Goal: Transaction & Acquisition: Purchase product/service

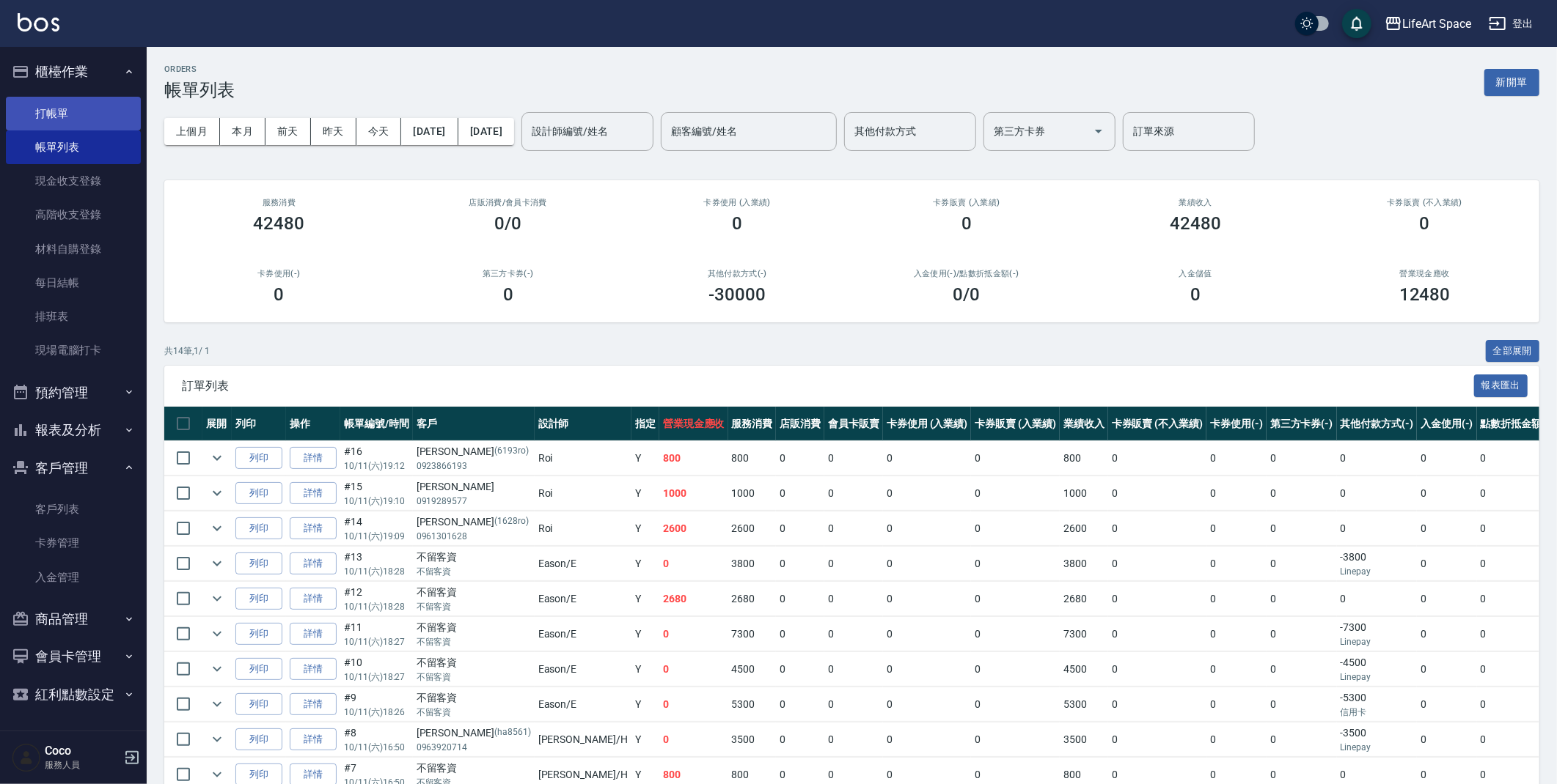
click at [79, 115] on link "打帳單" at bounding box center [72, 114] width 135 height 33
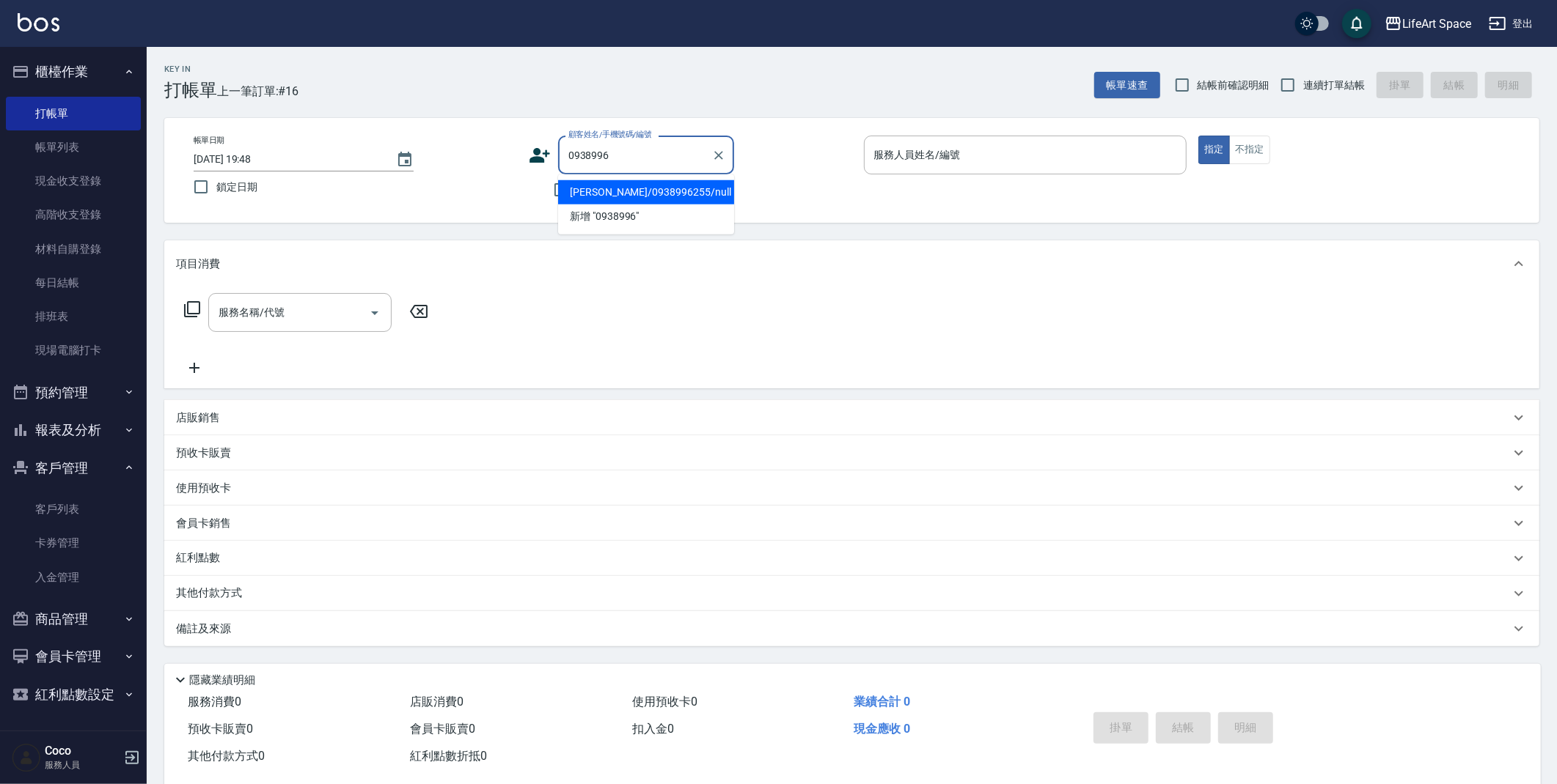
click at [620, 192] on li "李怡潔/0938996255/null" at bounding box center [646, 193] width 176 height 24
type input "李怡潔/0938996255/null"
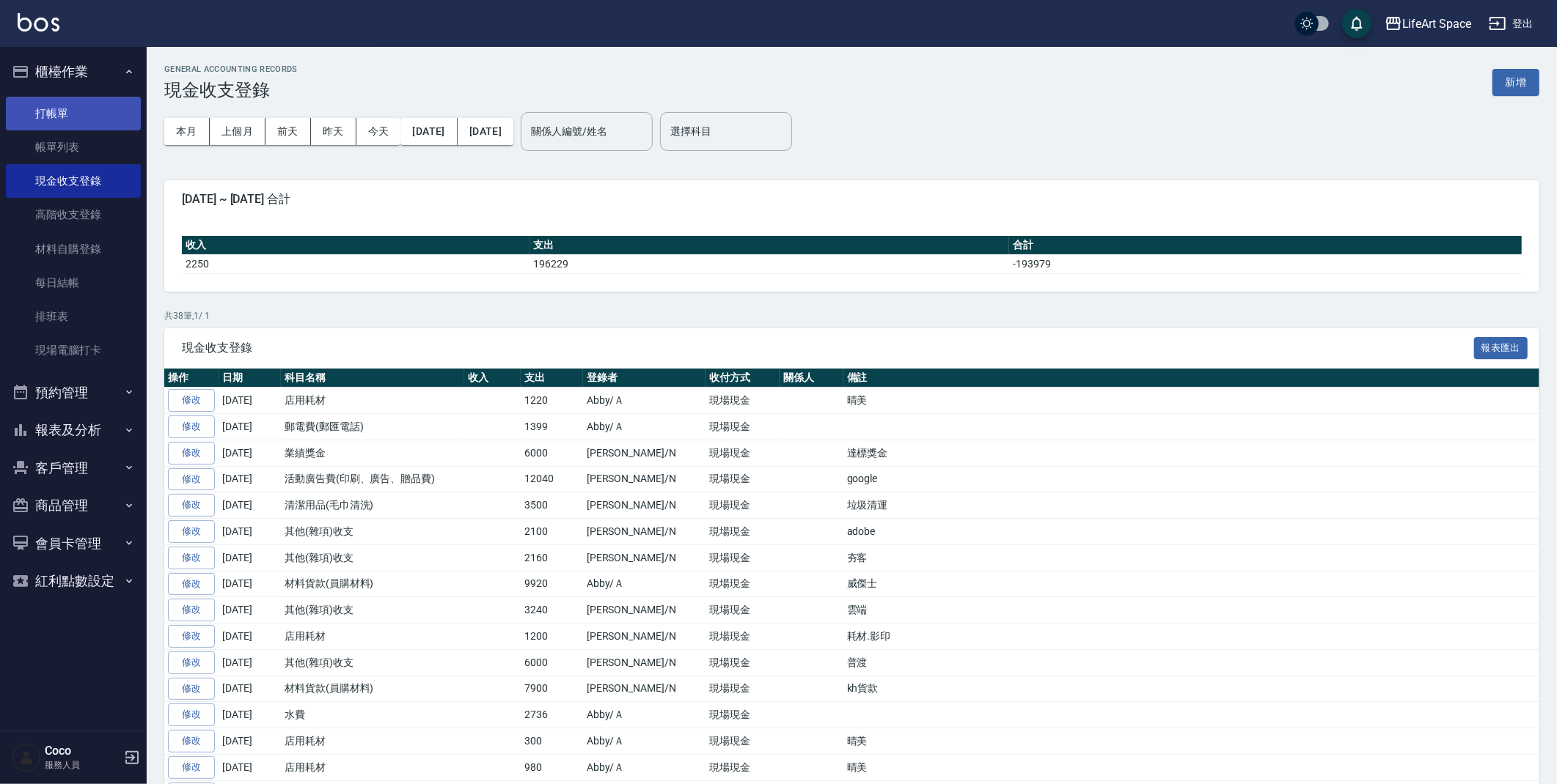
click at [61, 113] on link "打帳單" at bounding box center [72, 114] width 135 height 33
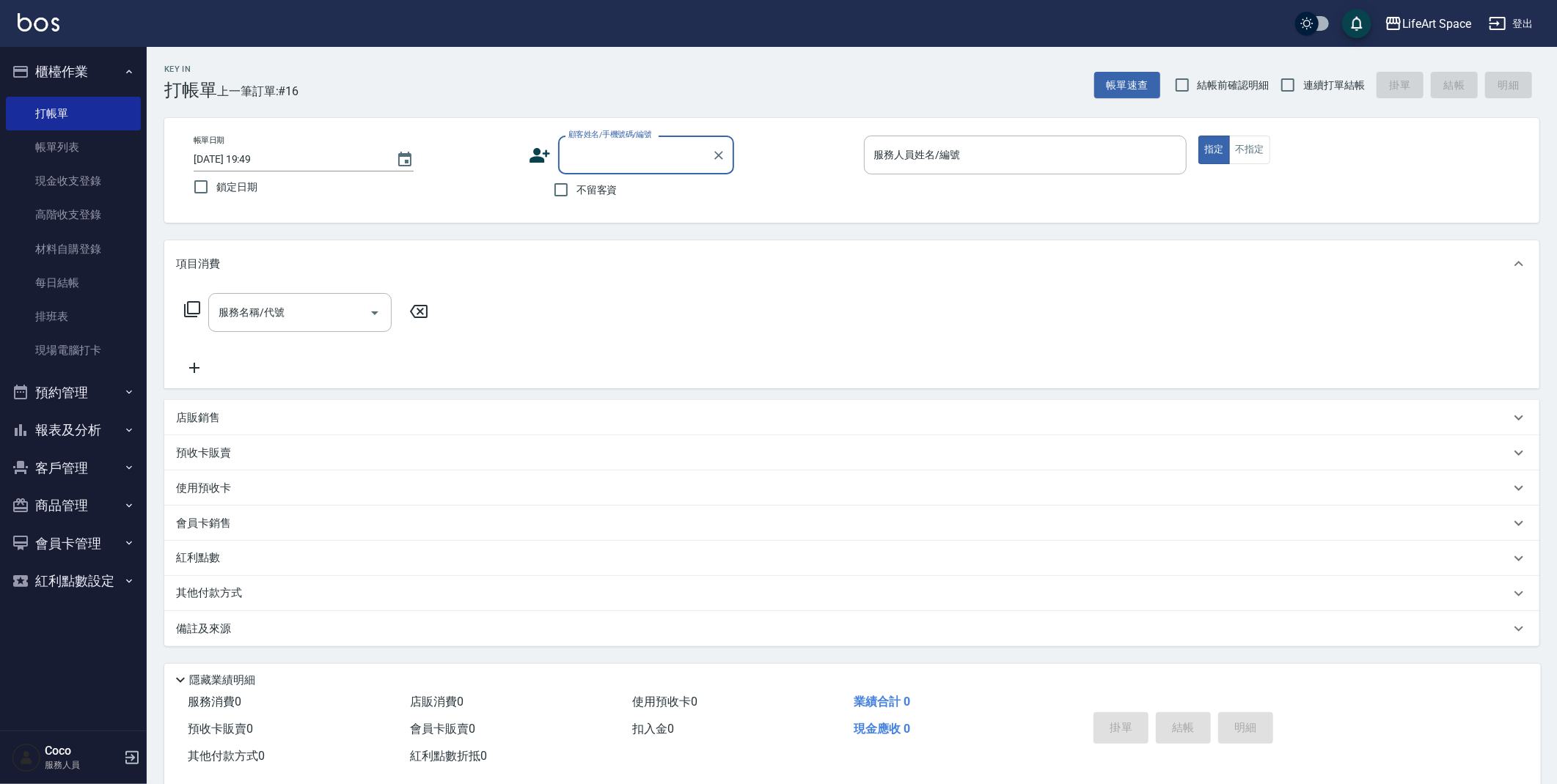
click at [550, 45] on div "LifeArt Space 登出" at bounding box center [778, 23] width 1557 height 47
click at [933, 159] on div "服務人員姓名/編號 服務人員姓名/編號" at bounding box center [1026, 154] width 323 height 39
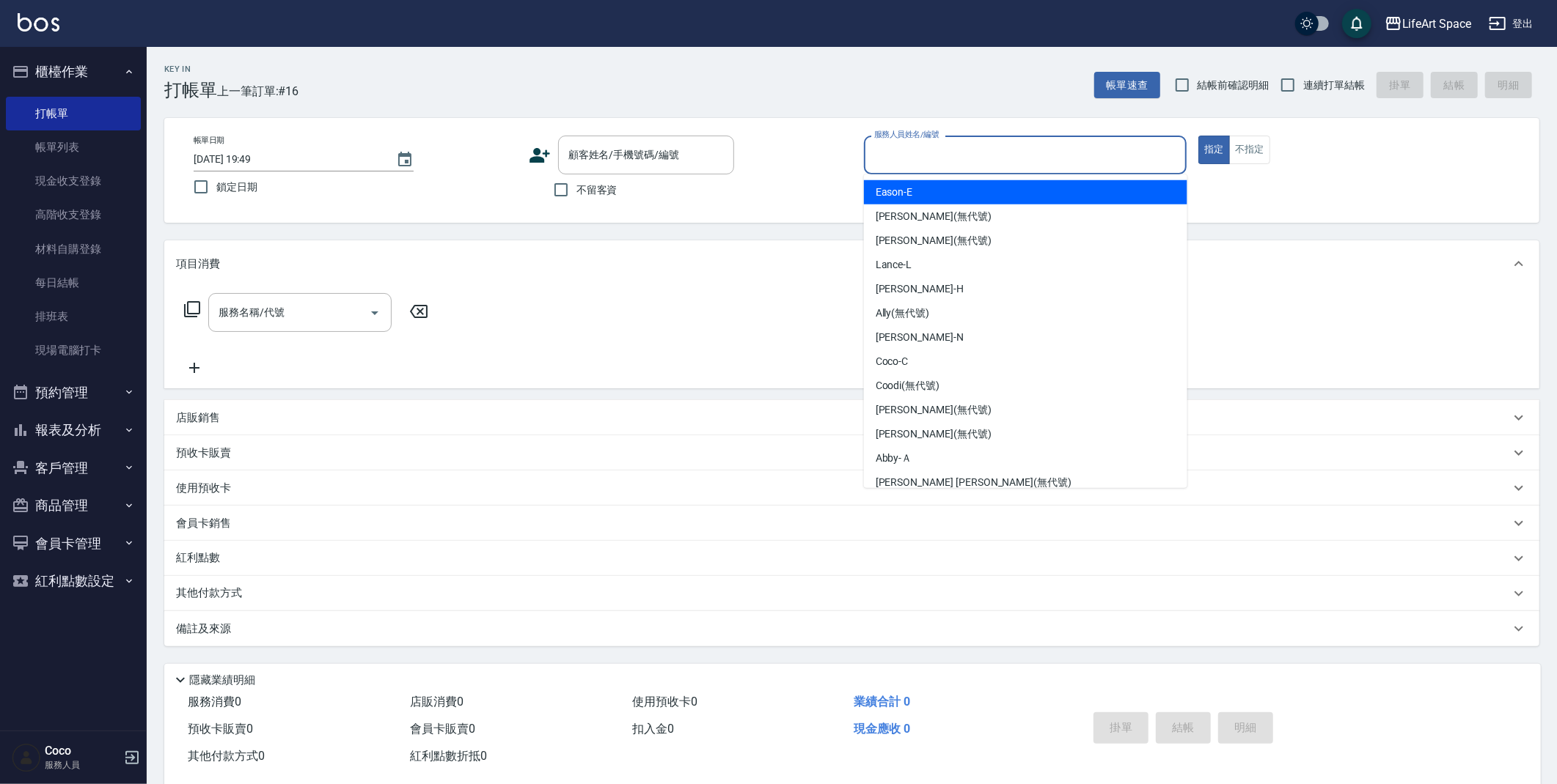
click at [587, 185] on span "不留客資" at bounding box center [597, 189] width 41 height 15
click at [577, 185] on input "不留客資" at bounding box center [561, 189] width 31 height 31
checkbox input "true"
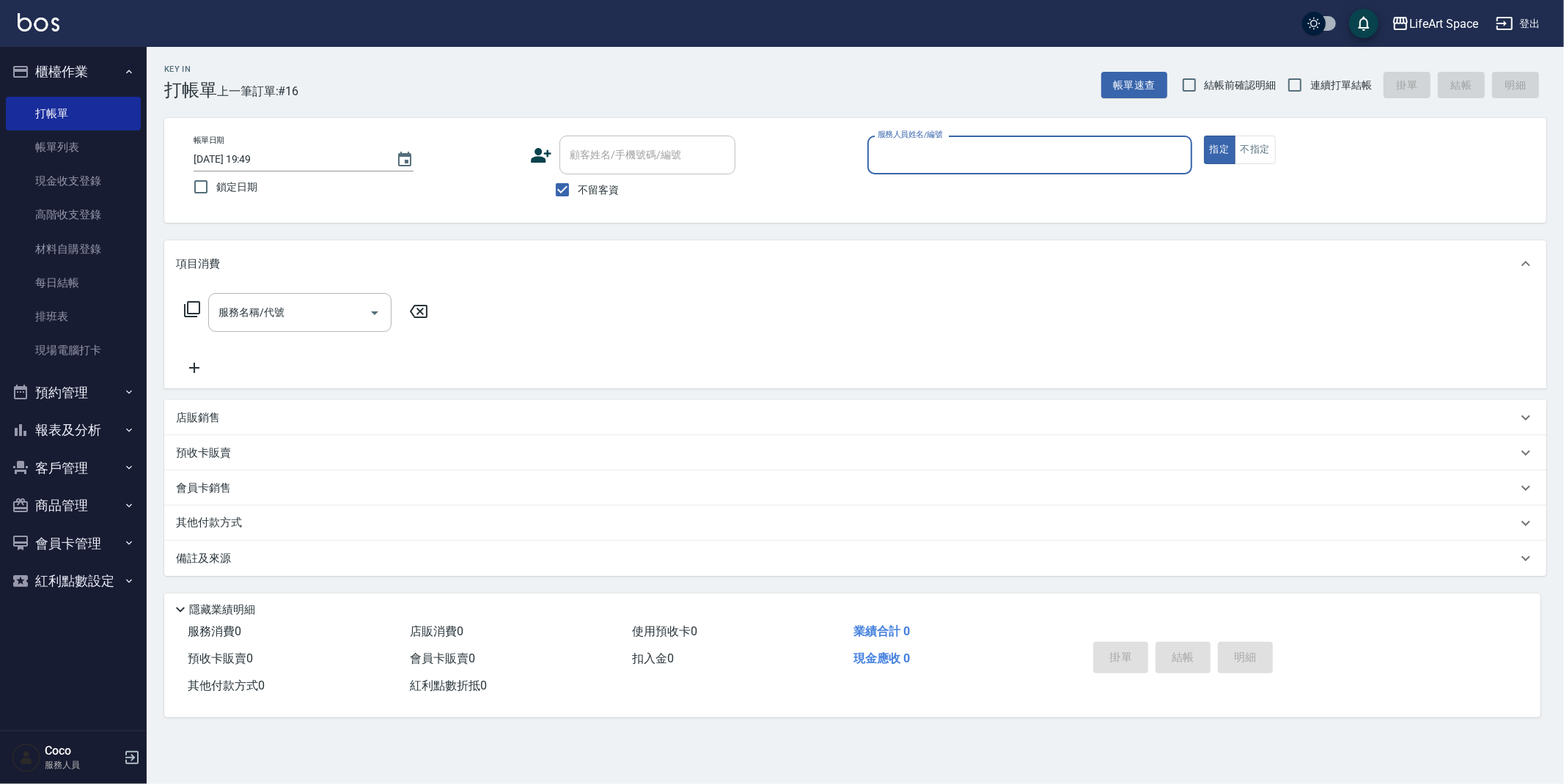
click at [901, 161] on input "服務人員姓名/編號" at bounding box center [1030, 155] width 311 height 25
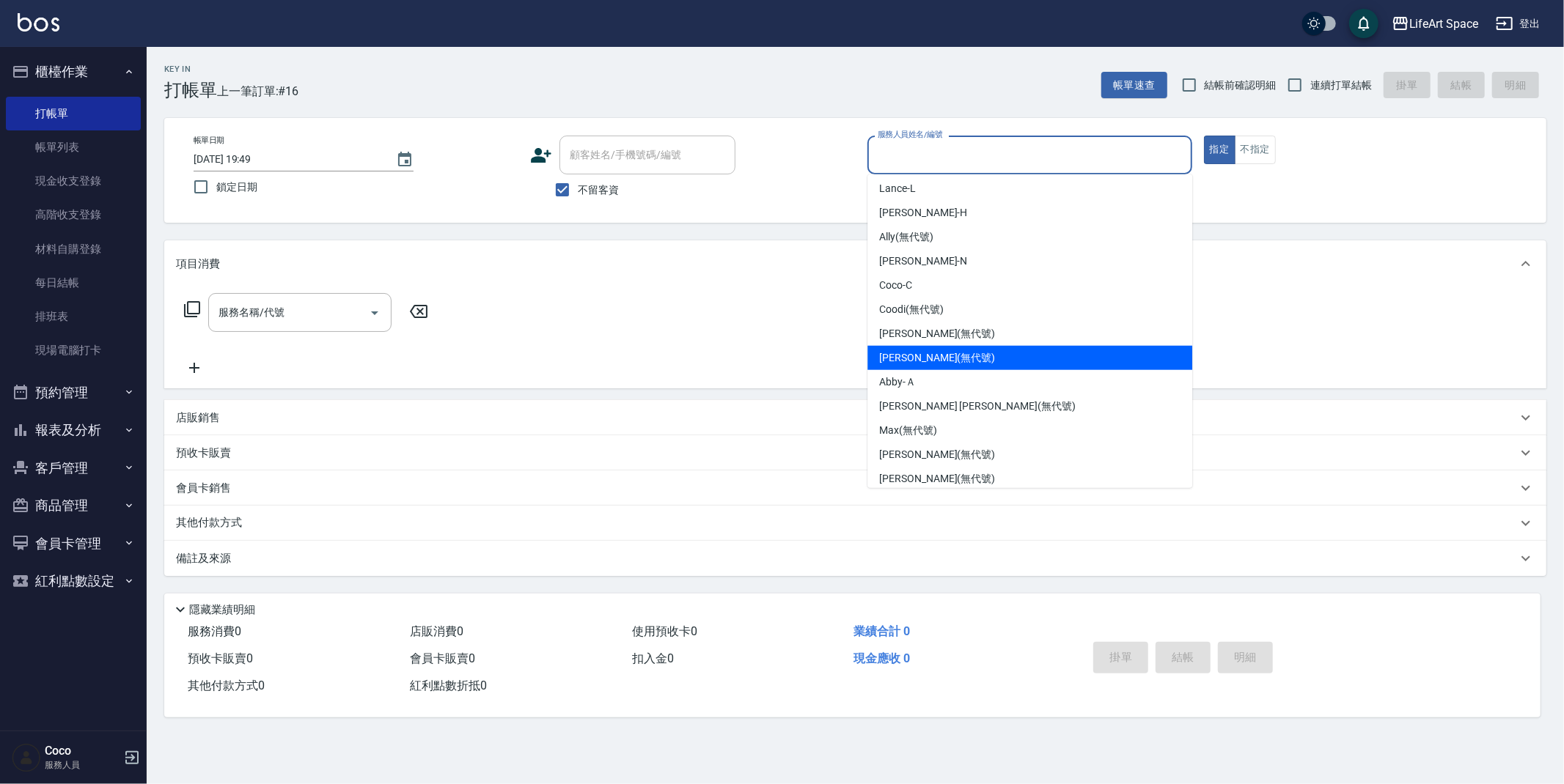
scroll to position [254, 0]
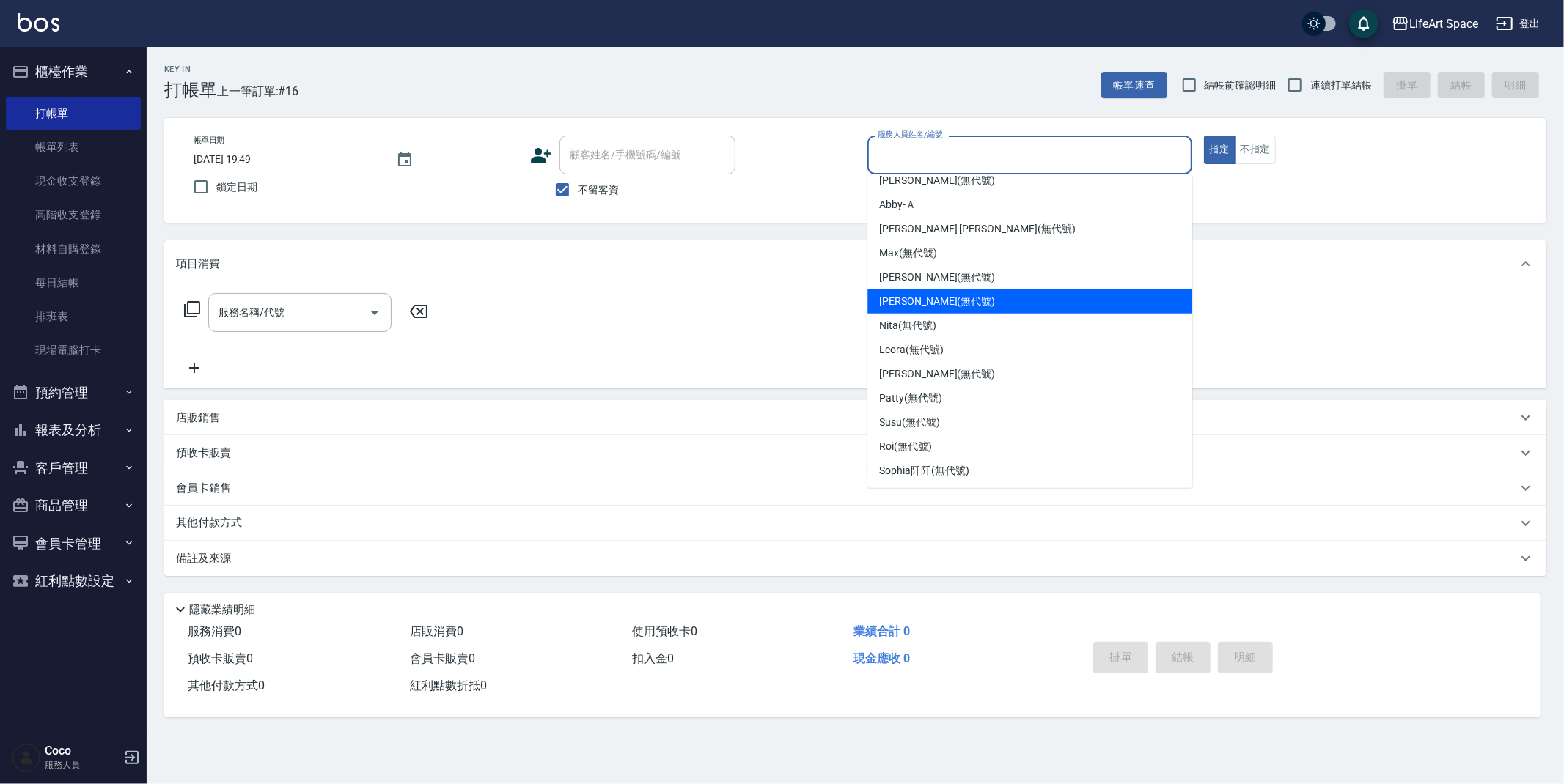
click at [930, 306] on span "[PERSON_NAME] (無代號)" at bounding box center [936, 301] width 115 height 15
type input "[PERSON_NAME](無代號)"
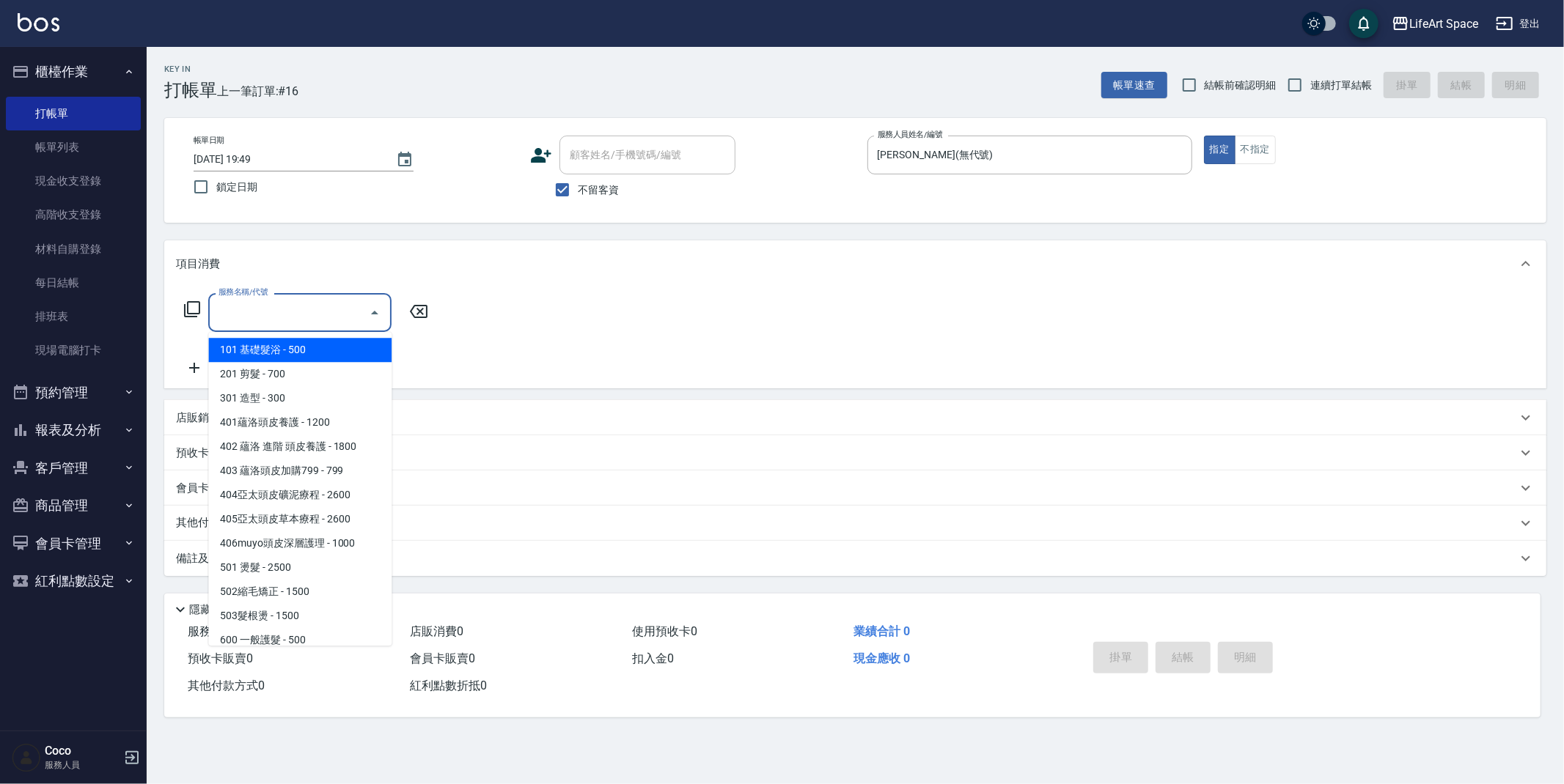
click at [260, 314] on div "服務名稱/代號 服務名稱/代號" at bounding box center [300, 312] width 183 height 39
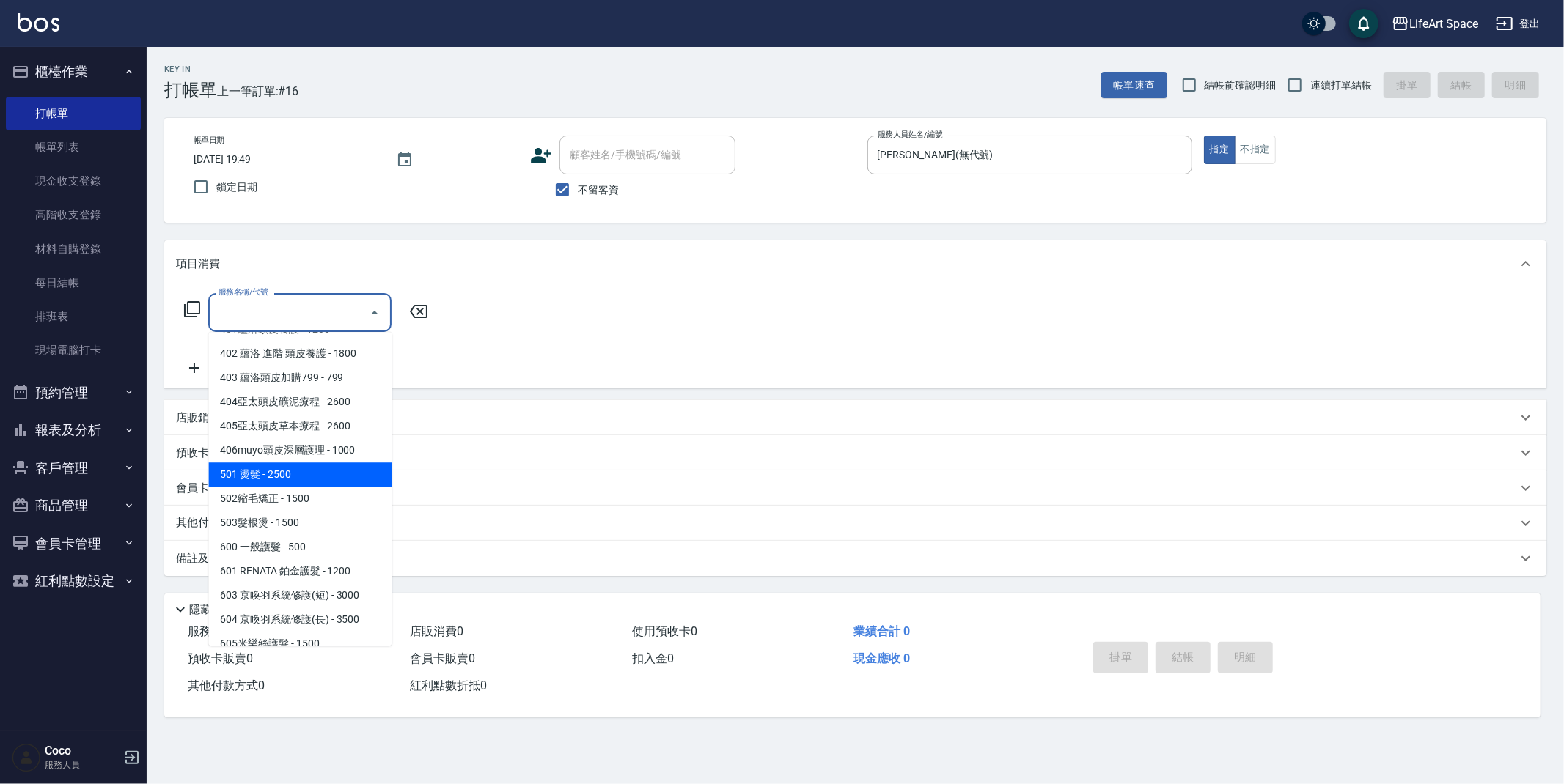
scroll to position [229, 0]
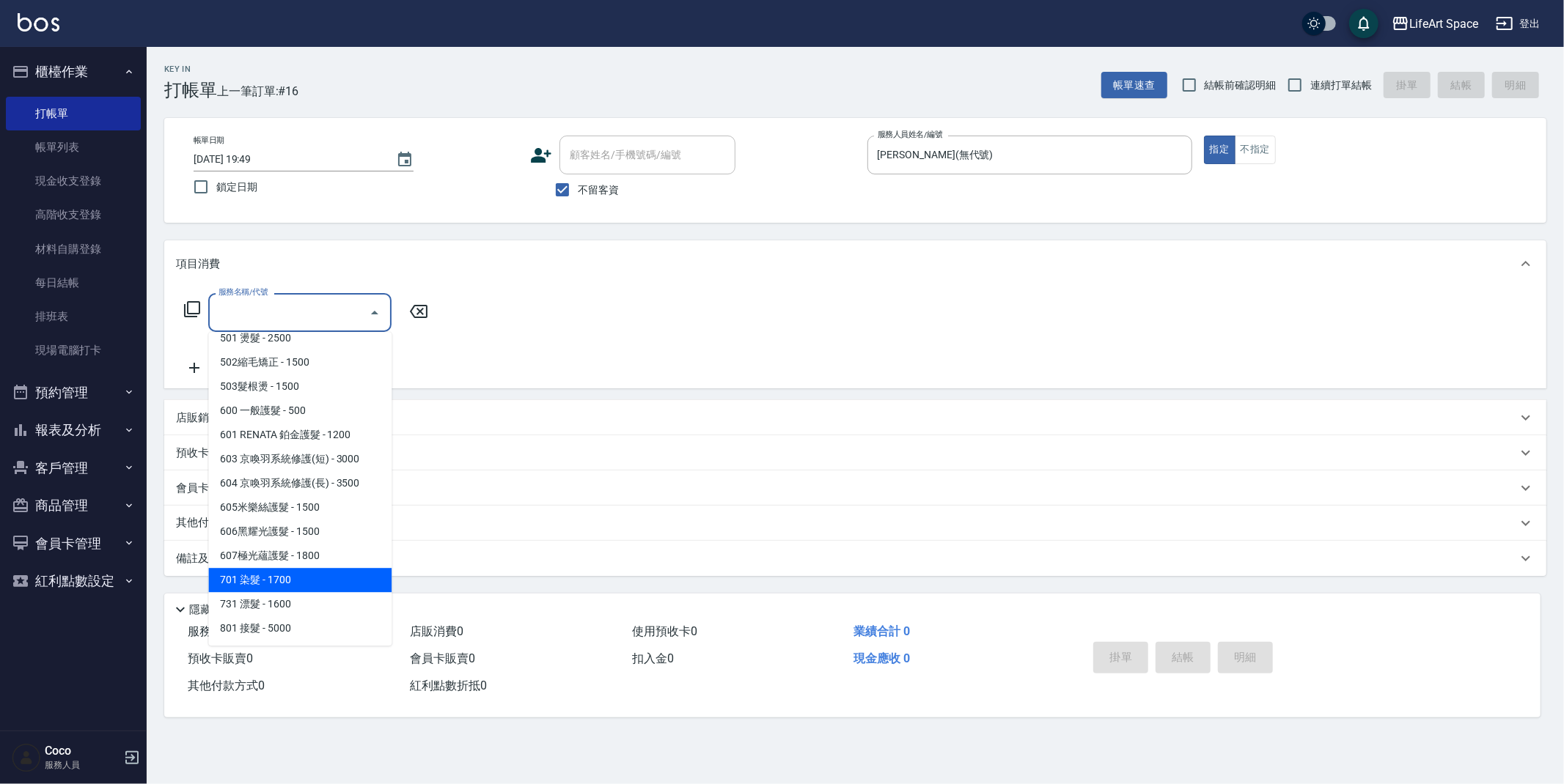
click at [332, 575] on span "701 染髮 - 1700" at bounding box center [300, 580] width 183 height 24
type input "701 染髮(701)"
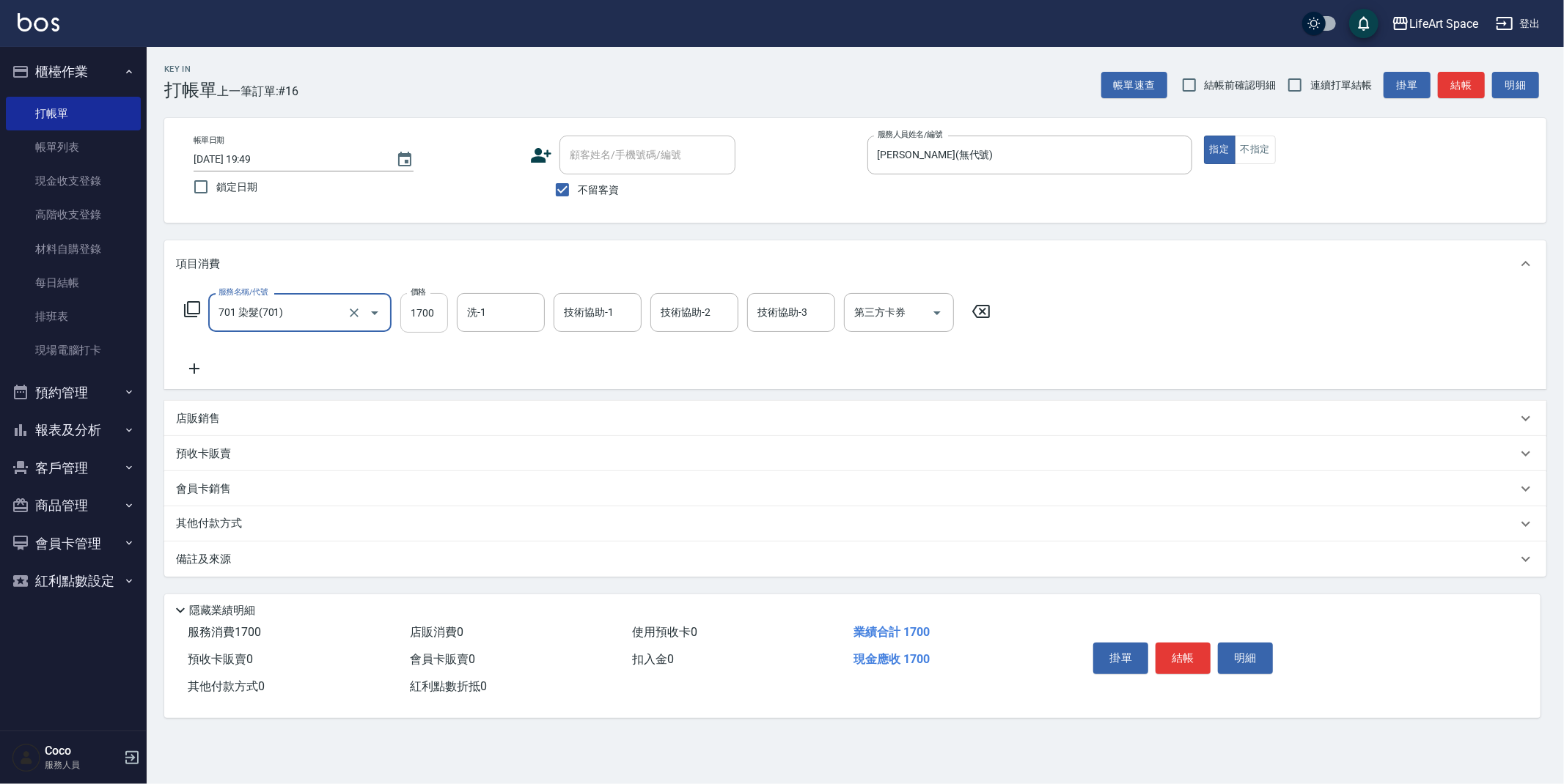
click at [444, 314] on input "1700" at bounding box center [424, 313] width 48 height 40
type input "2900"
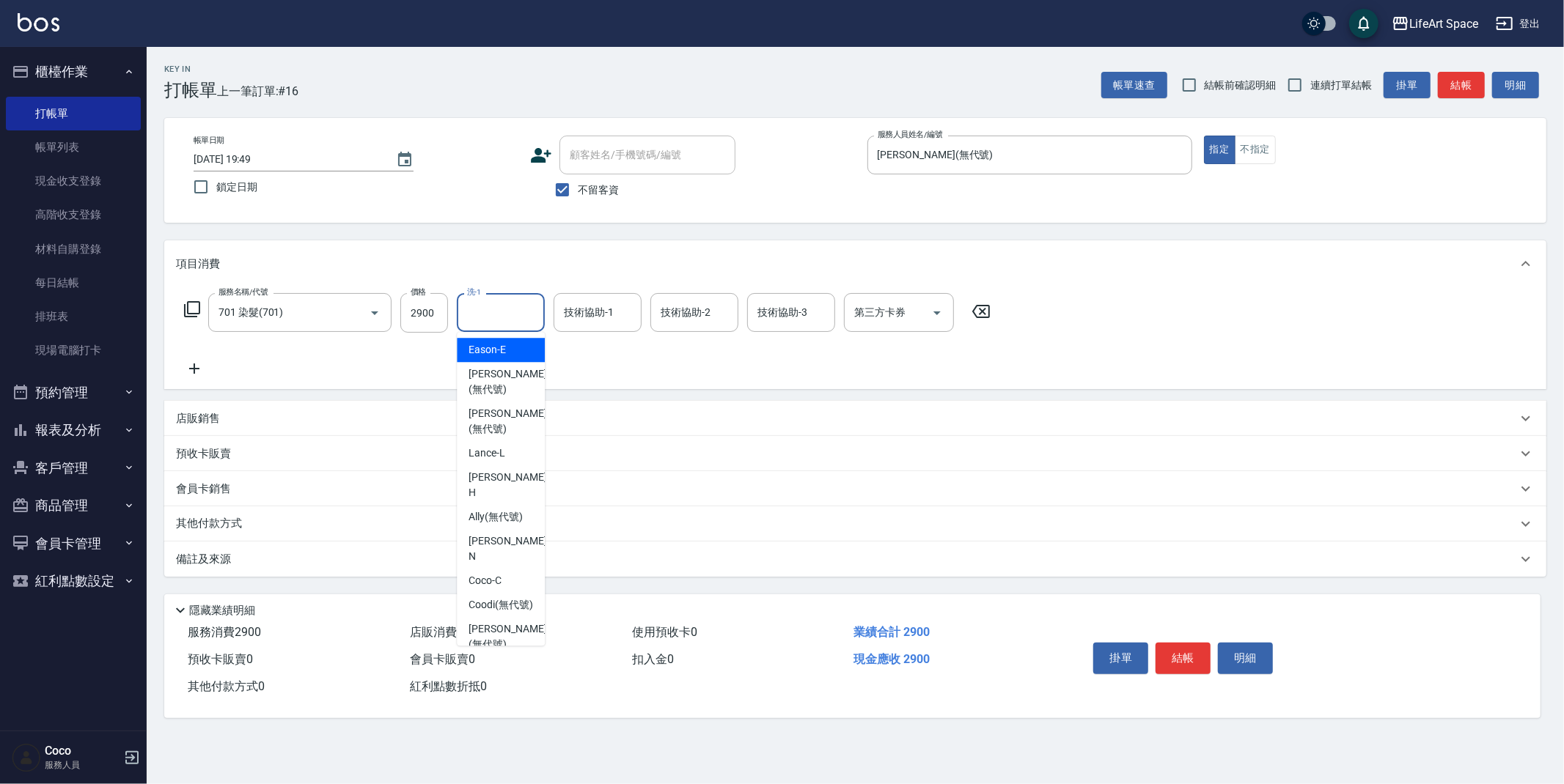
click at [523, 321] on input "洗-1" at bounding box center [501, 313] width 75 height 25
click at [515, 622] on span "[PERSON_NAME] (無代號)" at bounding box center [507, 637] width 78 height 31
type input "[PERSON_NAME](無代號)"
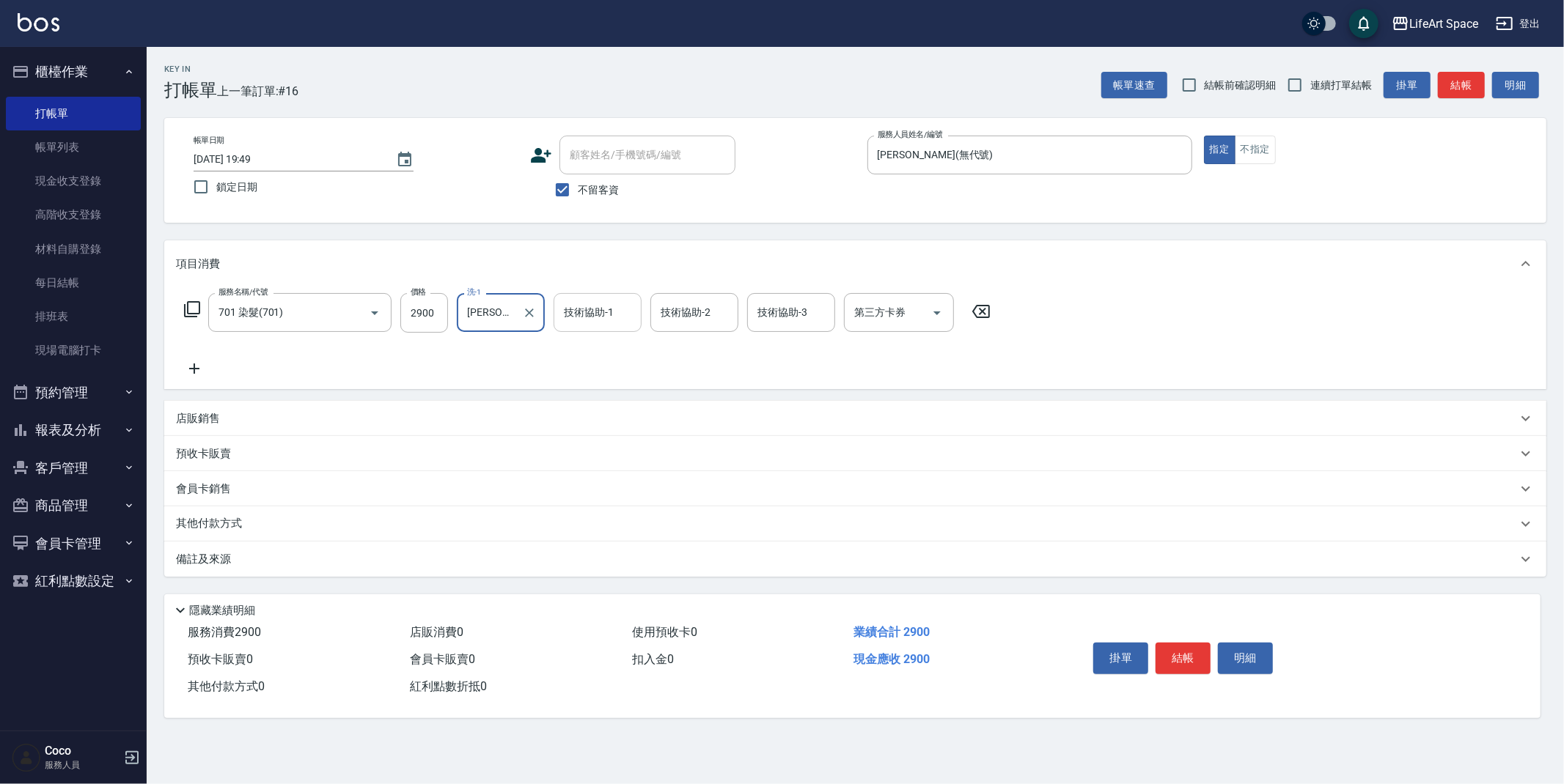
click at [608, 306] on div "技術協助-1 技術協助-1" at bounding box center [597, 312] width 88 height 39
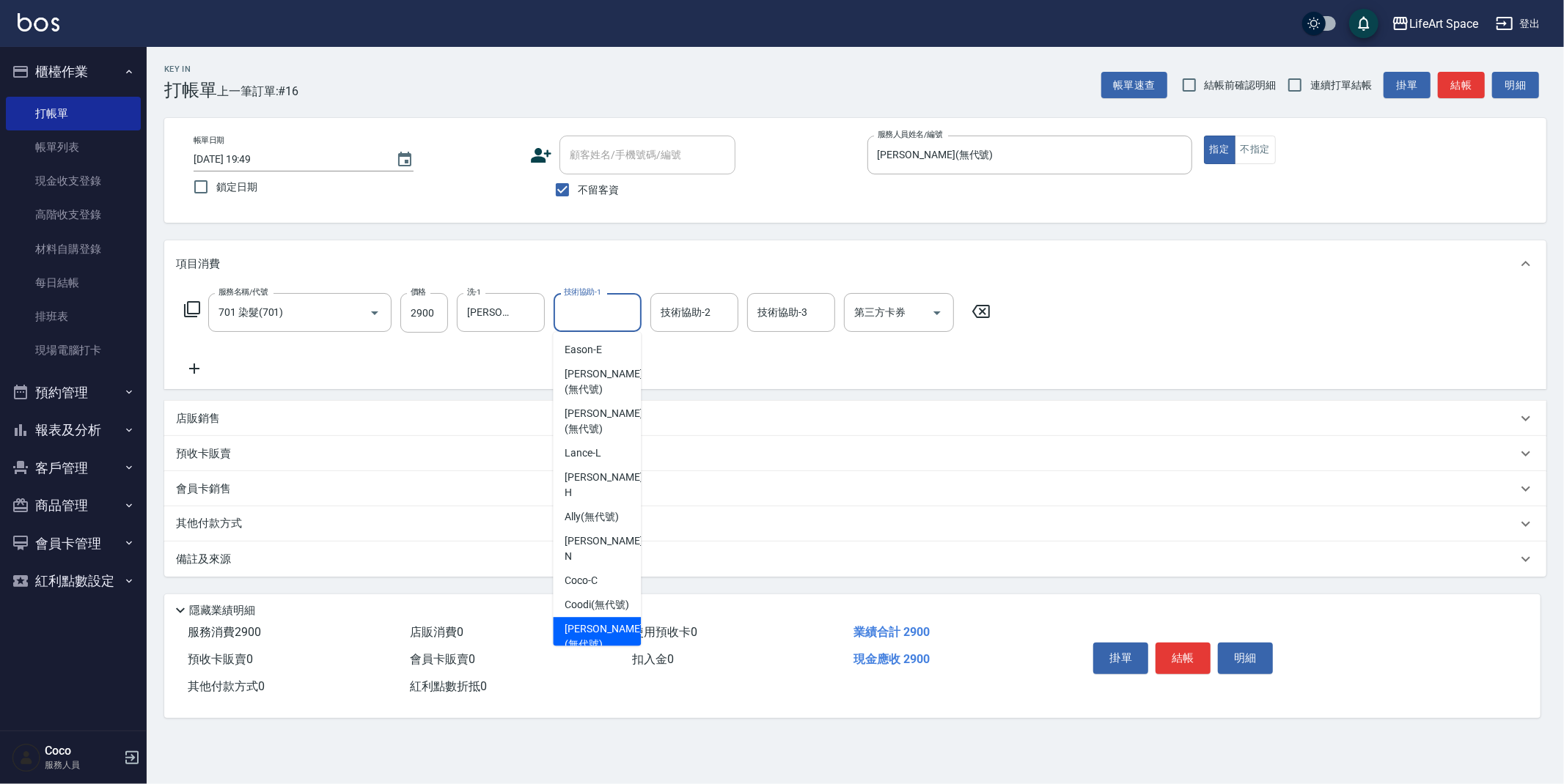
click at [590, 622] on span "[PERSON_NAME] (無代號)" at bounding box center [604, 637] width 78 height 31
type input "[PERSON_NAME](無代號)"
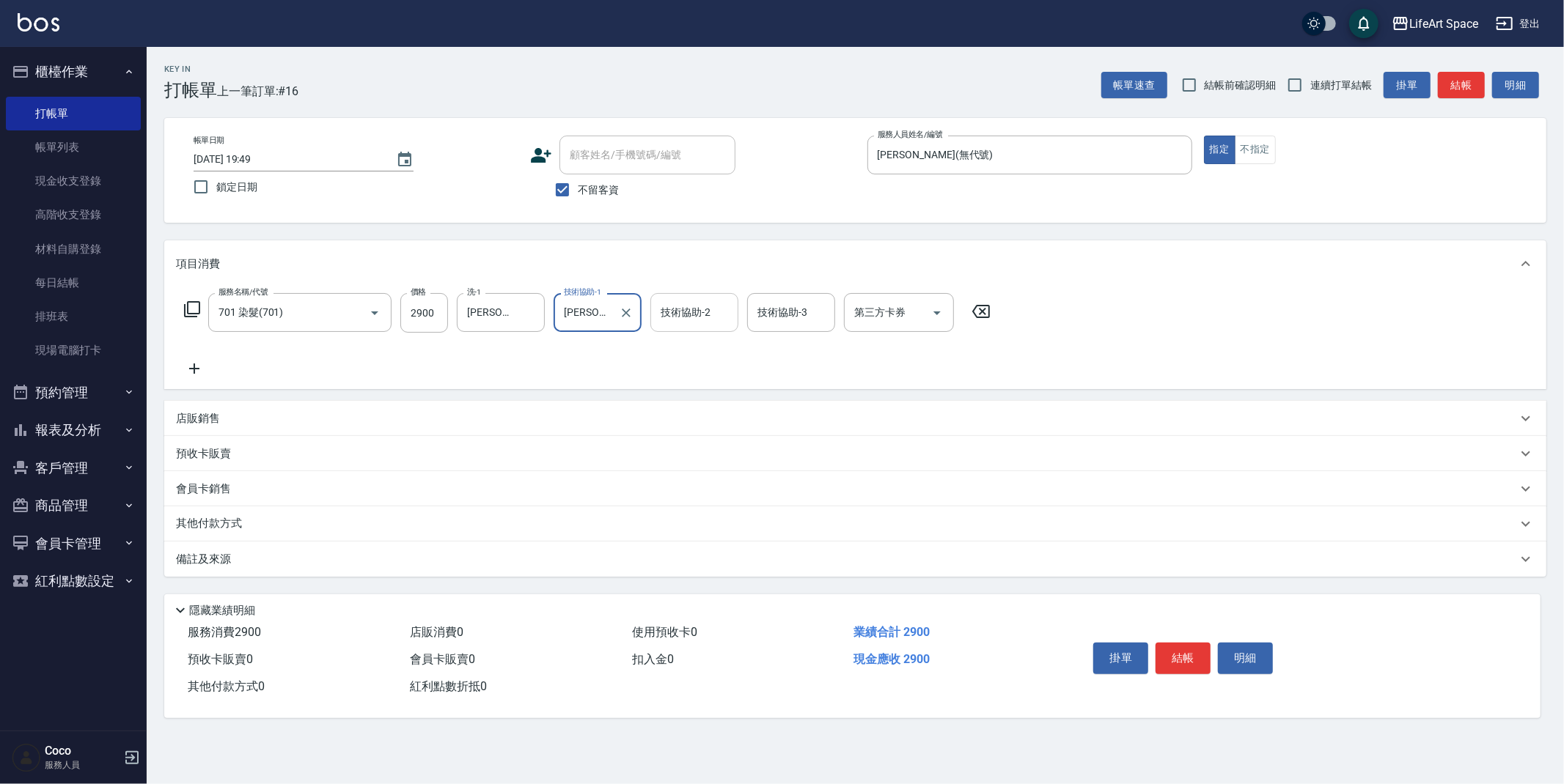
click at [706, 304] on input "技術協助-2" at bounding box center [694, 313] width 75 height 25
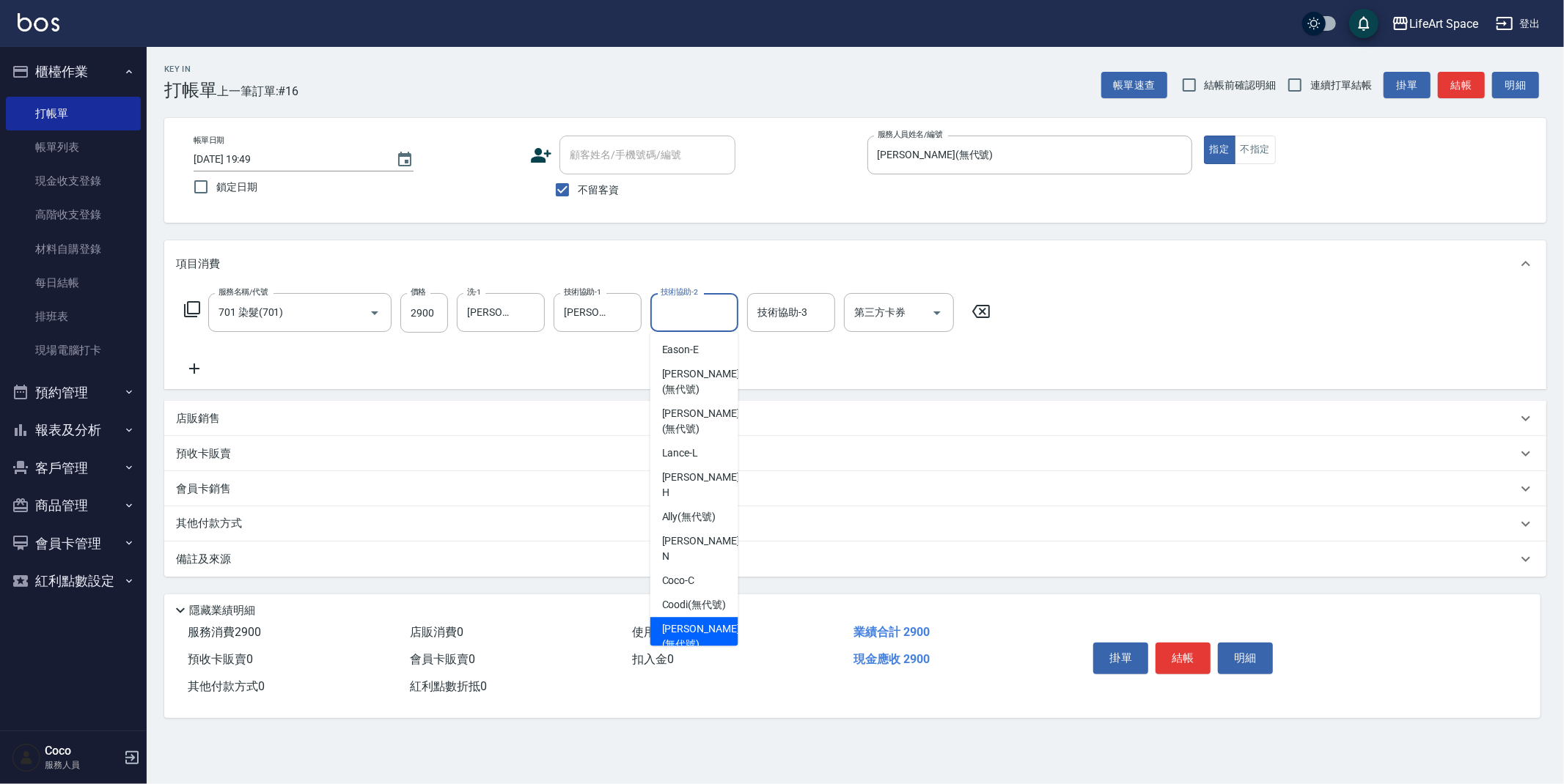
click at [686, 622] on span "[PERSON_NAME] (無代號)" at bounding box center [702, 637] width 78 height 31
type input "[PERSON_NAME](無代號)"
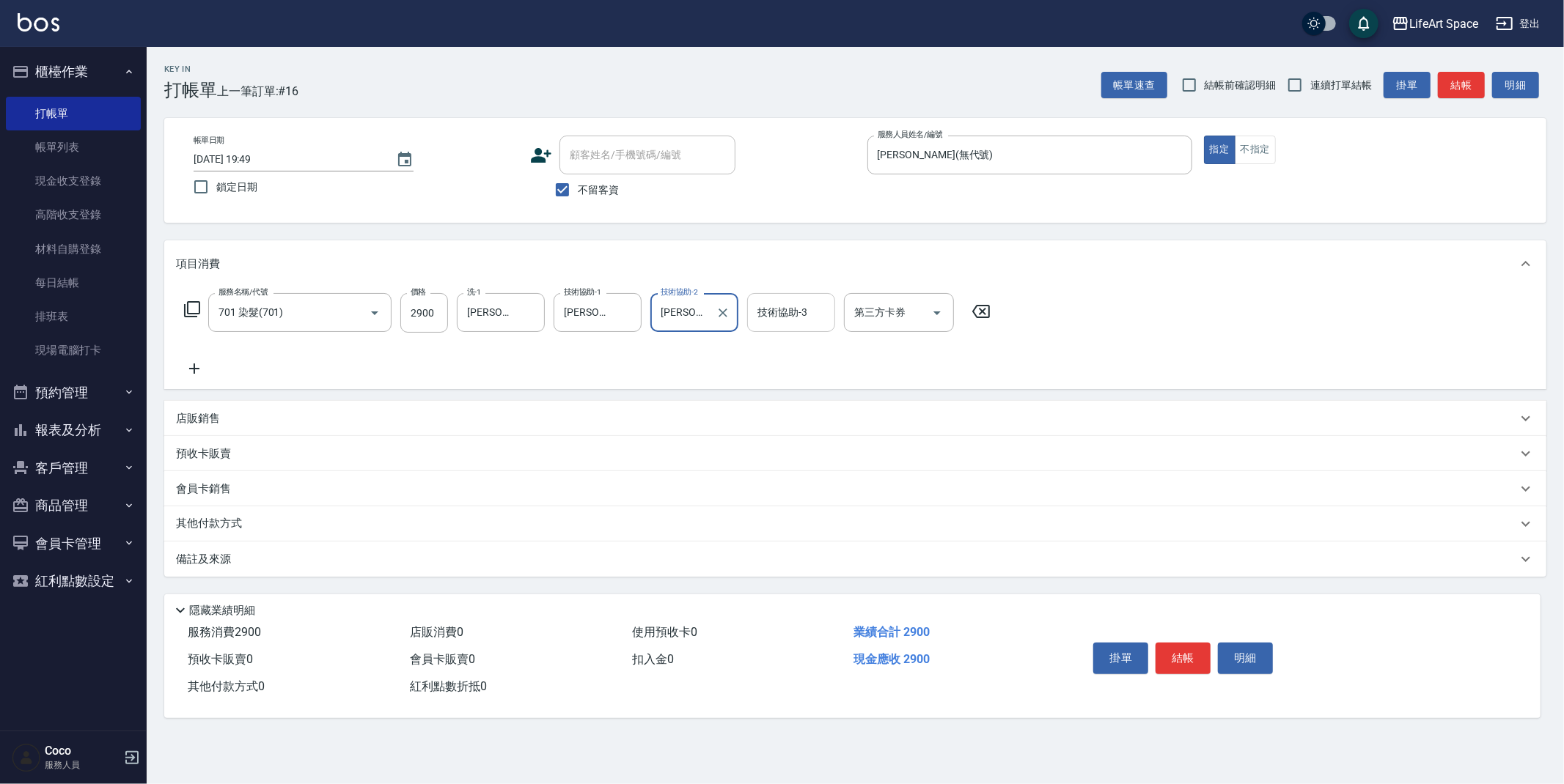
click at [790, 302] on input "技術協助-3" at bounding box center [792, 313] width 75 height 25
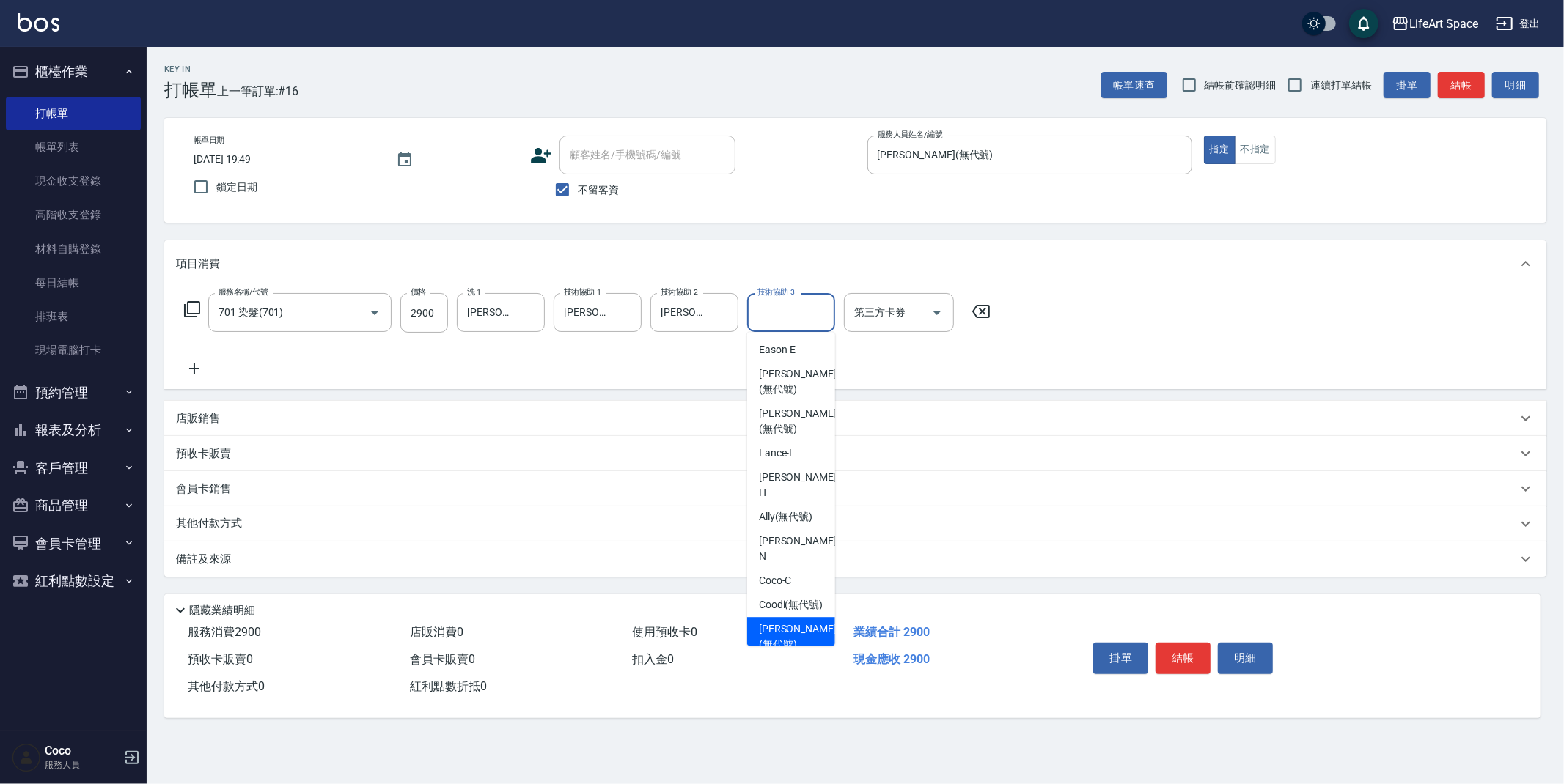
drag, startPoint x: 801, startPoint y: 603, endPoint x: 991, endPoint y: 318, distance: 342.5
click at [802, 622] on span "[PERSON_NAME] (無代號)" at bounding box center [798, 637] width 78 height 31
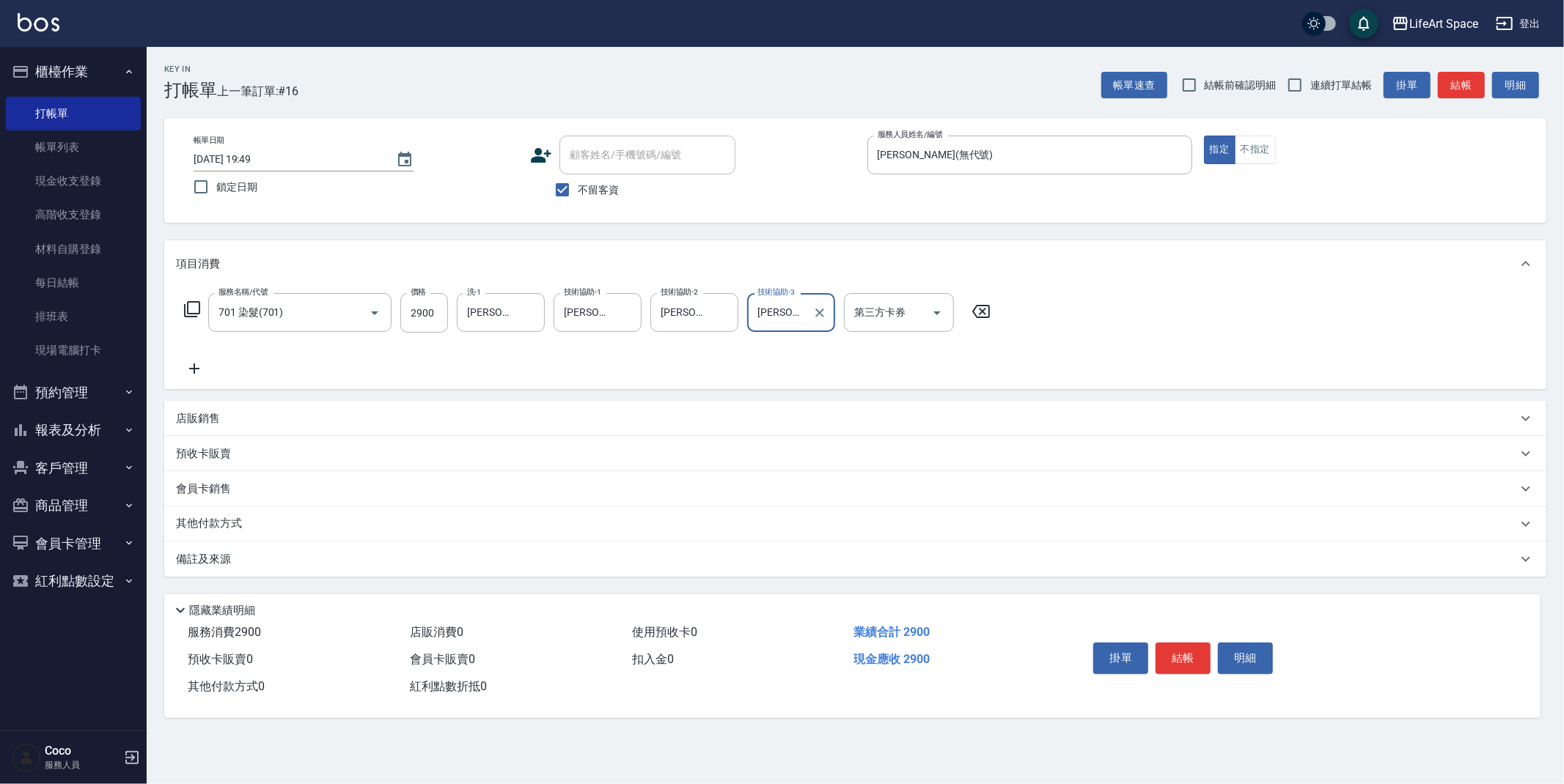
type input "[PERSON_NAME](無代號)"
click at [228, 528] on p "其他付款方式" at bounding box center [213, 524] width 73 height 16
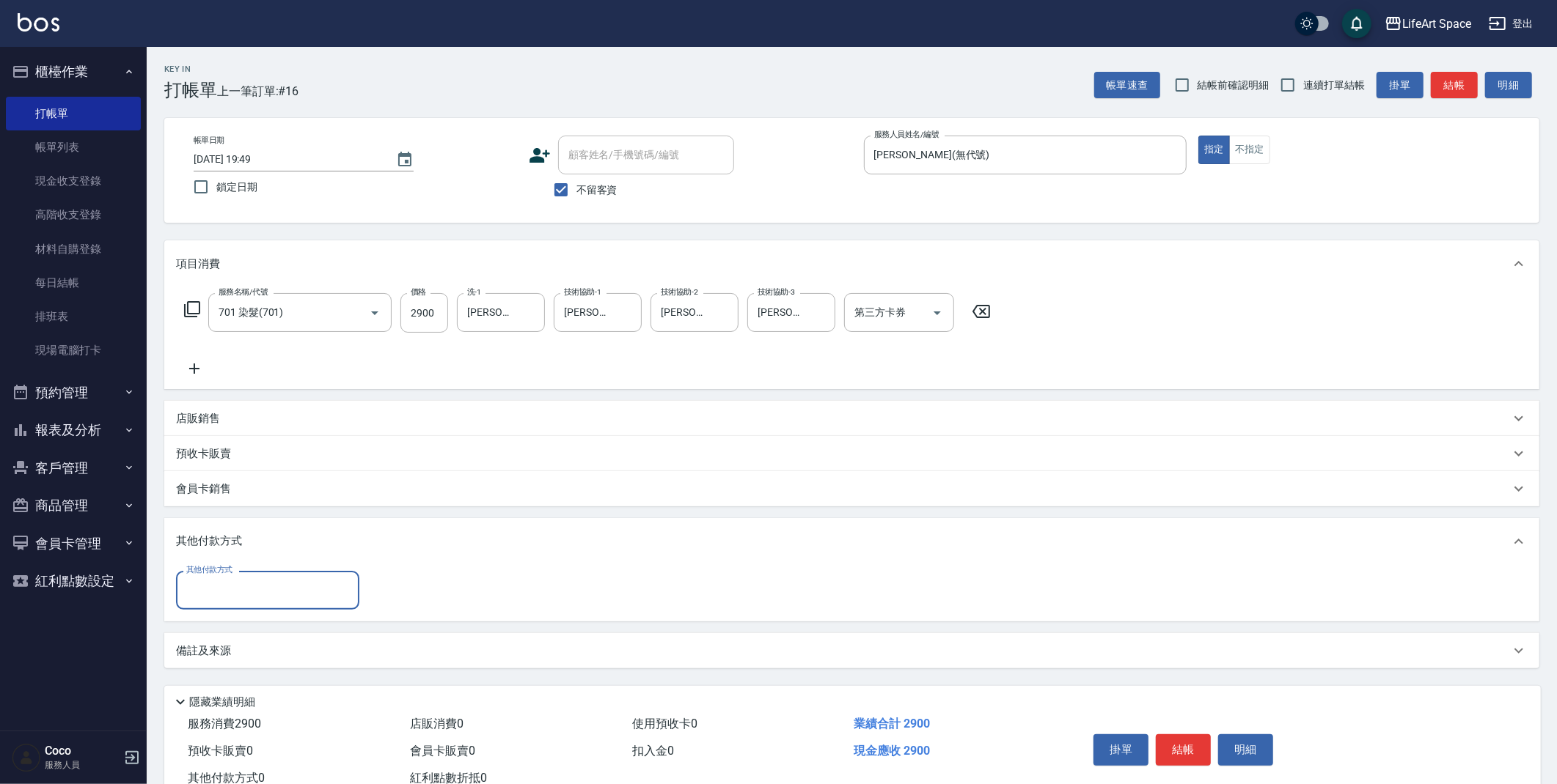
scroll to position [0, 0]
click at [293, 595] on input "其他付款方式" at bounding box center [268, 591] width 170 height 25
click at [264, 631] on span "轉帳" at bounding box center [268, 628] width 183 height 24
type input "轉帳"
type input "2900"
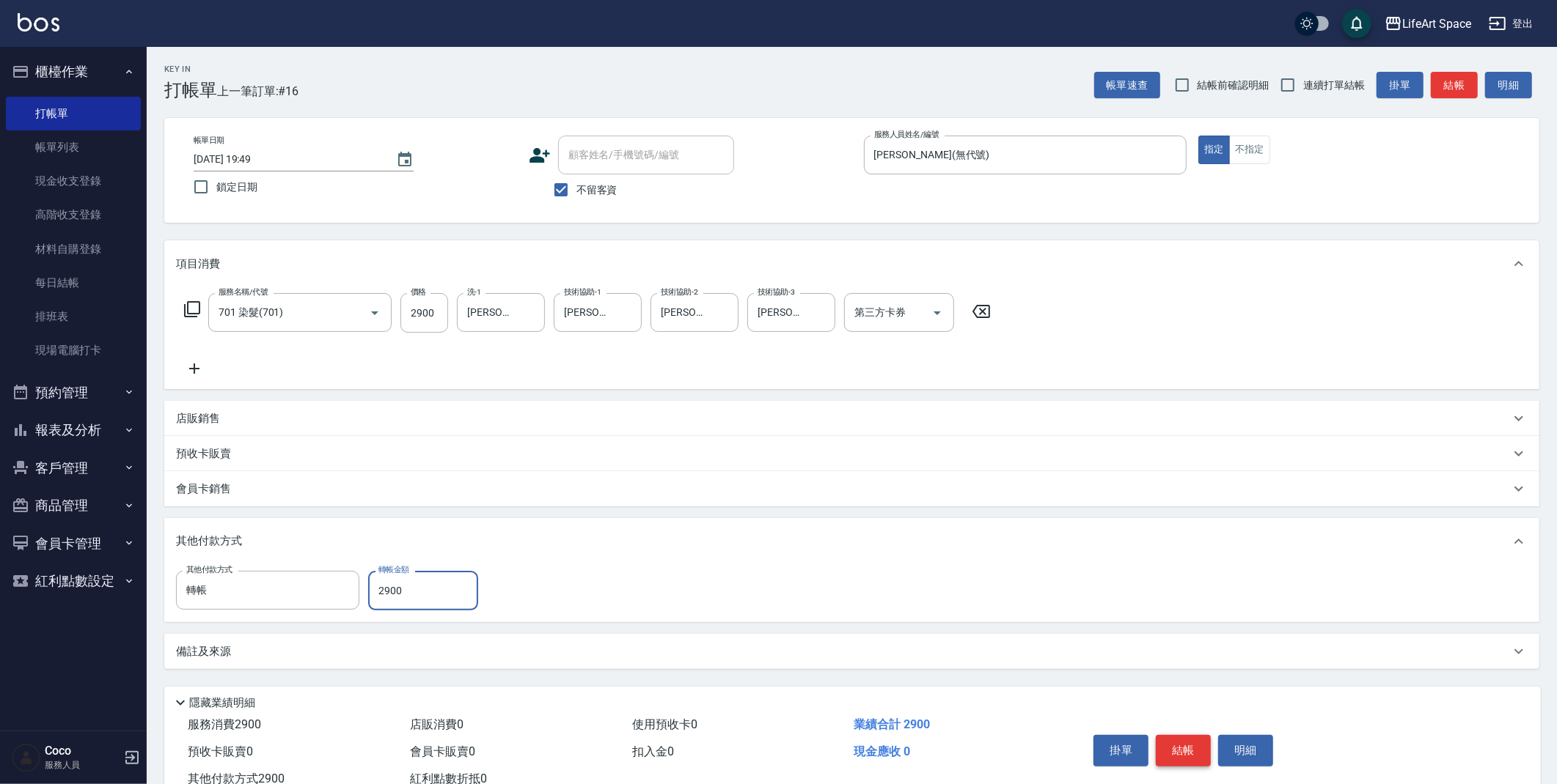
click at [1191, 749] on button "結帳" at bounding box center [1183, 751] width 55 height 31
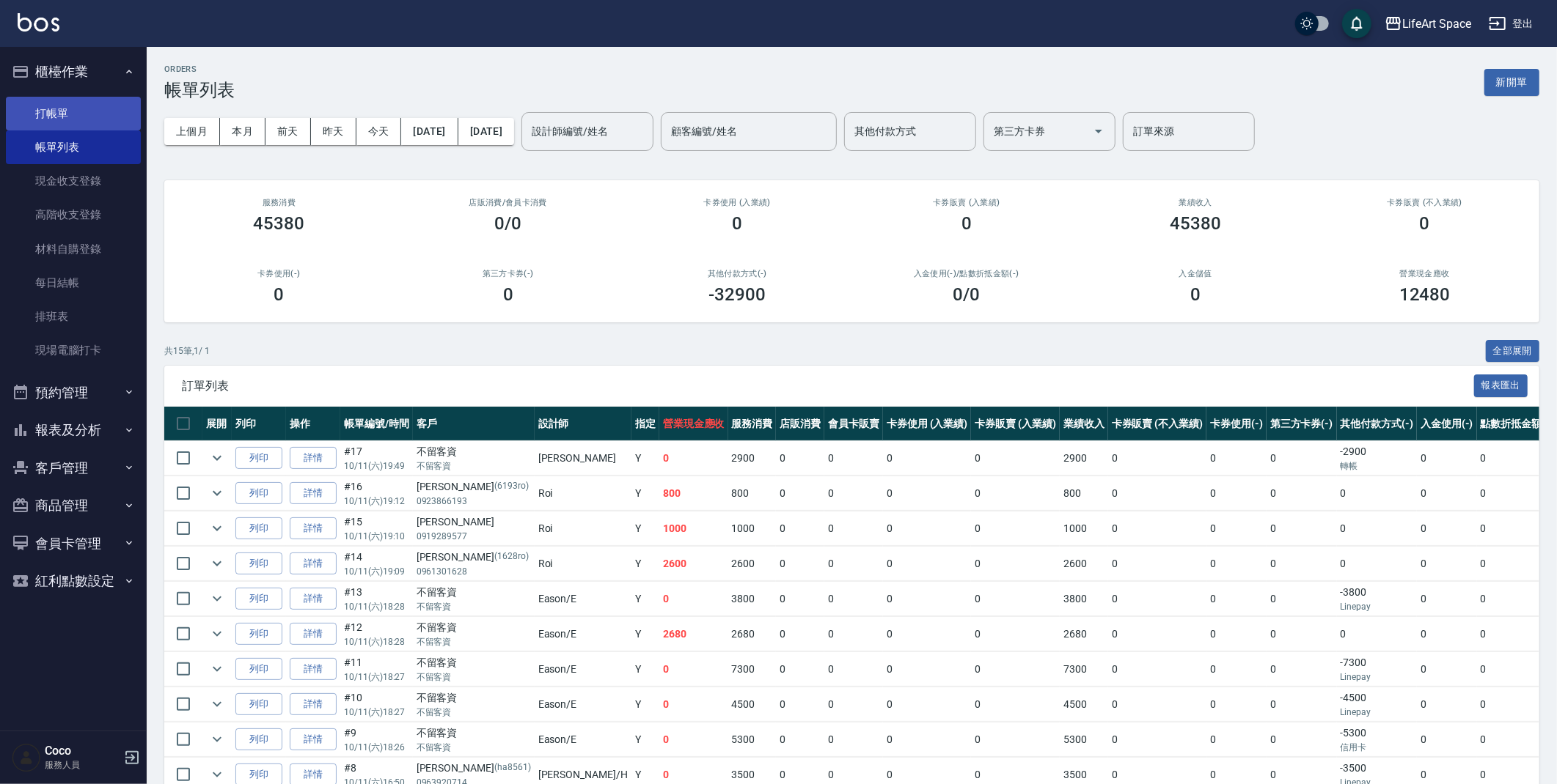
click at [69, 103] on link "打帳單" at bounding box center [72, 114] width 135 height 33
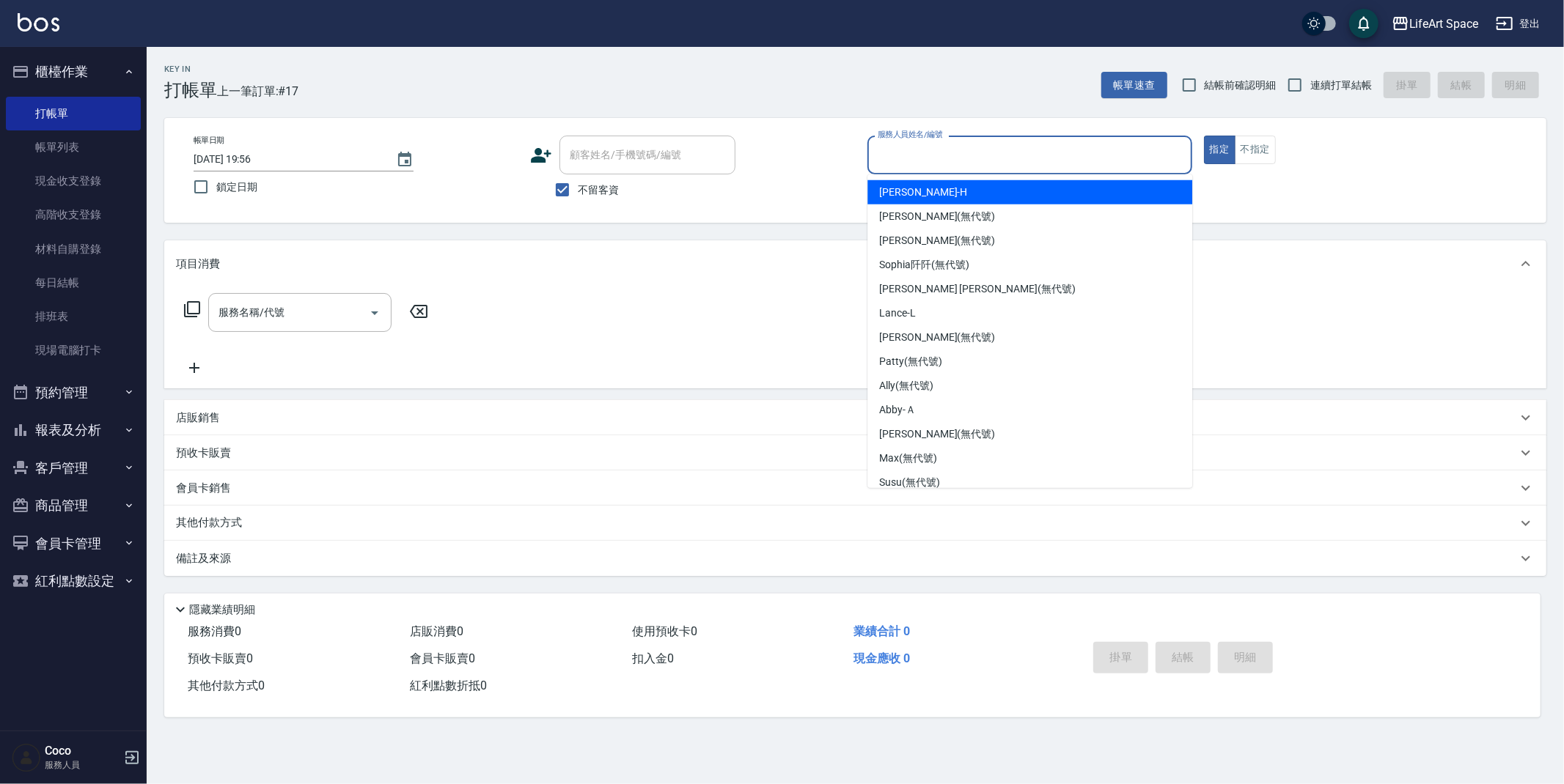
click at [943, 151] on input "服務人員姓名/編號" at bounding box center [1030, 155] width 311 height 25
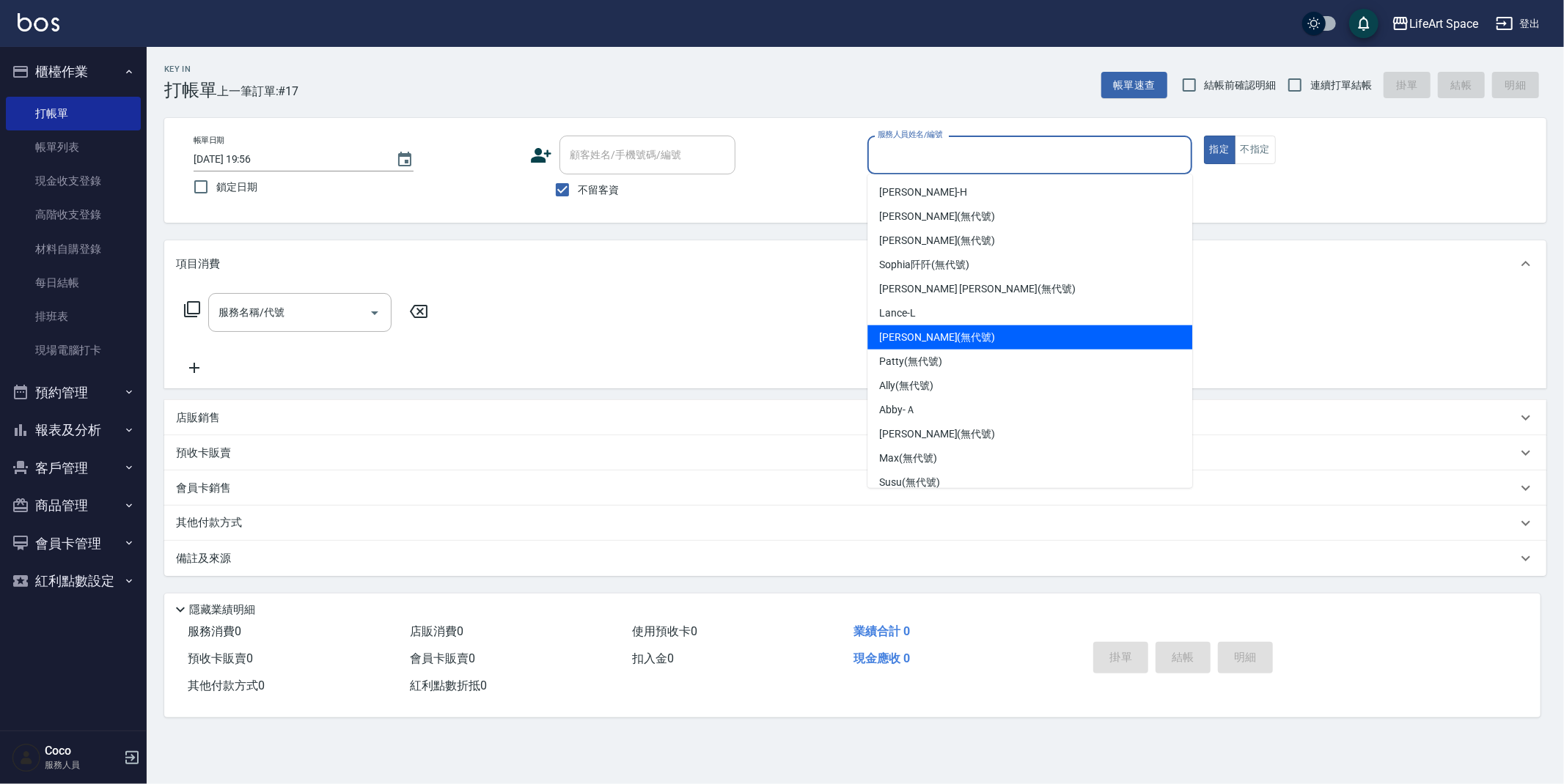
click at [935, 334] on span "[PERSON_NAME] (無代號)" at bounding box center [936, 337] width 115 height 15
type input "[PERSON_NAME](無代號)"
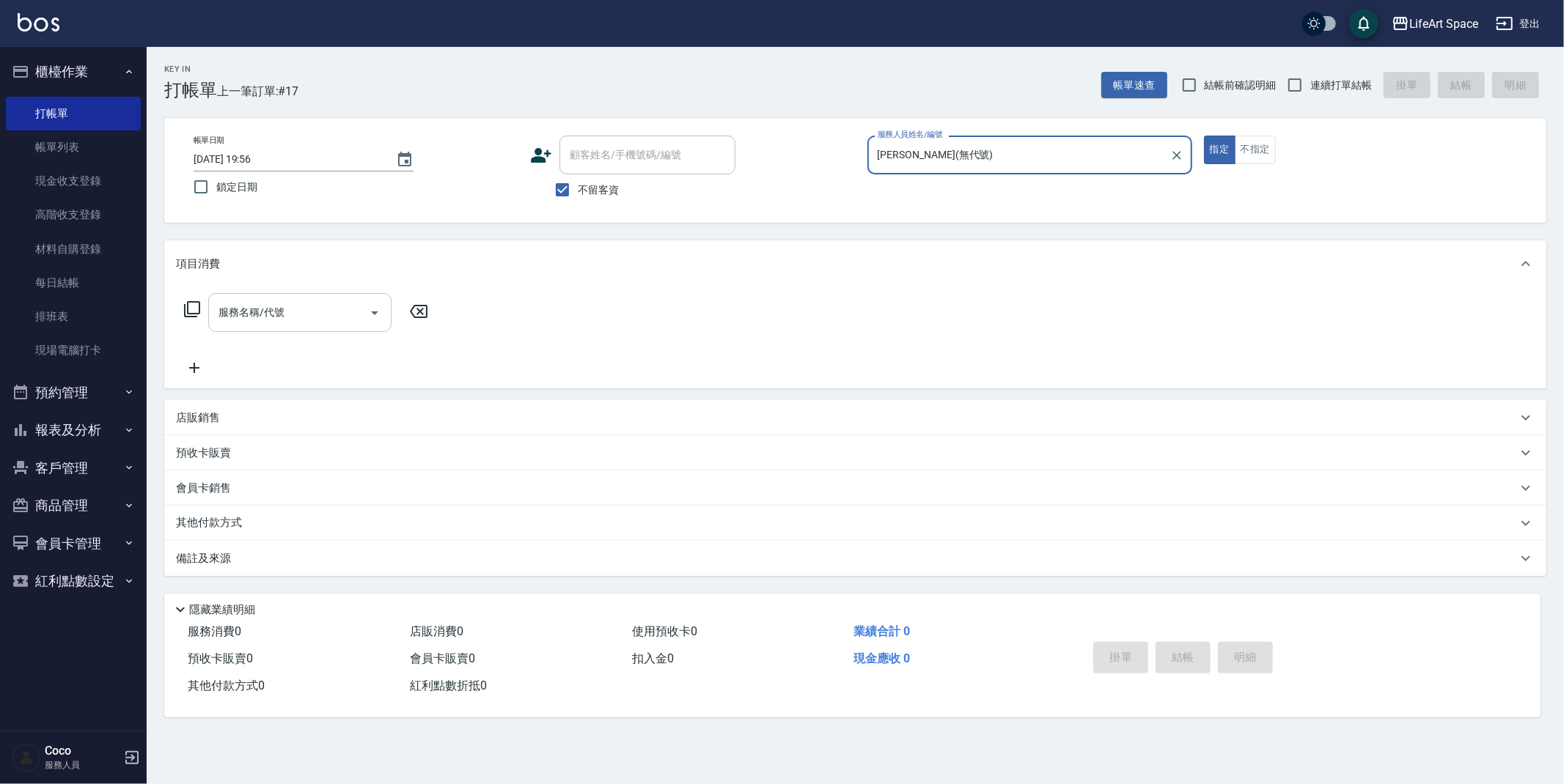
click at [288, 298] on div "服務名稱/代號" at bounding box center [300, 312] width 183 height 39
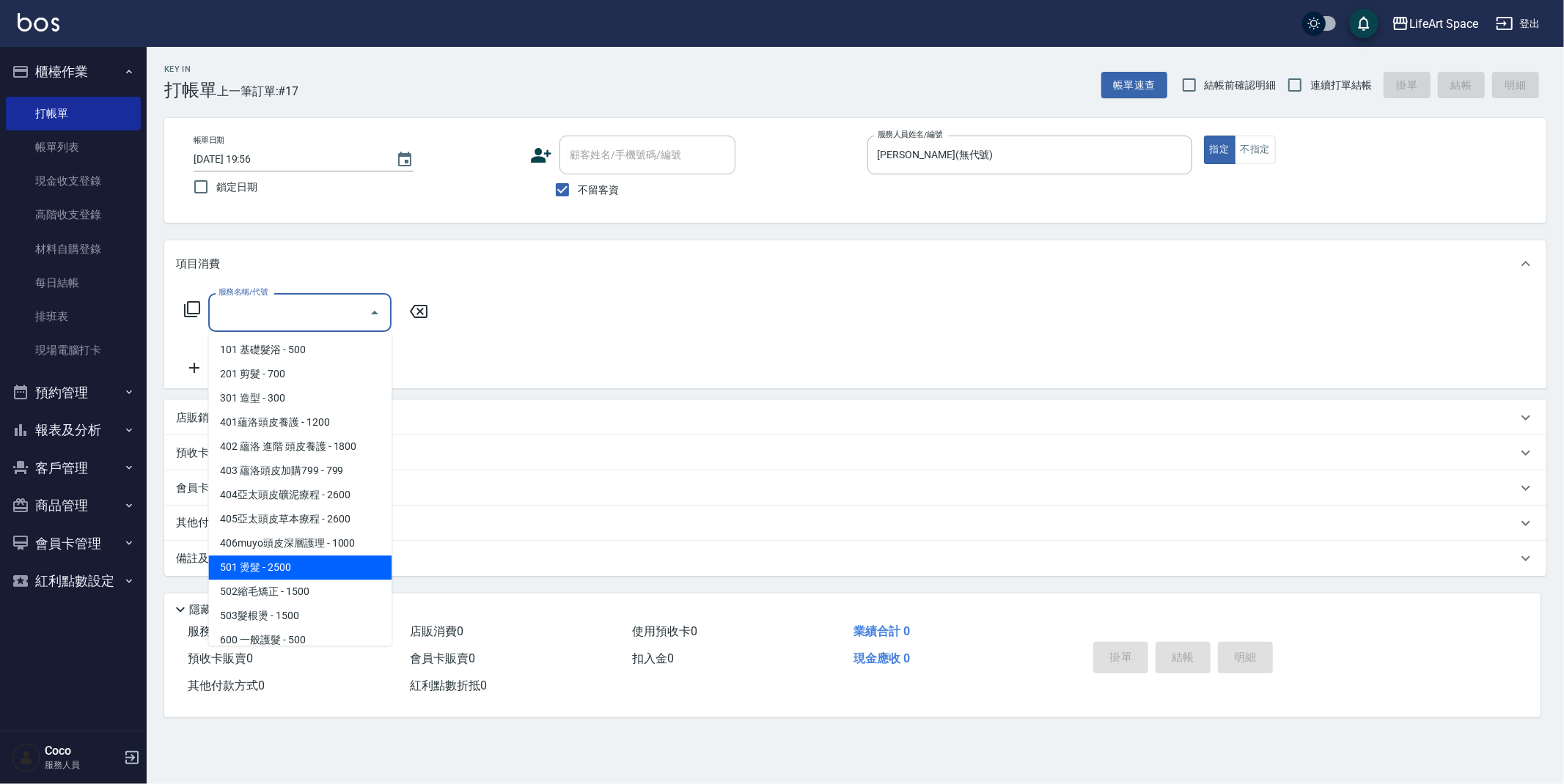
click at [331, 569] on span "501 燙髮 - 2500" at bounding box center [300, 568] width 183 height 24
type input "501 燙髮(501)"
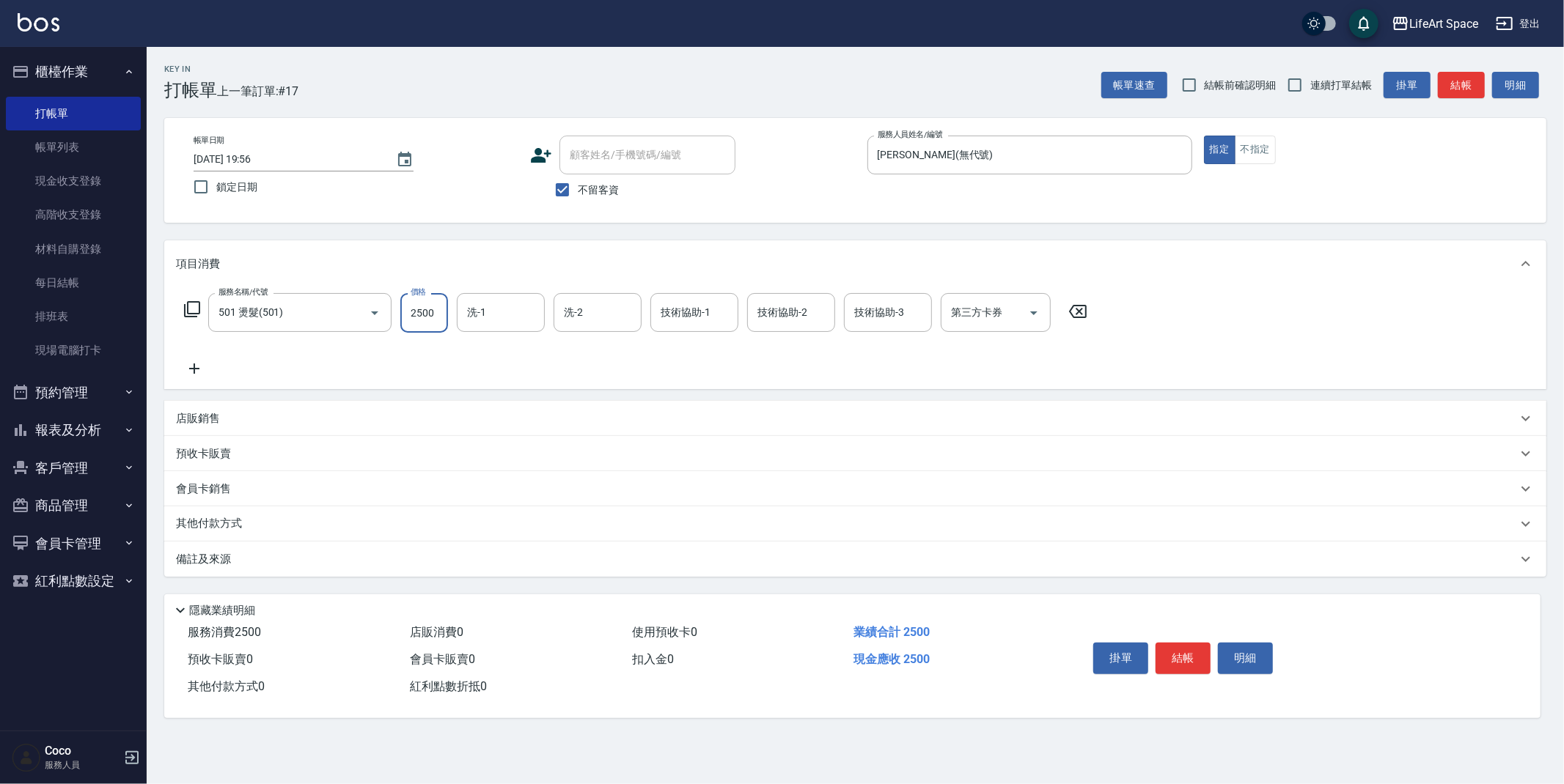
click at [443, 314] on input "2500" at bounding box center [424, 313] width 48 height 40
type input "3500"
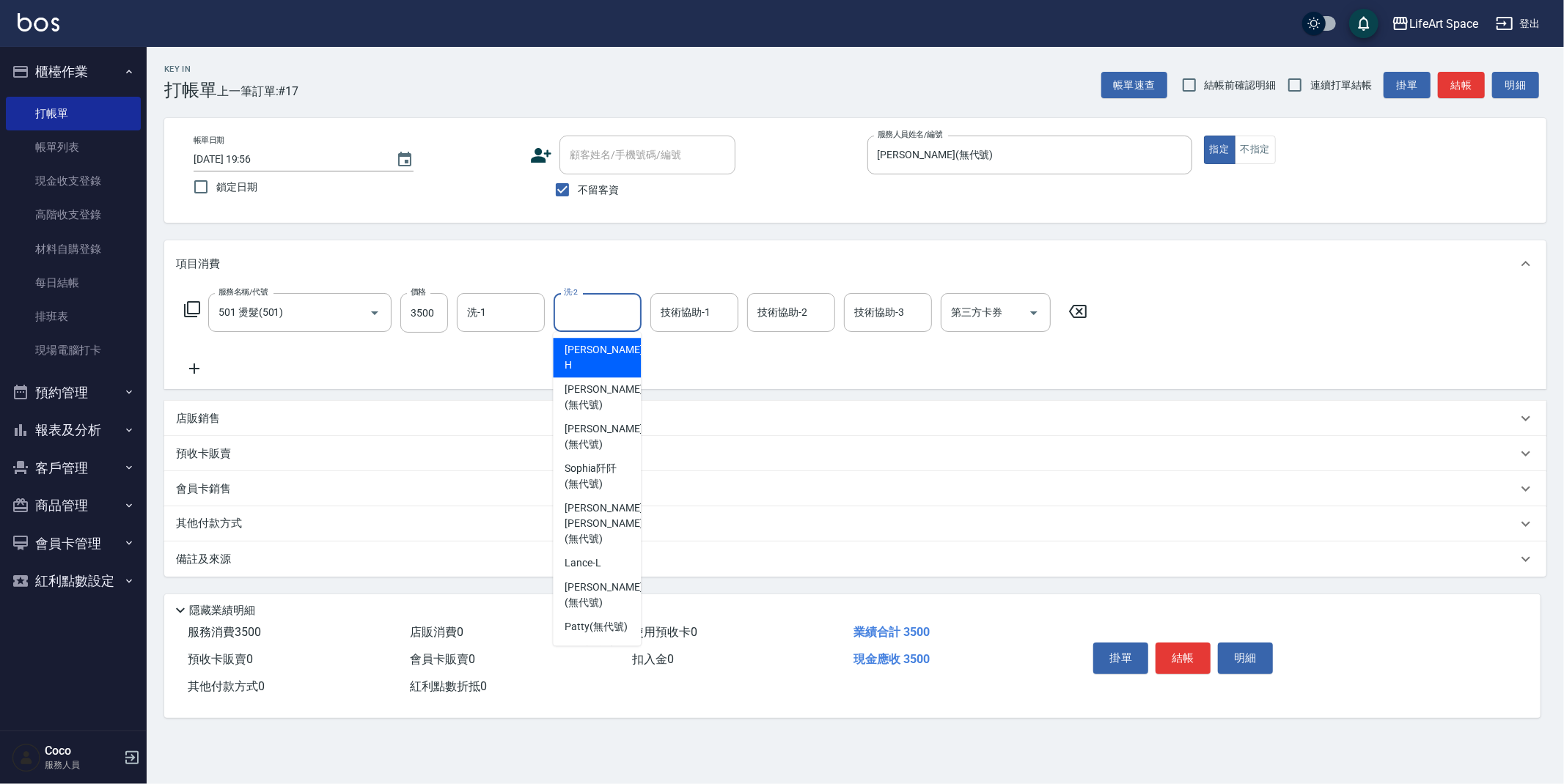
click at [608, 317] on input "洗-2" at bounding box center [598, 313] width 75 height 25
drag, startPoint x: 604, startPoint y: 586, endPoint x: 721, endPoint y: 353, distance: 260.7
click at [604, 615] on div "[PERSON_NAME] (無代號)" at bounding box center [596, 627] width 88 height 24
type input "Patty(無代號)"
click at [610, 310] on input "Patty(無代號)" at bounding box center [587, 313] width 53 height 25
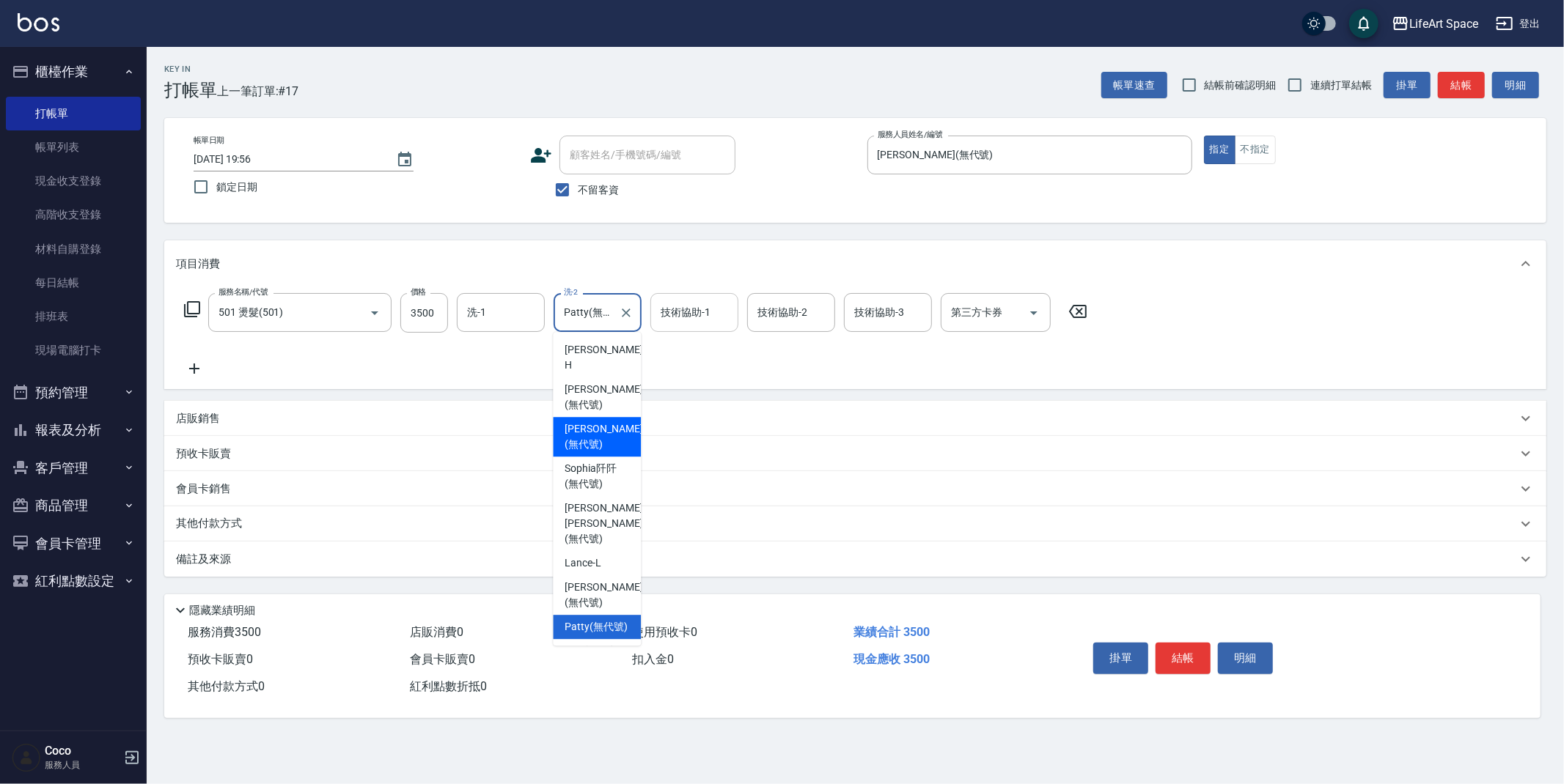
click at [695, 319] on div "技術協助-1 技術協助-1" at bounding box center [694, 312] width 88 height 39
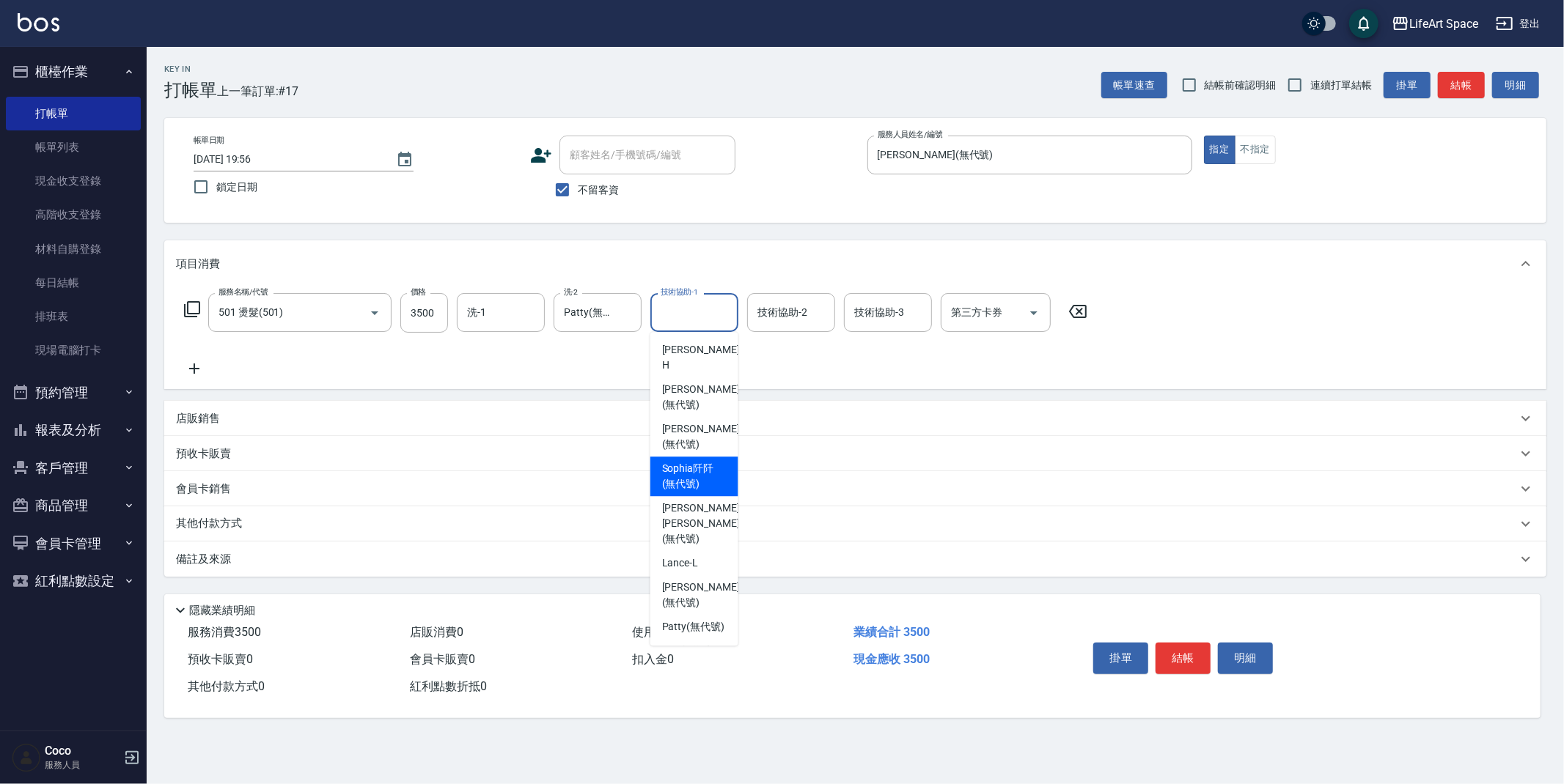
drag, startPoint x: 681, startPoint y: 447, endPoint x: 777, endPoint y: 348, distance: 137.9
click at [681, 461] on span "[PERSON_NAME]阡 (無代號)" at bounding box center [694, 476] width 65 height 31
type input "[PERSON_NAME]阡(無代號)"
click at [708, 310] on input "[PERSON_NAME]阡(無代號)" at bounding box center [683, 313] width 53 height 25
click at [719, 310] on icon "Clear" at bounding box center [722, 313] width 9 height 9
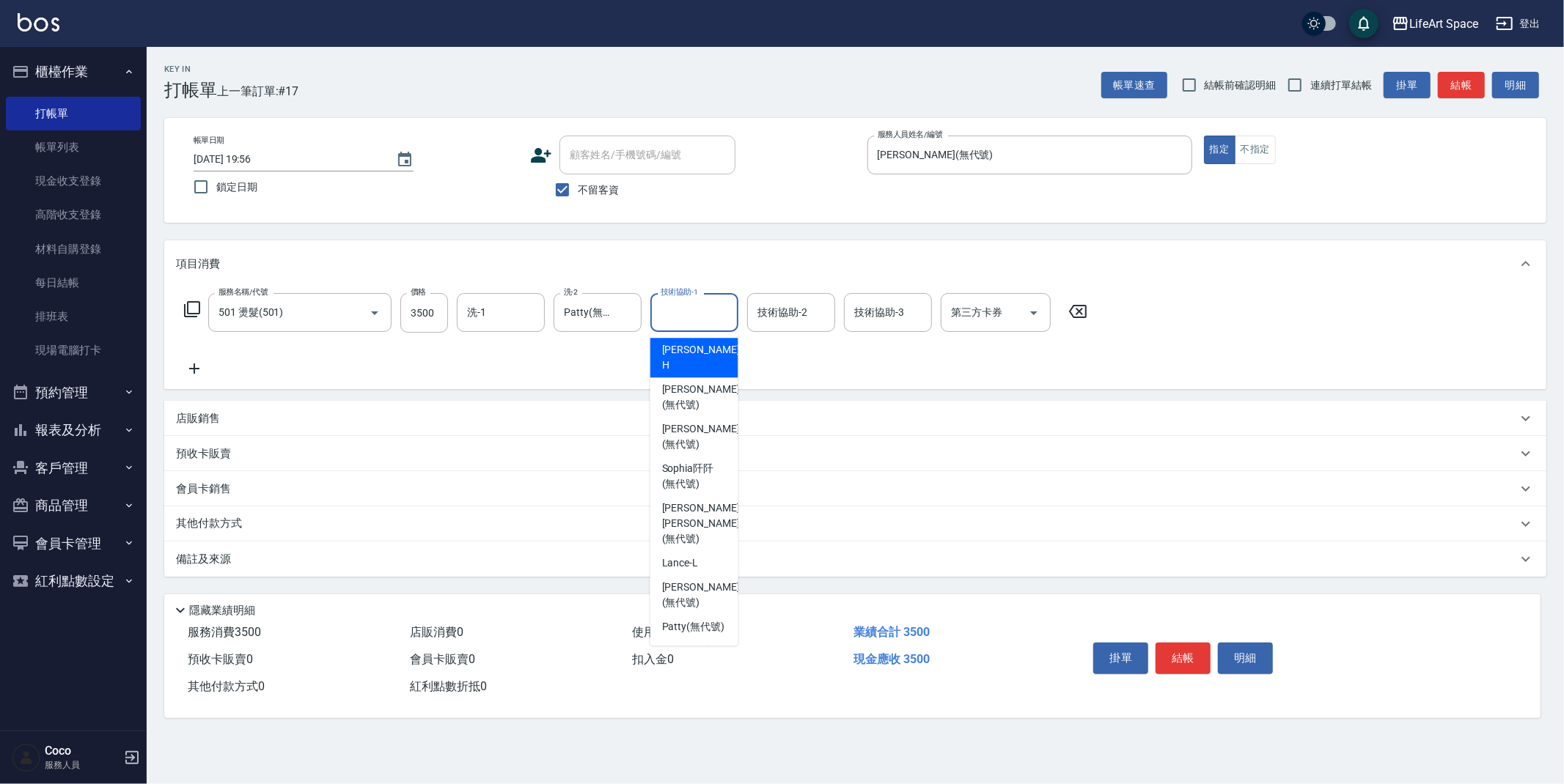
click at [694, 312] on input "技術協助-1" at bounding box center [694, 313] width 75 height 25
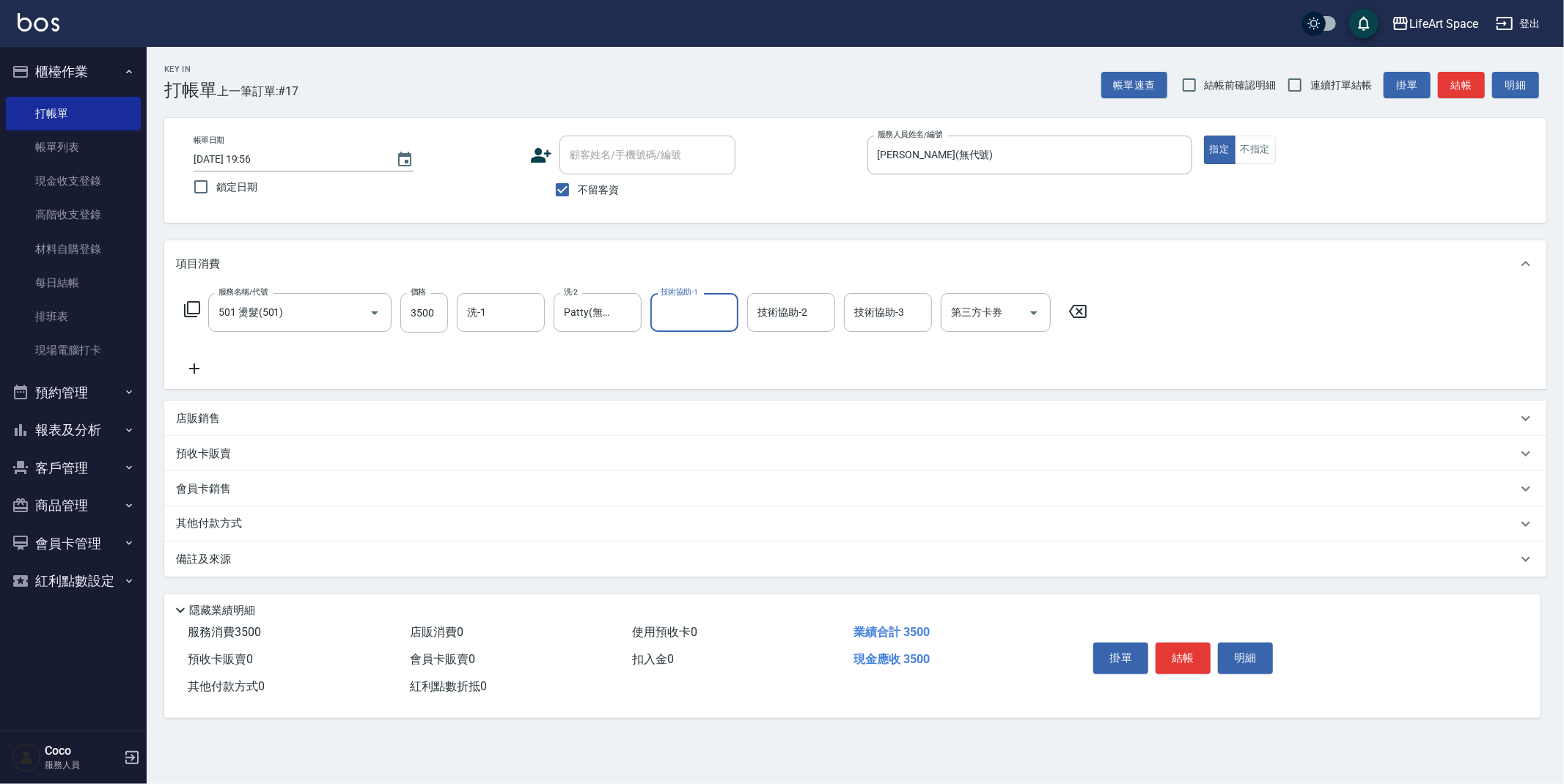
click at [694, 312] on input "技術協助-1" at bounding box center [694, 313] width 75 height 25
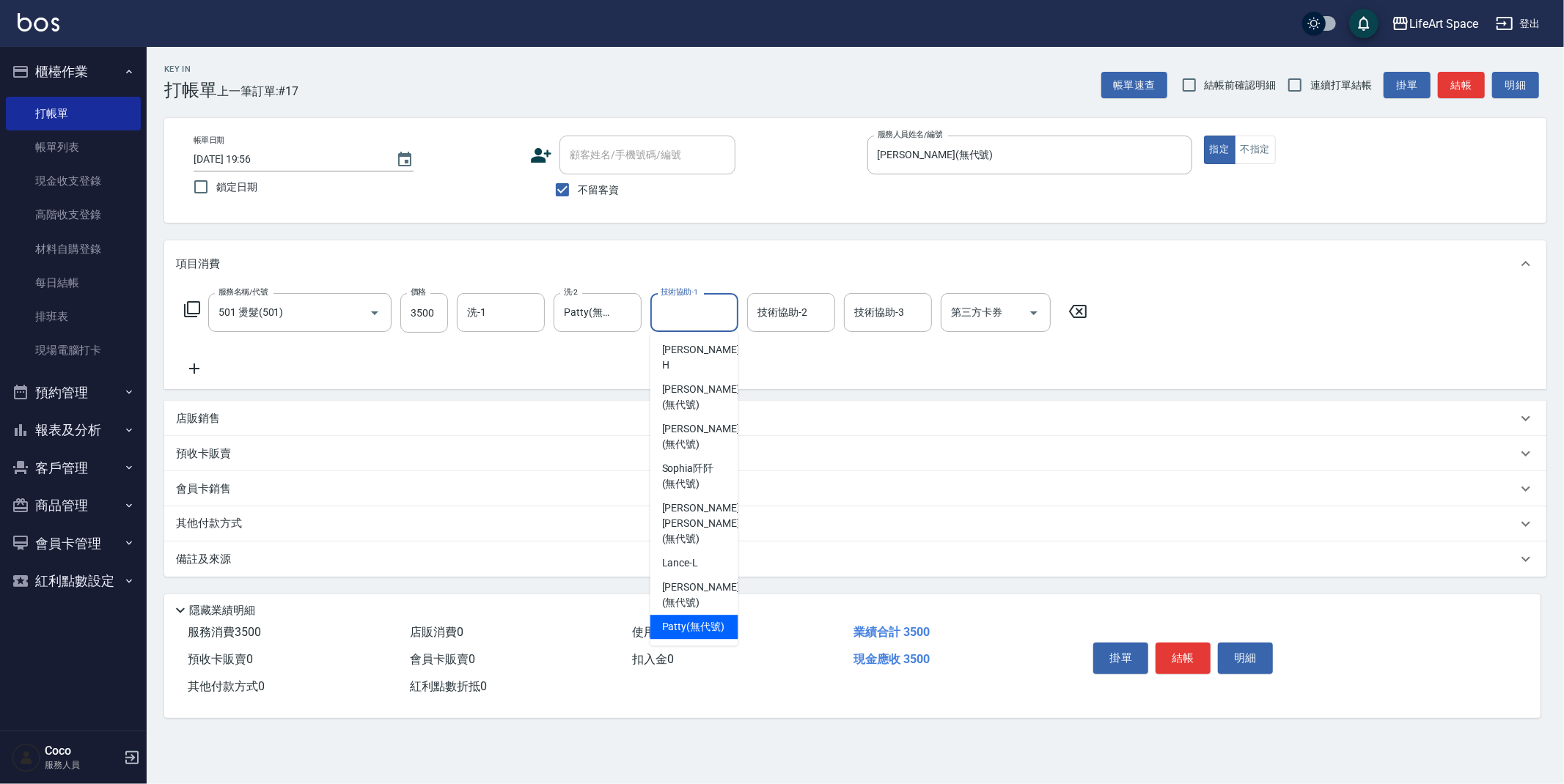
click at [706, 619] on span "[PERSON_NAME] (無代號)" at bounding box center [694, 626] width 63 height 15
type input "Patty(無代號)"
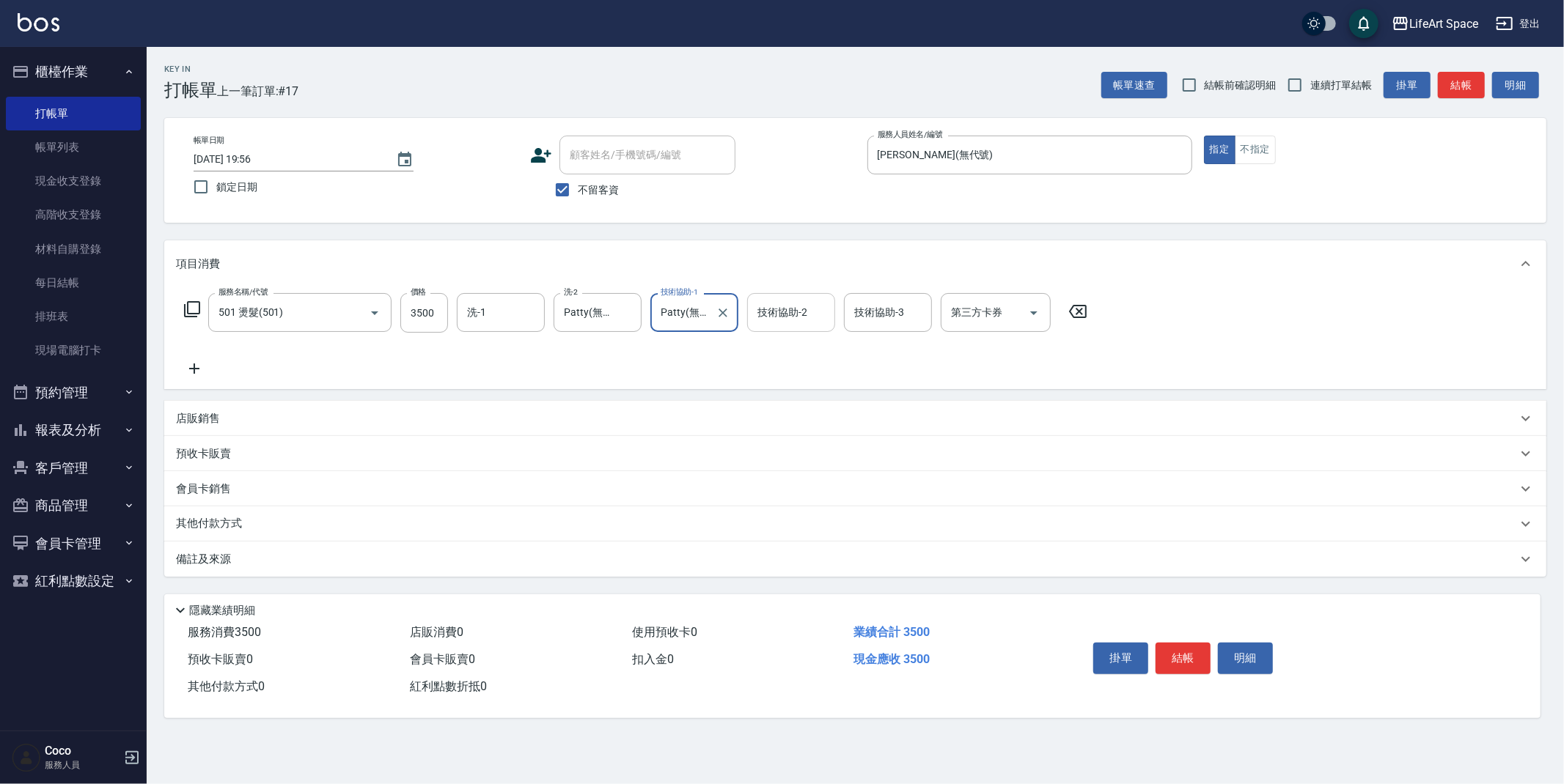
click at [792, 313] on input "技術協助-2" at bounding box center [792, 313] width 75 height 25
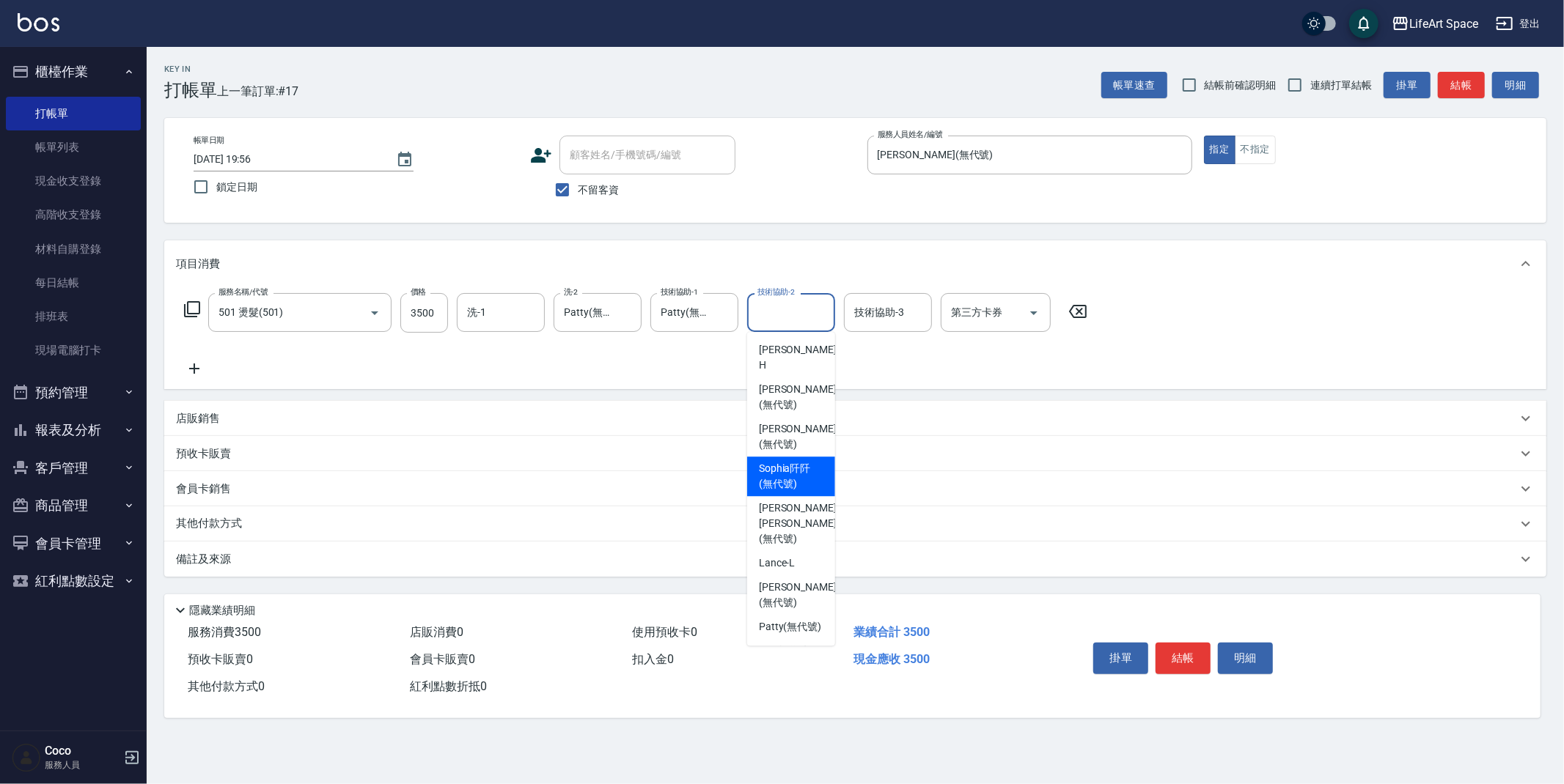
drag, startPoint x: 784, startPoint y: 458, endPoint x: 1191, endPoint y: 35, distance: 587.0
click at [784, 461] on span "[PERSON_NAME]阡 (無代號)" at bounding box center [791, 476] width 65 height 31
type input "[PERSON_NAME]阡(無代號)"
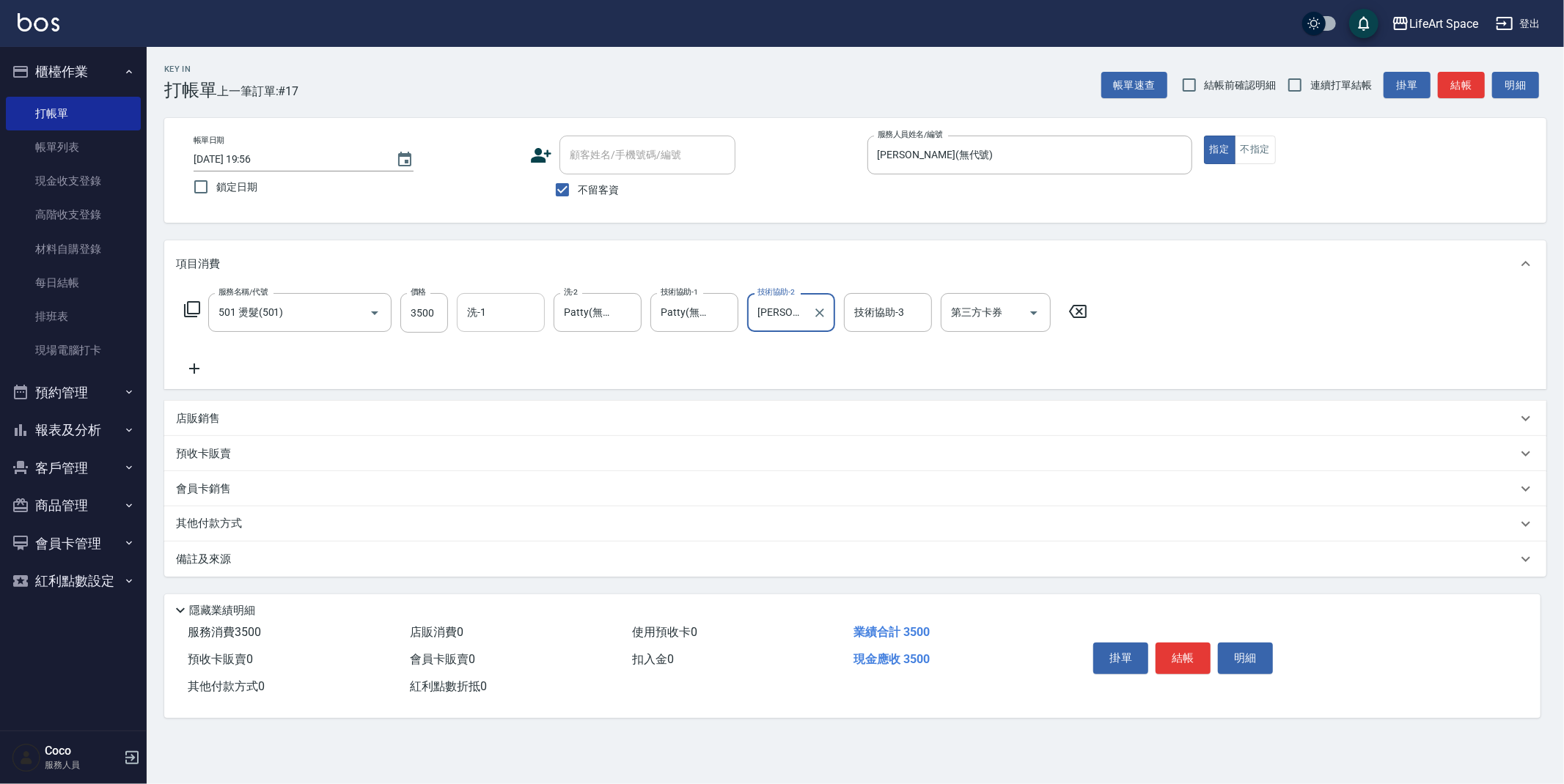
click at [495, 307] on input "洗-1" at bounding box center [501, 313] width 75 height 25
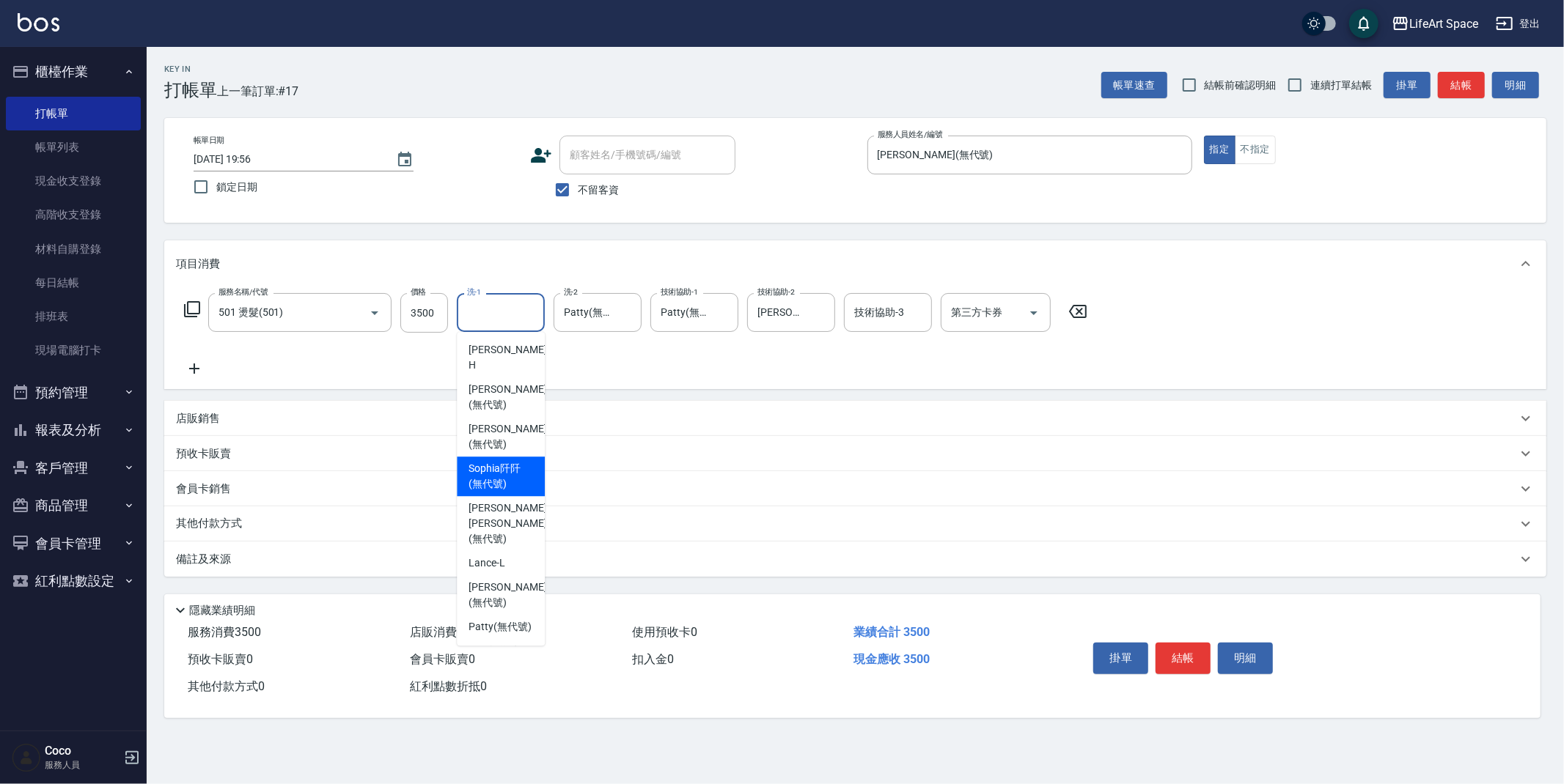
click at [491, 461] on span "[PERSON_NAME]阡 (無代號)" at bounding box center [500, 476] width 65 height 31
type input "[PERSON_NAME]阡(無代號)"
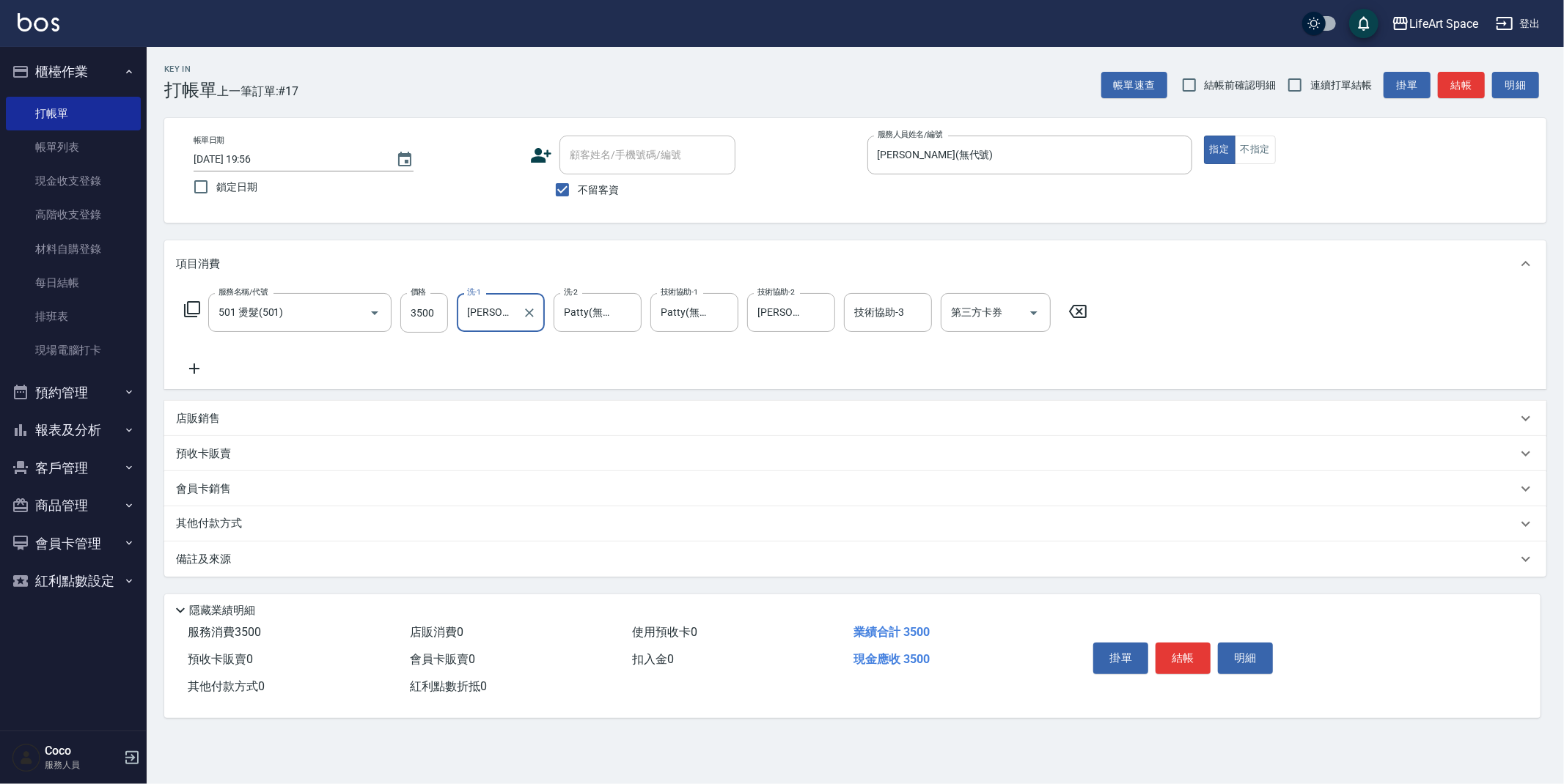
click at [199, 369] on icon at bounding box center [194, 369] width 37 height 18
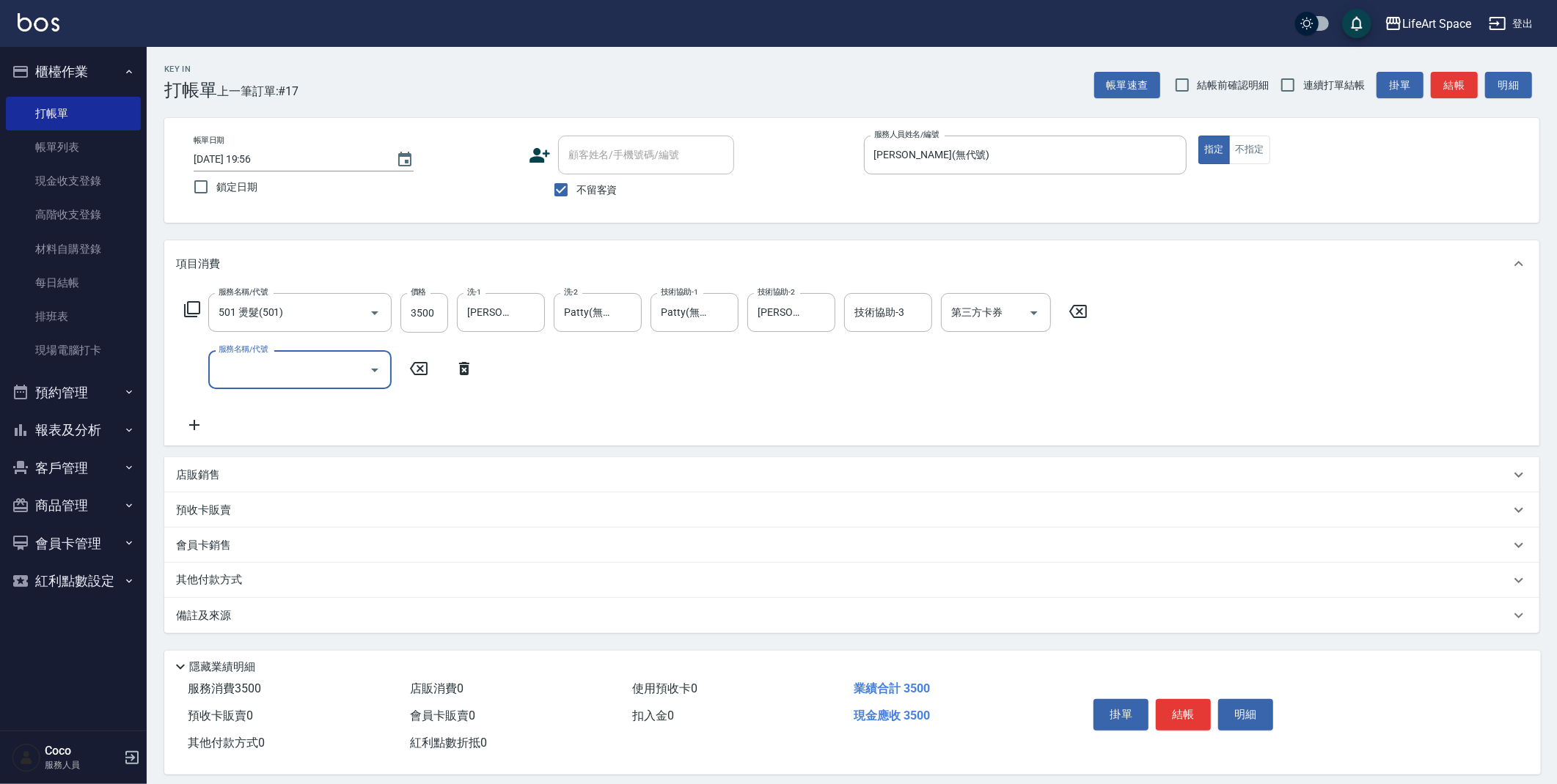
click at [253, 364] on input "服務名稱/代號" at bounding box center [289, 369] width 148 height 25
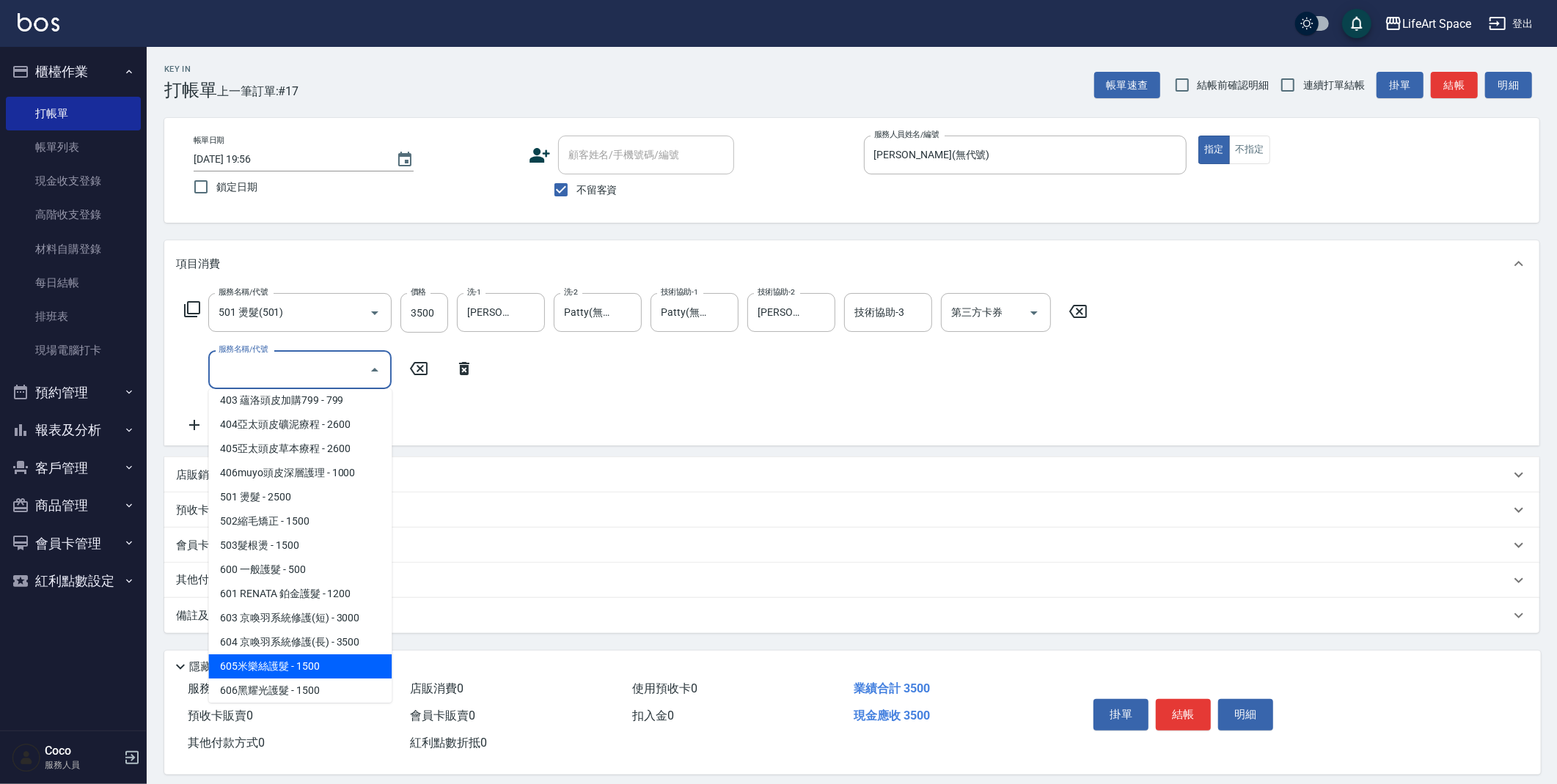
scroll to position [229, 0]
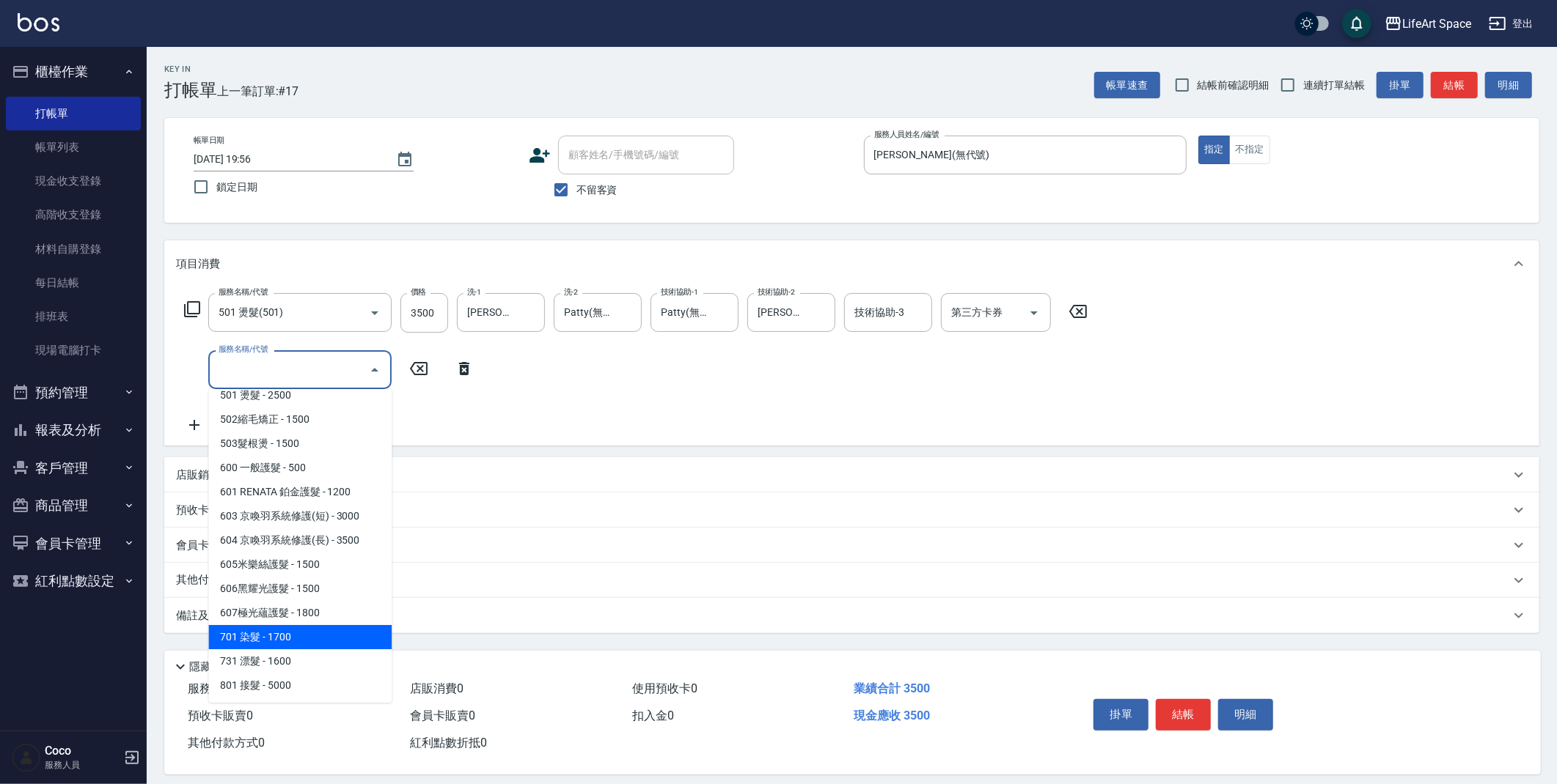
drag, startPoint x: 303, startPoint y: 640, endPoint x: 483, endPoint y: 454, distance: 258.8
click at [305, 638] on span "701 染髮 - 1700" at bounding box center [300, 637] width 183 height 24
type input "701 染髮(701)"
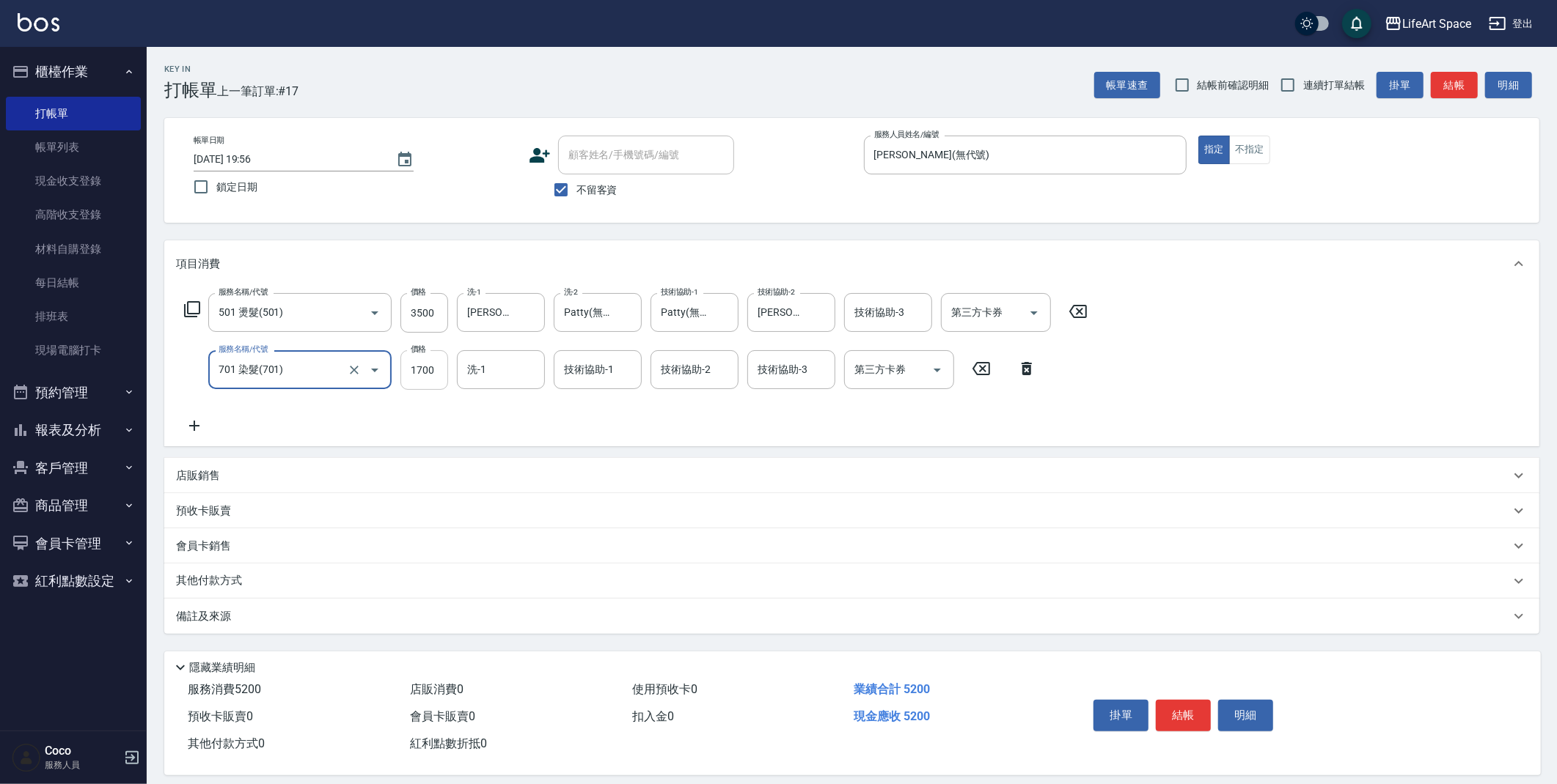
click at [442, 368] on input "1700" at bounding box center [424, 370] width 48 height 40
type input "2800"
click at [599, 370] on div "技術協助-1 技術協助-1" at bounding box center [597, 369] width 88 height 39
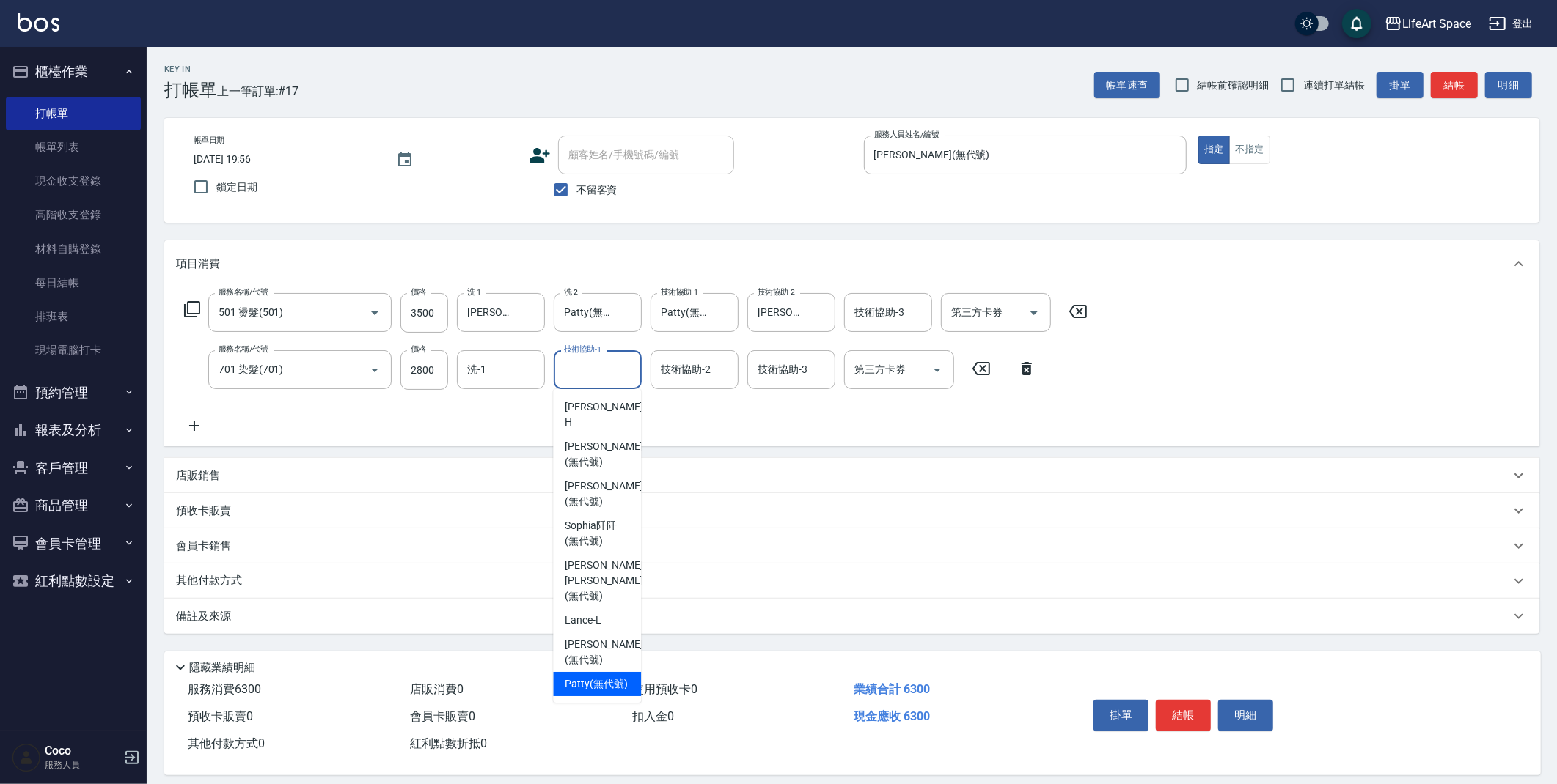
drag, startPoint x: 601, startPoint y: 651, endPoint x: 653, endPoint y: 566, distance: 99.6
click at [601, 677] on span "[PERSON_NAME] (無代號)" at bounding box center [596, 684] width 63 height 15
type input "Patty(無代號)"
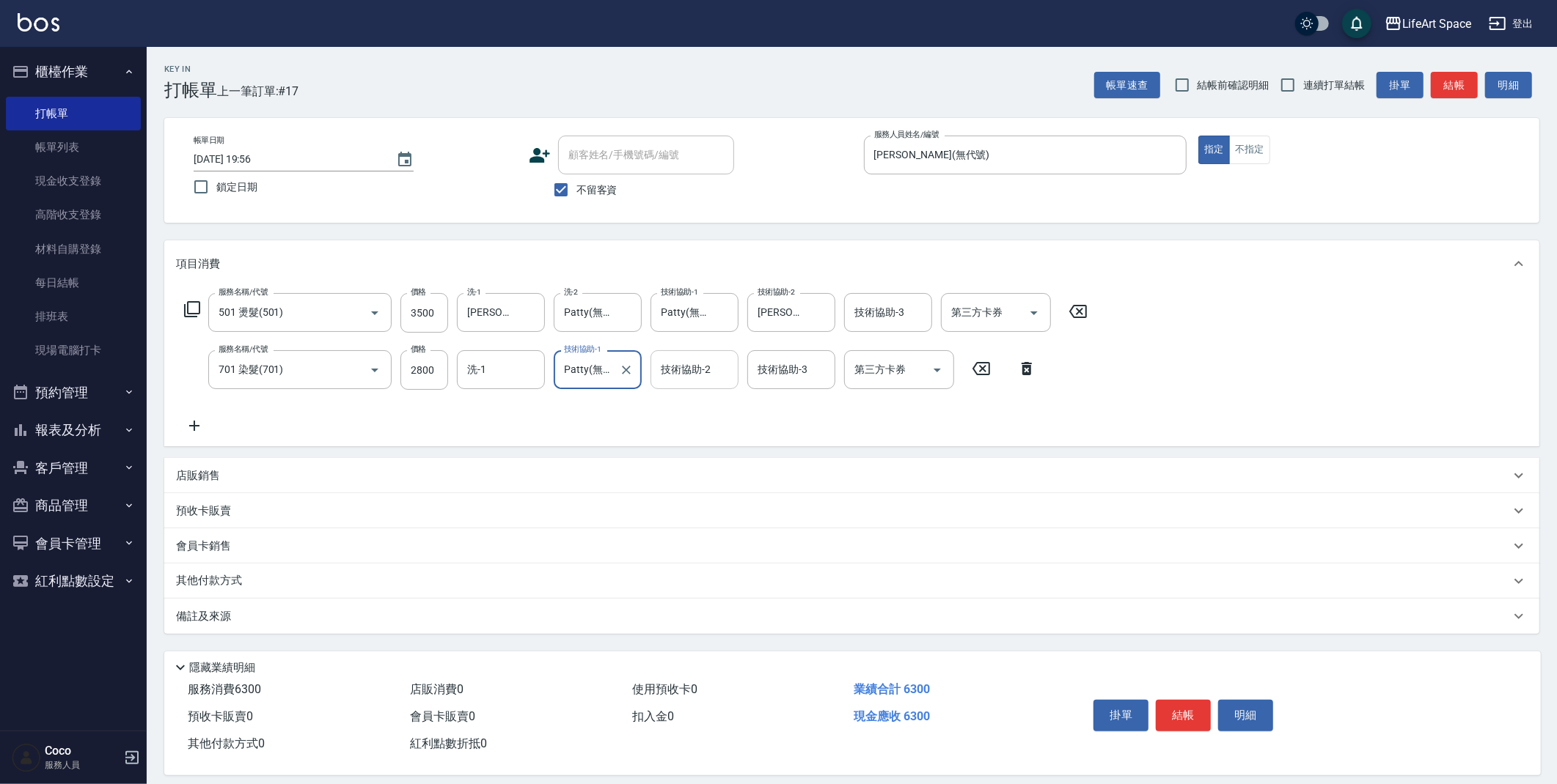
click at [701, 367] on div "技術協助-2 技術協助-2" at bounding box center [694, 369] width 88 height 39
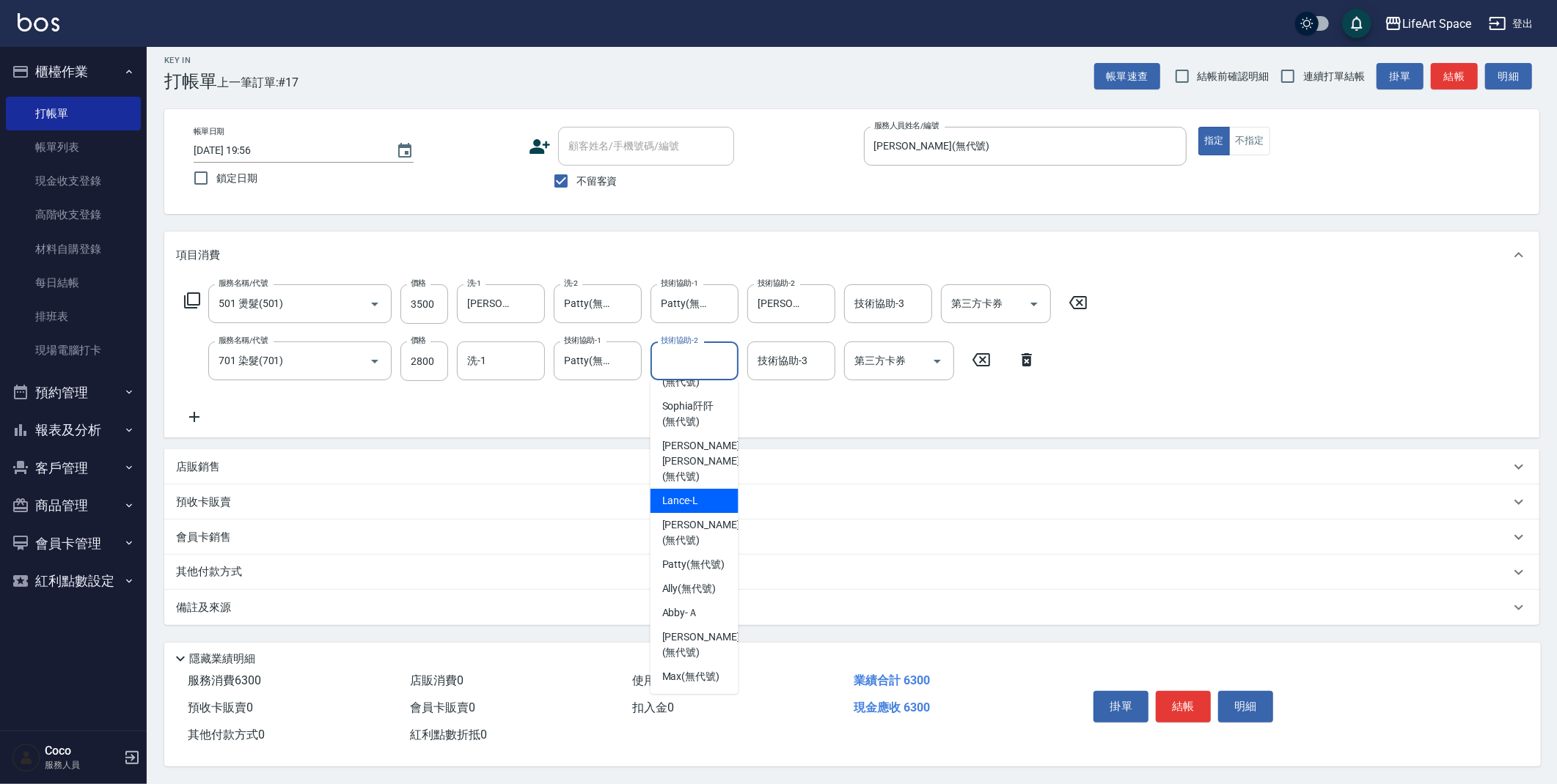
scroll to position [84, 0]
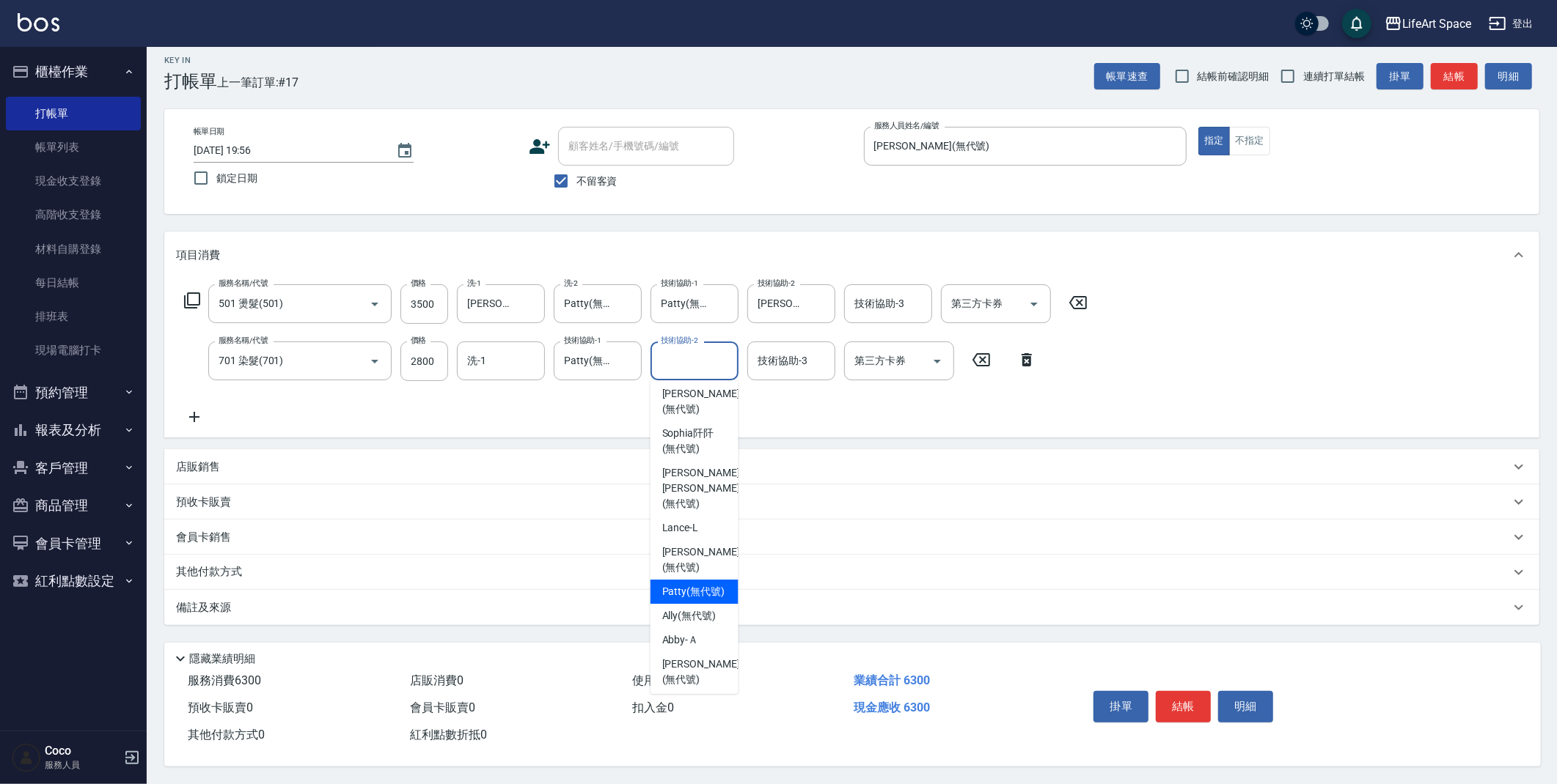
click at [680, 584] on span "[PERSON_NAME] (無代號)" at bounding box center [694, 591] width 63 height 15
type input "Patty(無代號)"
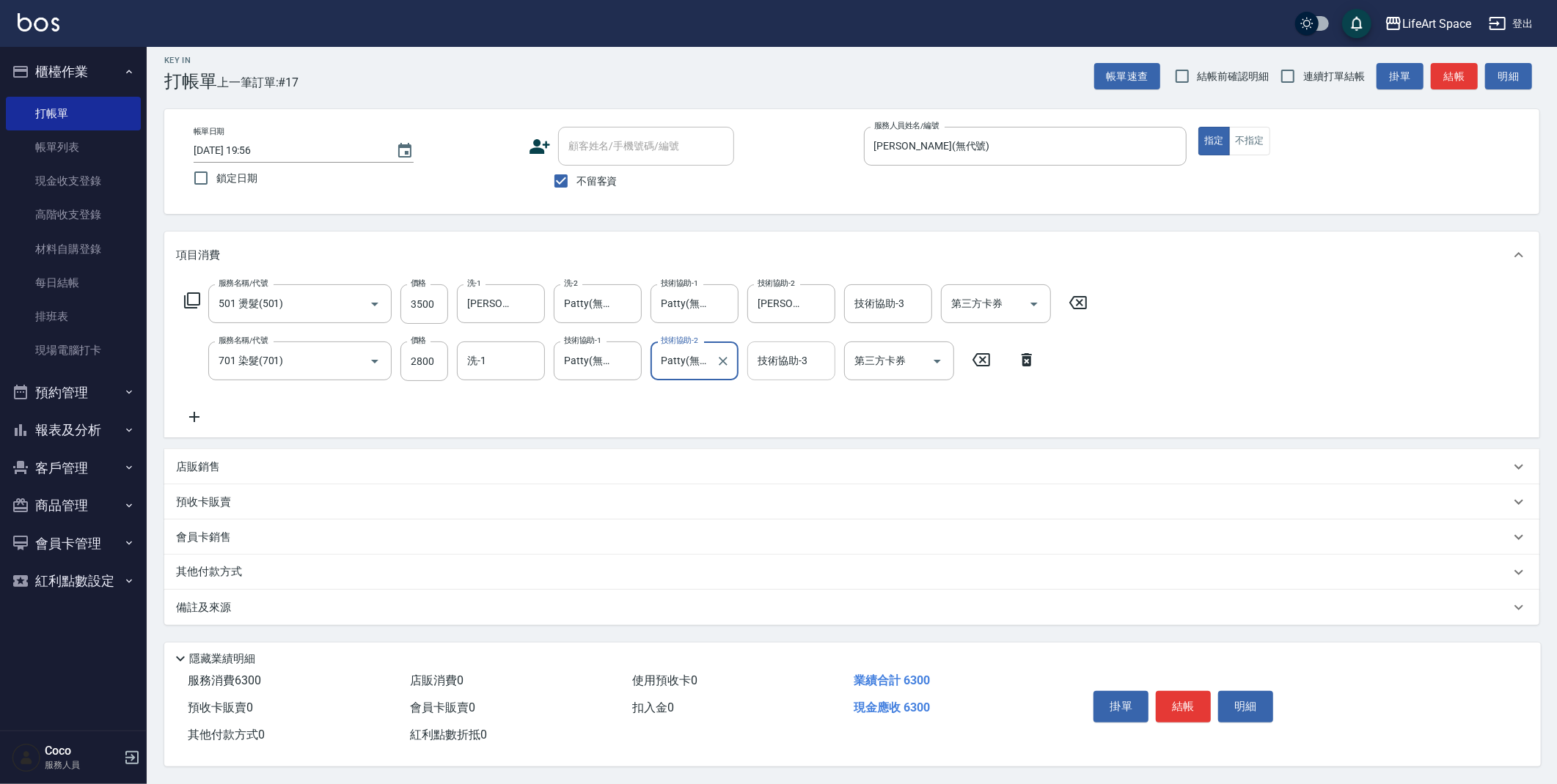
click at [777, 363] on input "技術協助-3" at bounding box center [792, 361] width 75 height 25
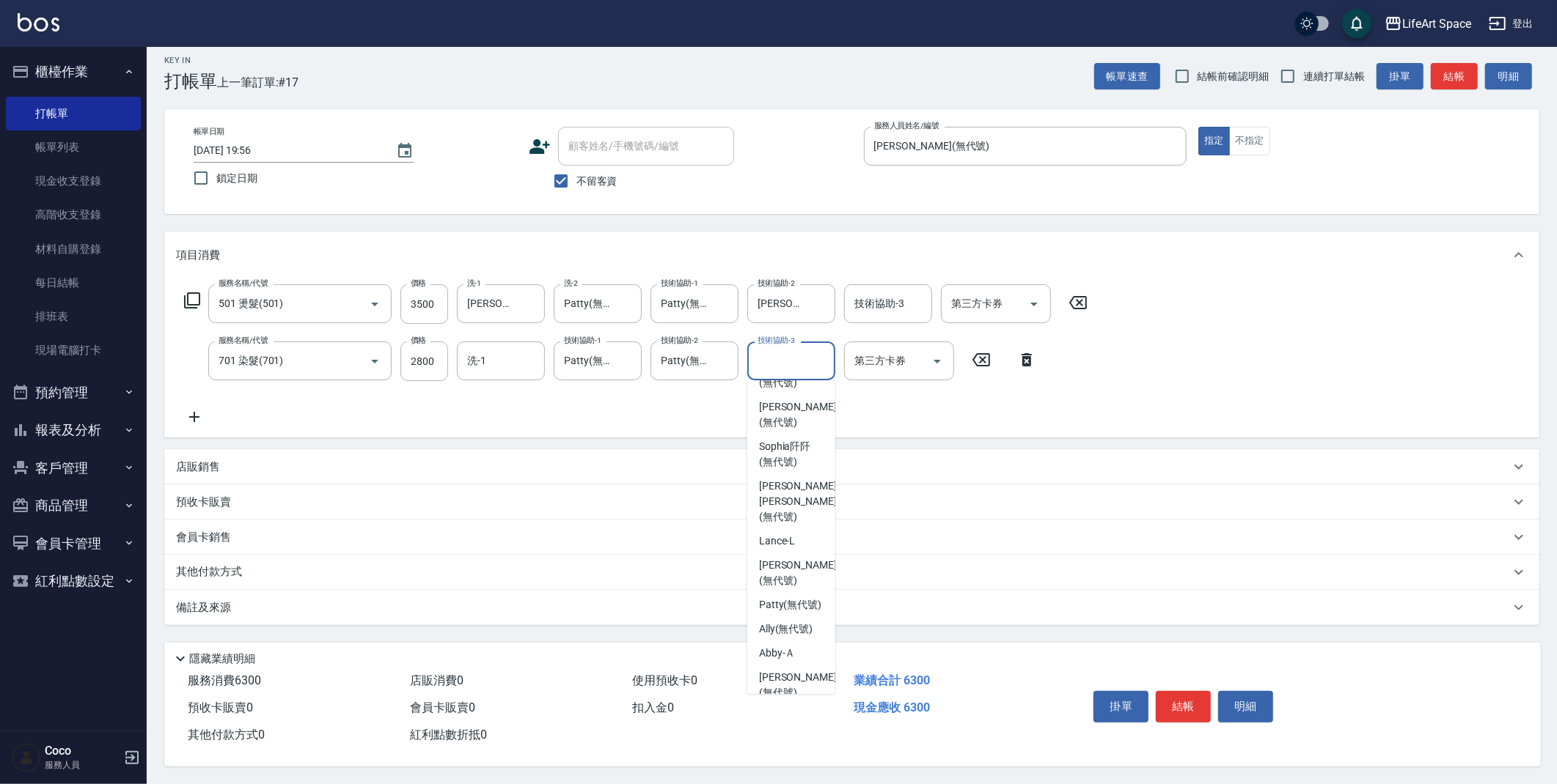
scroll to position [0, 0]
click at [800, 668] on span "[PERSON_NAME] (無代號)" at bounding box center [790, 675] width 63 height 15
type input "Patty(無代號)"
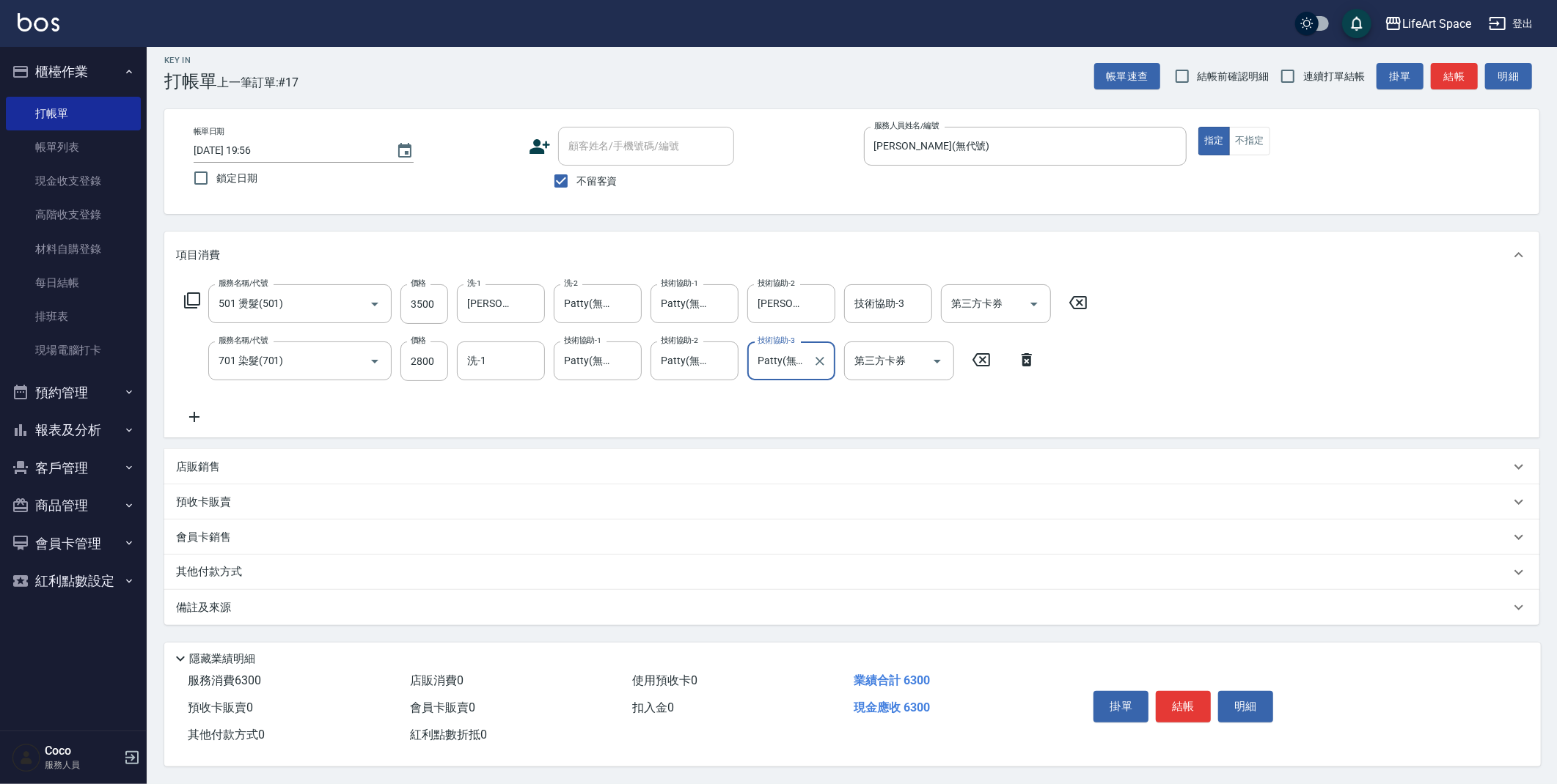
click at [197, 409] on icon at bounding box center [194, 417] width 37 height 18
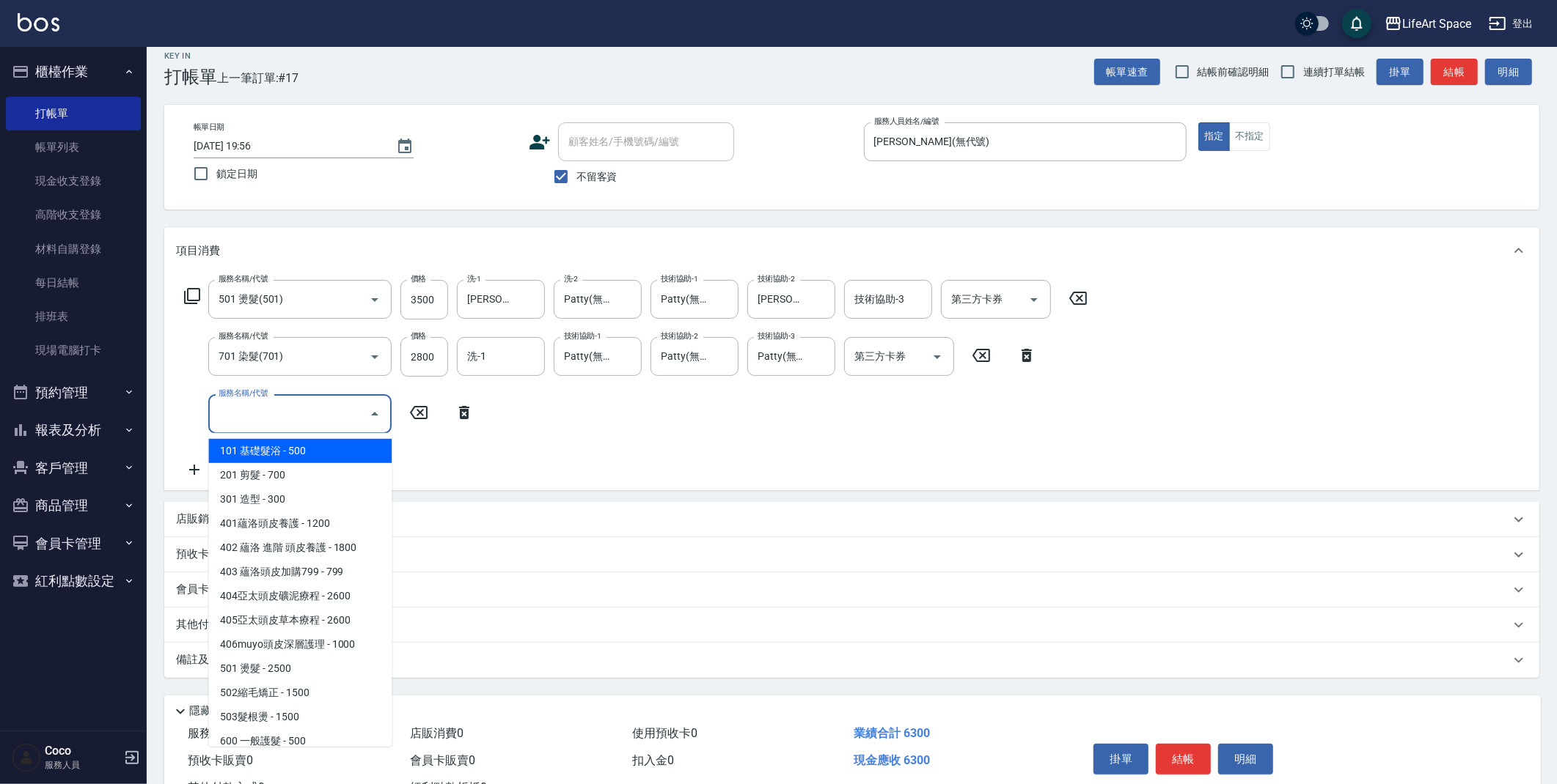
click at [225, 419] on input "服務名稱/代號" at bounding box center [289, 414] width 148 height 25
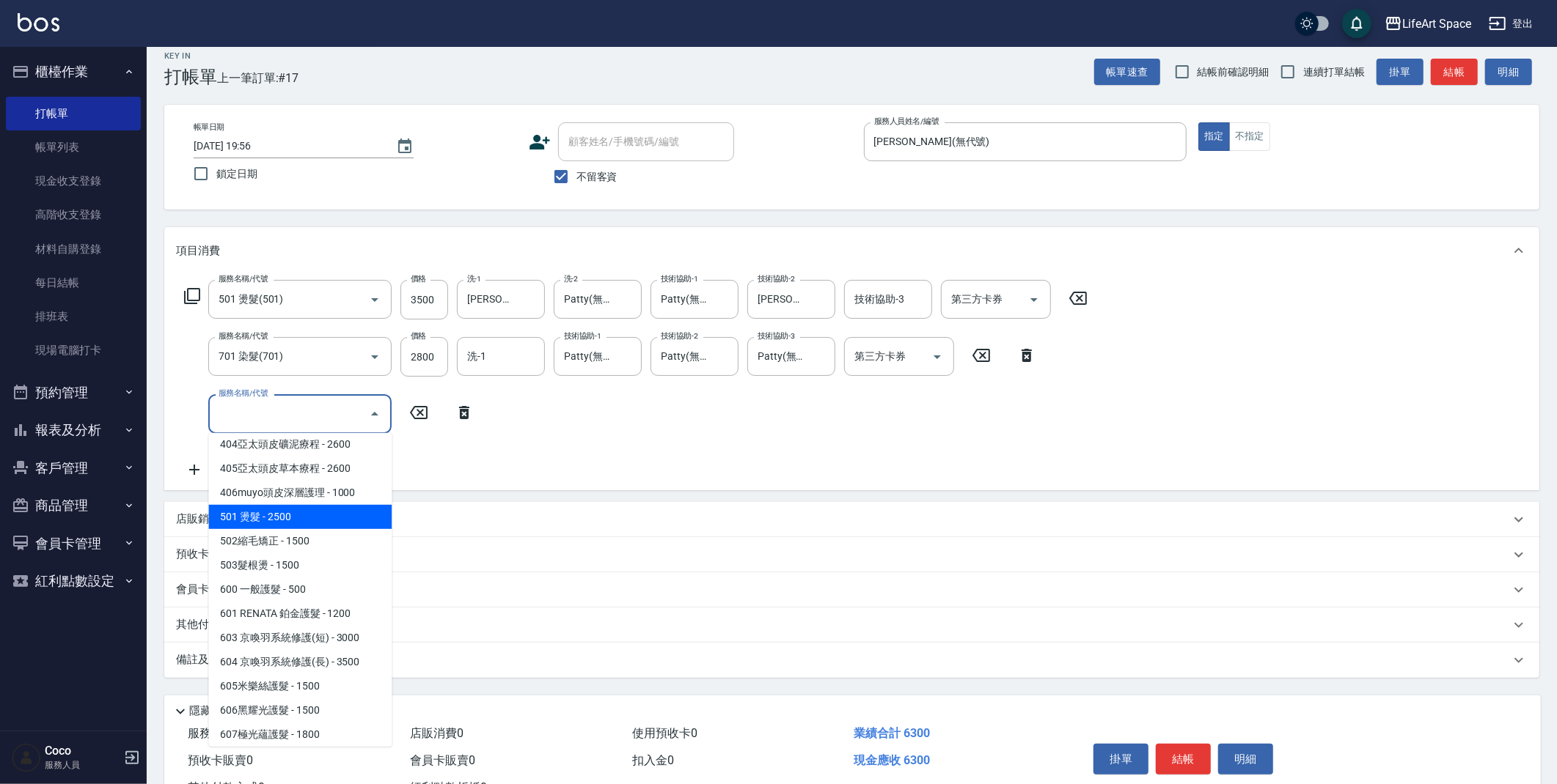
scroll to position [229, 0]
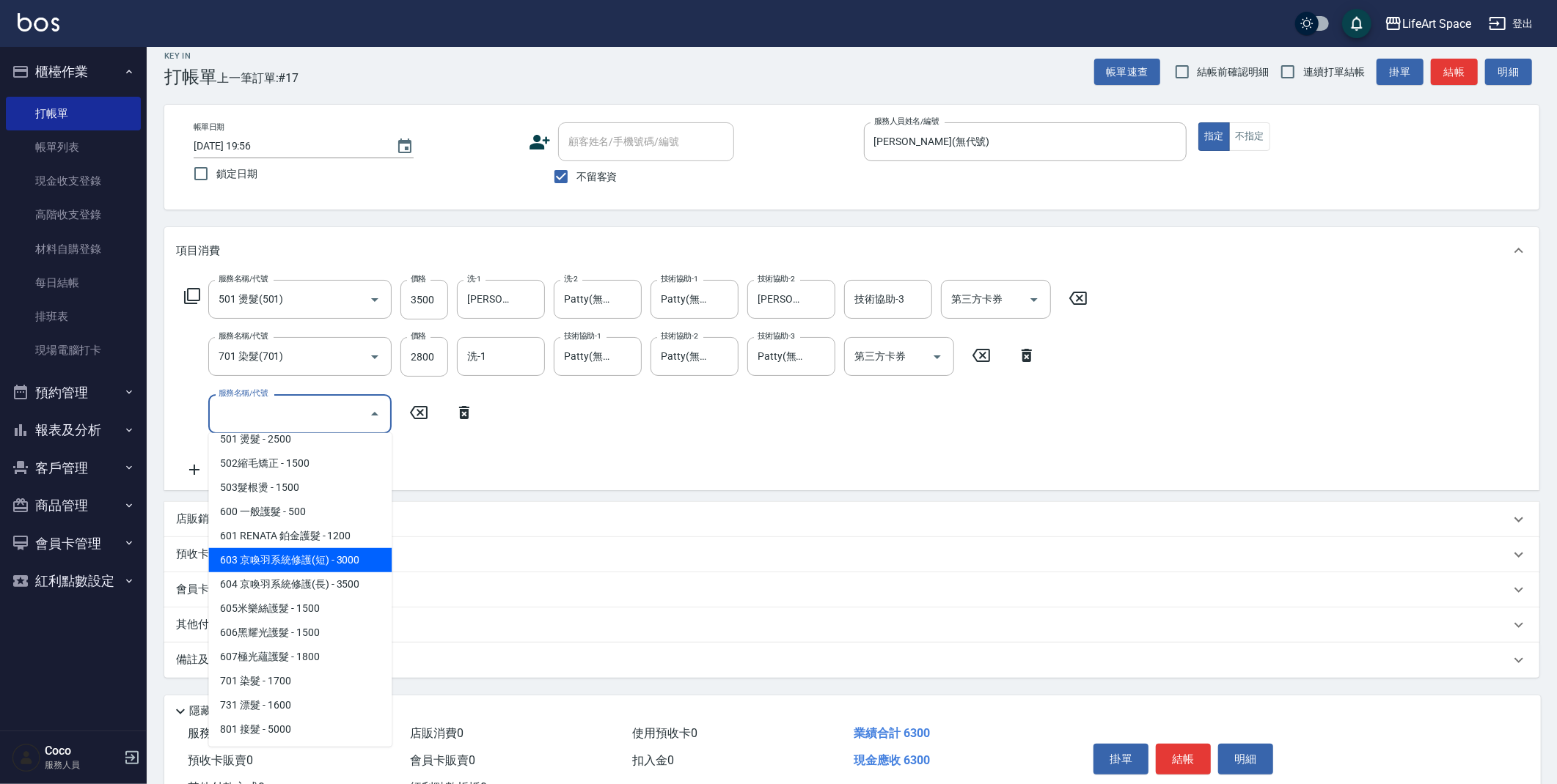
click at [313, 564] on span "603 京喚羽系統修護(短) - 3000" at bounding box center [300, 560] width 183 height 24
type input "603 京喚羽系統修護(短)(603)"
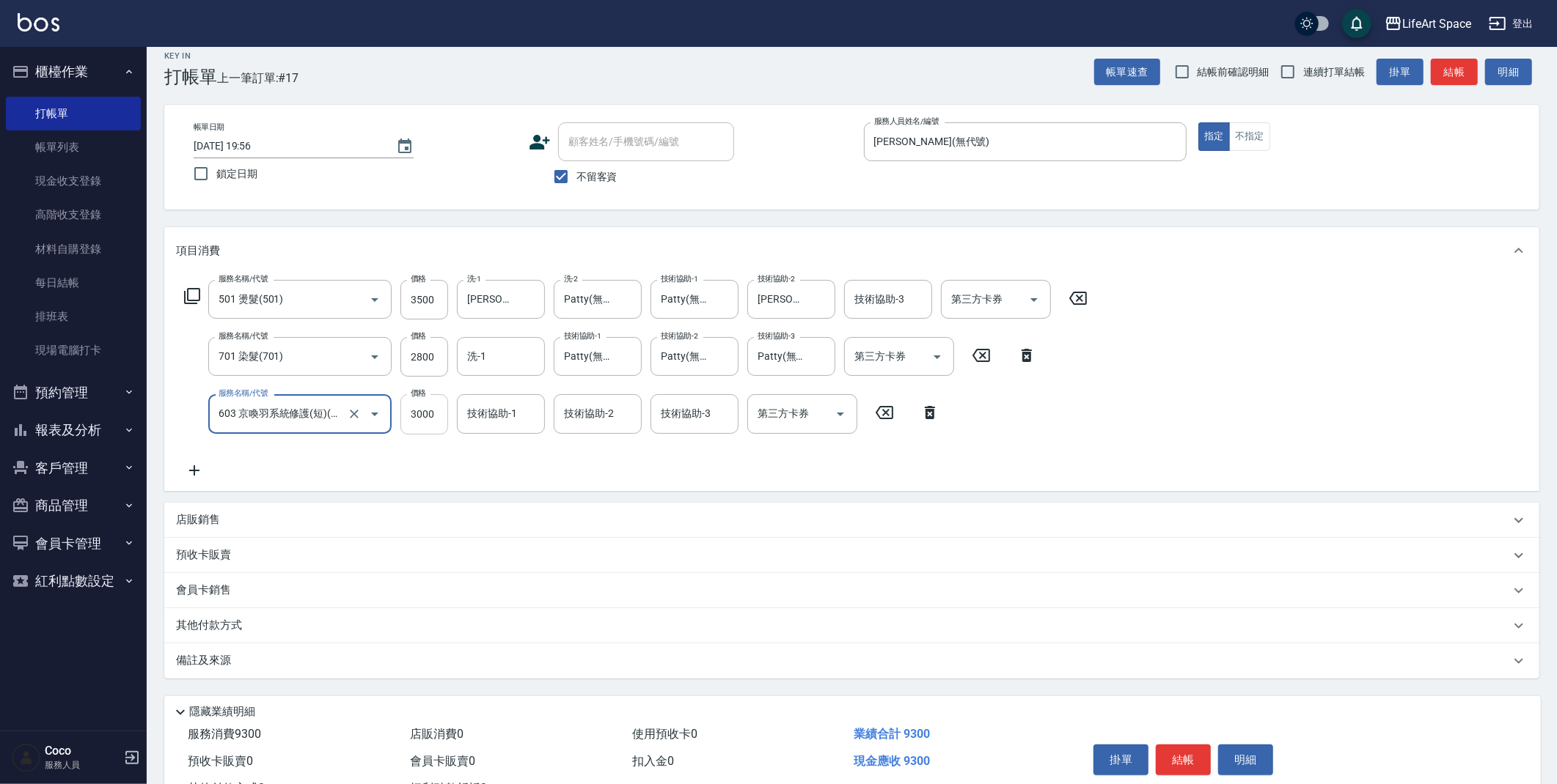
click at [444, 413] on input "3000" at bounding box center [424, 414] width 48 height 40
type input "2500"
click at [590, 415] on div "技術協助-2 技術協助-2" at bounding box center [597, 413] width 88 height 39
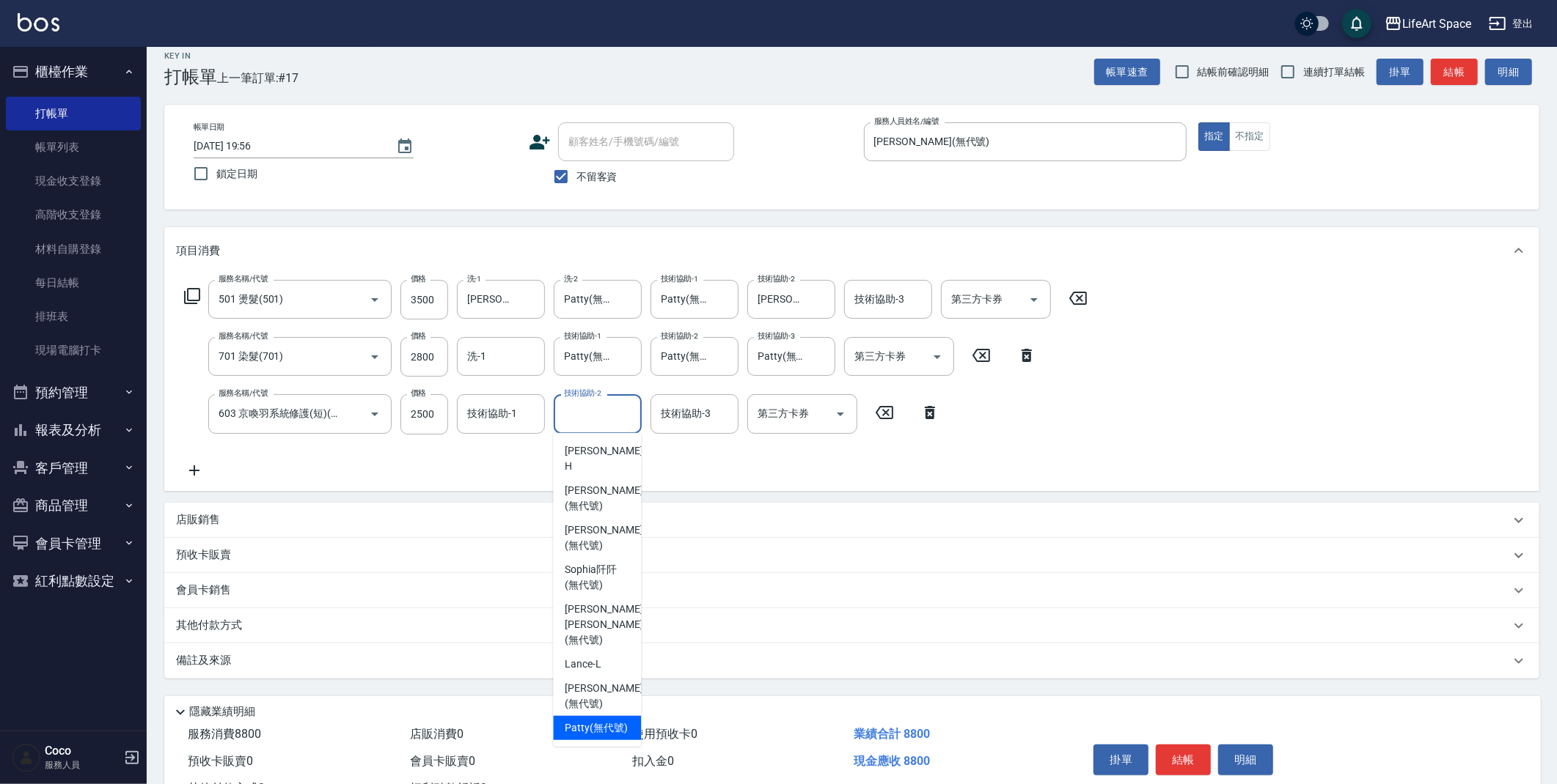
click at [580, 720] on span "[PERSON_NAME] (無代號)" at bounding box center [596, 727] width 63 height 15
type input "Patty(無代號)"
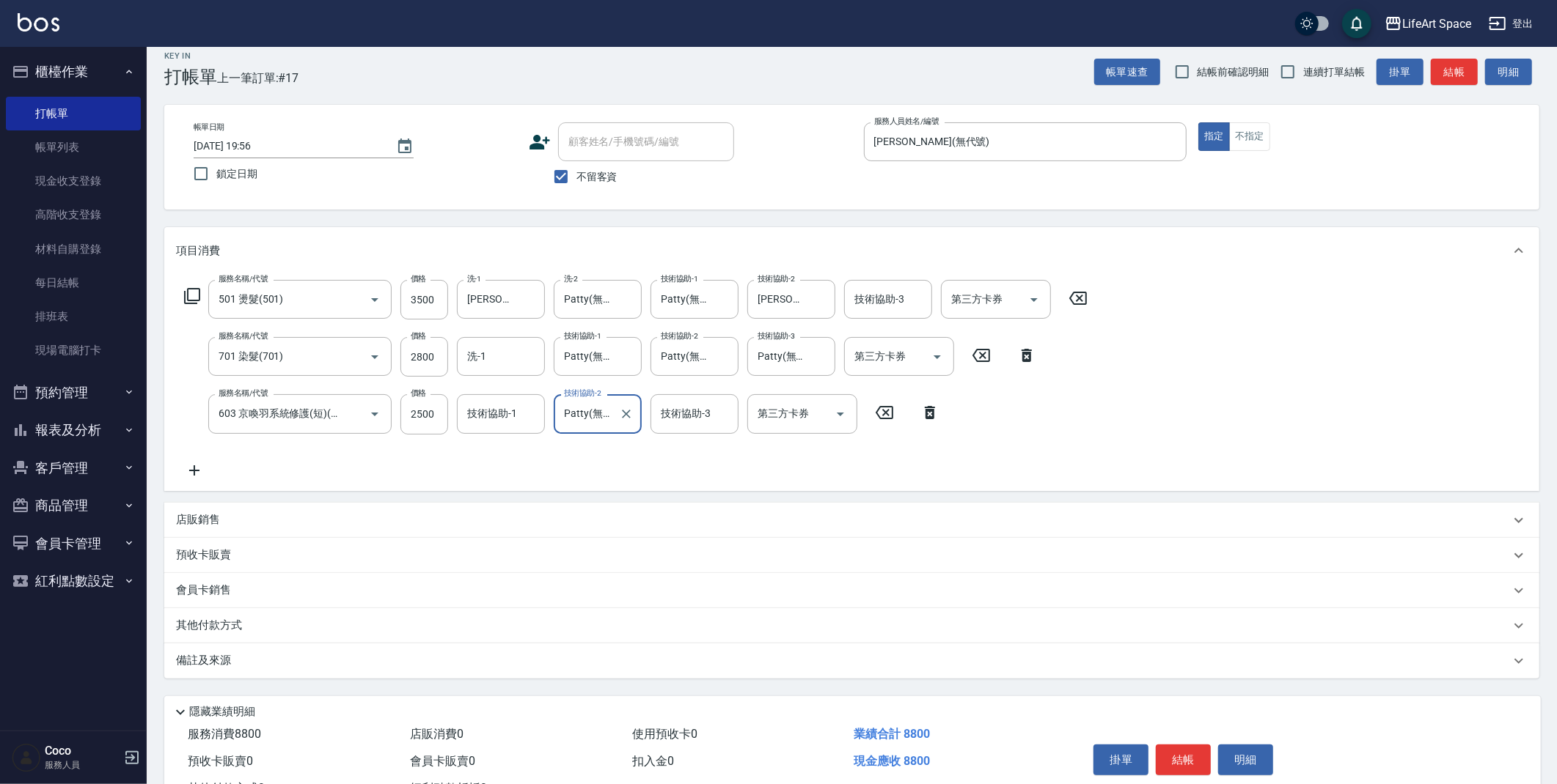
click at [237, 618] on p "其他付款方式" at bounding box center [213, 626] width 73 height 16
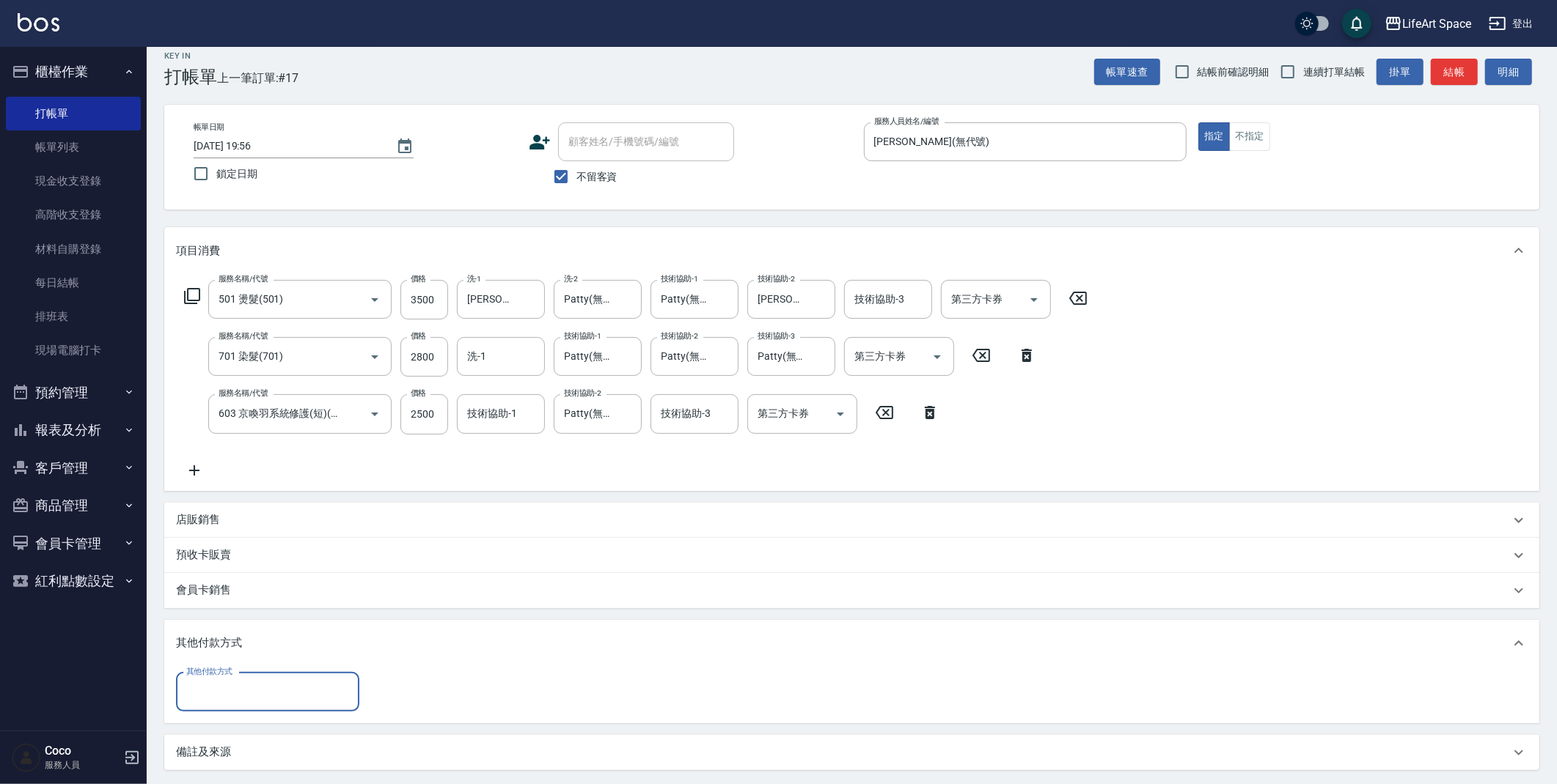
scroll to position [0, 0]
click at [273, 692] on input "其他付款方式" at bounding box center [268, 692] width 170 height 25
click at [258, 584] on span "轉帳" at bounding box center [268, 582] width 183 height 24
type input "轉帳"
type input "8800"
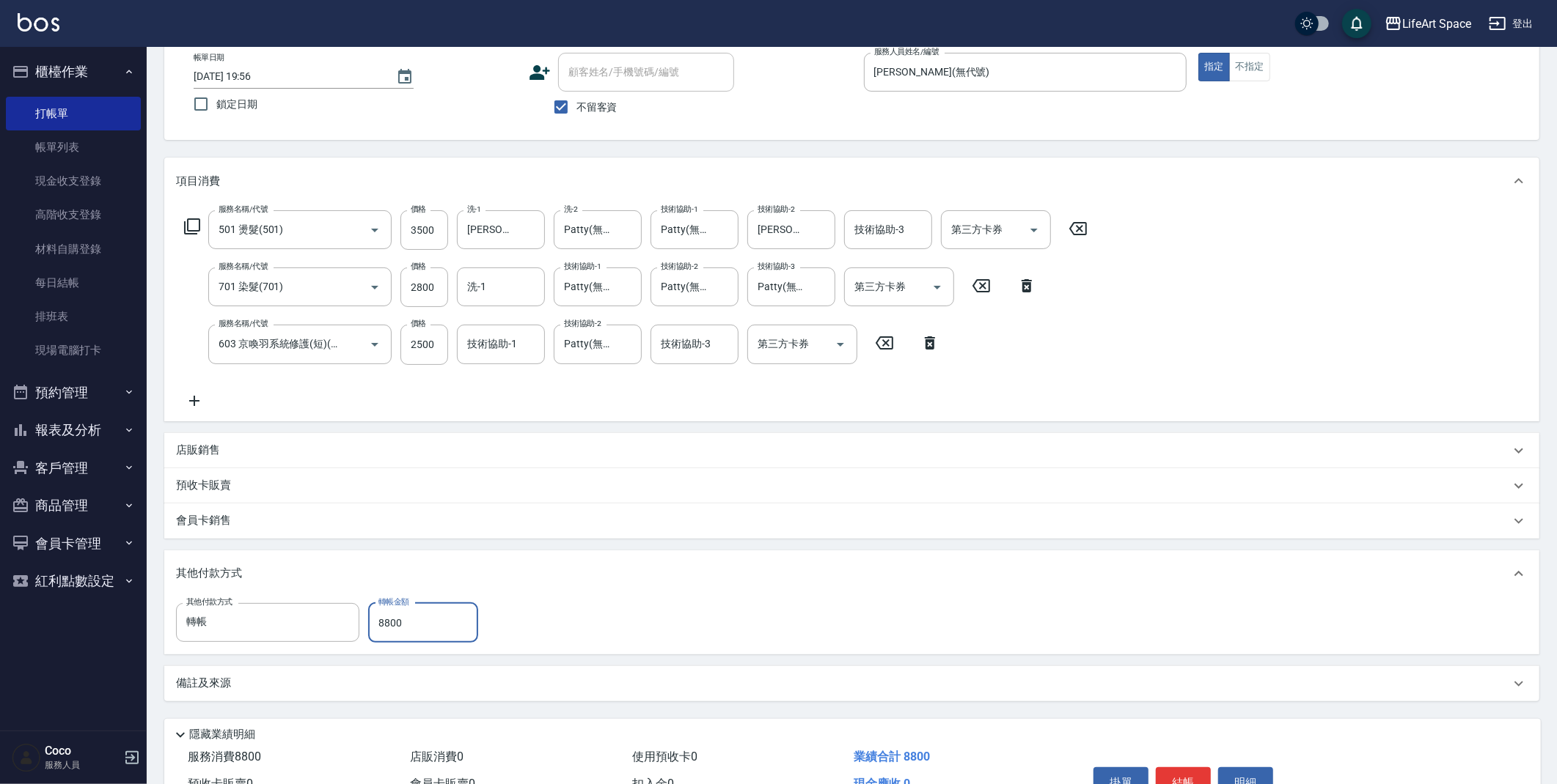
scroll to position [163, 0]
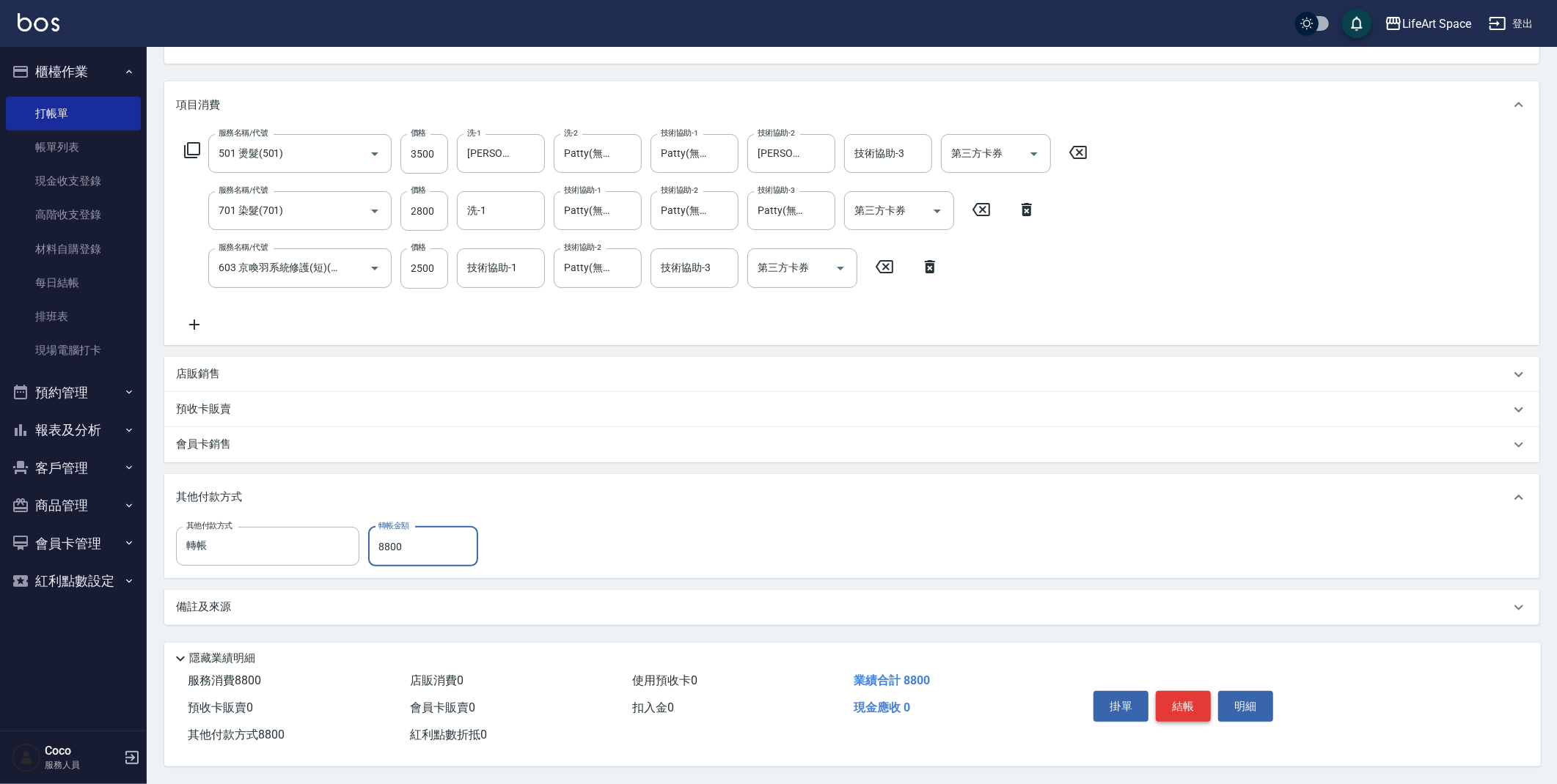
click at [1192, 703] on button "結帳" at bounding box center [1183, 706] width 55 height 31
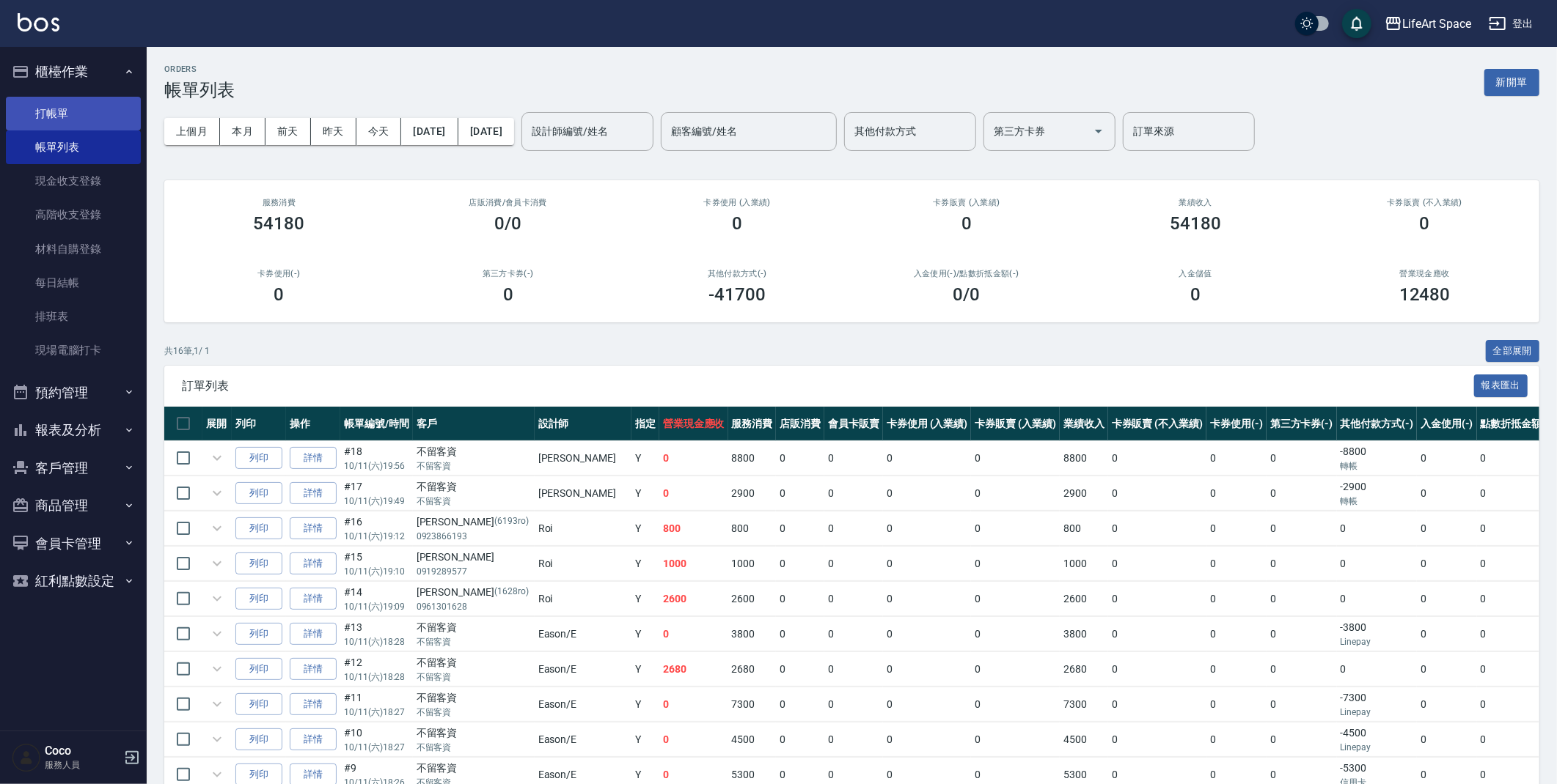
click at [71, 115] on link "打帳單" at bounding box center [72, 114] width 135 height 33
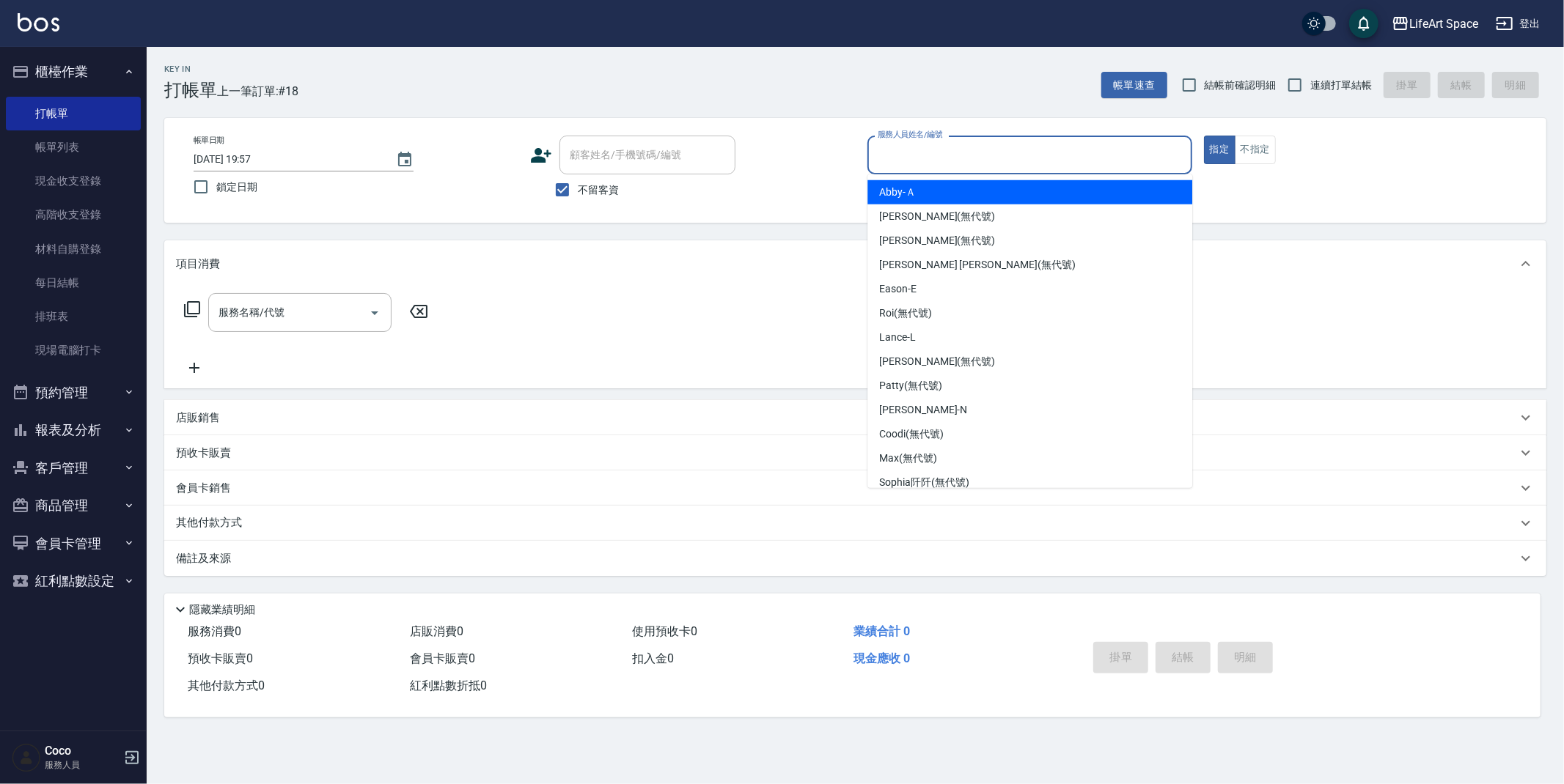
click at [910, 153] on input "服務人員姓名/編號" at bounding box center [1030, 155] width 311 height 25
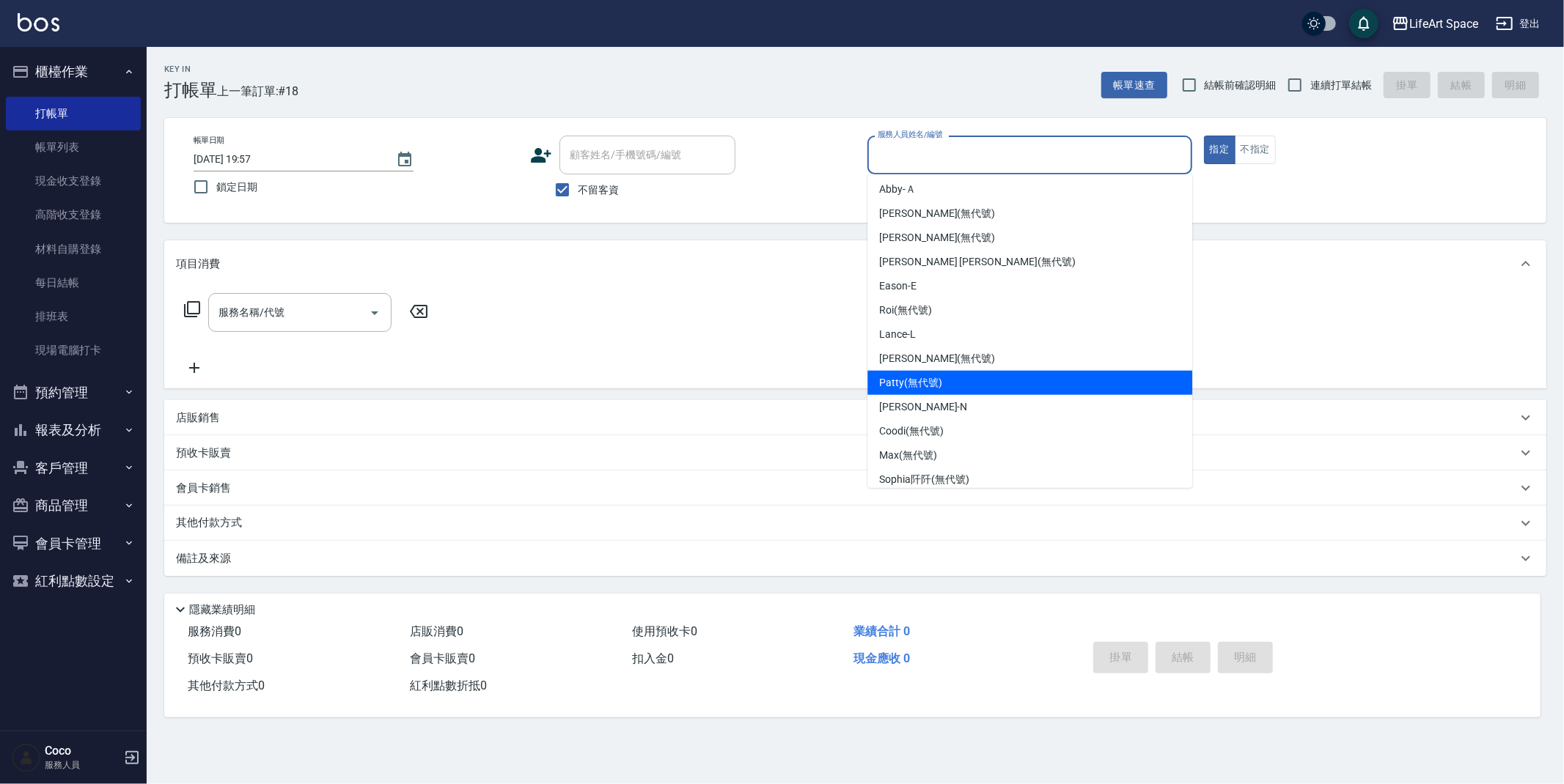
scroll to position [254, 0]
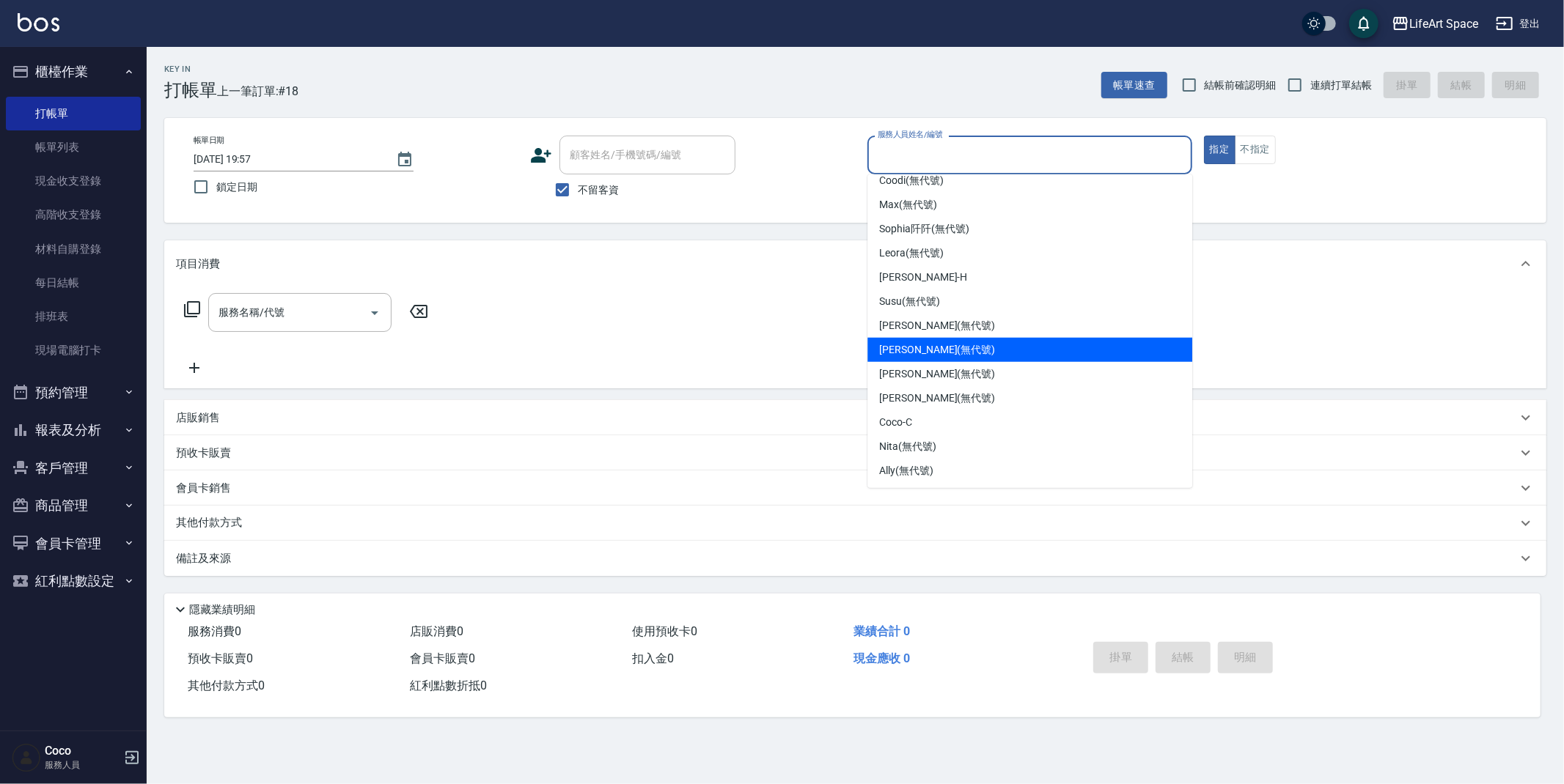
drag, startPoint x: 933, startPoint y: 357, endPoint x: 894, endPoint y: 338, distance: 43.4
click at [933, 357] on div "[PERSON_NAME] (無代號)" at bounding box center [1030, 350] width 325 height 24
type input "[PERSON_NAME](無代號)"
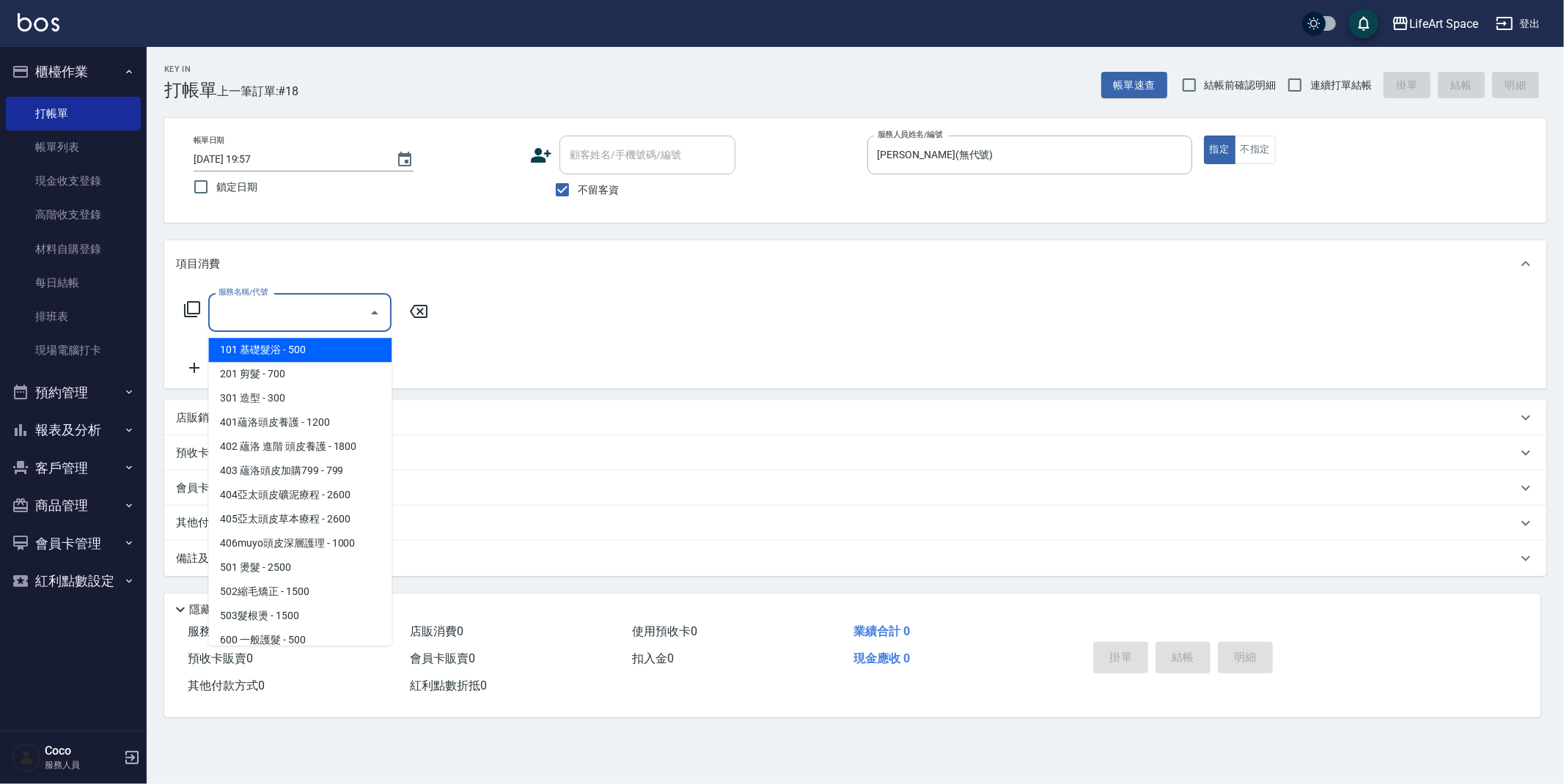
click at [294, 319] on input "服務名稱/代號" at bounding box center [289, 313] width 148 height 25
click at [291, 384] on span "201 剪髮 - 700" at bounding box center [300, 374] width 183 height 24
type input "201 剪髮(201)"
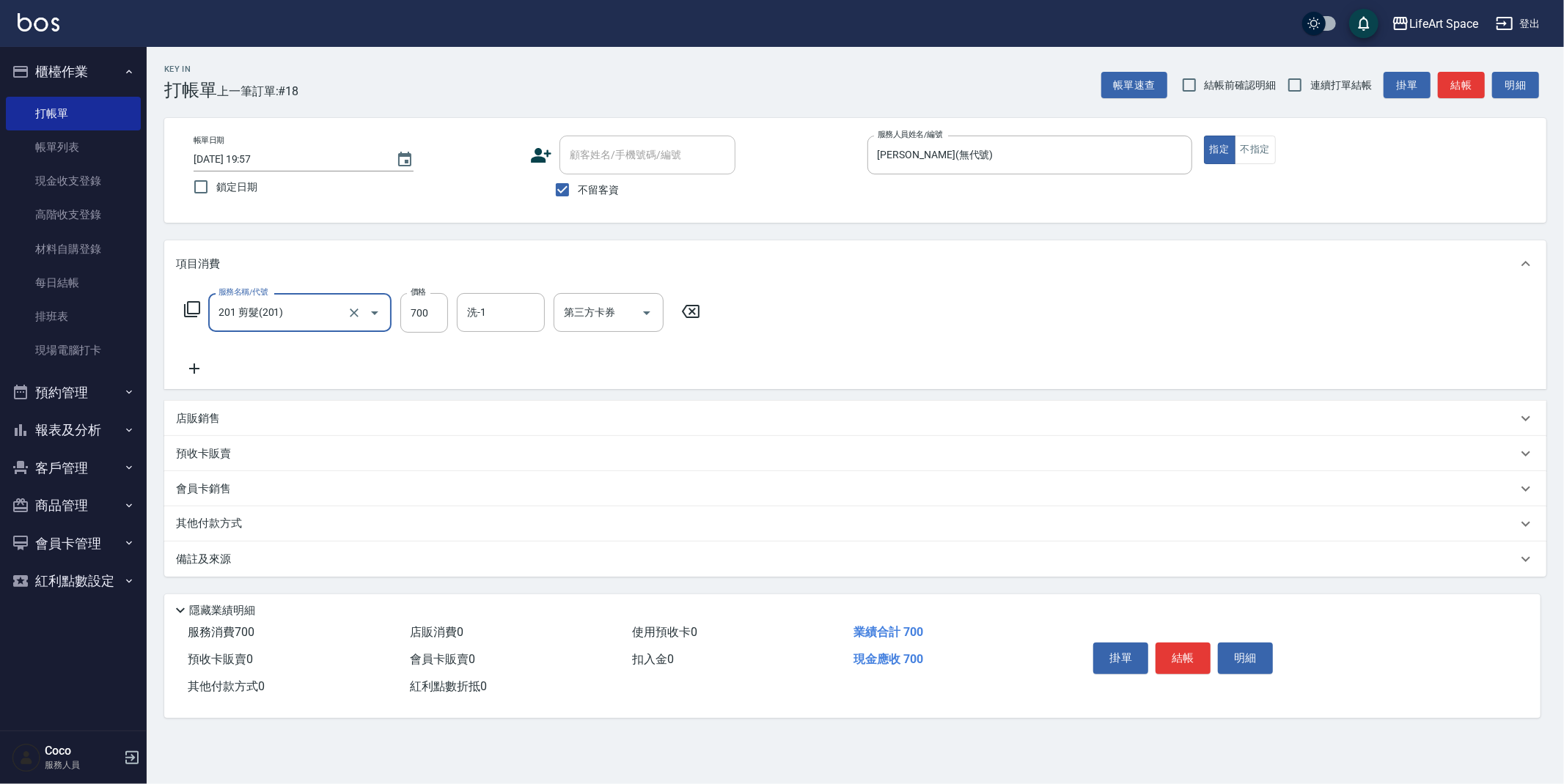
click at [452, 319] on div "服務名稱/代號 201 剪髮(201) 服務名稱/代號 價格 700 價格 洗-1 洗-1 第三方卡券 第三方卡券" at bounding box center [442, 313] width 533 height 40
click at [444, 314] on input "700" at bounding box center [424, 313] width 48 height 40
type input "550"
click at [1180, 651] on button "結帳" at bounding box center [1183, 658] width 55 height 31
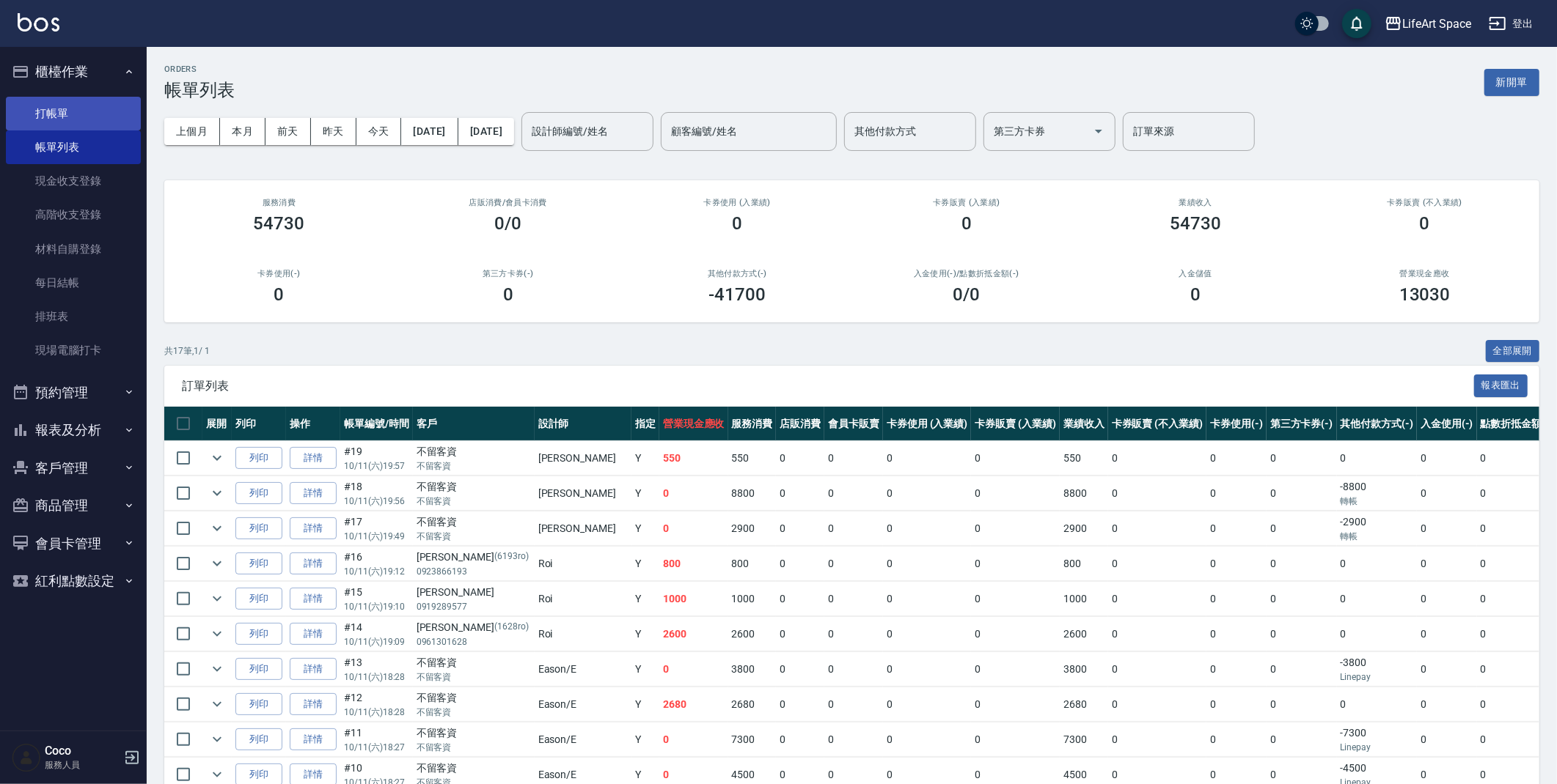
click at [61, 104] on link "打帳單" at bounding box center [72, 114] width 135 height 33
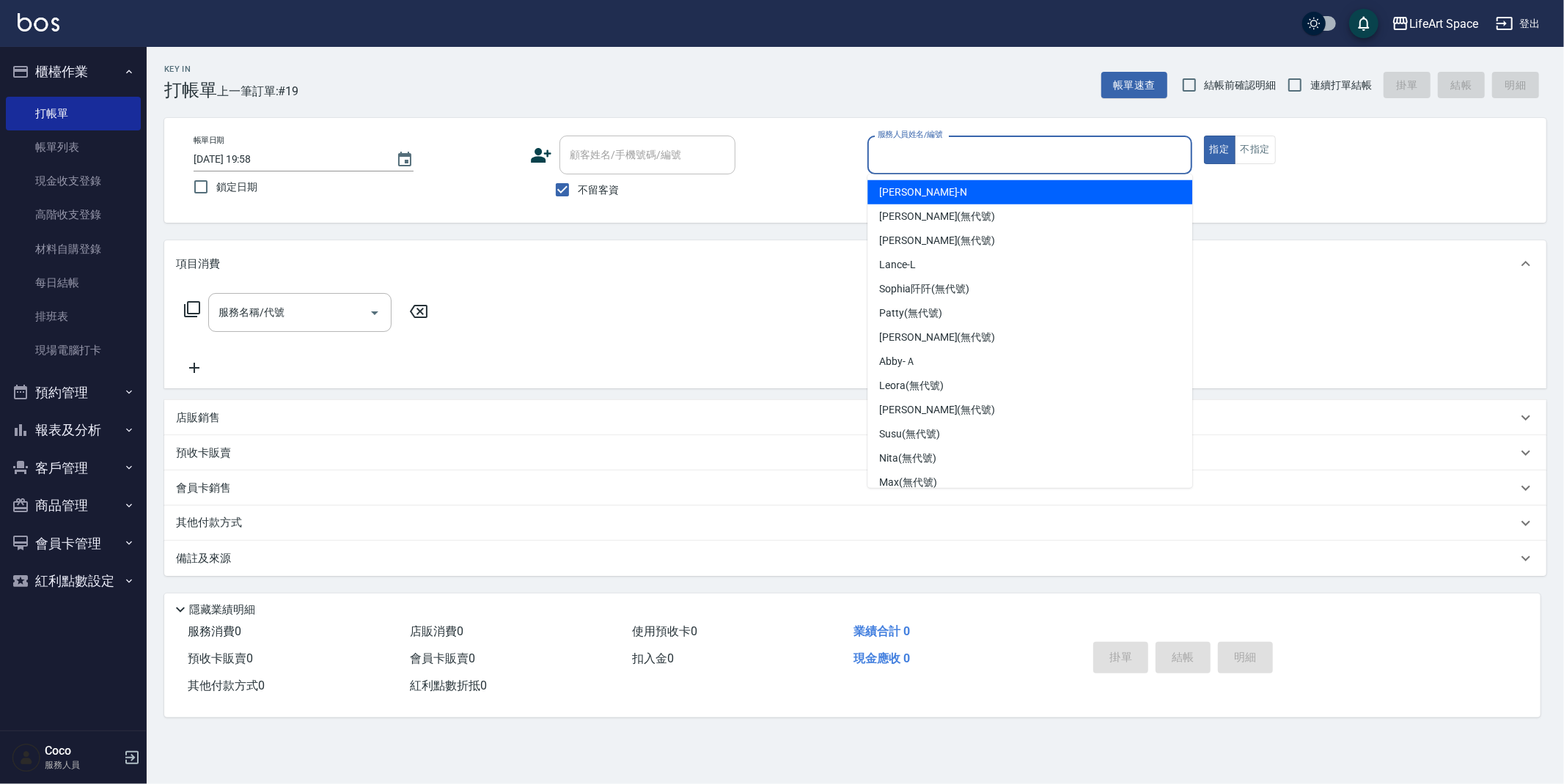
click at [920, 146] on input "服務人員姓名/編號" at bounding box center [1030, 155] width 311 height 25
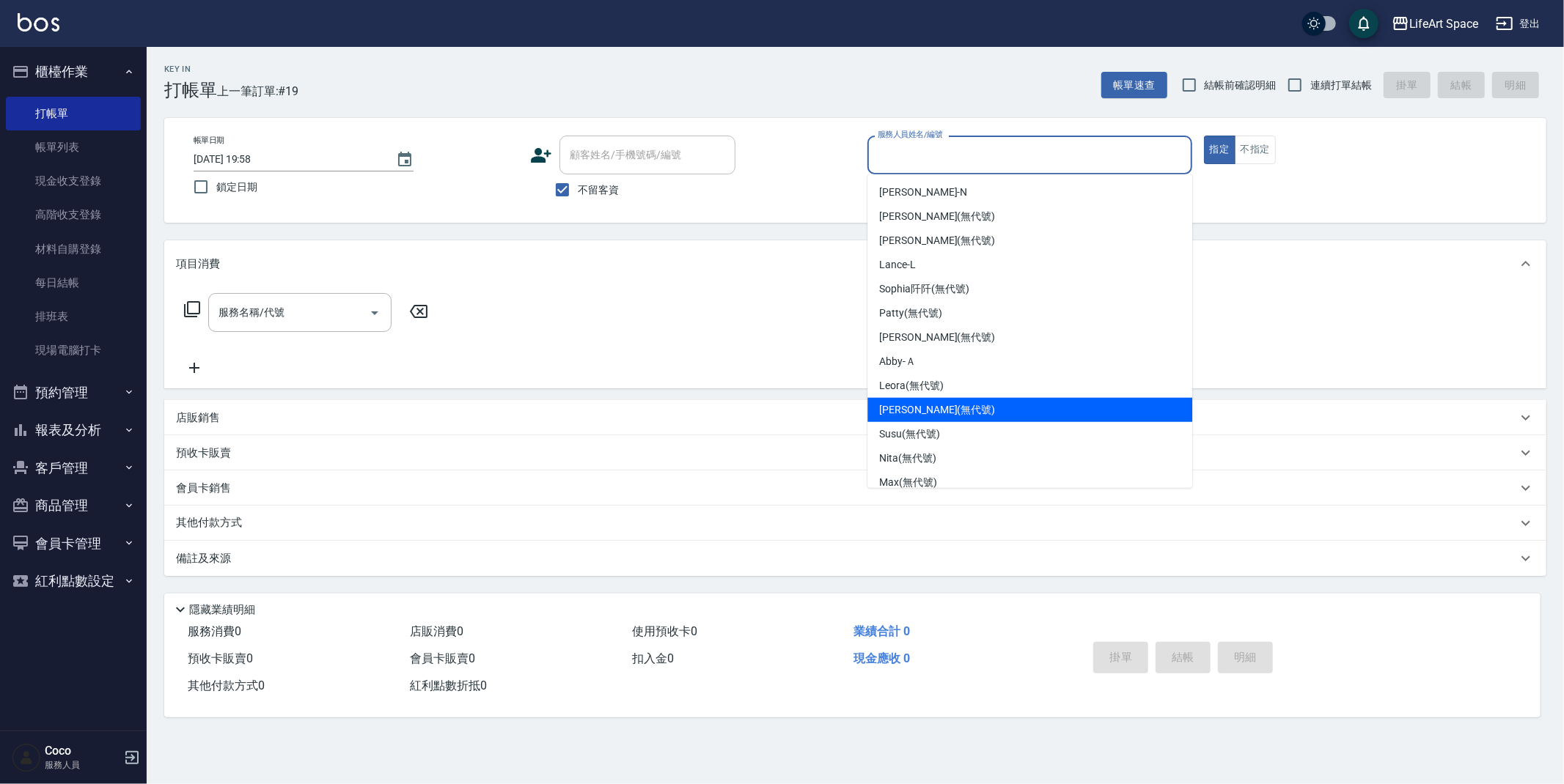
click at [936, 412] on span "[PERSON_NAME] (無代號)" at bounding box center [936, 410] width 115 height 15
type input "[PERSON_NAME](無代號)"
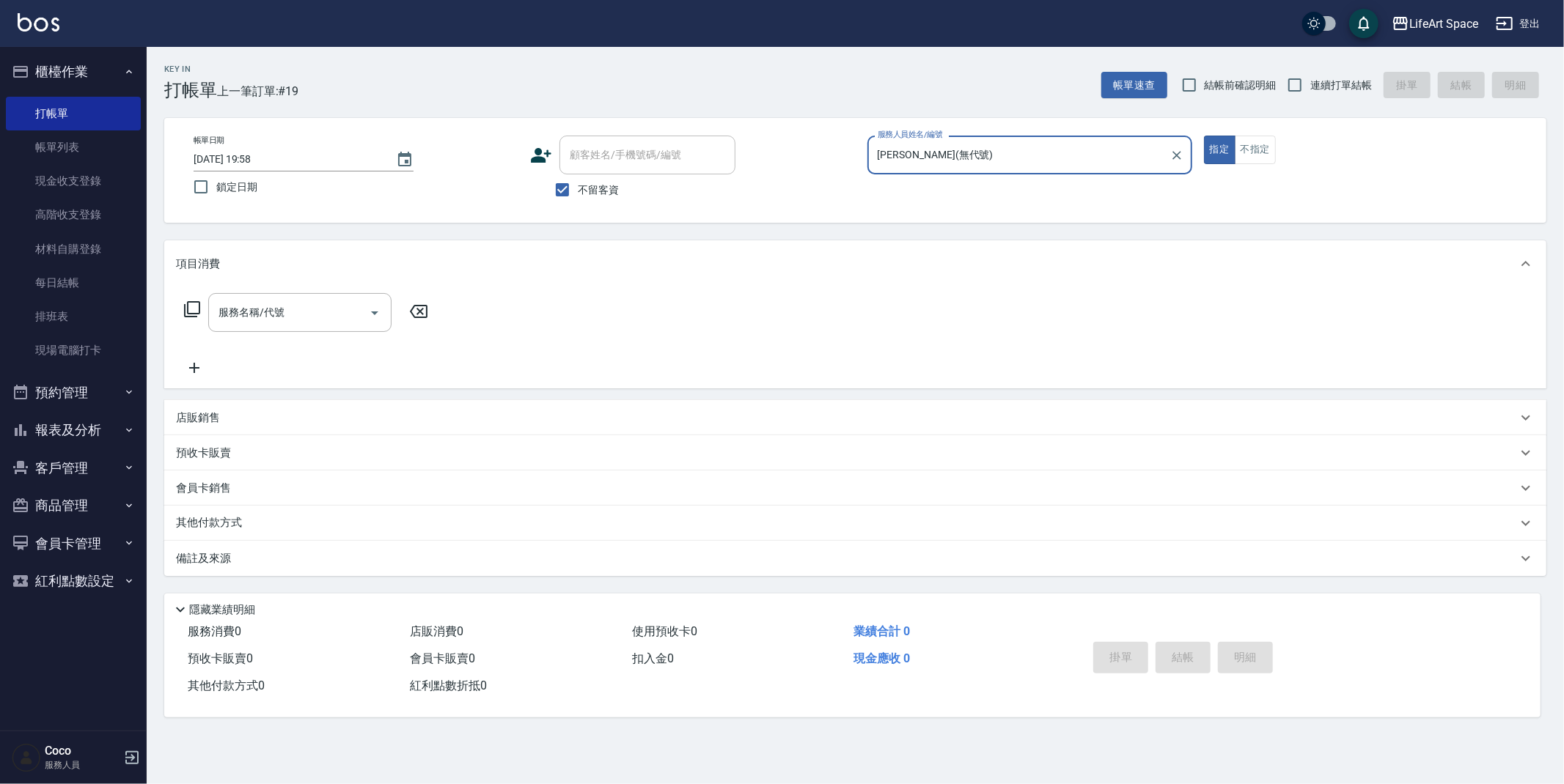
click at [227, 312] on input "服務名稱/代號" at bounding box center [289, 313] width 148 height 25
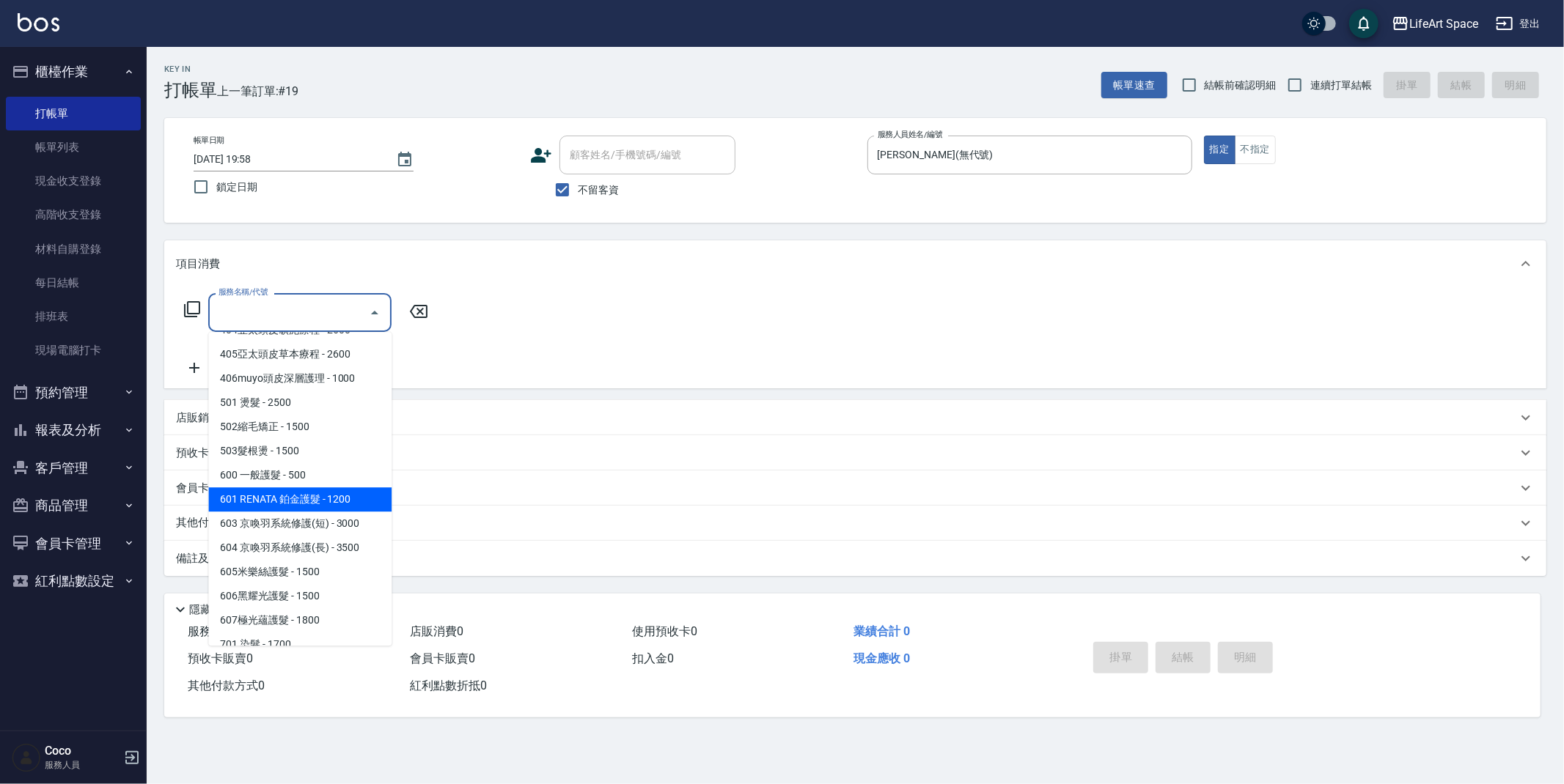
scroll to position [229, 0]
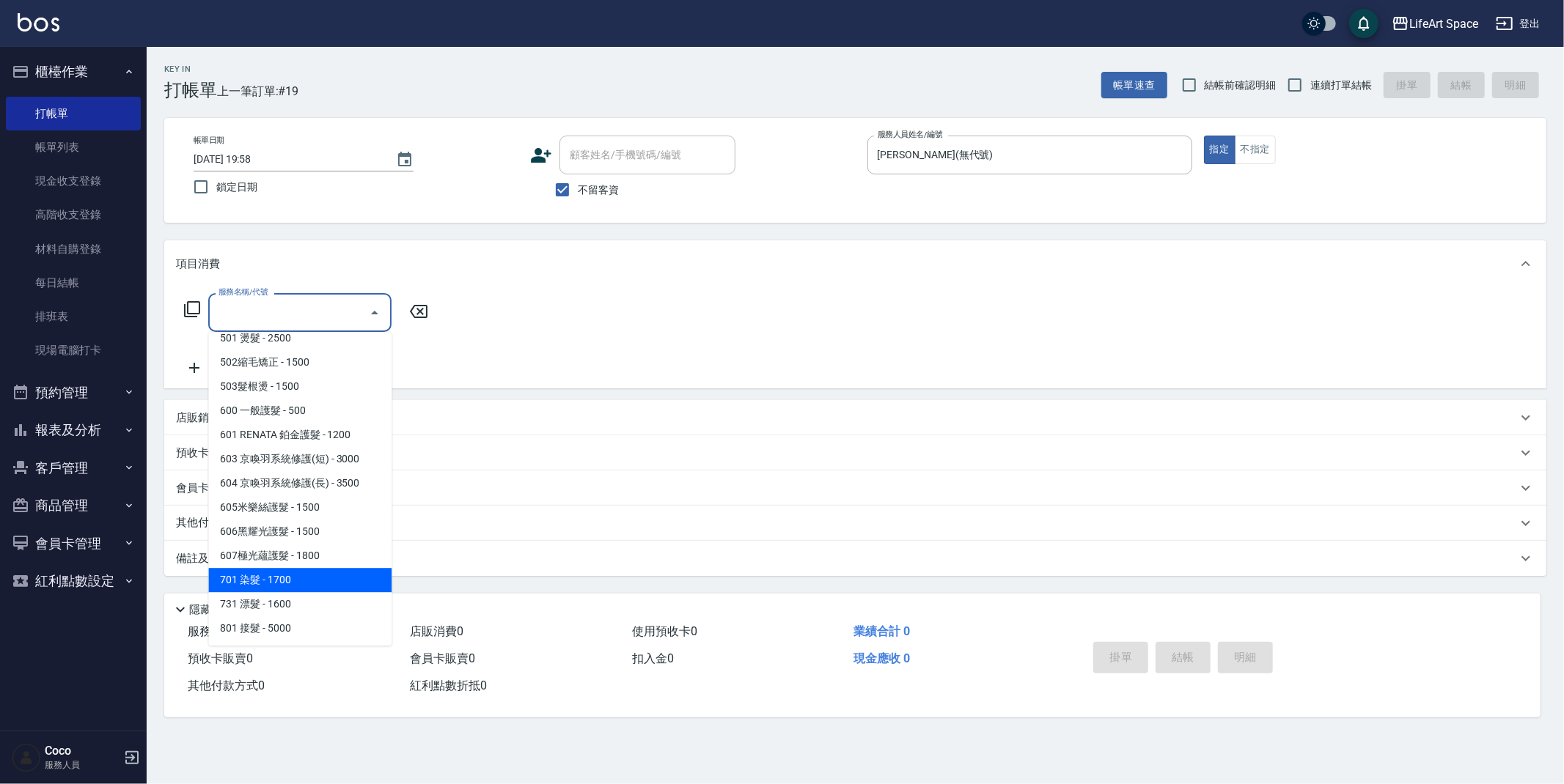
drag, startPoint x: 313, startPoint y: 571, endPoint x: 459, endPoint y: 387, distance: 234.9
click at [313, 571] on span "701 染髮 - 1700" at bounding box center [300, 580] width 183 height 24
type input "701 染髮(701)"
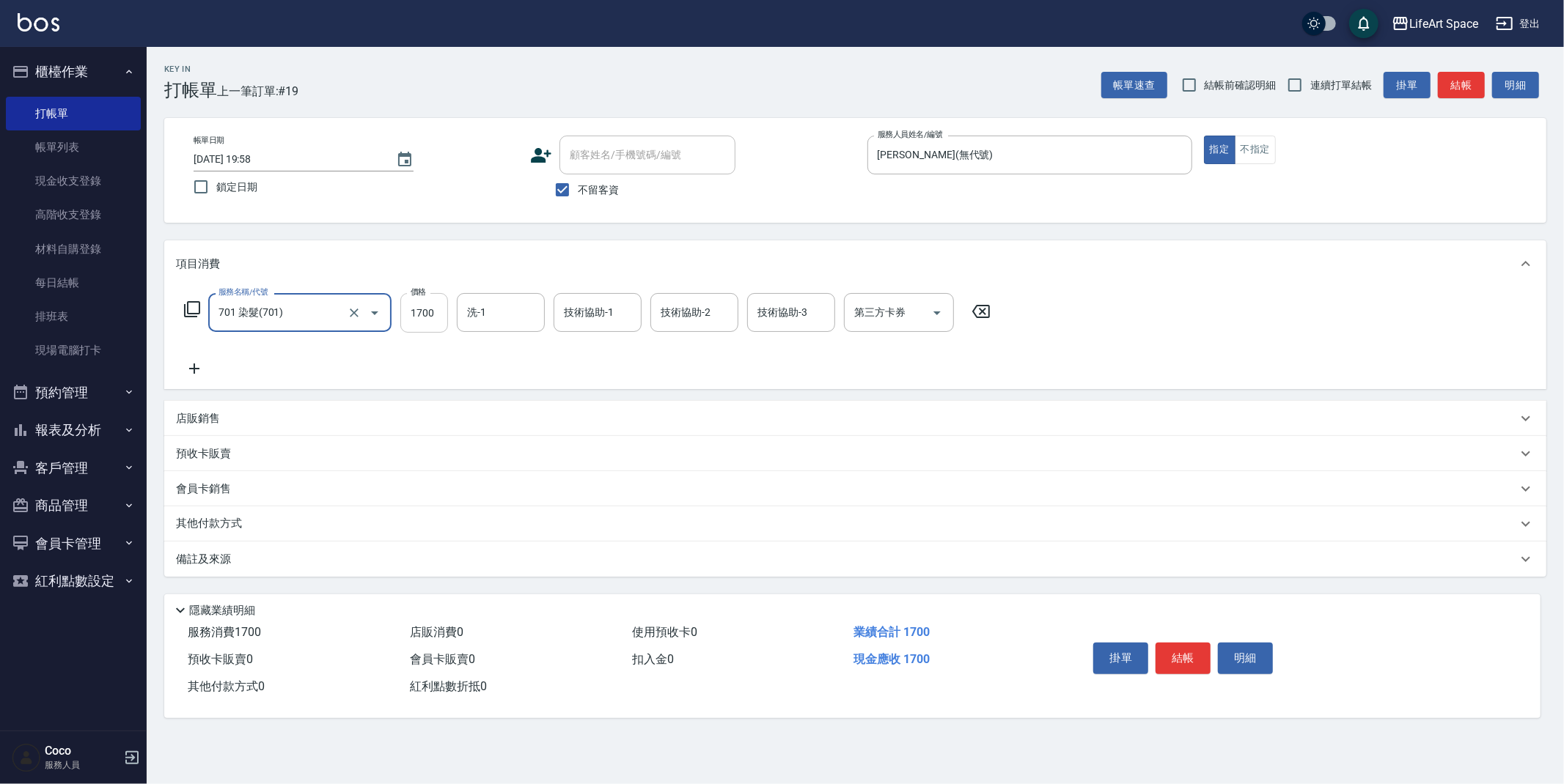
click at [440, 314] on input "1700" at bounding box center [424, 313] width 48 height 40
type input "4399"
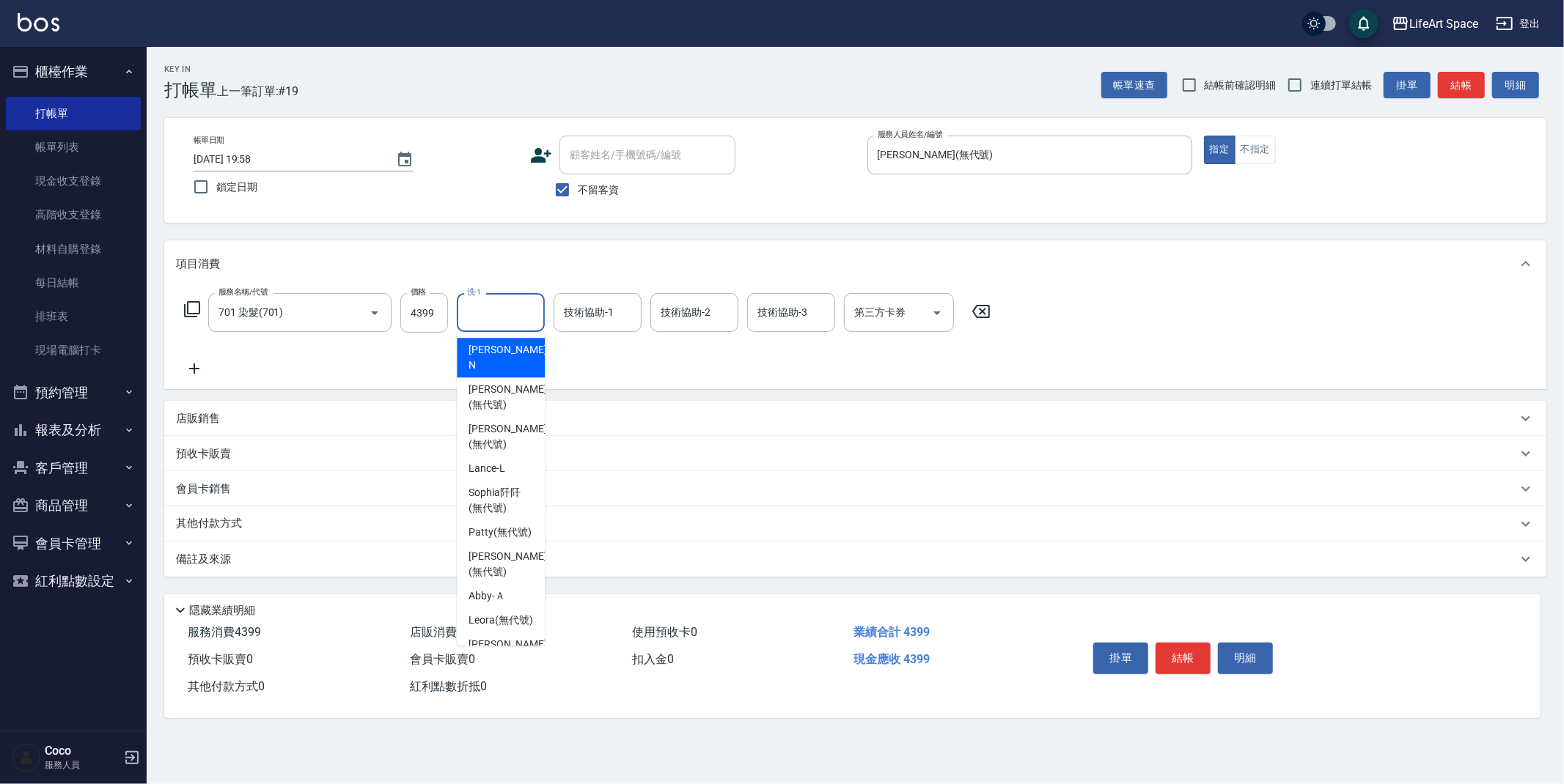
click at [497, 303] on input "洗-1" at bounding box center [501, 313] width 75 height 25
click at [510, 486] on span "[PERSON_NAME]阡 (無代號)" at bounding box center [500, 501] width 65 height 31
type input "[PERSON_NAME]阡(無代號)"
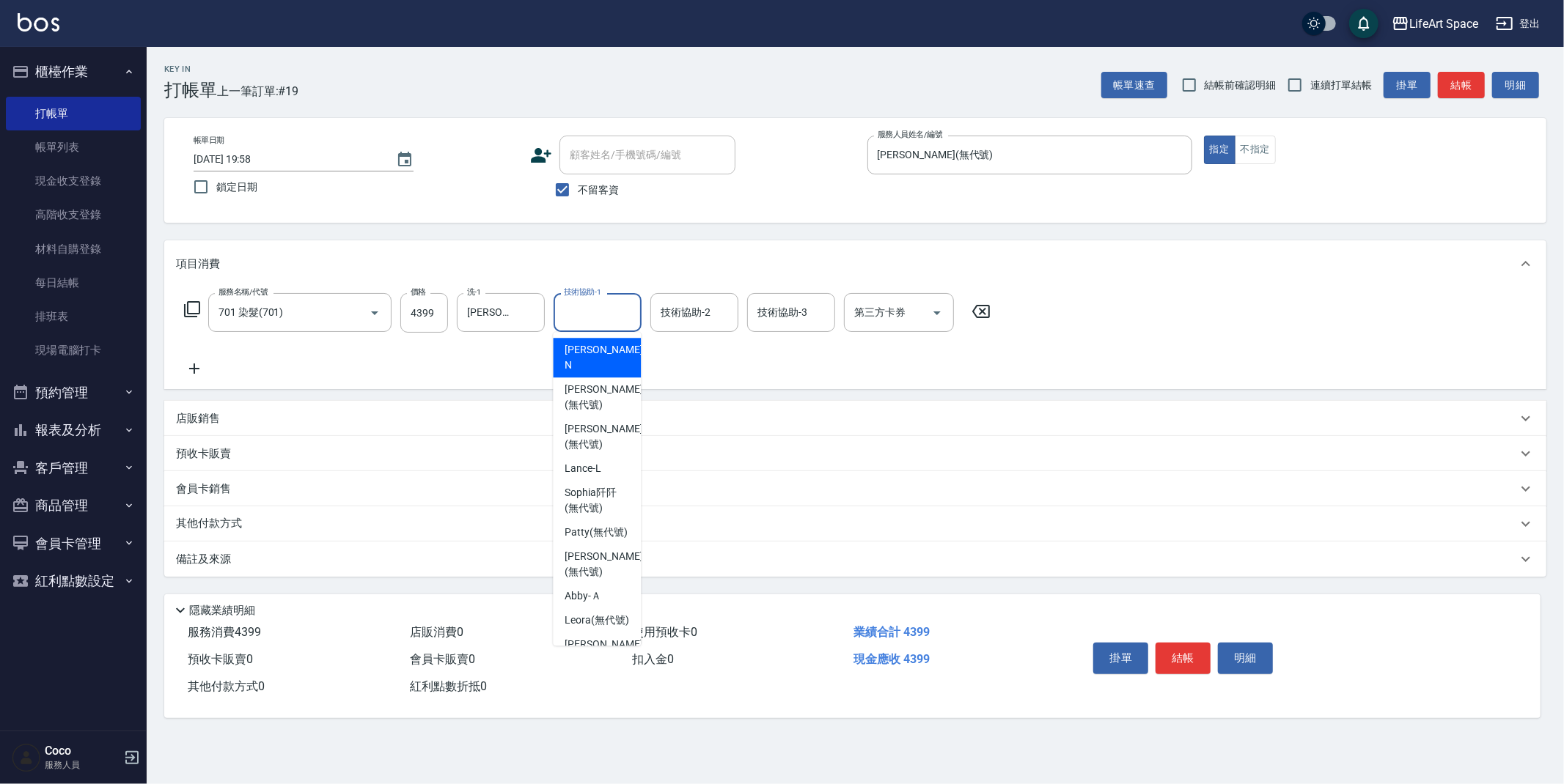
click at [577, 314] on input "技術協助-1" at bounding box center [598, 313] width 75 height 25
drag, startPoint x: 599, startPoint y: 493, endPoint x: 690, endPoint y: 339, distance: 178.9
click at [599, 489] on span "[PERSON_NAME]阡 (無代號)" at bounding box center [596, 501] width 65 height 31
type input "[PERSON_NAME]阡(無代號)"
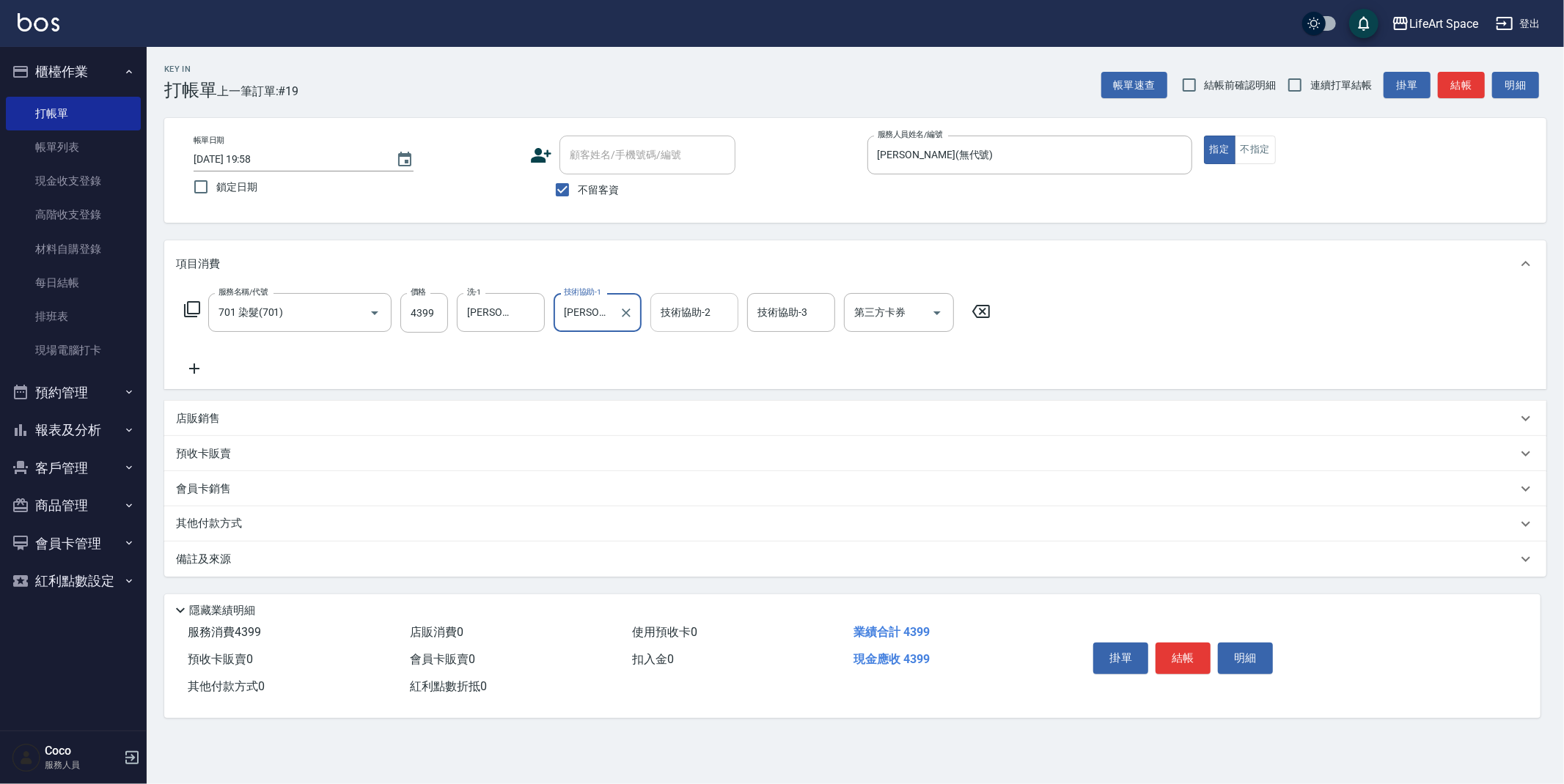
click at [700, 317] on div "技術協助-2 技術協助-2" at bounding box center [694, 312] width 88 height 39
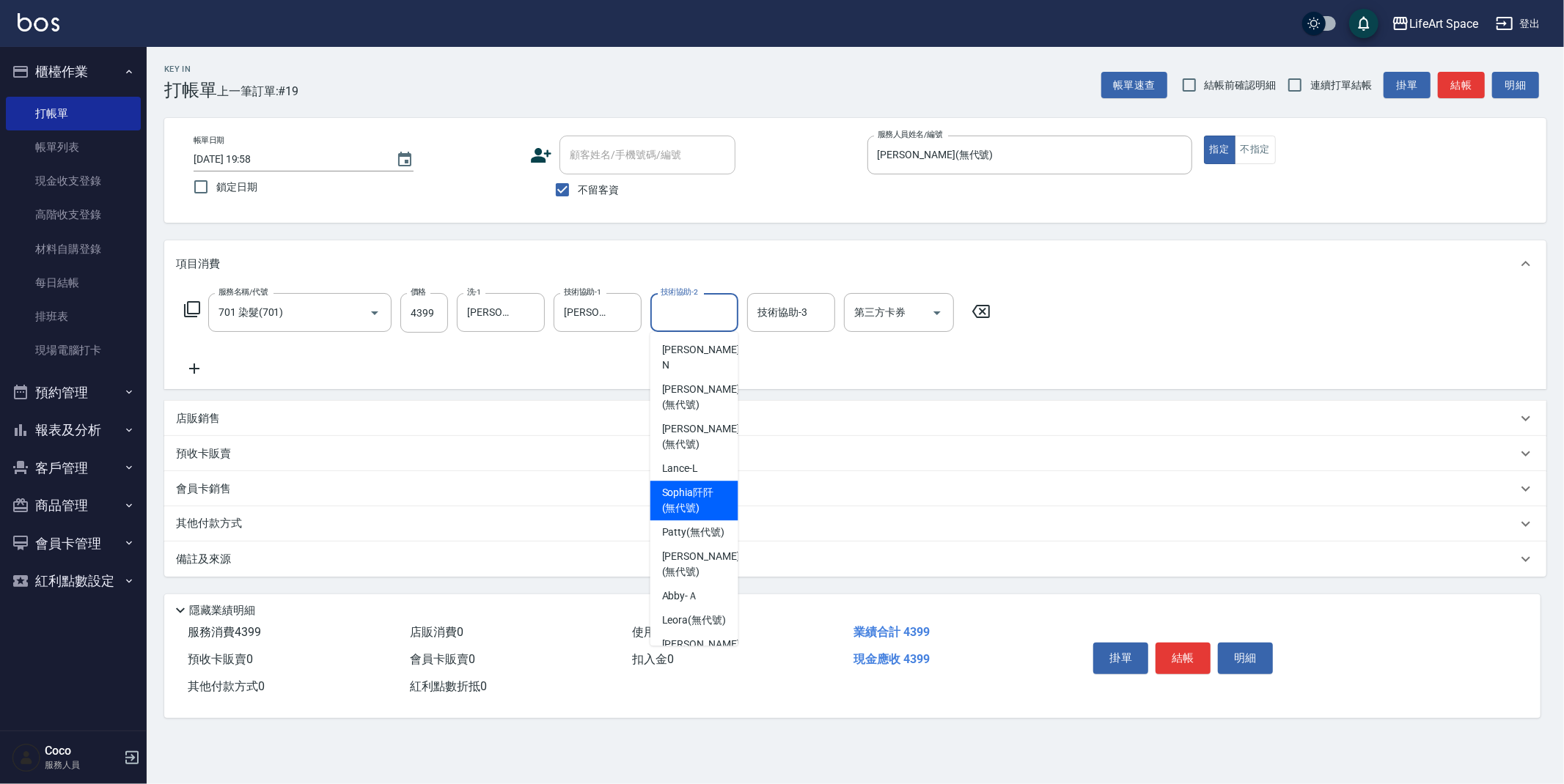
click at [697, 486] on span "[PERSON_NAME]阡 (無代號)" at bounding box center [694, 501] width 65 height 31
type input "[PERSON_NAME]阡(無代號)"
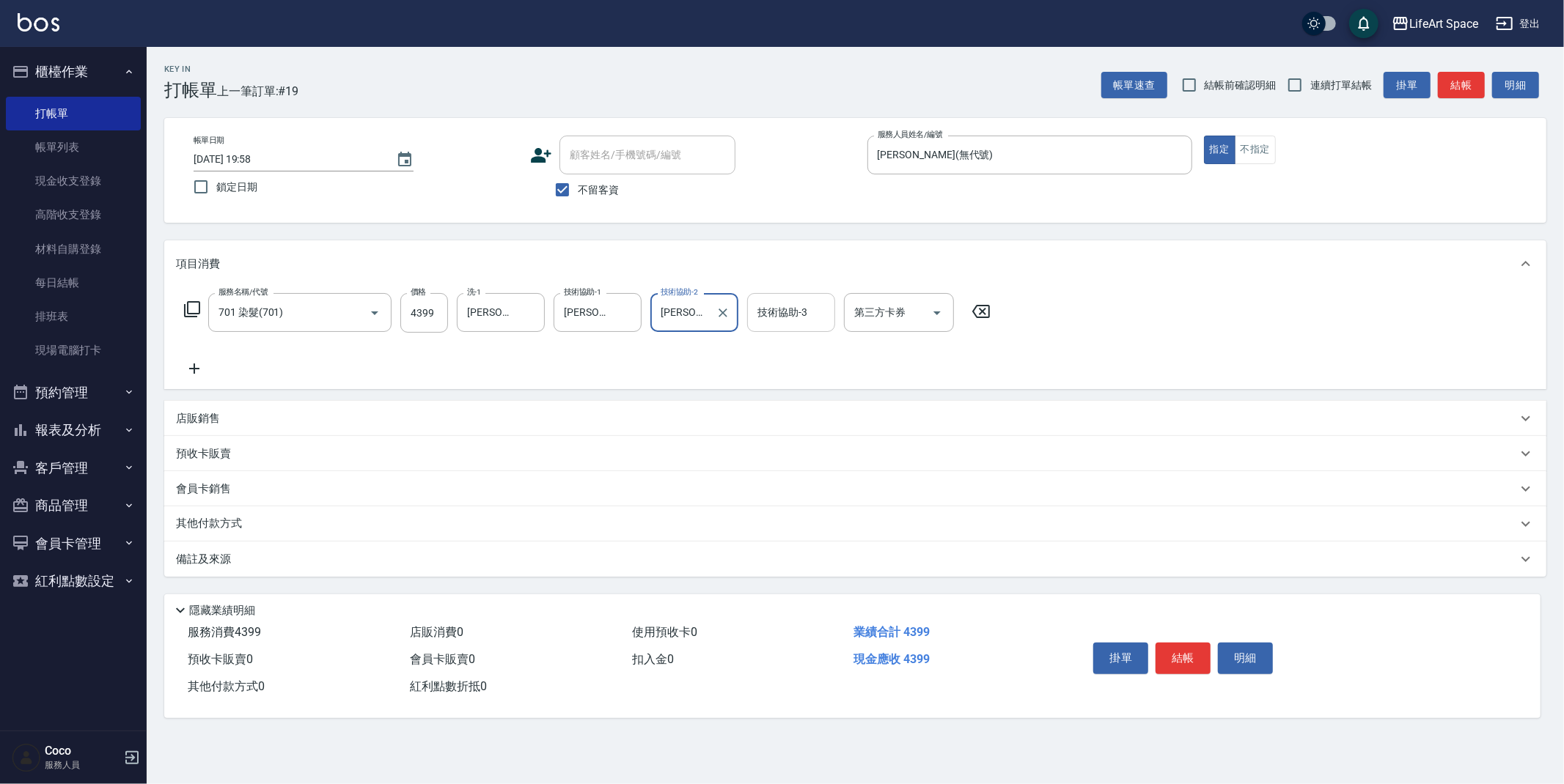
click at [784, 310] on div "技術協助-3 技術協助-3" at bounding box center [791, 312] width 88 height 39
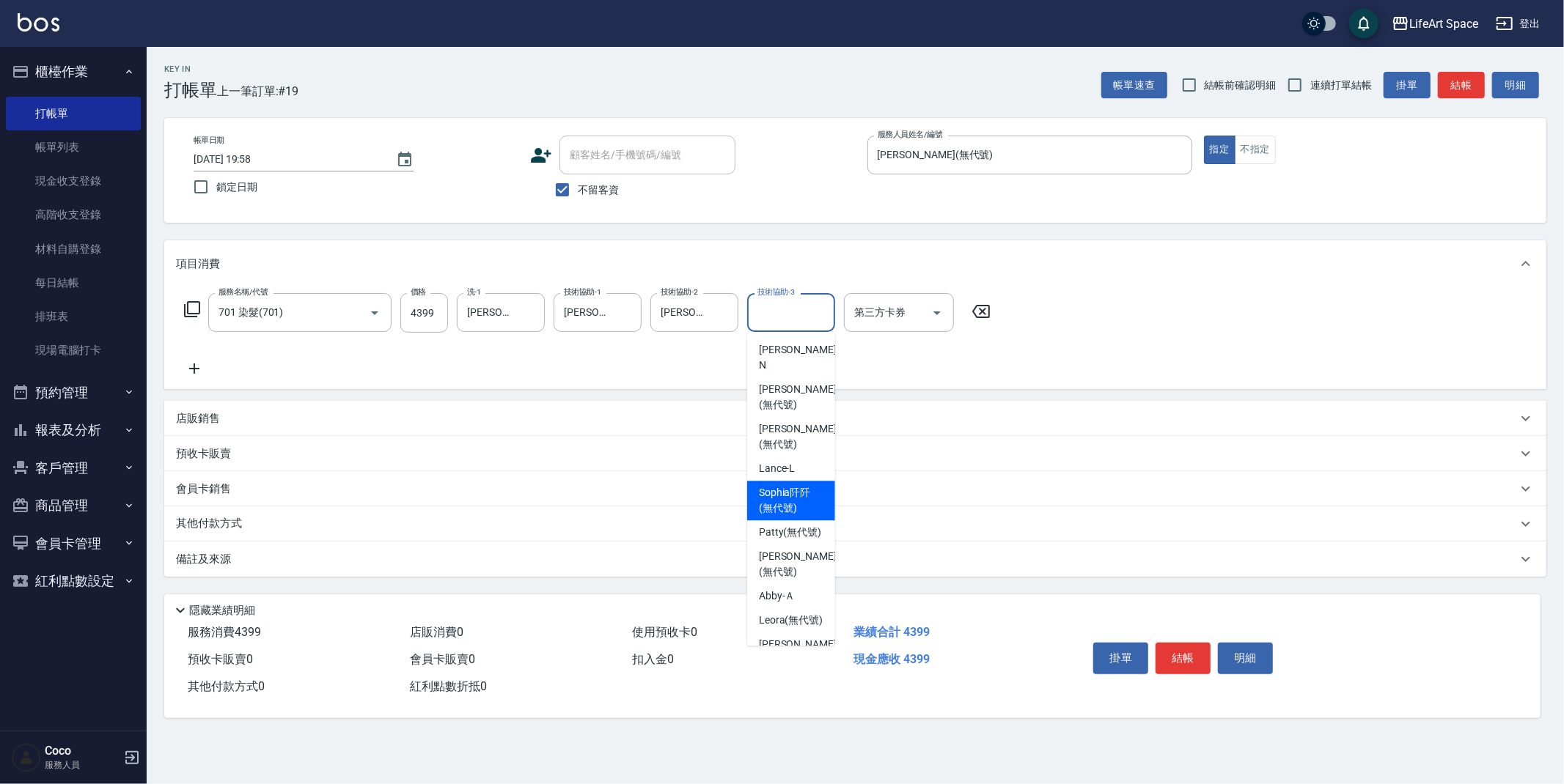
click at [780, 486] on span "[PERSON_NAME]阡 (無代號)" at bounding box center [791, 501] width 65 height 31
type input "[PERSON_NAME]阡(無代號)"
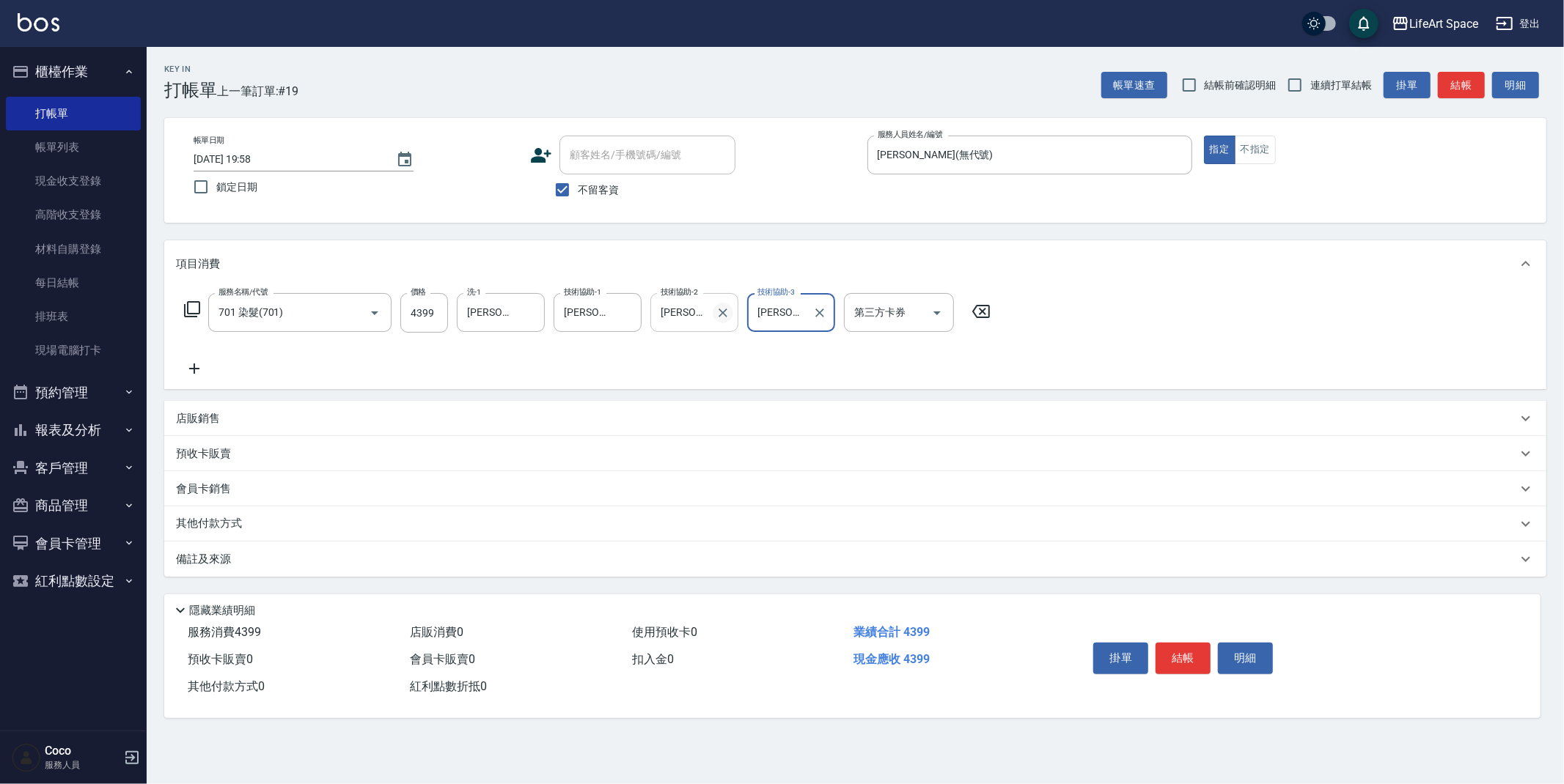
click at [722, 311] on icon "Clear" at bounding box center [722, 313] width 9 height 9
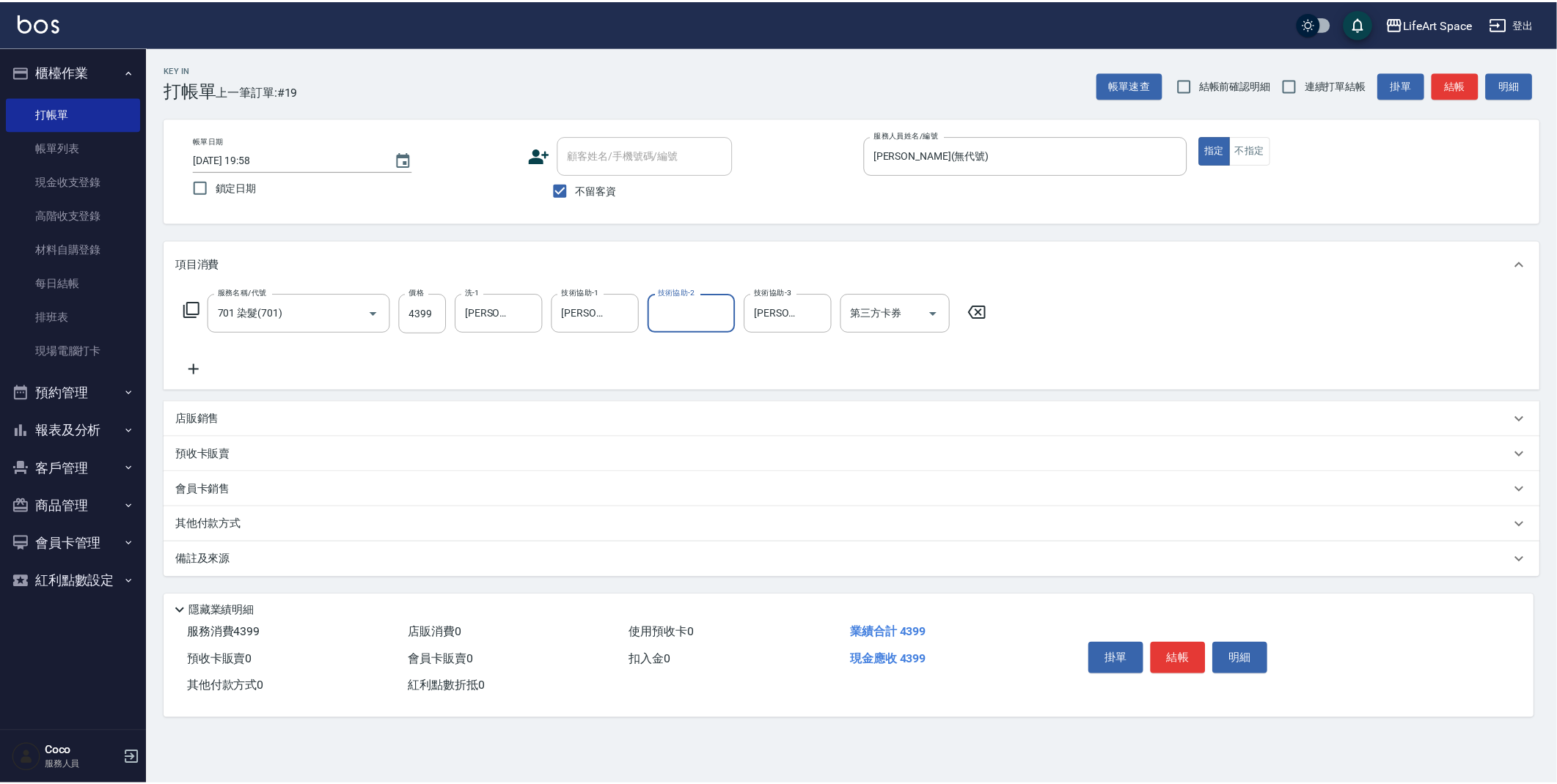
scroll to position [0, 0]
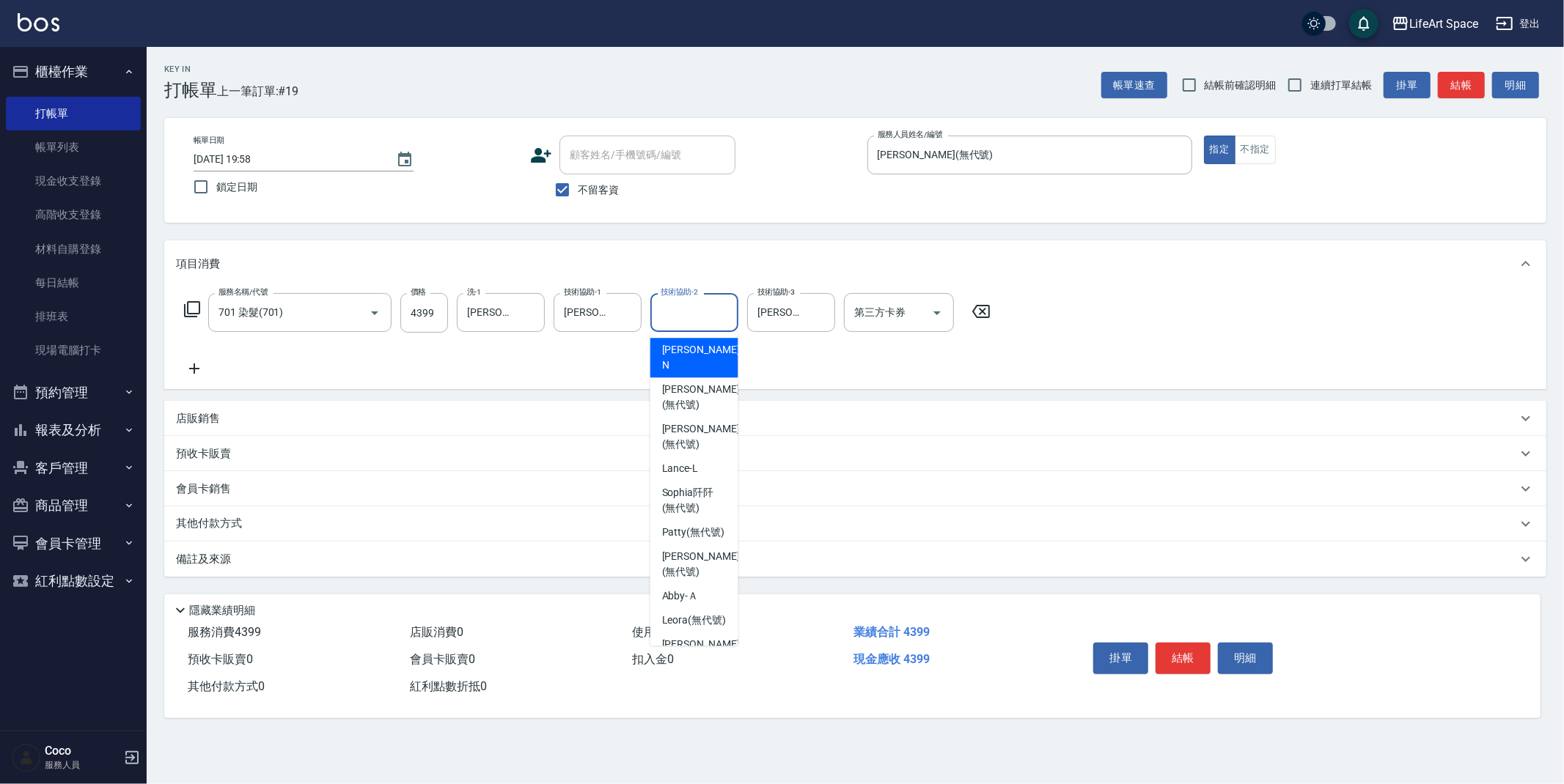
click at [697, 310] on input "技術協助-2" at bounding box center [694, 313] width 75 height 25
click at [698, 525] on span "[PERSON_NAME] (無代號)" at bounding box center [694, 532] width 63 height 15
type input "Patty(無代號)"
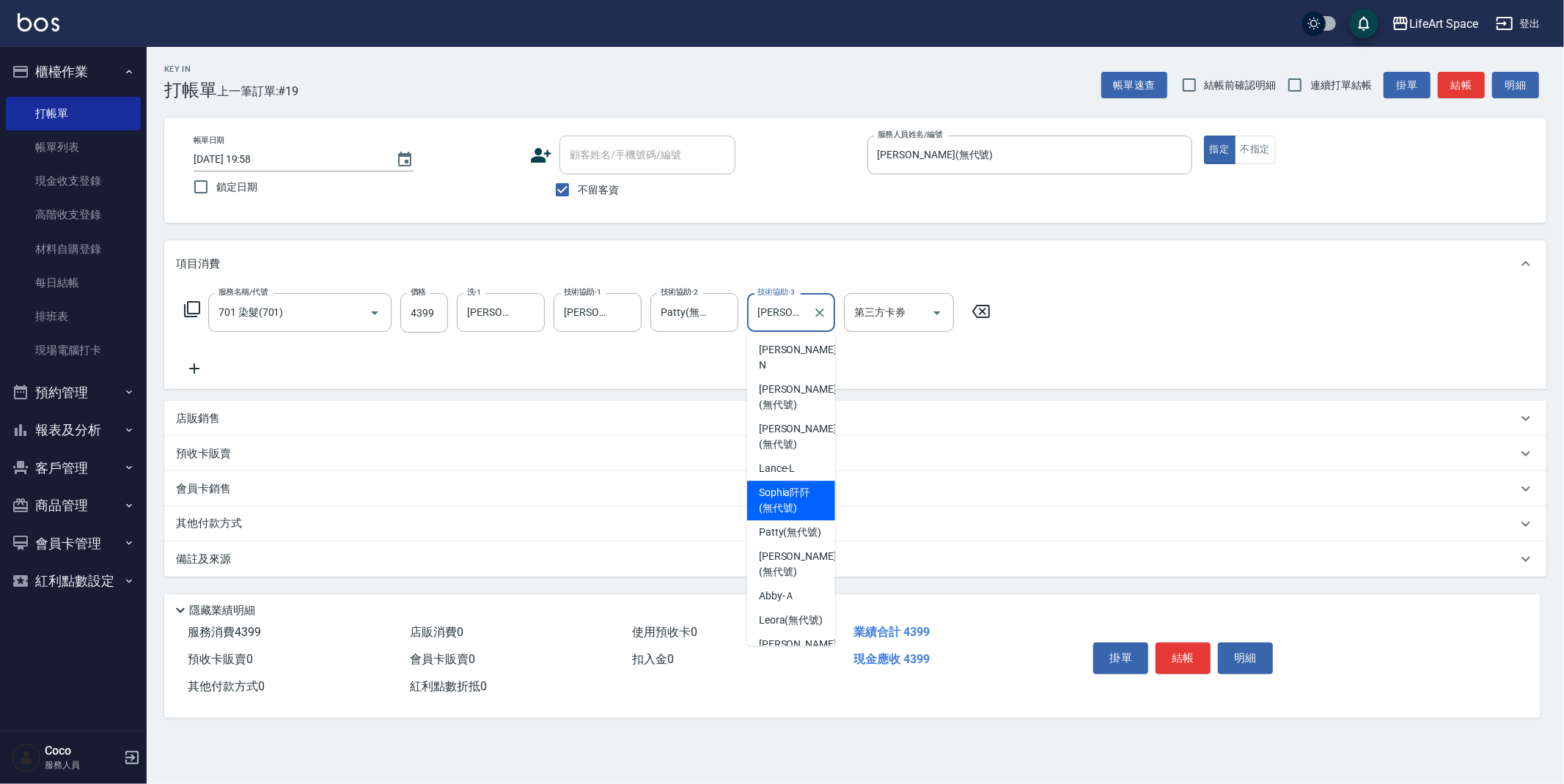
click at [799, 310] on input "[PERSON_NAME]阡(無代號)" at bounding box center [780, 313] width 53 height 25
click at [767, 525] on span "[PERSON_NAME] (無代號)" at bounding box center [790, 532] width 63 height 15
type input "Patty(無代號)"
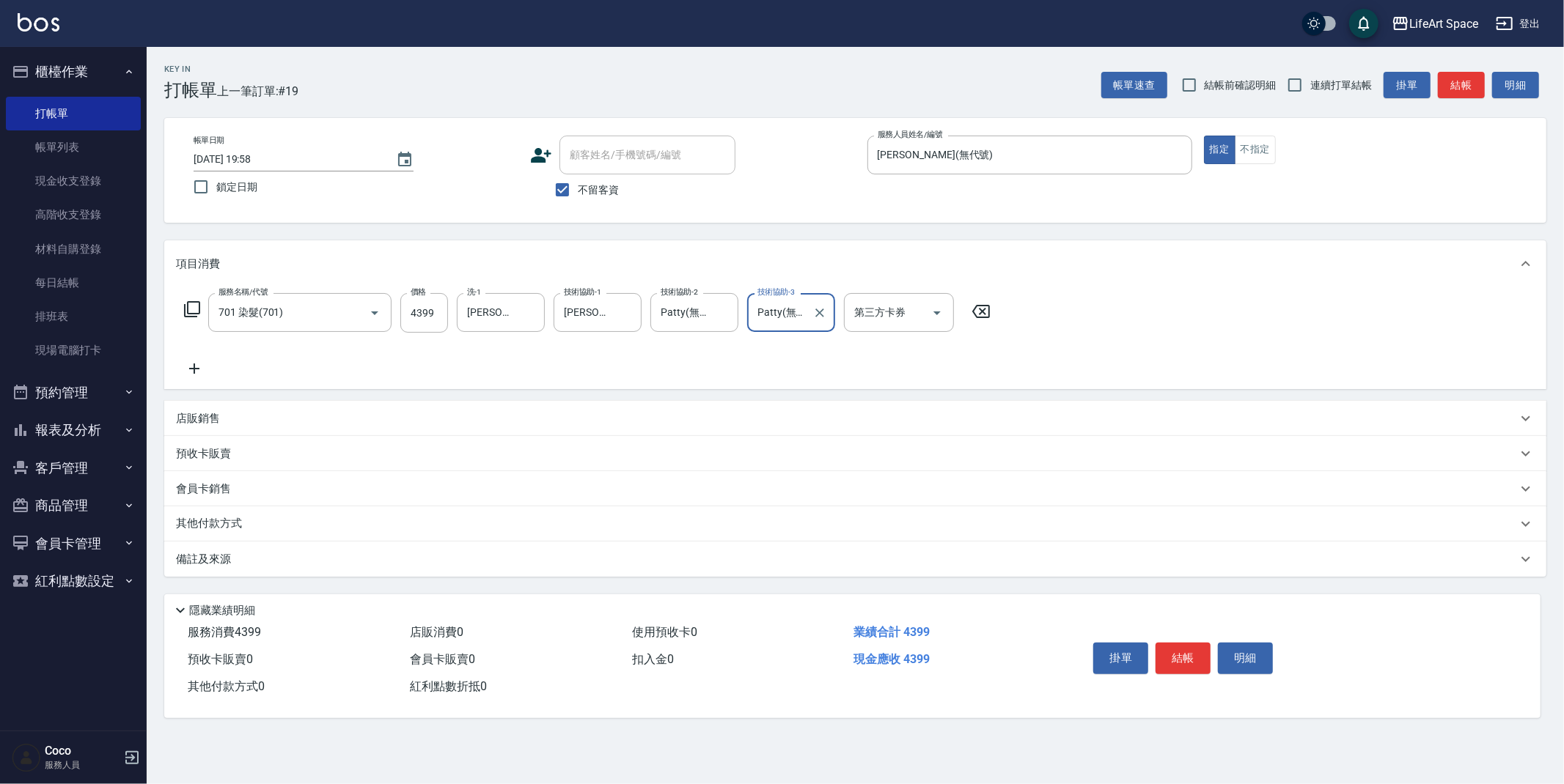
click at [190, 366] on icon at bounding box center [194, 369] width 37 height 18
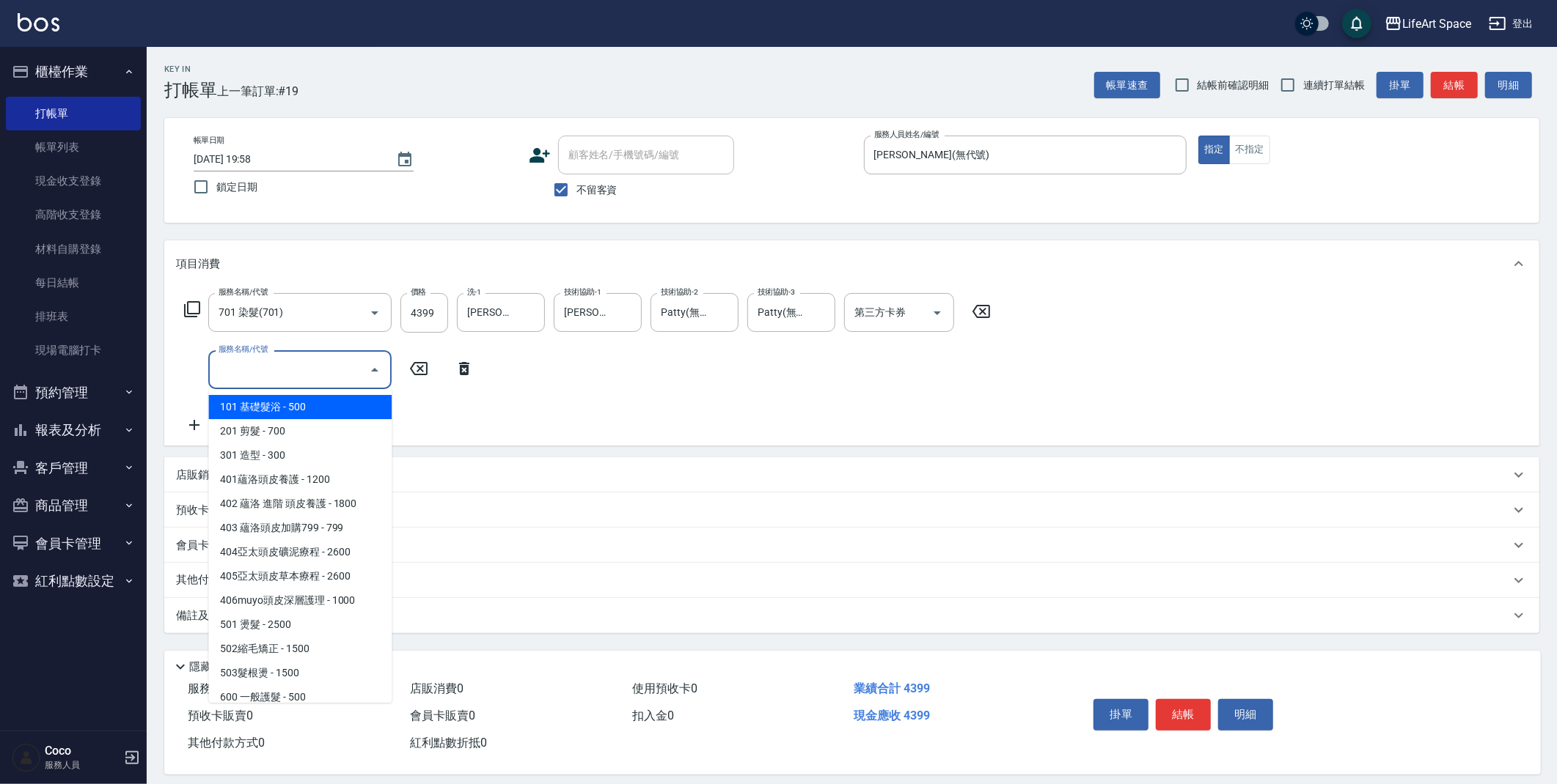
click at [234, 363] on input "服務名稱/代號" at bounding box center [289, 369] width 148 height 25
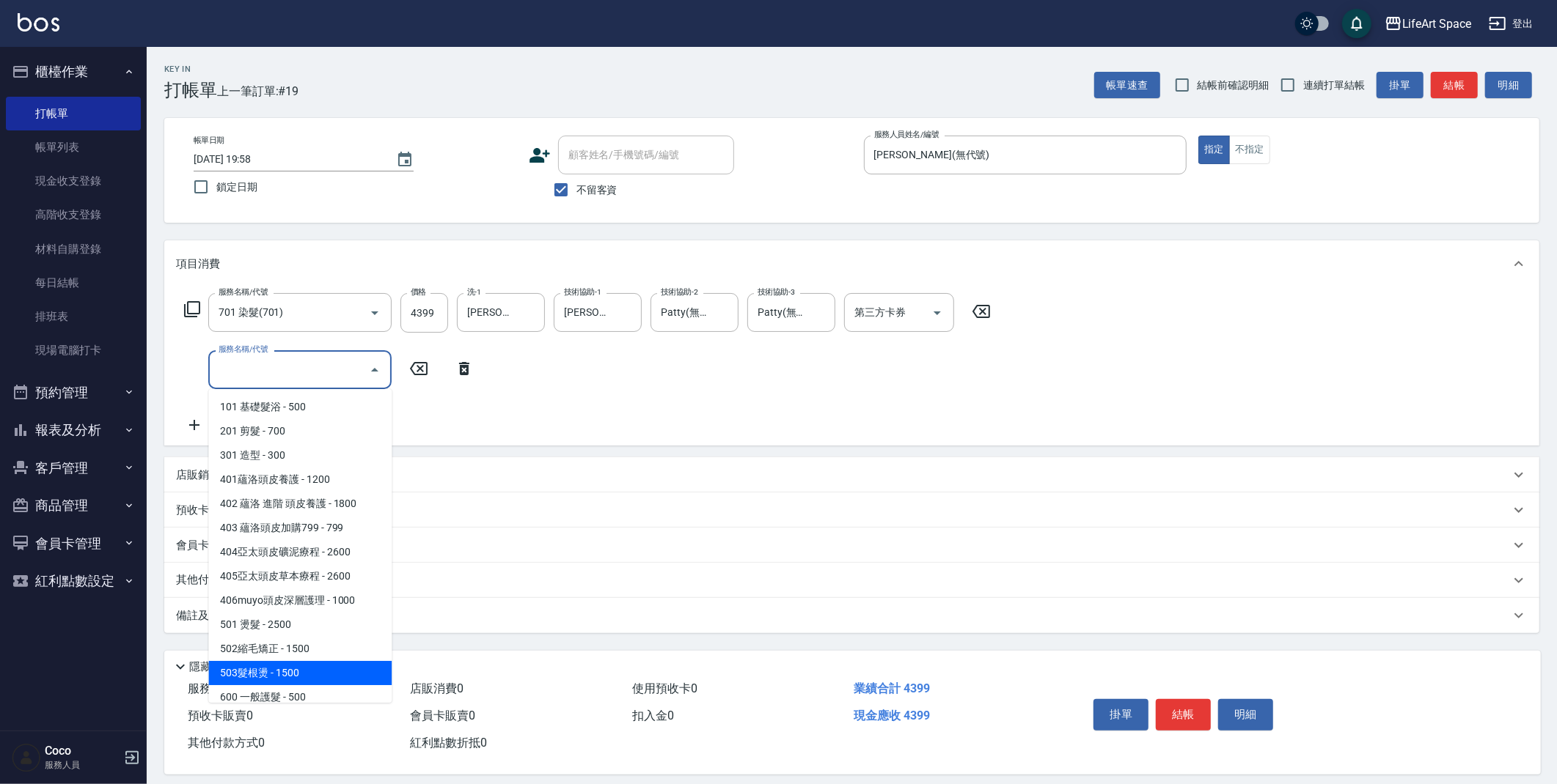
scroll to position [229, 0]
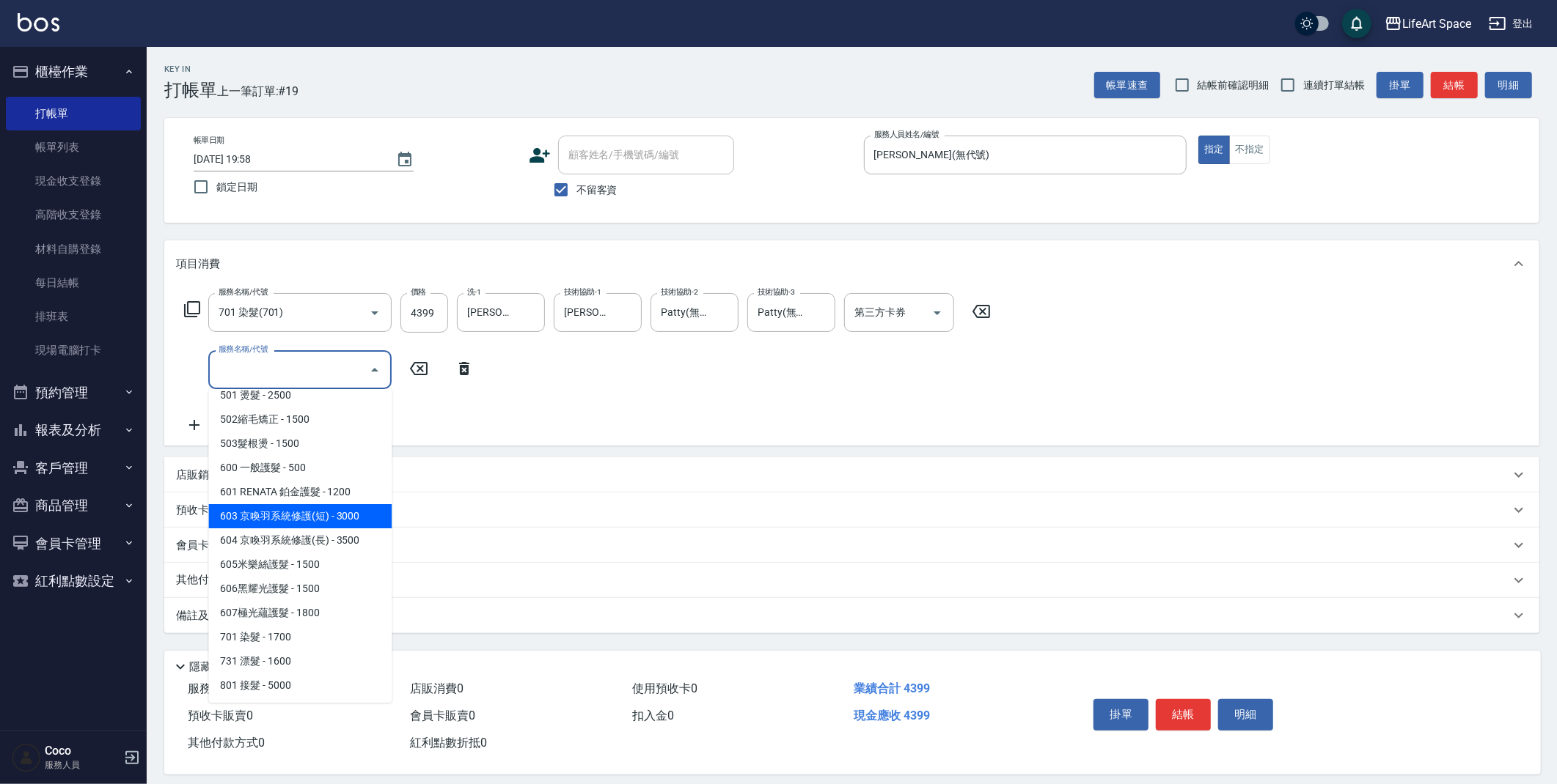
click at [311, 515] on span "603 京喚羽系統修護(短) - 3000" at bounding box center [300, 517] width 183 height 24
type input "603 京喚羽系統修護(短)(603)"
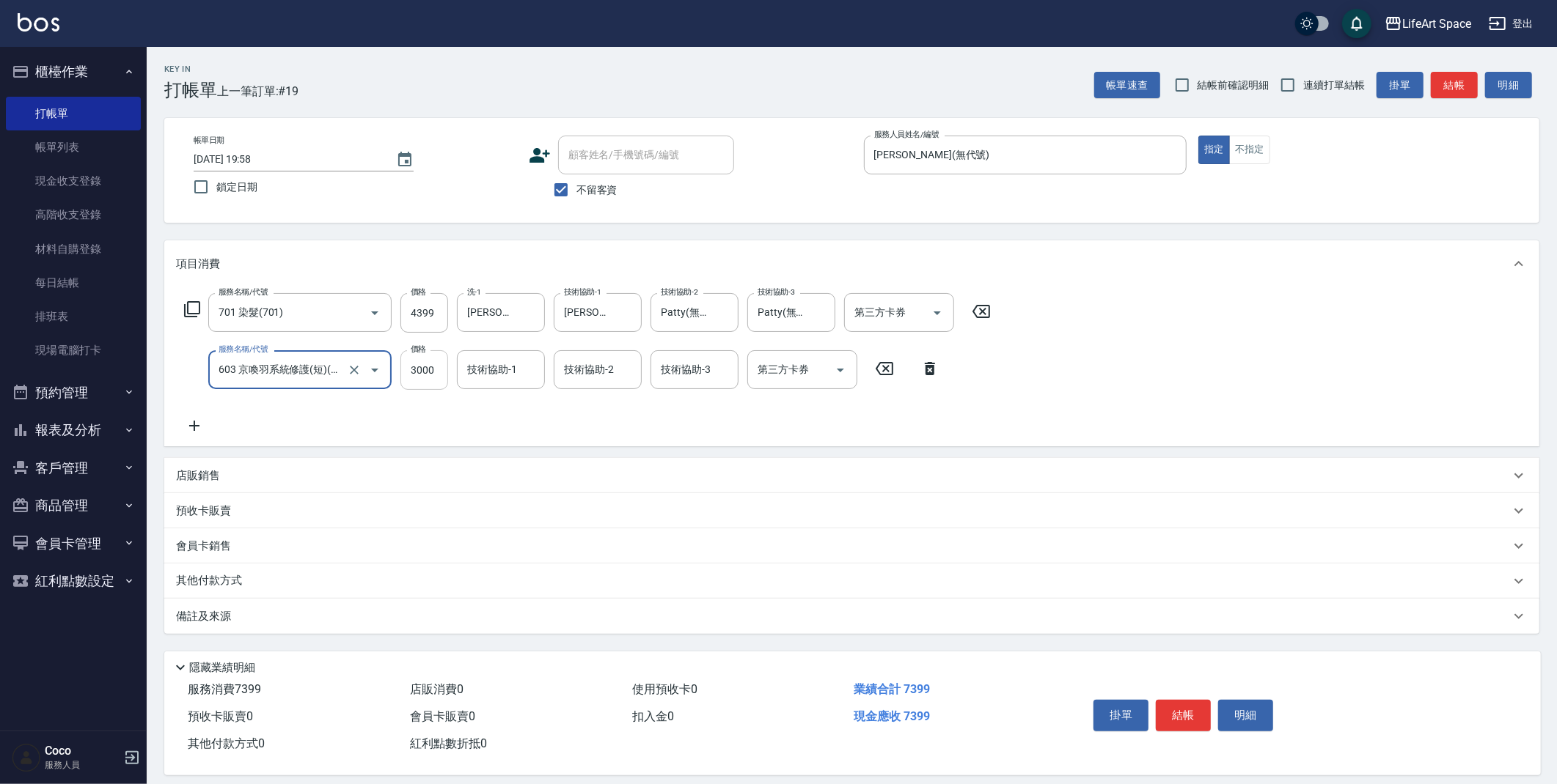
click at [434, 376] on input "3000" at bounding box center [424, 370] width 48 height 40
click at [434, 376] on input "25000" at bounding box center [424, 370] width 48 height 40
type input "2500"
click at [499, 350] on label "技術協助-1" at bounding box center [486, 349] width 37 height 11
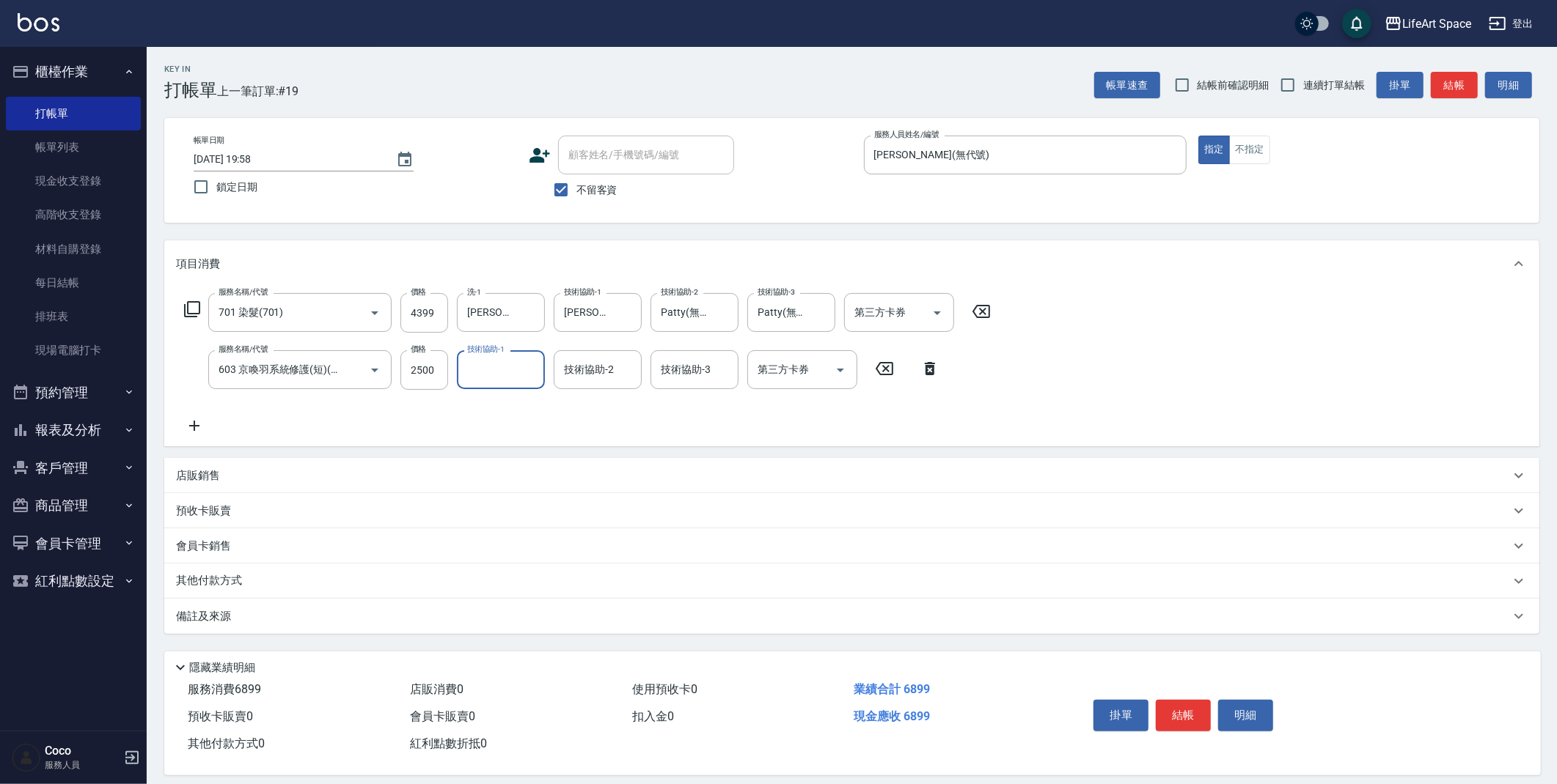
click at [499, 357] on input "技術協助-1" at bounding box center [501, 369] width 75 height 25
click at [505, 367] on input "技術協助-1" at bounding box center [501, 369] width 75 height 25
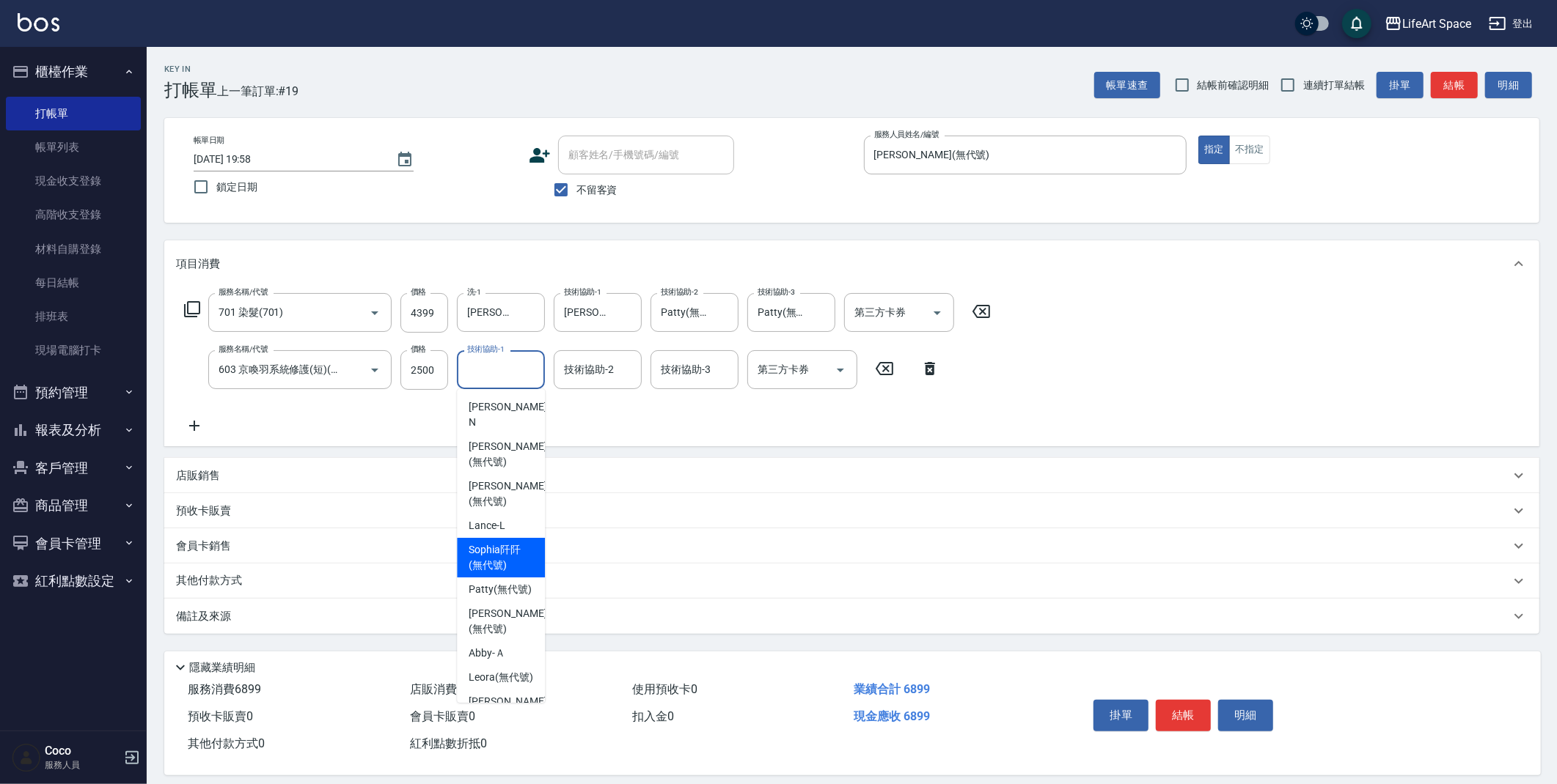
click at [508, 542] on span "[PERSON_NAME]阡 (無代號)" at bounding box center [500, 557] width 65 height 31
type input "[PERSON_NAME]阡(無代號)"
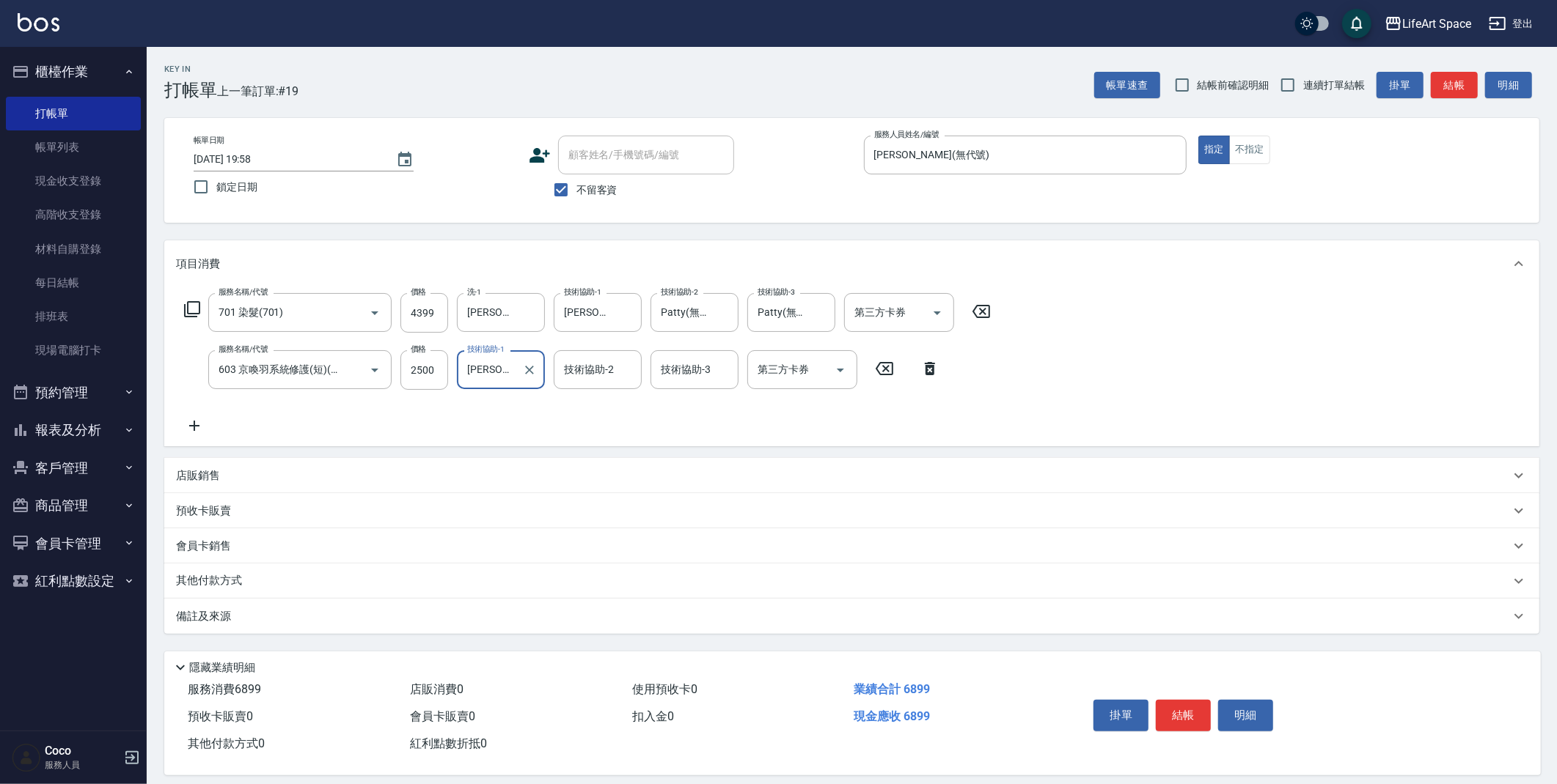
click at [231, 475] on div "店販銷售" at bounding box center [843, 475] width 1334 height 15
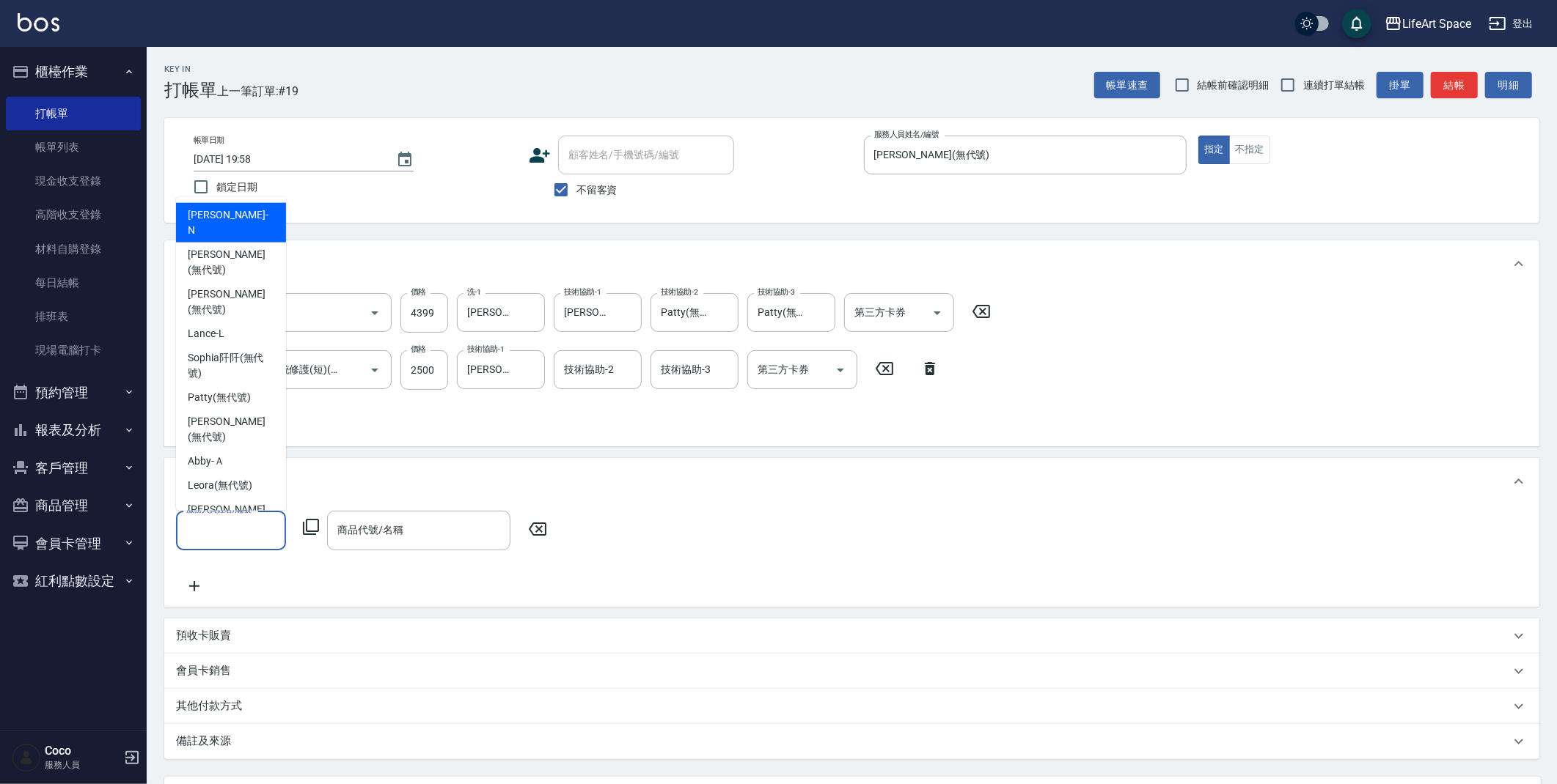
click at [229, 536] on input "服務人員姓名/編號" at bounding box center [231, 530] width 97 height 25
click at [230, 502] on span "[PERSON_NAME] (無代號)" at bounding box center [231, 517] width 87 height 31
type input "[PERSON_NAME](無代號)"
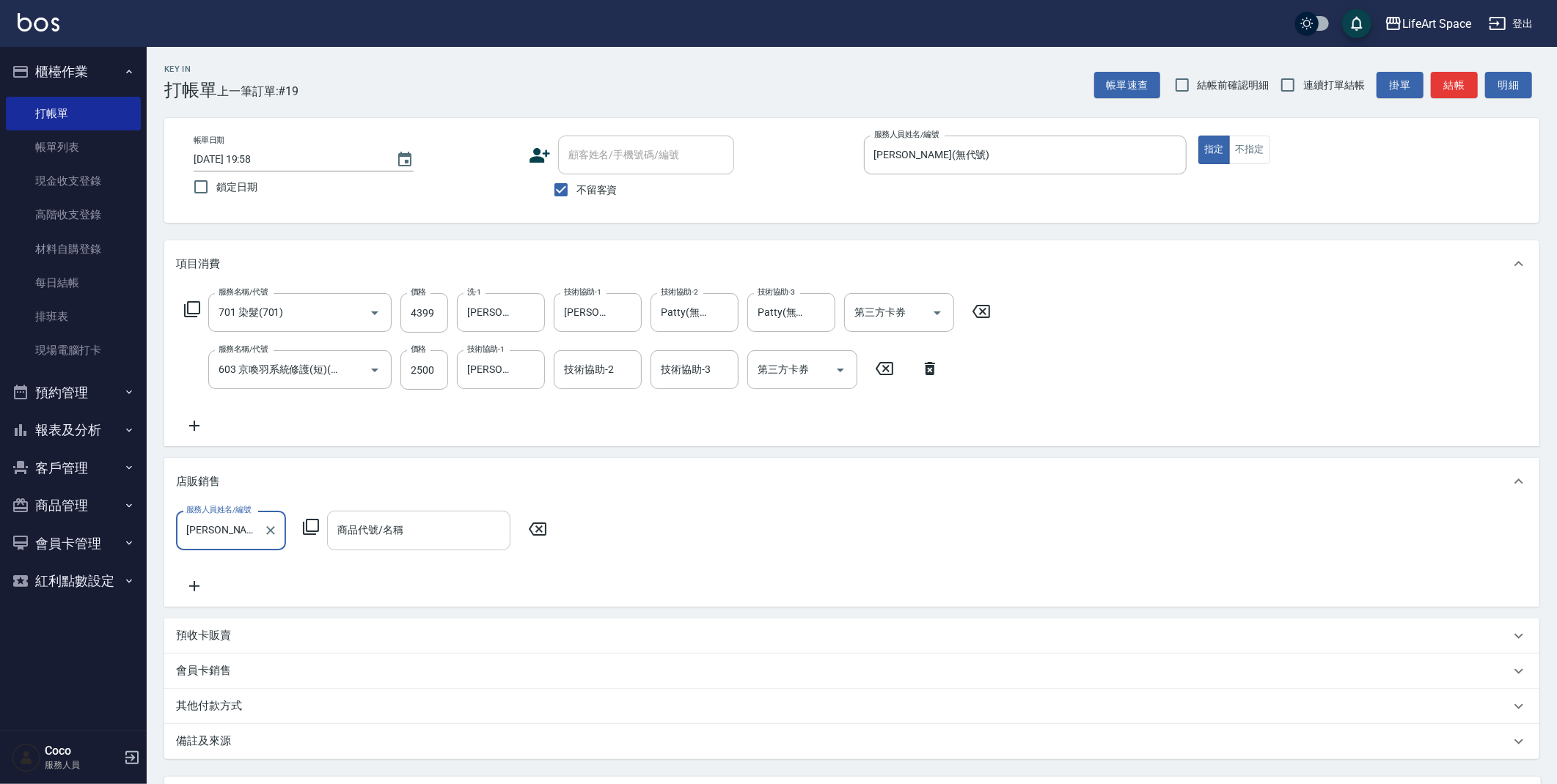
click at [401, 526] on input "商品代號/名稱" at bounding box center [419, 530] width 170 height 25
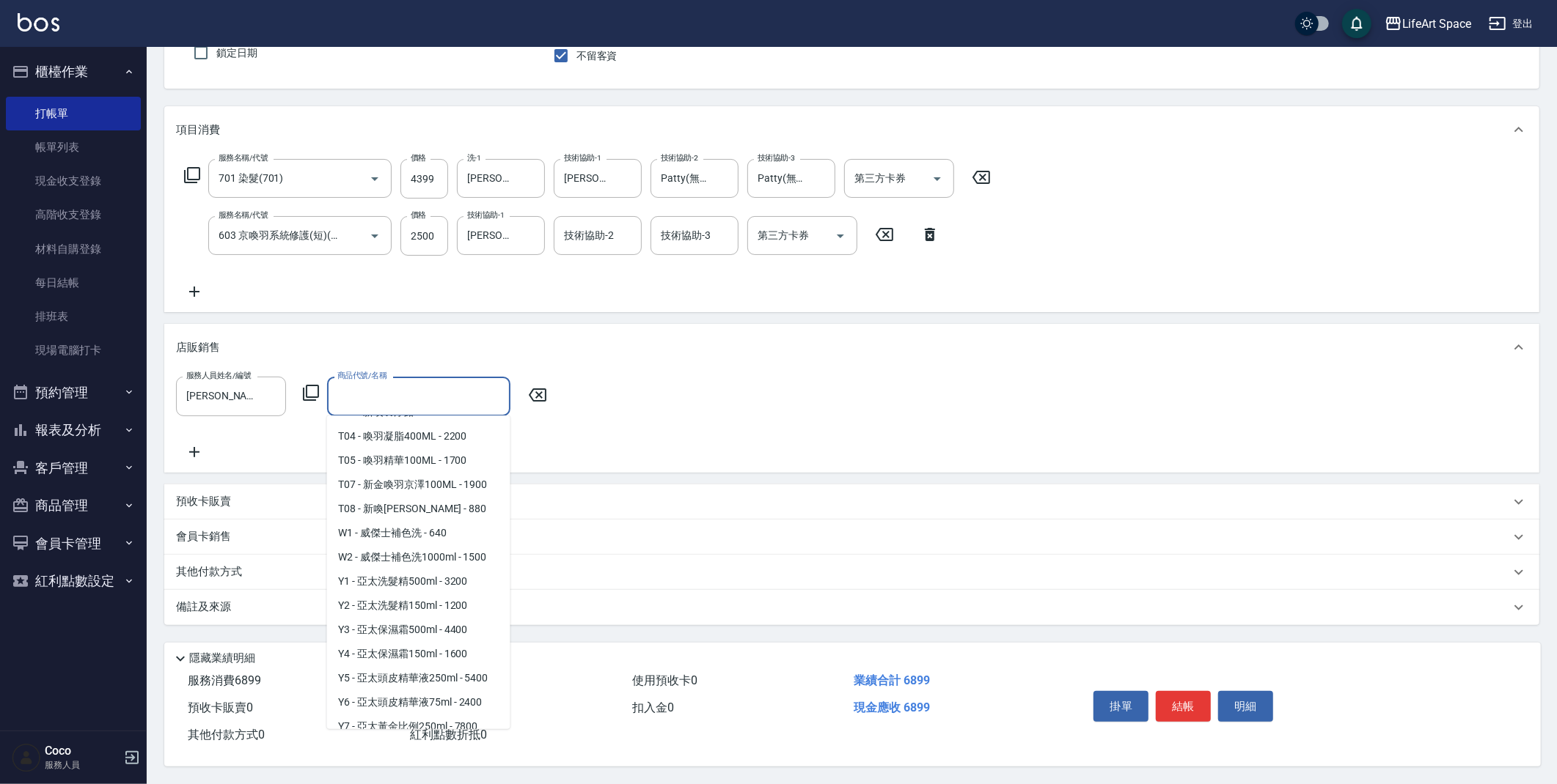
scroll to position [1305, 0]
click at [429, 543] on span "W1 - 威傑士補色洗 - 640" at bounding box center [419, 537] width 183 height 24
type input "威傑士補色洗"
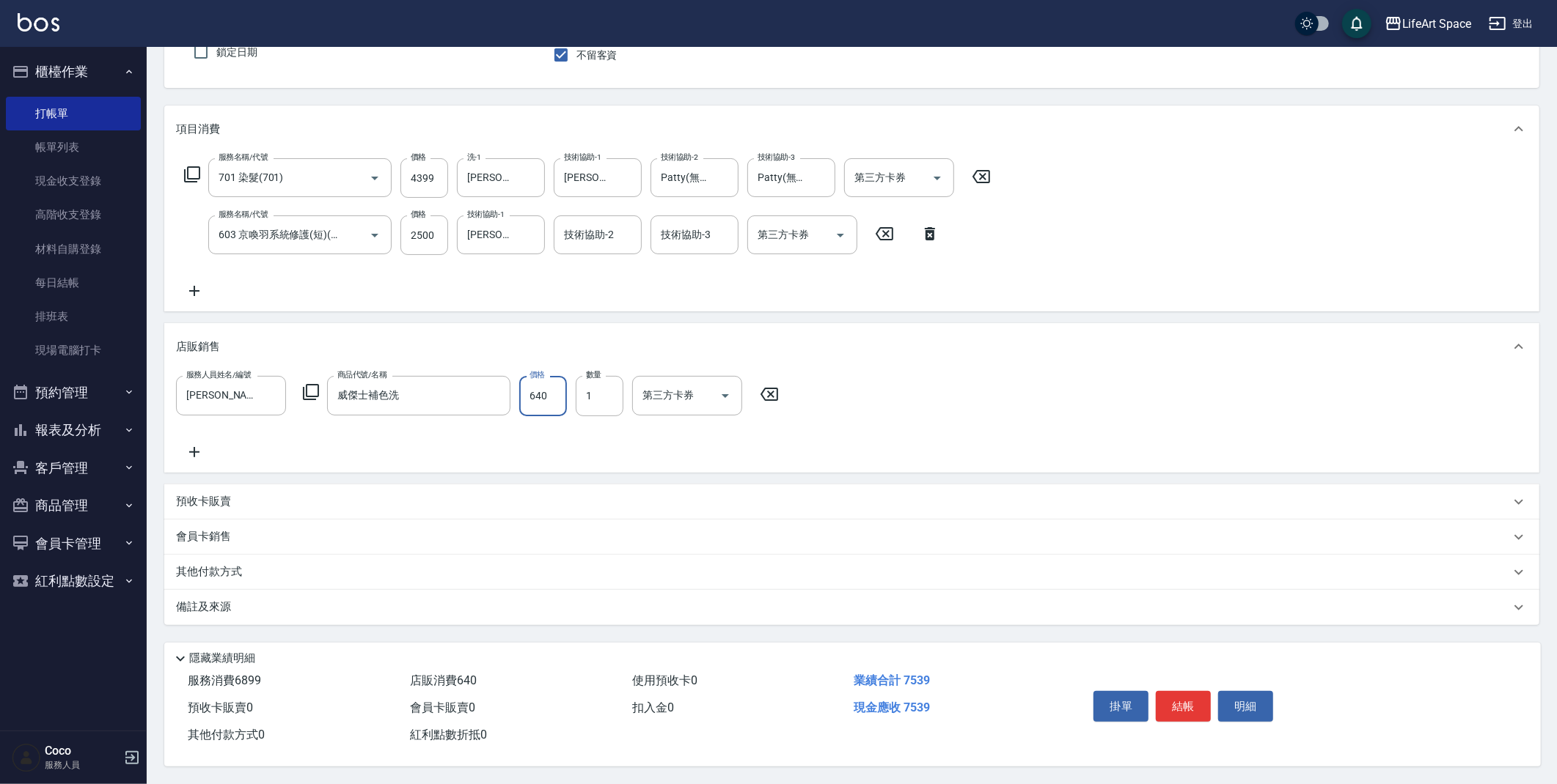
click at [546, 398] on input "640" at bounding box center [543, 396] width 48 height 40
type input "576"
click at [232, 569] on p "其他付款方式" at bounding box center [213, 572] width 73 height 16
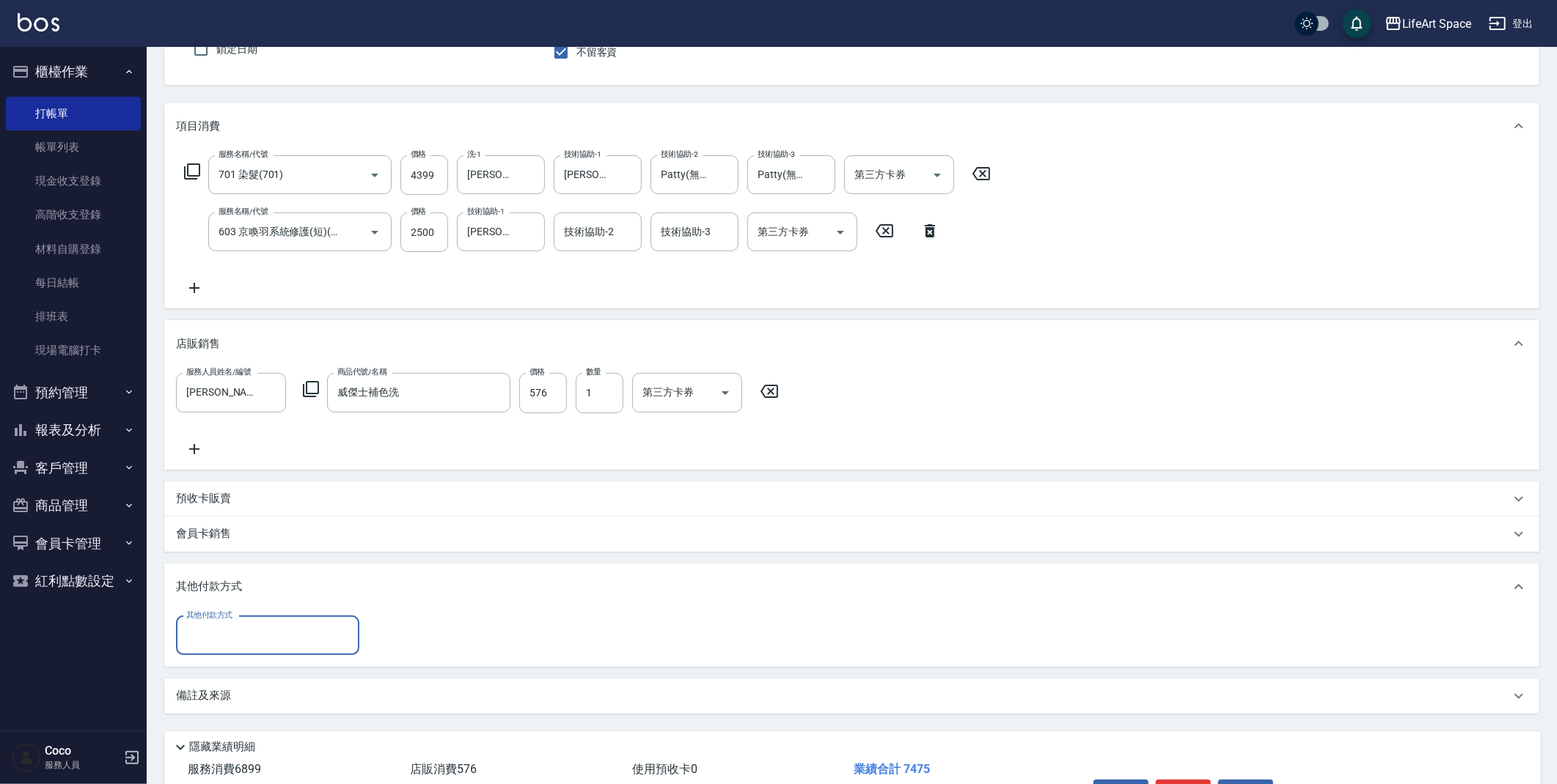
scroll to position [0, 0]
click at [243, 634] on input "其他付款方式" at bounding box center [268, 636] width 170 height 25
click at [232, 724] on span "信用卡" at bounding box center [268, 720] width 183 height 24
type input "信用卡"
click at [440, 626] on input "0" at bounding box center [423, 636] width 110 height 40
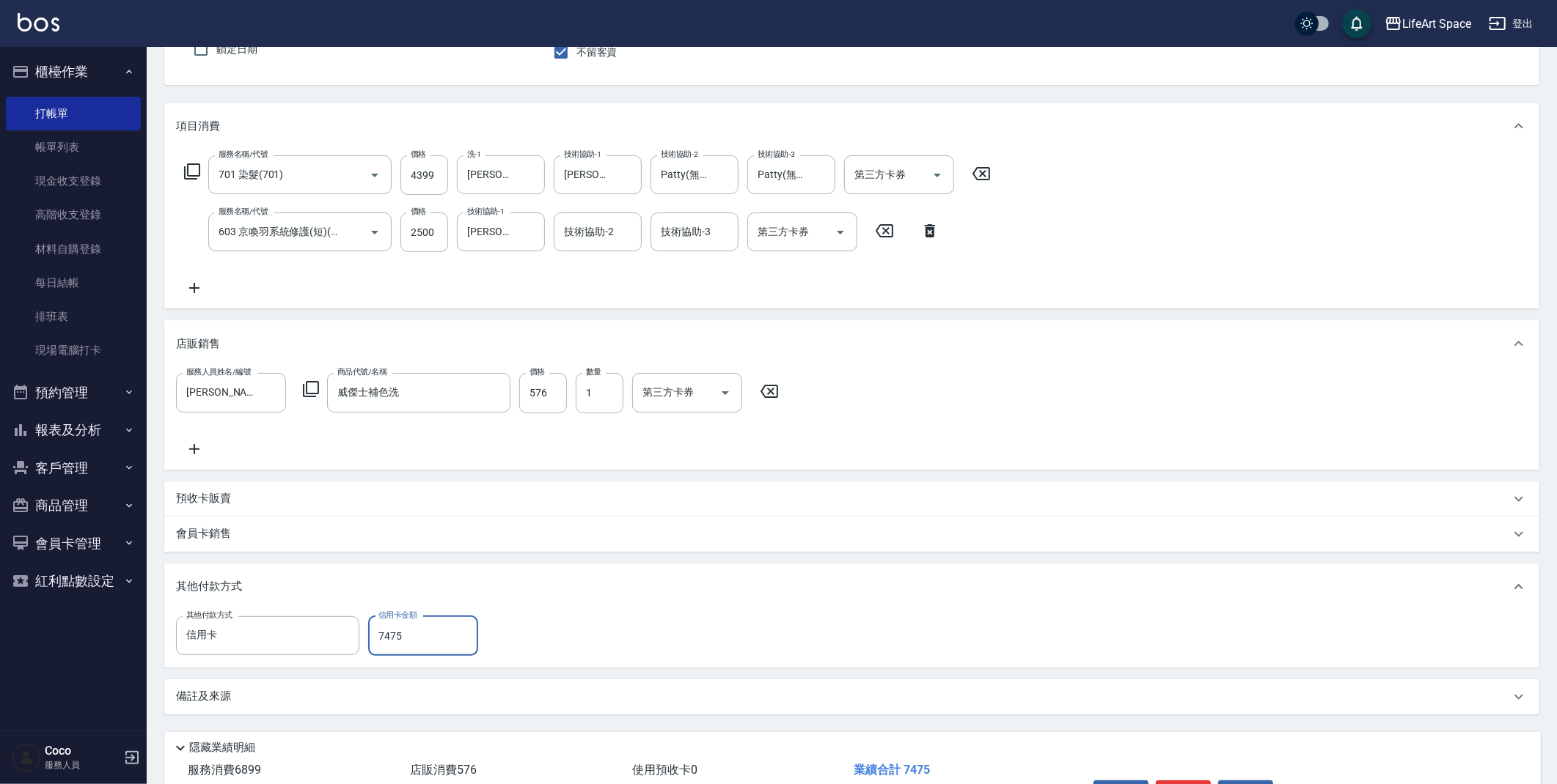
type input "7475"
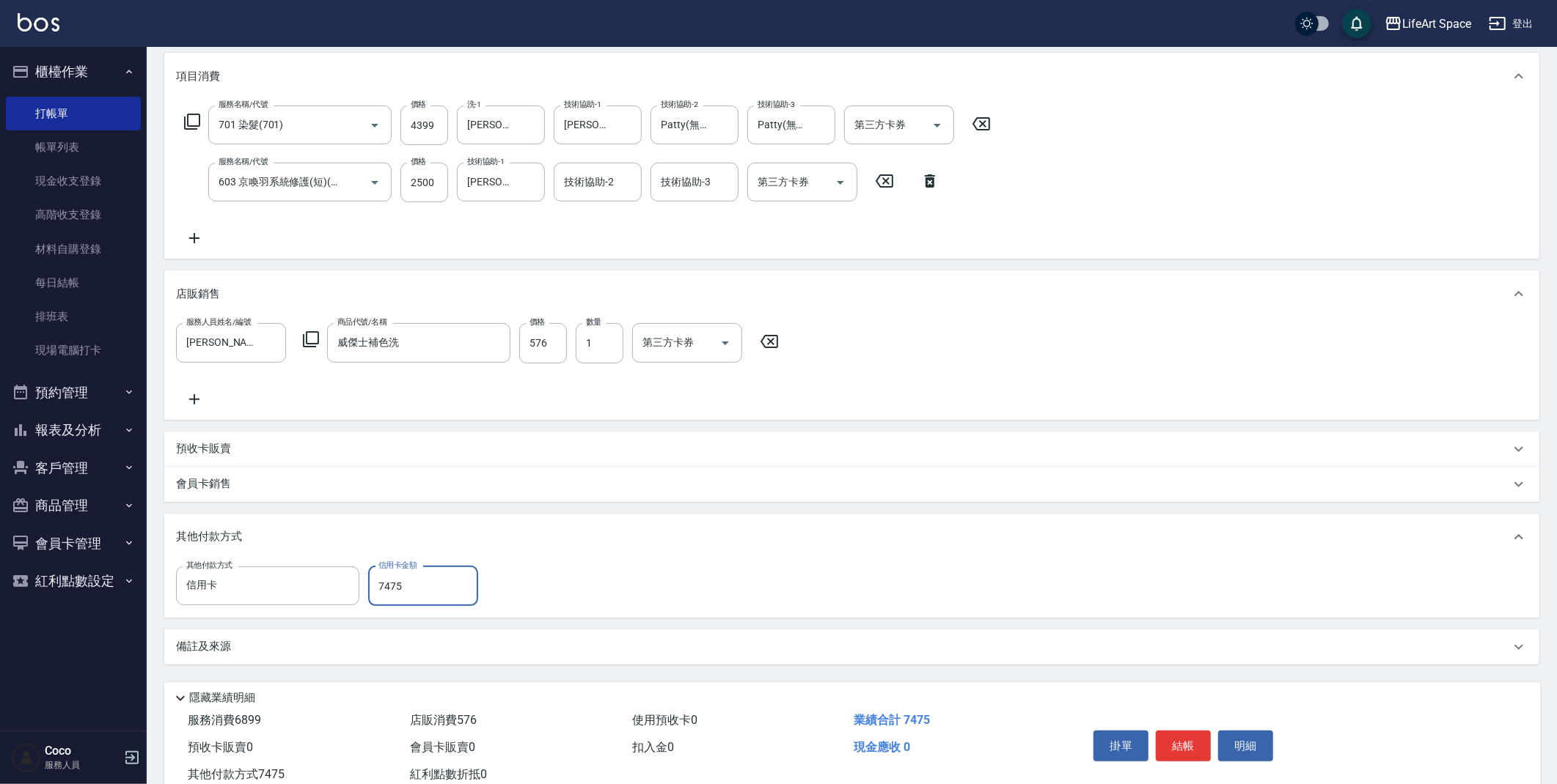
scroll to position [232, 0]
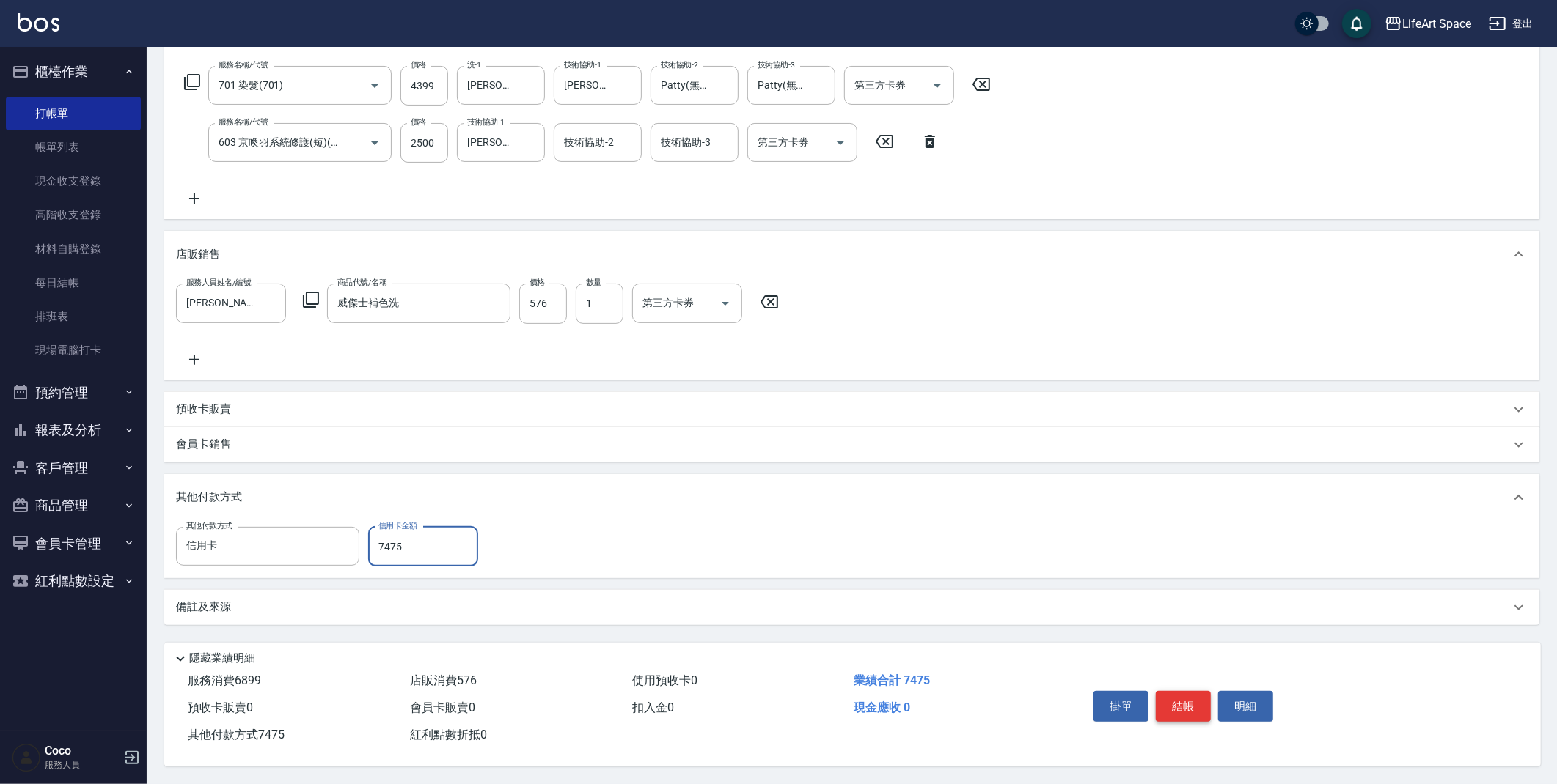
click at [1189, 704] on button "結帳" at bounding box center [1183, 706] width 55 height 31
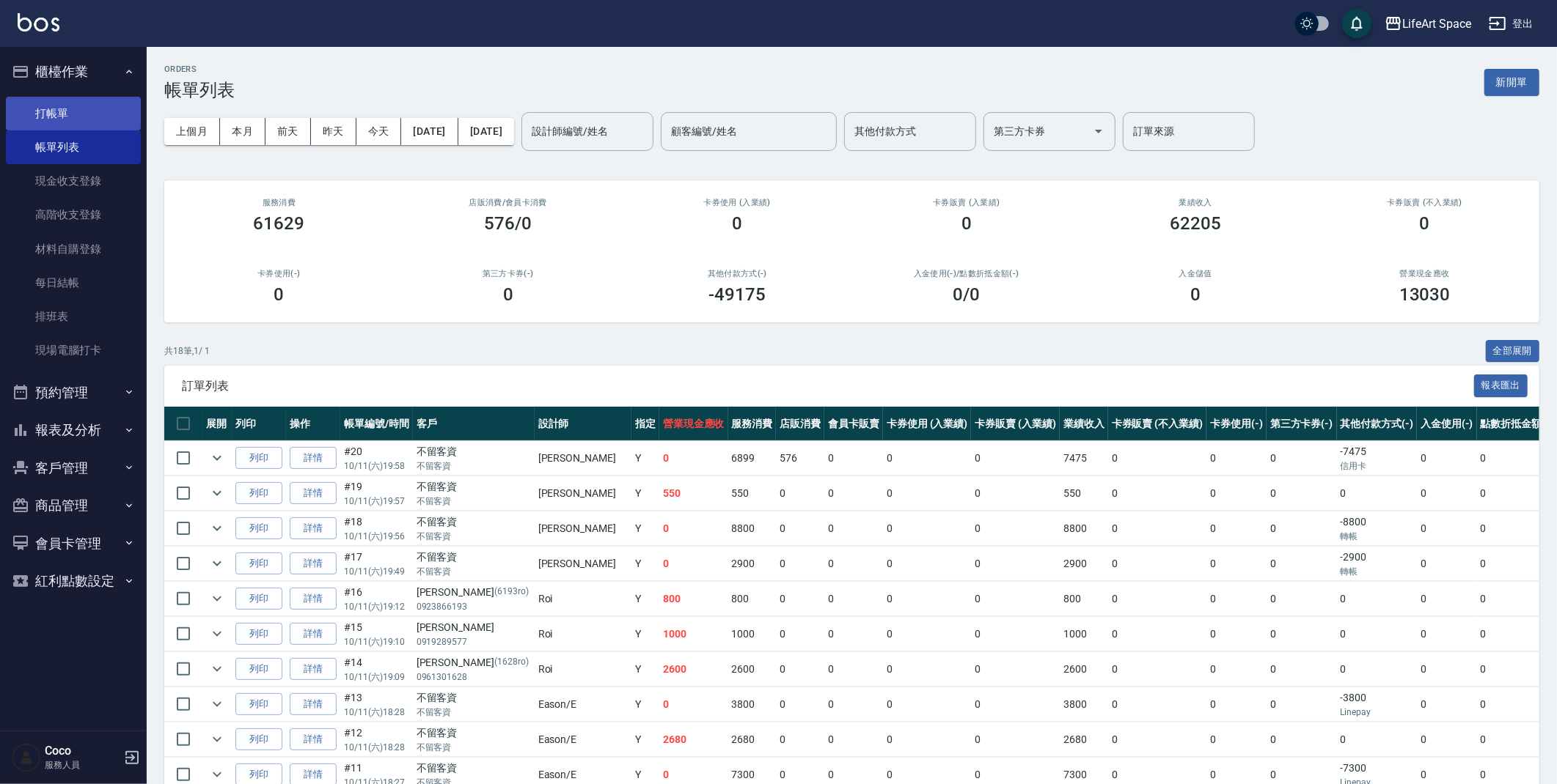
click at [94, 109] on link "打帳單" at bounding box center [72, 114] width 135 height 33
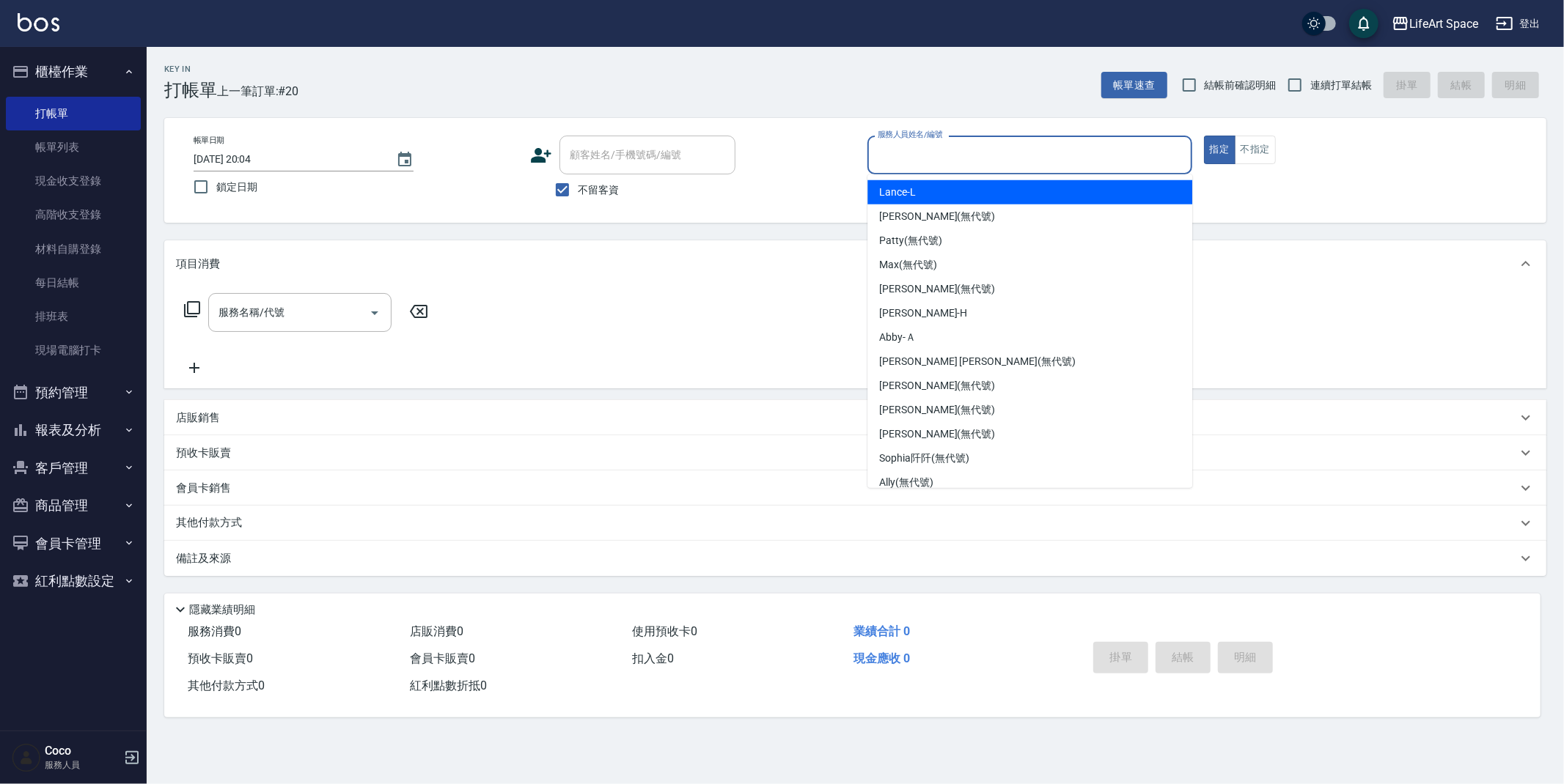
click at [914, 154] on input "服務人員姓名/編號" at bounding box center [1030, 155] width 311 height 25
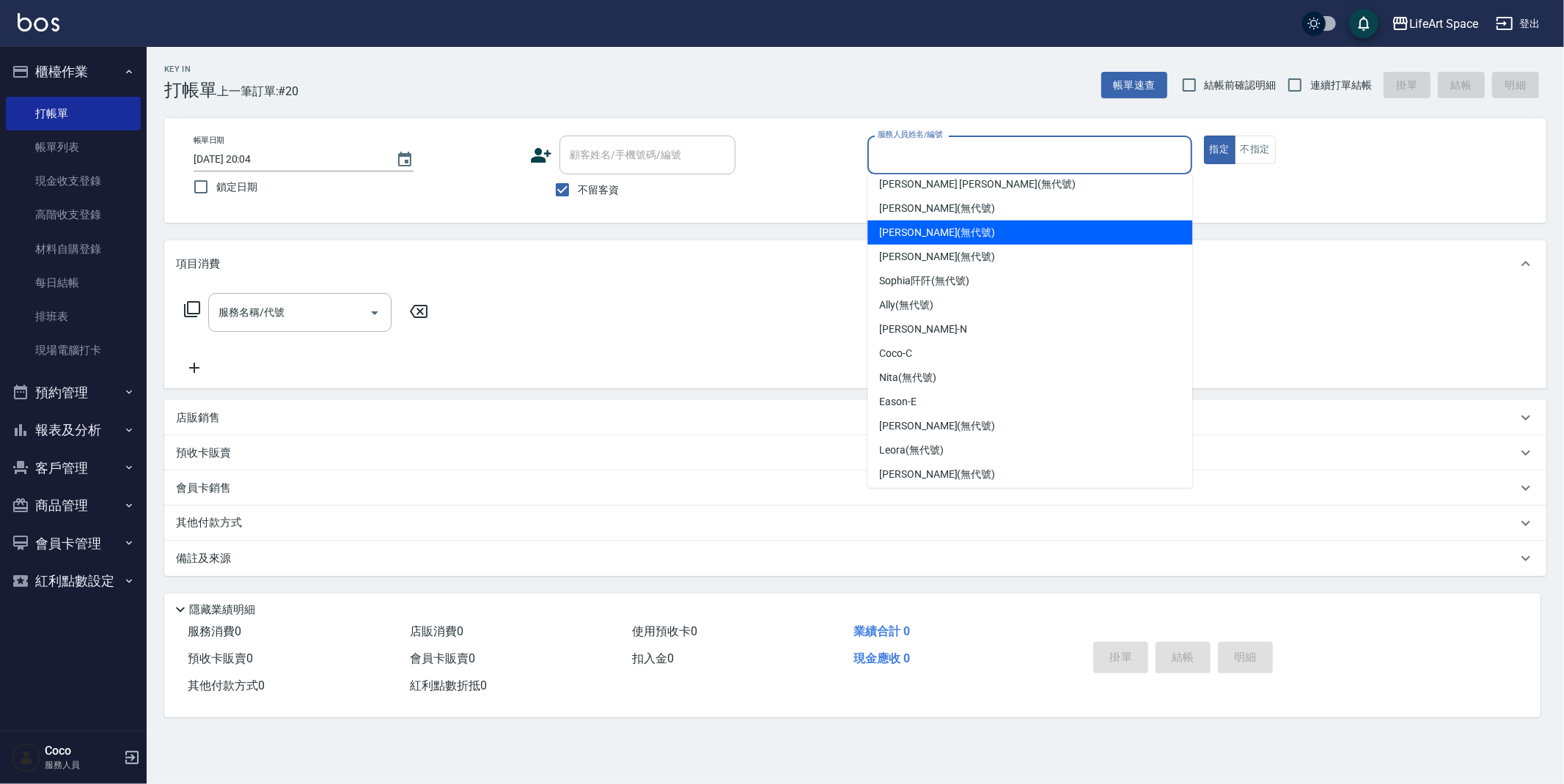
scroll to position [254, 0]
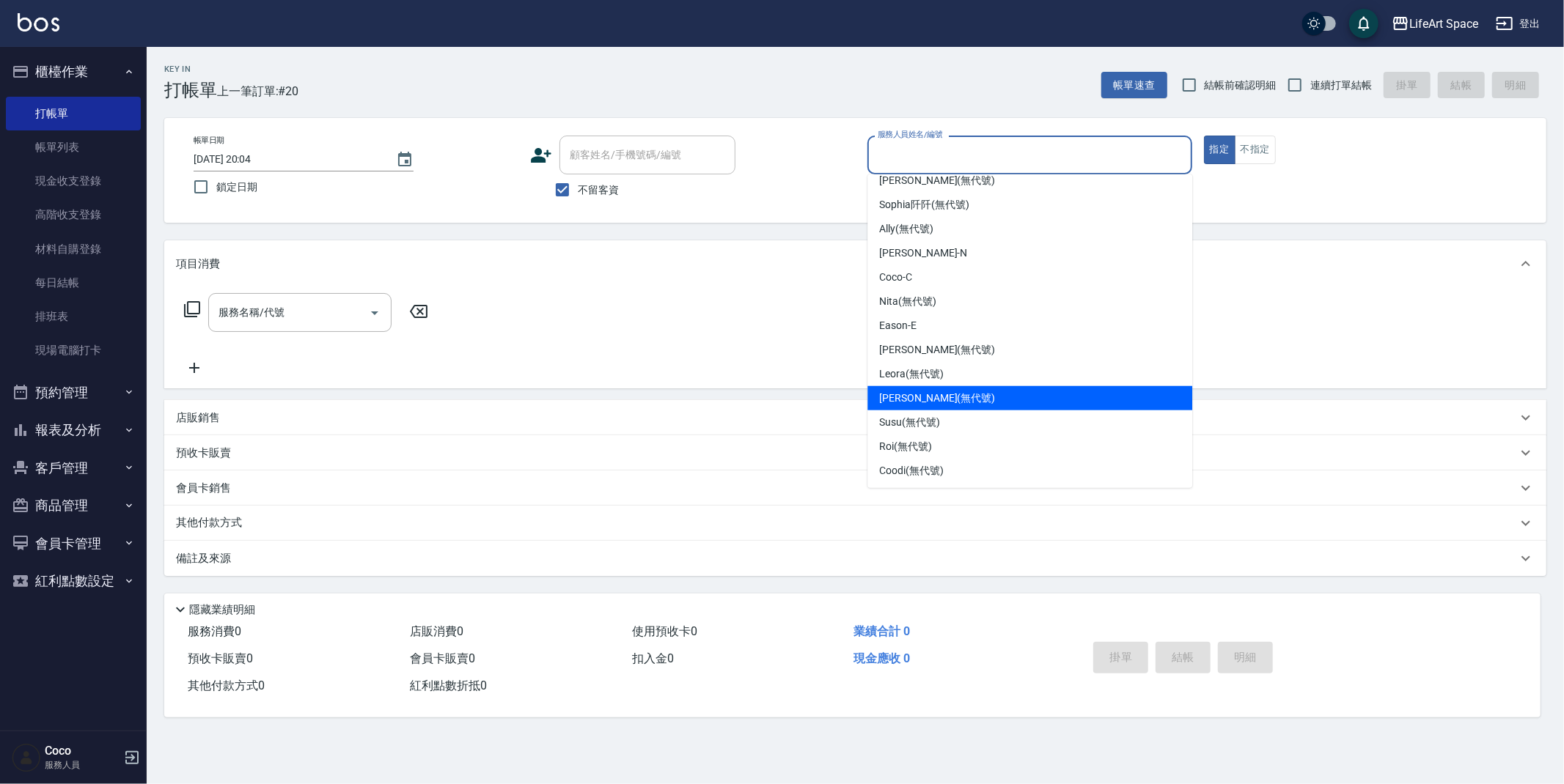
click at [936, 406] on div "[PERSON_NAME] (無代號)" at bounding box center [1030, 398] width 325 height 24
type input "[PERSON_NAME](無代號)"
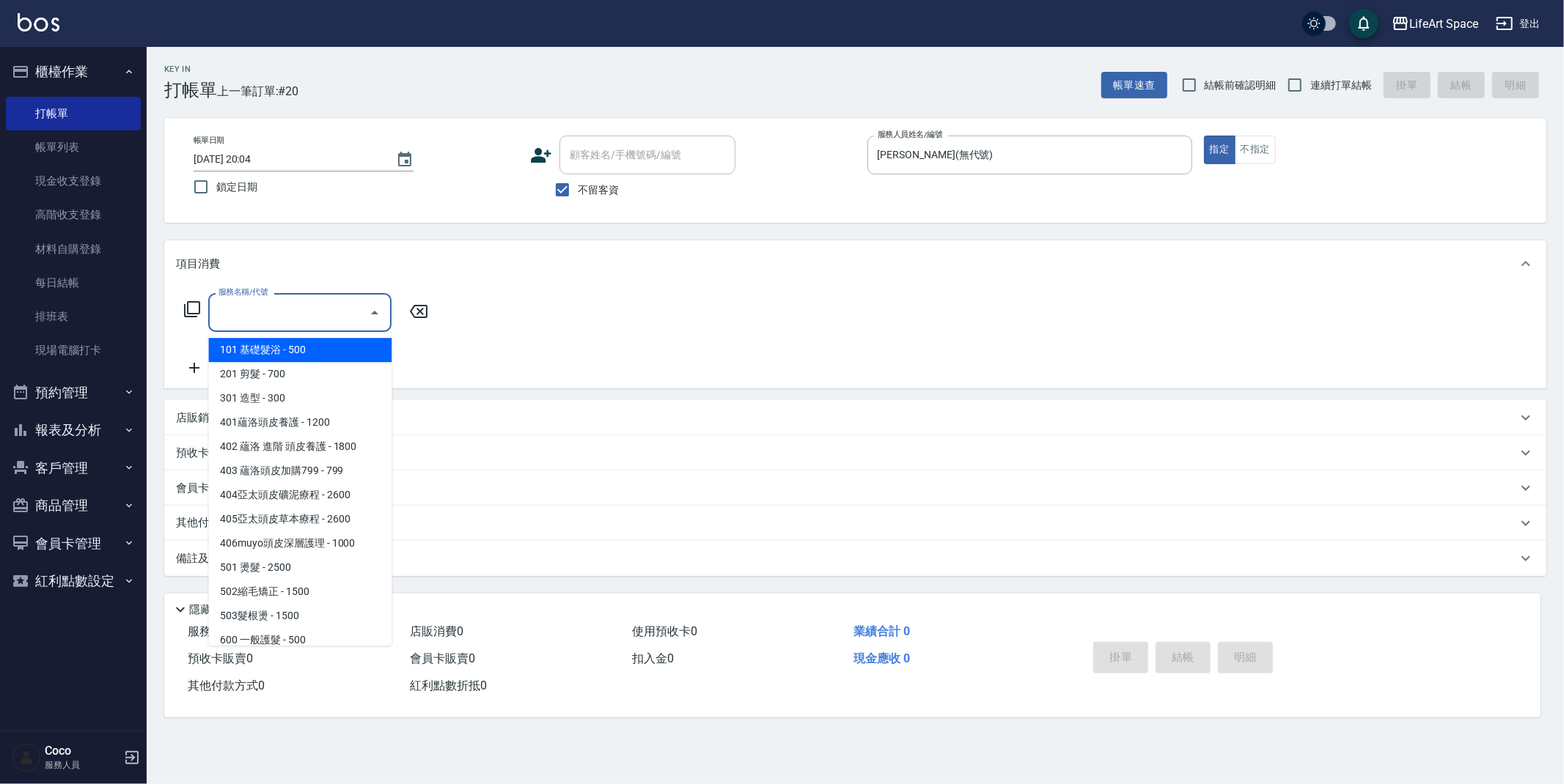
click at [291, 312] on input "服務名稱/代號" at bounding box center [289, 313] width 148 height 25
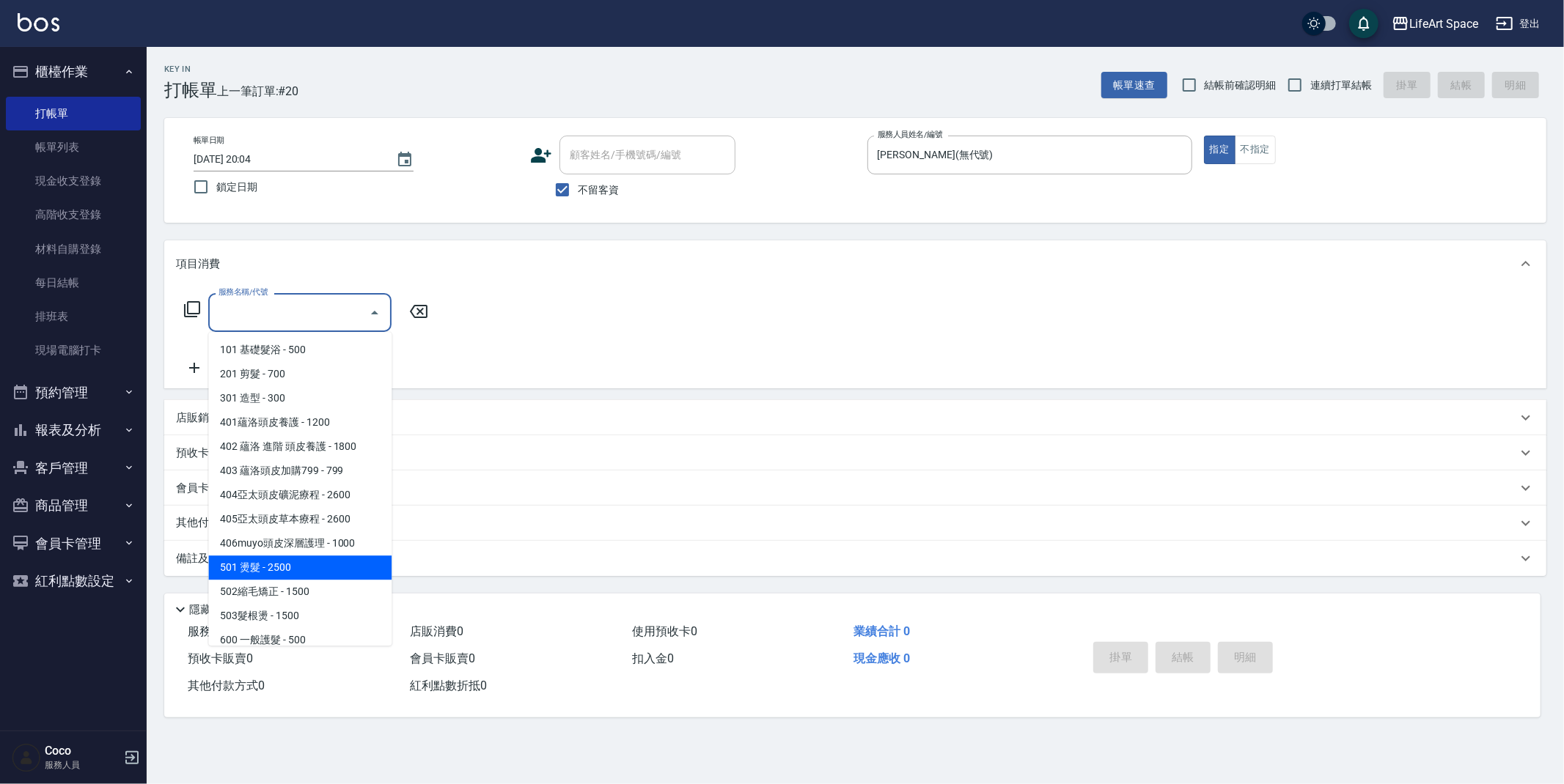
click at [306, 568] on span "501 燙髮 - 2500" at bounding box center [300, 568] width 183 height 24
type input "501 燙髮(501)"
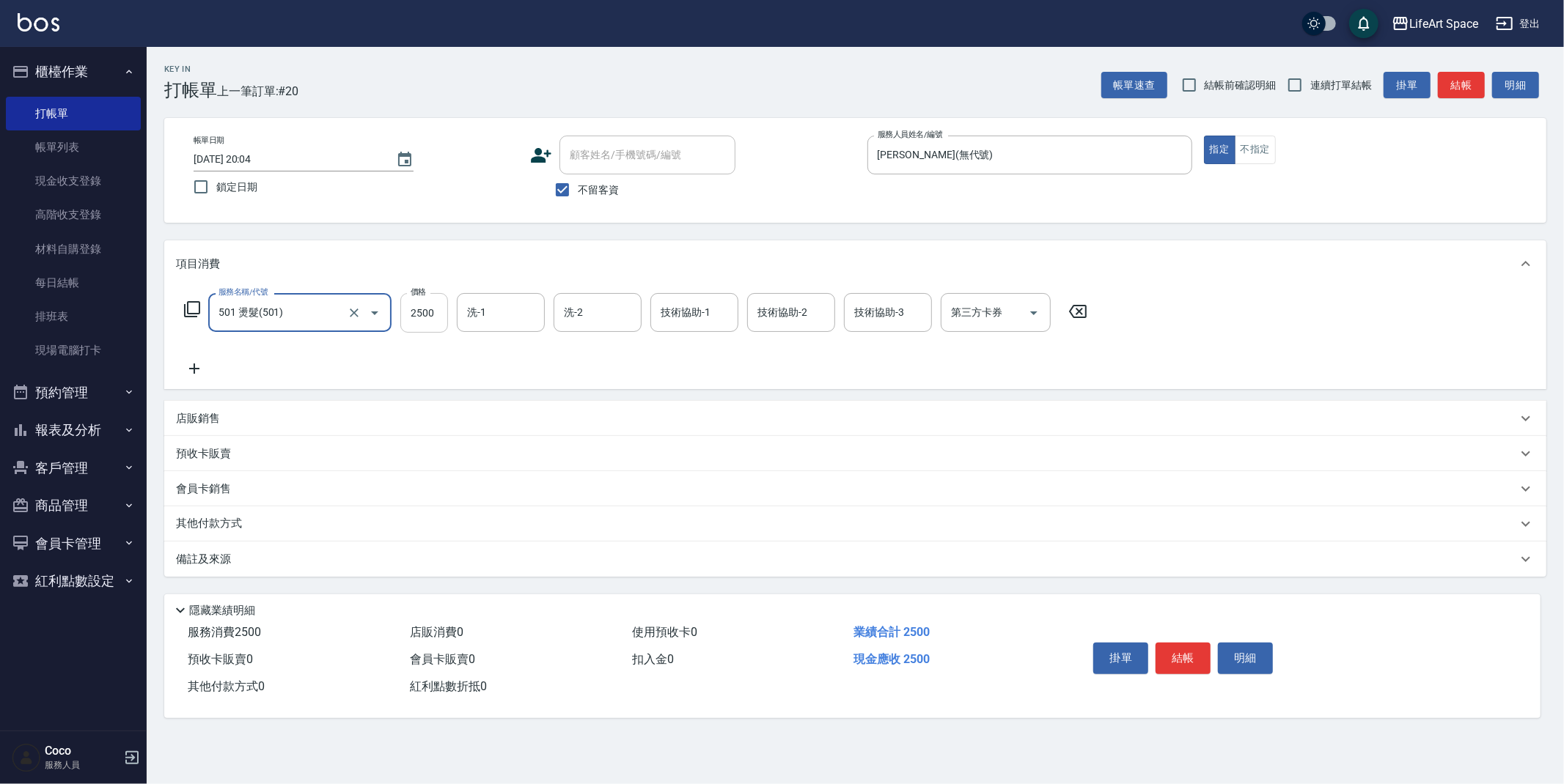
click at [437, 315] on input "2500" at bounding box center [424, 313] width 48 height 40
type input "3000"
click at [663, 303] on div "技術協助-1 技術協助-1" at bounding box center [694, 312] width 88 height 39
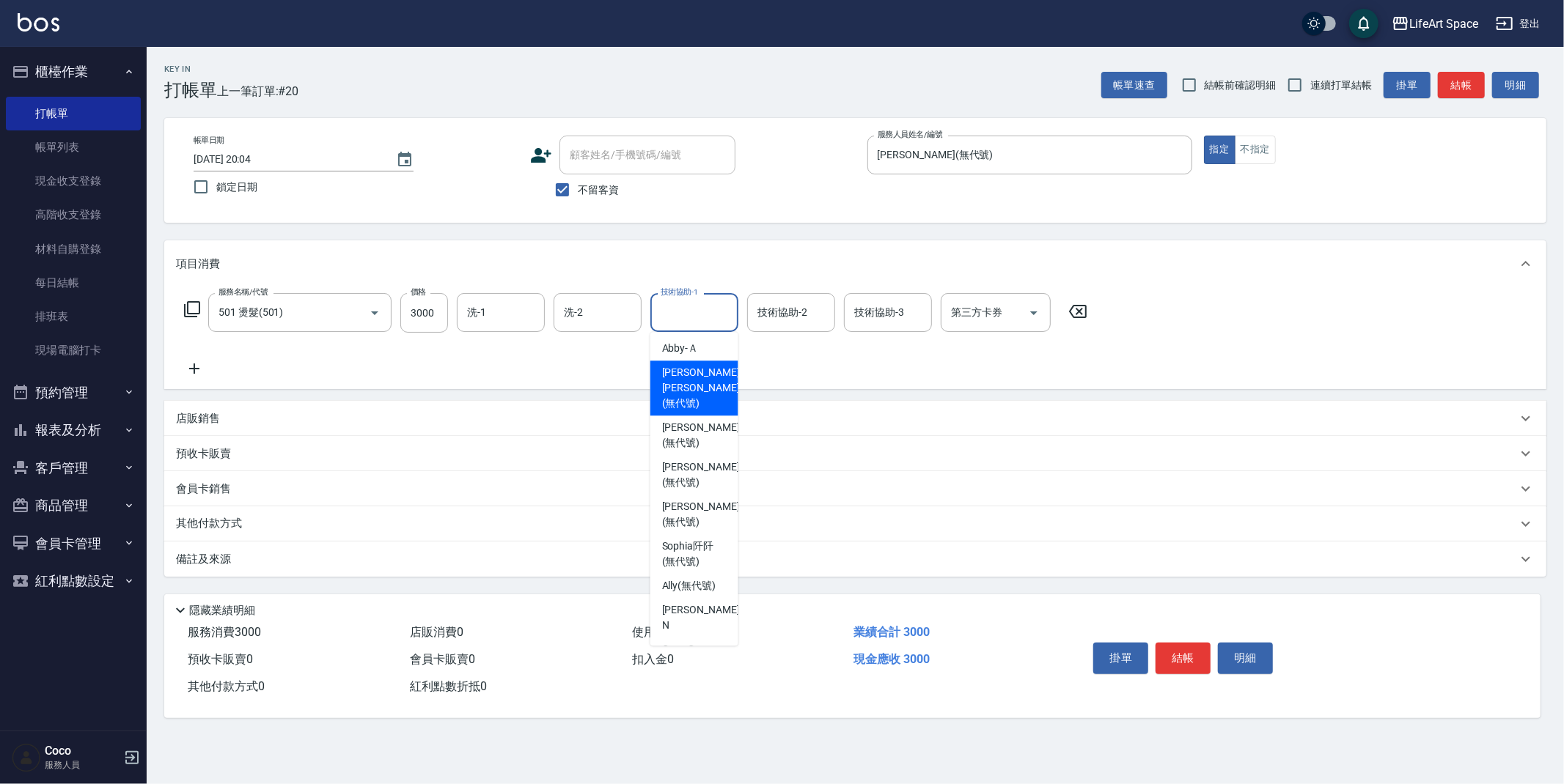
scroll to position [310, 0]
click at [701, 421] on span "[PERSON_NAME]阡 (無代號)" at bounding box center [694, 436] width 65 height 31
type input "[PERSON_NAME]阡(無代號)"
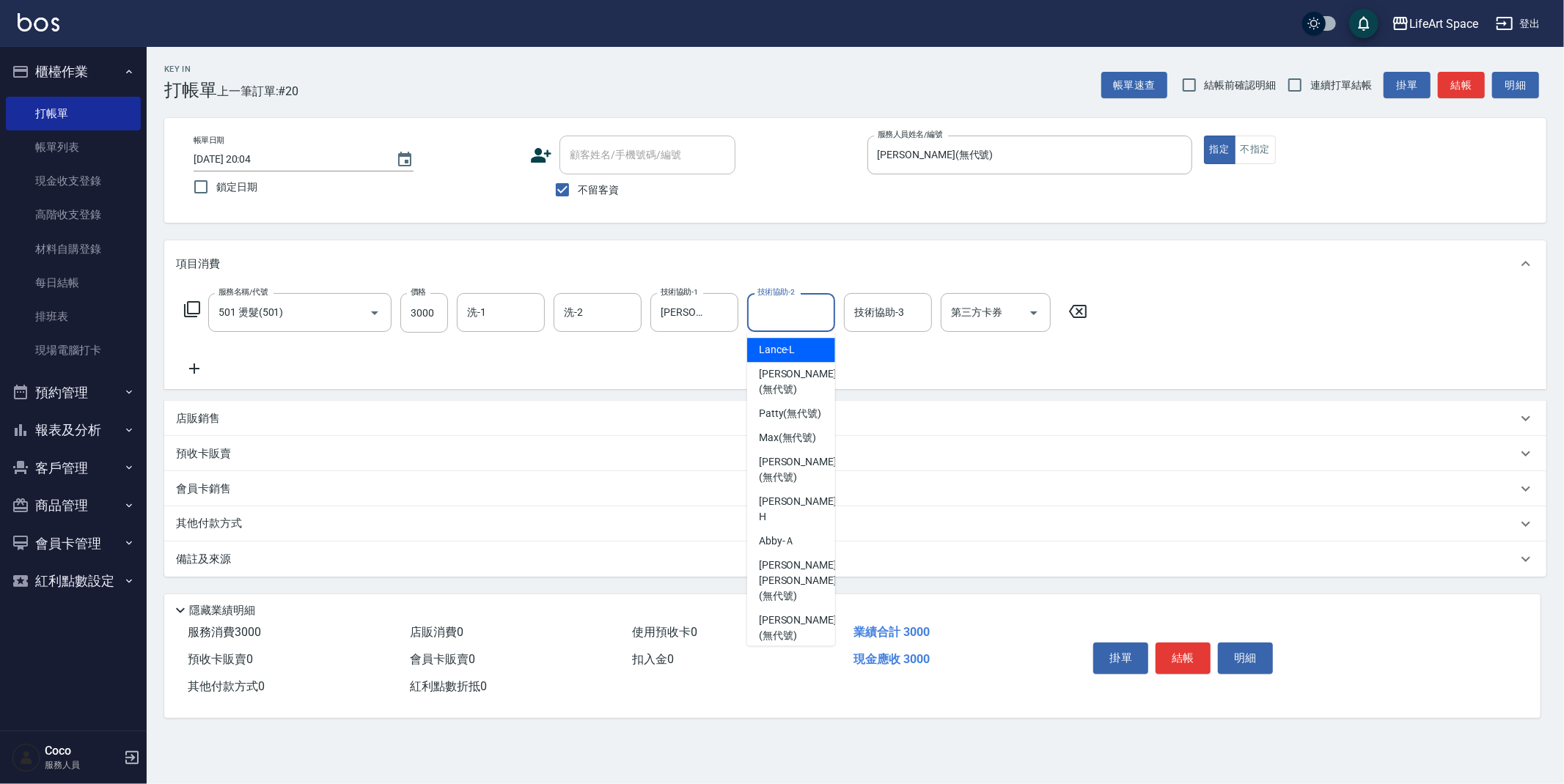
click at [782, 323] on input "技術協助-2" at bounding box center [792, 313] width 75 height 25
click at [789, 400] on span "[PERSON_NAME]阡 (無代號)" at bounding box center [791, 415] width 65 height 31
type input "[PERSON_NAME]阡(無代號)"
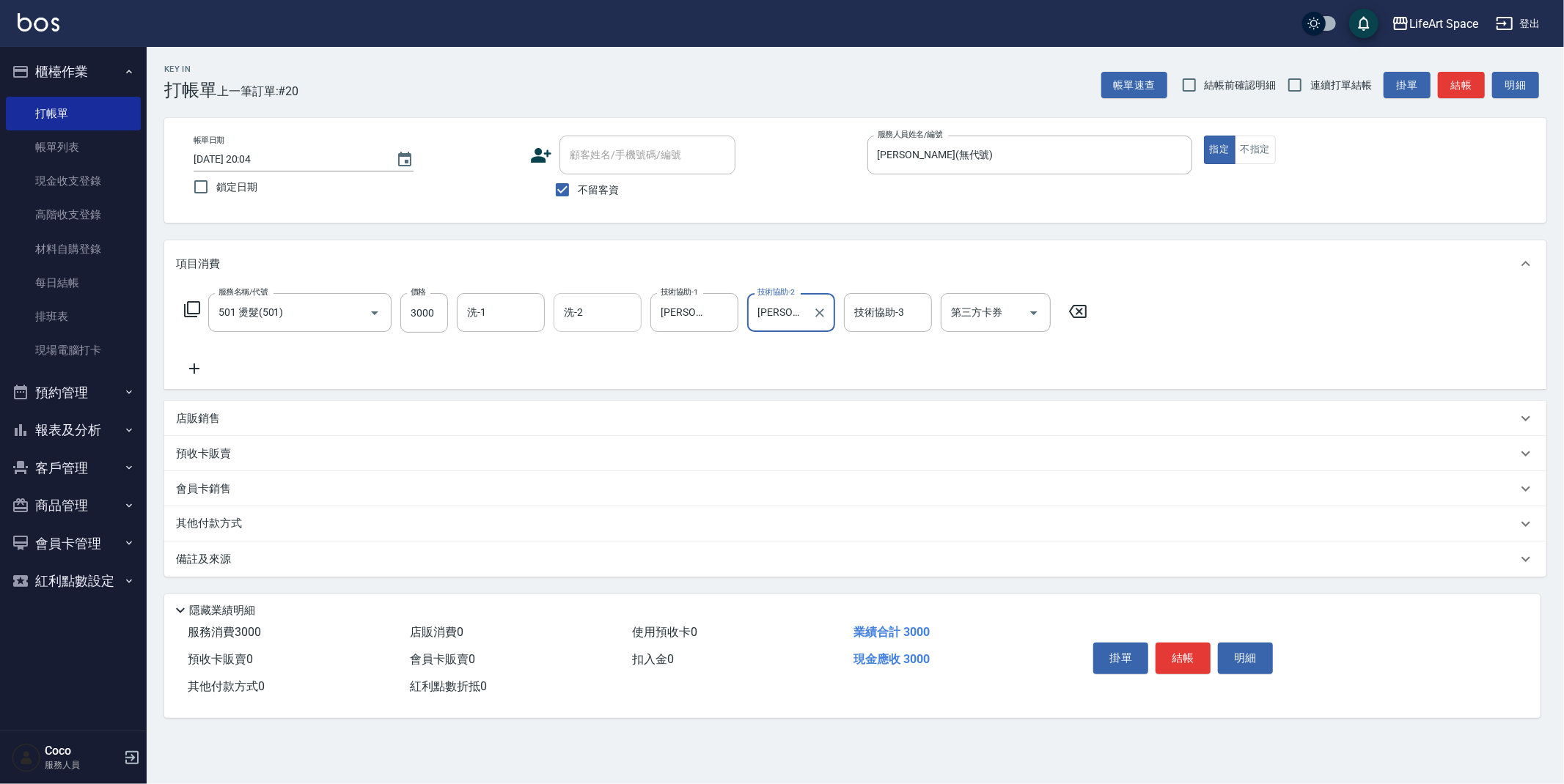
click at [600, 318] on input "洗-2" at bounding box center [598, 313] width 75 height 25
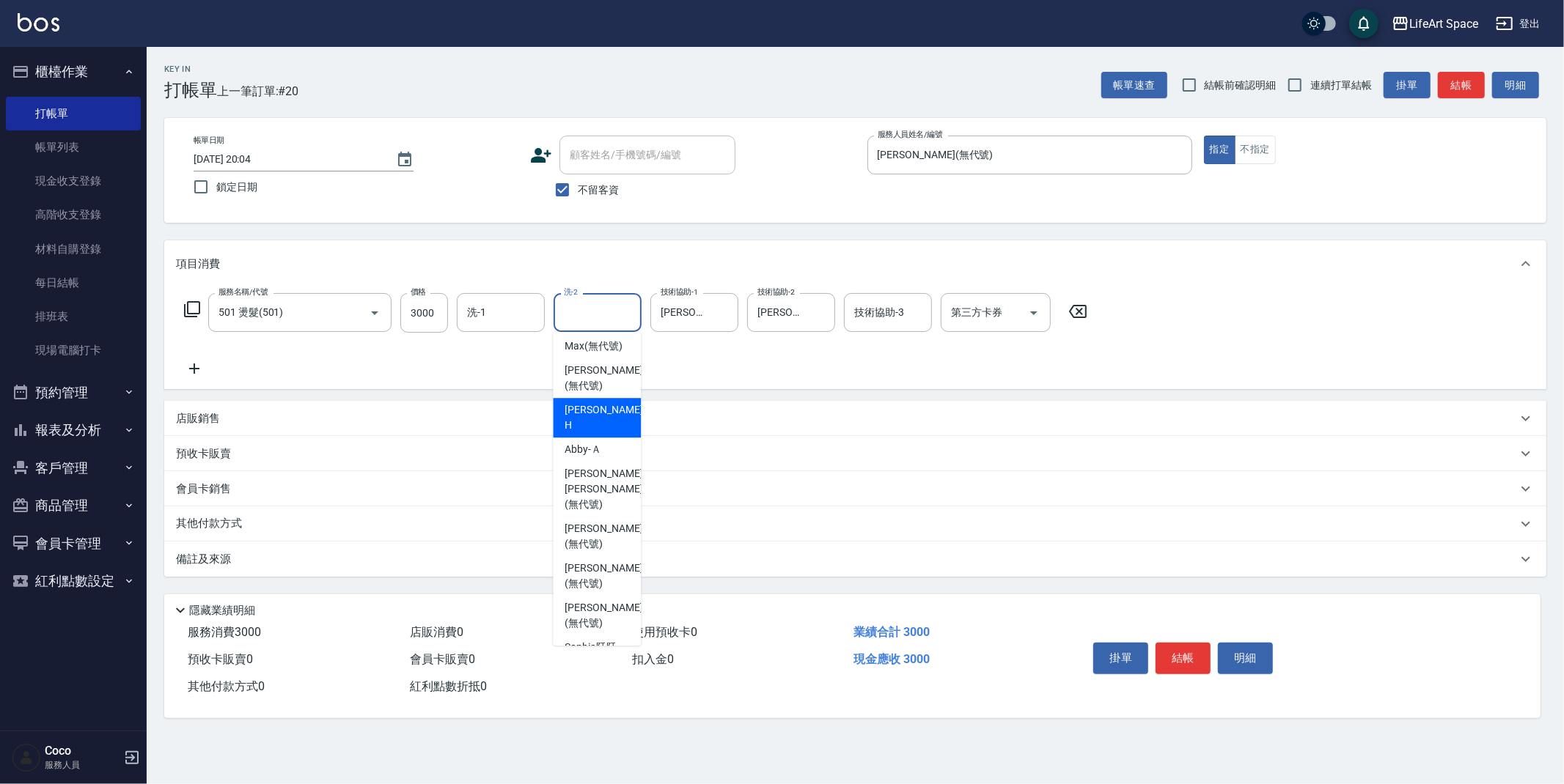
scroll to position [291, 0]
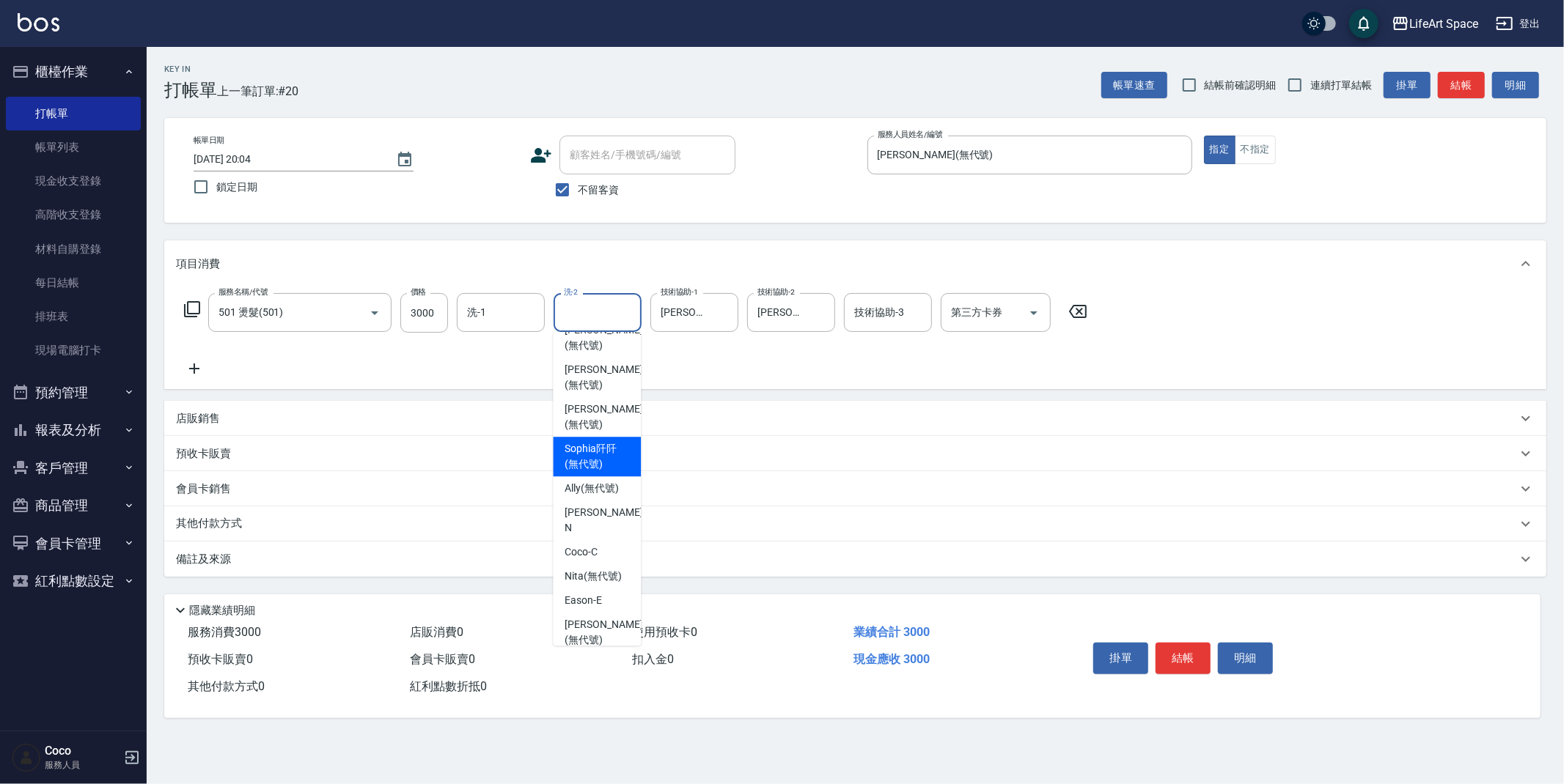
click at [587, 449] on span "[PERSON_NAME]阡 (無代號)" at bounding box center [596, 456] width 65 height 31
type input "[PERSON_NAME]阡(無代號)"
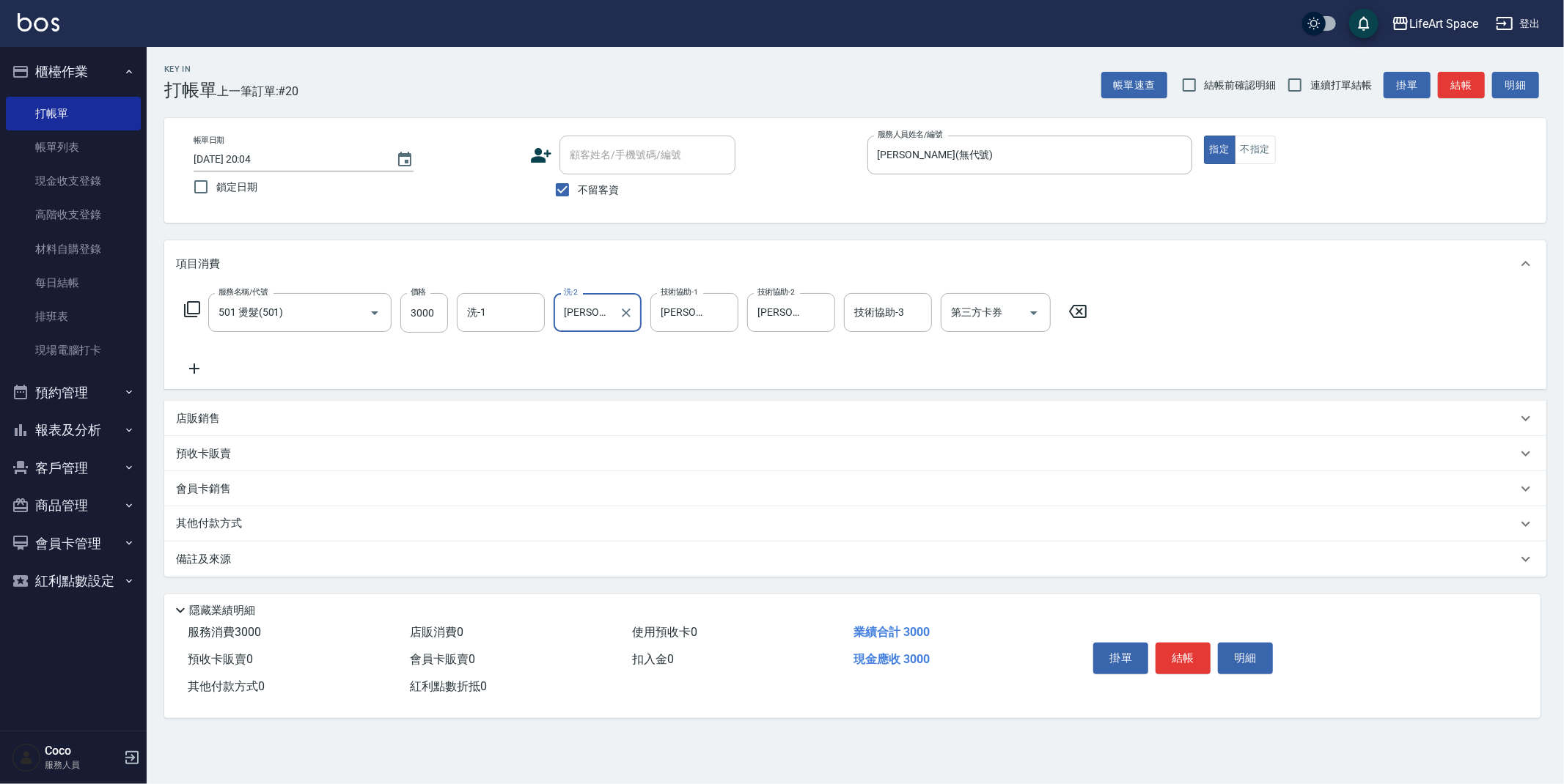
click at [901, 311] on div "技術協助-3 技術協助-3" at bounding box center [888, 312] width 88 height 39
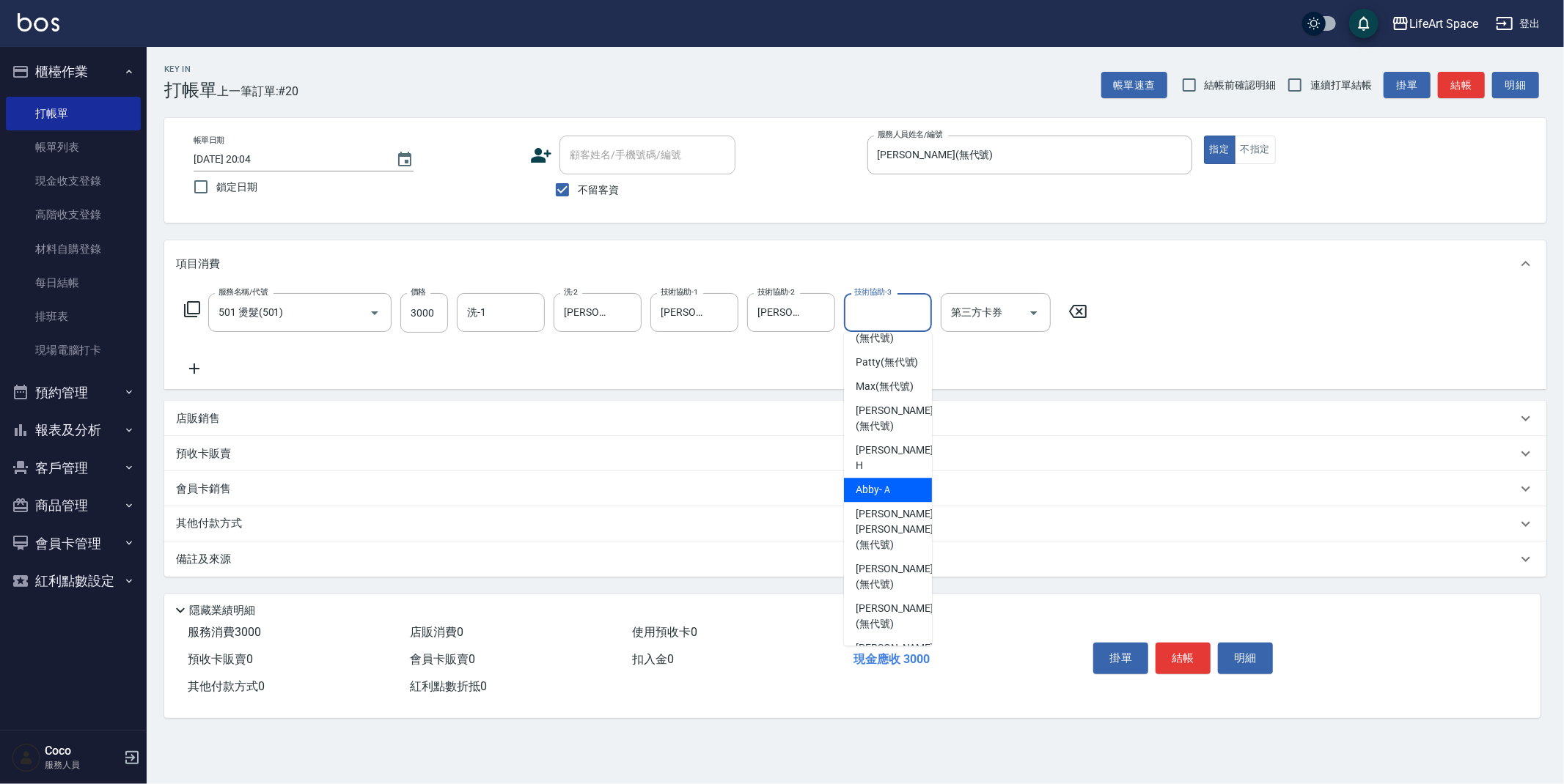
scroll to position [310, 0]
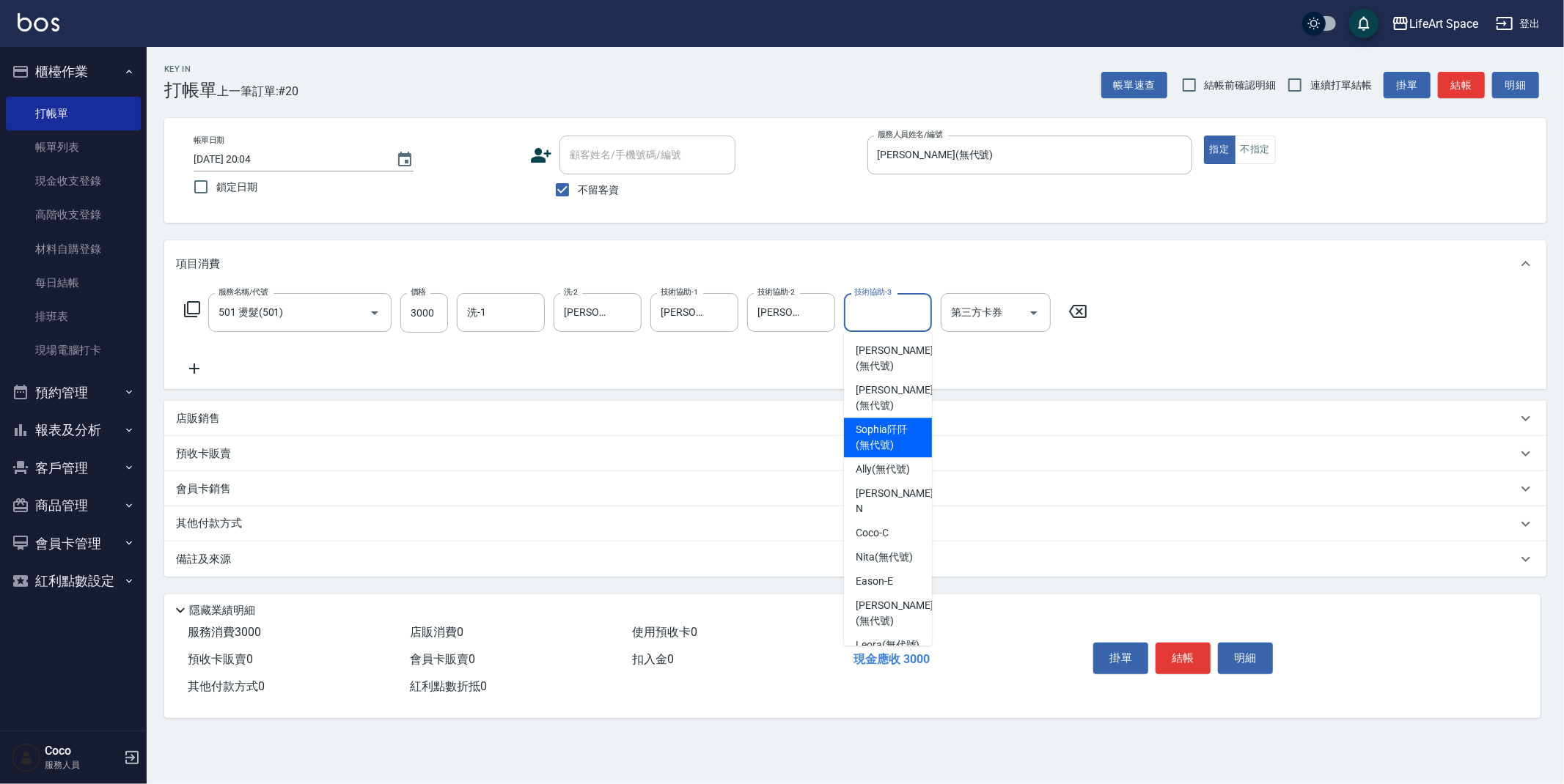
click at [878, 423] on span "[PERSON_NAME]阡 (無代號)" at bounding box center [888, 437] width 65 height 31
type input "[PERSON_NAME]阡(無代號)"
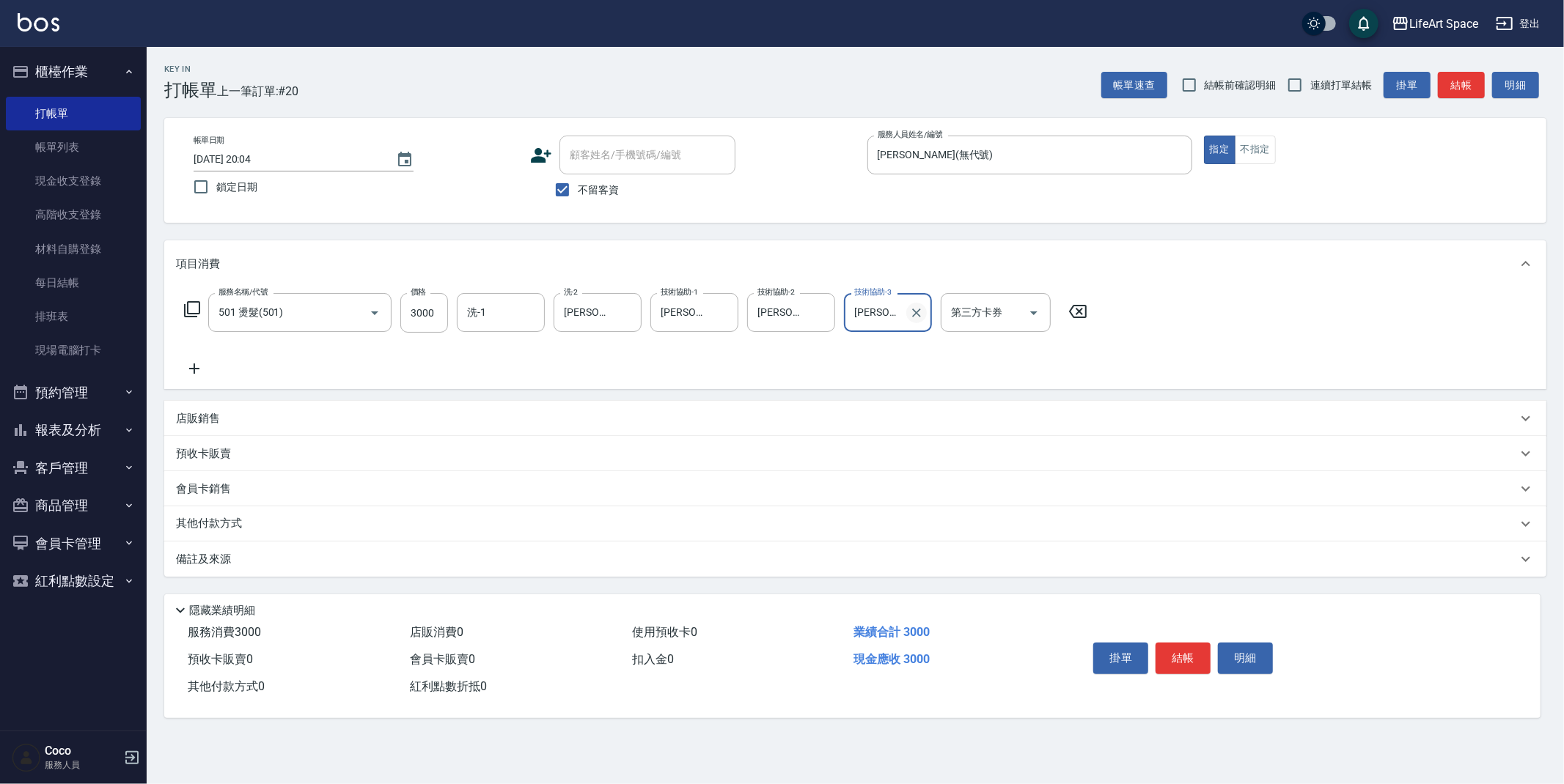
click at [911, 315] on icon "Clear" at bounding box center [917, 313] width 14 height 14
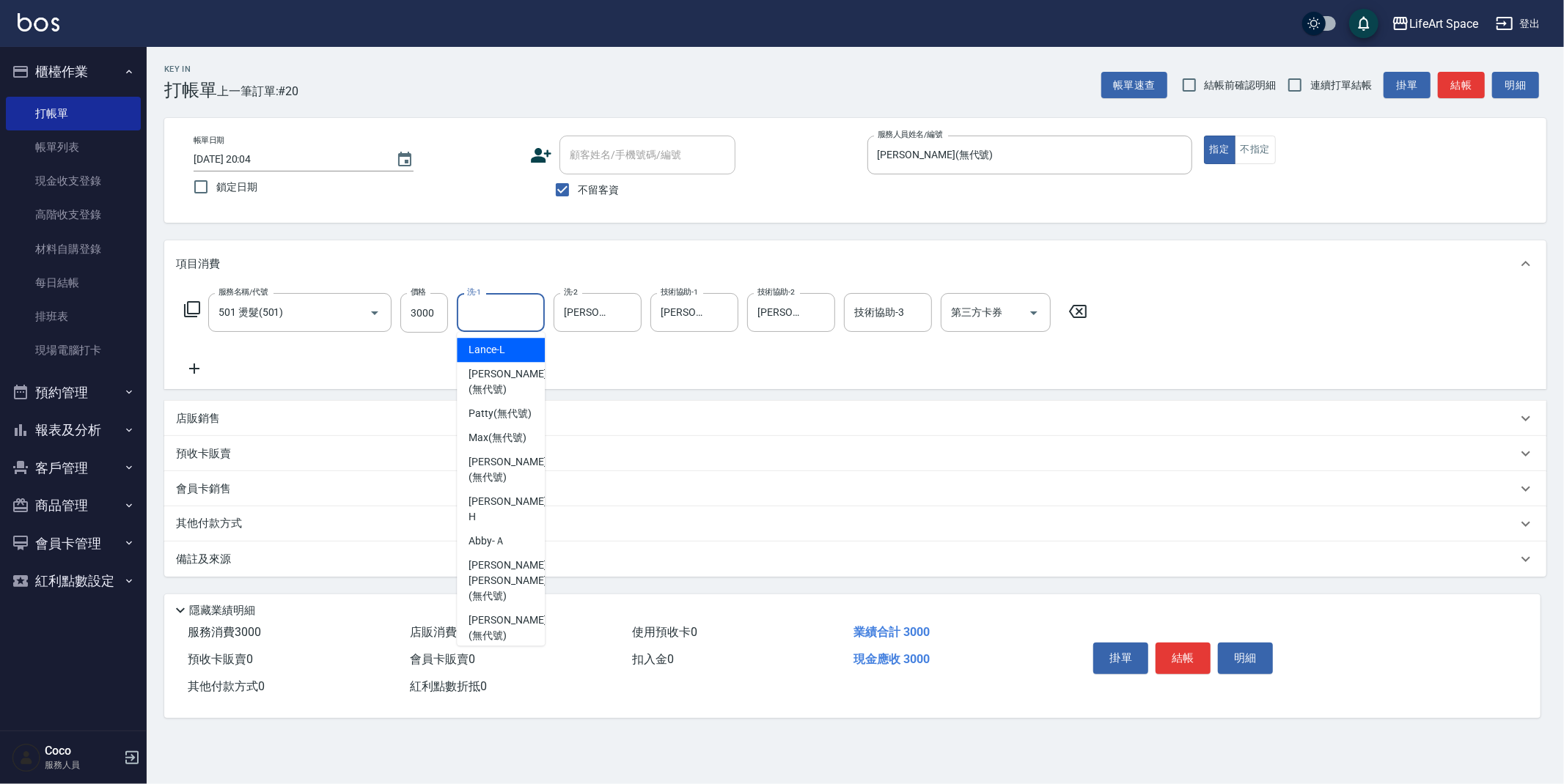
click at [509, 313] on input "洗-1" at bounding box center [501, 313] width 75 height 25
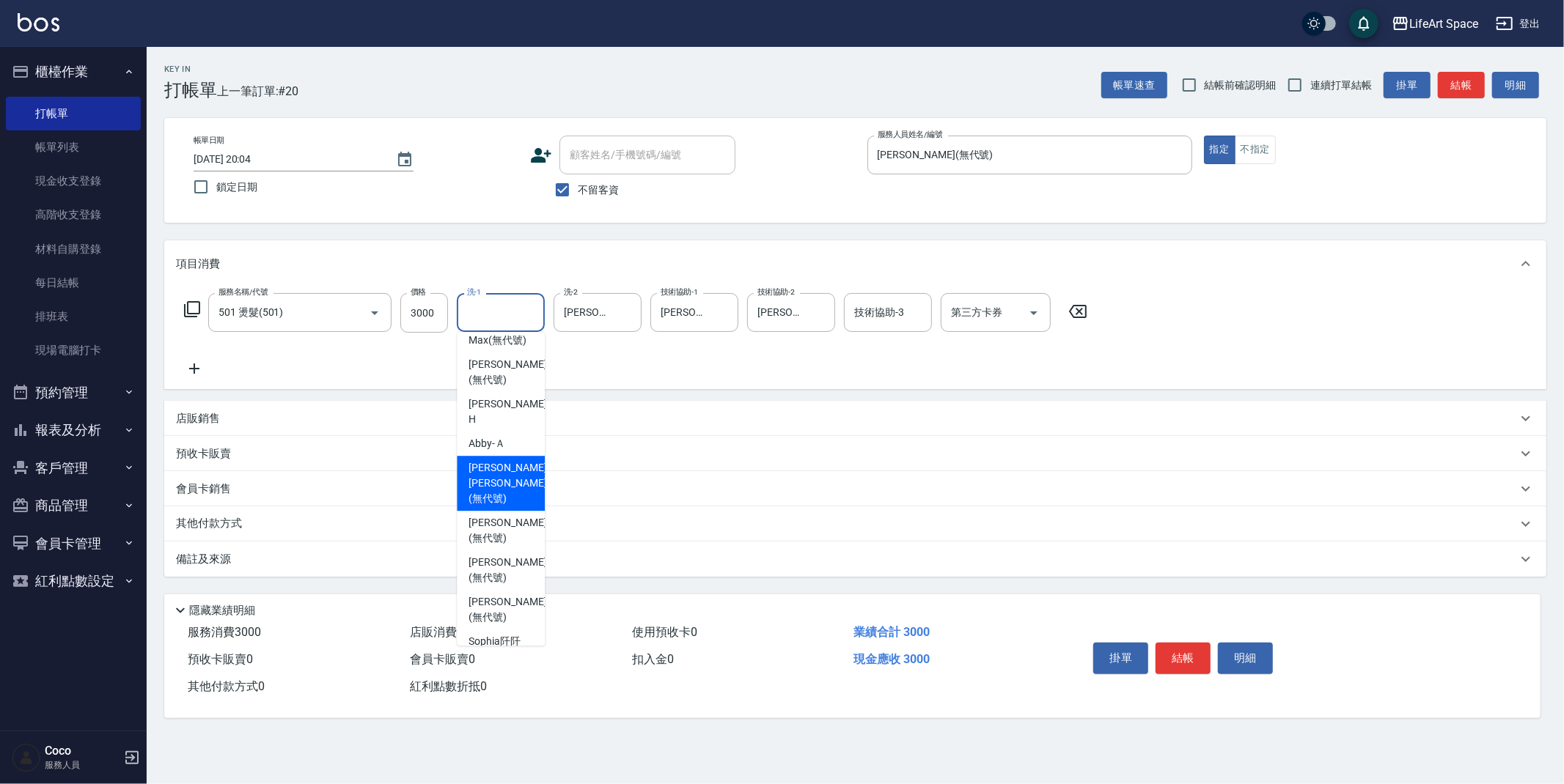
scroll to position [282, 0]
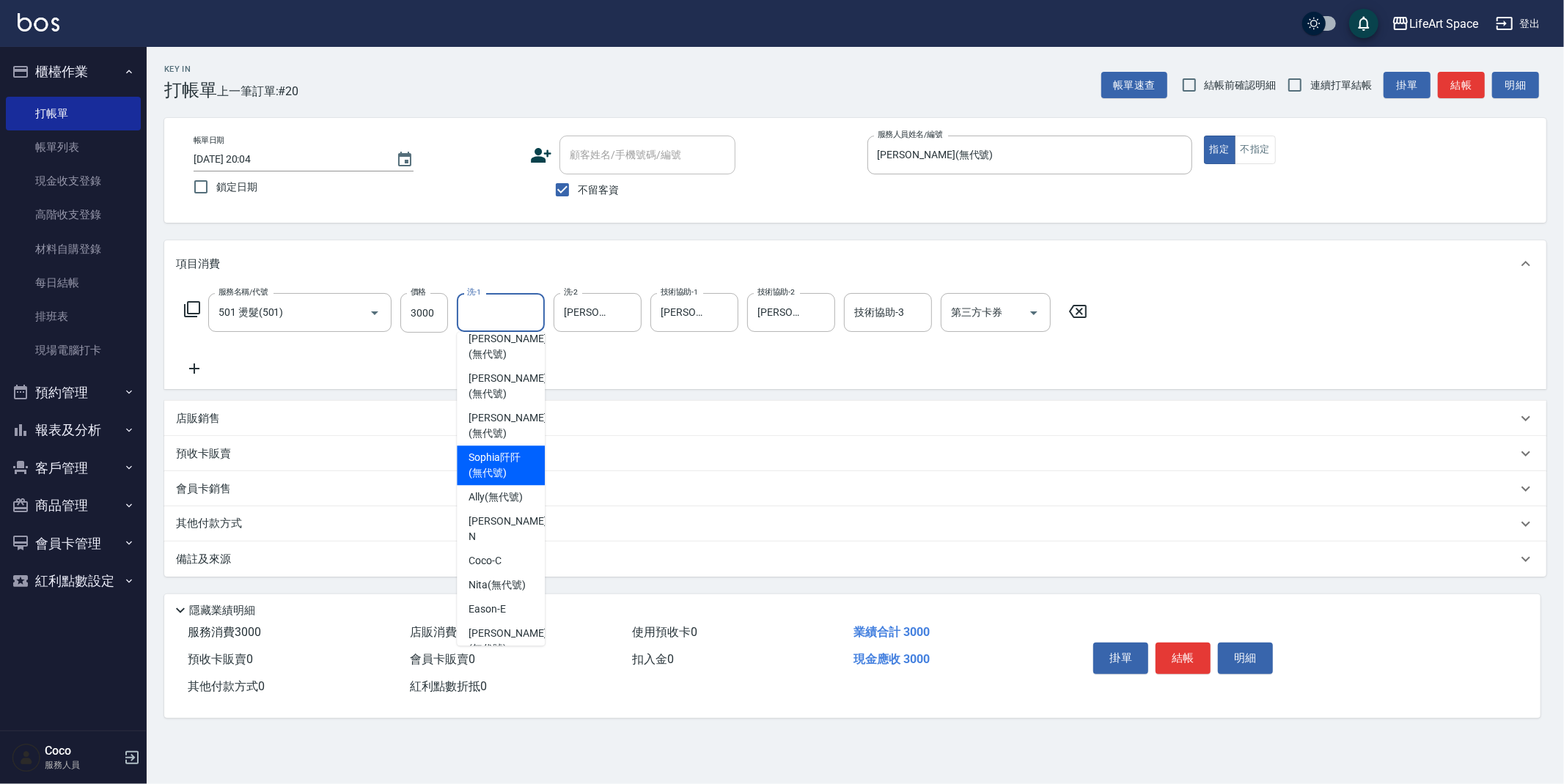
click at [496, 450] on span "[PERSON_NAME]阡 (無代號)" at bounding box center [500, 465] width 65 height 31
type input "[PERSON_NAME]阡(無代號)"
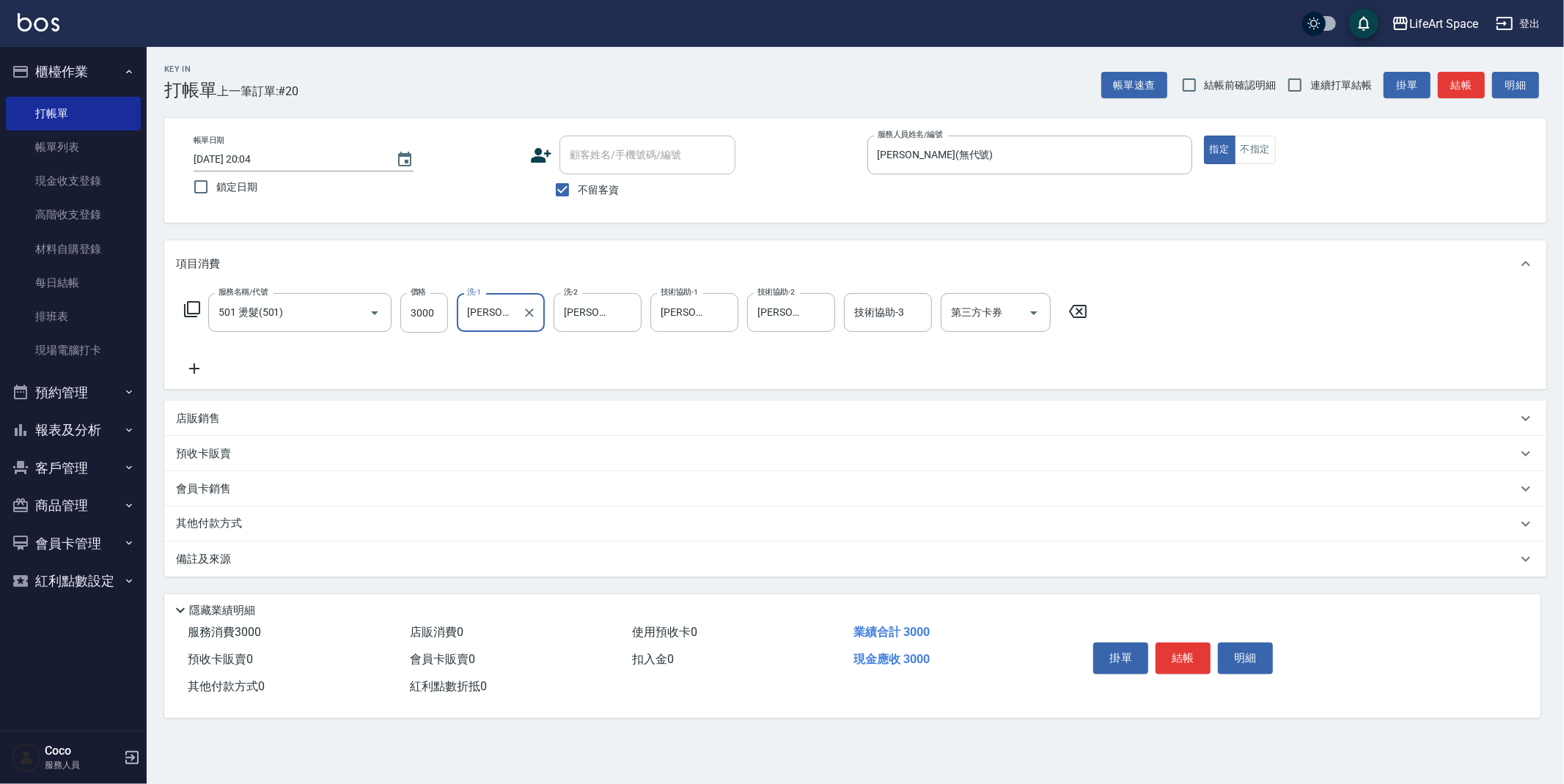
click at [301, 523] on div "其他付款方式" at bounding box center [847, 524] width 1341 height 16
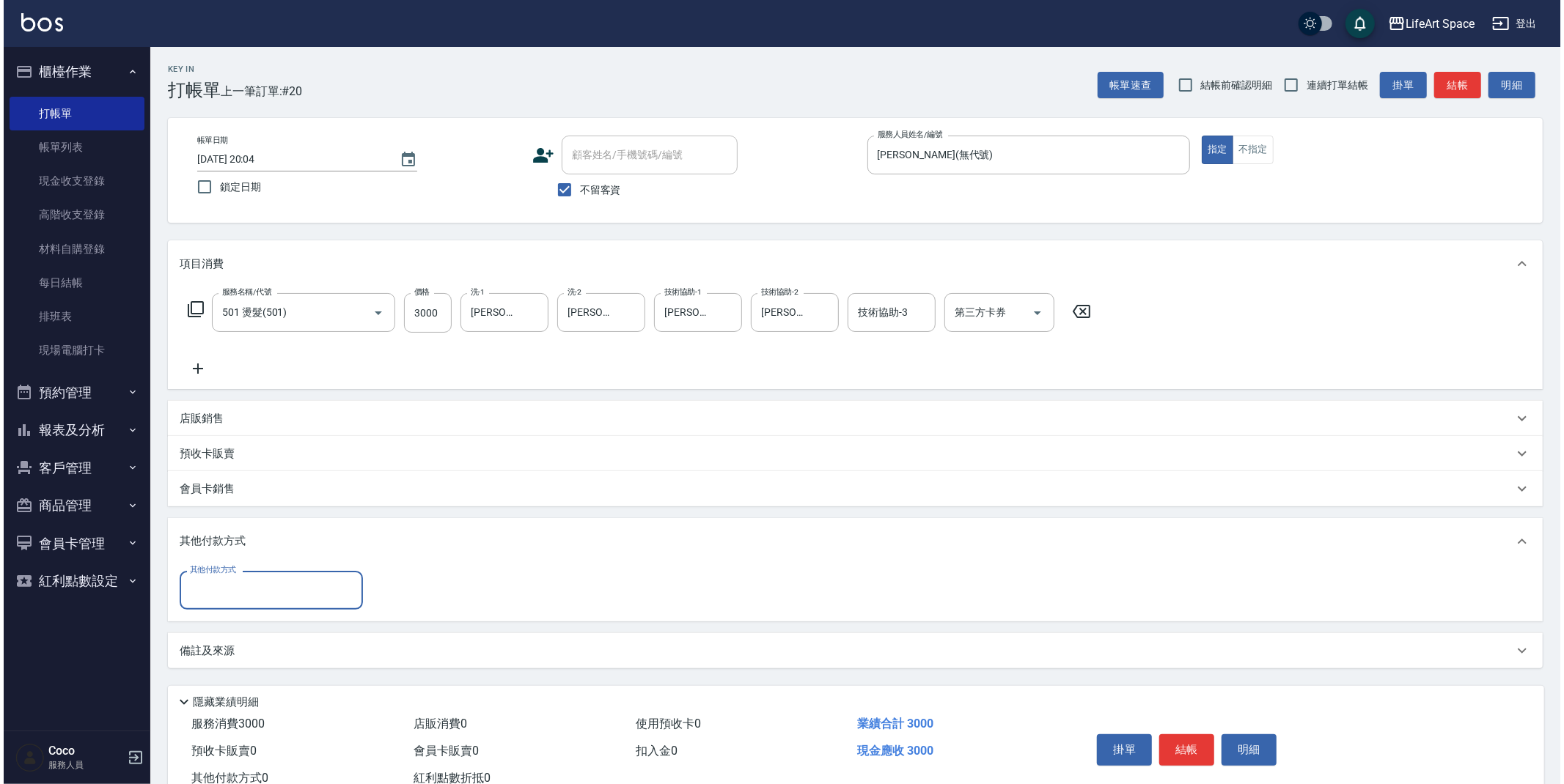
scroll to position [0, 0]
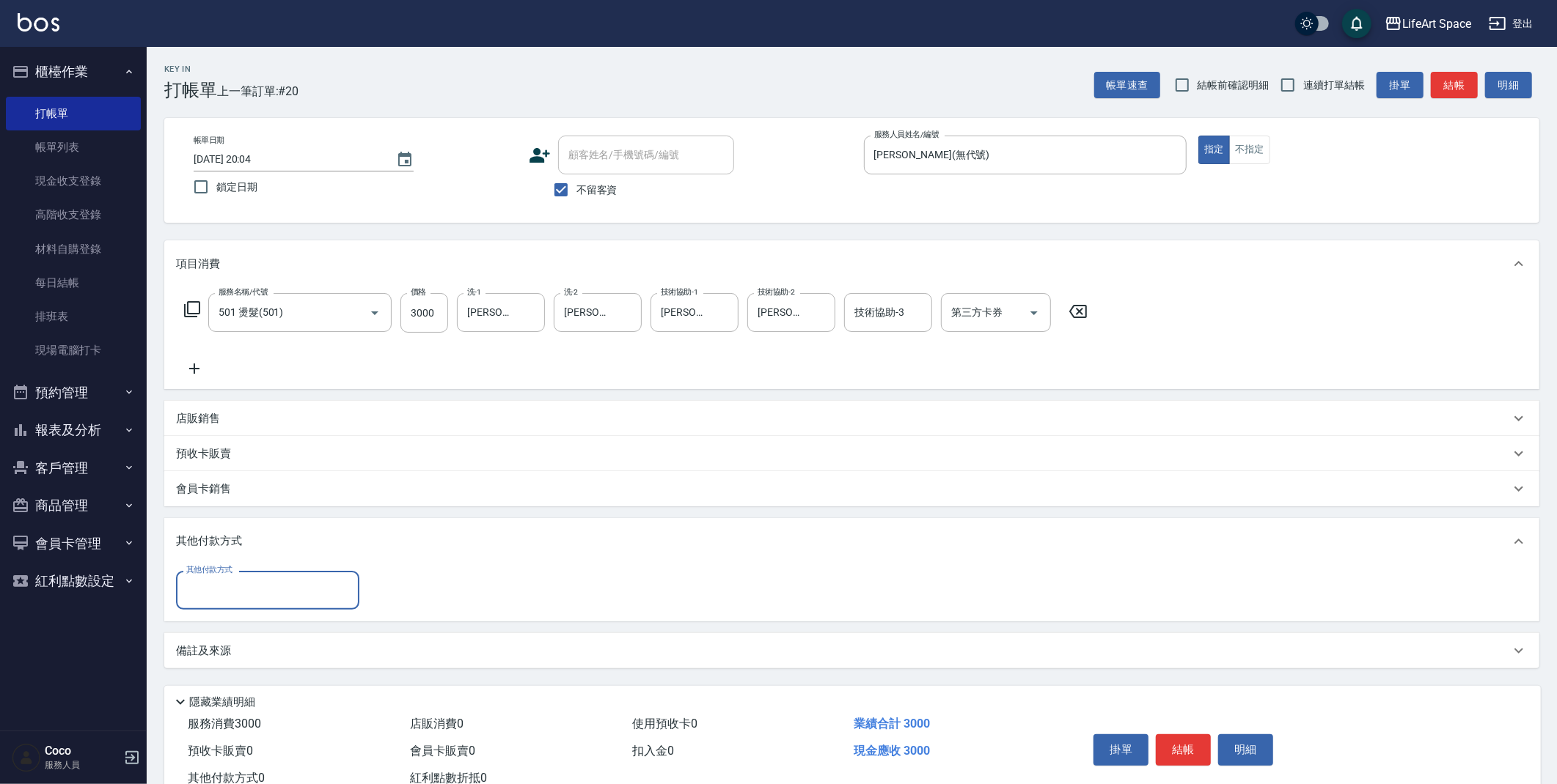
click at [329, 596] on input "其他付款方式" at bounding box center [268, 591] width 170 height 25
click at [252, 648] on span "Linepay" at bounding box center [268, 652] width 183 height 24
type input "Linepay"
type input "3000"
click at [1184, 748] on button "結帳" at bounding box center [1183, 751] width 55 height 31
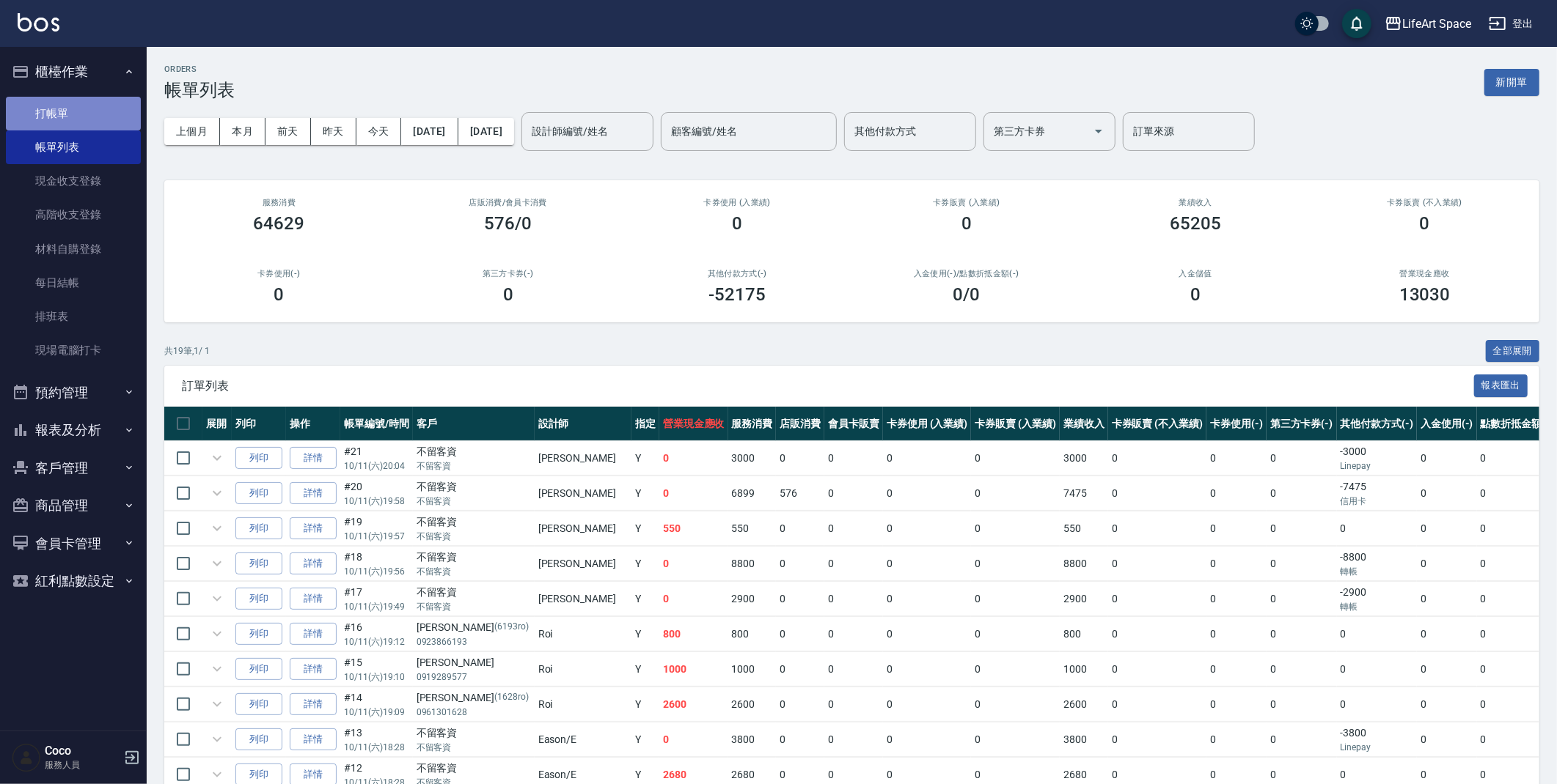
click at [80, 113] on link "打帳單" at bounding box center [72, 114] width 135 height 33
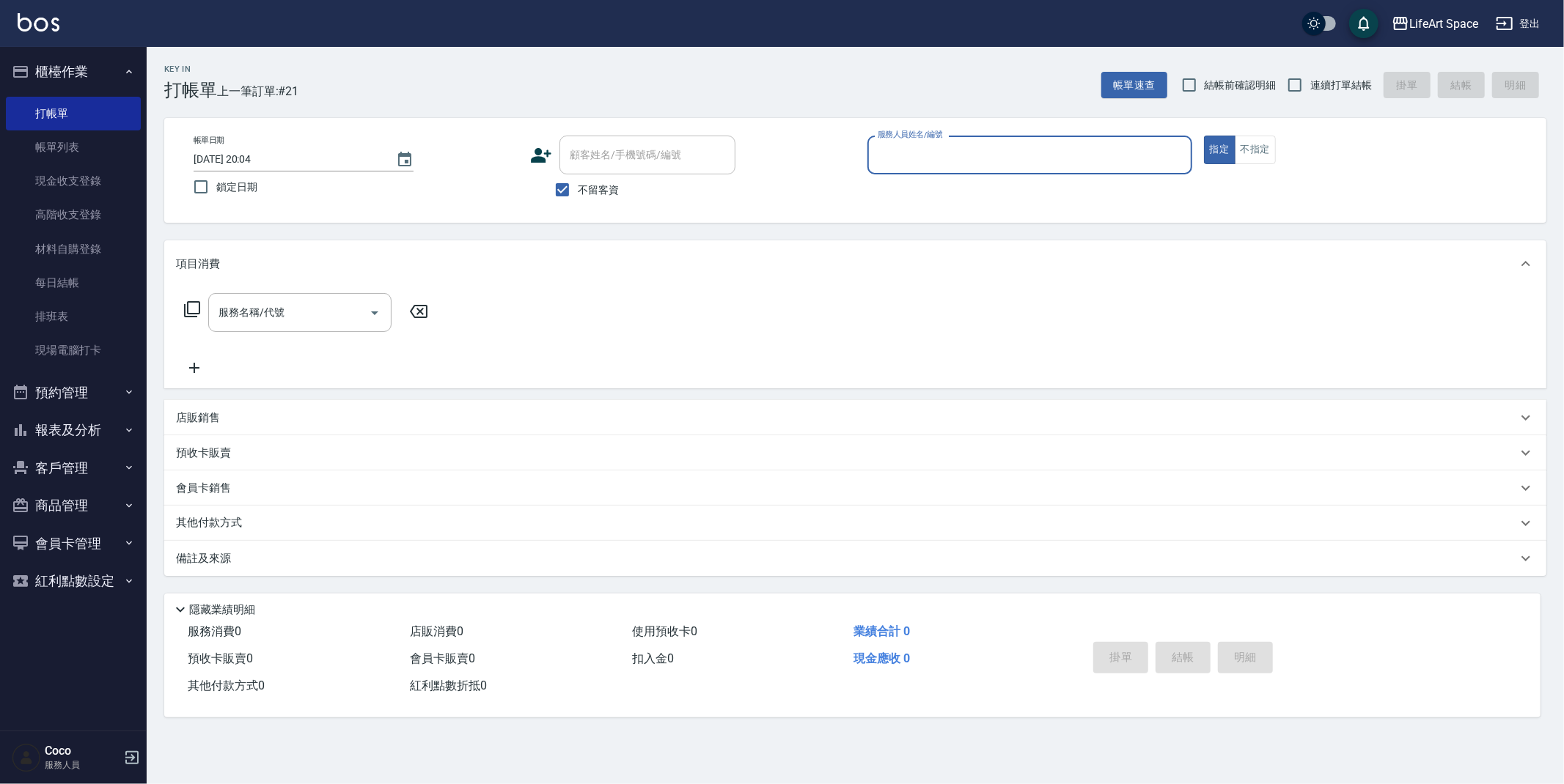
click at [944, 147] on input "服務人員姓名/編號" at bounding box center [1030, 155] width 311 height 25
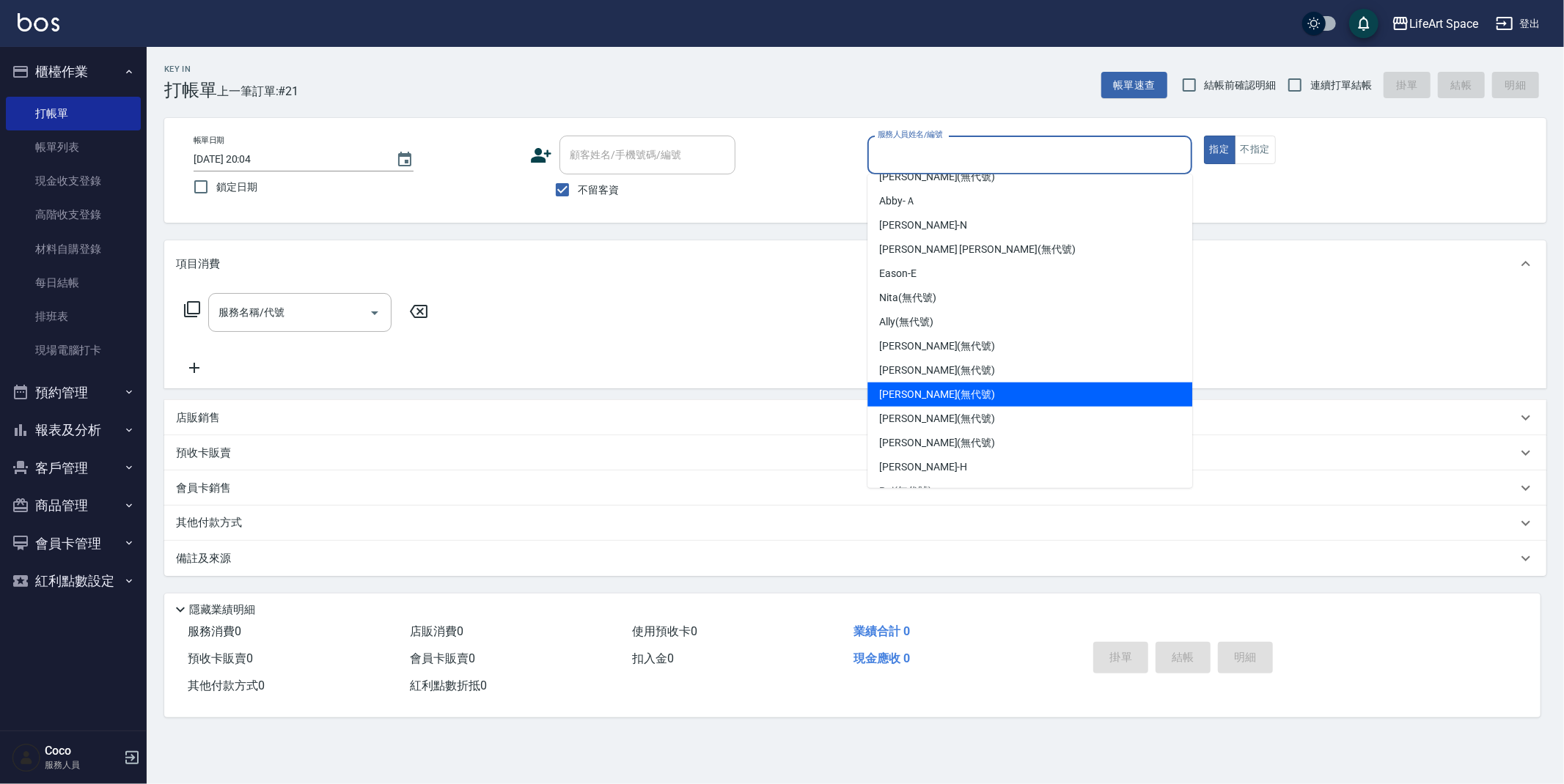
scroll to position [254, 0]
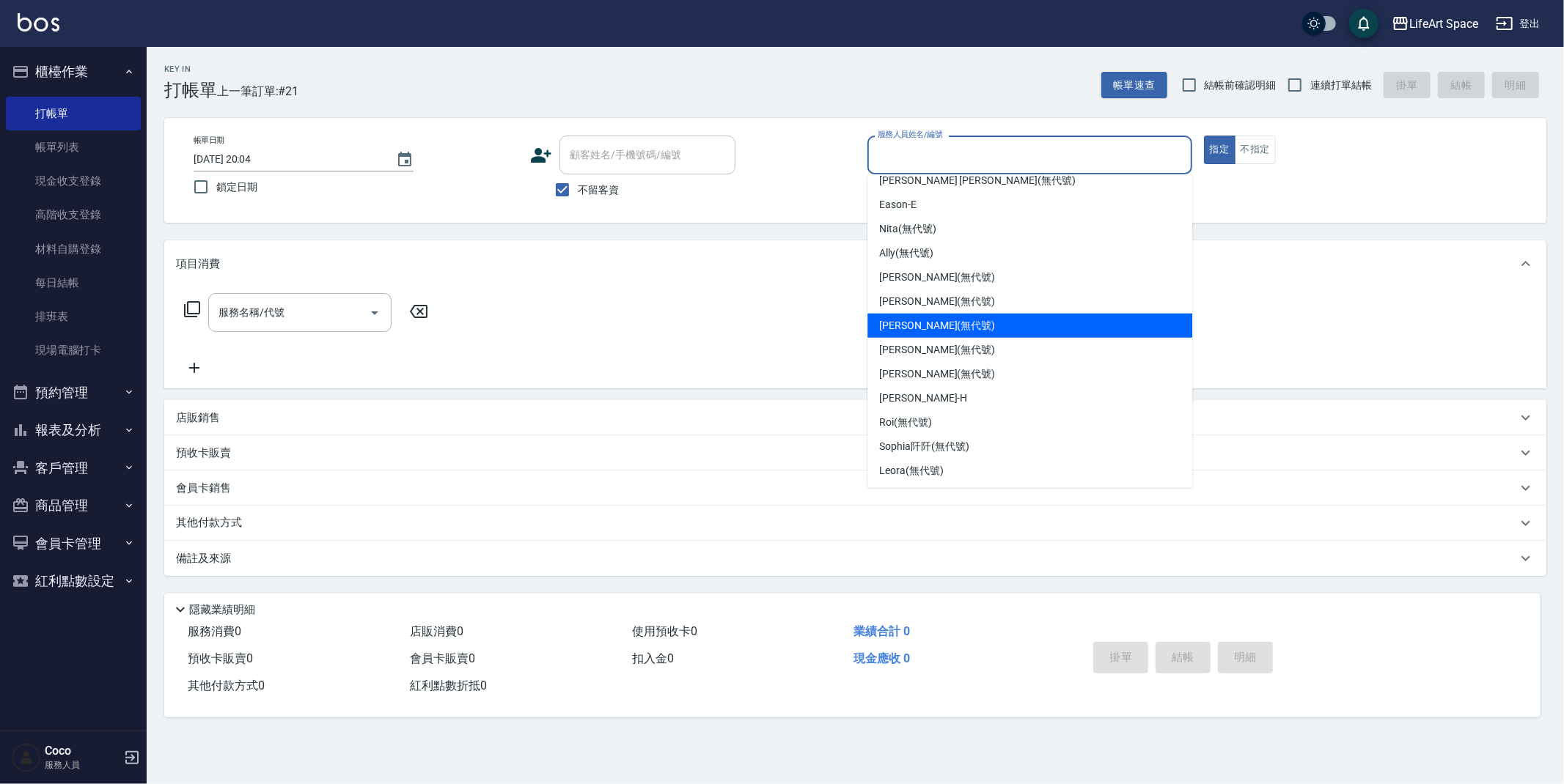
drag, startPoint x: 917, startPoint y: 327, endPoint x: 900, endPoint y: 326, distance: 17.0
click at [917, 326] on span "[PERSON_NAME] (無代號)" at bounding box center [936, 326] width 115 height 15
type input "[PERSON_NAME](無代號)"
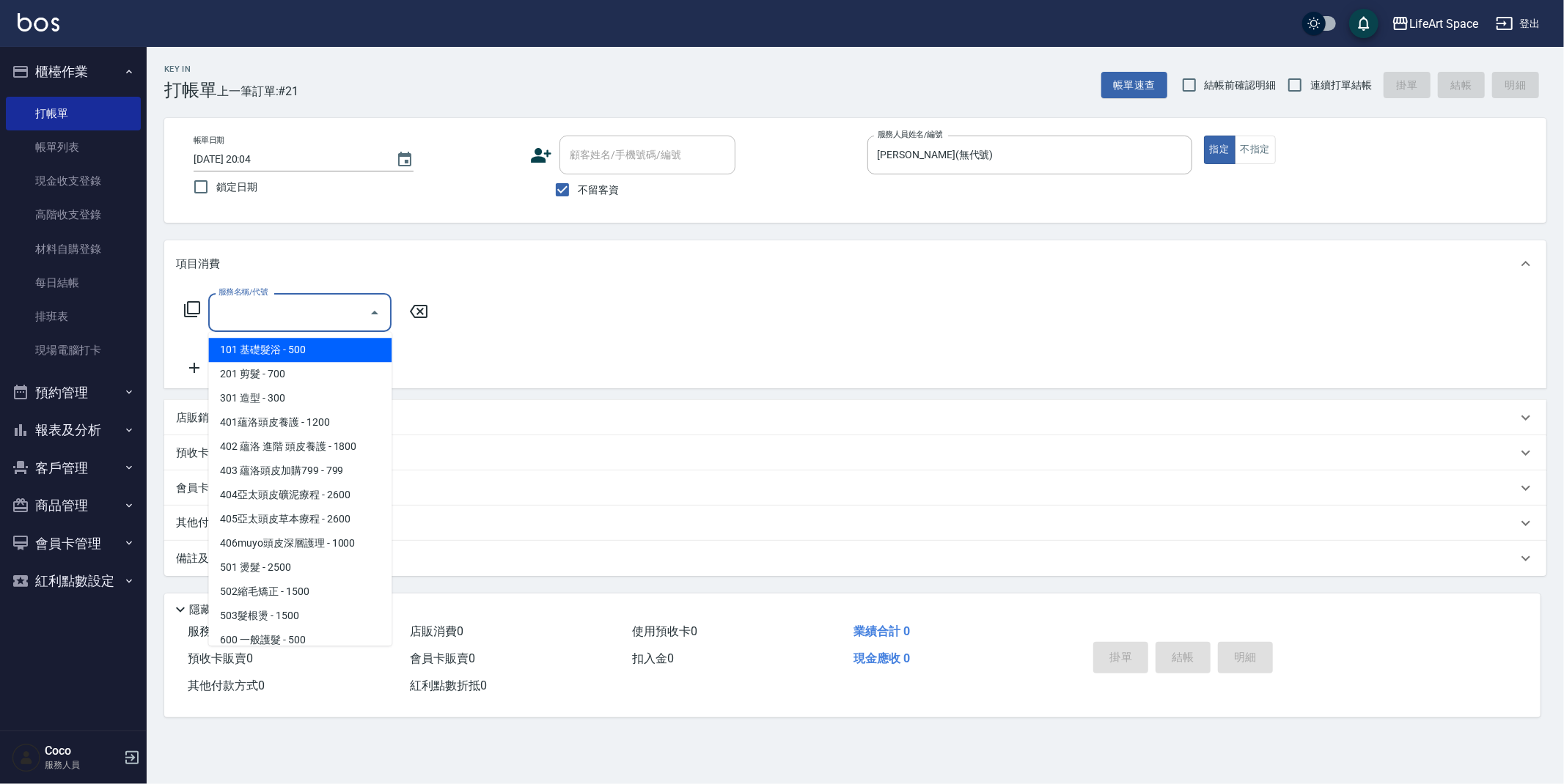
click at [234, 314] on input "服務名稱/代號" at bounding box center [289, 313] width 148 height 25
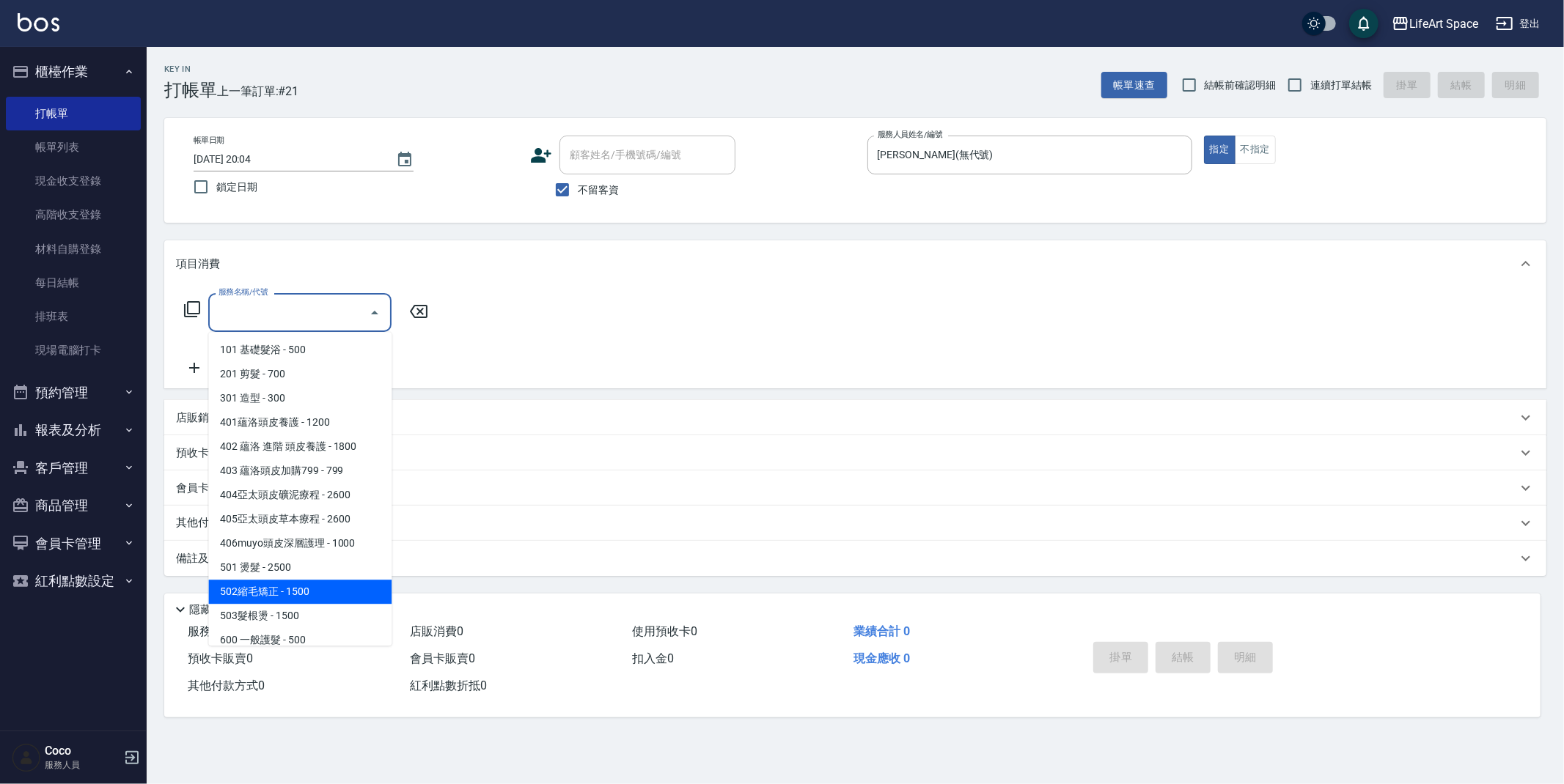
drag, startPoint x: 263, startPoint y: 587, endPoint x: 351, endPoint y: 477, distance: 140.9
click at [263, 587] on span "502縮毛矯正 - 1500" at bounding box center [300, 591] width 183 height 24
type input "502縮毛矯正 (502)"
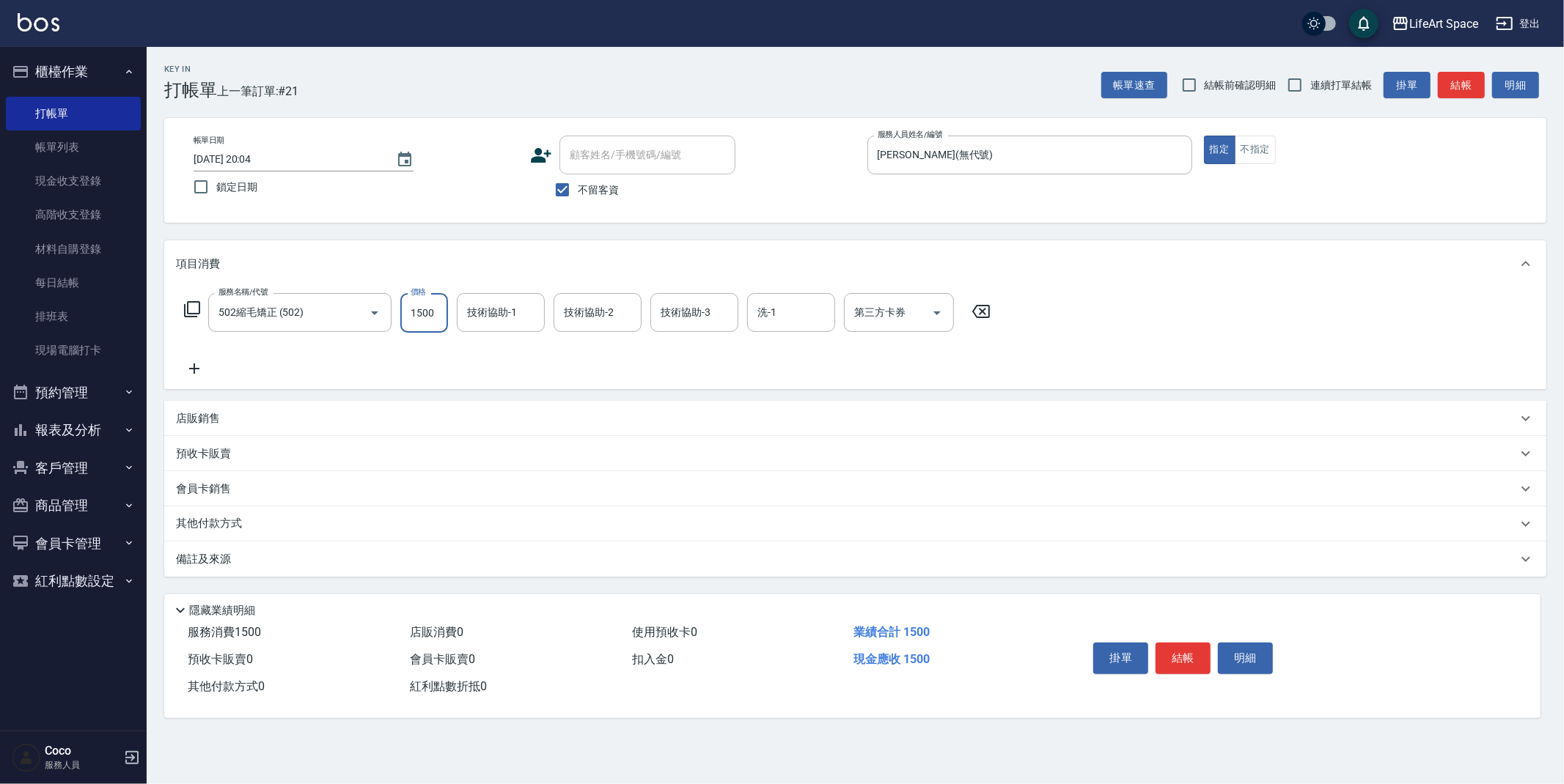
click at [438, 311] on input "1500" at bounding box center [424, 313] width 48 height 40
type input "5800"
click at [502, 313] on input "技術協助-1" at bounding box center [501, 313] width 75 height 25
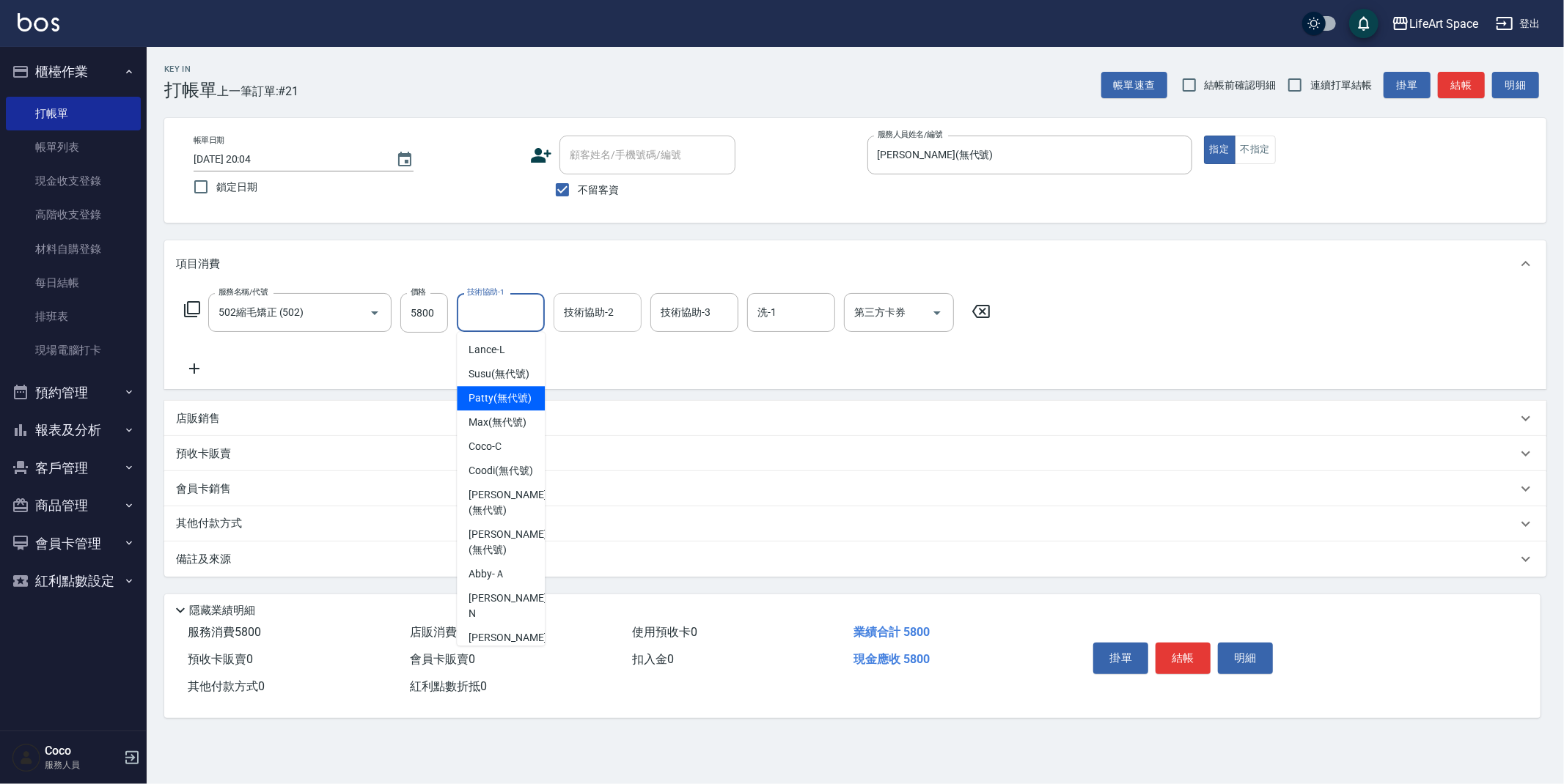
drag, startPoint x: 494, startPoint y: 412, endPoint x: 573, endPoint y: 322, distance: 119.8
click at [494, 406] on span "[PERSON_NAME] (無代號)" at bounding box center [499, 398] width 63 height 15
type input "Patty(無代號)"
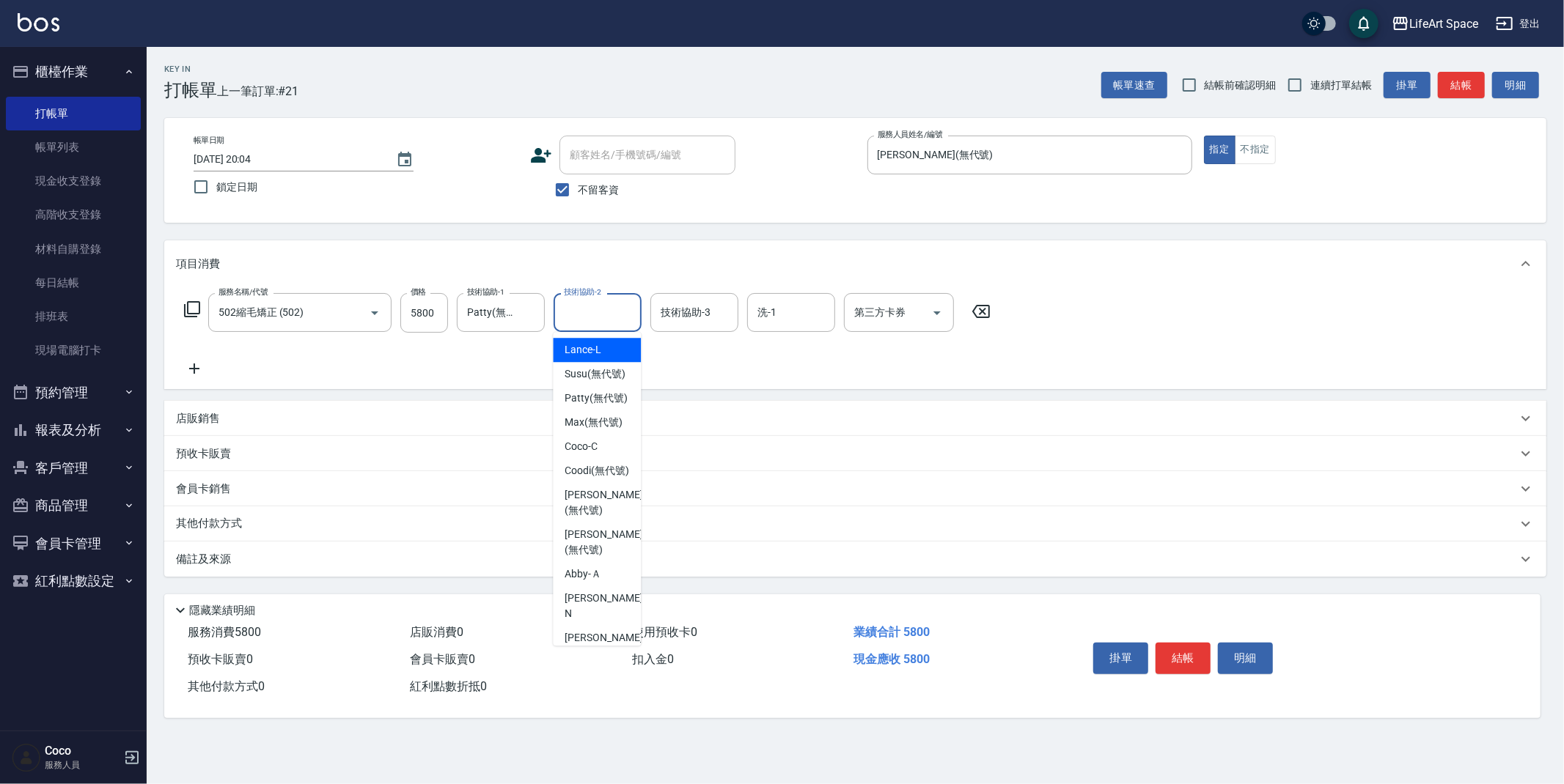
click at [579, 314] on div "技術協助-2 技術協助-2" at bounding box center [597, 312] width 88 height 39
drag, startPoint x: 603, startPoint y: 431, endPoint x: 663, endPoint y: 319, distance: 127.1
click at [604, 406] on span "[PERSON_NAME] (無代號)" at bounding box center [596, 398] width 63 height 15
type input "Patty(無代號)"
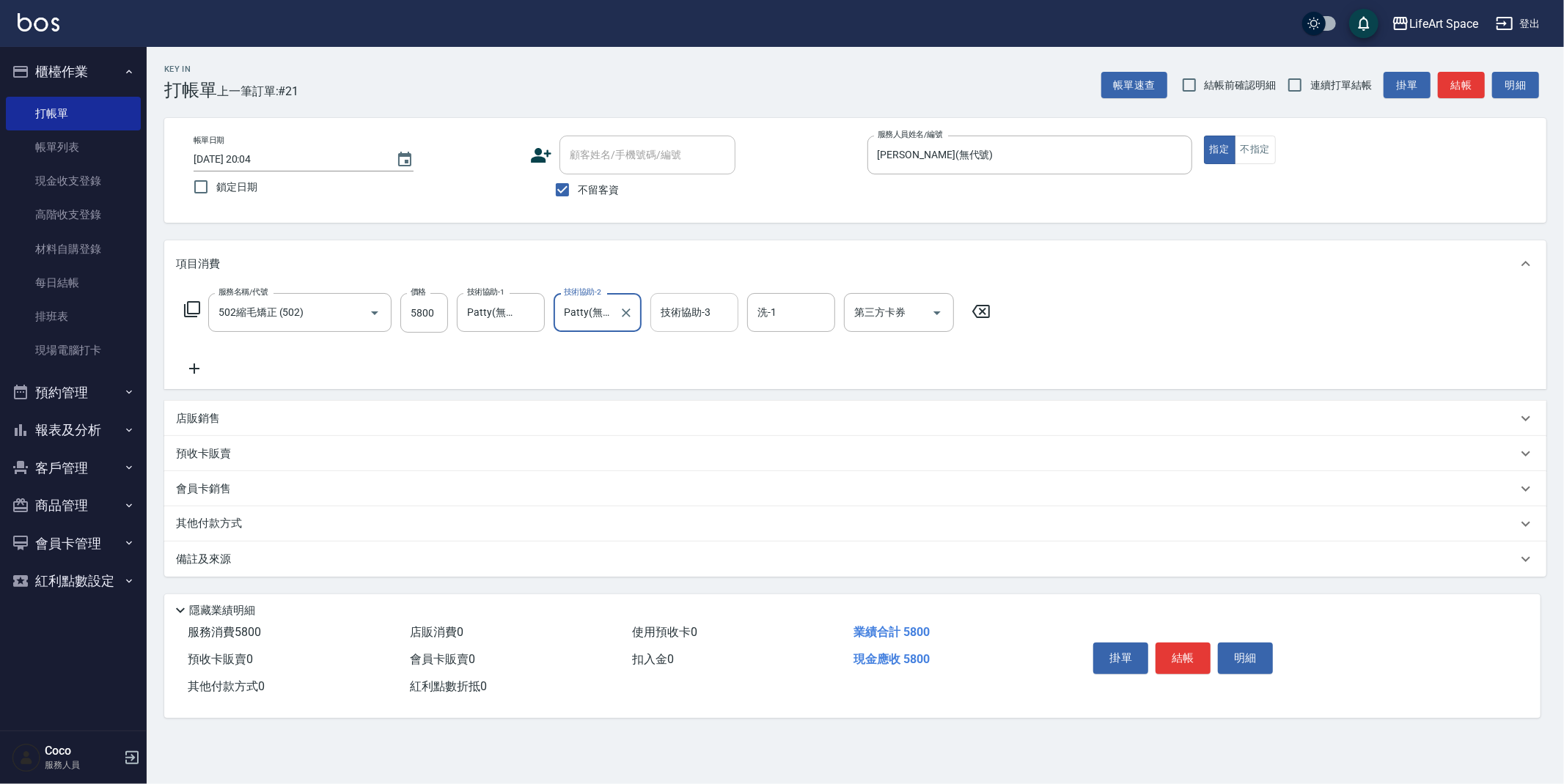
click at [696, 303] on input "技術協助-3" at bounding box center [694, 313] width 75 height 25
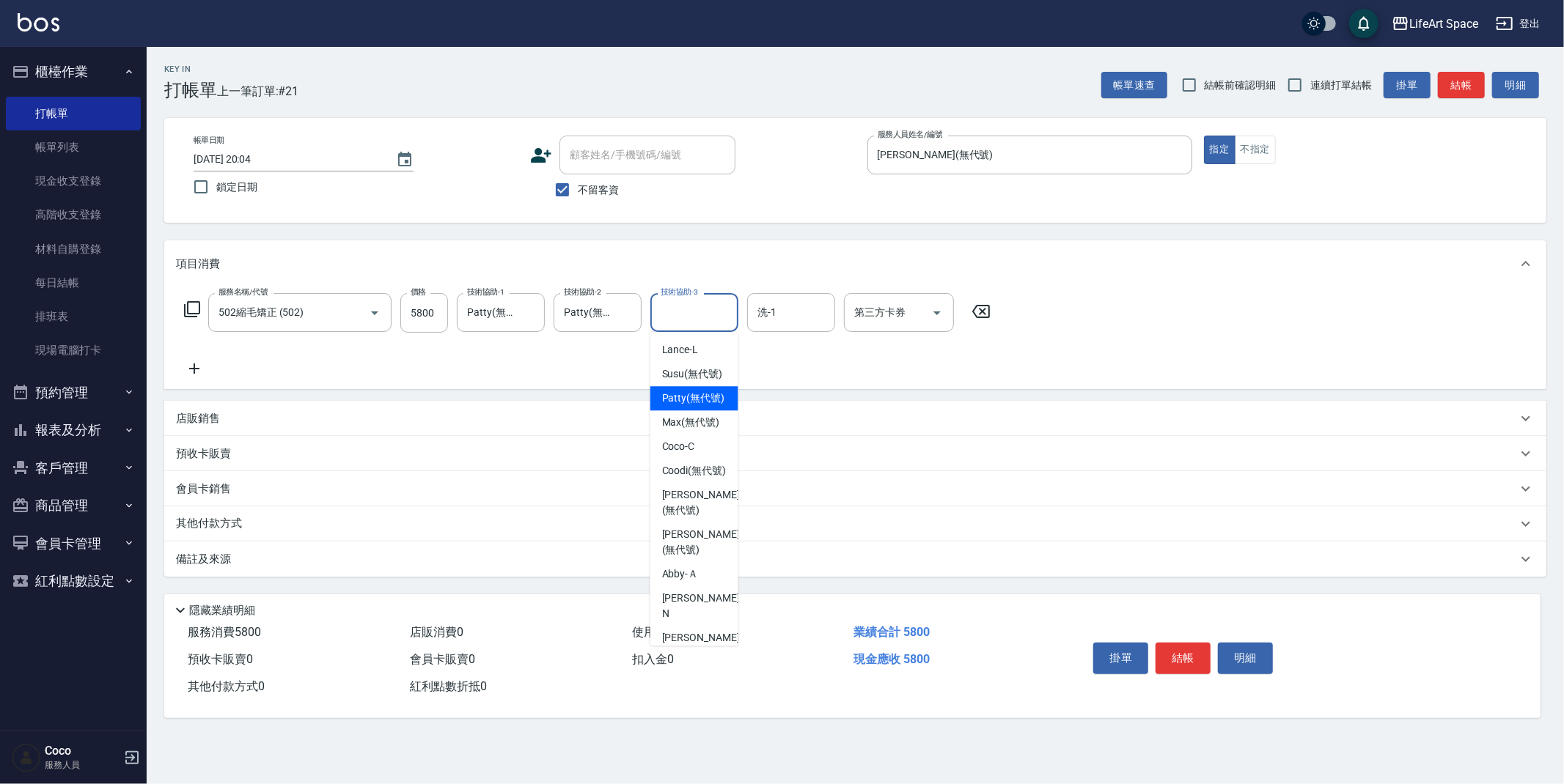
drag, startPoint x: 698, startPoint y: 412, endPoint x: 750, endPoint y: 369, distance: 67.5
click at [698, 406] on span "[PERSON_NAME] (無代號)" at bounding box center [694, 398] width 63 height 15
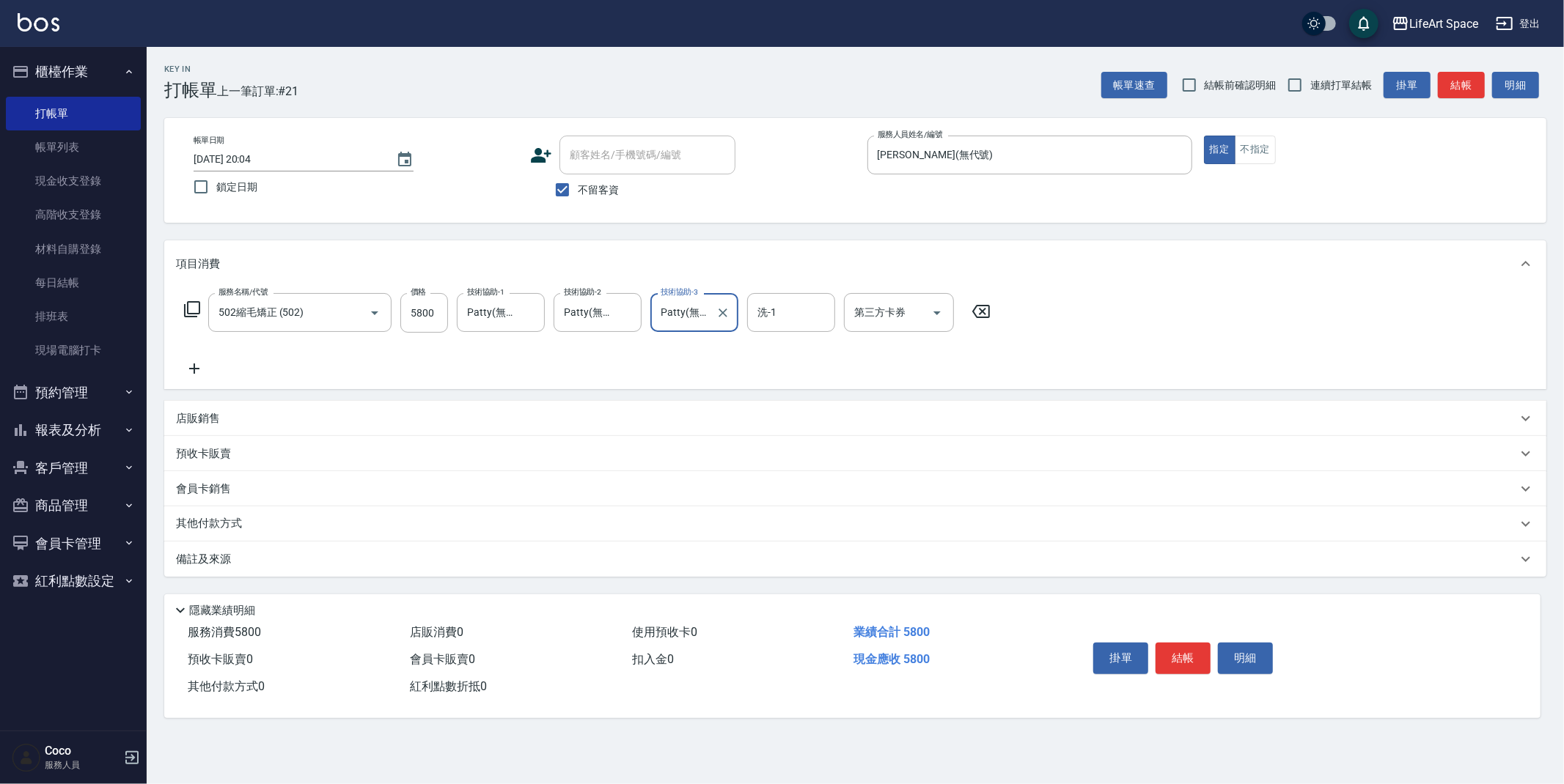
type input "Patty(無代號)"
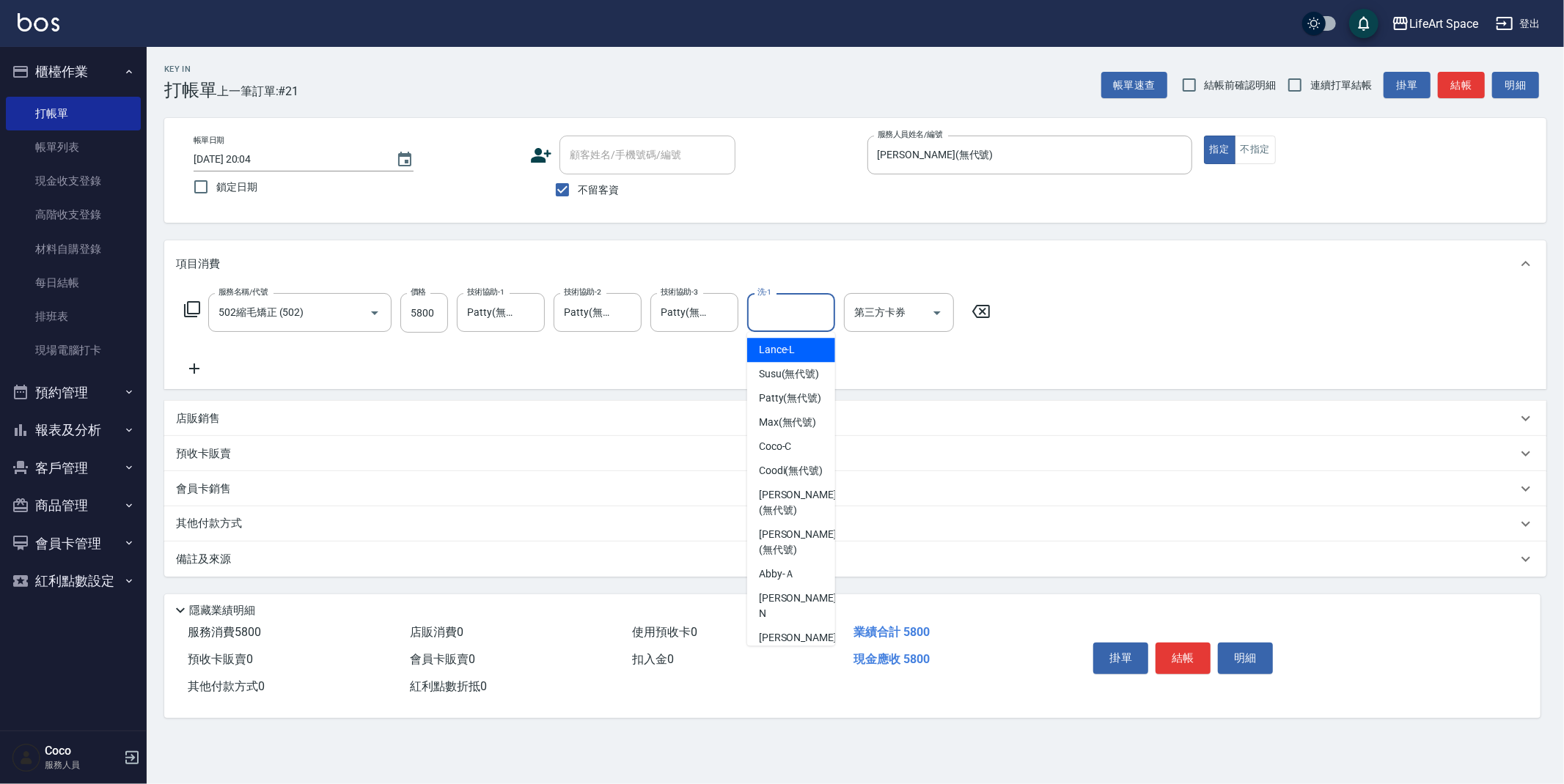
click at [783, 308] on input "洗-1" at bounding box center [792, 313] width 75 height 25
click at [782, 406] on span "[PERSON_NAME] (無代號)" at bounding box center [790, 398] width 63 height 15
type input "Patty(無代號)"
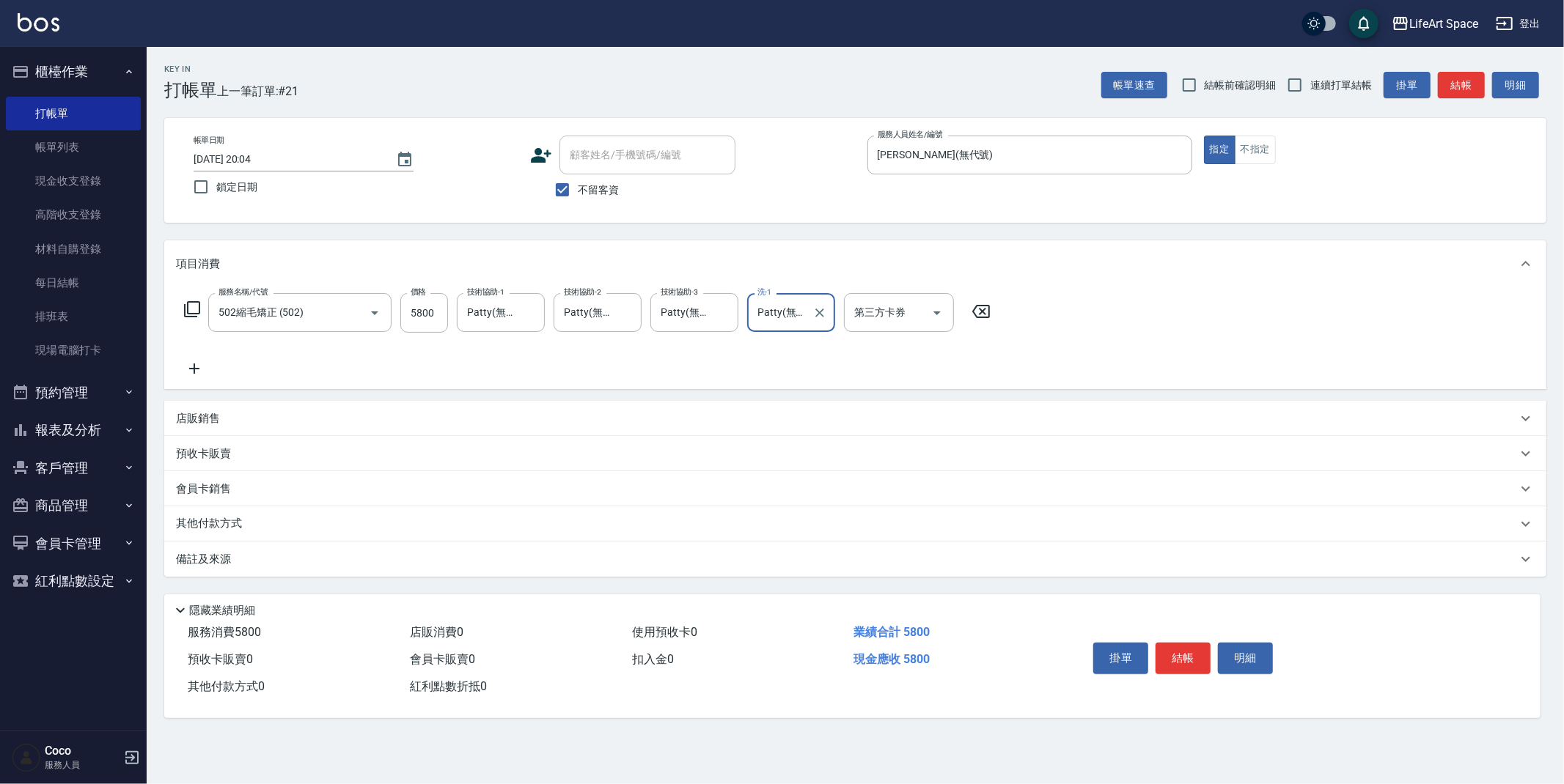
drag, startPoint x: 232, startPoint y: 514, endPoint x: 237, endPoint y: 520, distance: 7.8
click at [232, 513] on div "其他付款方式" at bounding box center [855, 524] width 1382 height 35
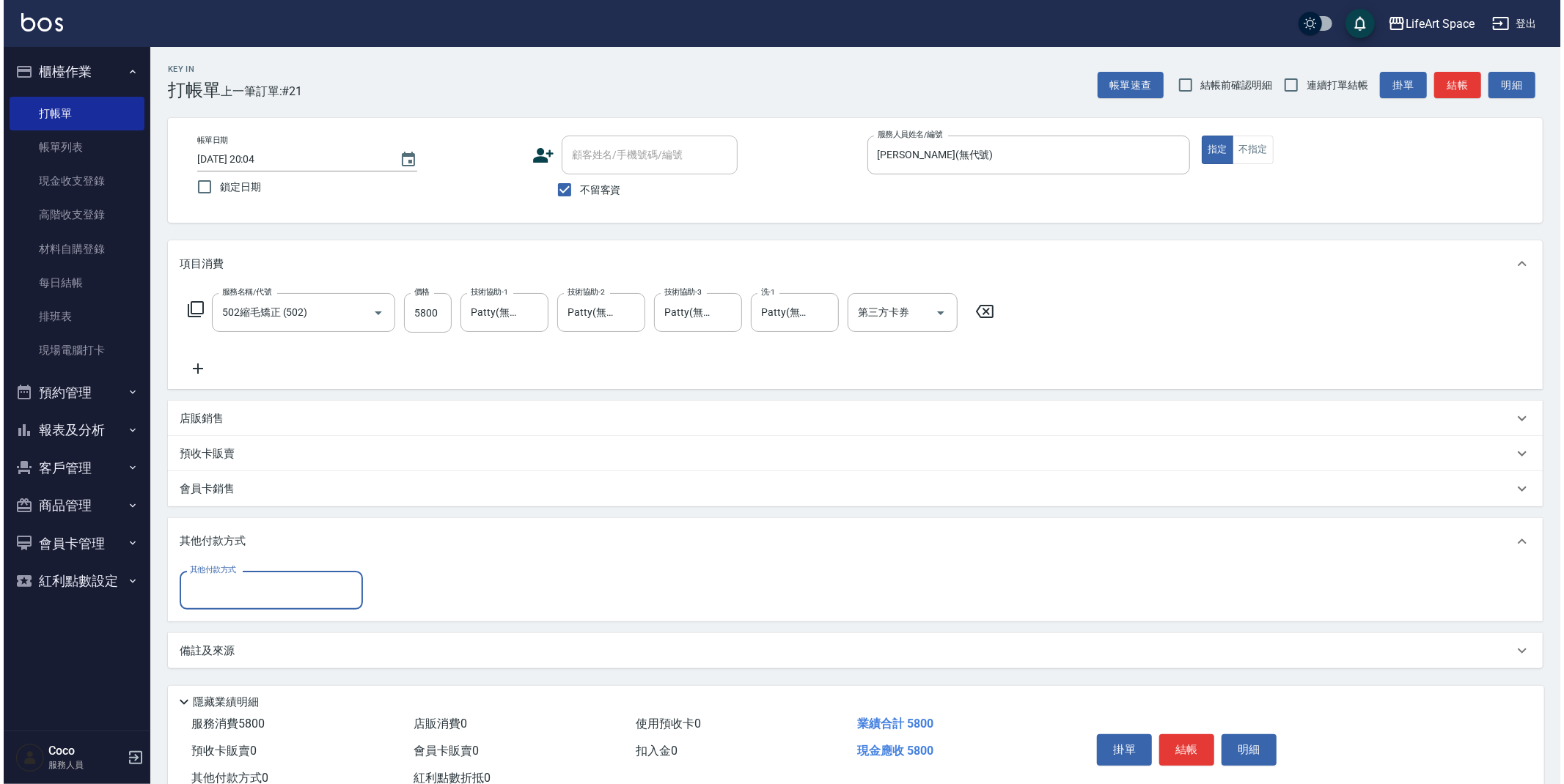
scroll to position [0, 0]
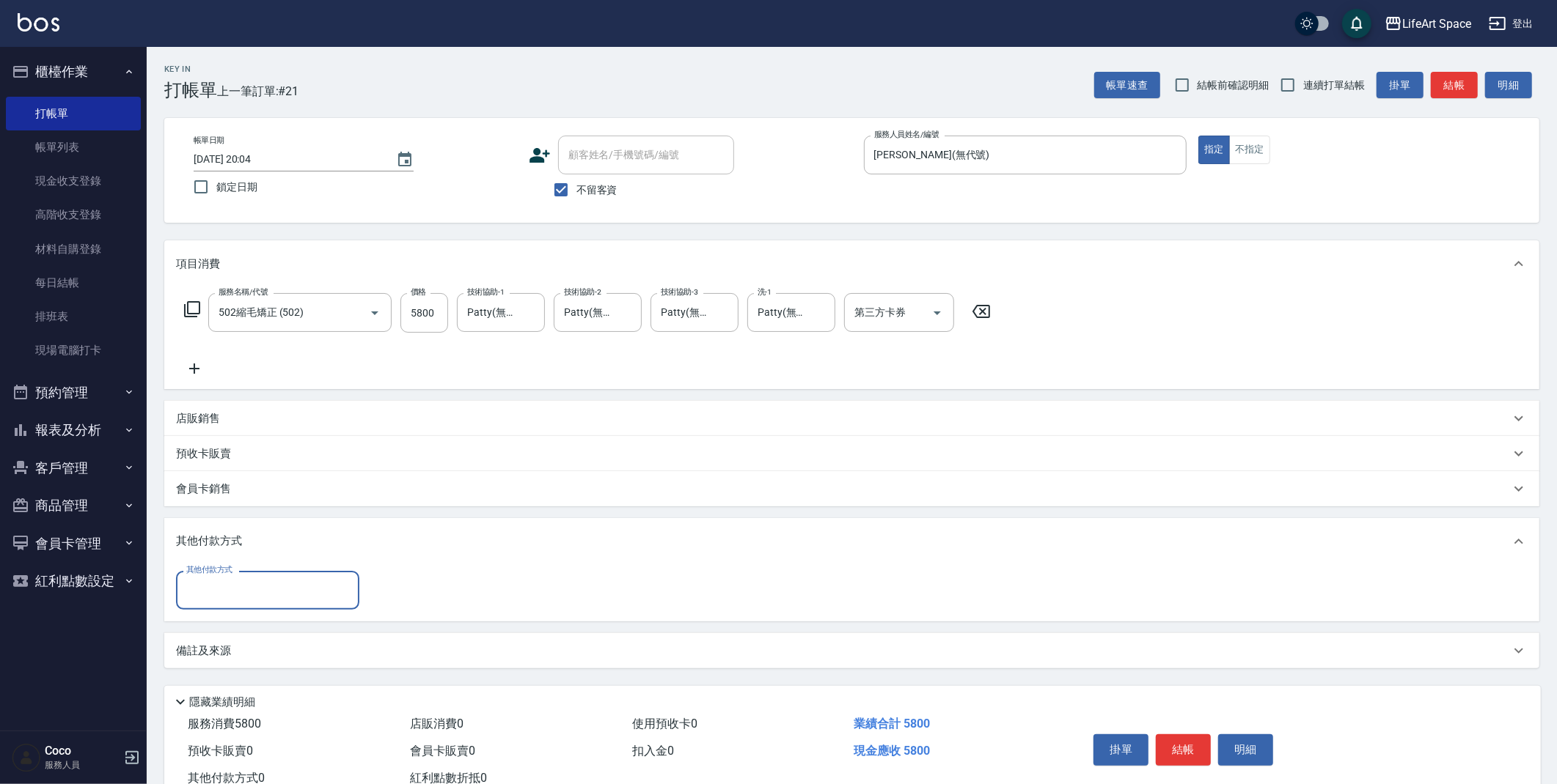
click at [272, 589] on input "其他付款方式" at bounding box center [268, 591] width 170 height 25
click at [245, 671] on span "信用卡" at bounding box center [268, 676] width 183 height 24
type input "信用卡"
click at [385, 590] on input "0" at bounding box center [423, 591] width 110 height 40
type input "5800"
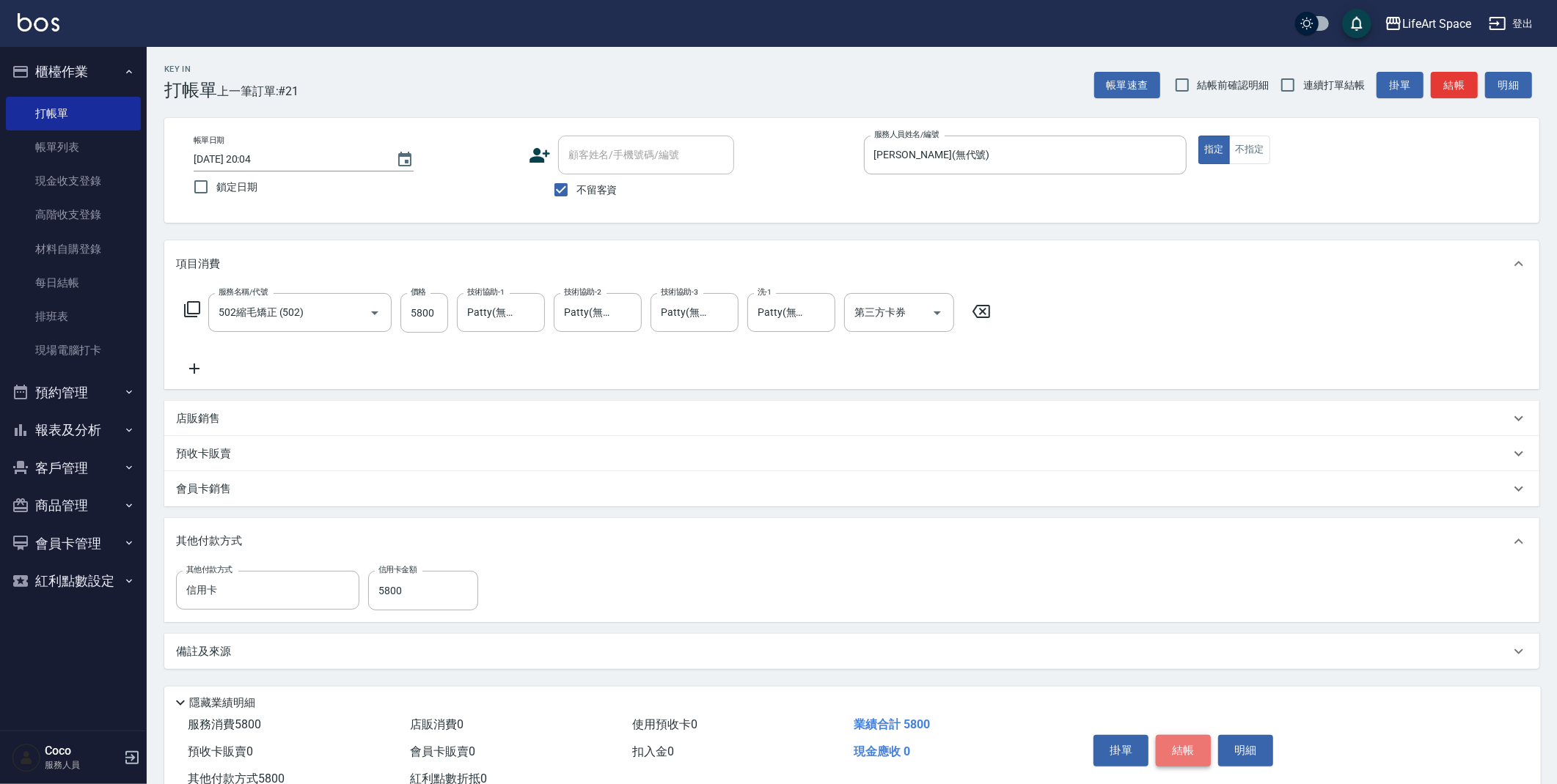
click at [1187, 751] on button "結帳" at bounding box center [1183, 751] width 55 height 31
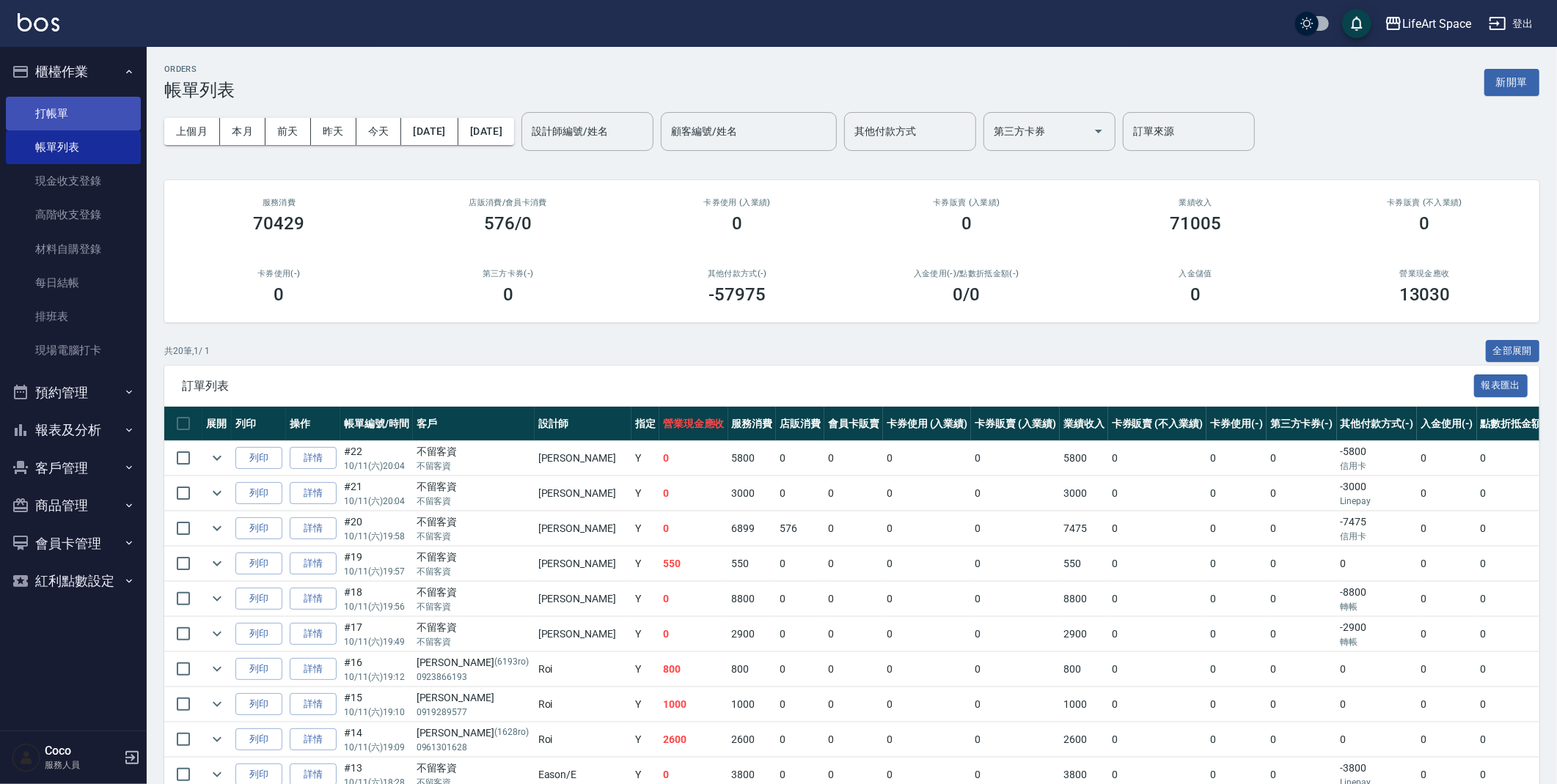
click at [69, 114] on link "打帳單" at bounding box center [72, 114] width 135 height 33
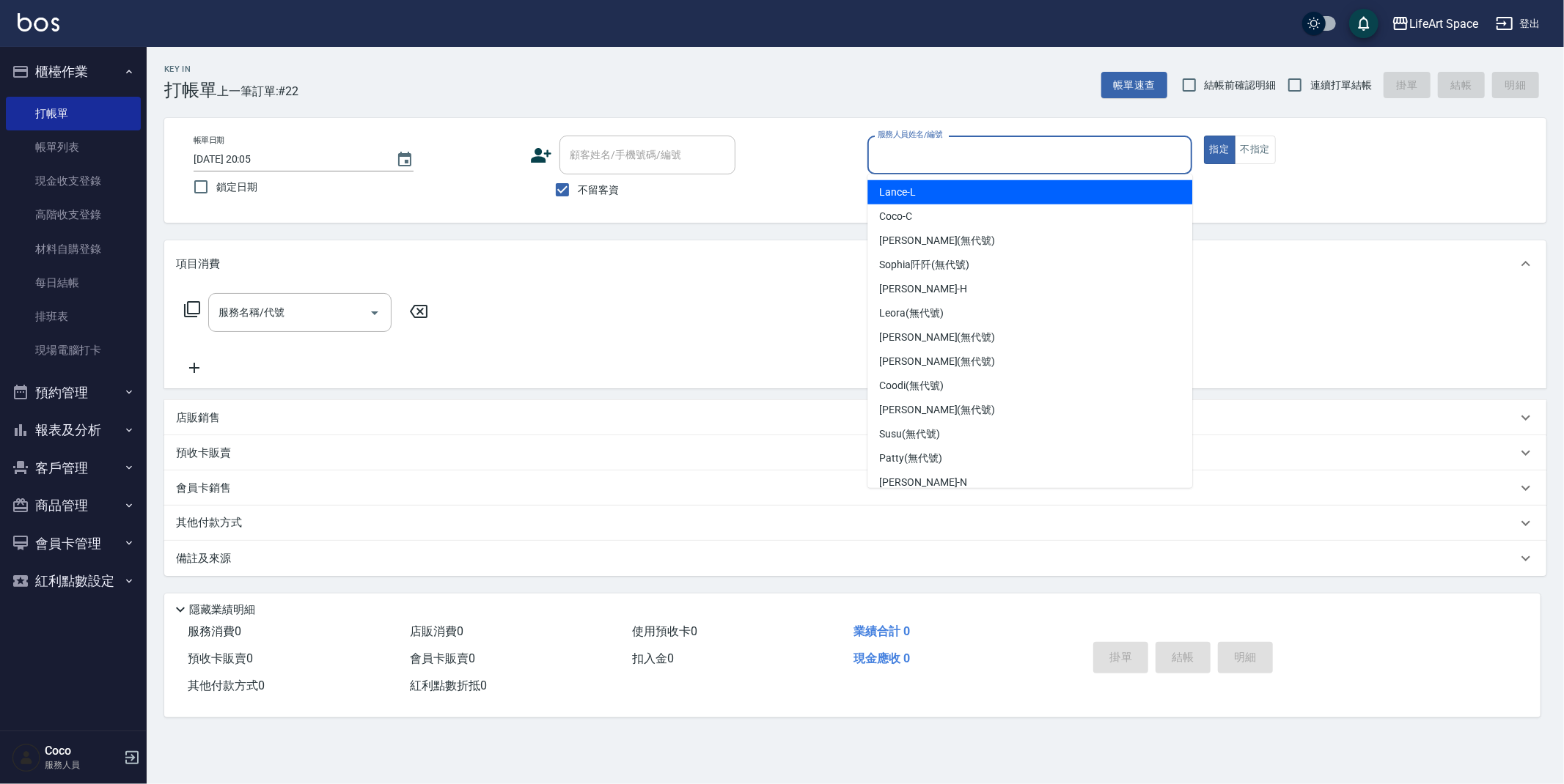
click at [894, 158] on input "服務人員姓名/編號" at bounding box center [1030, 155] width 311 height 25
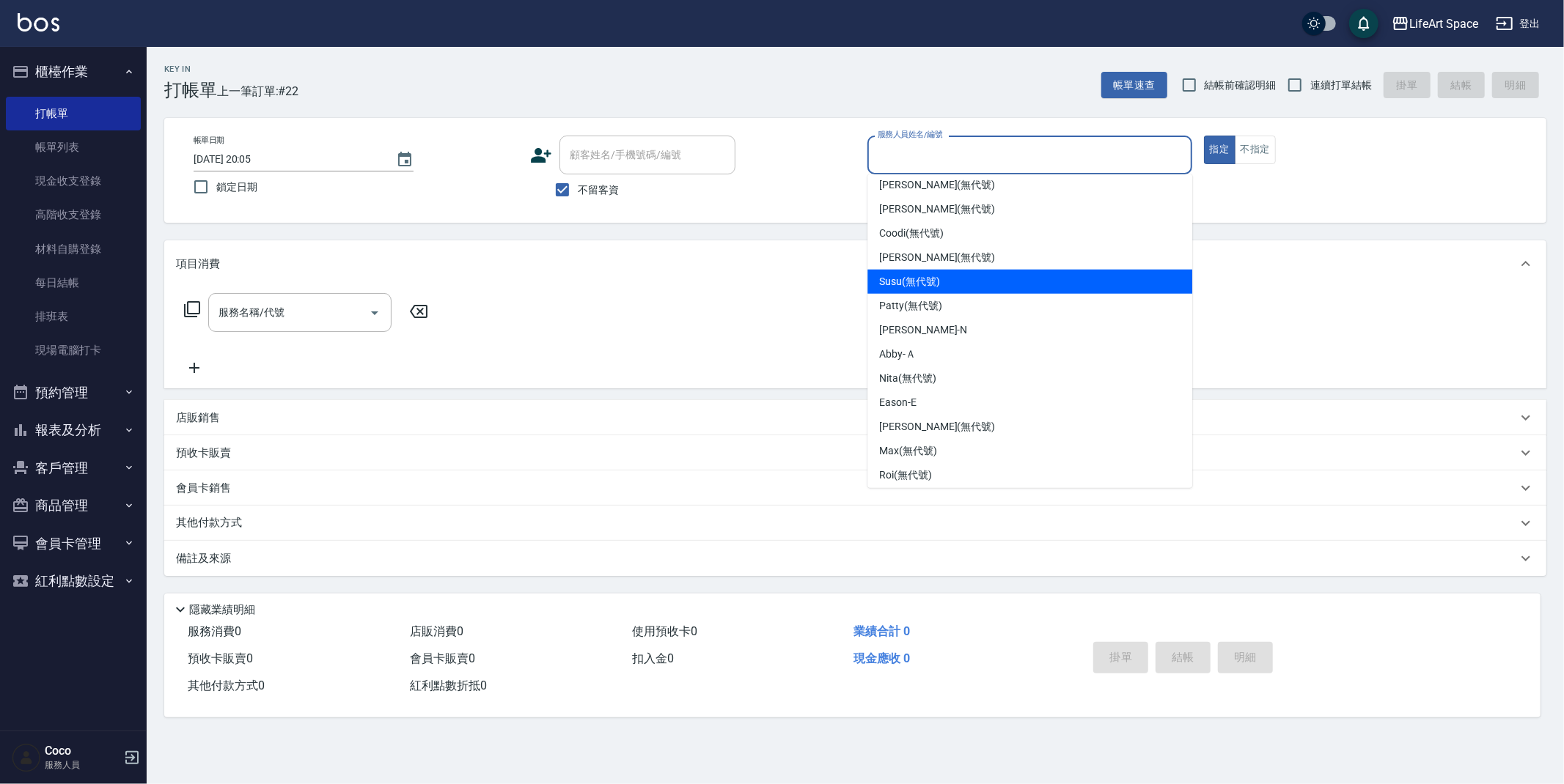
scroll to position [254, 0]
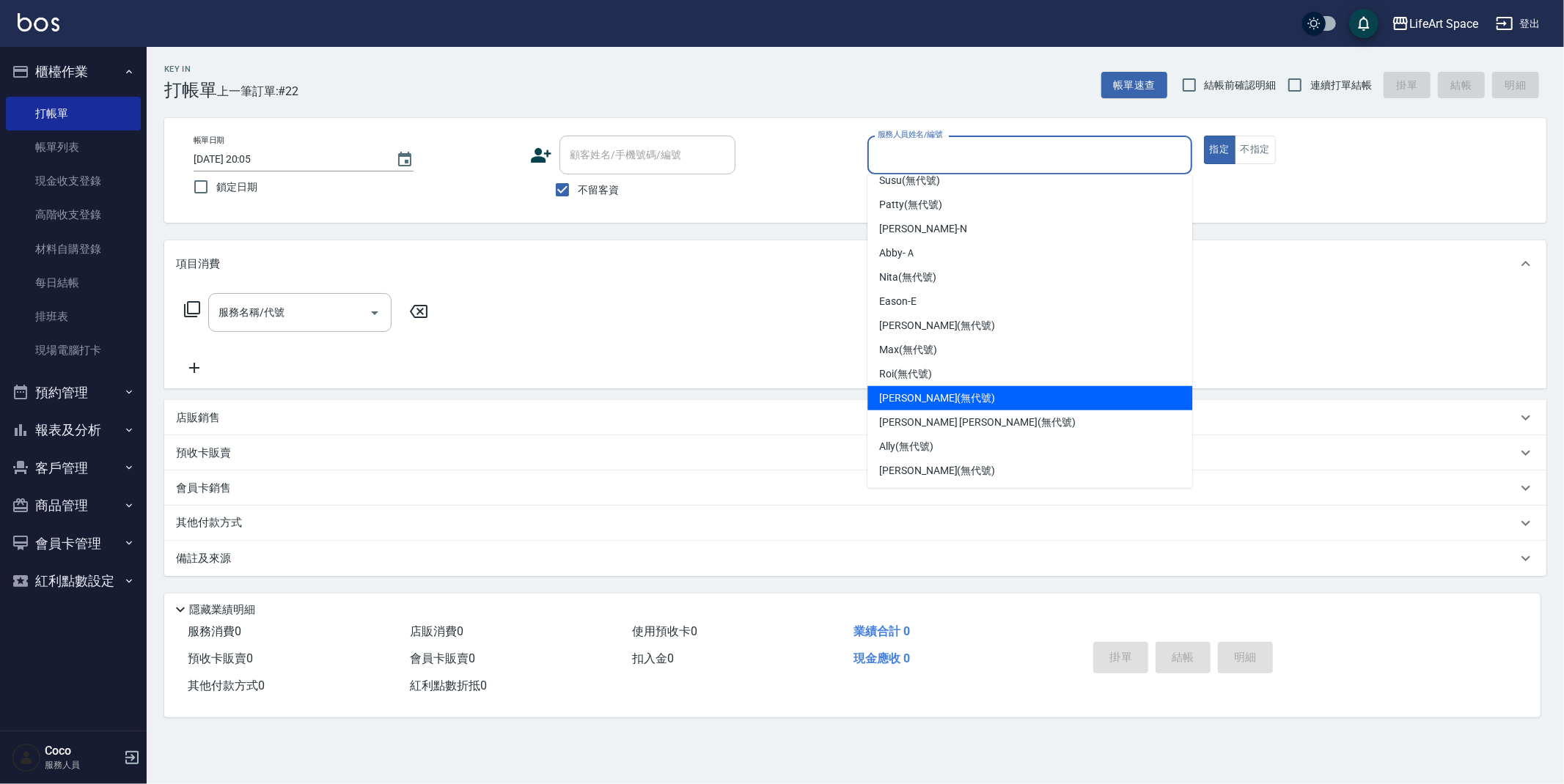
click at [921, 393] on span "[PERSON_NAME] (無代號)" at bounding box center [936, 398] width 115 height 15
type input "[PERSON_NAME](無代號)"
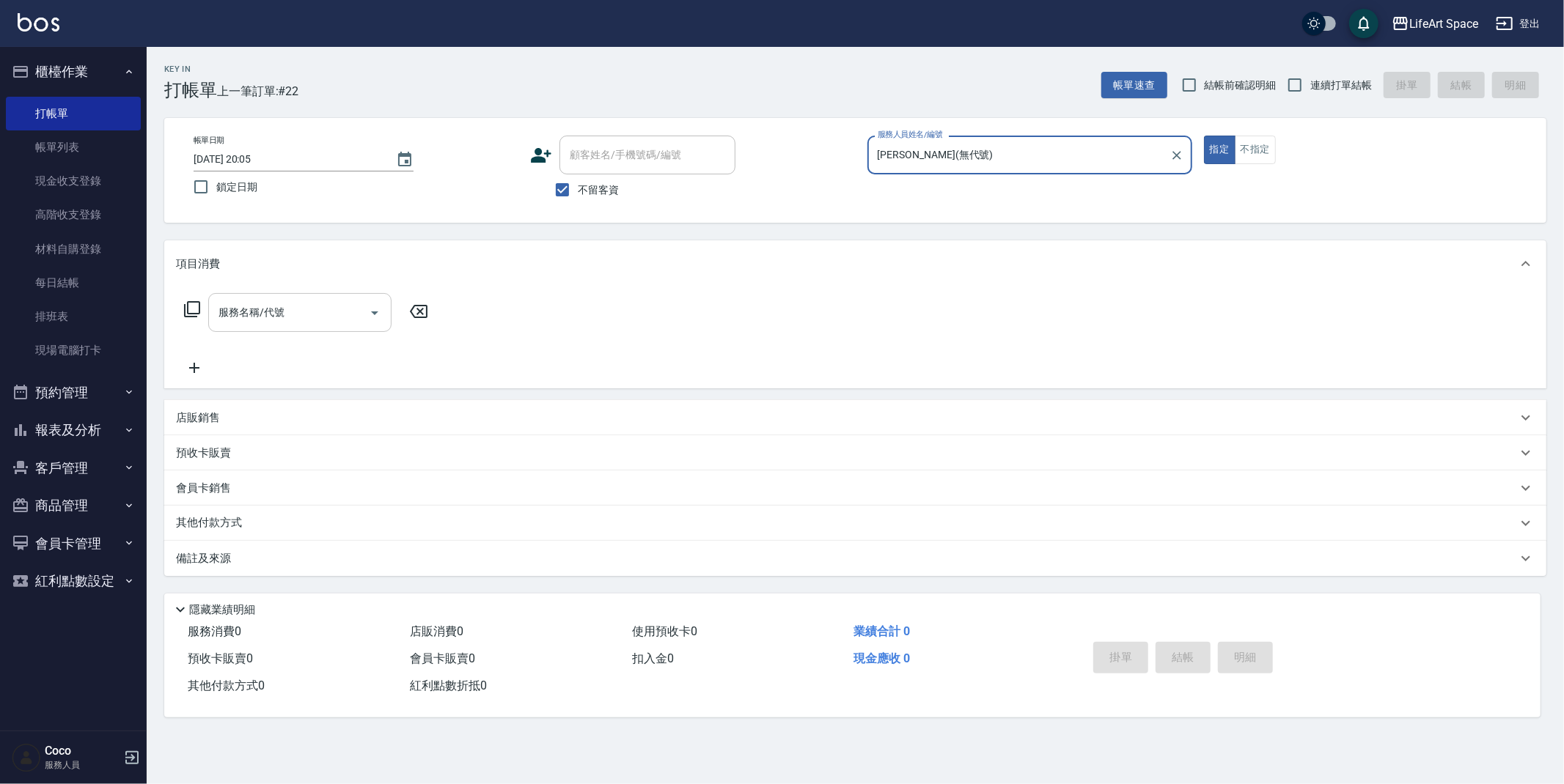
click at [250, 310] on input "服務名稱/代號" at bounding box center [289, 313] width 148 height 25
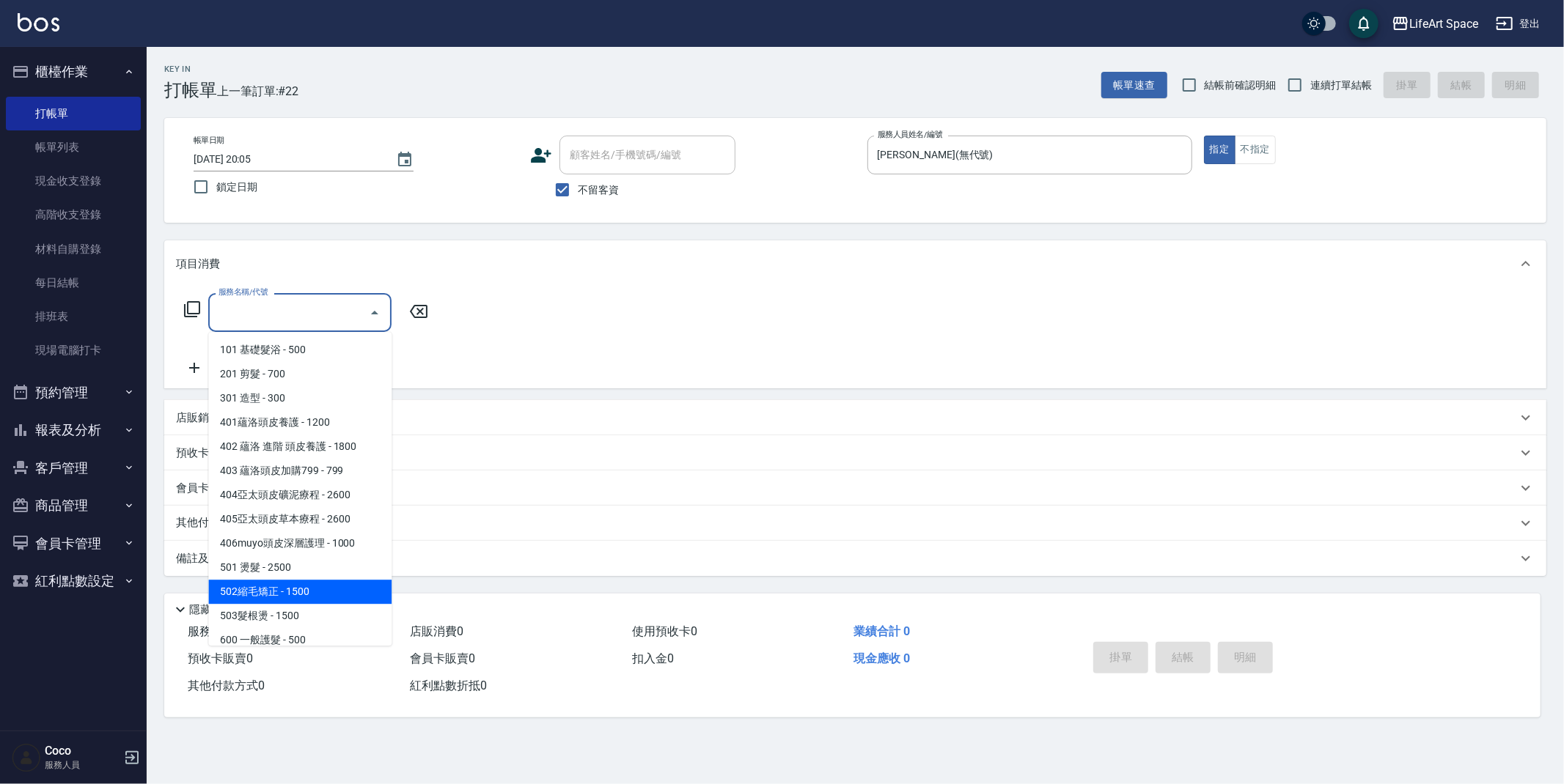
scroll to position [229, 0]
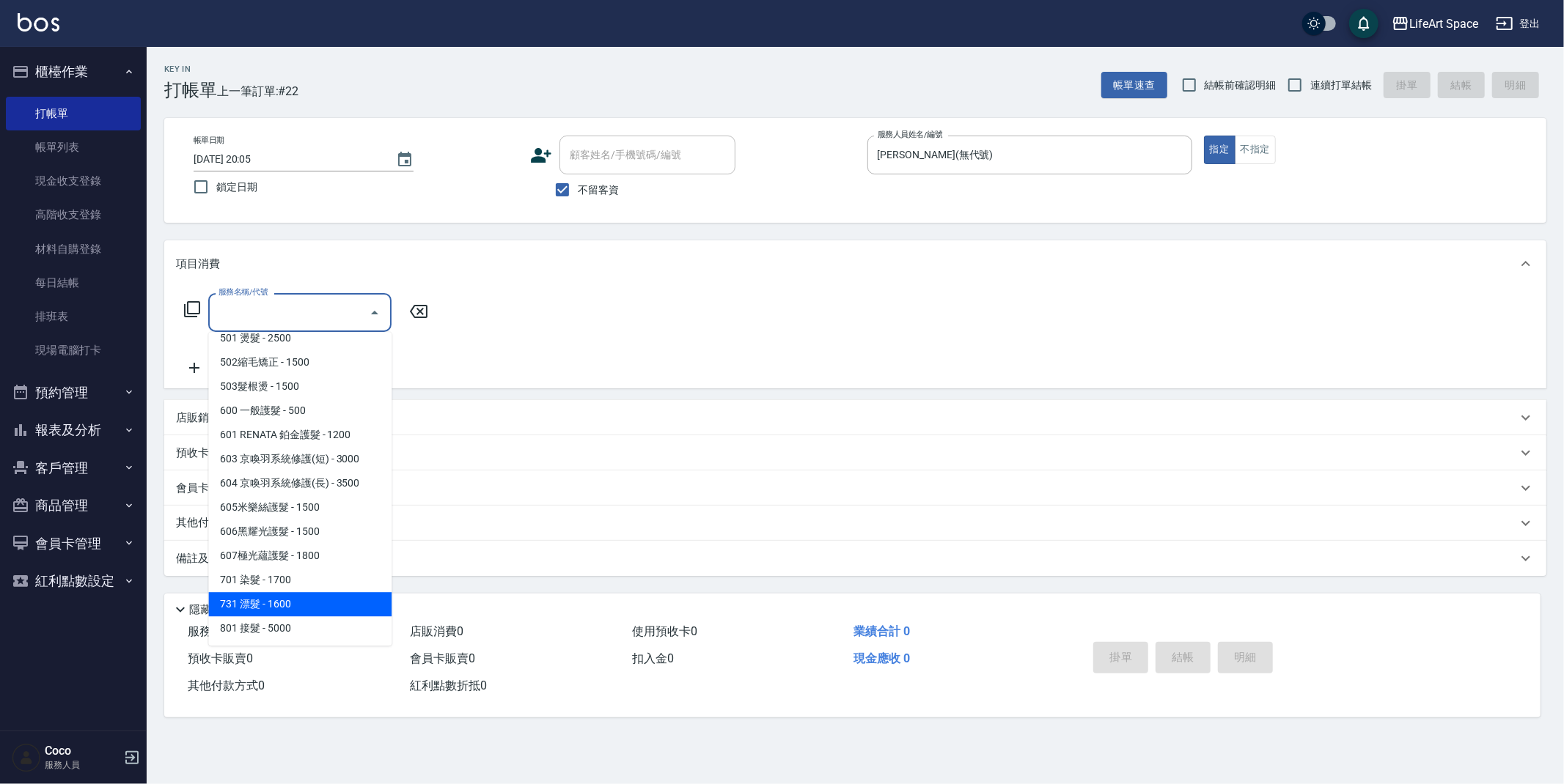
click at [296, 594] on span "731 漂髮 - 1600" at bounding box center [300, 604] width 183 height 24
type input "731 漂髮(731)"
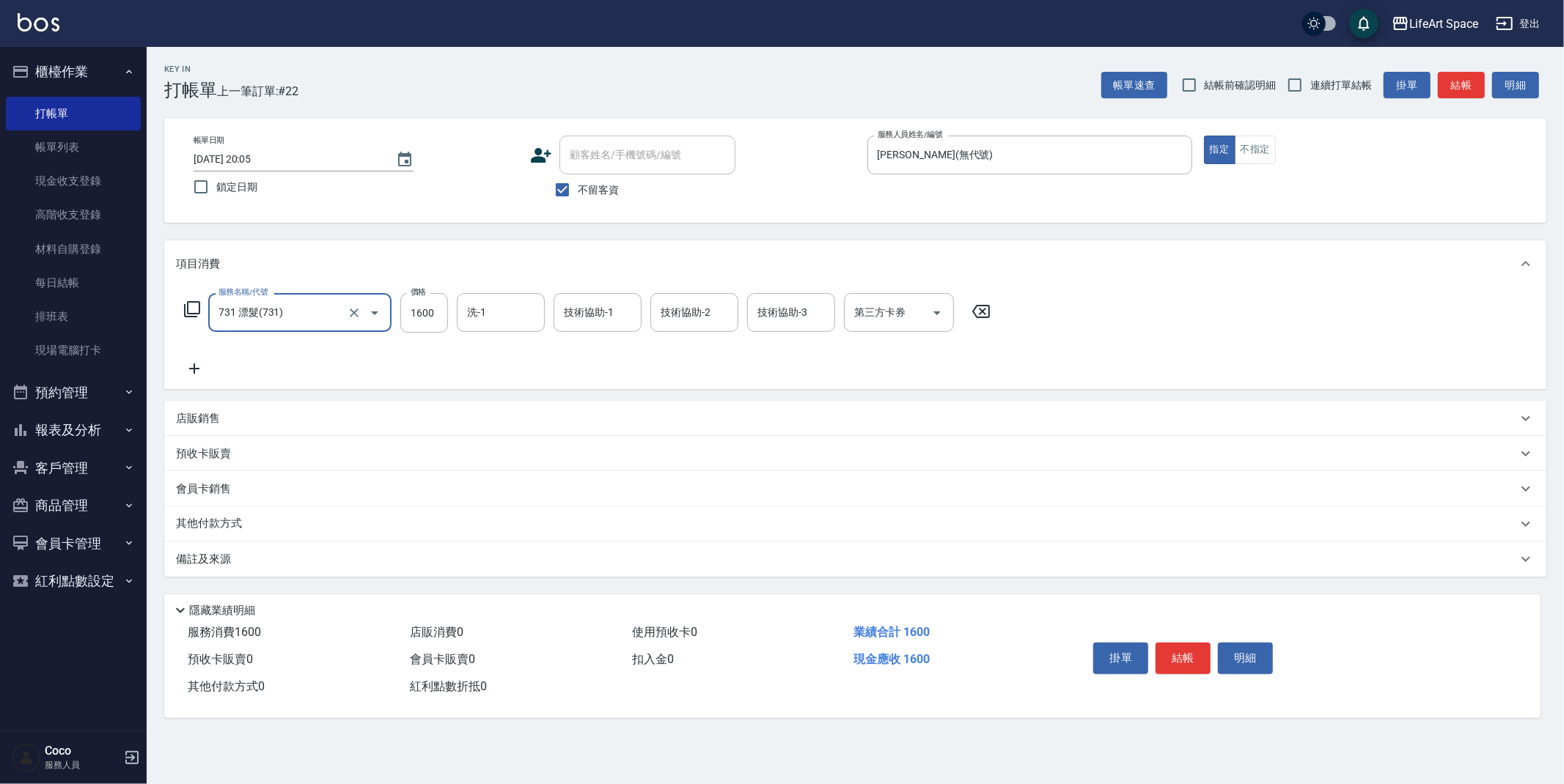
click at [311, 310] on input "731 漂髮(731)" at bounding box center [280, 313] width 129 height 25
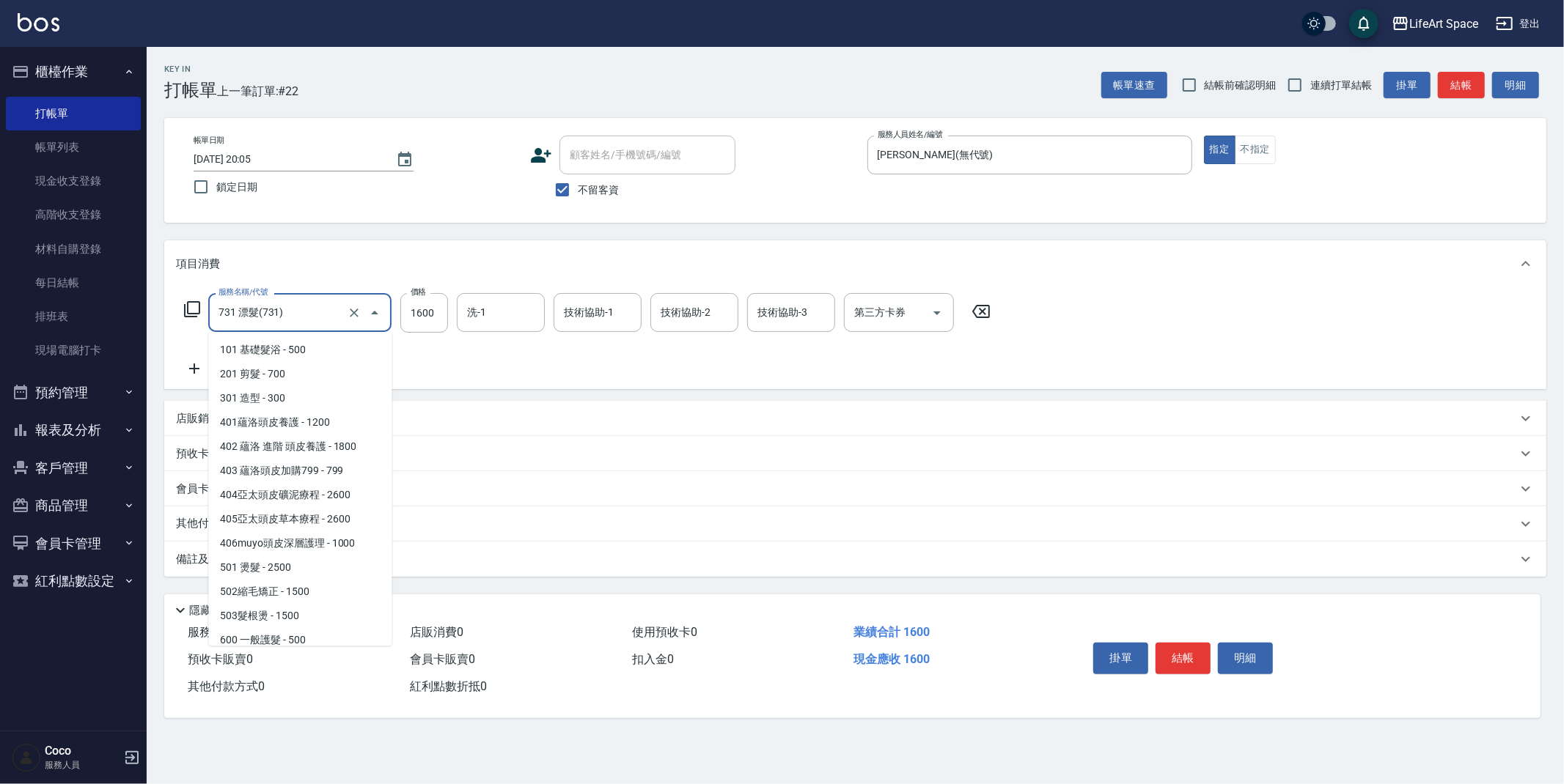
scroll to position [199, 0]
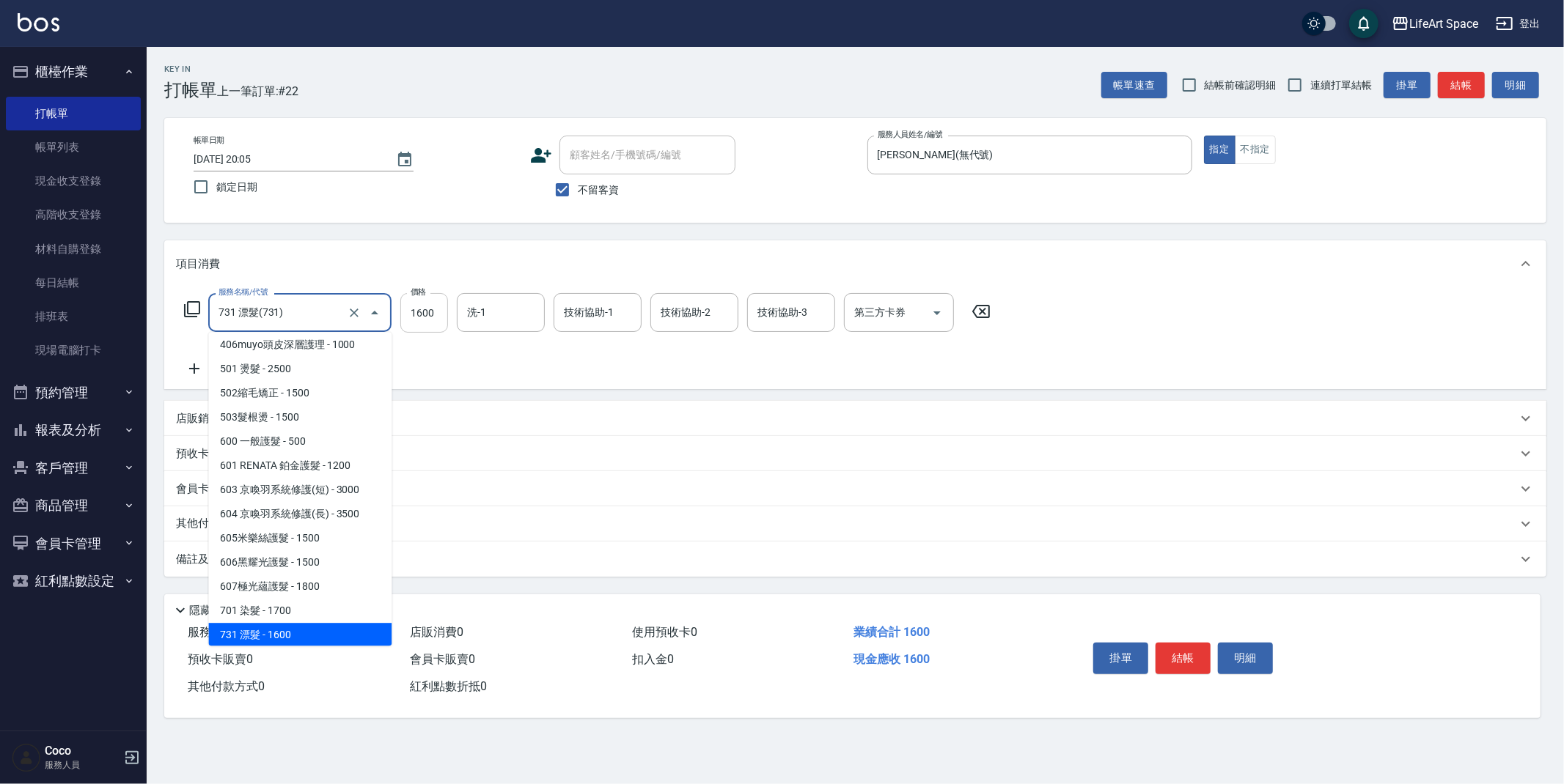
click at [442, 313] on input "1600" at bounding box center [424, 313] width 48 height 40
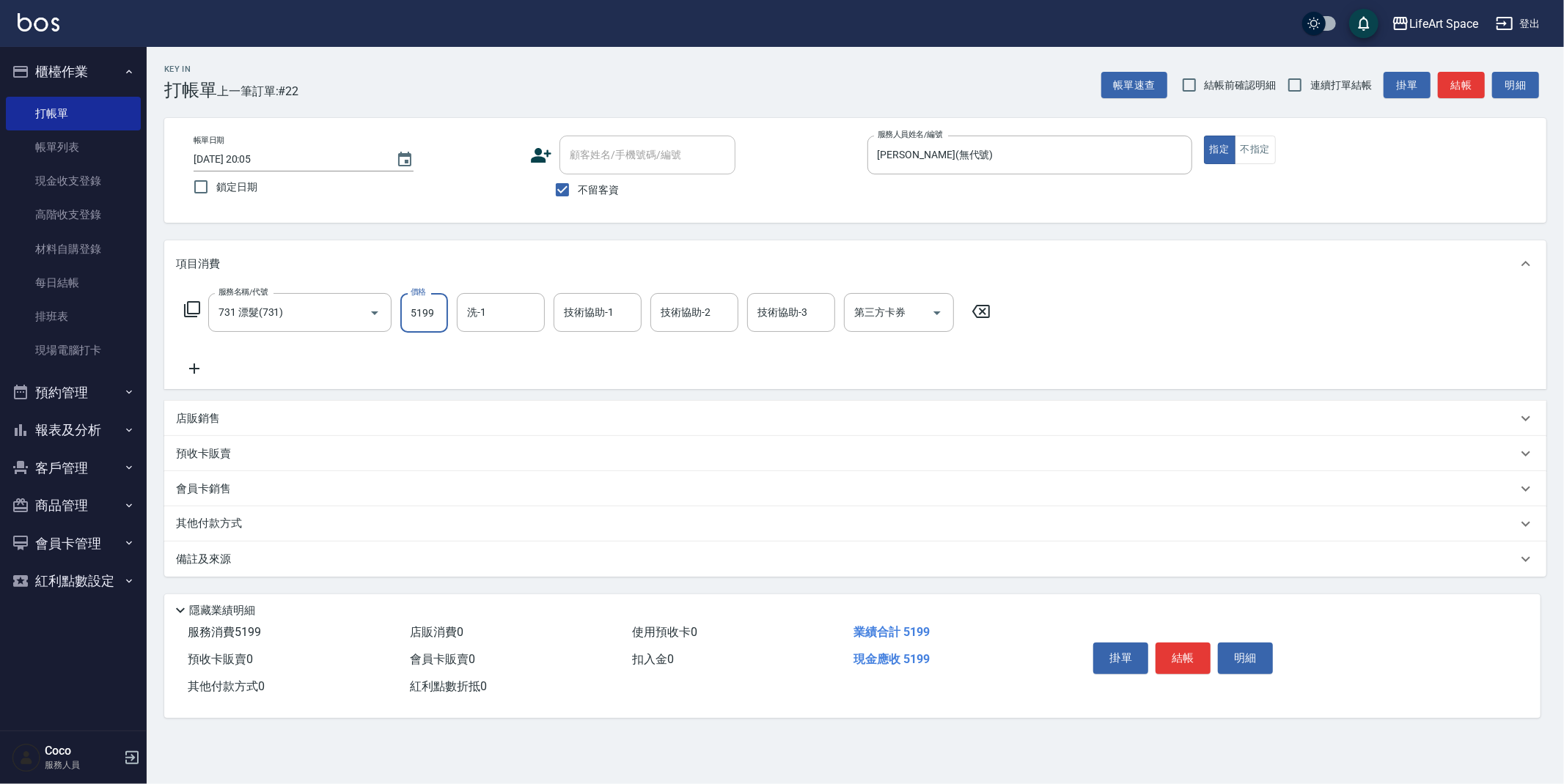
type input "5199"
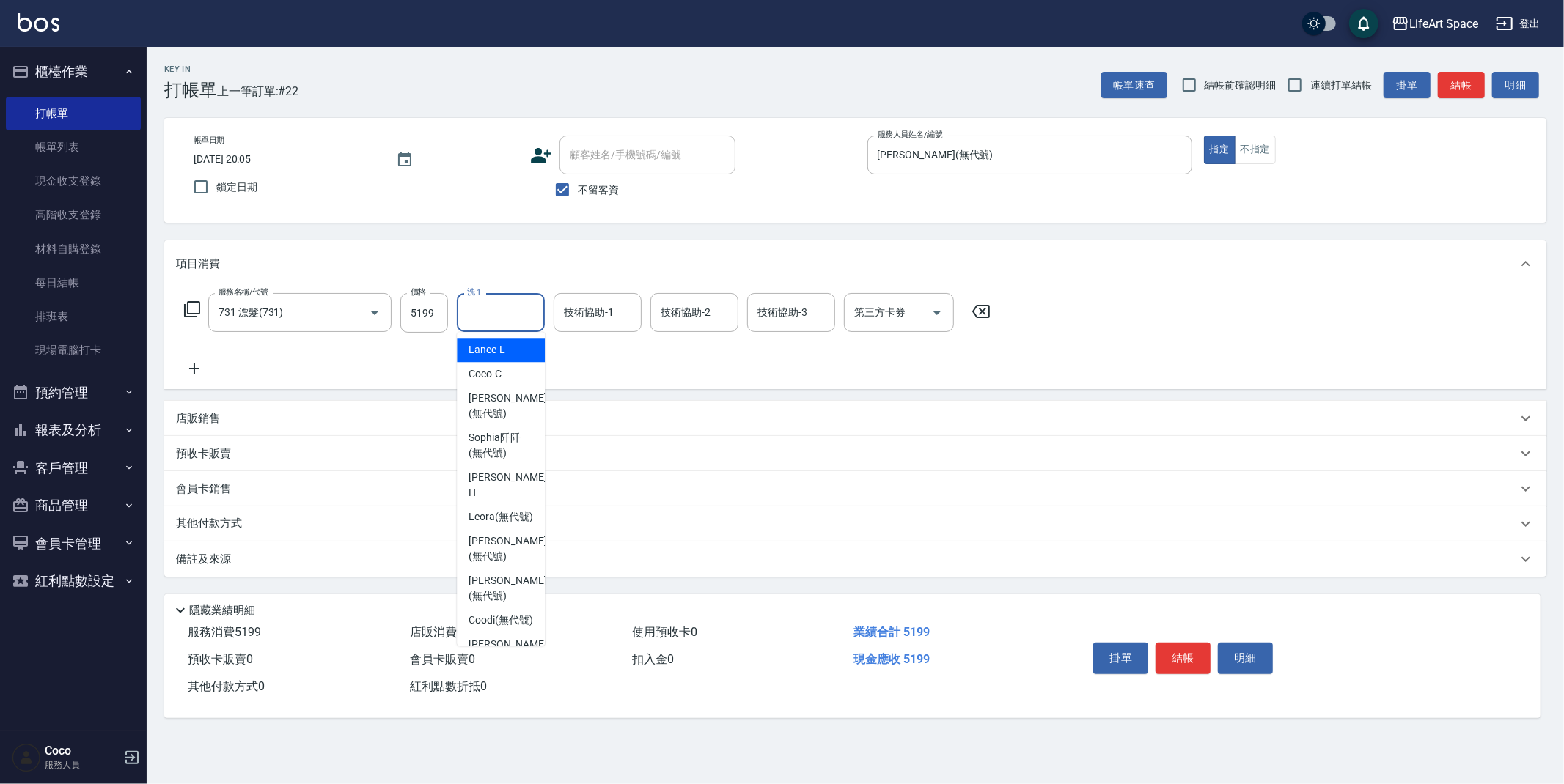
click at [525, 319] on input "洗-1" at bounding box center [501, 313] width 75 height 25
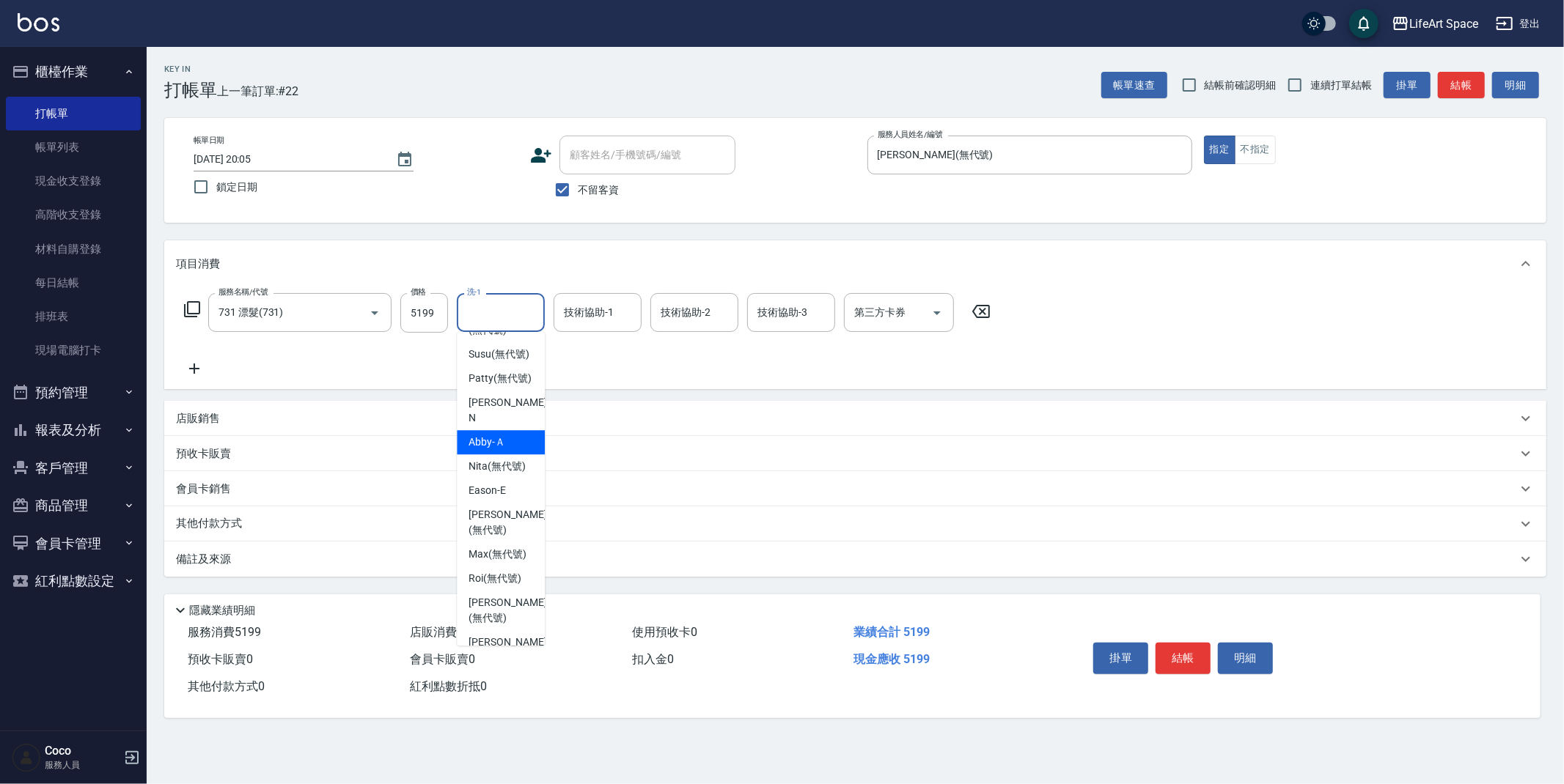
click at [506, 386] on span "[PERSON_NAME] (無代號)" at bounding box center [499, 378] width 63 height 15
type input "Patty(無代號)"
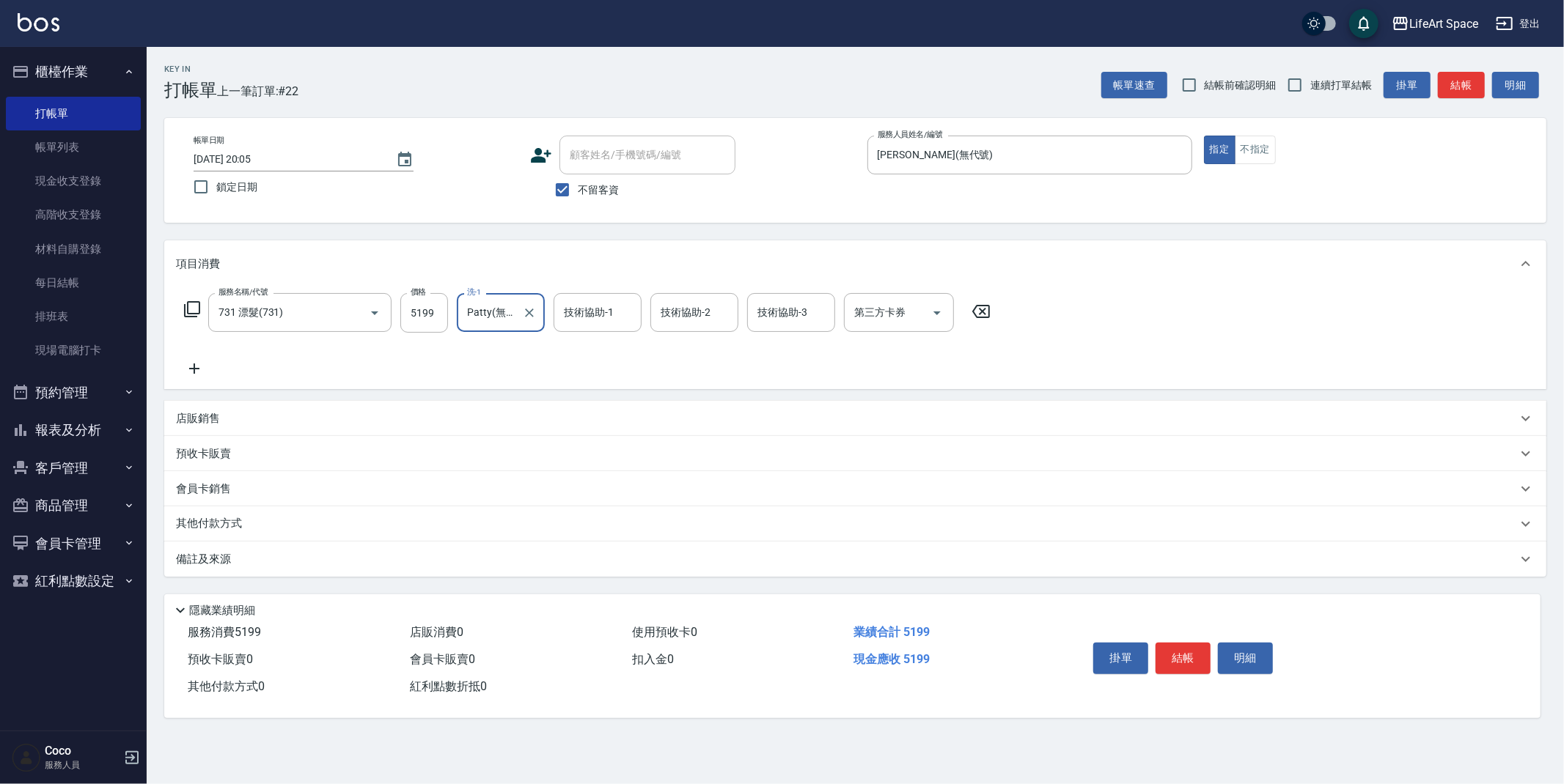
click at [600, 306] on div "技術協助-1 技術協助-1" at bounding box center [597, 312] width 88 height 39
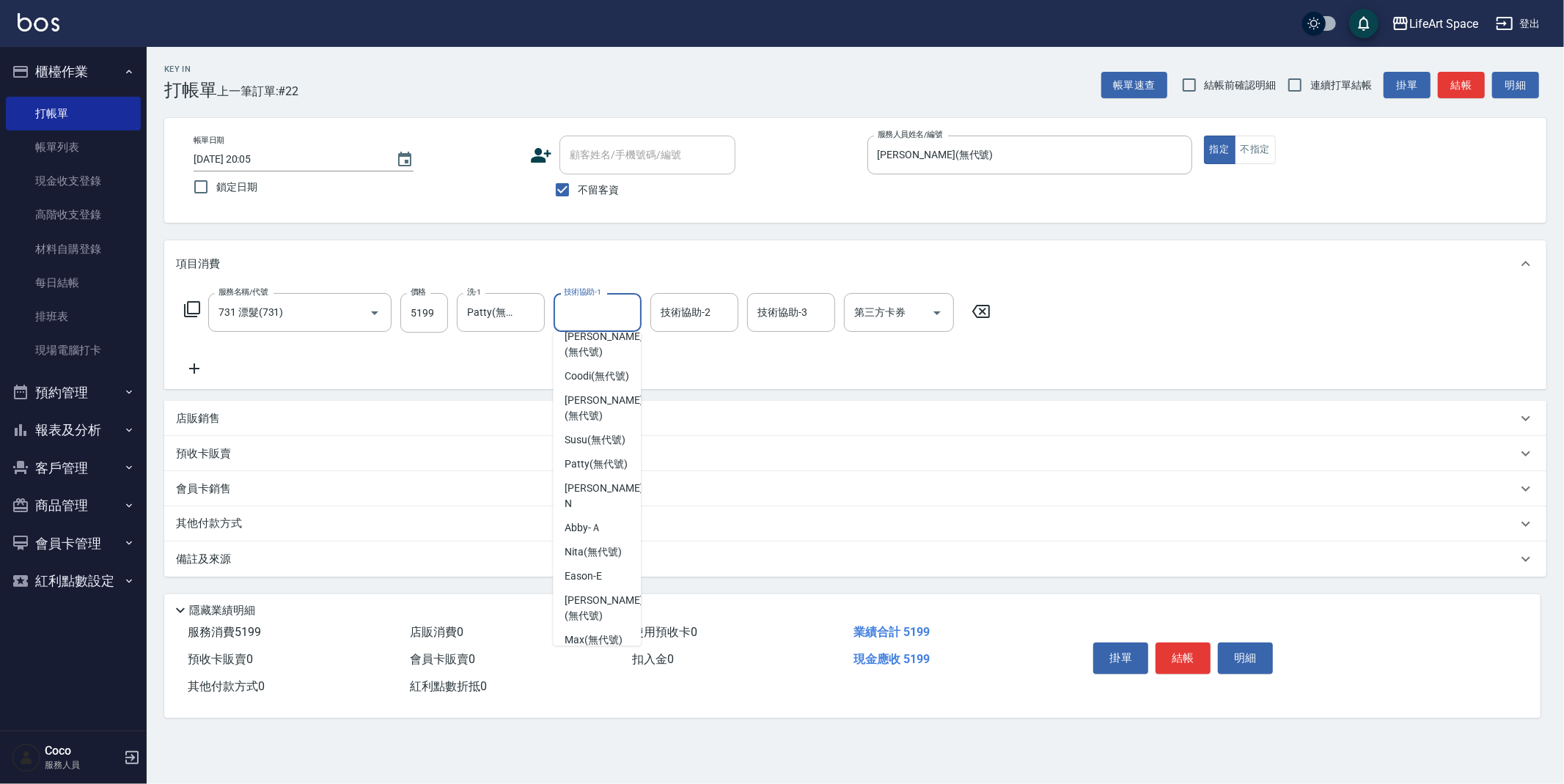
scroll to position [314, 0]
drag, startPoint x: 593, startPoint y: 420, endPoint x: 639, endPoint y: 323, distance: 107.4
click at [593, 403] on span "[PERSON_NAME] (無代號)" at bounding box center [596, 394] width 63 height 15
type input "Patty(無代號)"
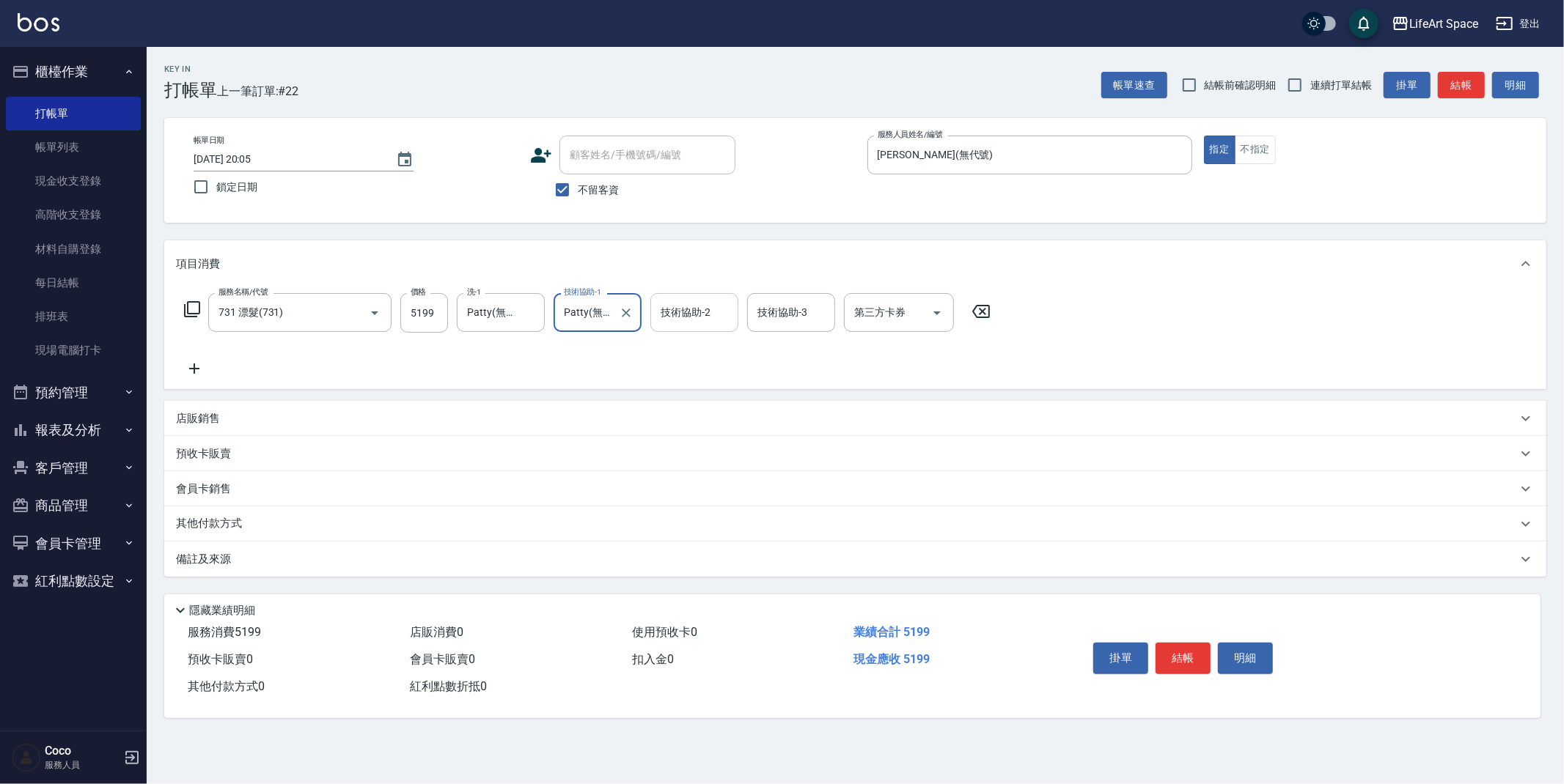
click at [680, 310] on div "技術協助-2 技術協助-2" at bounding box center [694, 312] width 88 height 39
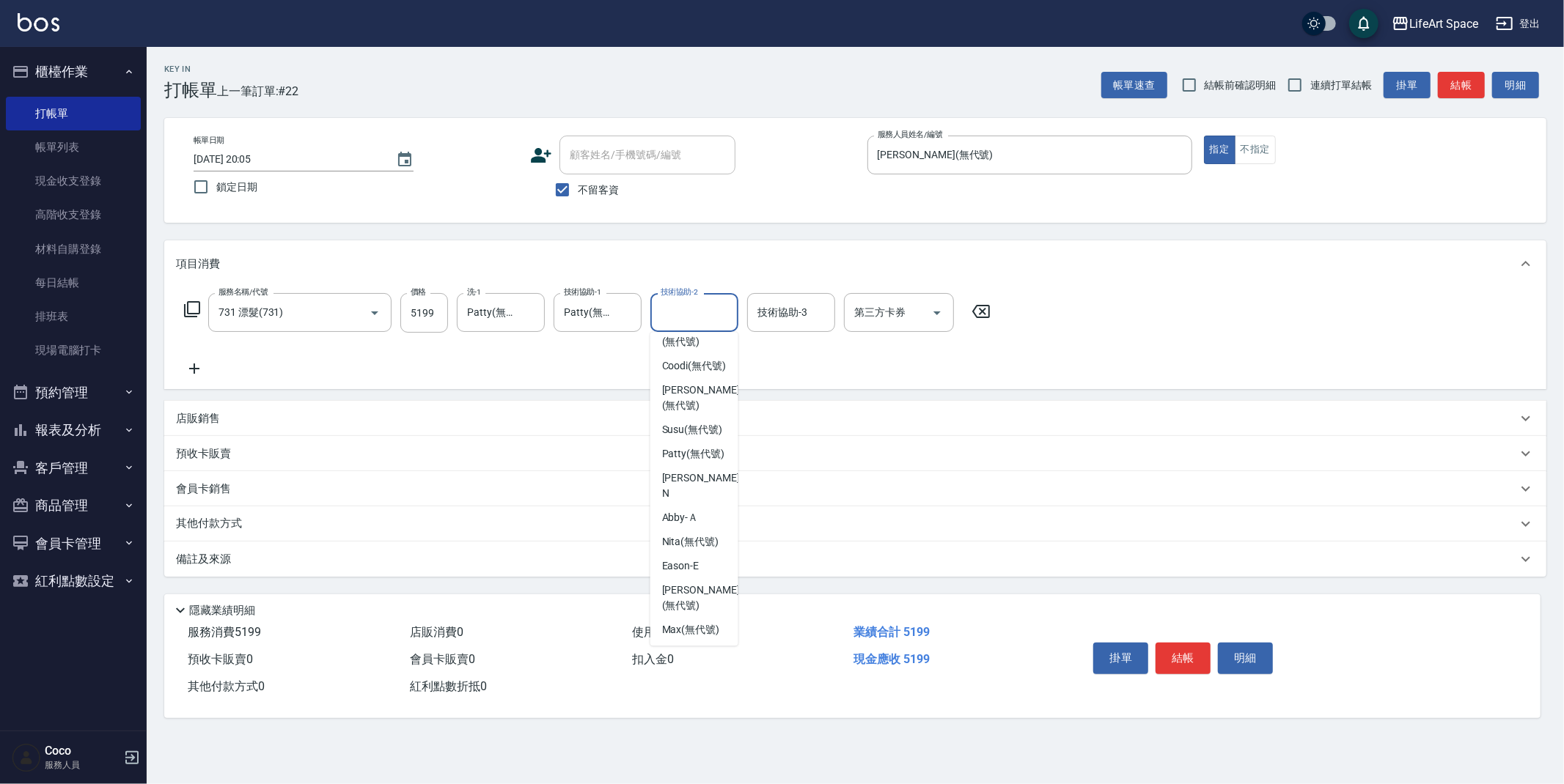
scroll to position [331, 0]
click at [698, 384] on span "[PERSON_NAME] (無代號)" at bounding box center [694, 376] width 63 height 15
type input "Patty(無代號)"
click at [783, 316] on div "技術協助-3 技術協助-3" at bounding box center [791, 312] width 88 height 39
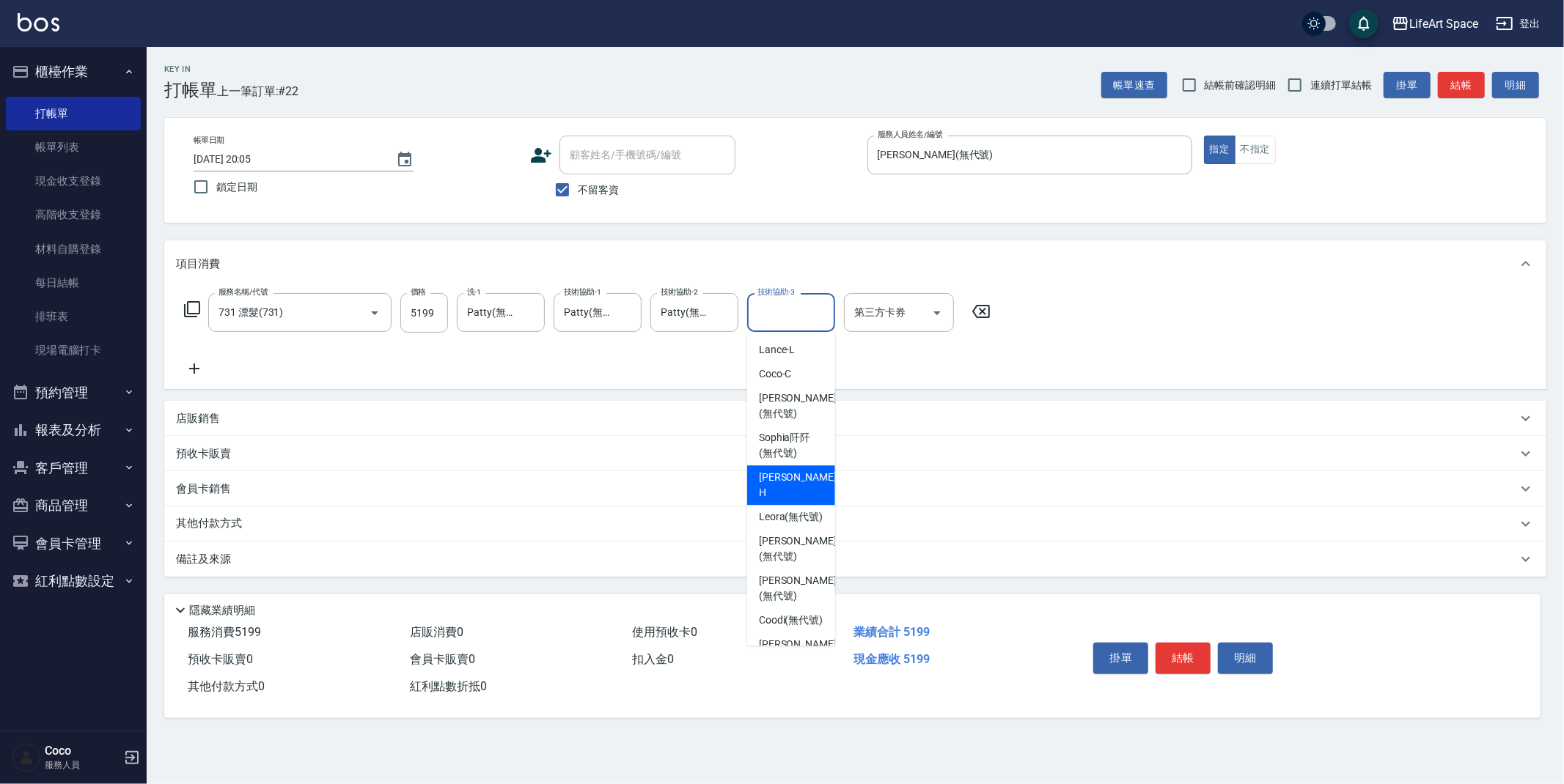
scroll to position [275, 0]
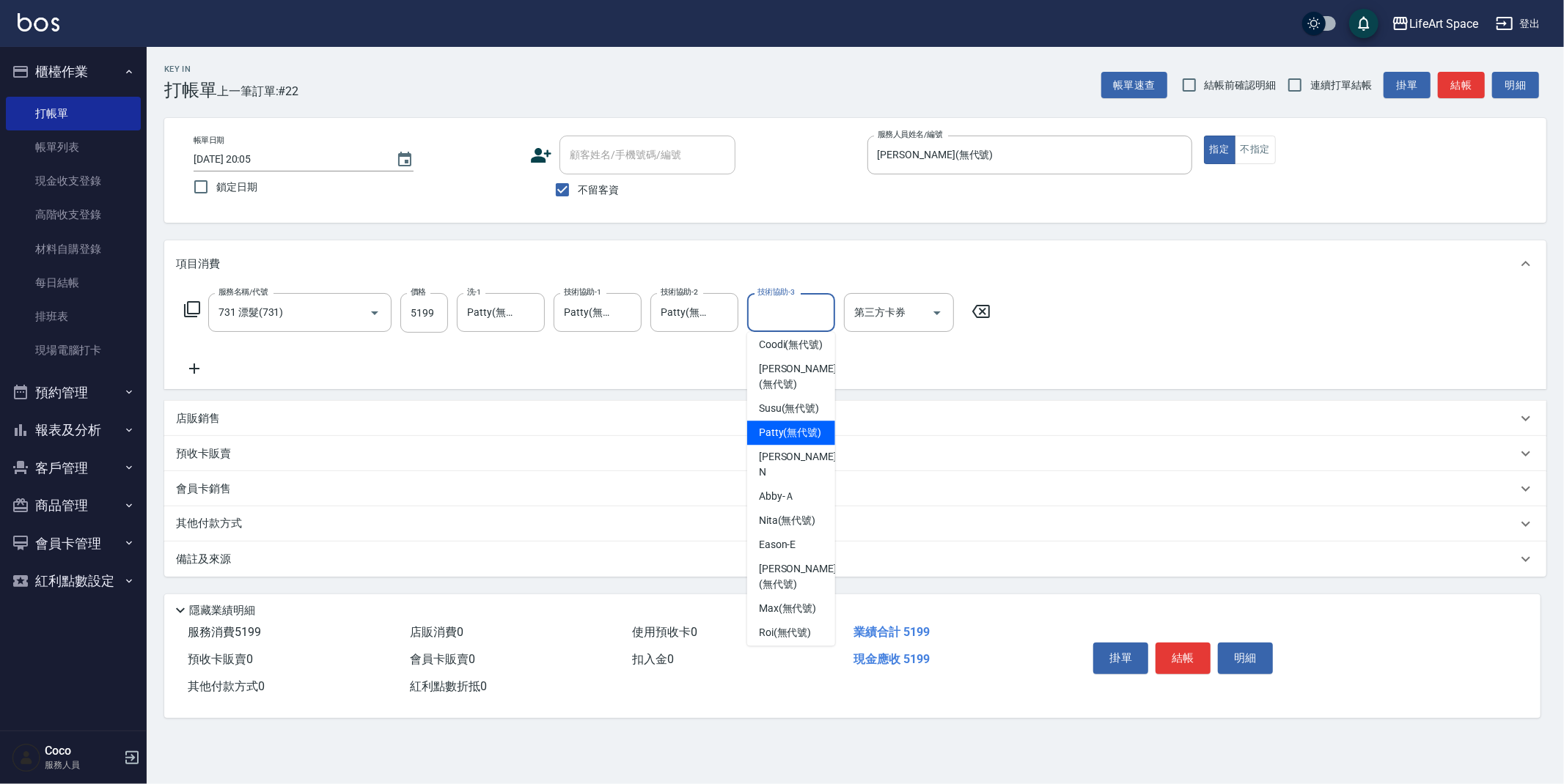
click at [792, 440] on span "[PERSON_NAME] (無代號)" at bounding box center [790, 432] width 63 height 15
type input "Patty(無代號)"
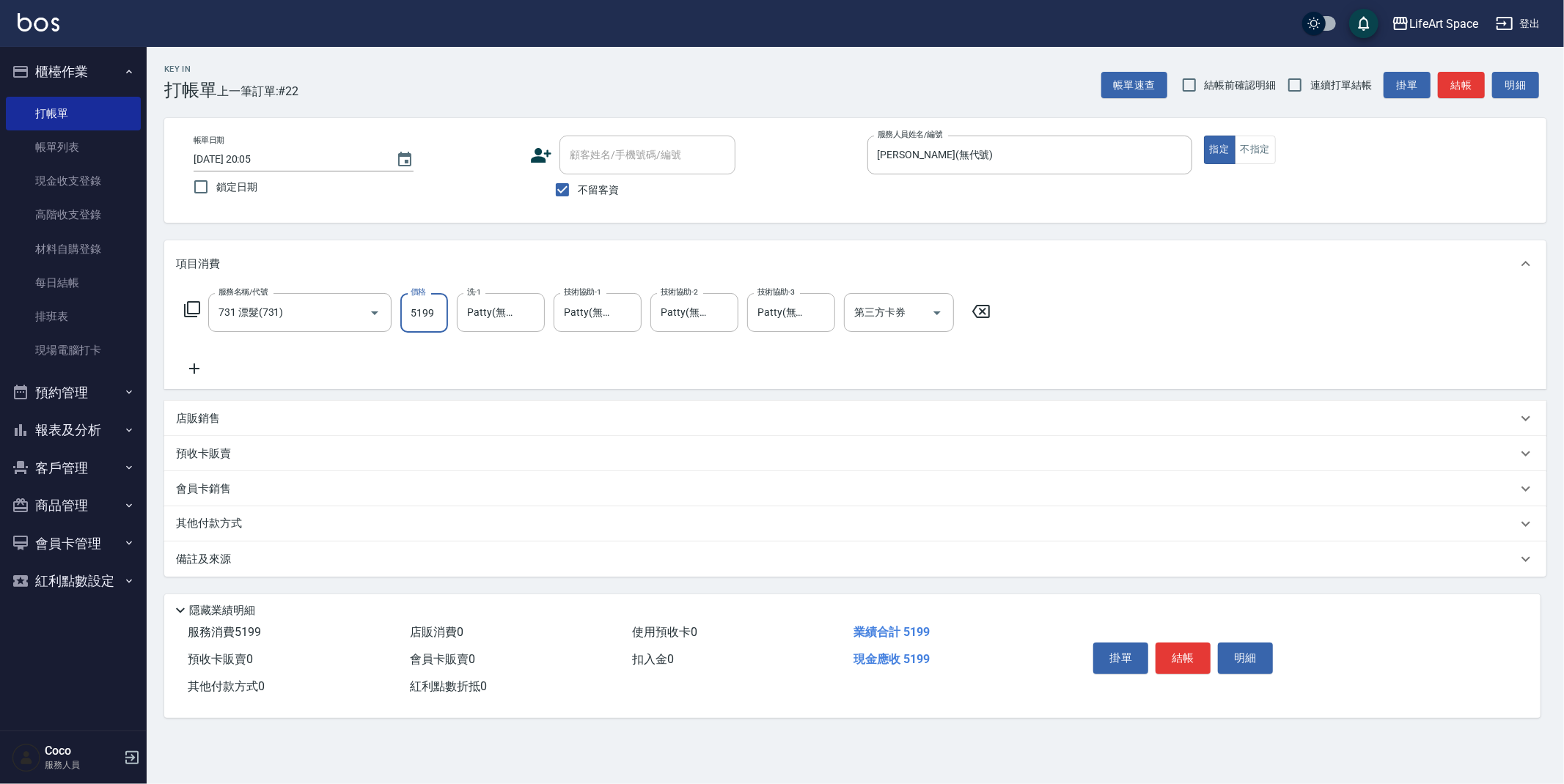
click at [438, 313] on input "5199" at bounding box center [424, 313] width 48 height 40
type input "2199"
click at [198, 362] on icon at bounding box center [194, 369] width 37 height 18
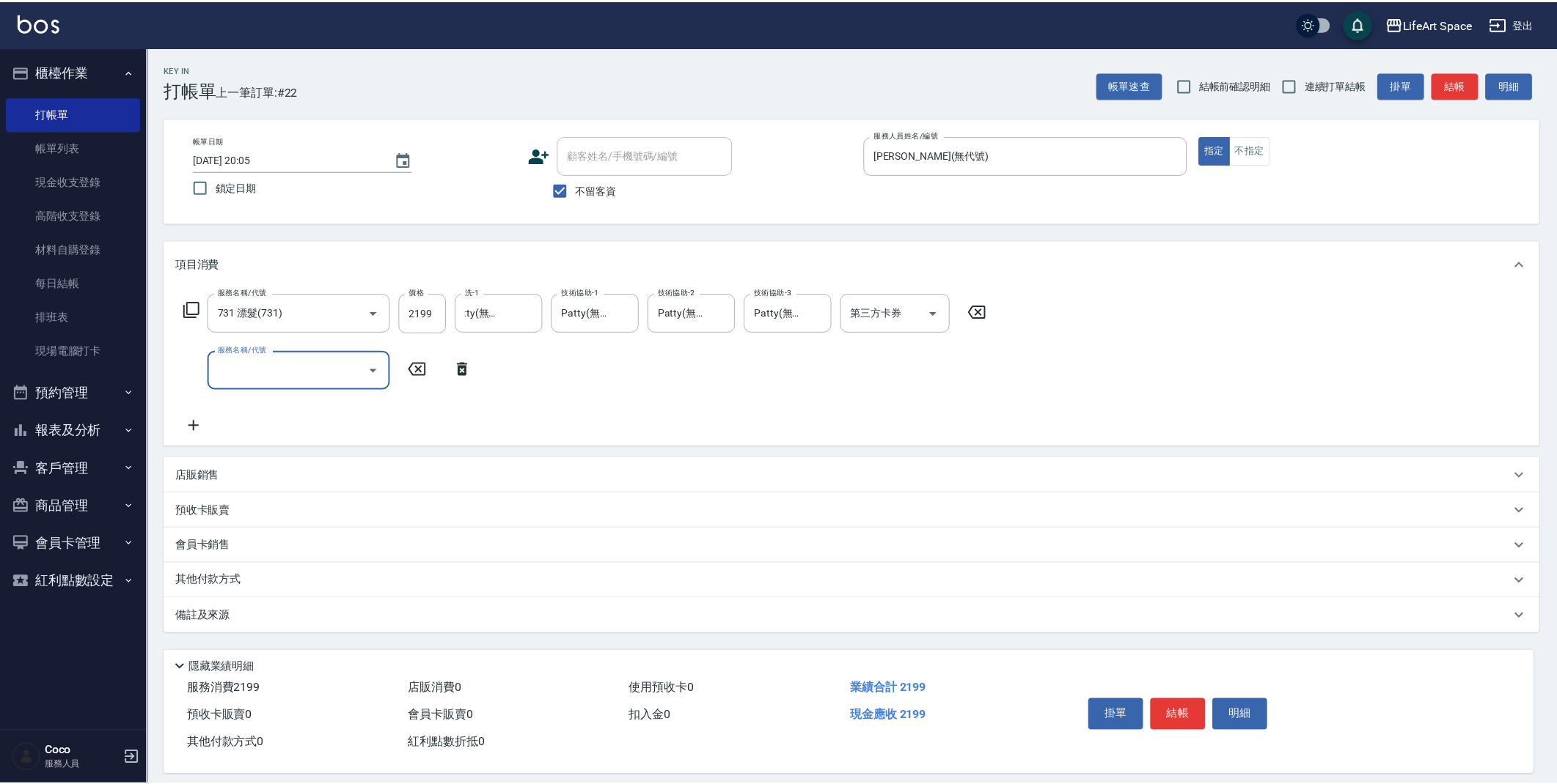
scroll to position [0, 0]
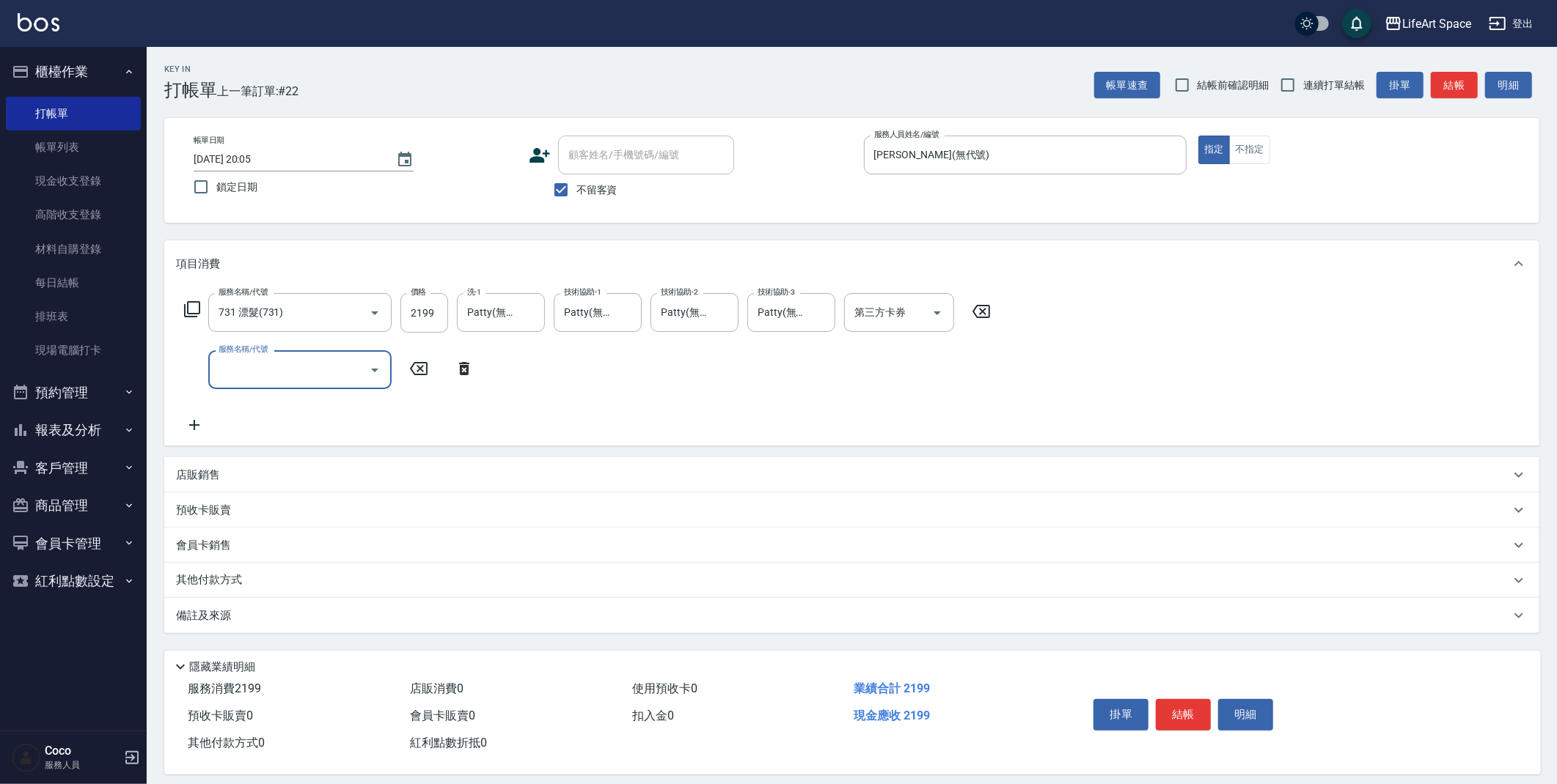
click at [233, 357] on input "服務名稱/代號" at bounding box center [289, 369] width 148 height 25
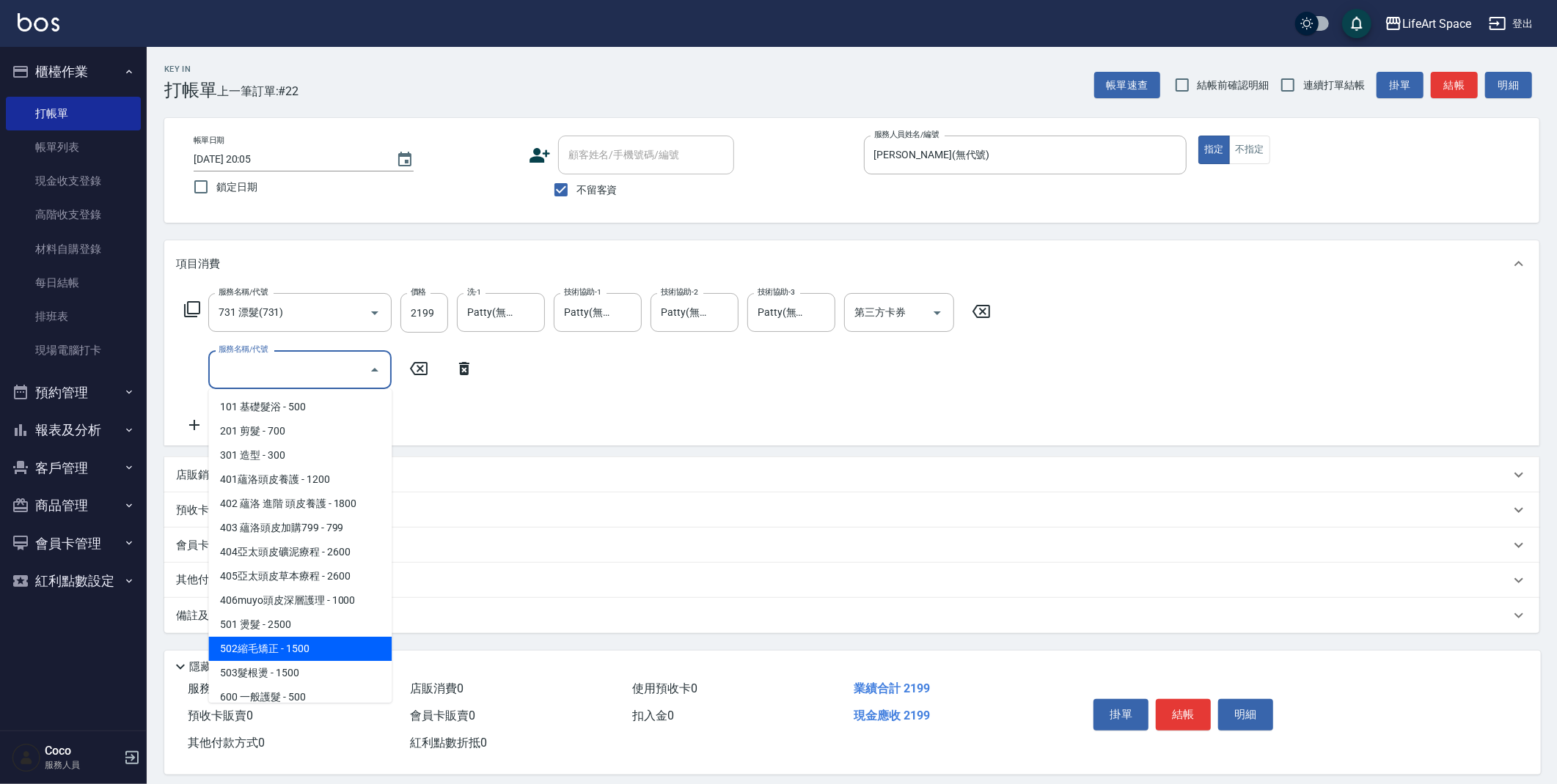
scroll to position [229, 0]
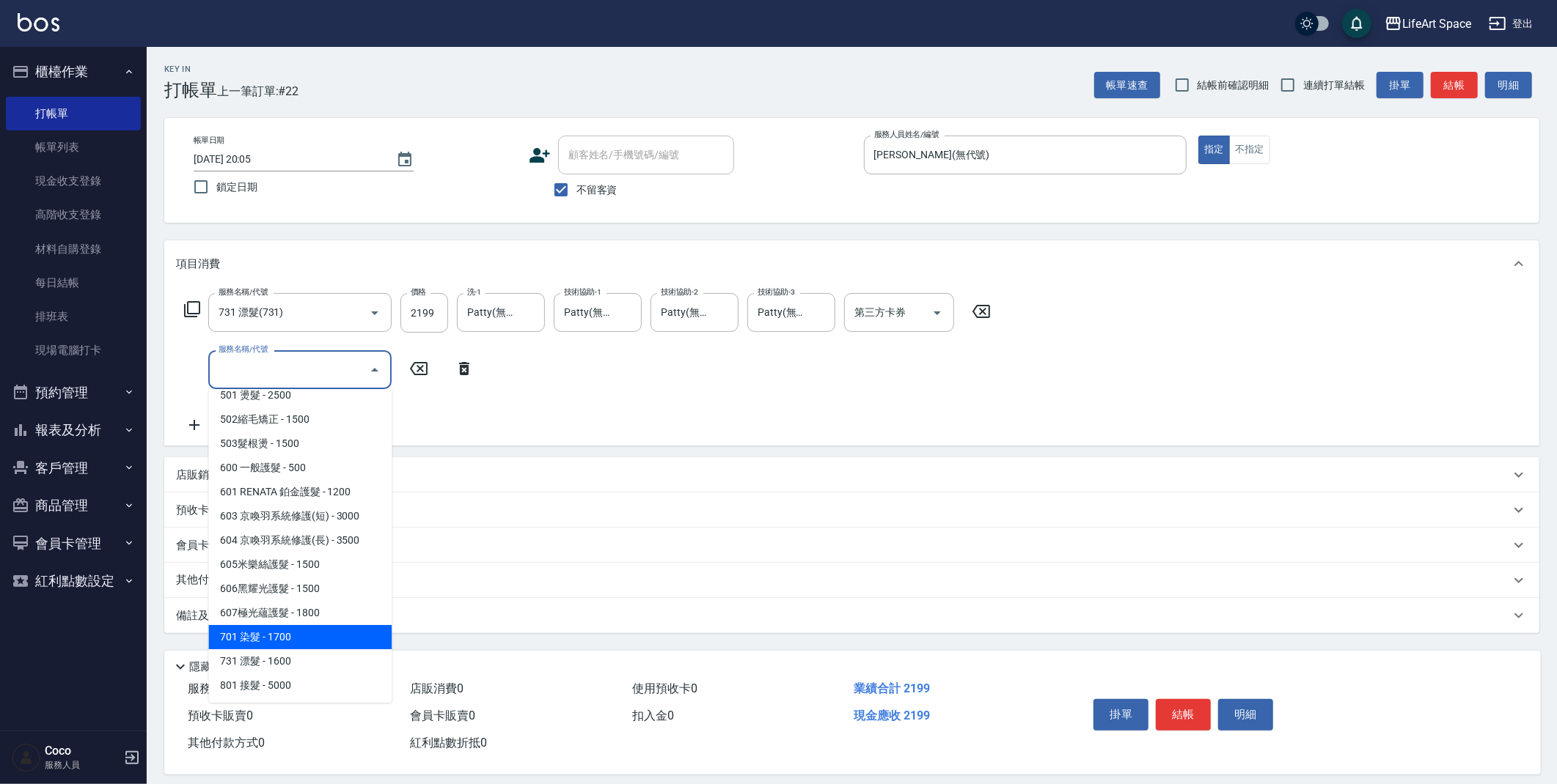
drag, startPoint x: 313, startPoint y: 627, endPoint x: 421, endPoint y: 433, distance: 222.0
click at [313, 626] on span "701 染髮 - 1700" at bounding box center [300, 637] width 183 height 24
type input "701 染髮(701)"
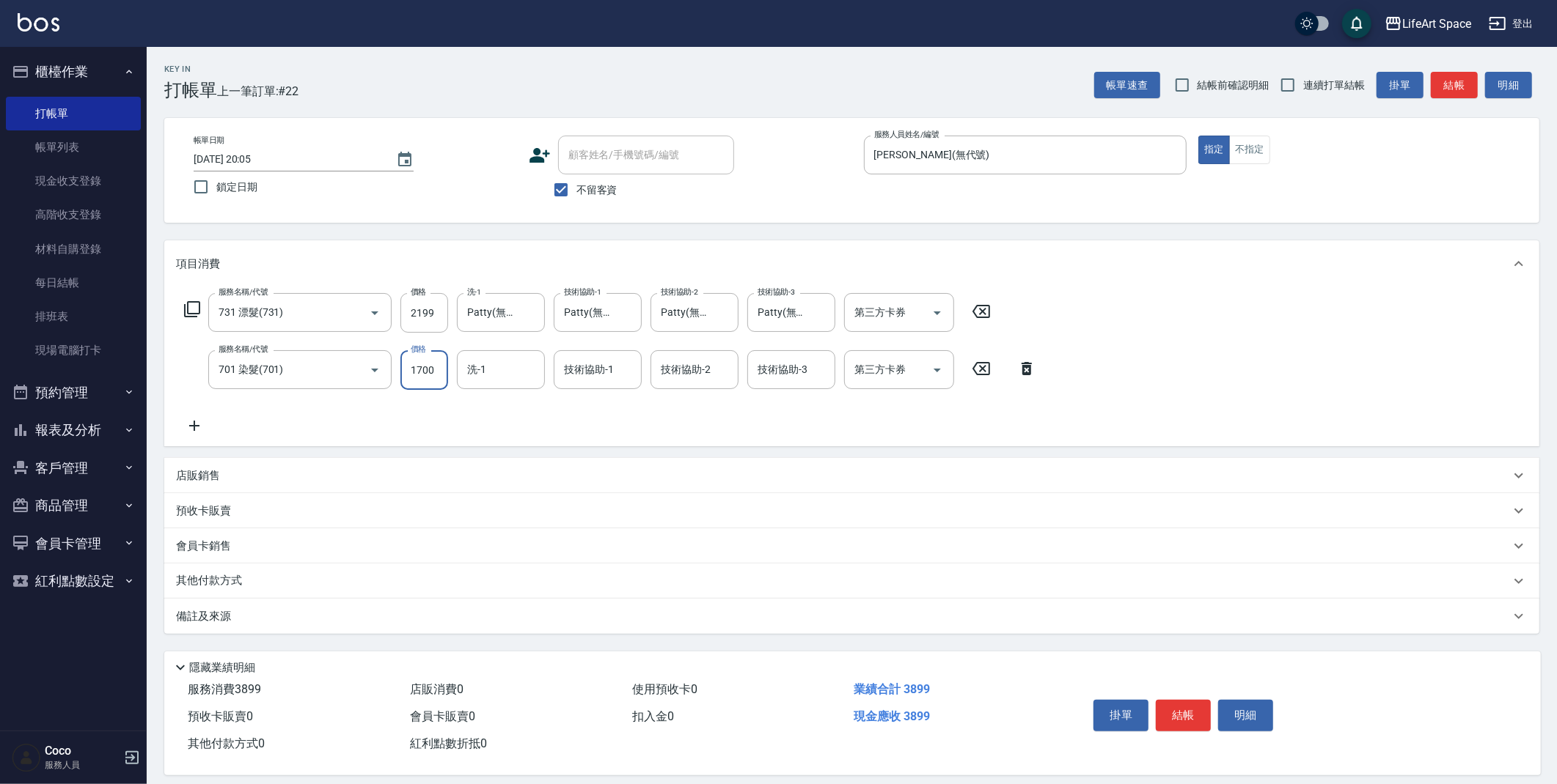
click at [441, 371] on input "1700" at bounding box center [424, 370] width 48 height 40
type input "3000"
click at [515, 374] on input "洗-1" at bounding box center [501, 369] width 75 height 25
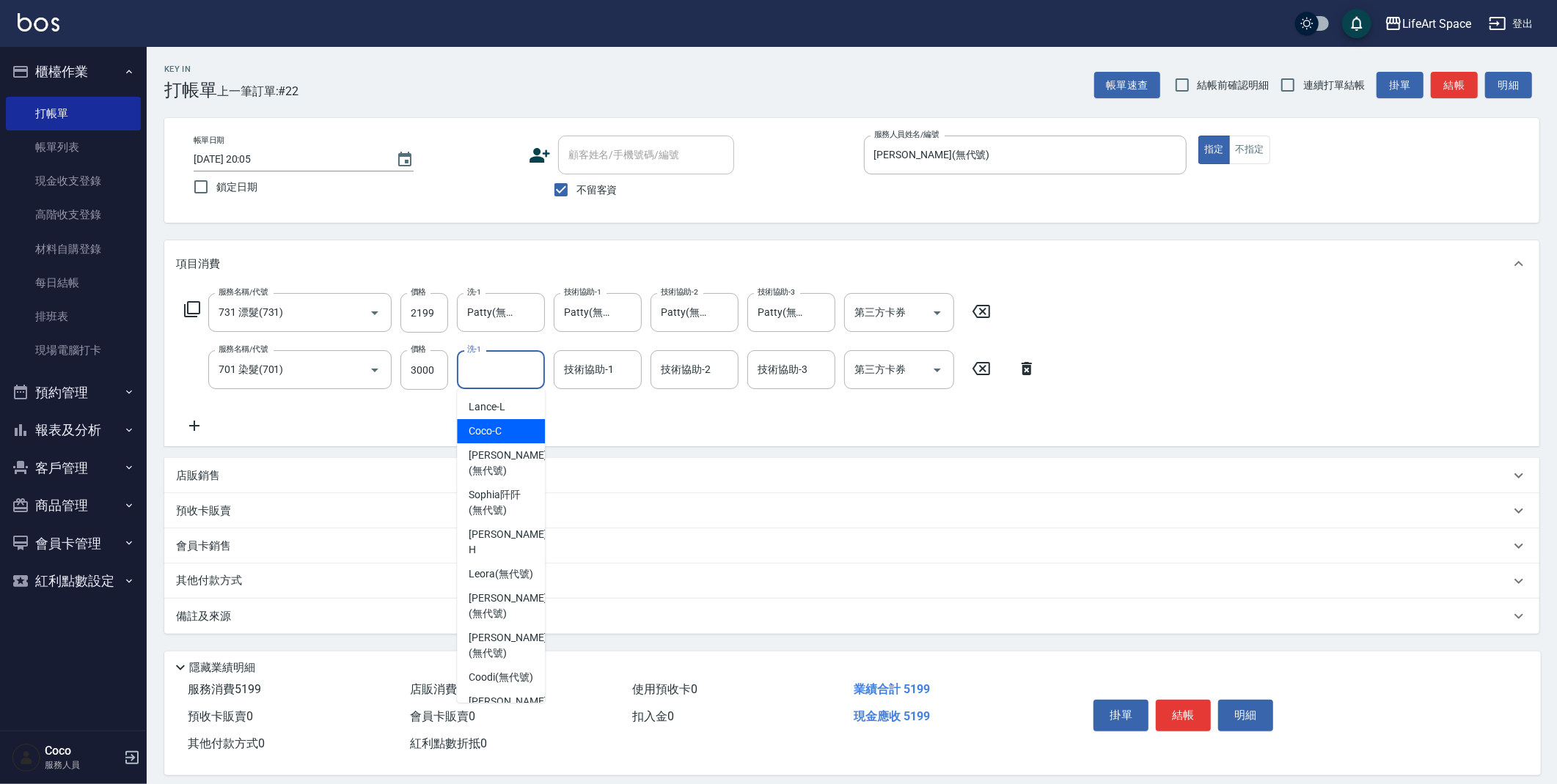
click at [597, 369] on div "技術協助-1 技術協助-1" at bounding box center [597, 369] width 88 height 39
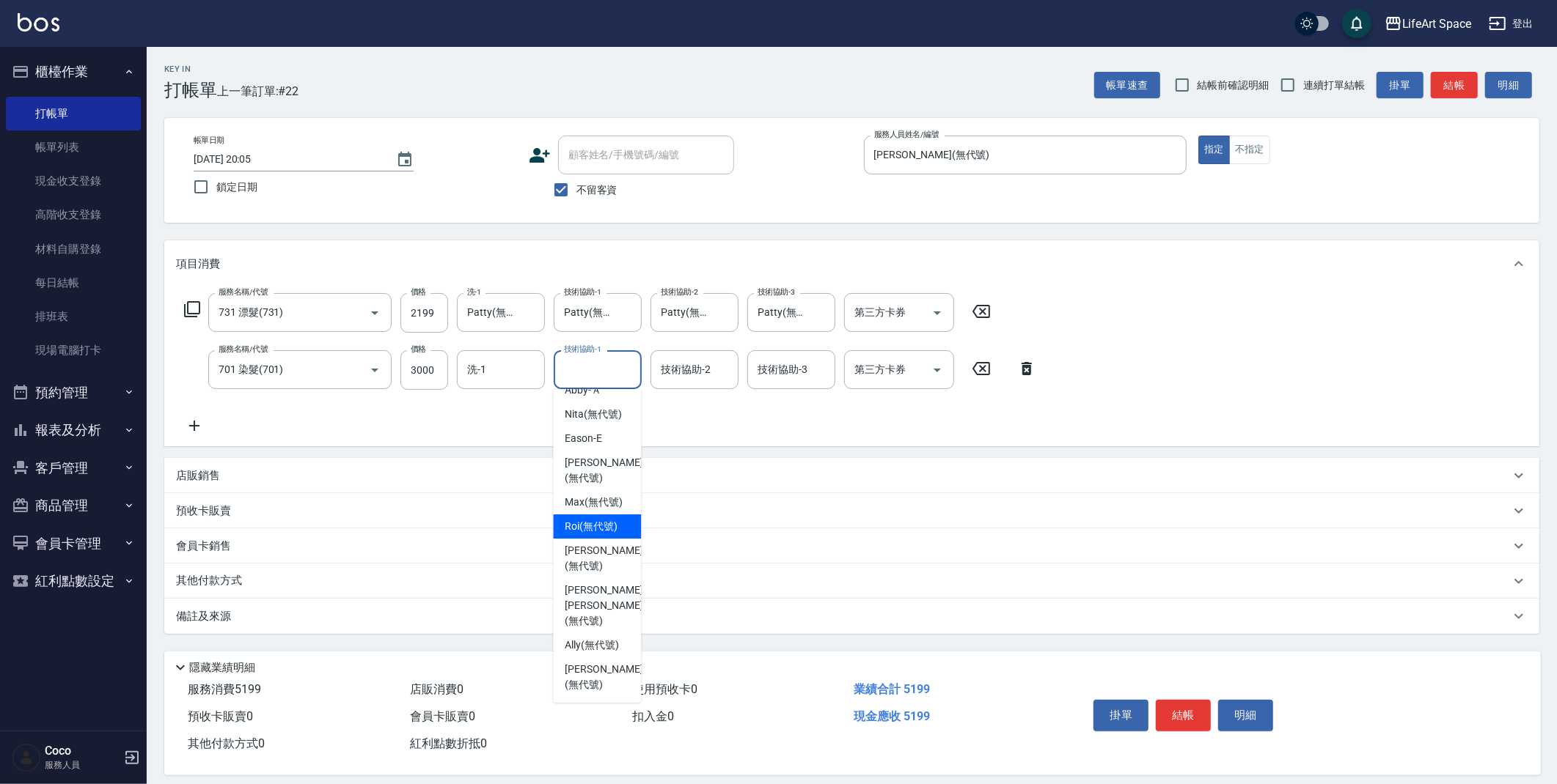
scroll to position [453, 0]
drag, startPoint x: 598, startPoint y: 673, endPoint x: 672, endPoint y: 433, distance: 251.1
click at [599, 668] on span "[PERSON_NAME] (無代號)" at bounding box center [604, 677] width 78 height 31
type input "[PERSON_NAME](無代號)"
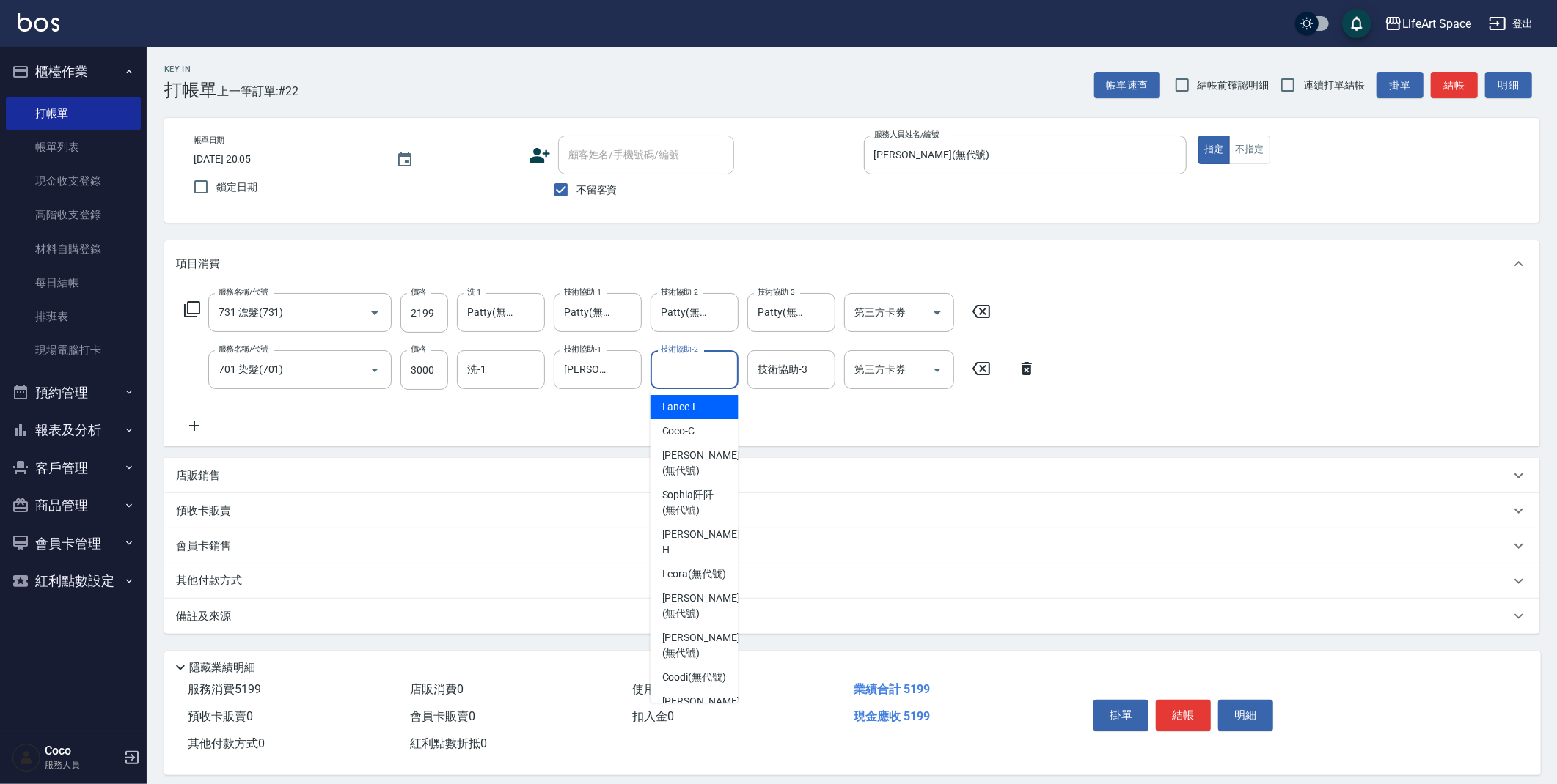
click at [717, 369] on input "技術協助-2" at bounding box center [694, 369] width 75 height 25
click at [693, 665] on span "[PERSON_NAME] (無代號)" at bounding box center [702, 677] width 78 height 31
type input "[PERSON_NAME](無代號)"
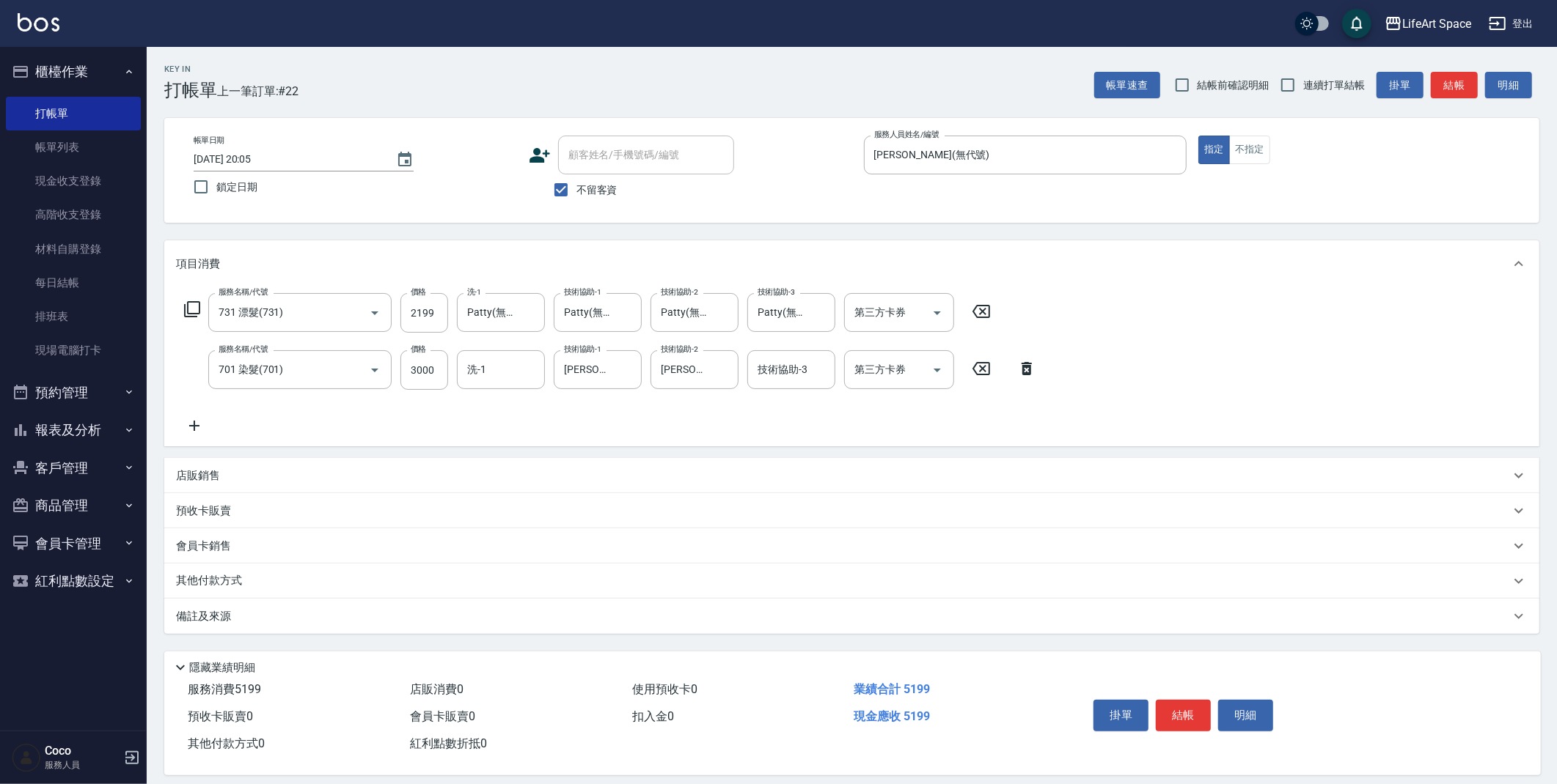
click at [201, 421] on icon at bounding box center [194, 426] width 37 height 18
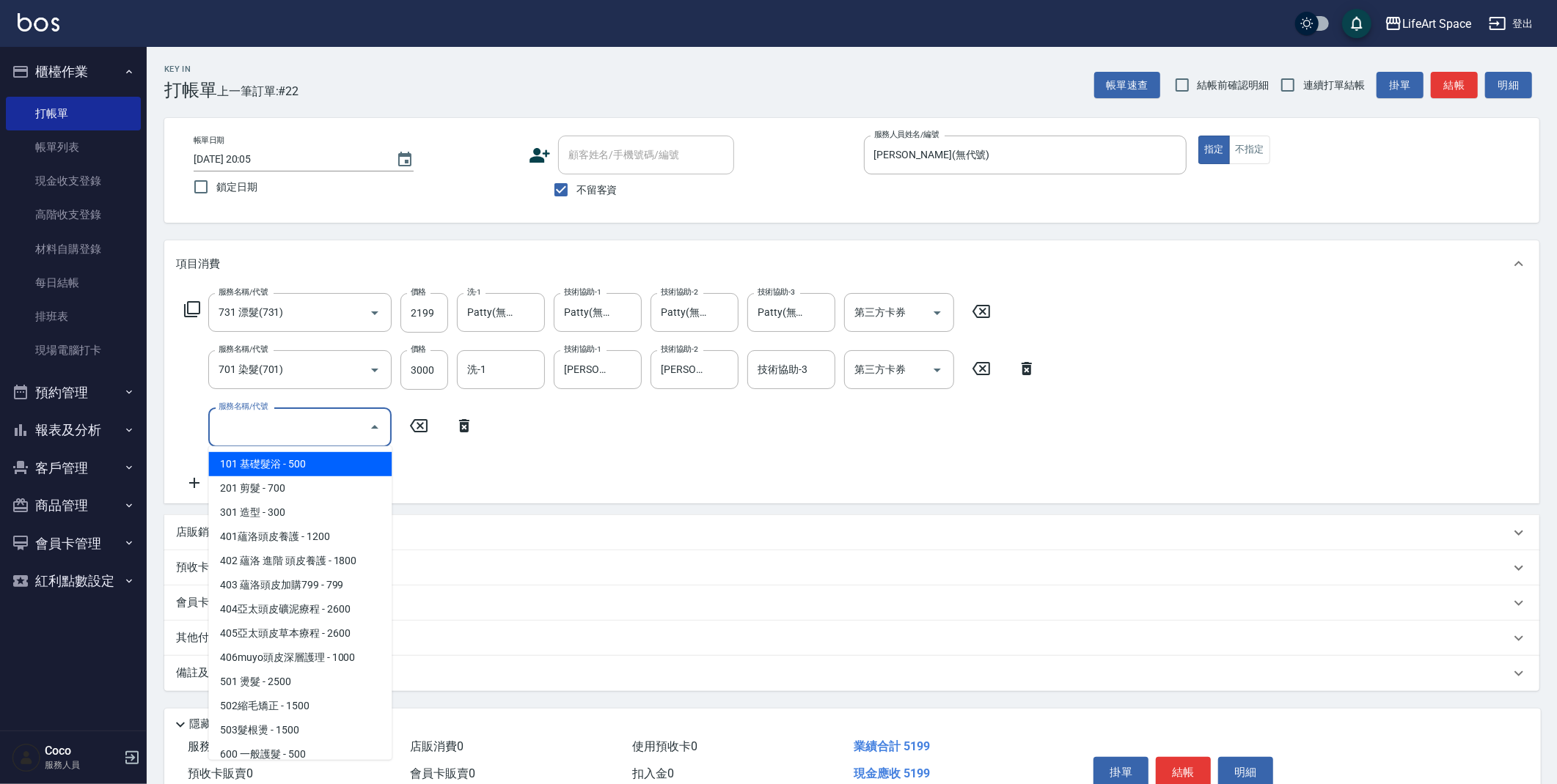
click at [238, 419] on input "服務名稱/代號" at bounding box center [289, 427] width 148 height 25
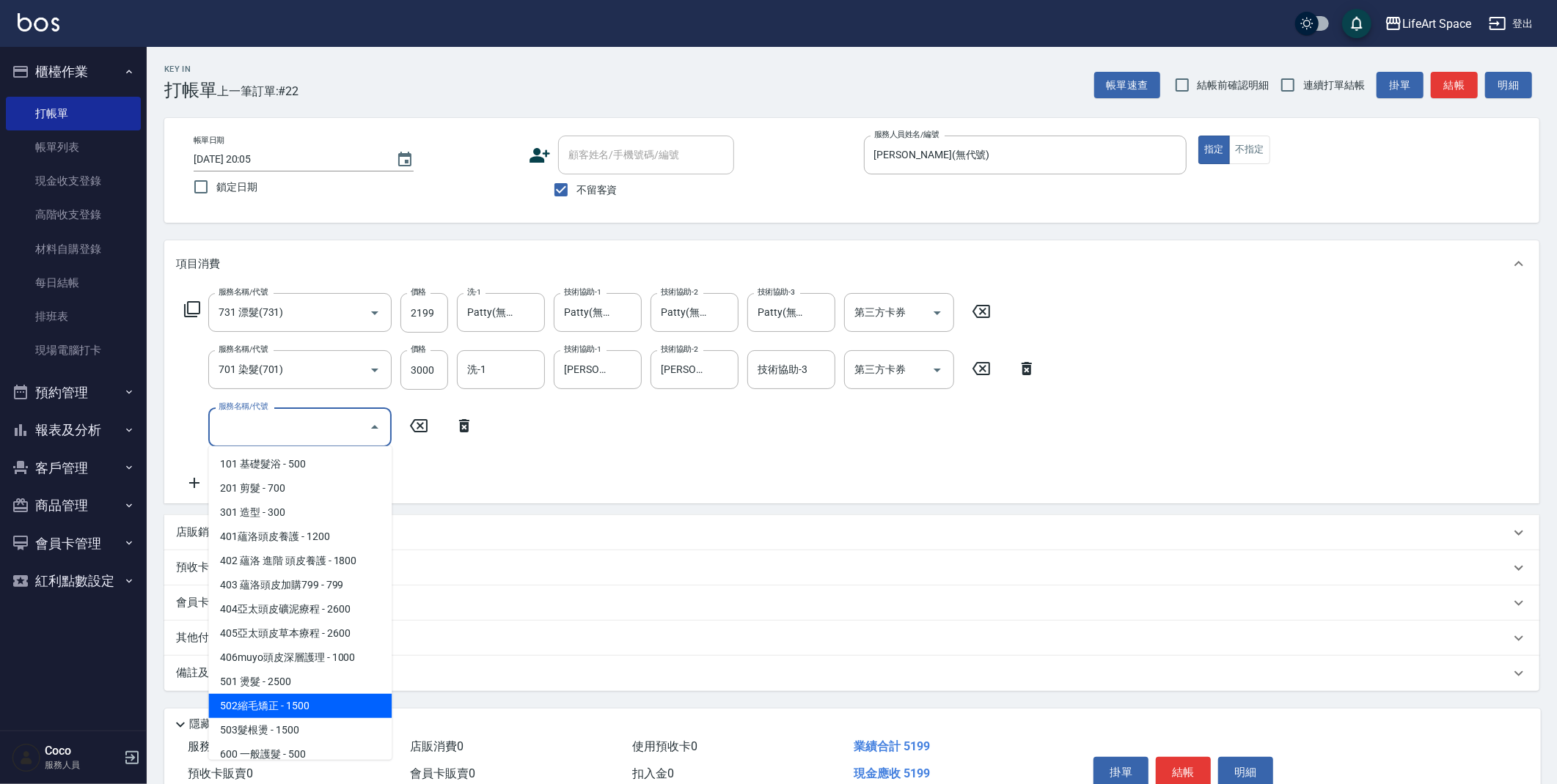
scroll to position [229, 0]
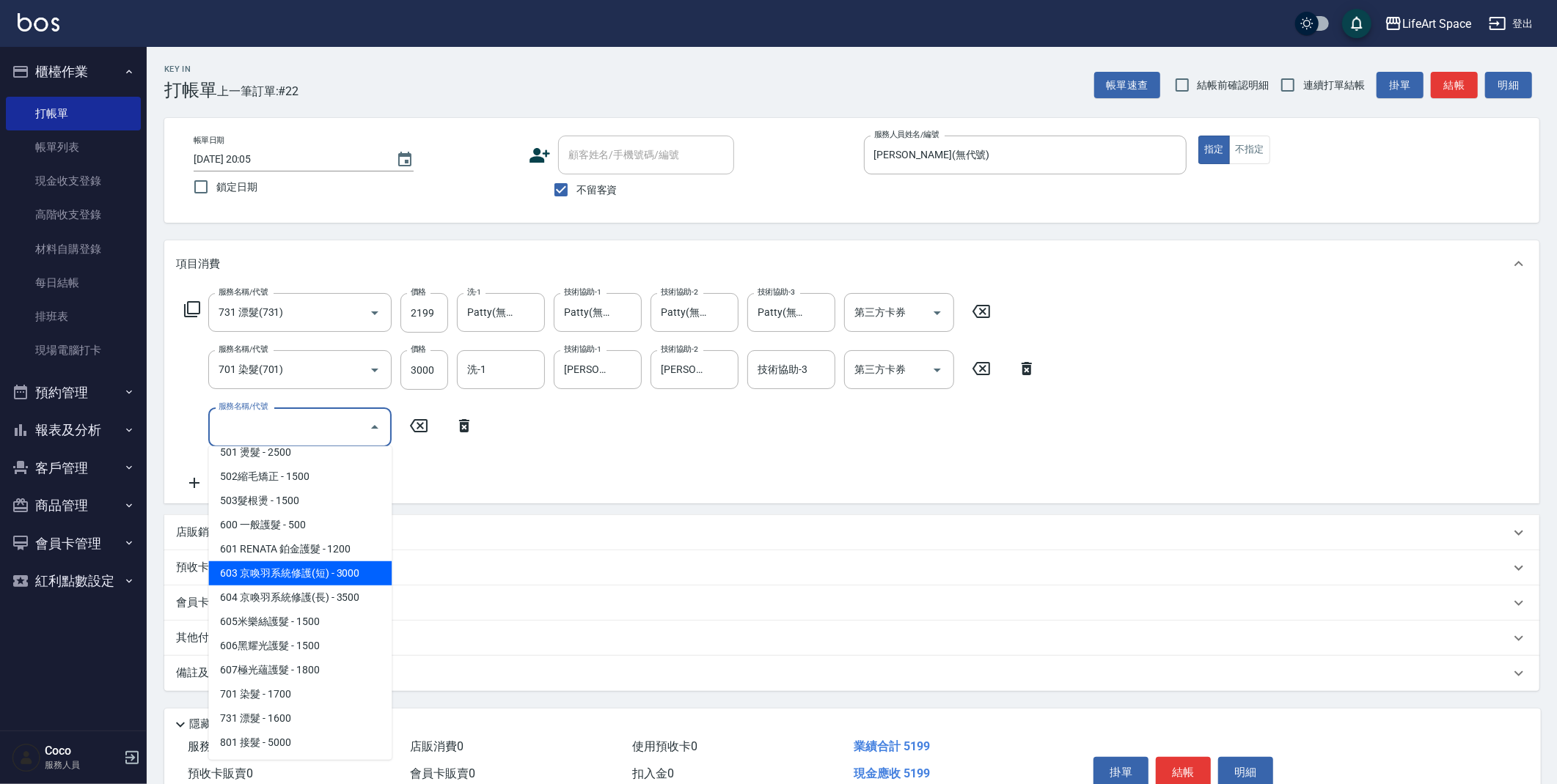
click at [305, 574] on span "603 京喚羽系統修護(短) - 3000" at bounding box center [300, 573] width 183 height 24
type input "603 京喚羽系統修護(短)(603)"
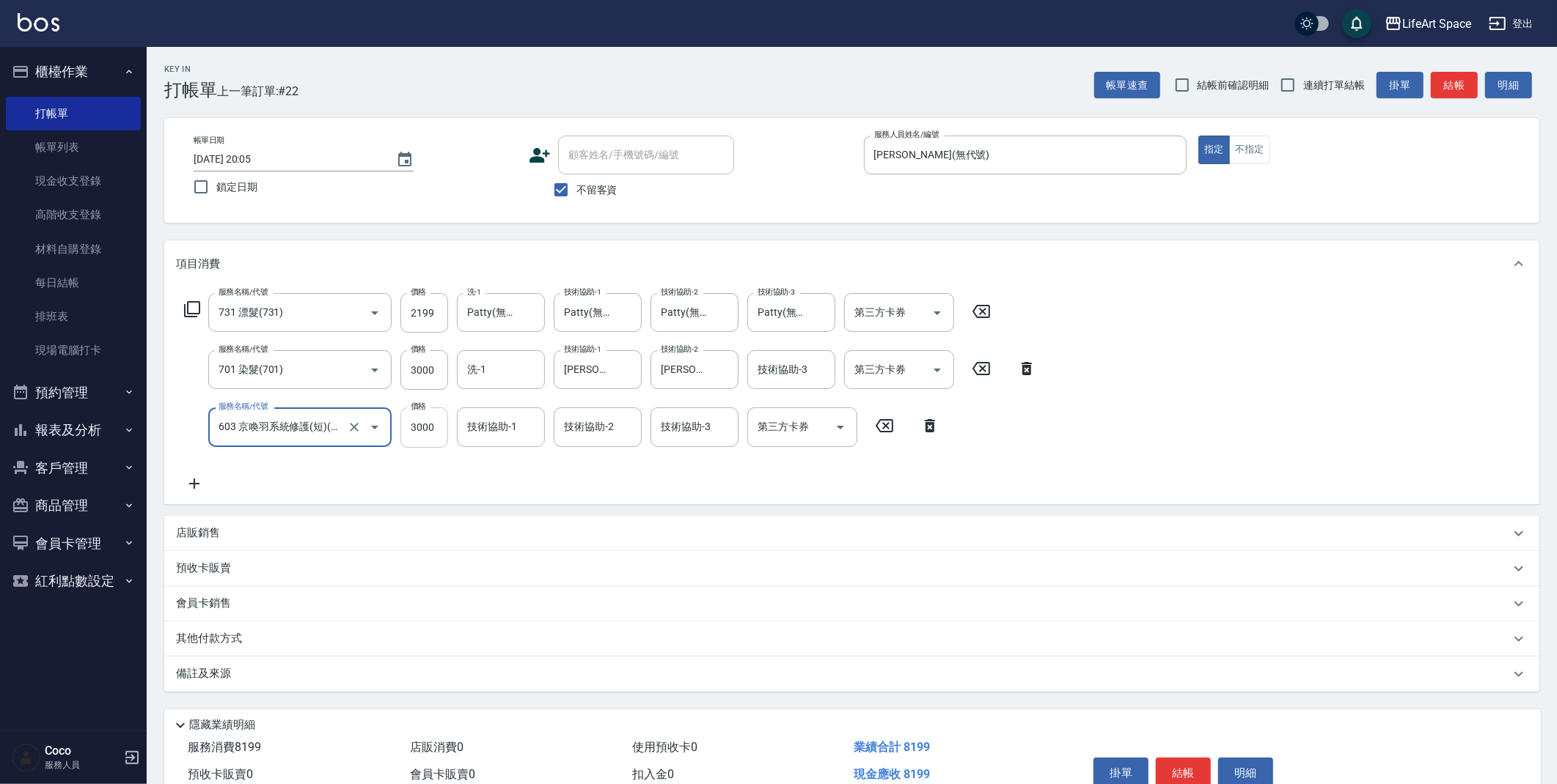
click at [440, 427] on input "3000" at bounding box center [424, 427] width 48 height 40
type input "2500"
click at [589, 414] on input "技術協助-2" at bounding box center [598, 427] width 75 height 25
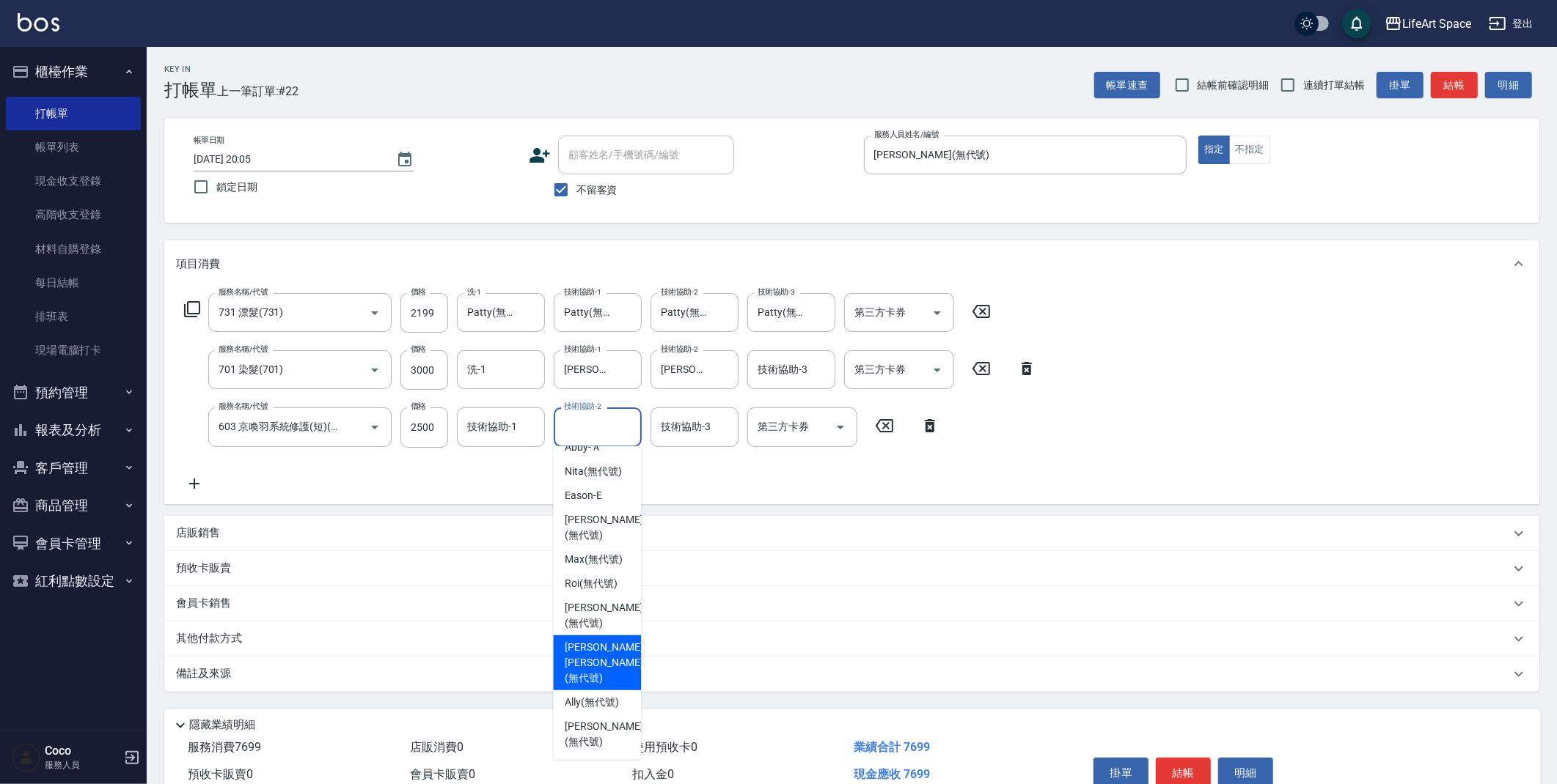
scroll to position [453, 0]
click at [602, 723] on span "[PERSON_NAME] (無代號)" at bounding box center [604, 734] width 78 height 31
type input "[PERSON_NAME](無代號)"
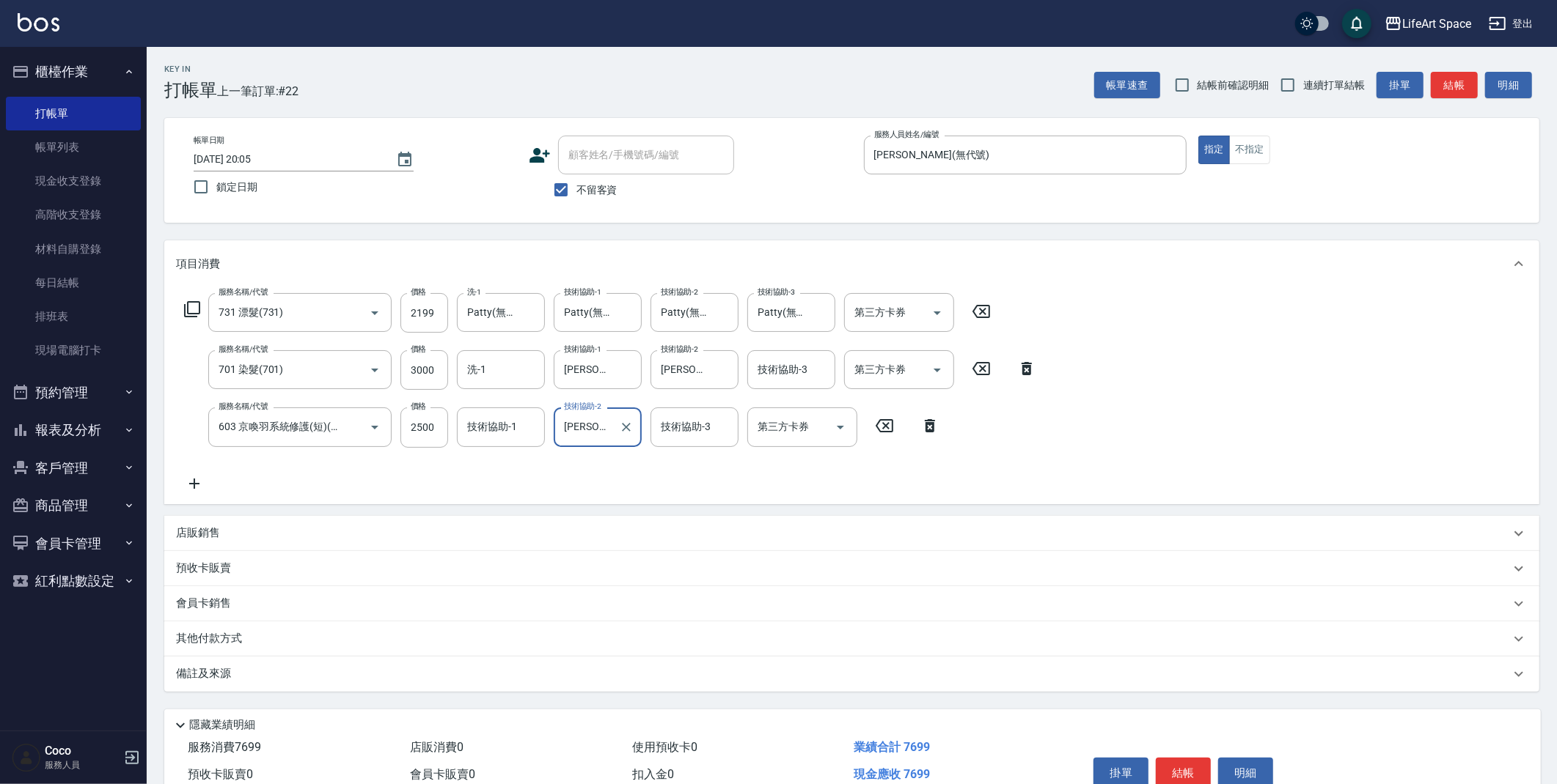
click at [227, 632] on p "其他付款方式" at bounding box center [213, 639] width 73 height 16
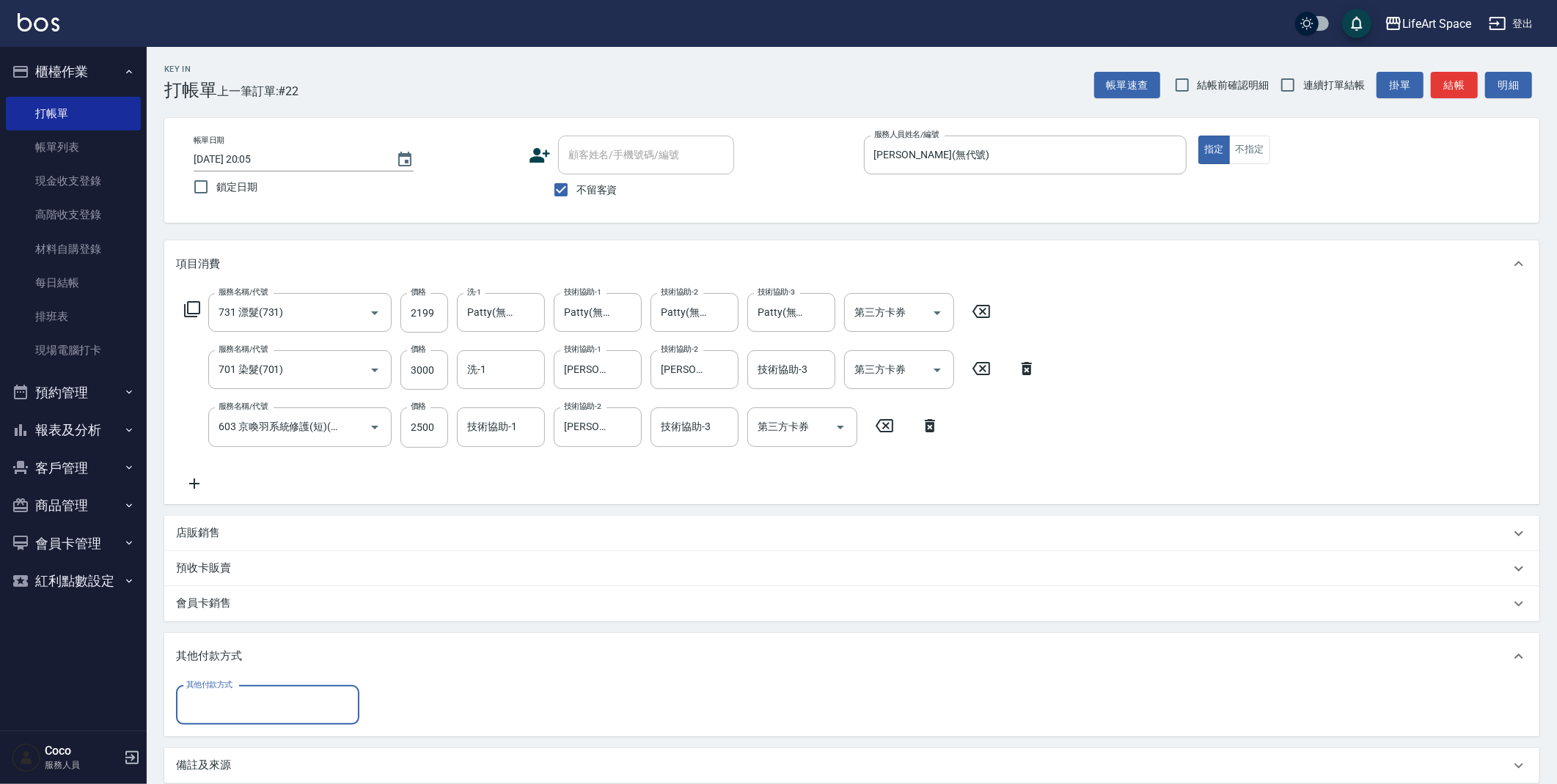
scroll to position [0, 0]
click at [250, 704] on input "其他付款方式" at bounding box center [268, 705] width 170 height 25
drag, startPoint x: 236, startPoint y: 652, endPoint x: 349, endPoint y: 655, distance: 113.0
click at [236, 652] on span "信用卡" at bounding box center [268, 644] width 183 height 24
type input "信用卡"
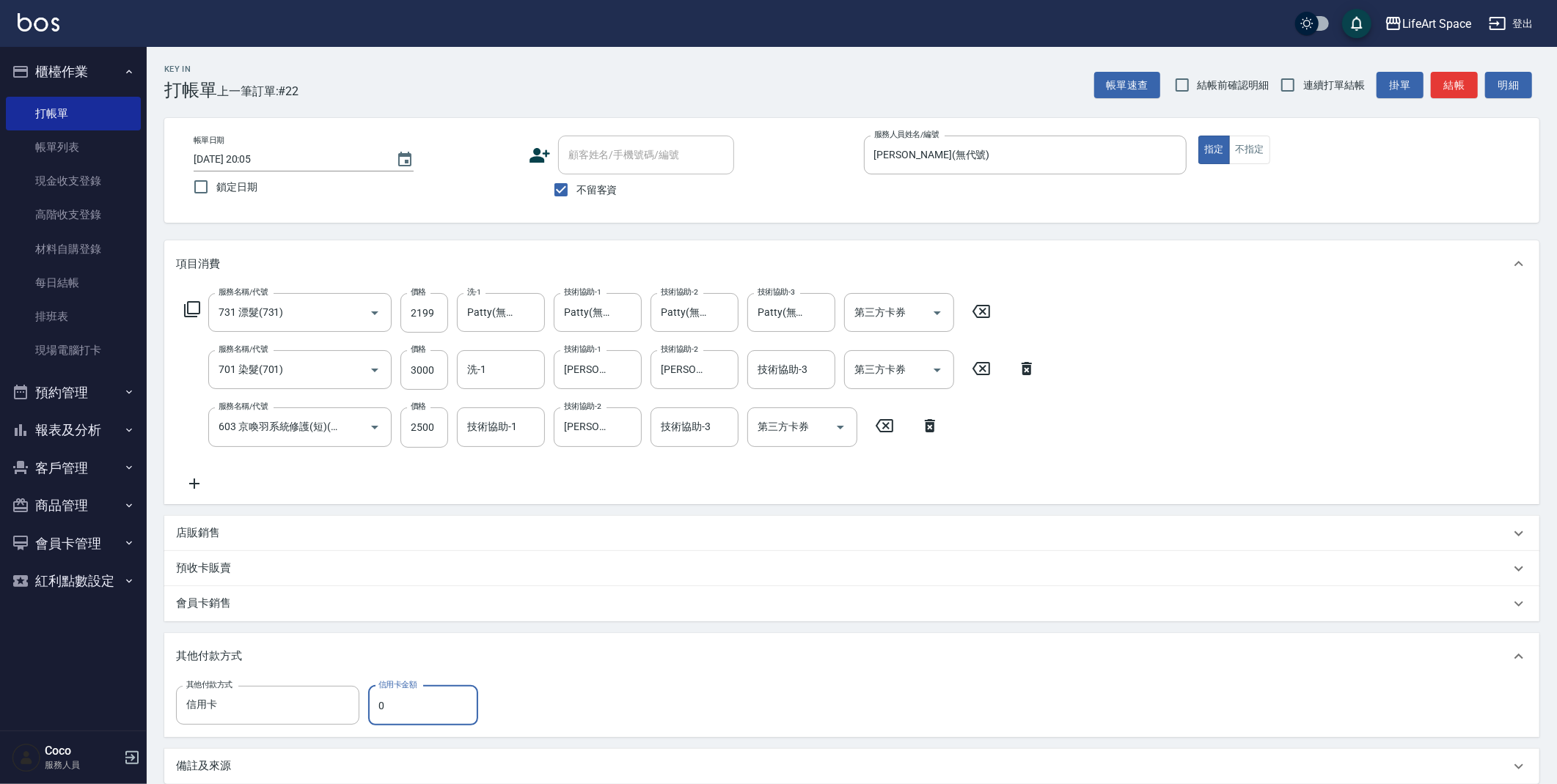
scroll to position [76, 0]
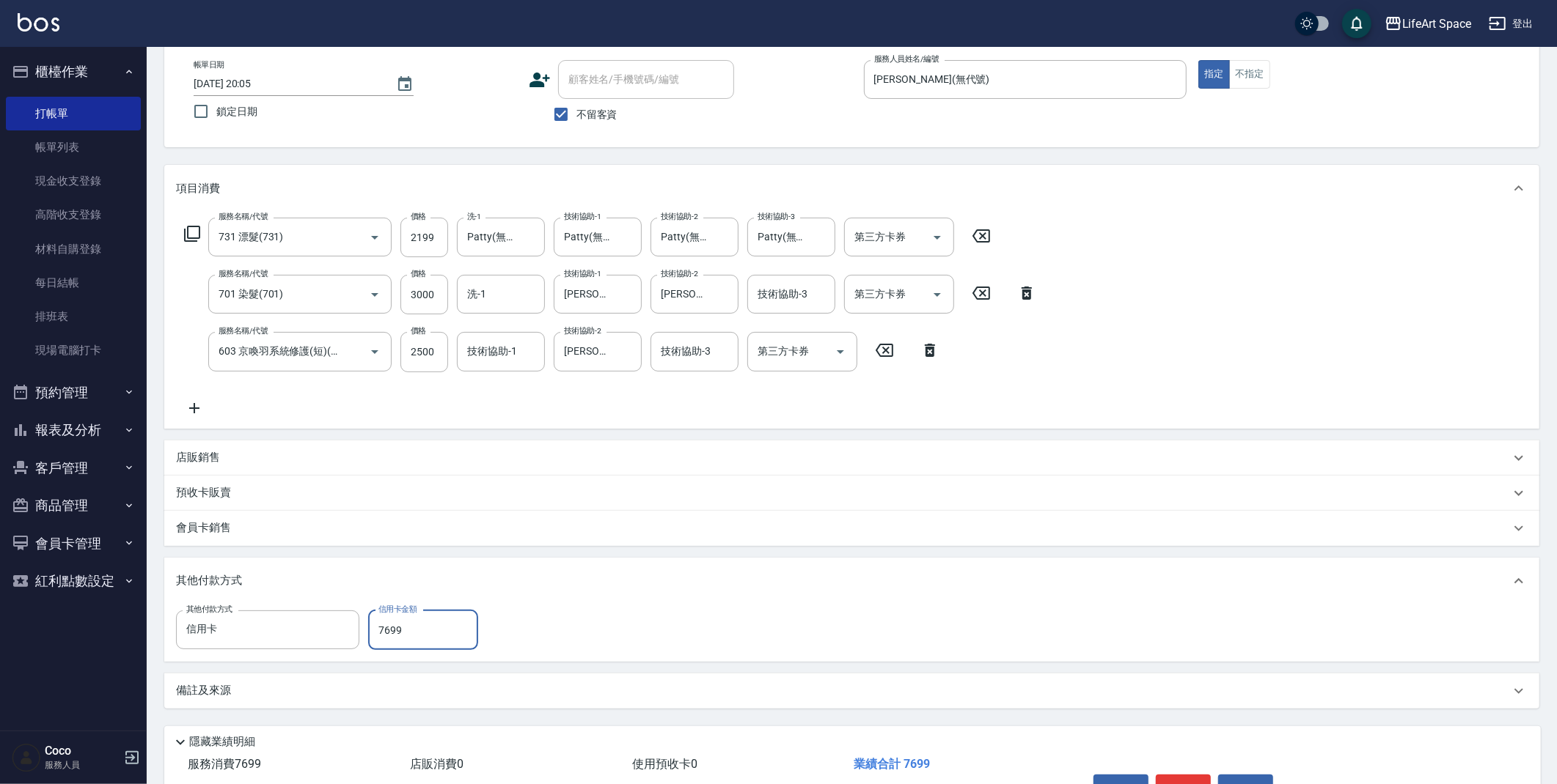
type input "7699"
click at [241, 681] on div "備註及來源" at bounding box center [851, 691] width 1375 height 35
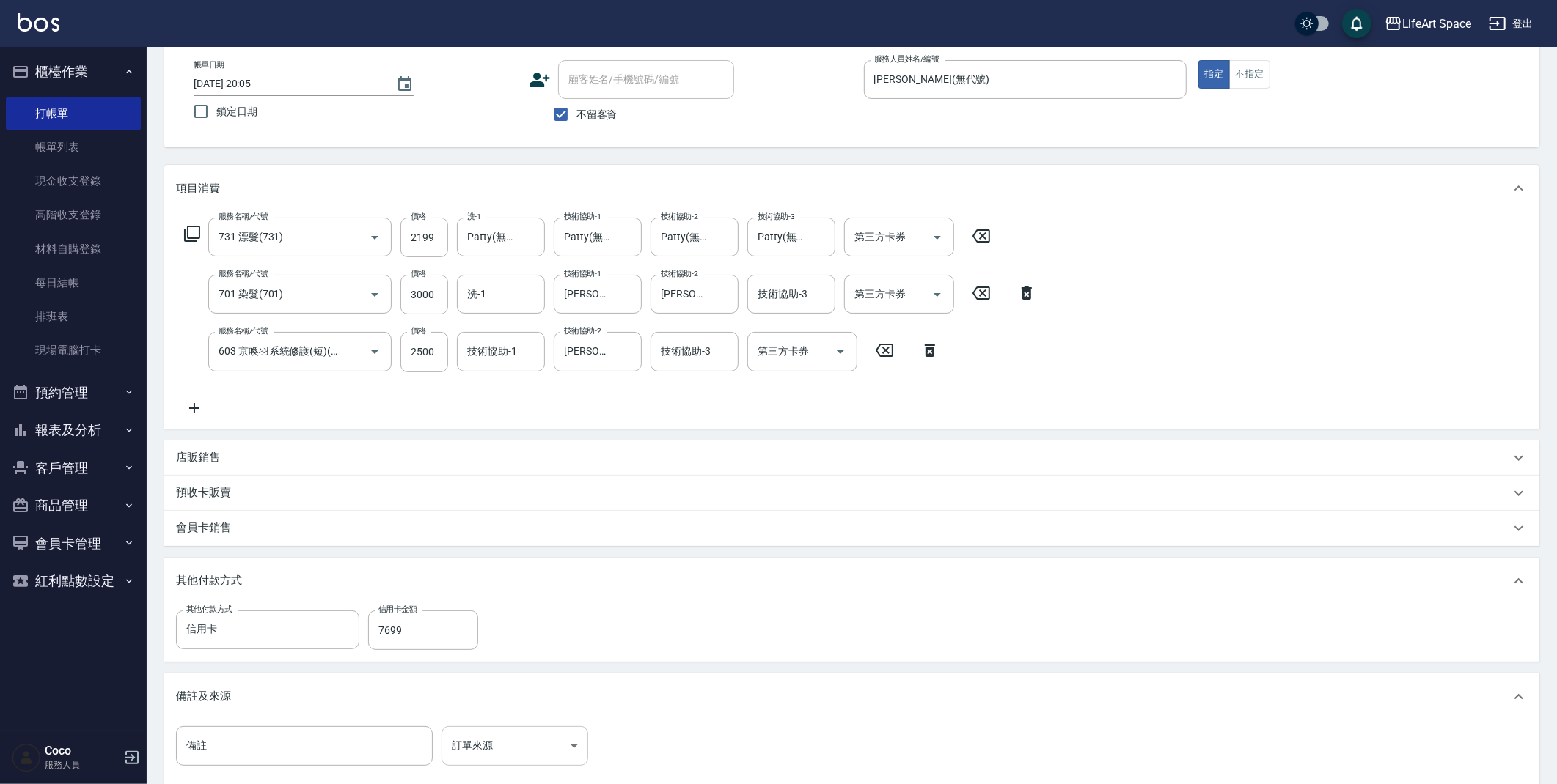
click at [494, 755] on body "LifeArt Space 登出 櫃檯作業 打帳單 帳單列表 現金收支登錄 高階收支登錄 材料自購登錄 每日結帳 排班表 現場電腦打卡 預約管理 預約管理 單…" at bounding box center [778, 439] width 1557 height 1030
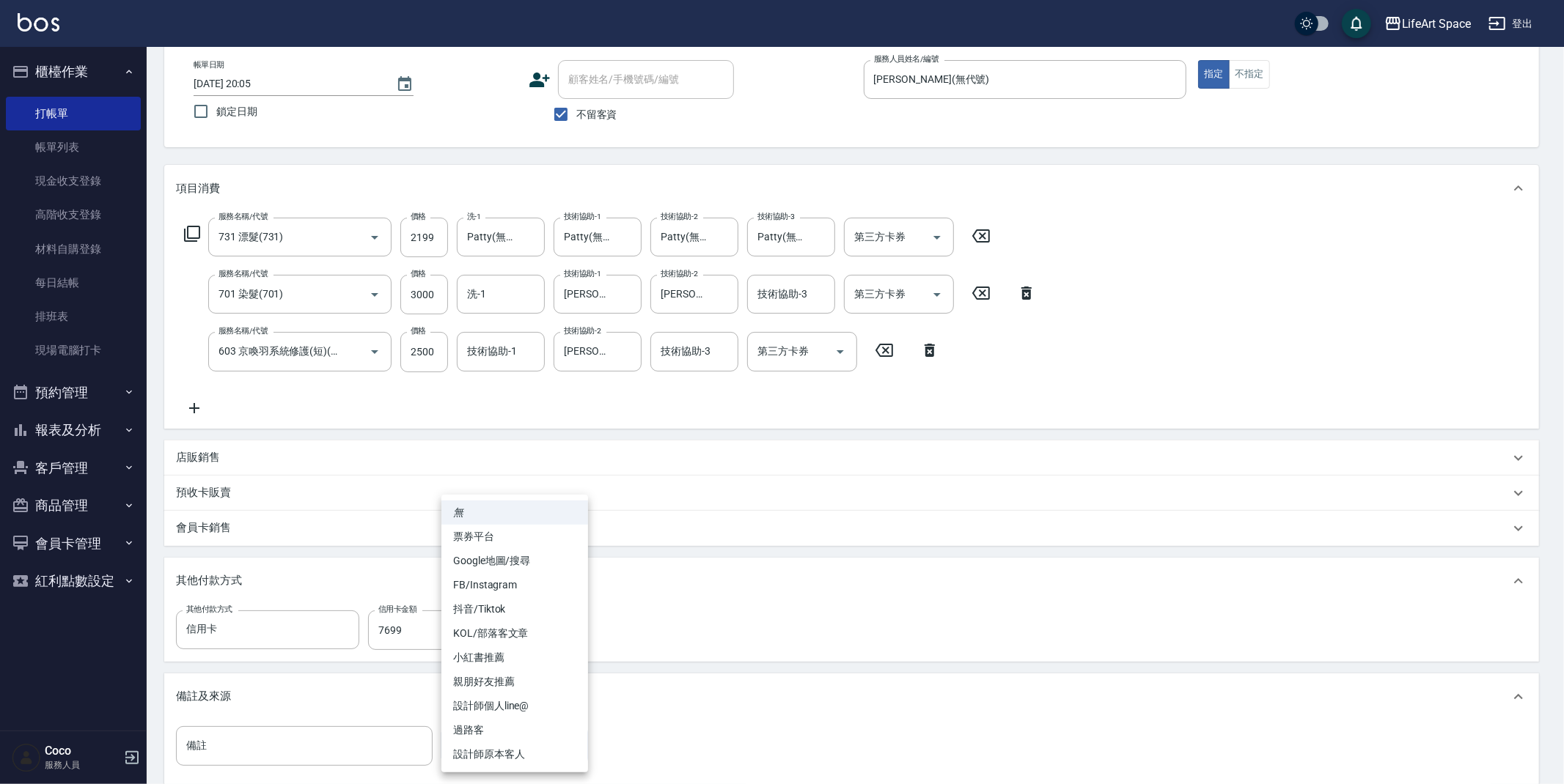
click at [542, 580] on li "FB/Instagram" at bounding box center [514, 585] width 147 height 24
type input "FB/Instagram"
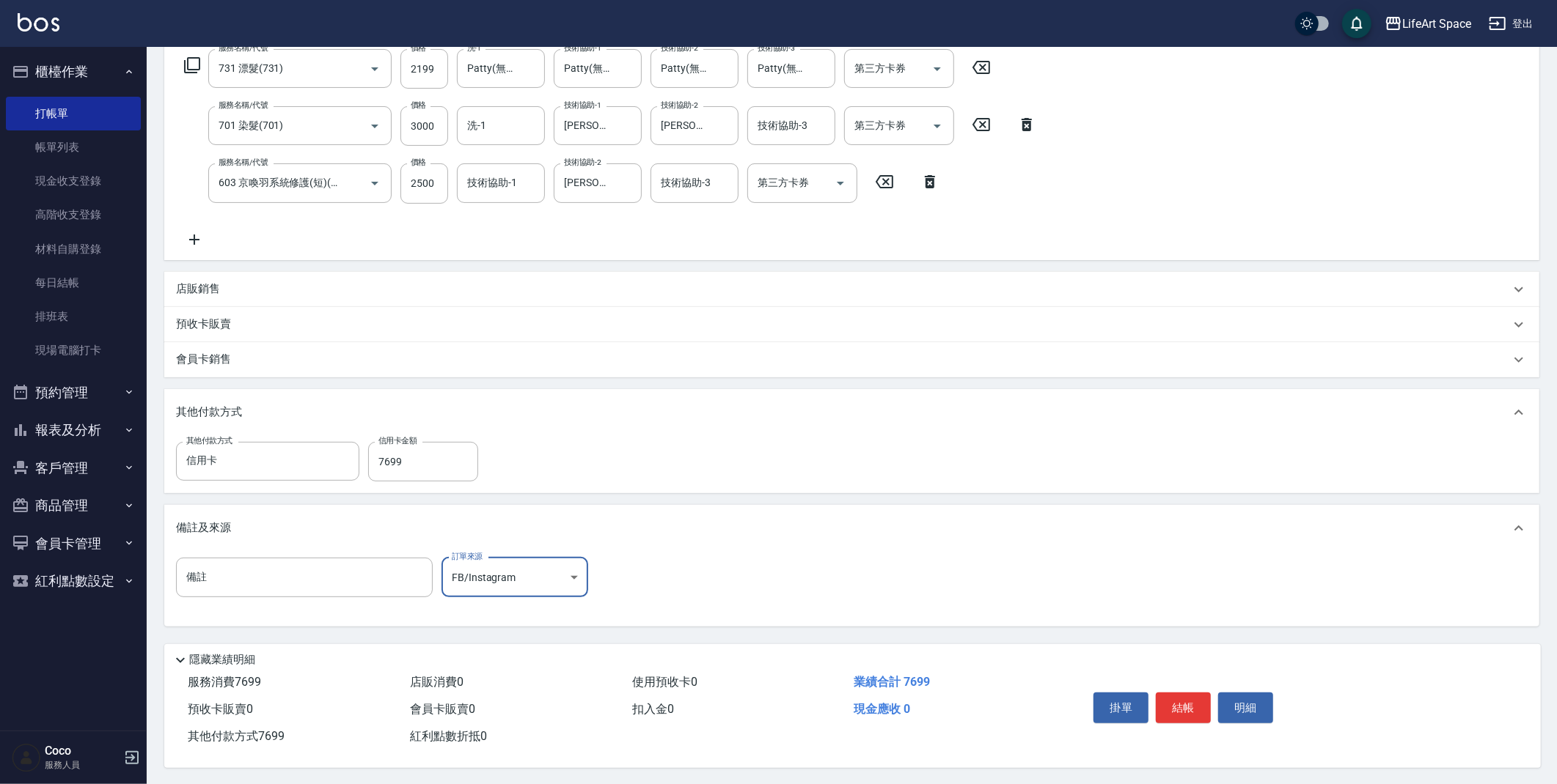
scroll to position [250, 0]
click at [1184, 703] on button "結帳" at bounding box center [1183, 706] width 55 height 31
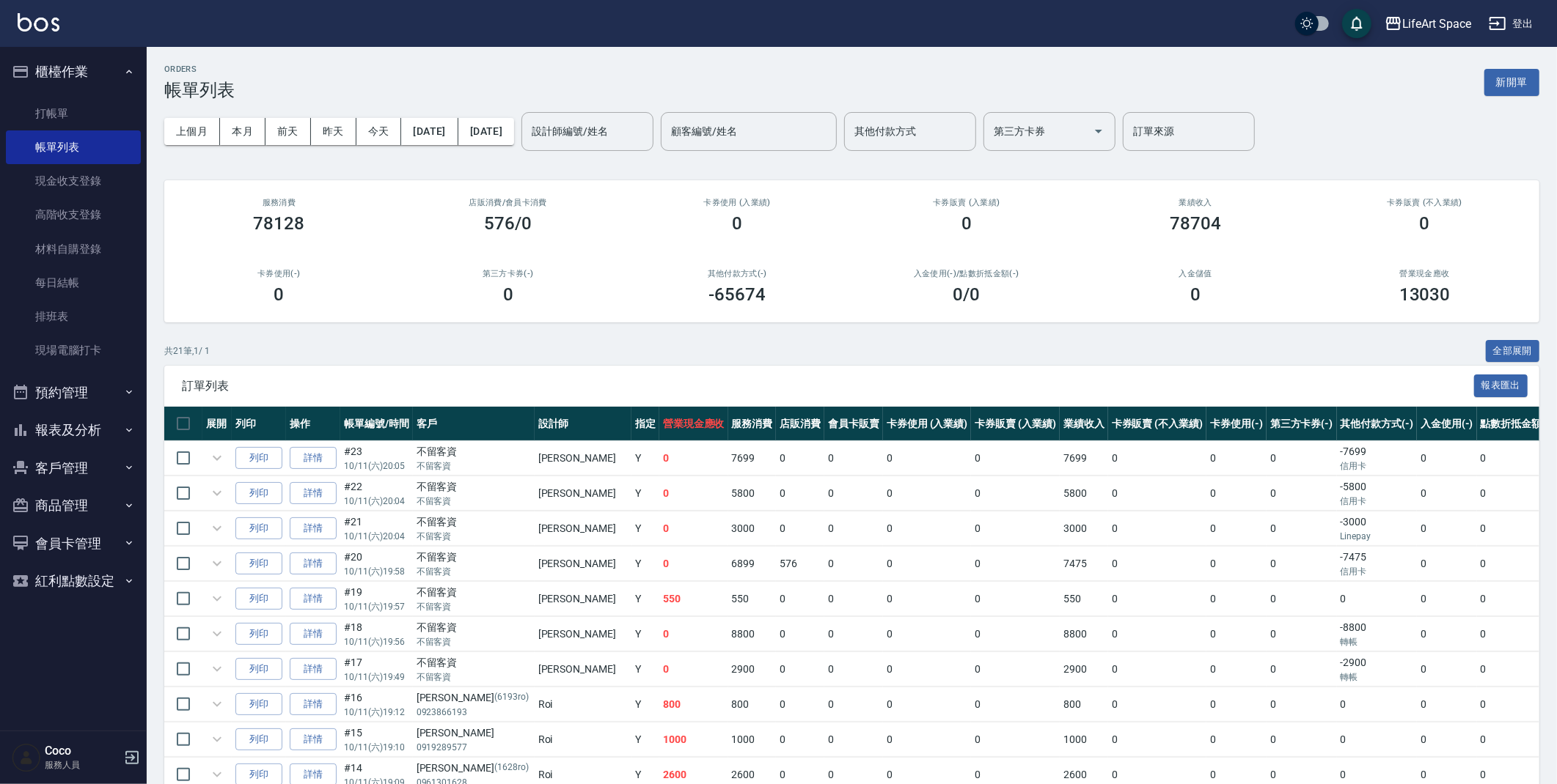
drag, startPoint x: 69, startPoint y: 114, endPoint x: 704, endPoint y: 189, distance: 639.4
click at [69, 114] on link "打帳單" at bounding box center [72, 114] width 135 height 33
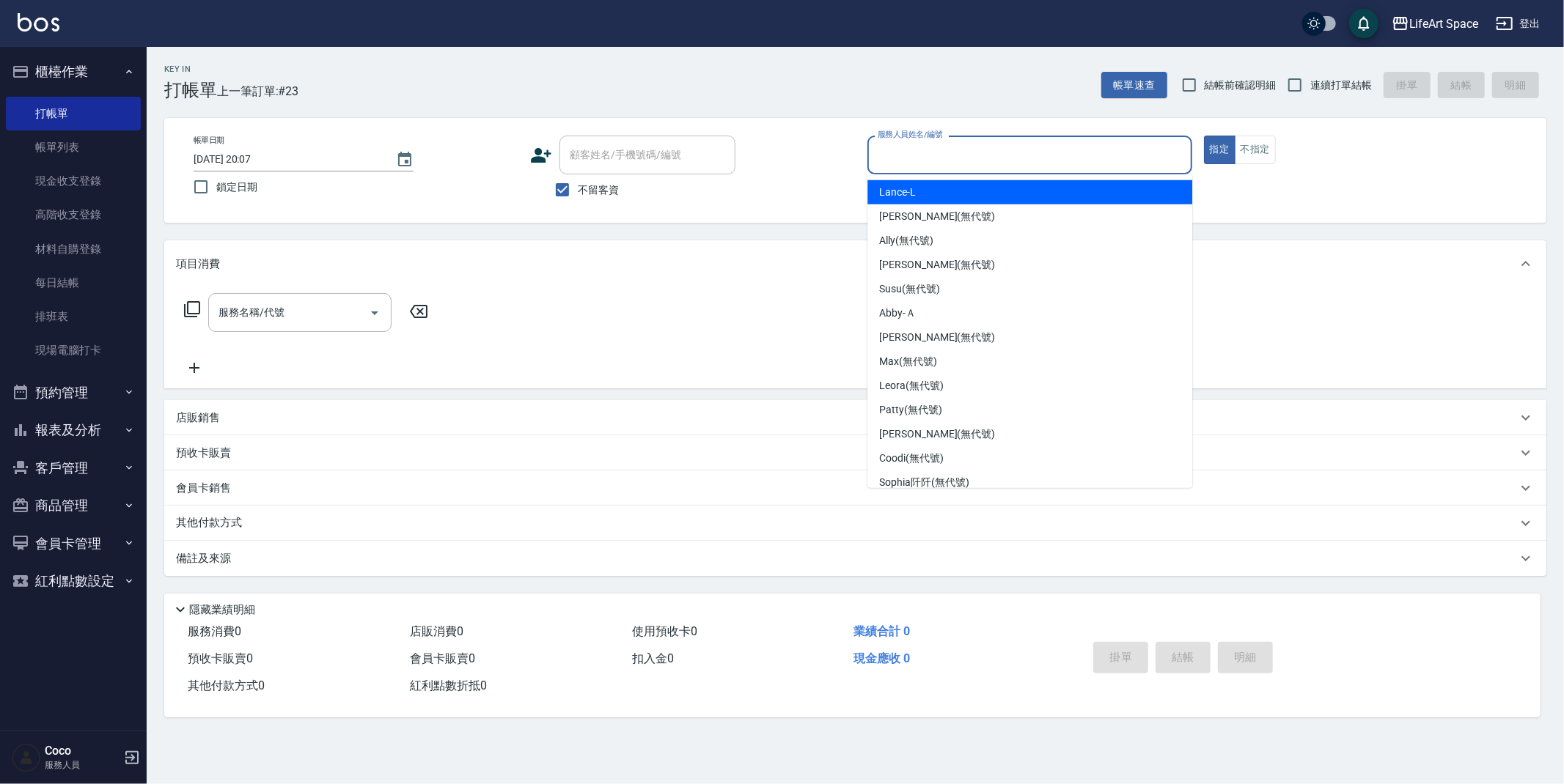
click at [896, 158] on input "服務人員姓名/編號" at bounding box center [1030, 155] width 311 height 25
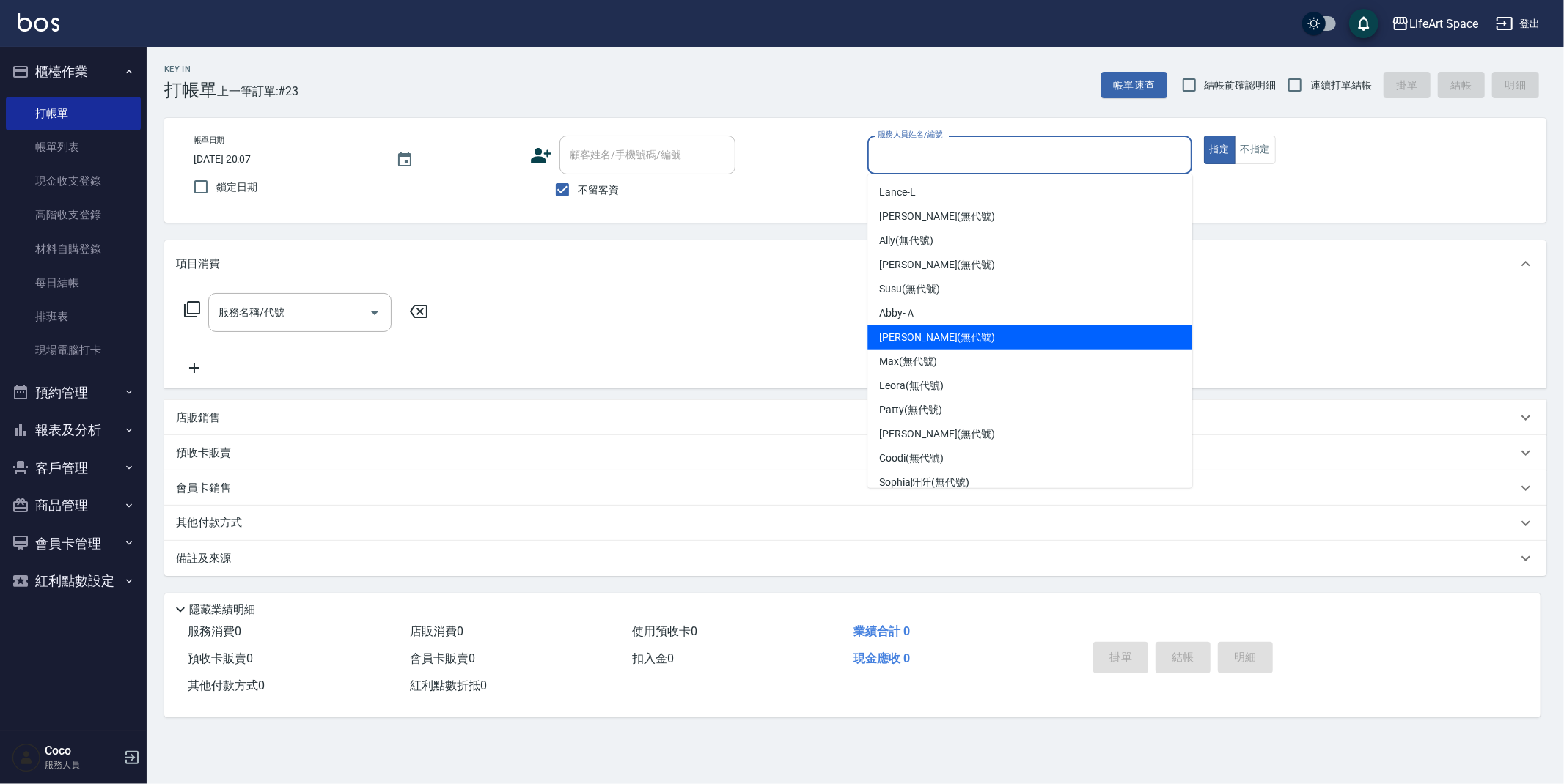
click at [911, 337] on span "[PERSON_NAME] (無代號)" at bounding box center [936, 337] width 115 height 15
type input "[PERSON_NAME](無代號)"
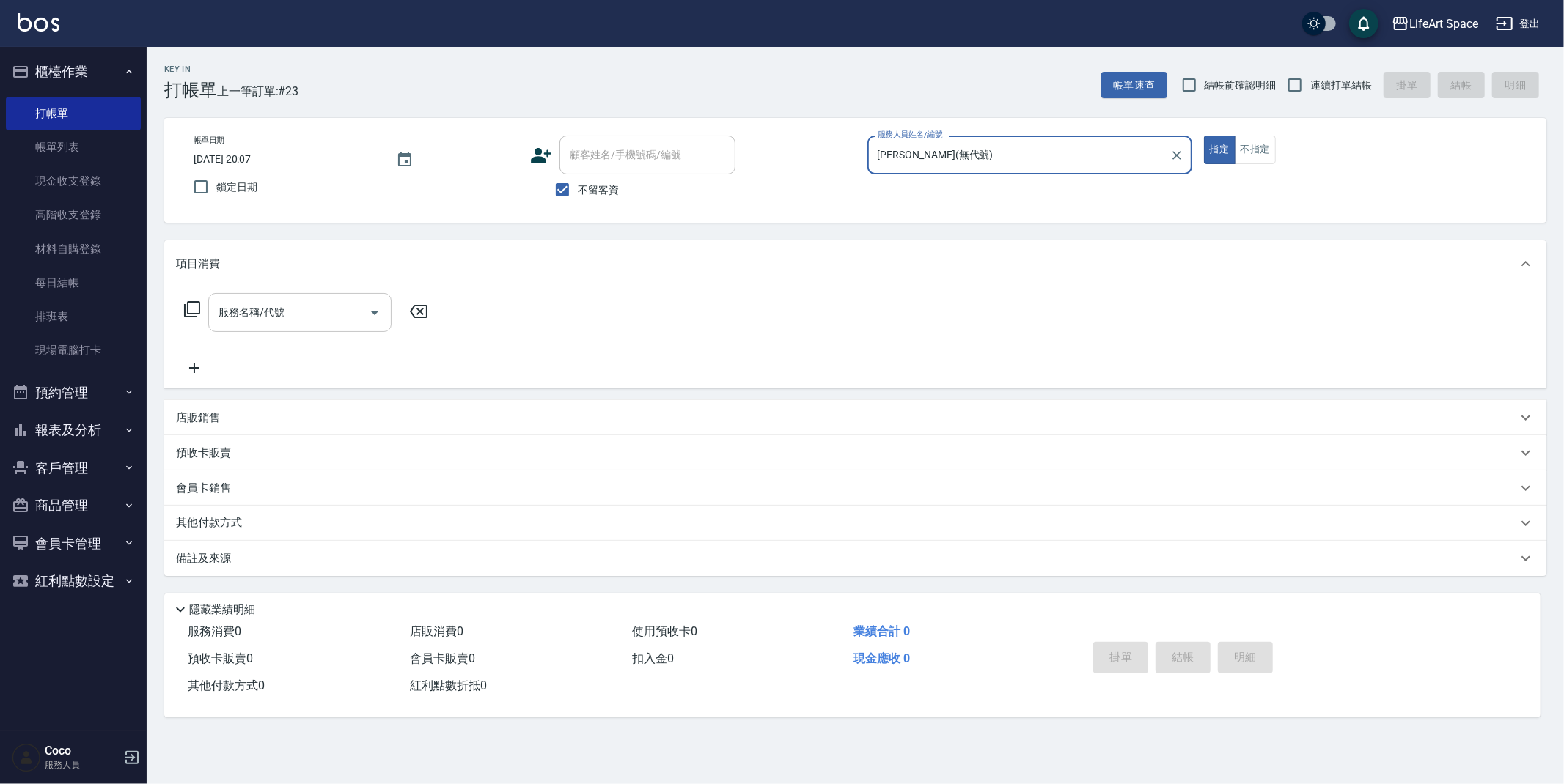
click at [308, 318] on input "服務名稱/代號" at bounding box center [289, 313] width 148 height 25
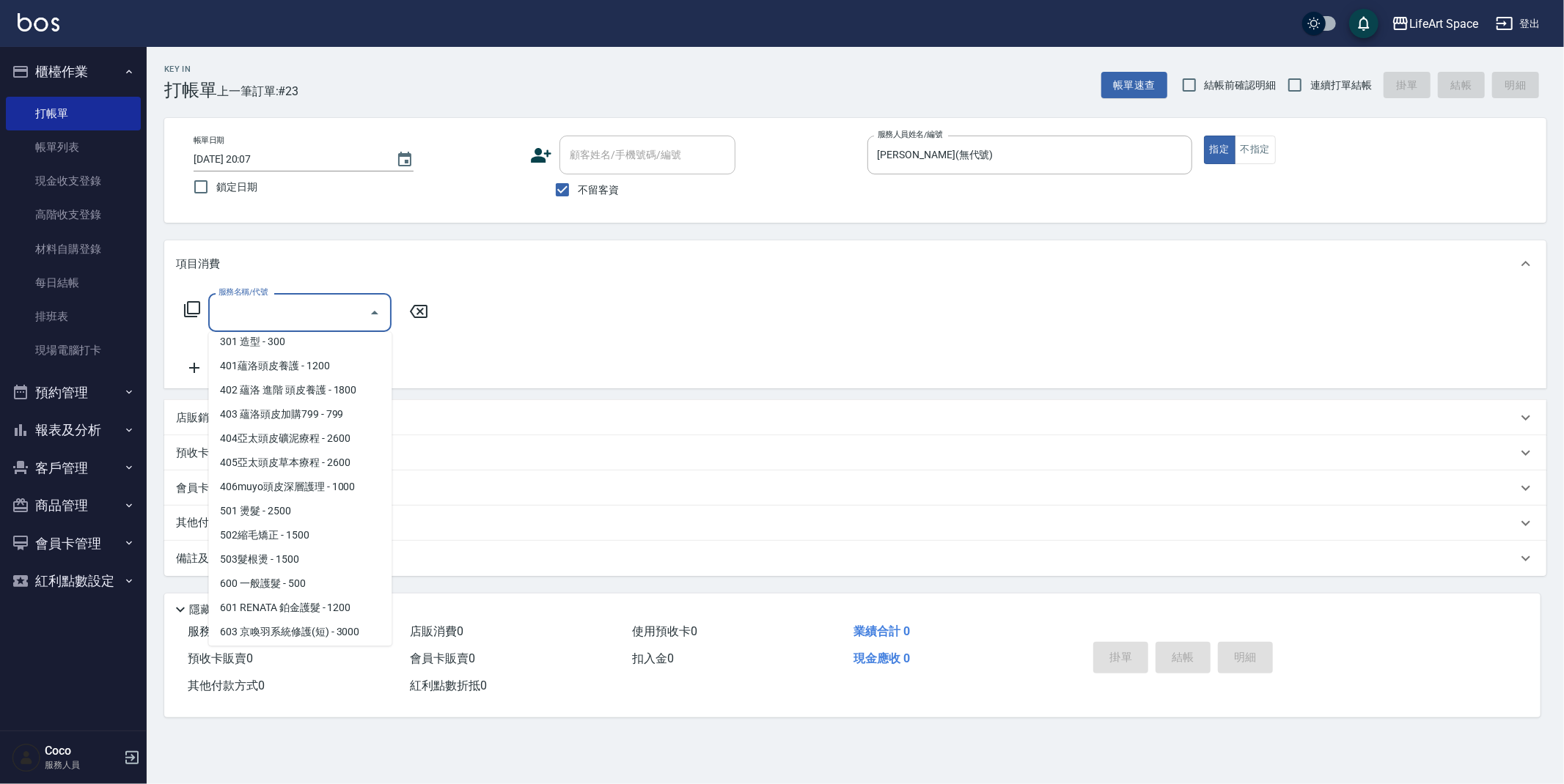
scroll to position [229, 0]
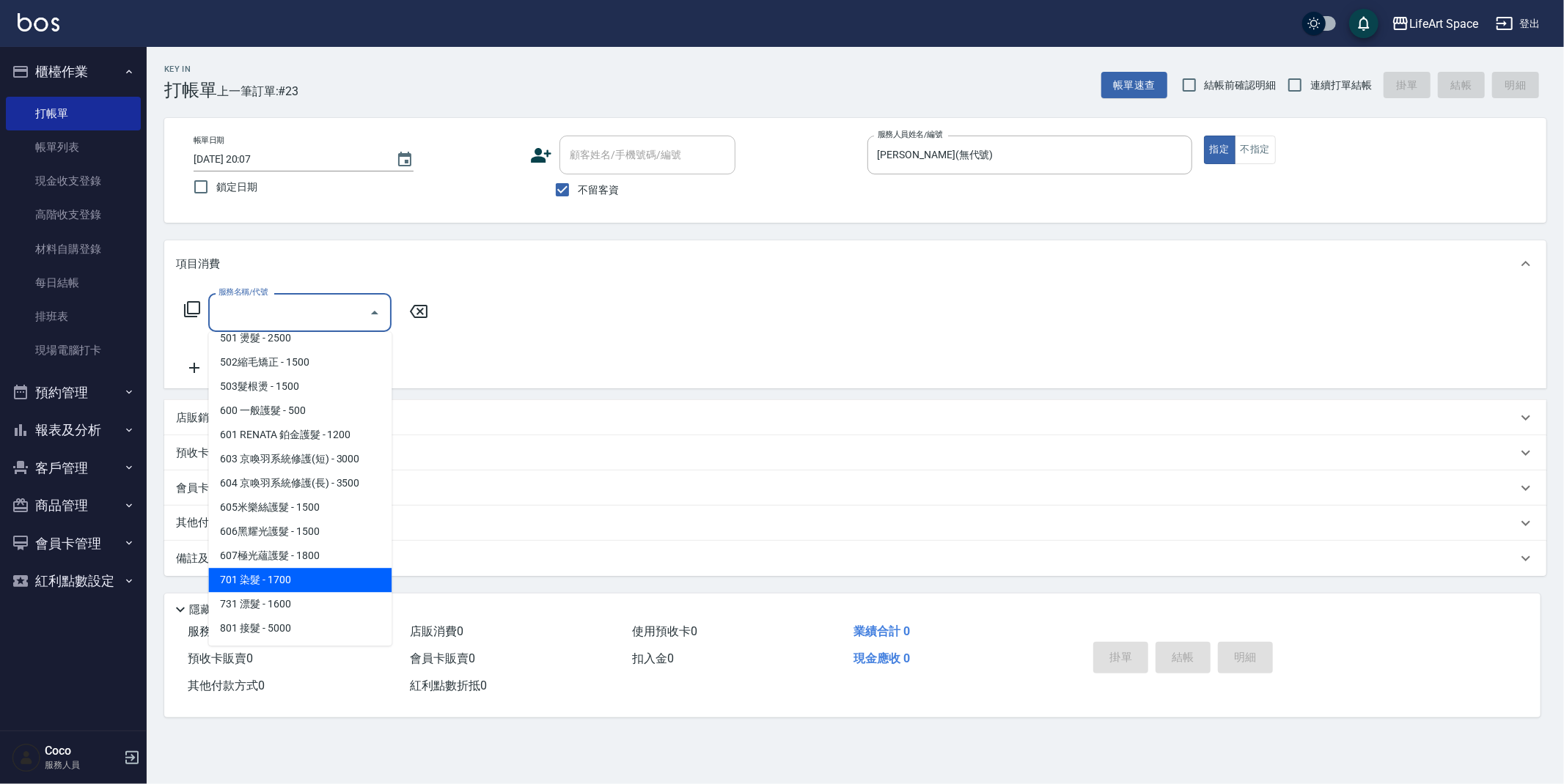
click at [296, 583] on span "701 染髮 - 1700" at bounding box center [300, 580] width 183 height 24
type input "701 染髮(701)"
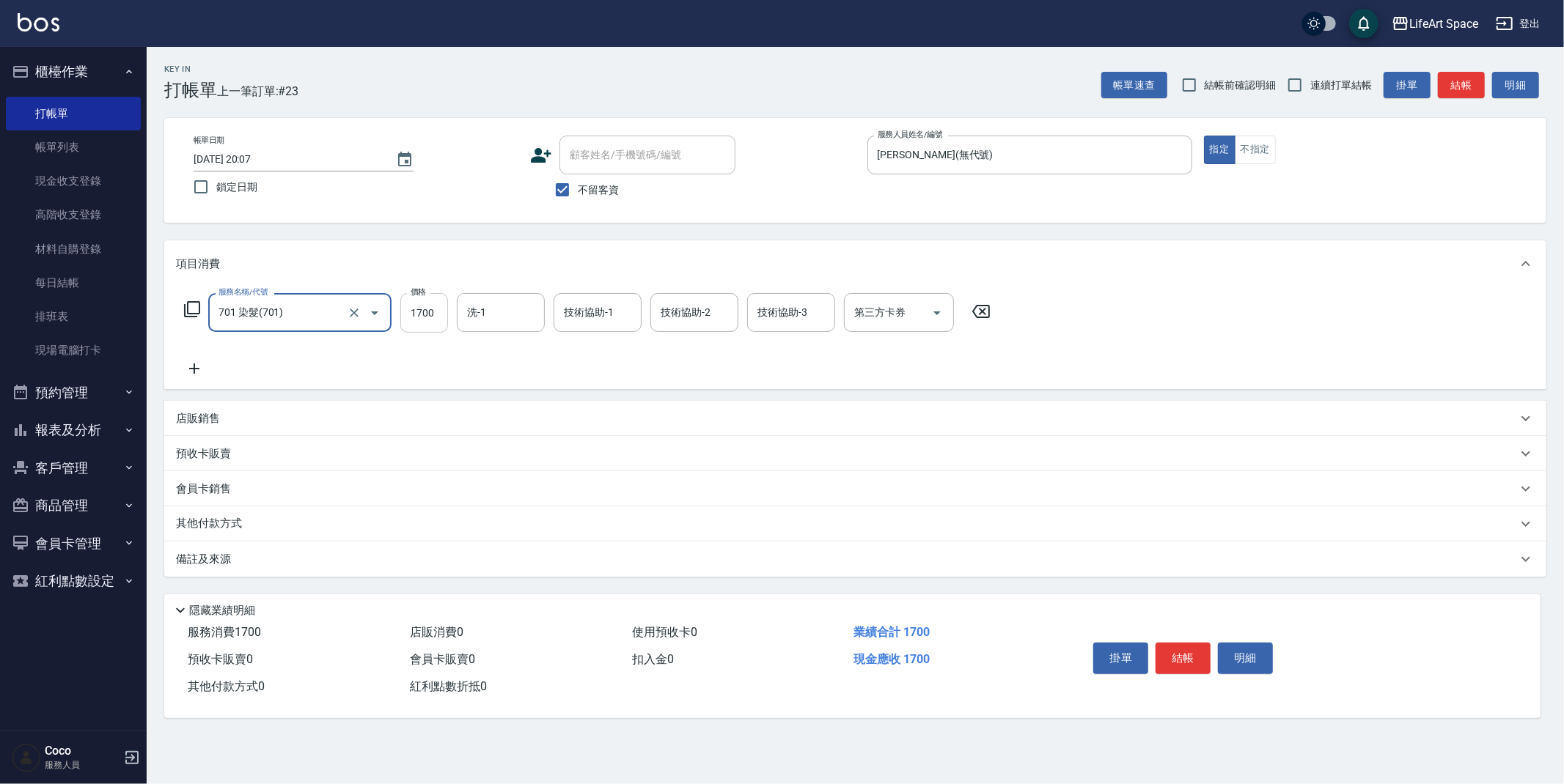
drag, startPoint x: 443, startPoint y: 314, endPoint x: 438, endPoint y: 321, distance: 8.6
click at [441, 317] on input "1700" at bounding box center [424, 313] width 48 height 40
type input "2950"
click at [519, 318] on input "洗-1" at bounding box center [501, 313] width 75 height 25
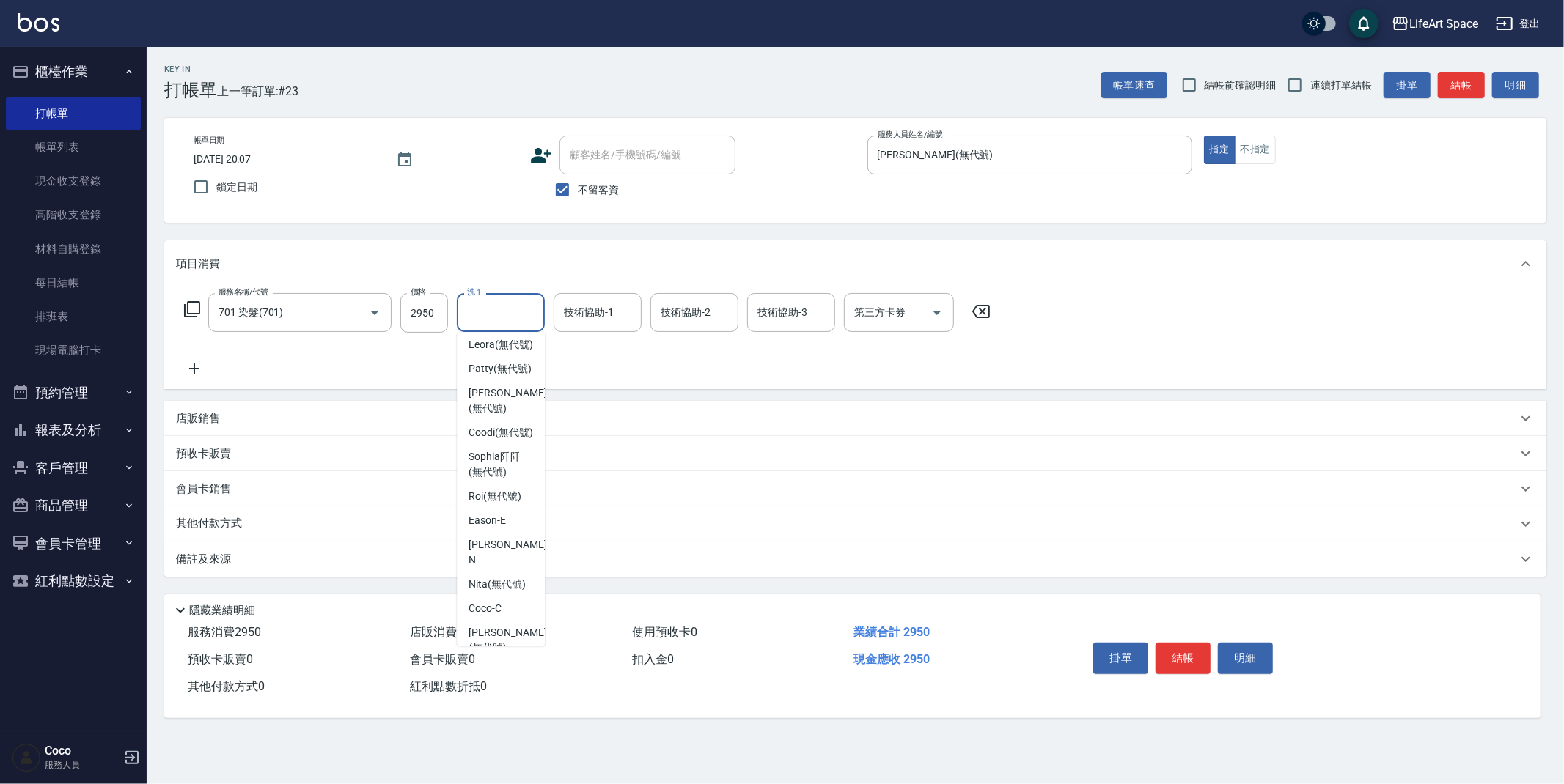
scroll to position [240, 0]
drag, startPoint x: 500, startPoint y: 428, endPoint x: 589, endPoint y: 348, distance: 119.7
click at [500, 421] on span "[PERSON_NAME] (無代號)" at bounding box center [507, 406] width 78 height 31
type input "[PERSON_NAME](無代號)"
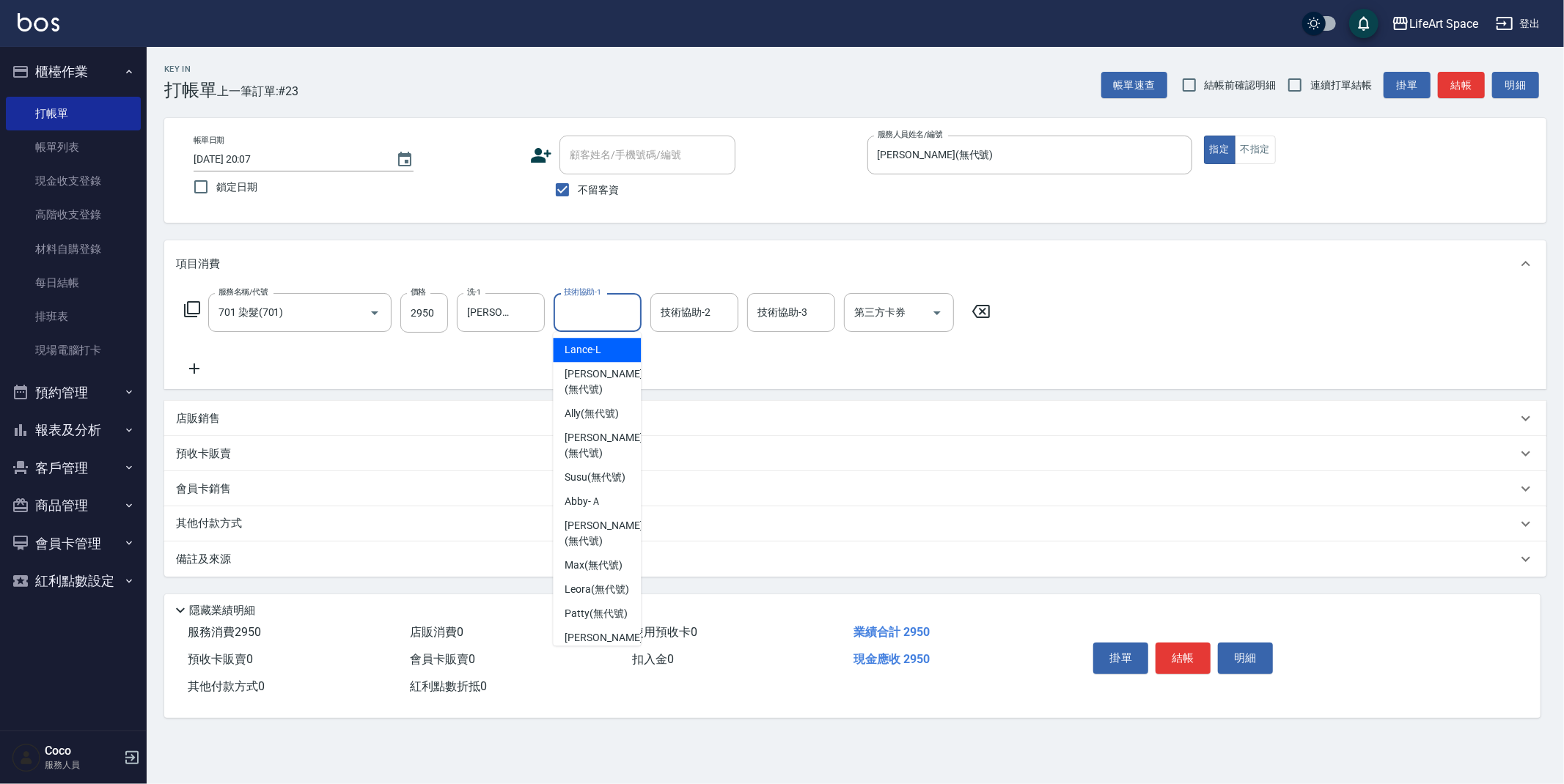
click at [612, 318] on div "技術協助-1 技術協助-1" at bounding box center [597, 312] width 88 height 39
click at [608, 407] on span "[PERSON_NAME] (無代號)" at bounding box center [604, 391] width 78 height 31
type input "[PERSON_NAME](無代號)"
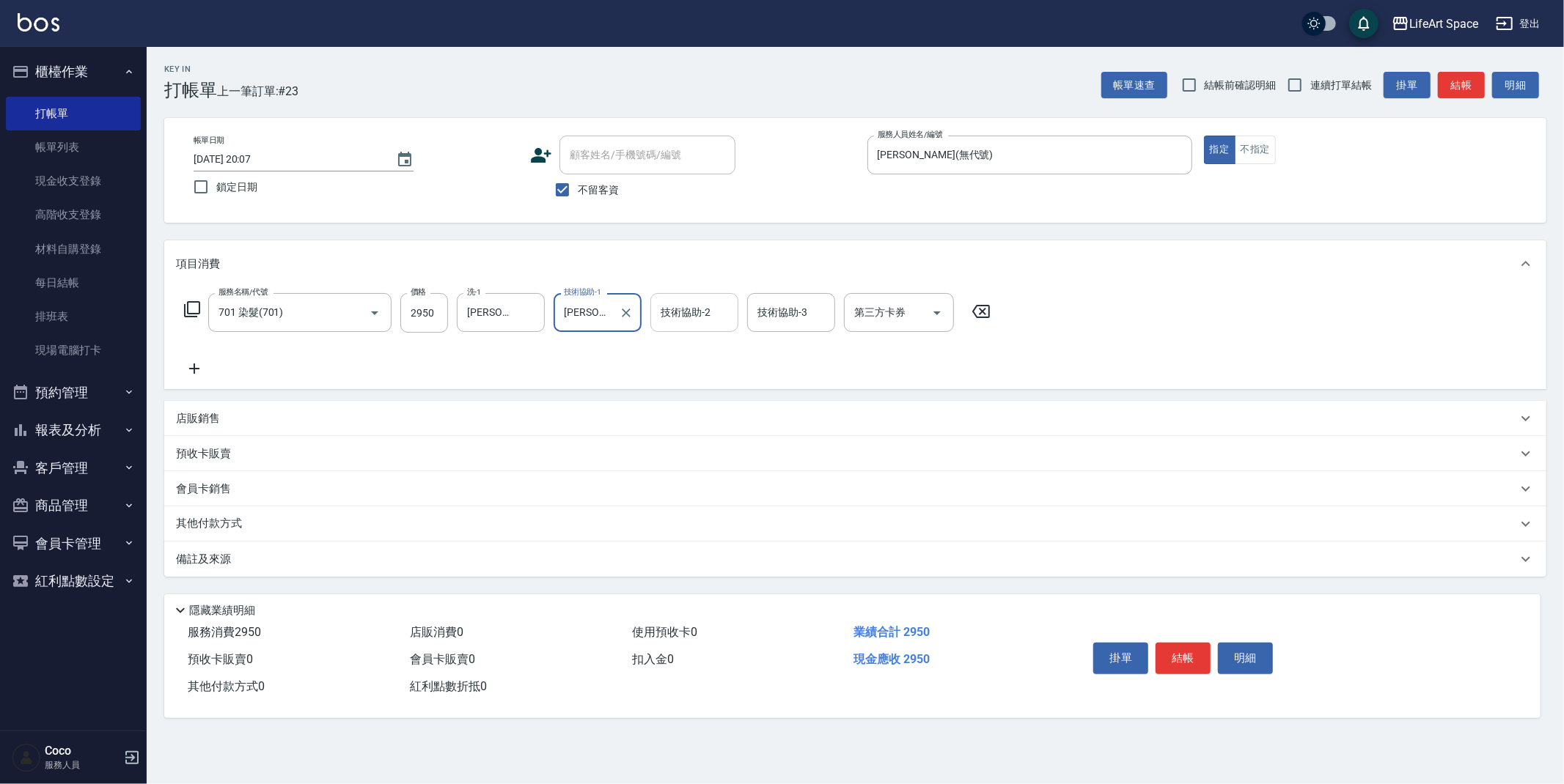
click at [690, 310] on input "技術協助-2" at bounding box center [694, 313] width 75 height 25
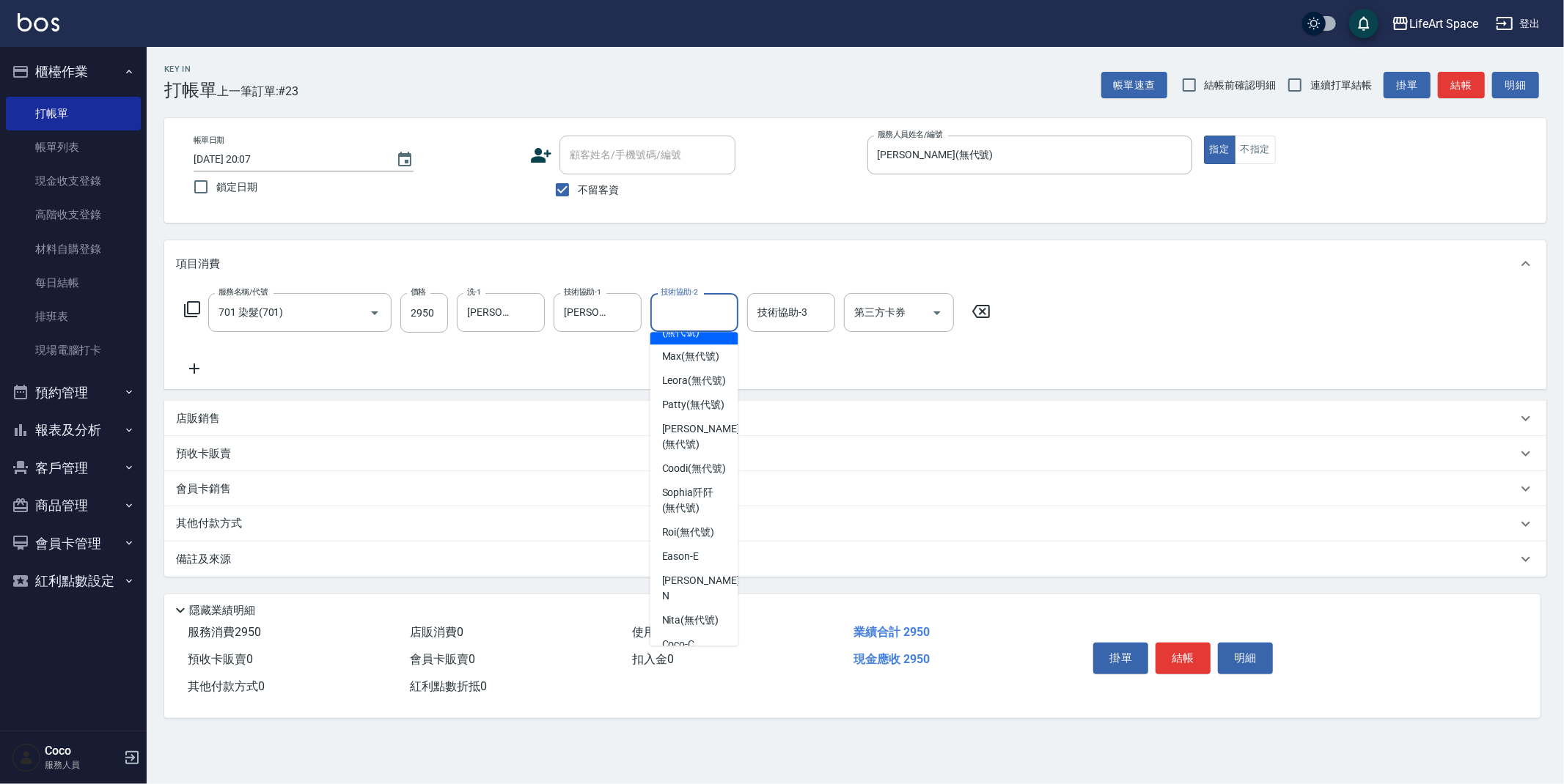
scroll to position [326, 0]
click at [698, 336] on span "[PERSON_NAME] (無代號)" at bounding box center [702, 320] width 78 height 31
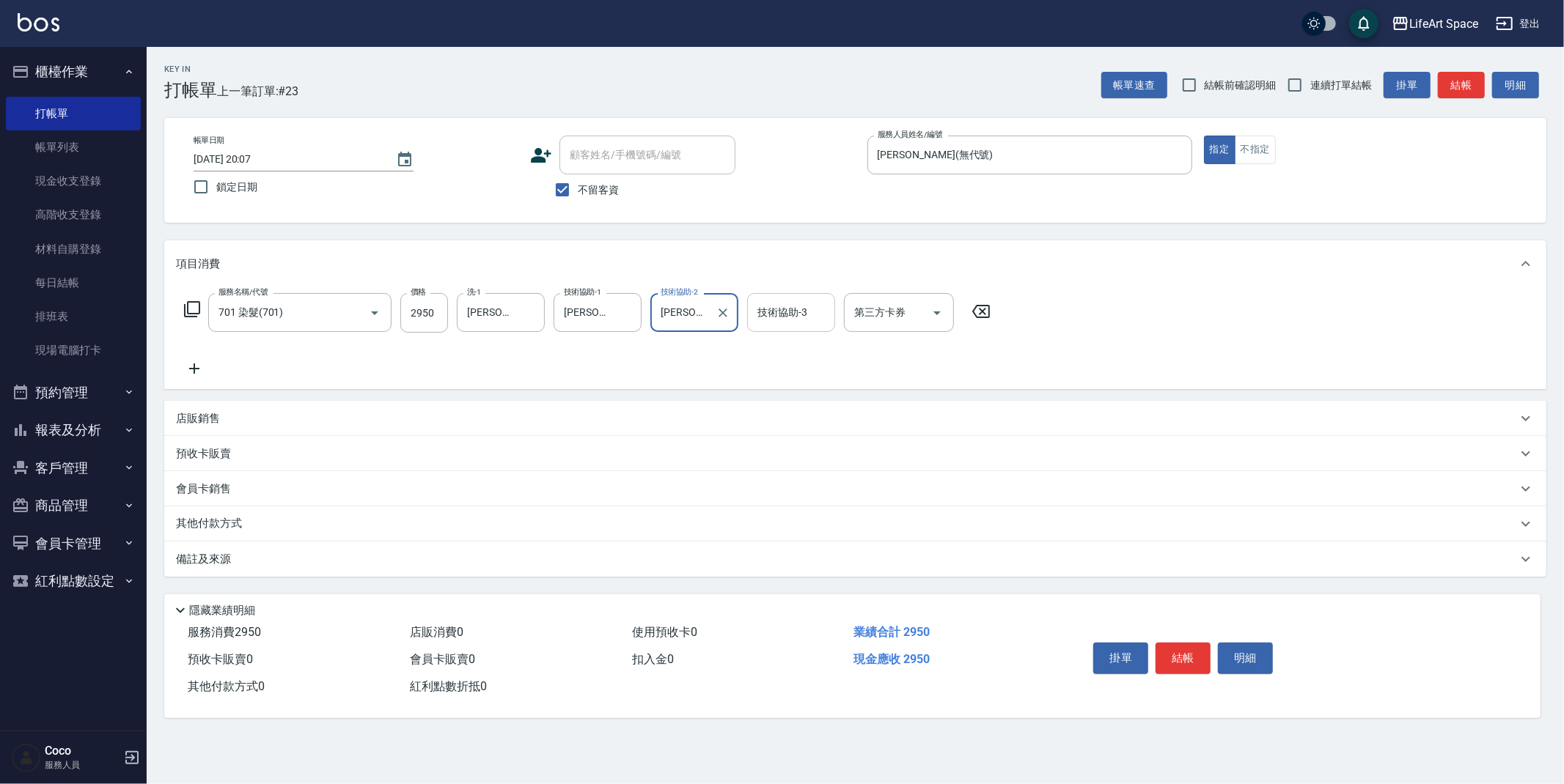
type input "[PERSON_NAME](無代號)"
click at [789, 314] on input "技術協助-3" at bounding box center [792, 313] width 75 height 25
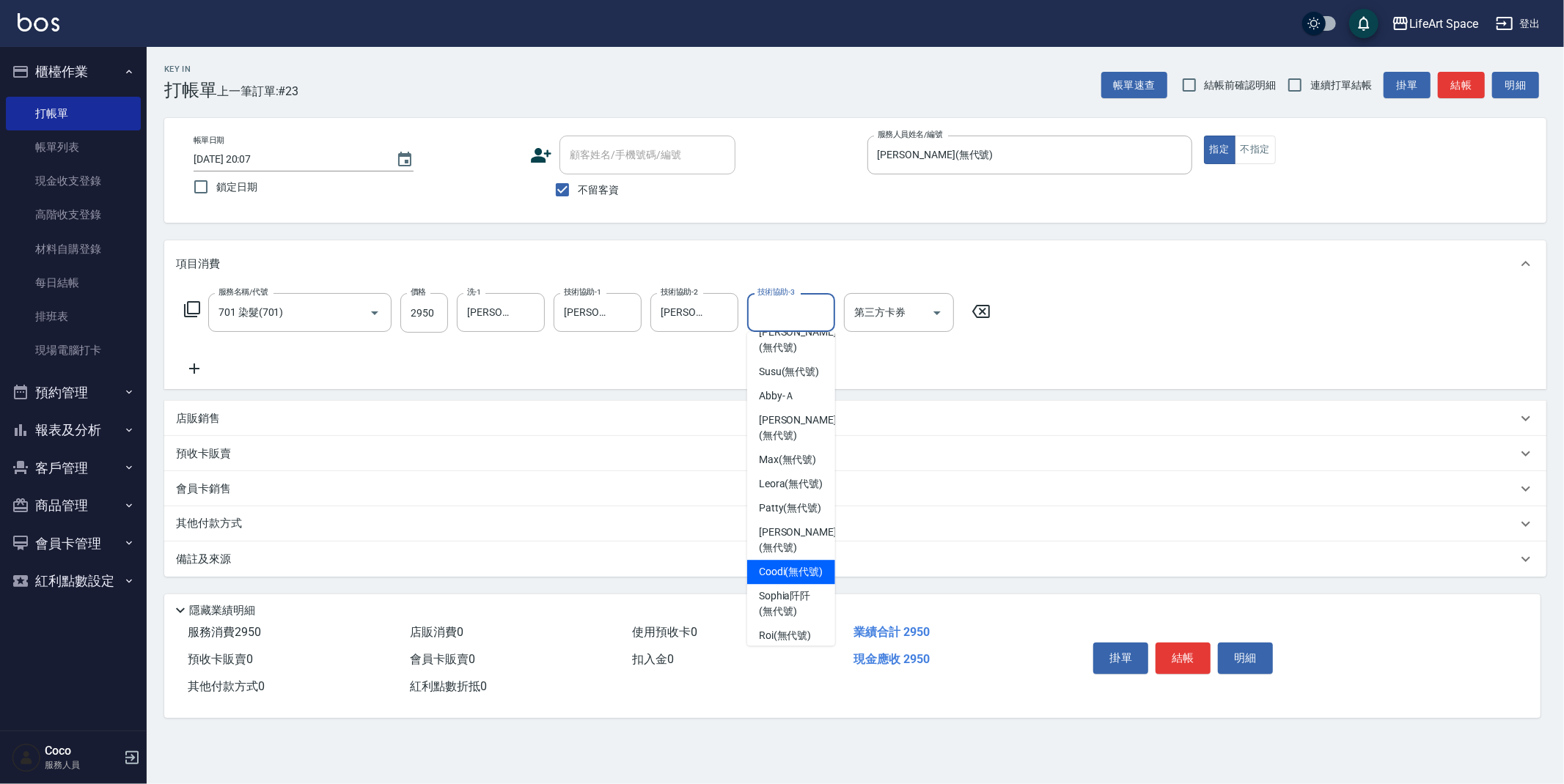
scroll to position [0, 0]
click at [1189, 663] on button "結帳" at bounding box center [1183, 658] width 55 height 31
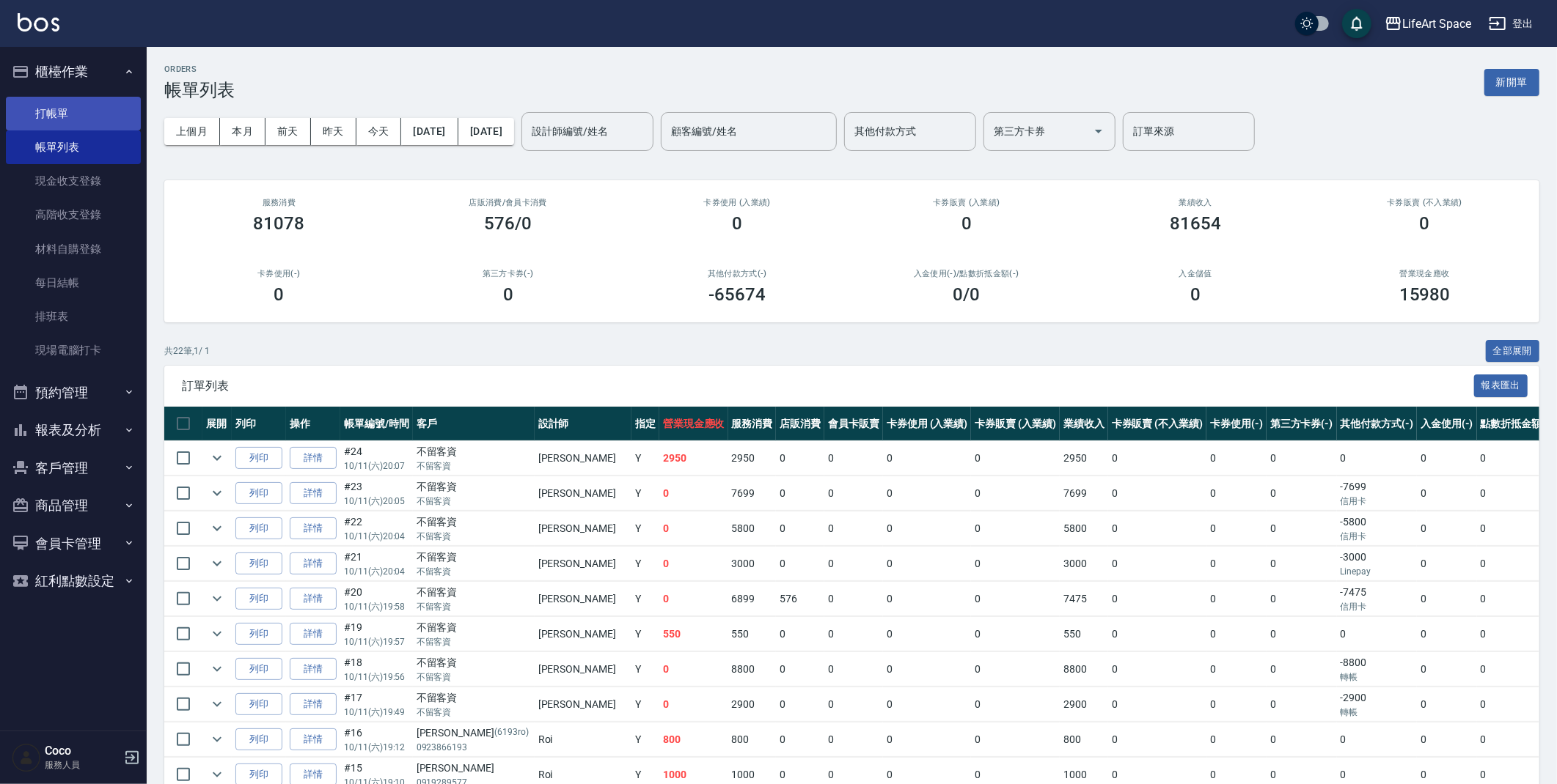
click at [75, 113] on link "打帳單" at bounding box center [72, 114] width 135 height 33
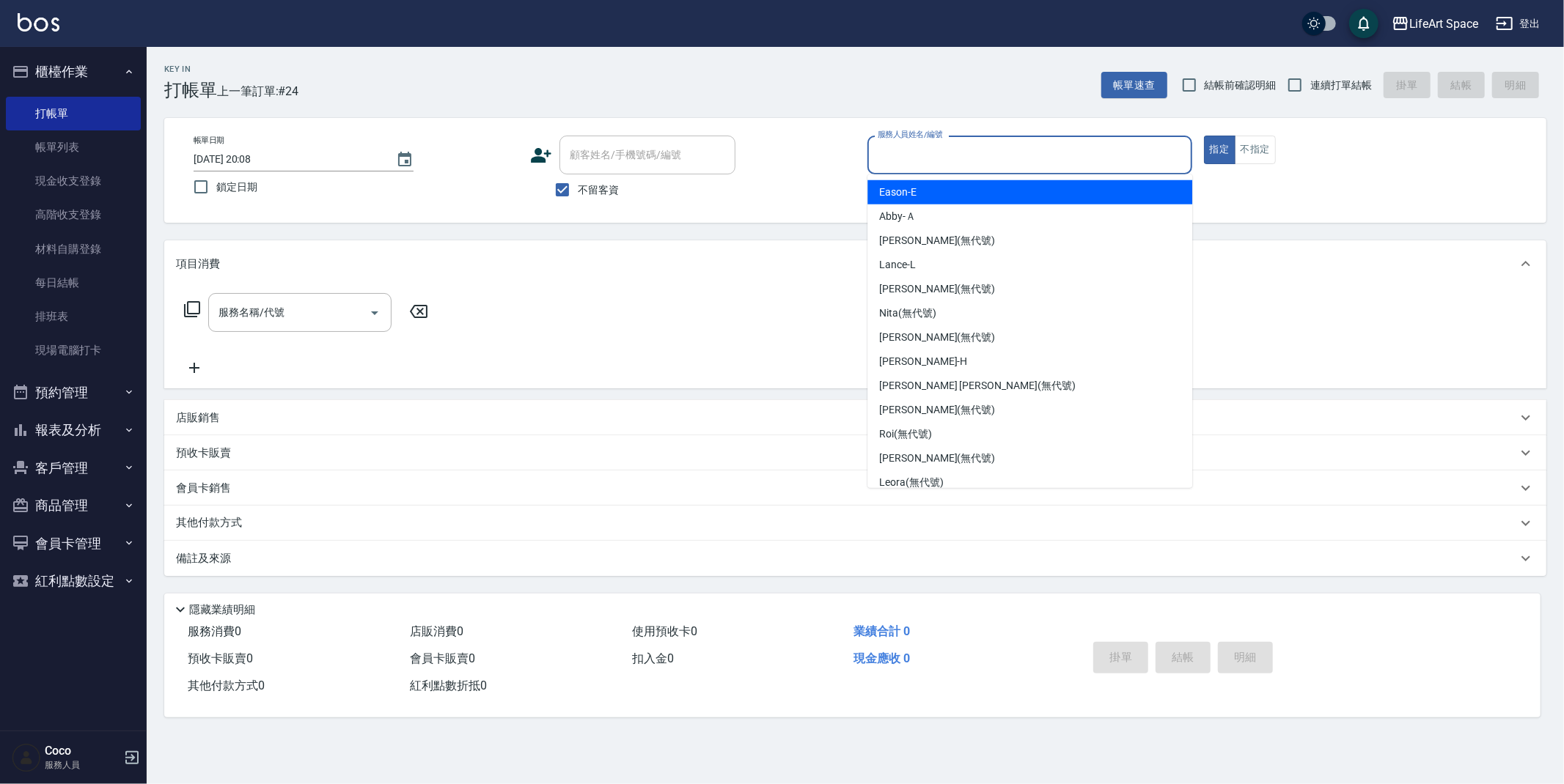
click at [913, 153] on input "服務人員姓名/編號" at bounding box center [1030, 155] width 311 height 25
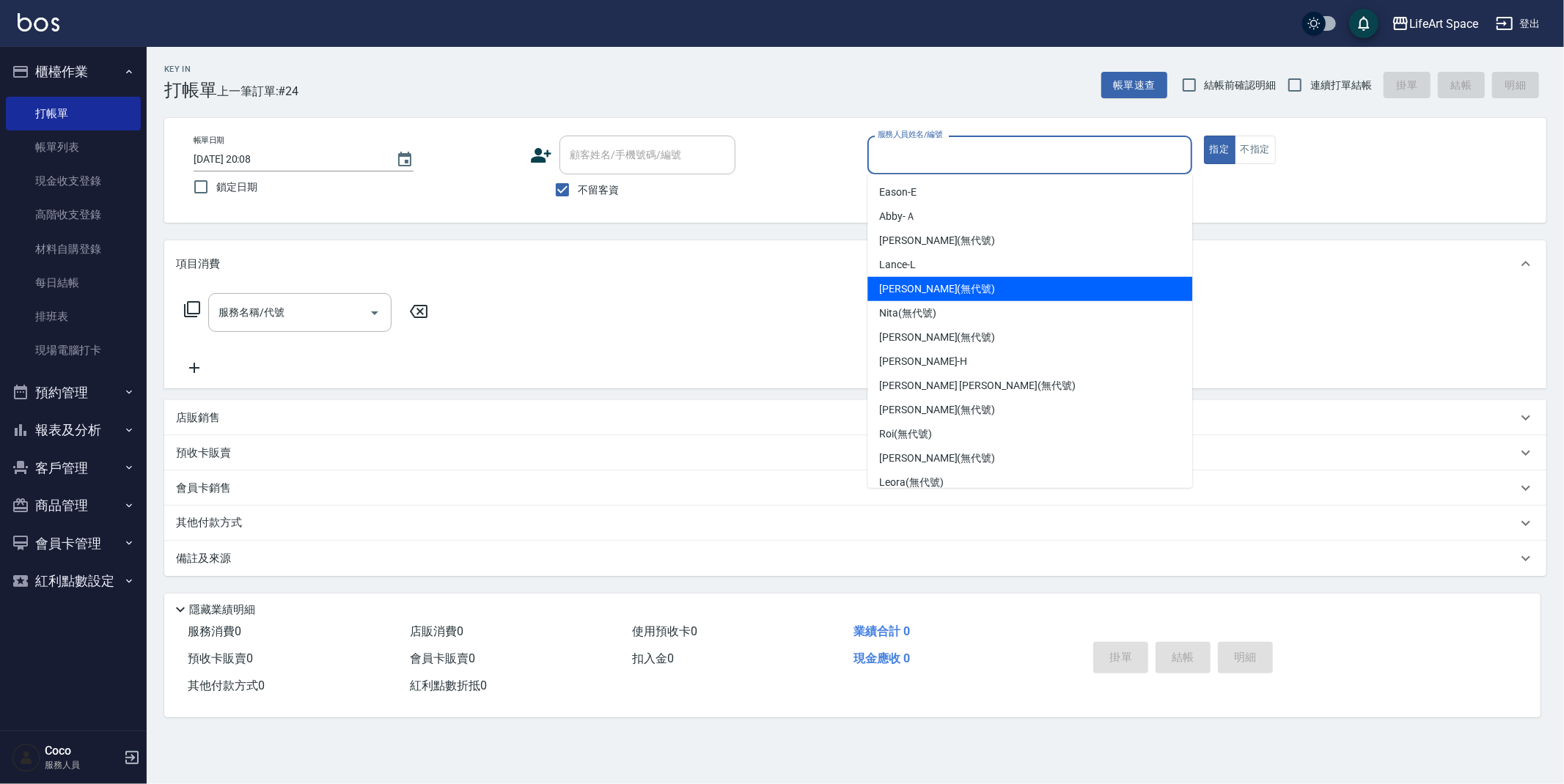
click at [891, 287] on span "[PERSON_NAME] (無代號)" at bounding box center [936, 289] width 115 height 15
type input "[PERSON_NAME](無代號)"
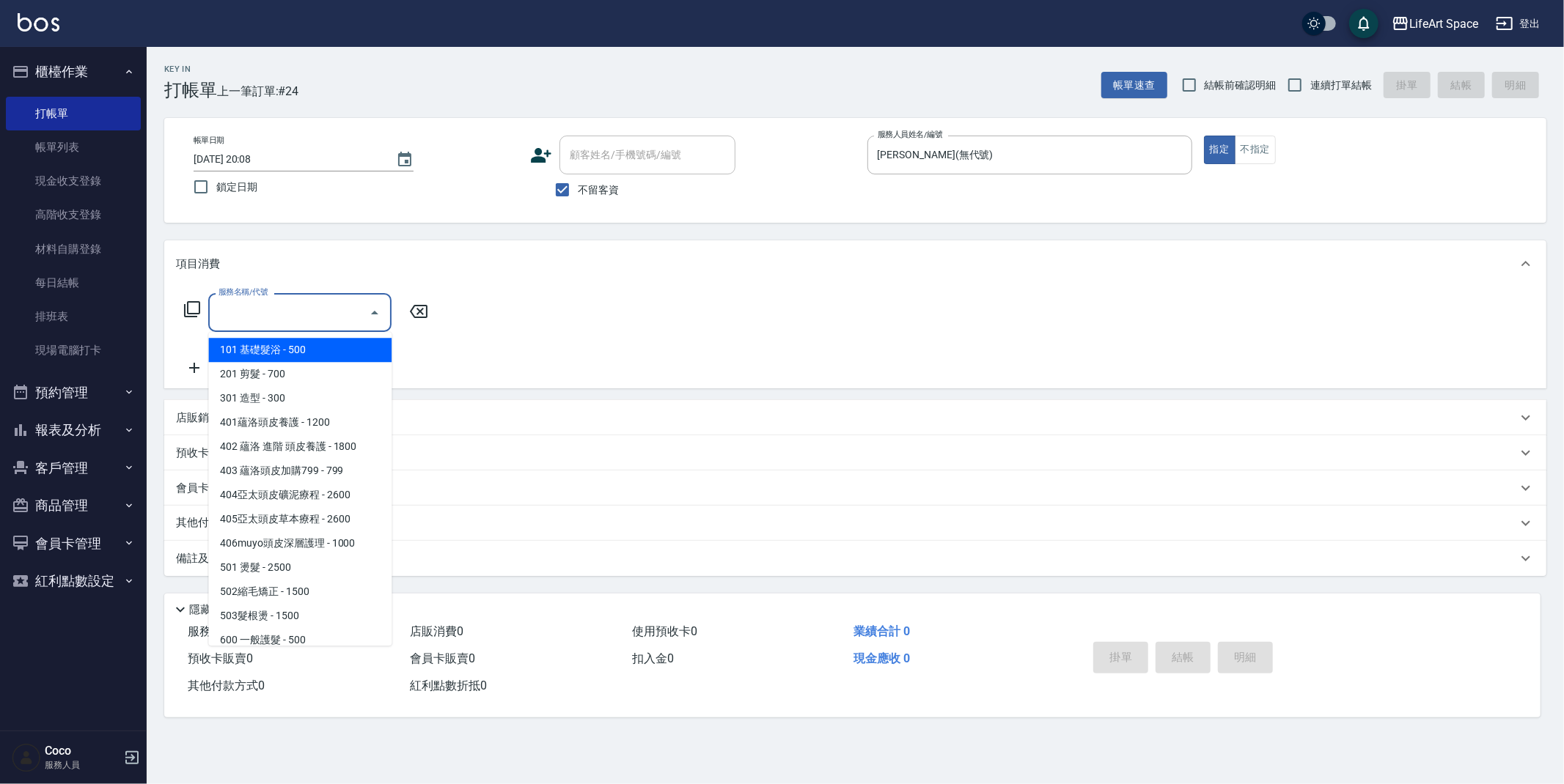
click at [279, 307] on input "服務名稱/代號" at bounding box center [289, 313] width 148 height 25
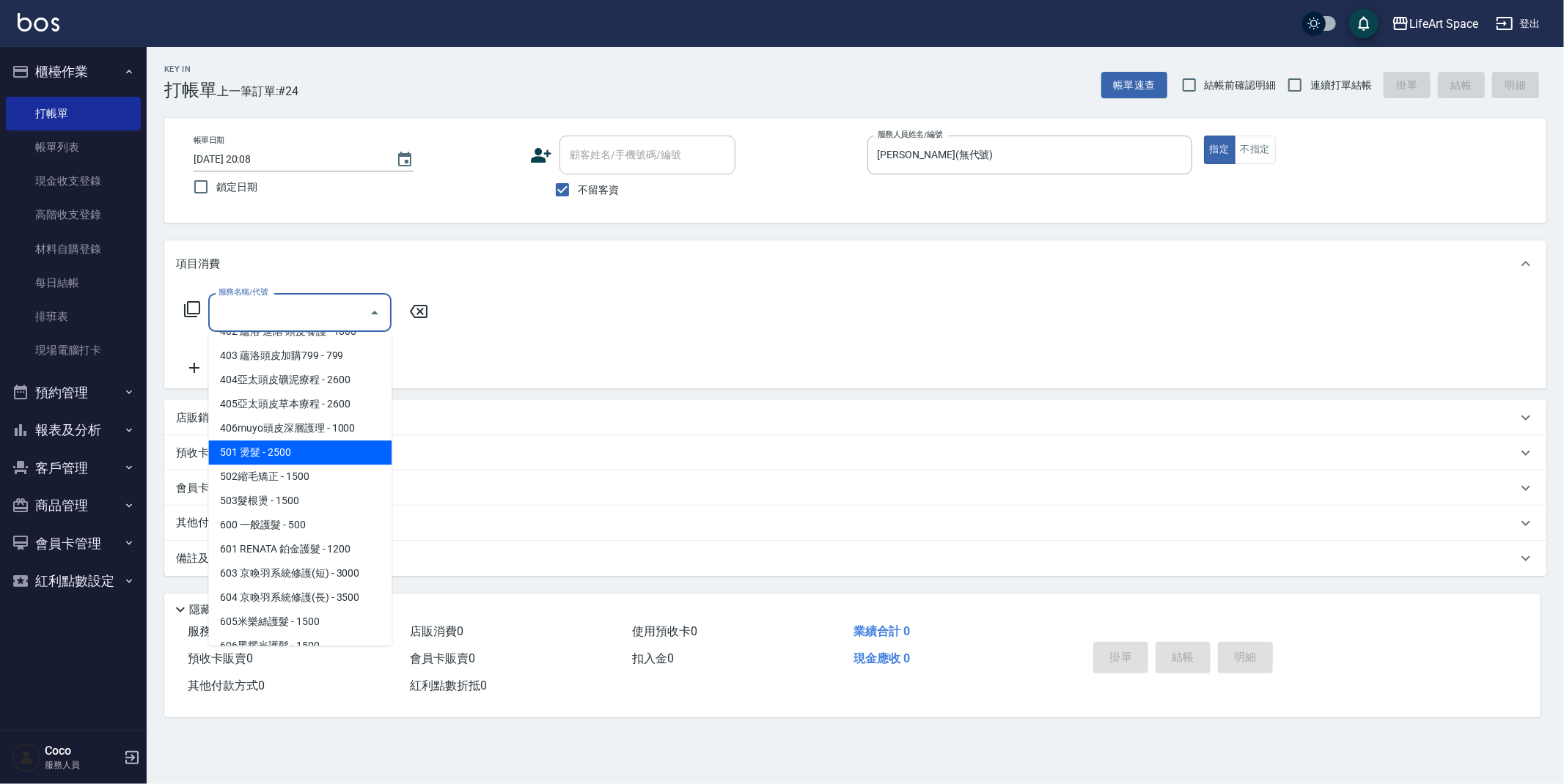
scroll to position [229, 0]
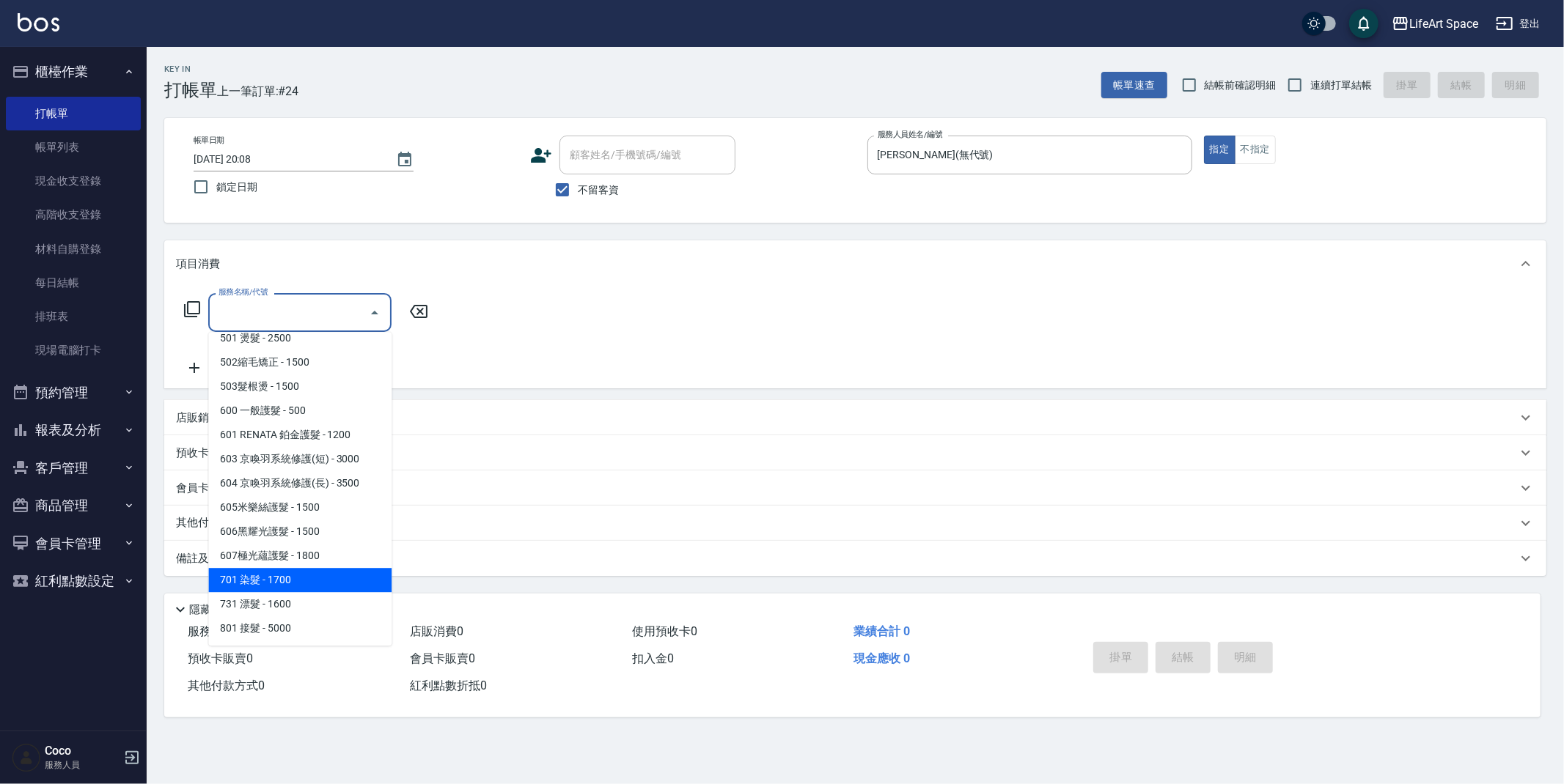
click at [291, 579] on span "701 染髮 - 1700" at bounding box center [300, 580] width 183 height 24
type input "701 染髮(701)"
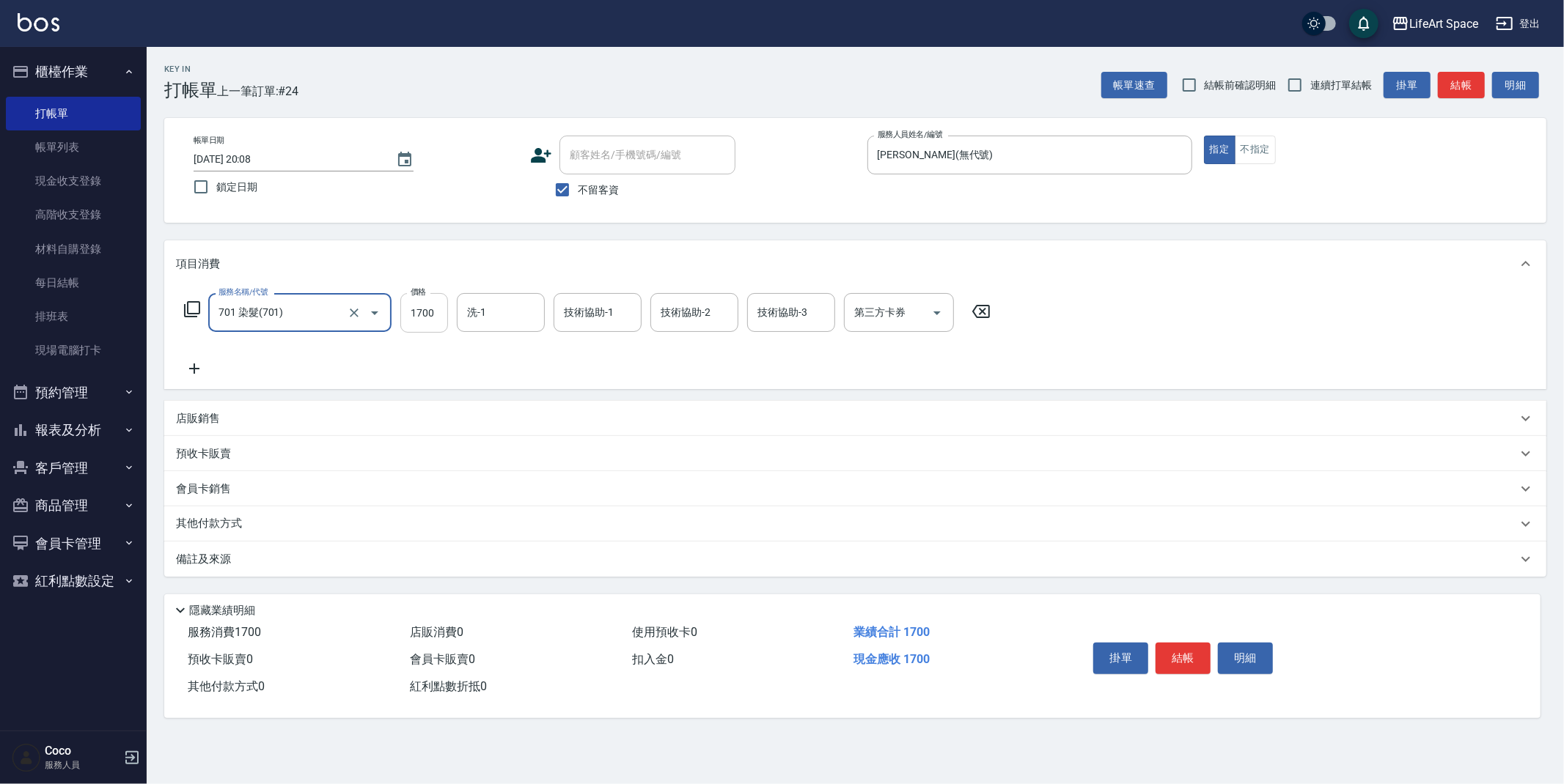
click at [440, 314] on input "1700" at bounding box center [424, 313] width 48 height 40
type input "4399"
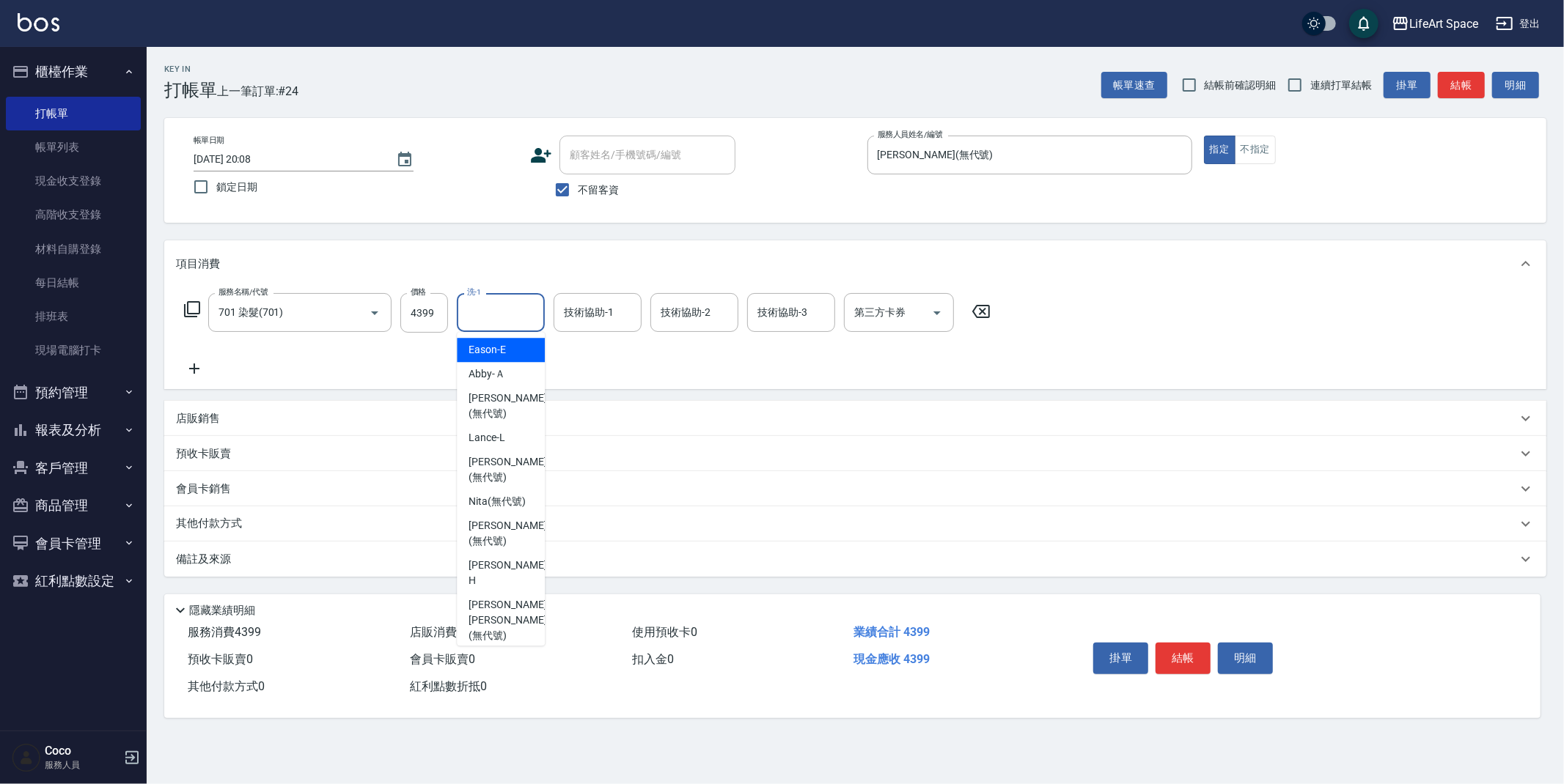
click at [503, 310] on input "洗-1" at bounding box center [501, 313] width 75 height 25
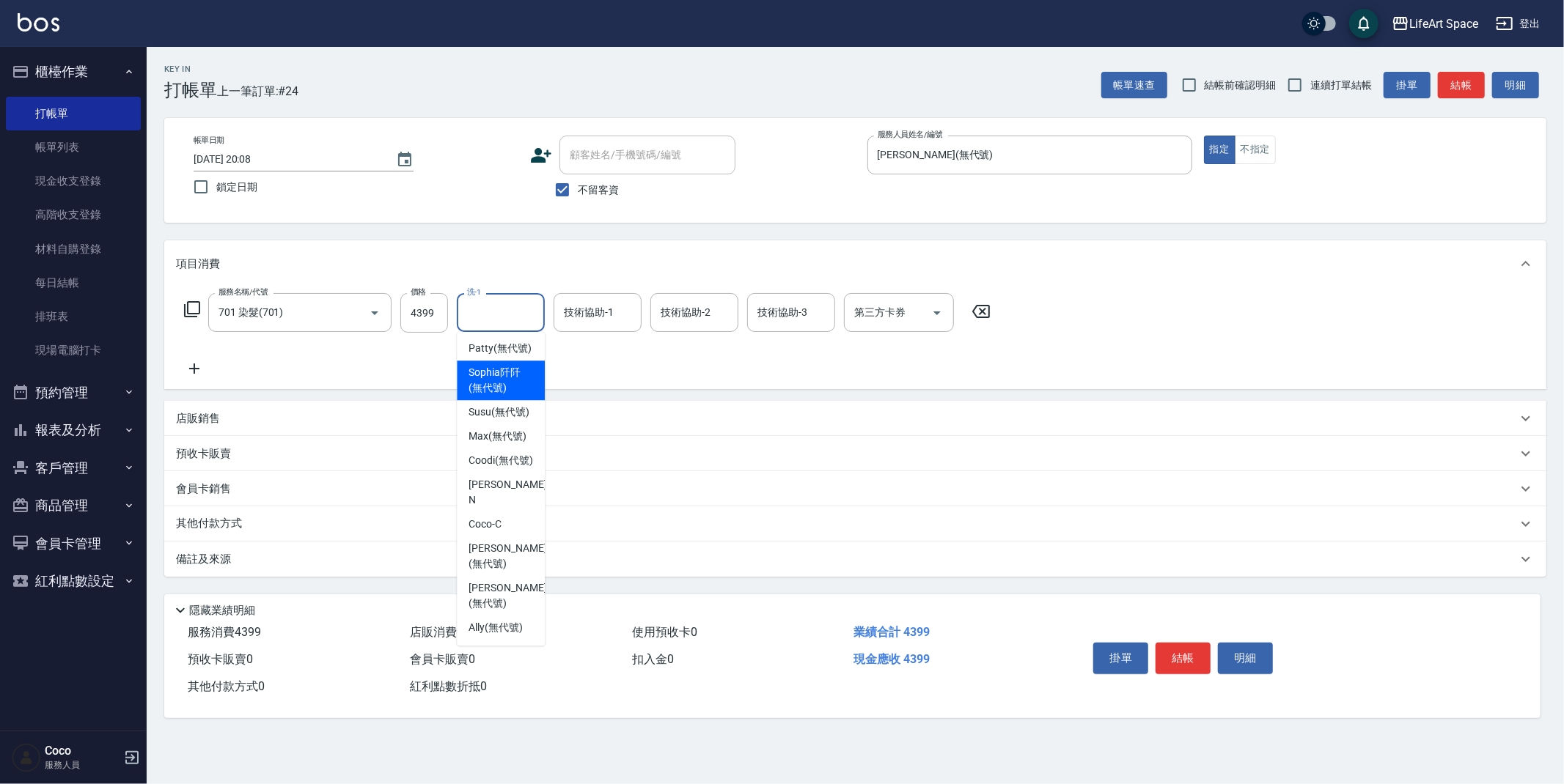
click at [502, 360] on ul "Eason -E Abby -Ａ [PERSON_NAME] (無代號) [PERSON_NAME] (無代號) [PERSON_NAME] (無代號) [P…" at bounding box center [501, 489] width 88 height 314
click at [519, 375] on span "[PERSON_NAME]阡 (無代號)" at bounding box center [500, 380] width 65 height 31
type input "[PERSON_NAME]阡(無代號)"
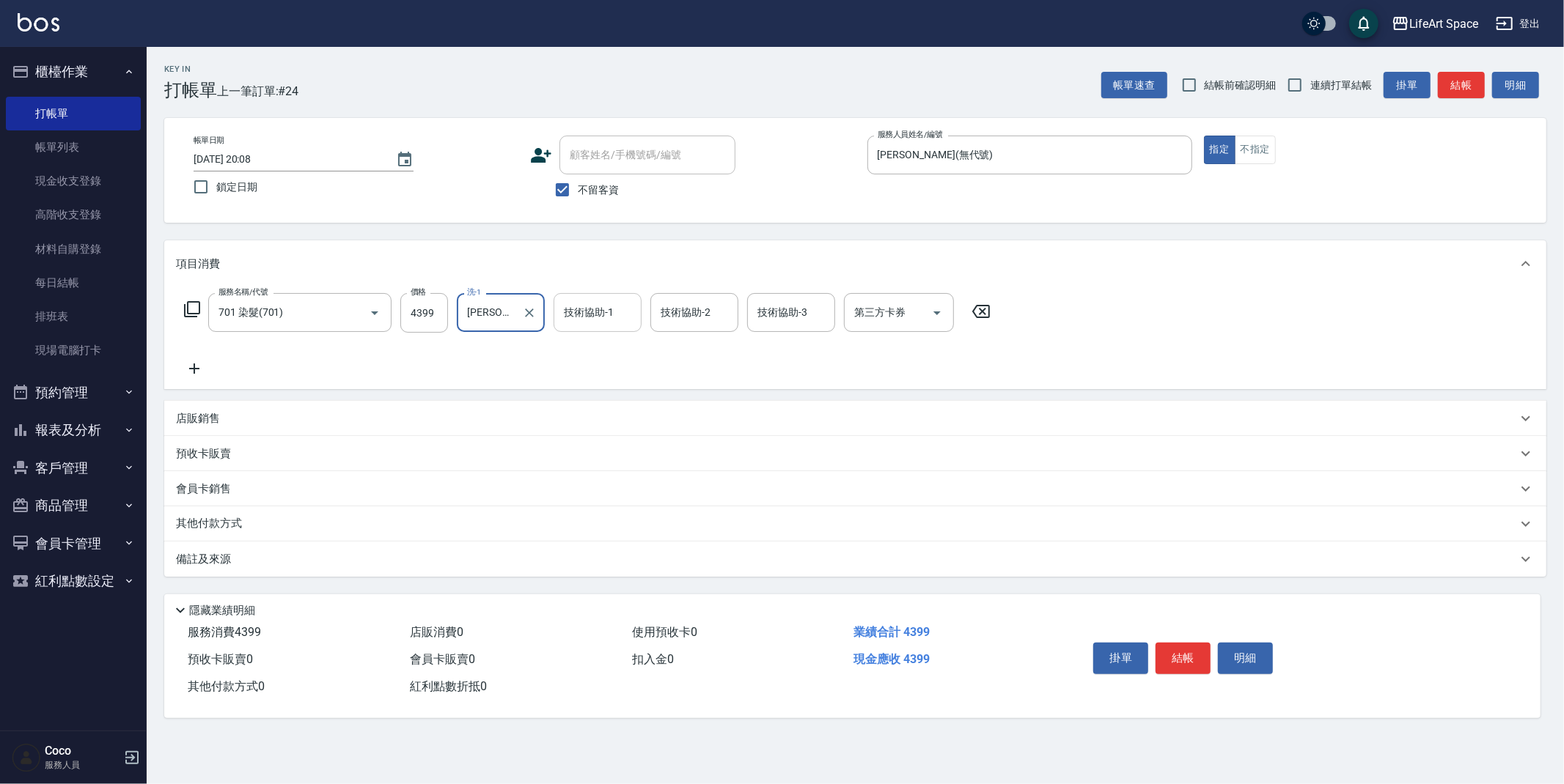
click at [596, 311] on input "技術協助-1" at bounding box center [598, 313] width 75 height 25
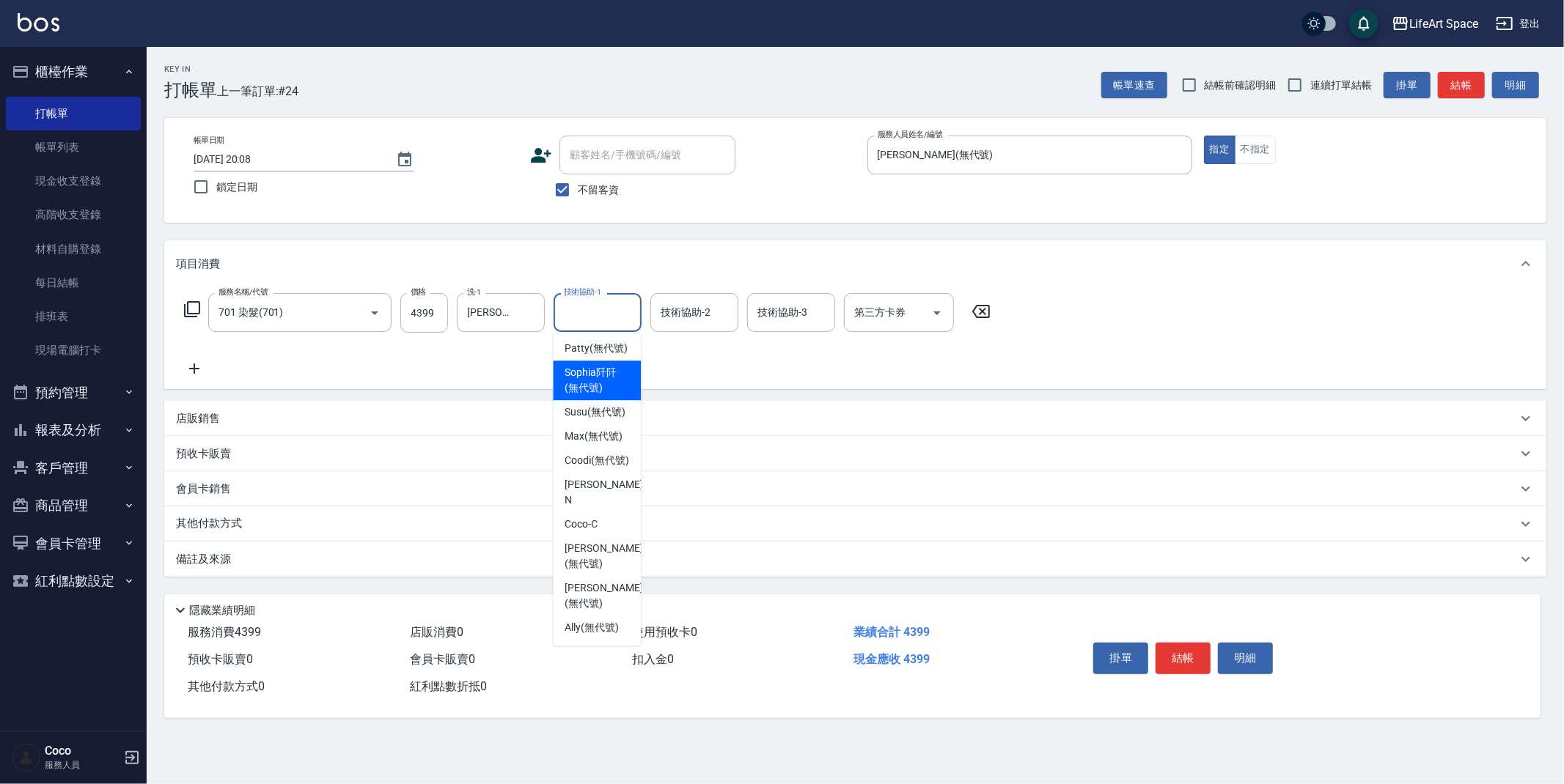
click at [605, 379] on span "[PERSON_NAME]阡 (無代號)" at bounding box center [596, 380] width 65 height 31
type input "[PERSON_NAME]阡(無代號)"
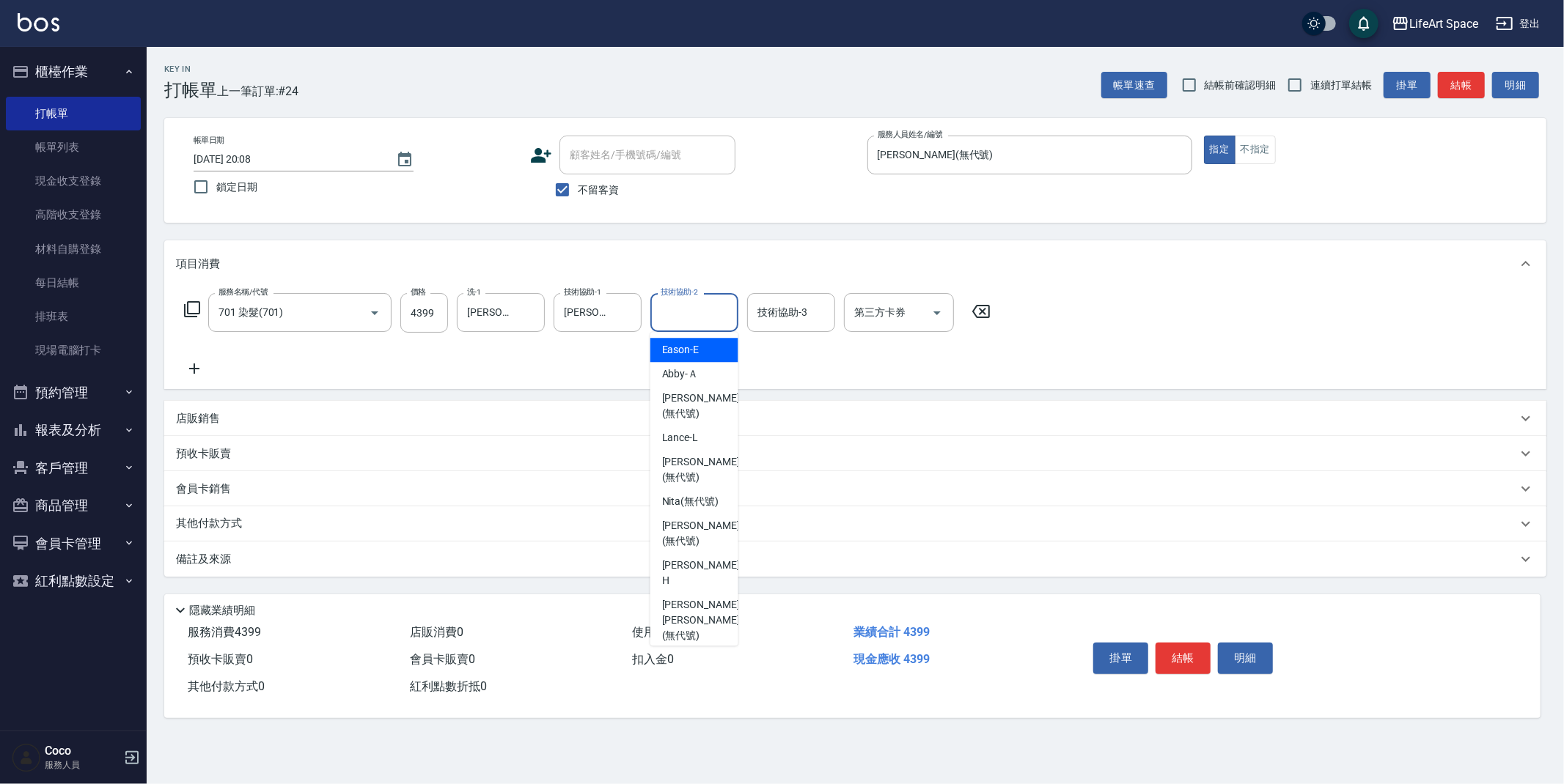
click at [682, 313] on div "技術協助-2 技術協助-2" at bounding box center [694, 312] width 88 height 39
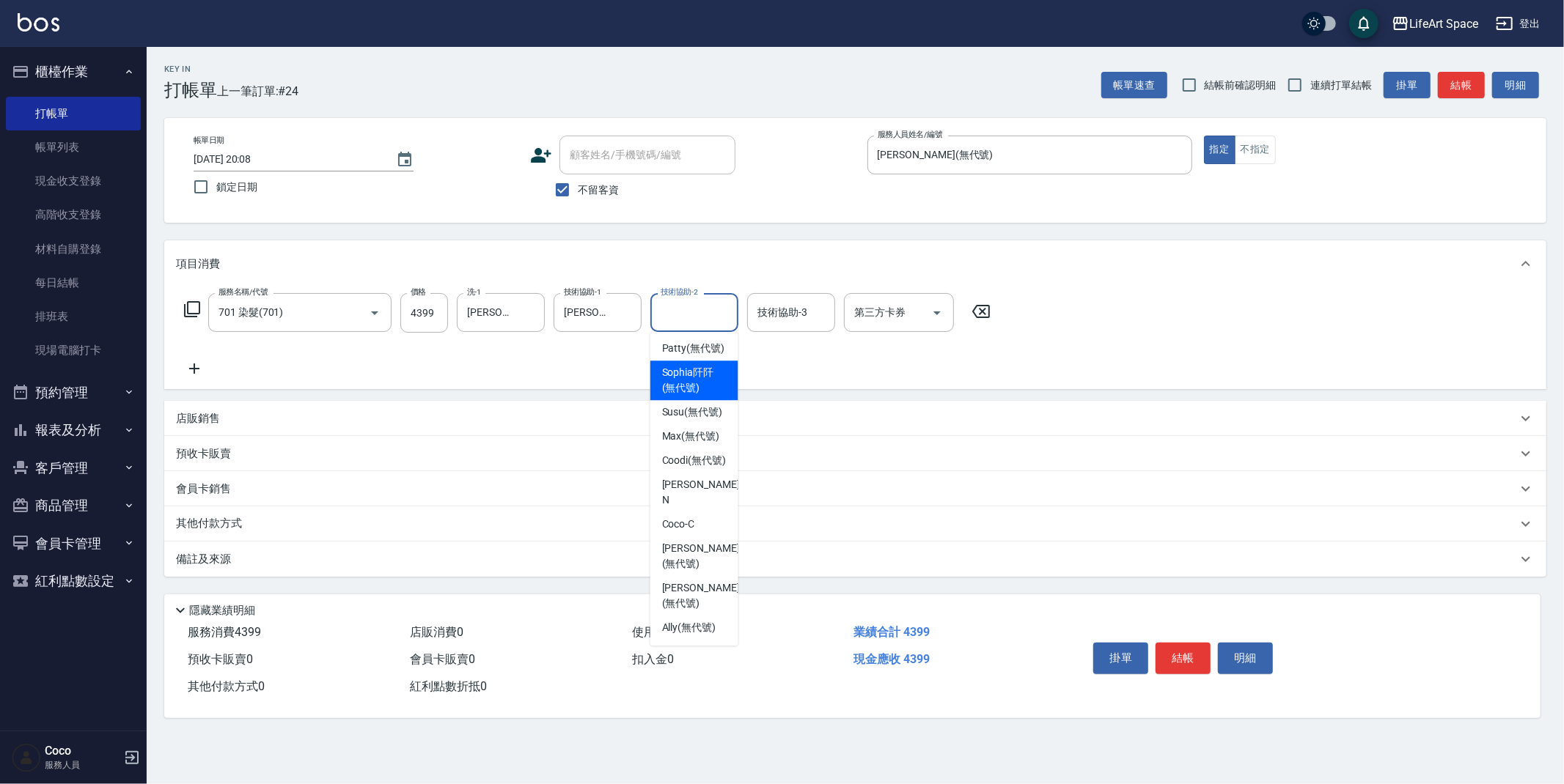
click at [697, 362] on div "[PERSON_NAME]阡 (無代號)" at bounding box center [694, 380] width 88 height 40
type input "[PERSON_NAME]阡(無代號)"
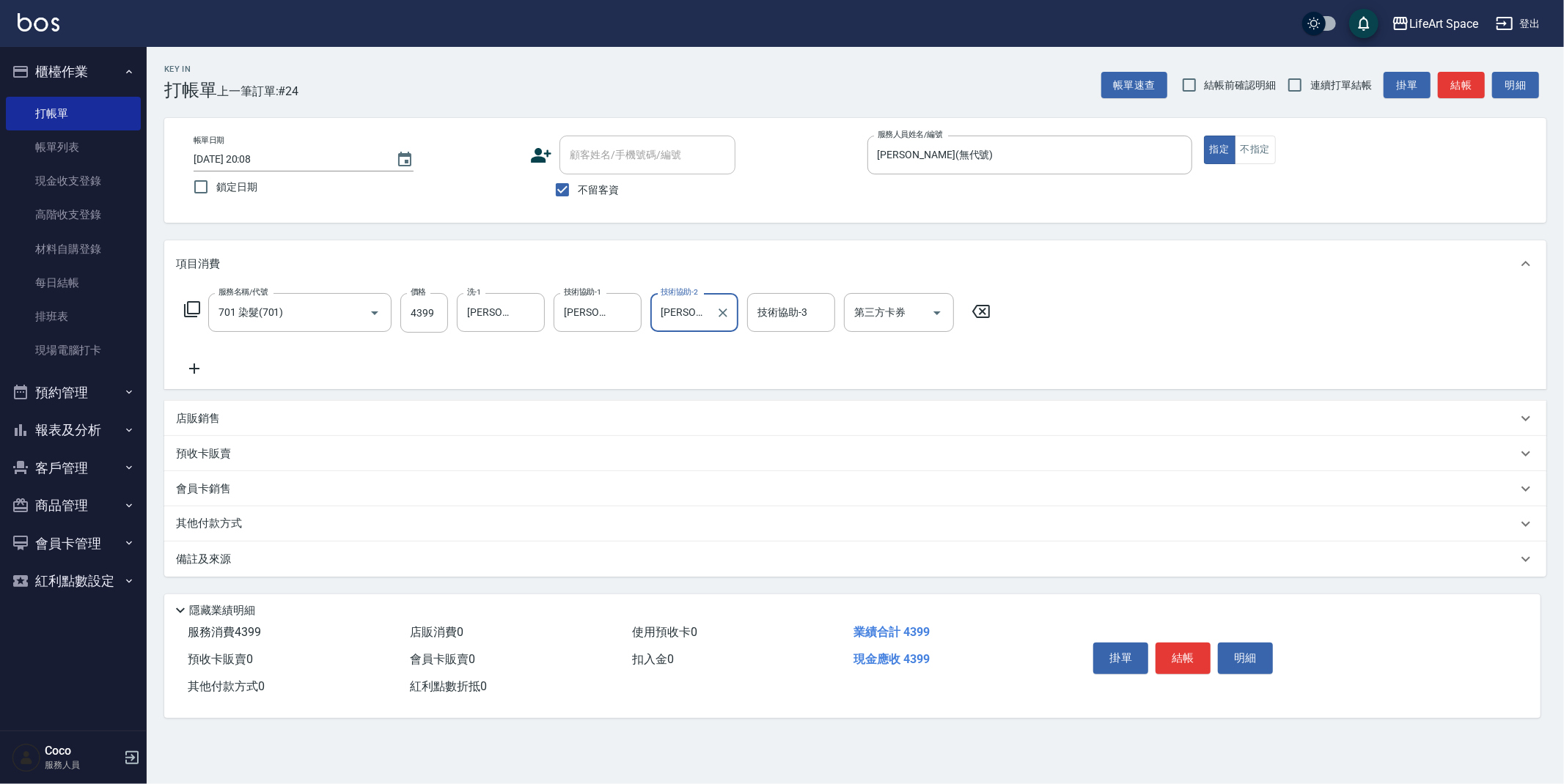
click at [776, 300] on input "技術協助-3" at bounding box center [792, 313] width 75 height 25
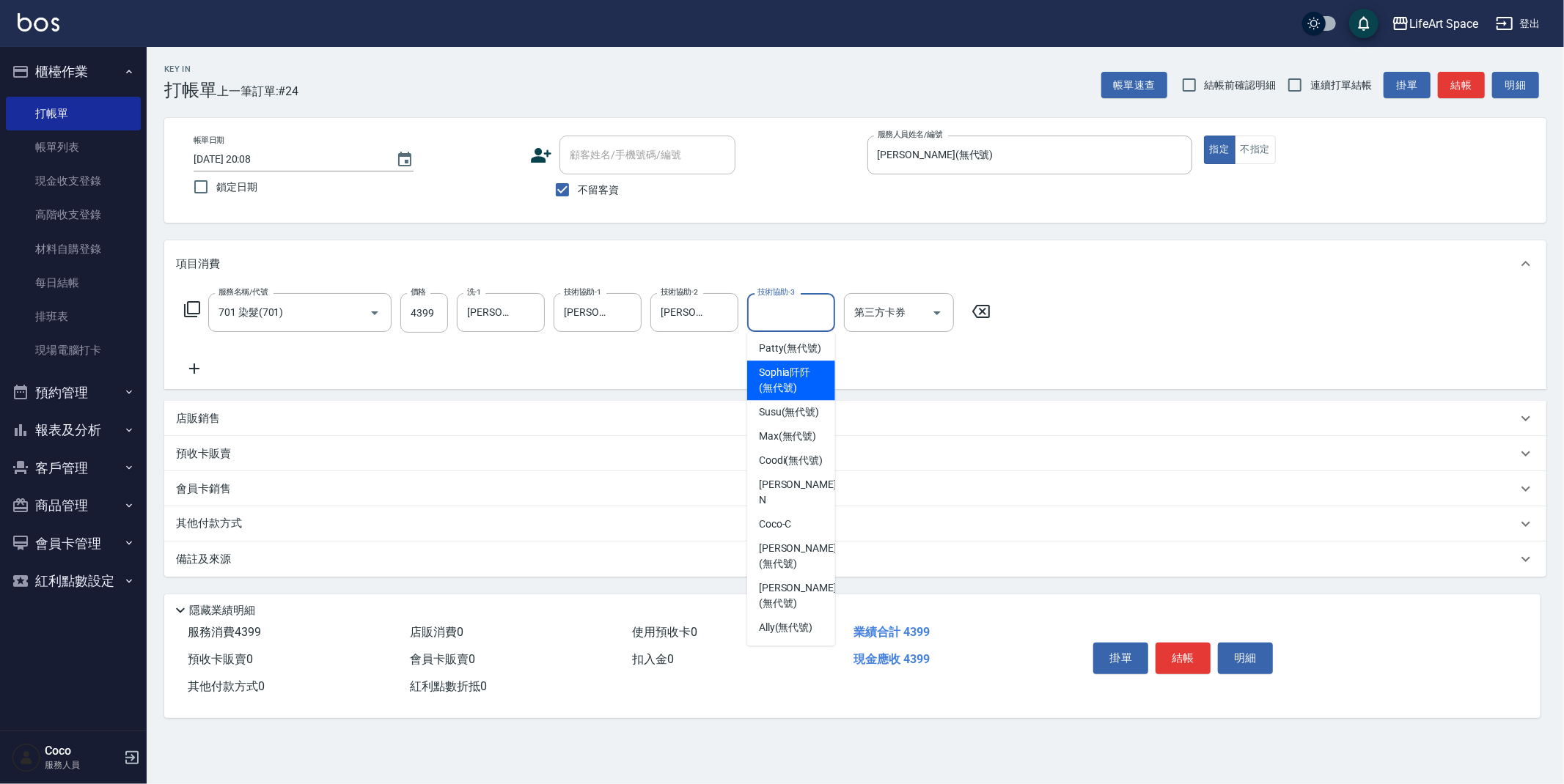
drag, startPoint x: 784, startPoint y: 376, endPoint x: 517, endPoint y: 384, distance: 267.1
click at [784, 376] on span "[PERSON_NAME]阡 (無代號)" at bounding box center [791, 380] width 65 height 31
type input "[PERSON_NAME]阡(無代號)"
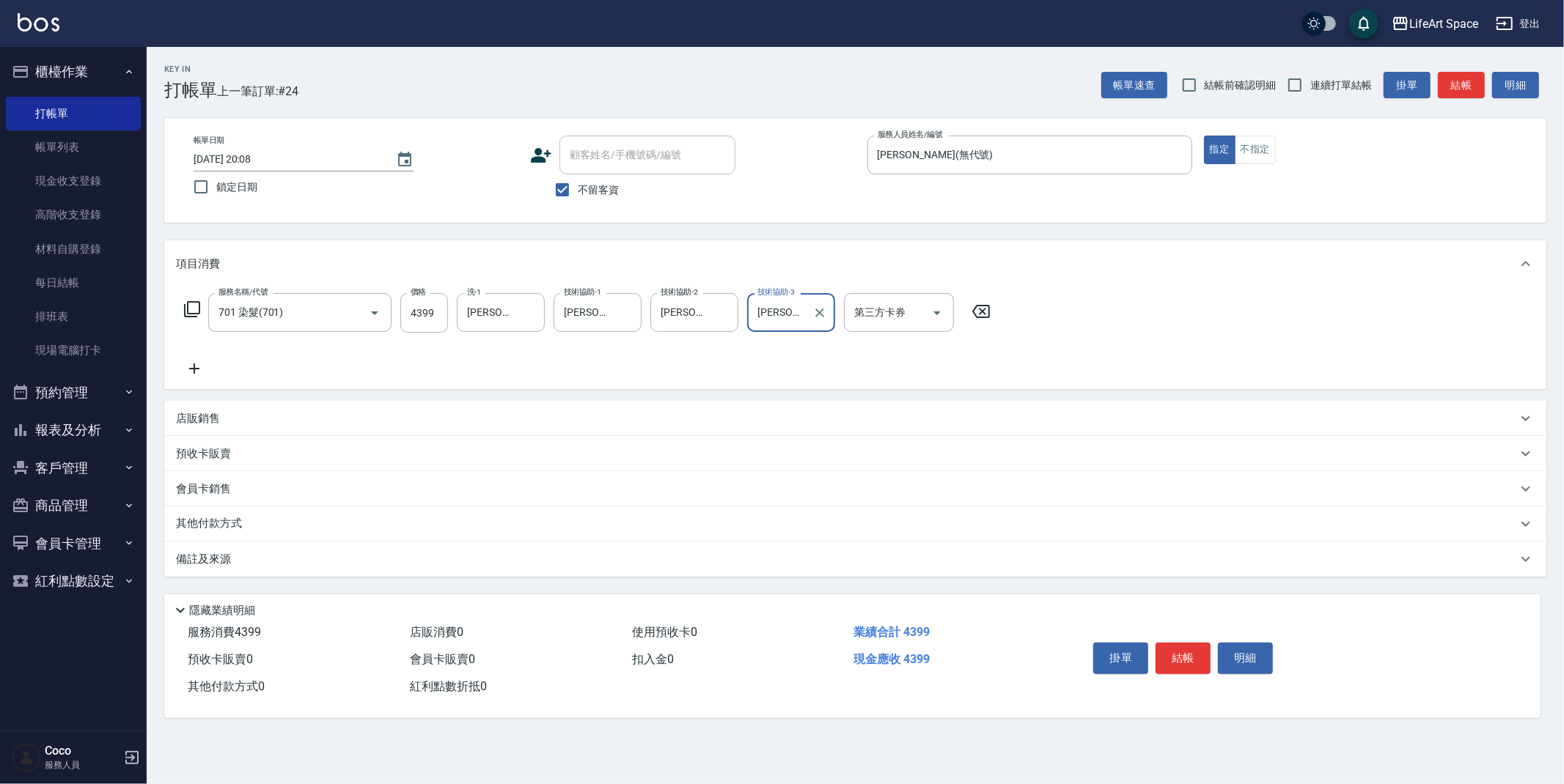
click at [199, 367] on icon at bounding box center [194, 369] width 37 height 18
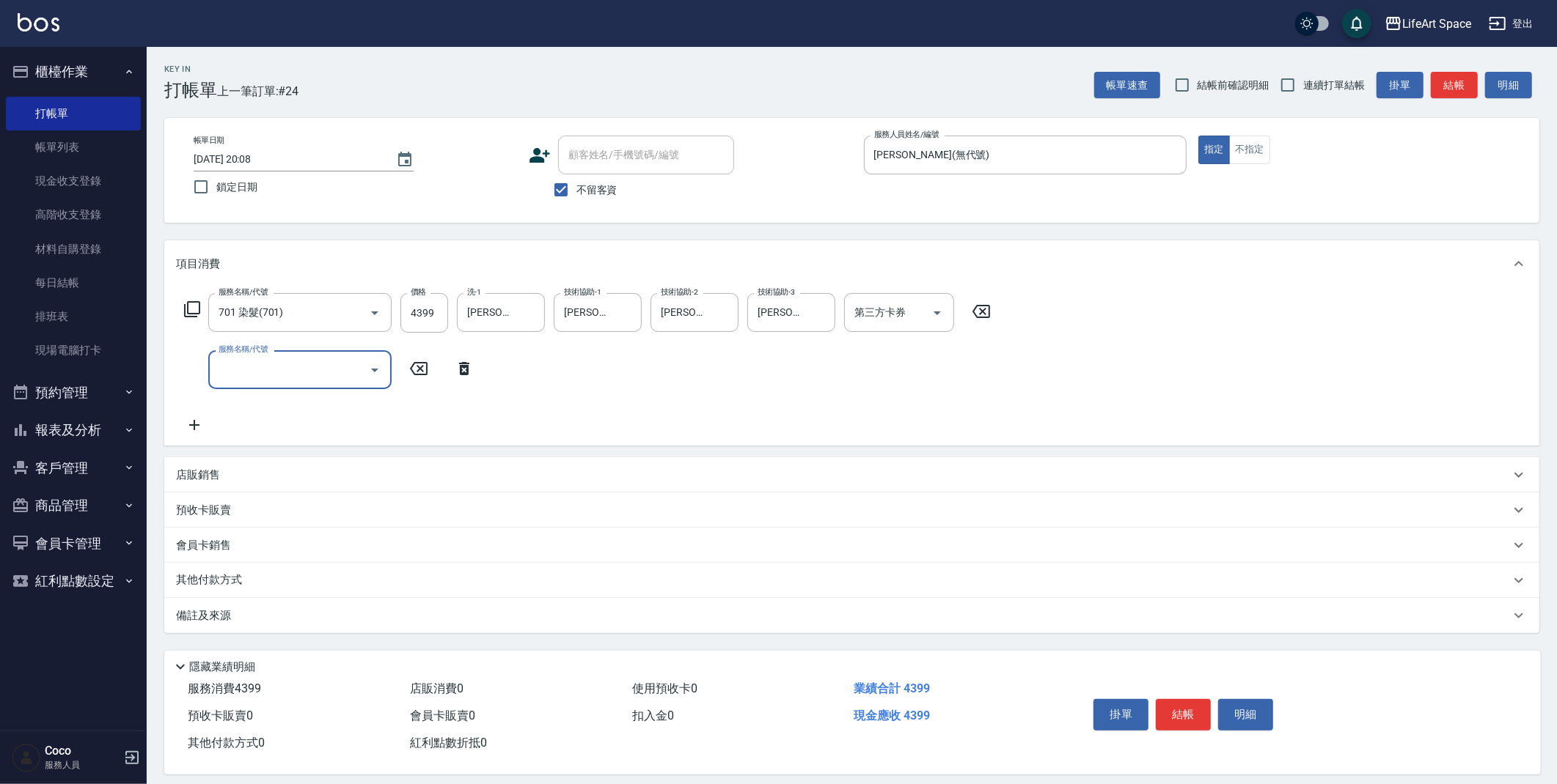
click at [237, 362] on input "服務名稱/代號" at bounding box center [289, 369] width 148 height 25
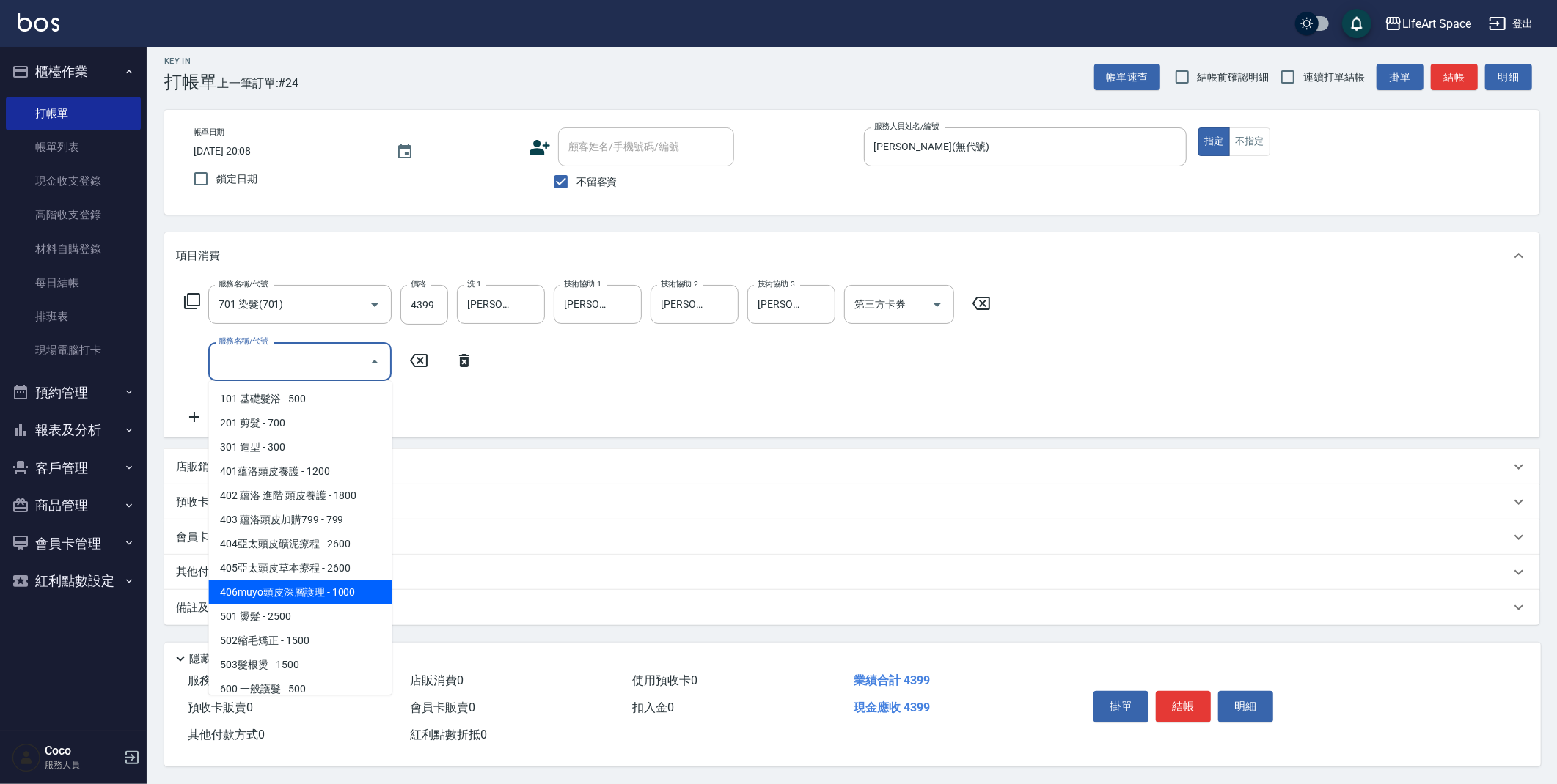
scroll to position [229, 0]
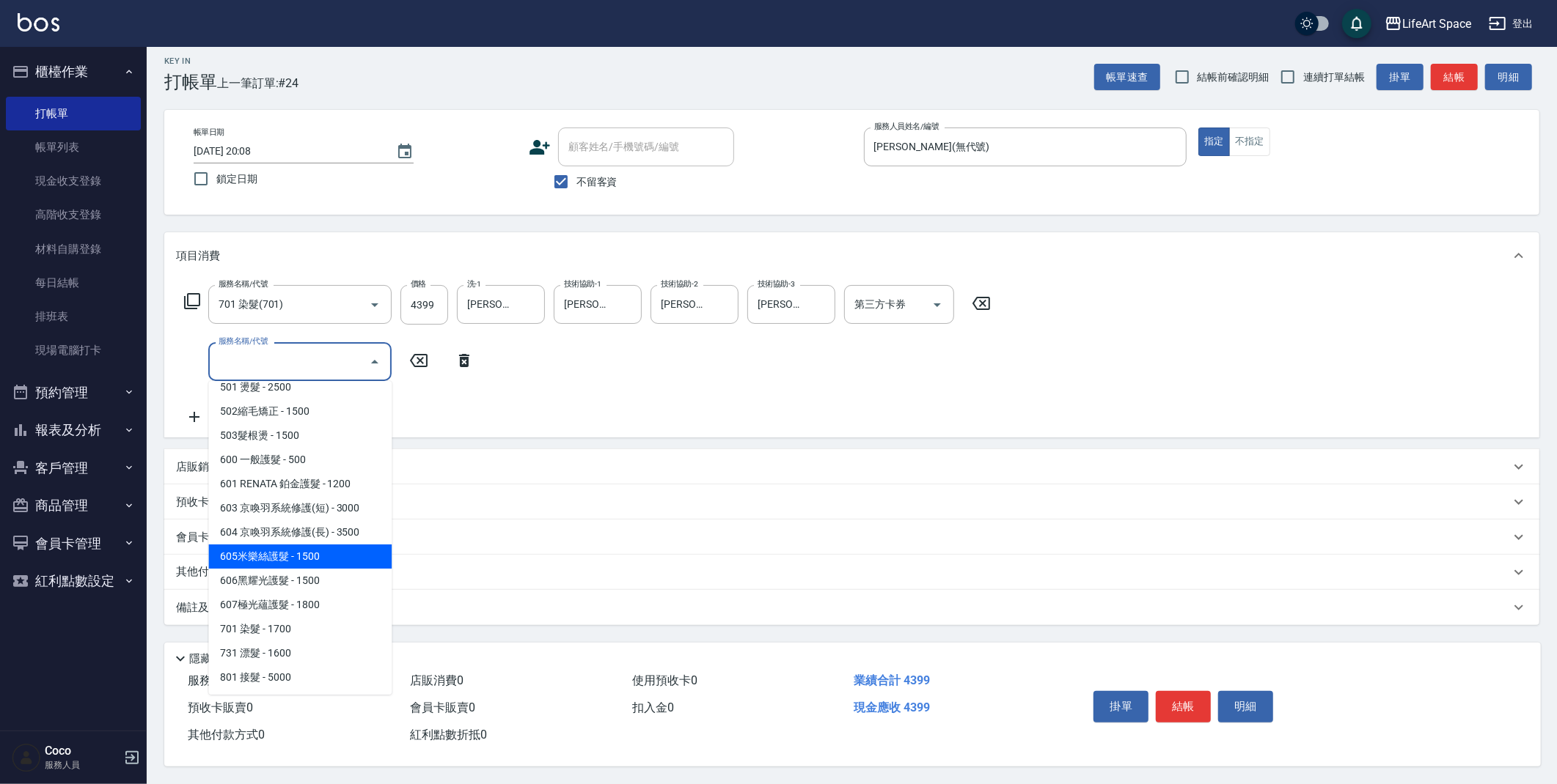
click at [309, 552] on span "605米樂絲護髮 - 1500" at bounding box center [300, 556] width 183 height 24
type input "605米樂絲護髮(605)"
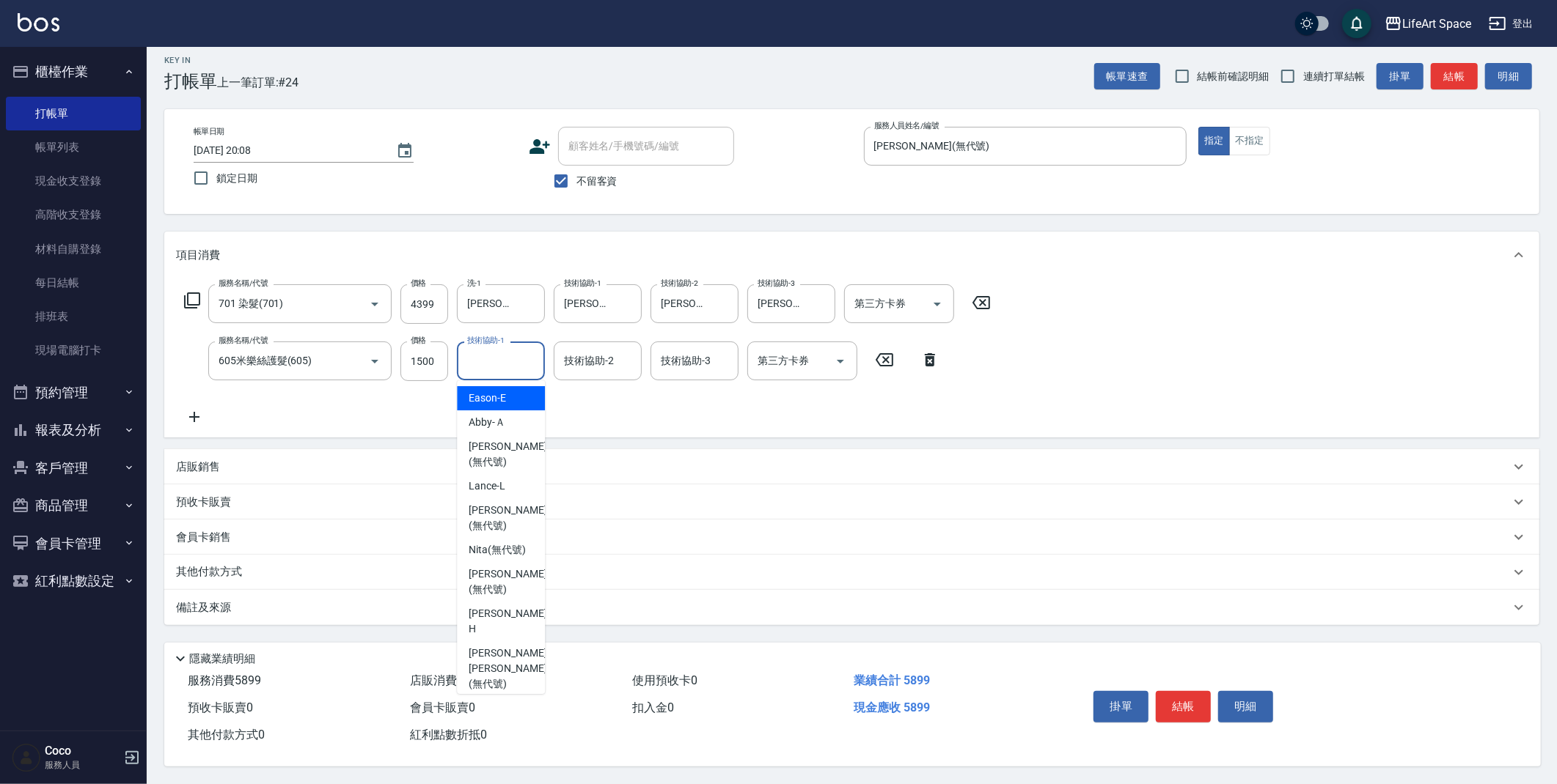
click at [480, 363] on input "技術協助-1" at bounding box center [501, 361] width 75 height 25
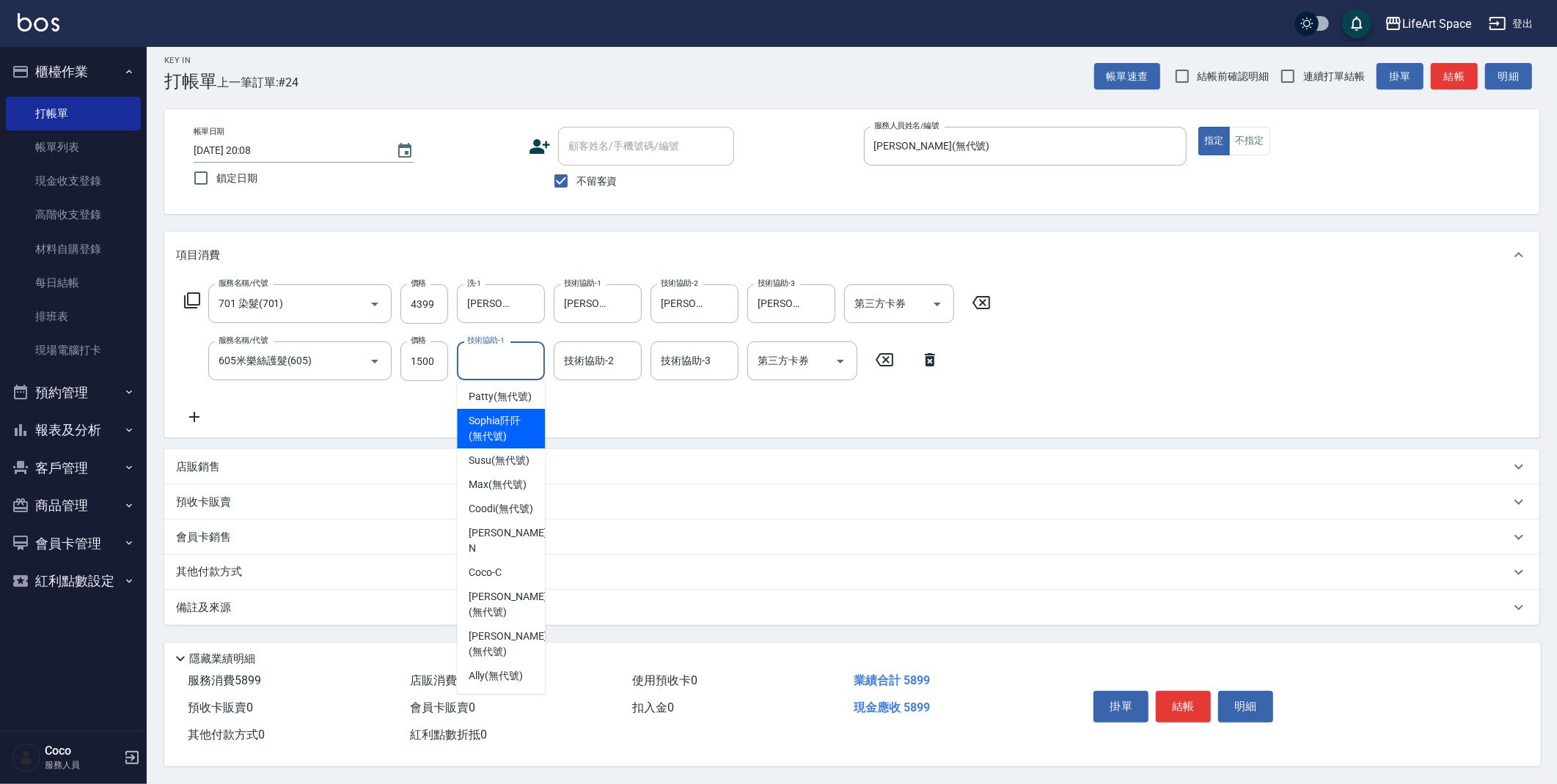
click at [508, 430] on span "[PERSON_NAME]阡 (無代號)" at bounding box center [500, 428] width 65 height 31
type input "[PERSON_NAME]阡(無代號)"
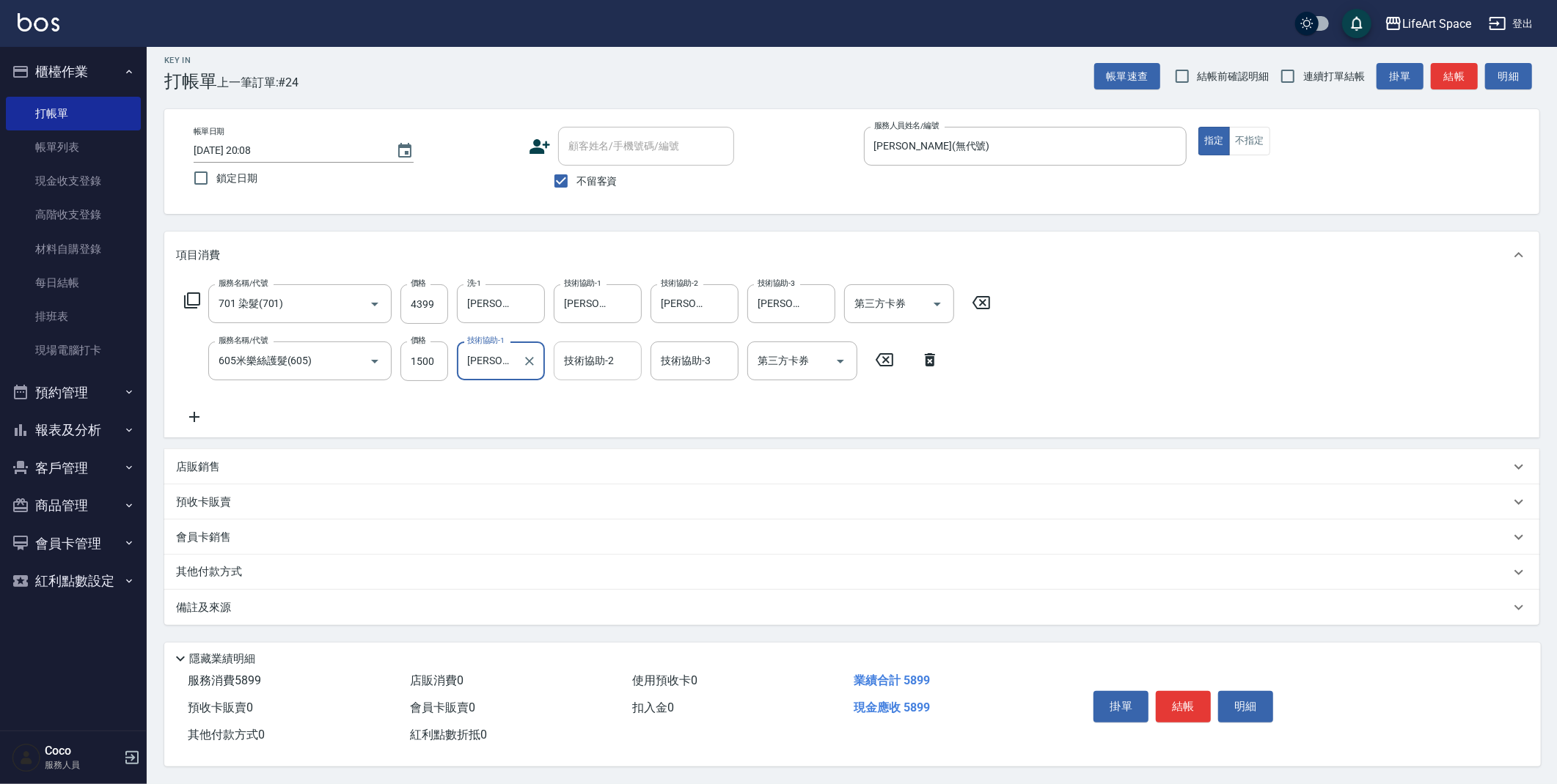
click at [573, 357] on div "技術協助-2 技術協助-2" at bounding box center [597, 361] width 88 height 39
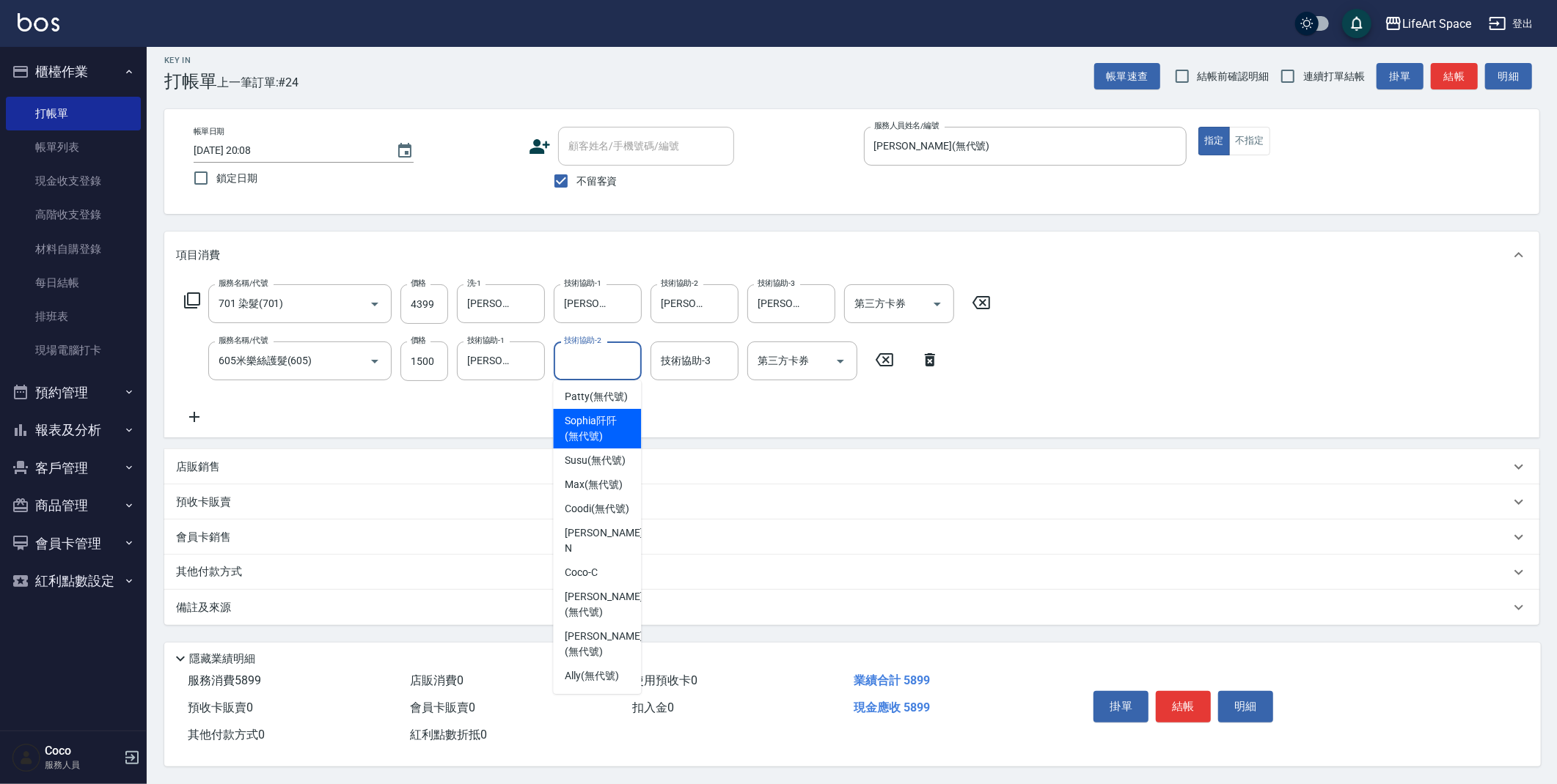
click at [597, 427] on span "[PERSON_NAME]阡 (無代號)" at bounding box center [597, 428] width 65 height 31
type input "[PERSON_NAME]阡(無代號)"
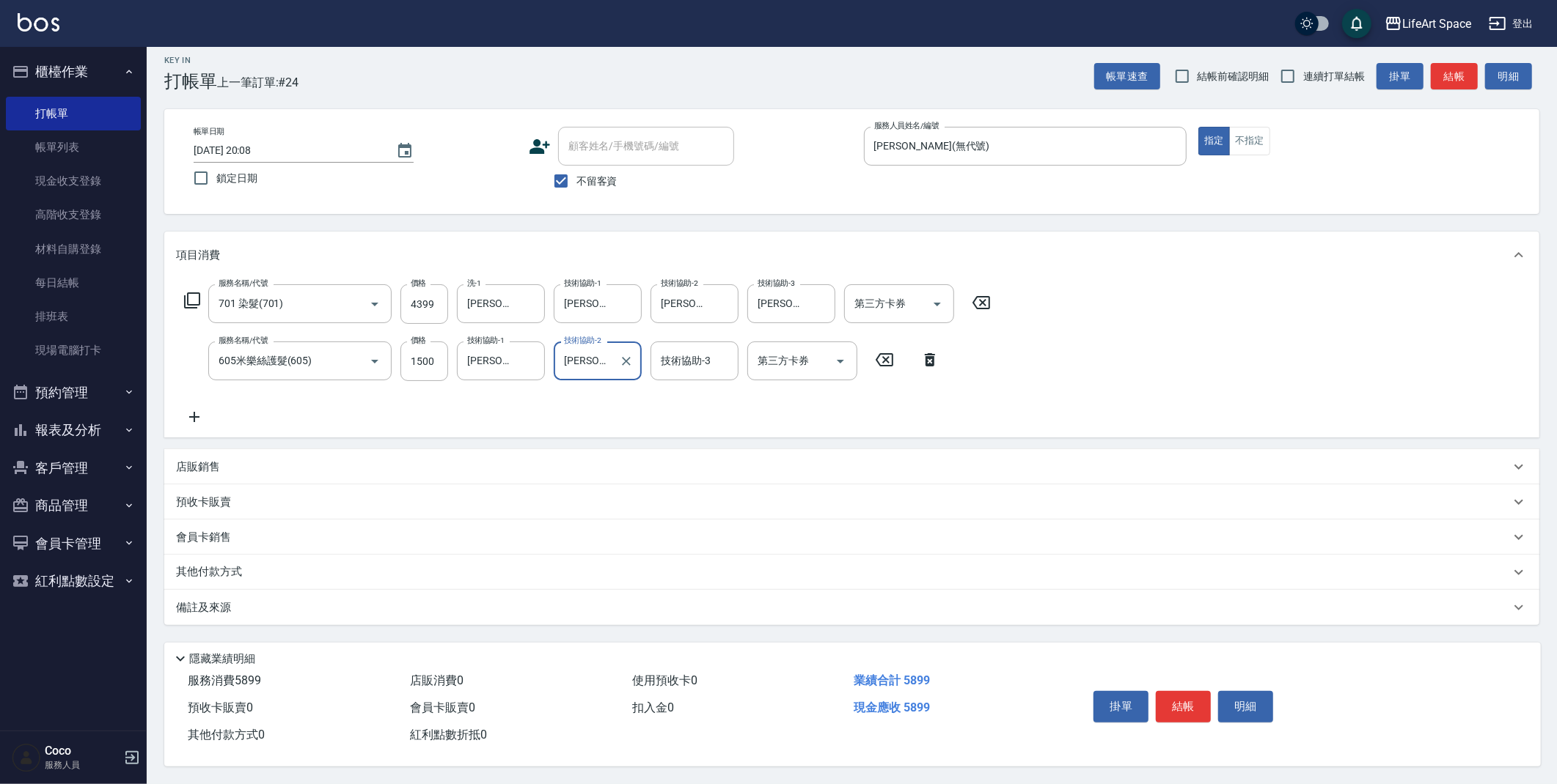
click at [192, 459] on p "店販銷售" at bounding box center [198, 466] width 44 height 15
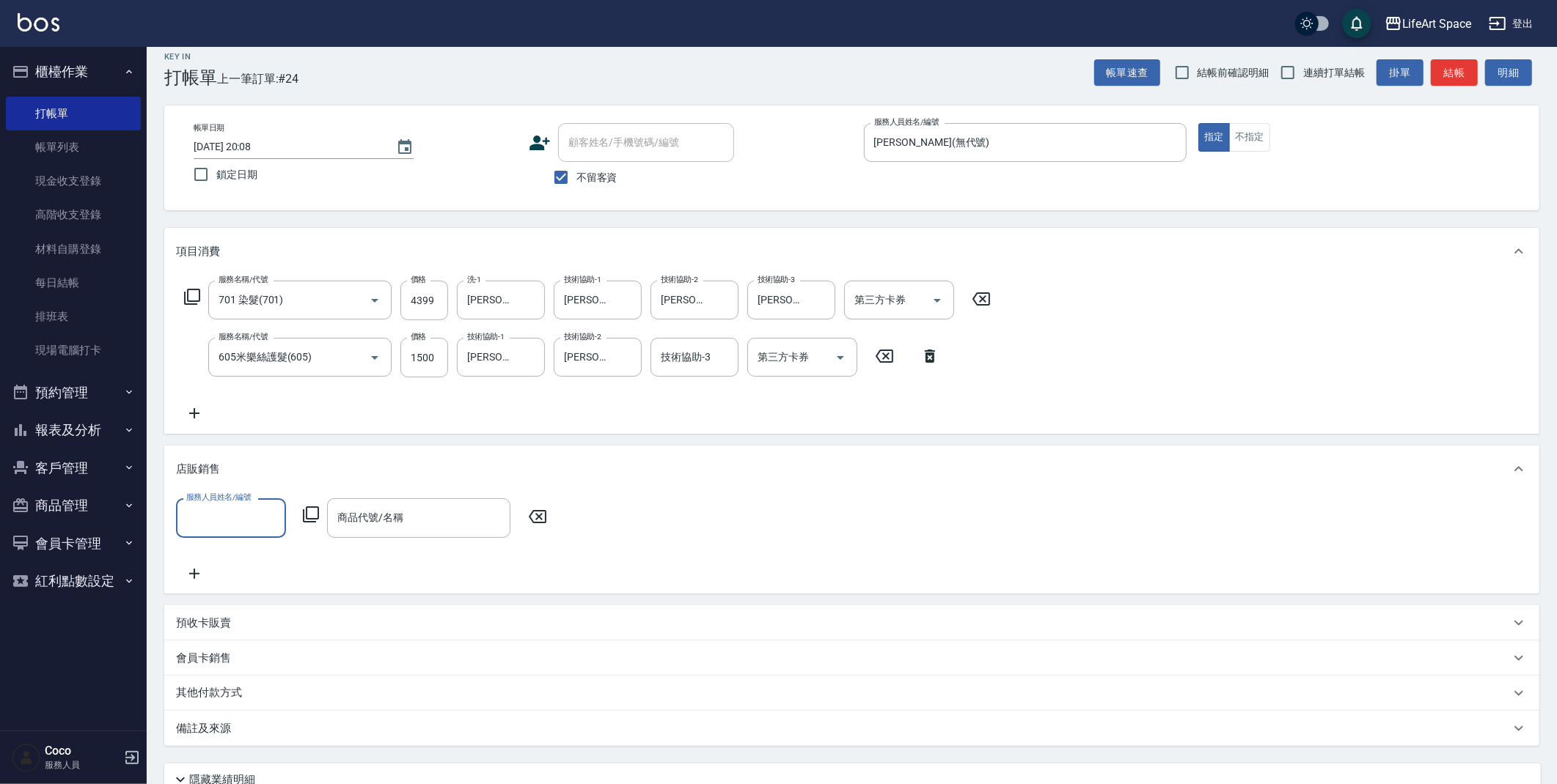
scroll to position [0, 0]
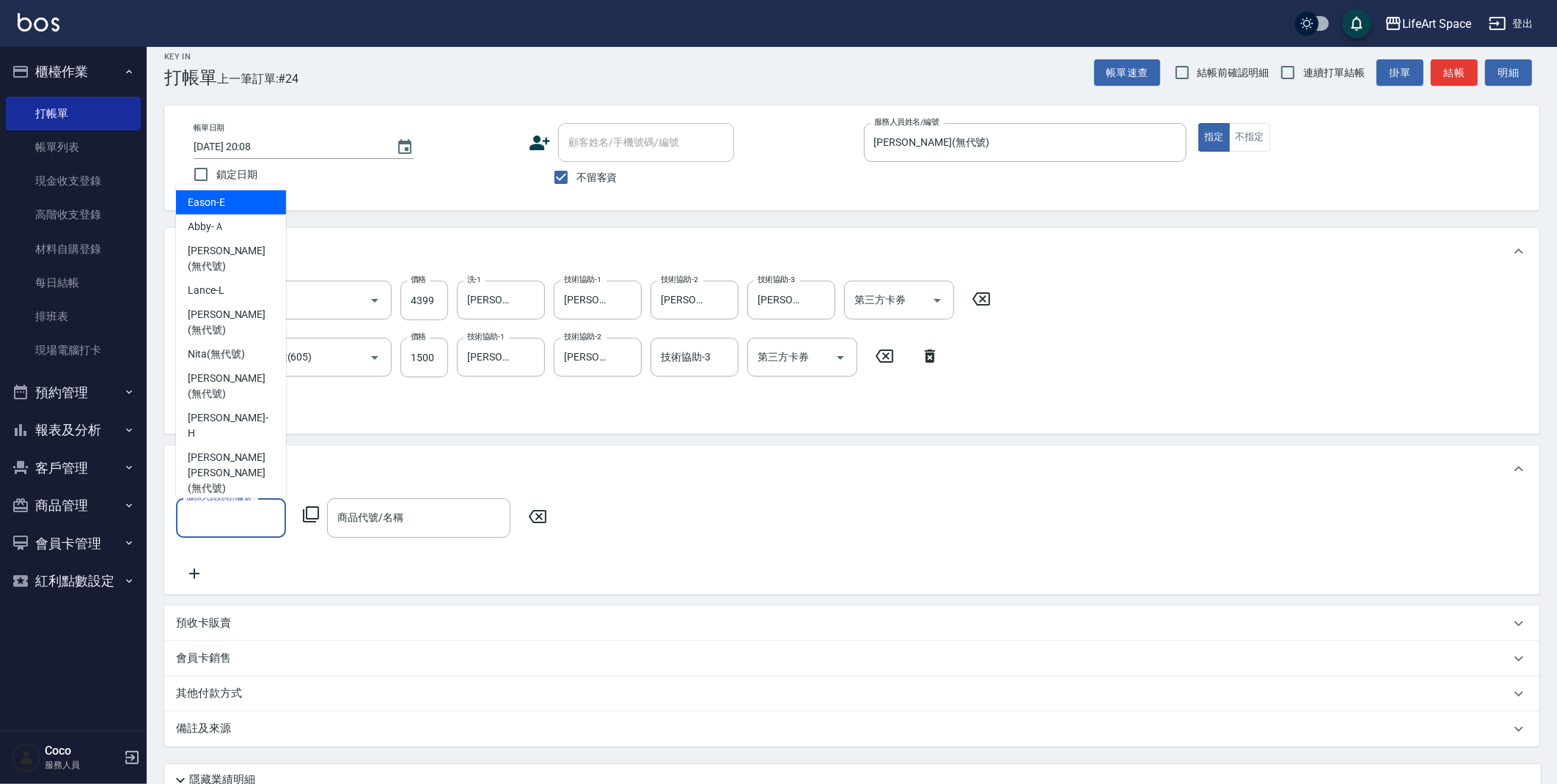
click at [257, 512] on input "服務人員姓名/編號" at bounding box center [231, 517] width 97 height 25
click at [239, 304] on span "[PERSON_NAME] (無代號)" at bounding box center [231, 319] width 87 height 31
type input "[PERSON_NAME](無代號)"
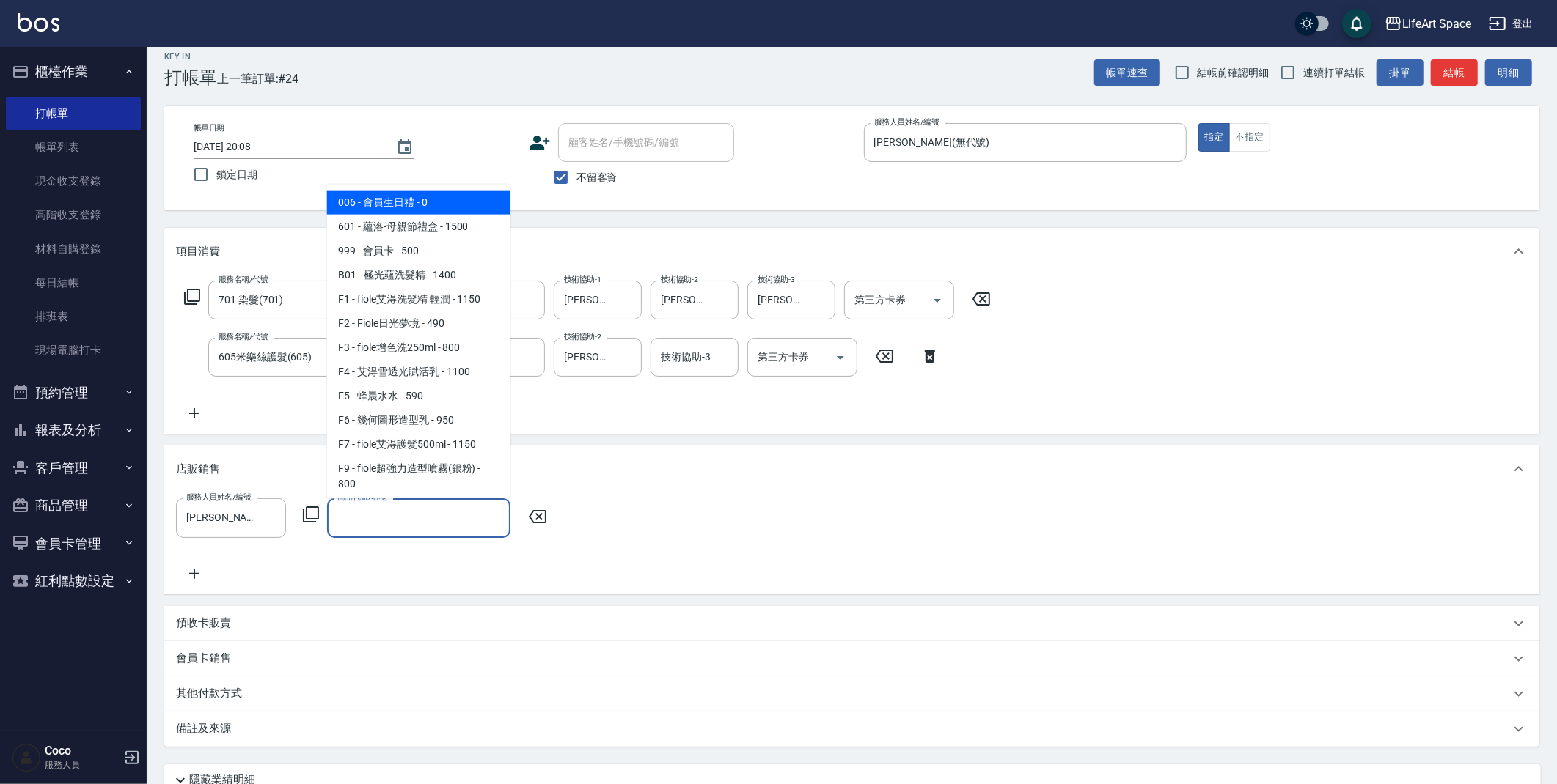
click at [359, 520] on input "商品代號/名稱" at bounding box center [419, 517] width 170 height 25
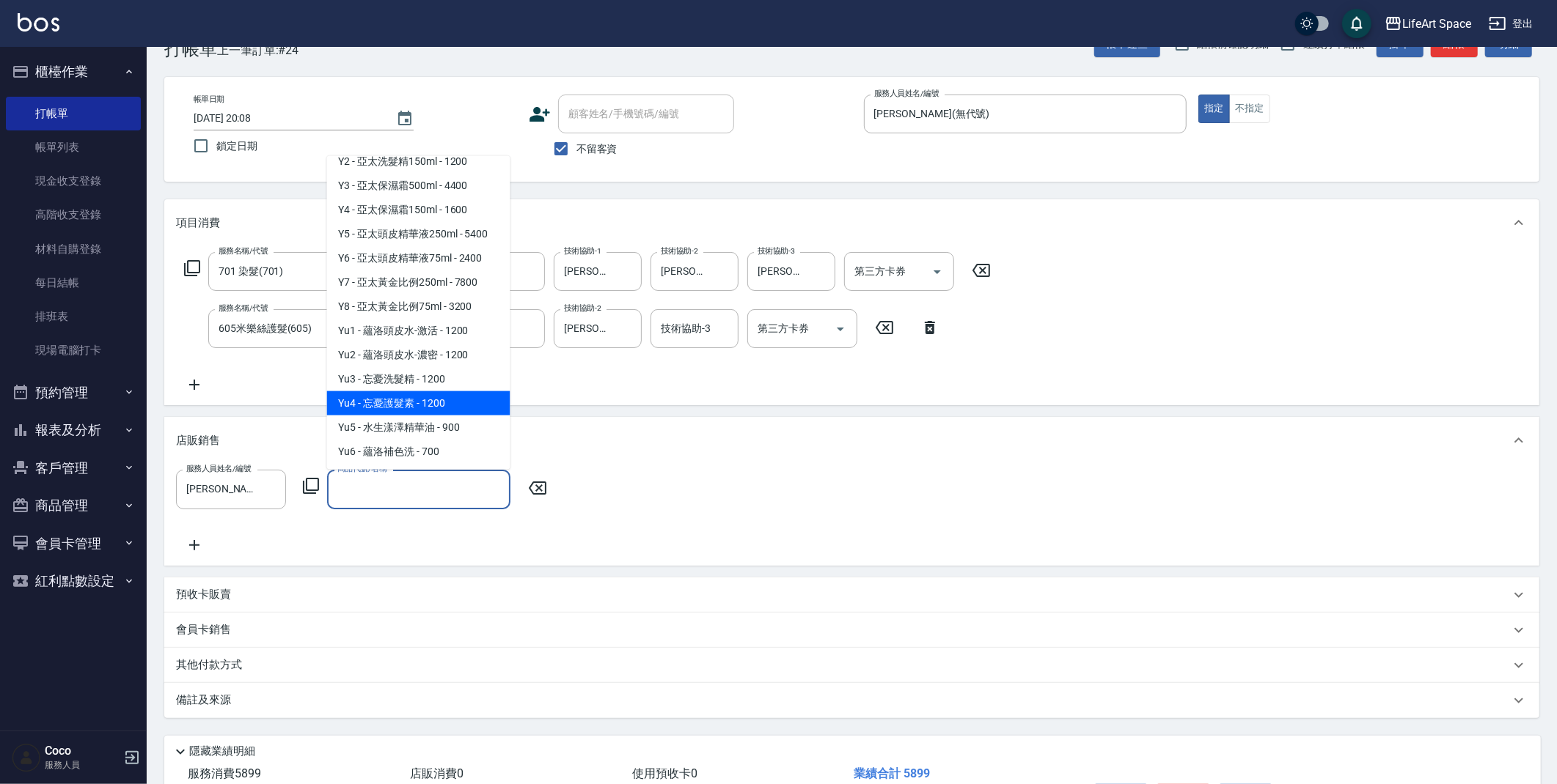
scroll to position [68, 0]
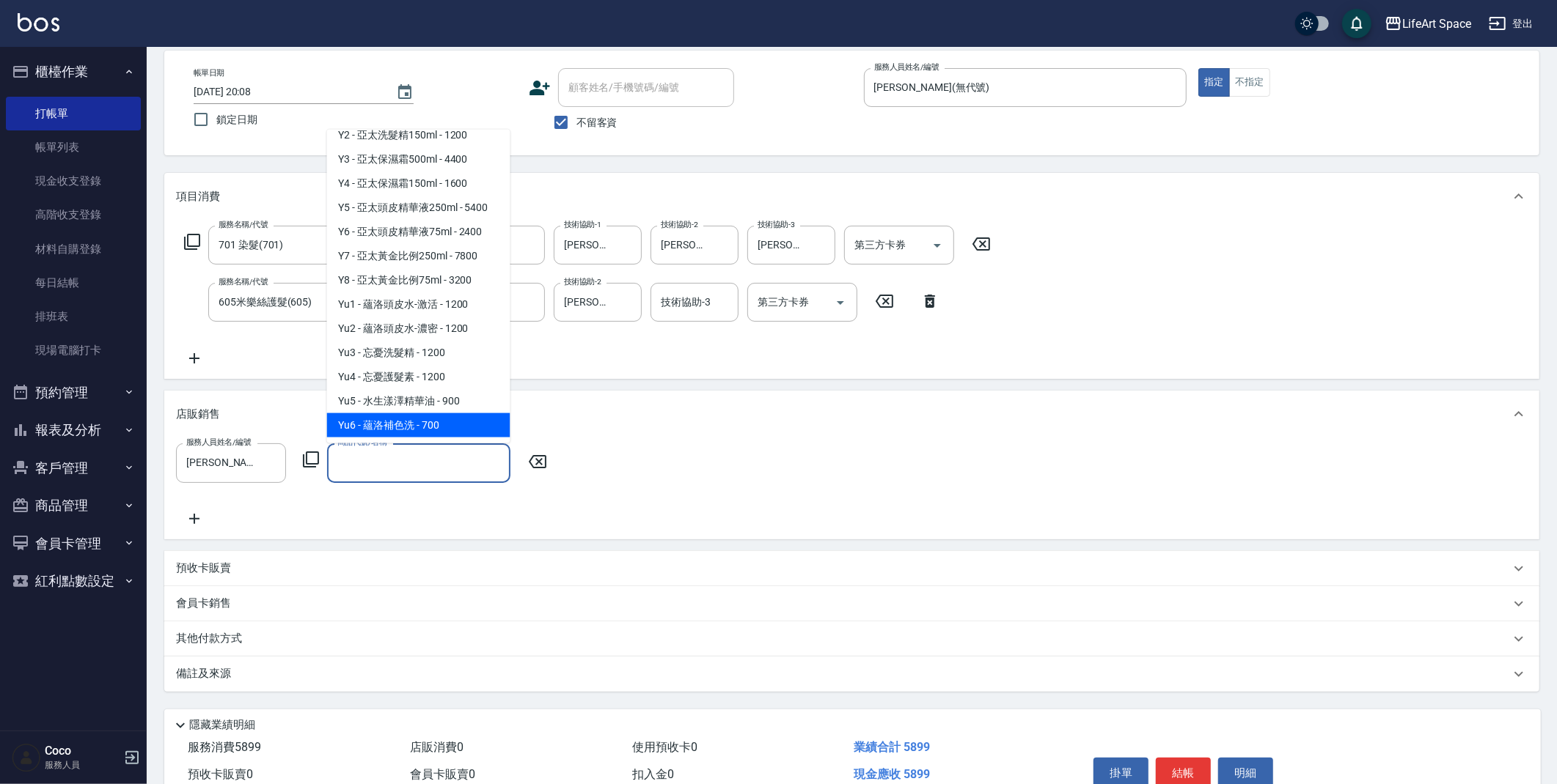
click at [456, 423] on span "Yu6 - 蘊洛補色洗 - 700" at bounding box center [419, 425] width 183 height 24
type input "蘊洛補色洗"
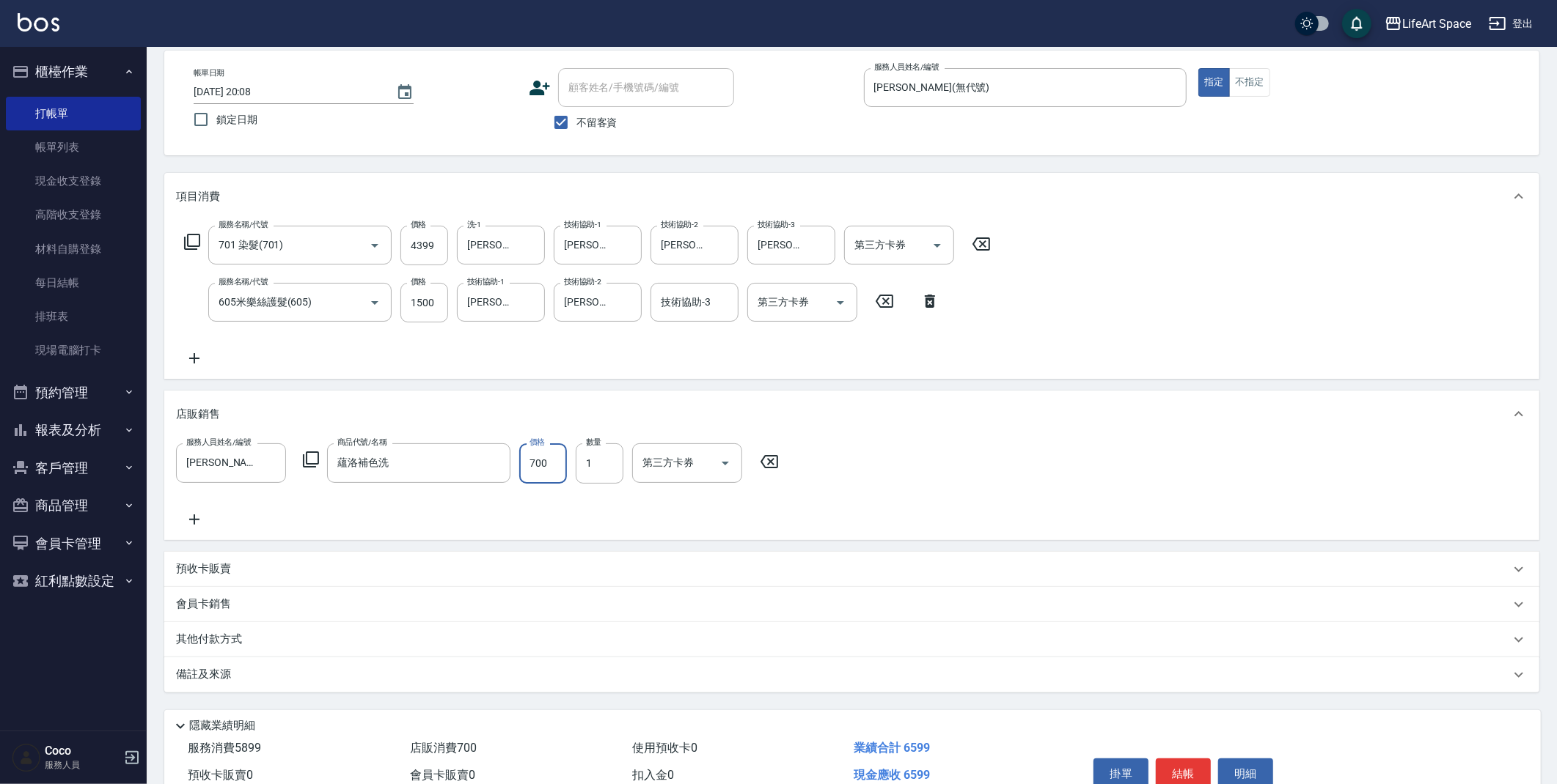
click at [561, 466] on input "700" at bounding box center [543, 463] width 48 height 40
type input "630"
drag, startPoint x: 281, startPoint y: 634, endPoint x: 291, endPoint y: 646, distance: 15.6
click at [281, 634] on div "其他付款方式" at bounding box center [843, 640] width 1334 height 16
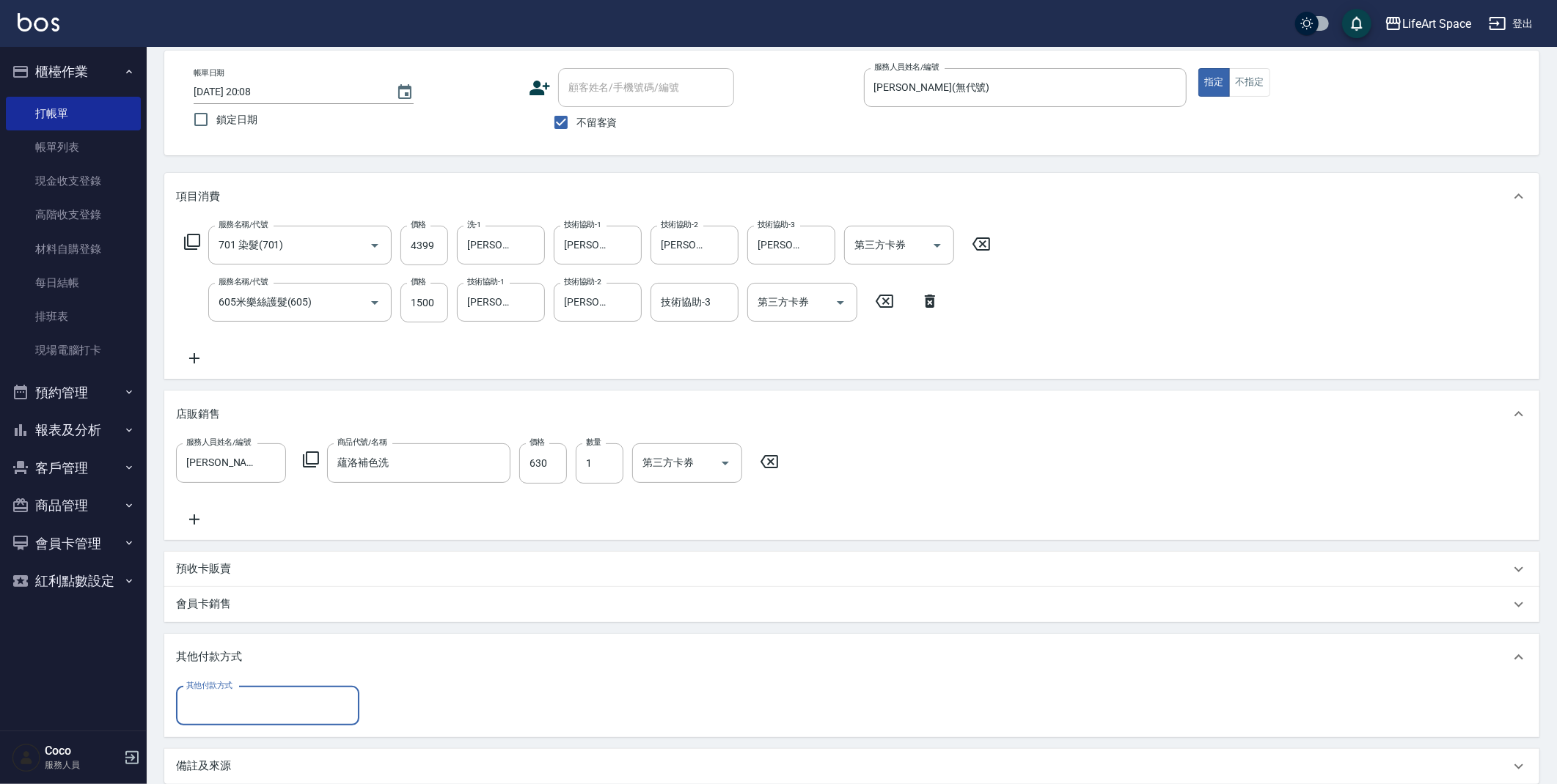
scroll to position [0, 0]
click at [294, 699] on input "其他付款方式" at bounding box center [268, 706] width 170 height 25
click at [239, 637] on span "信用卡" at bounding box center [268, 644] width 183 height 24
type input "信用卡"
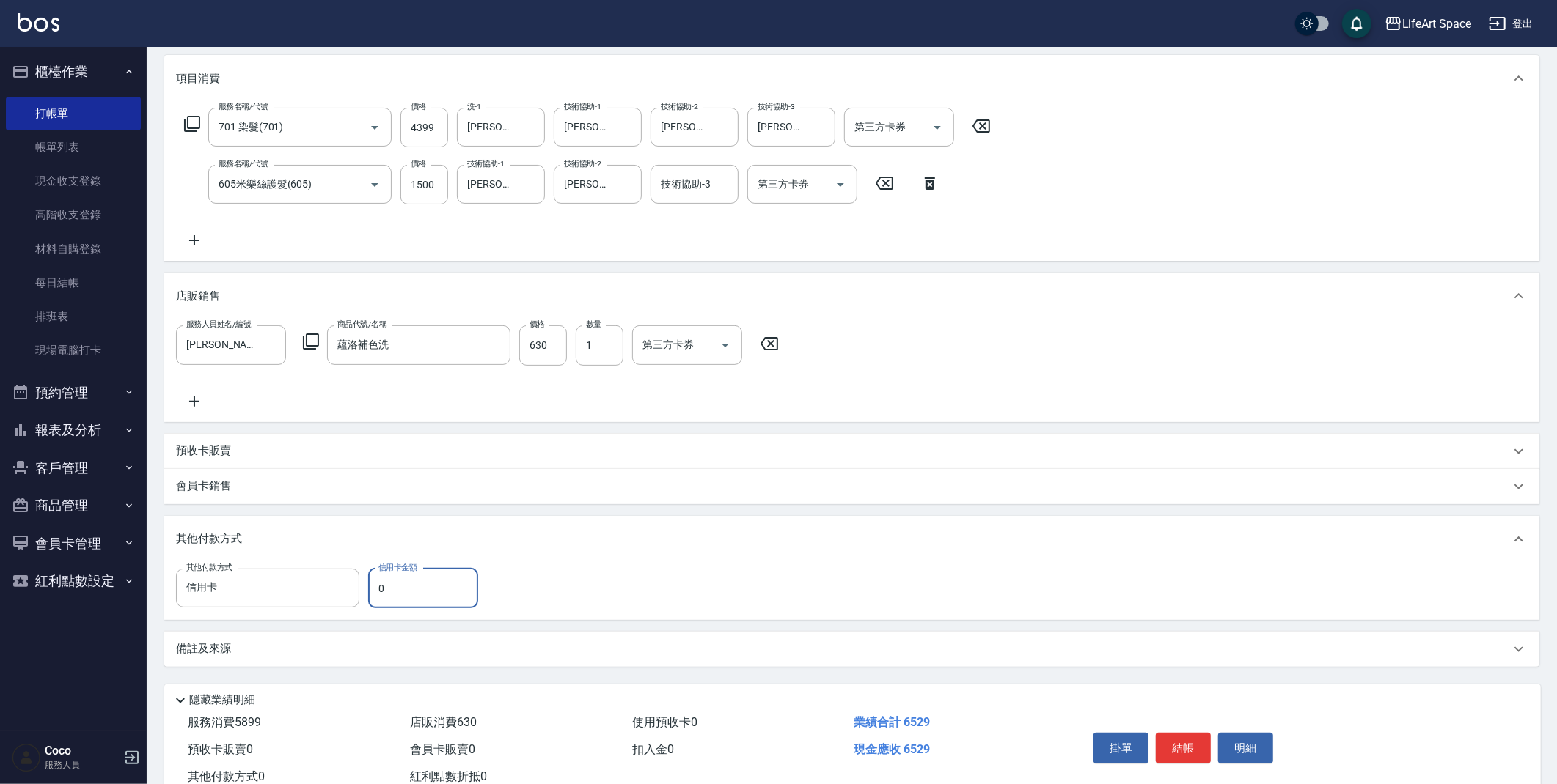
scroll to position [232, 0]
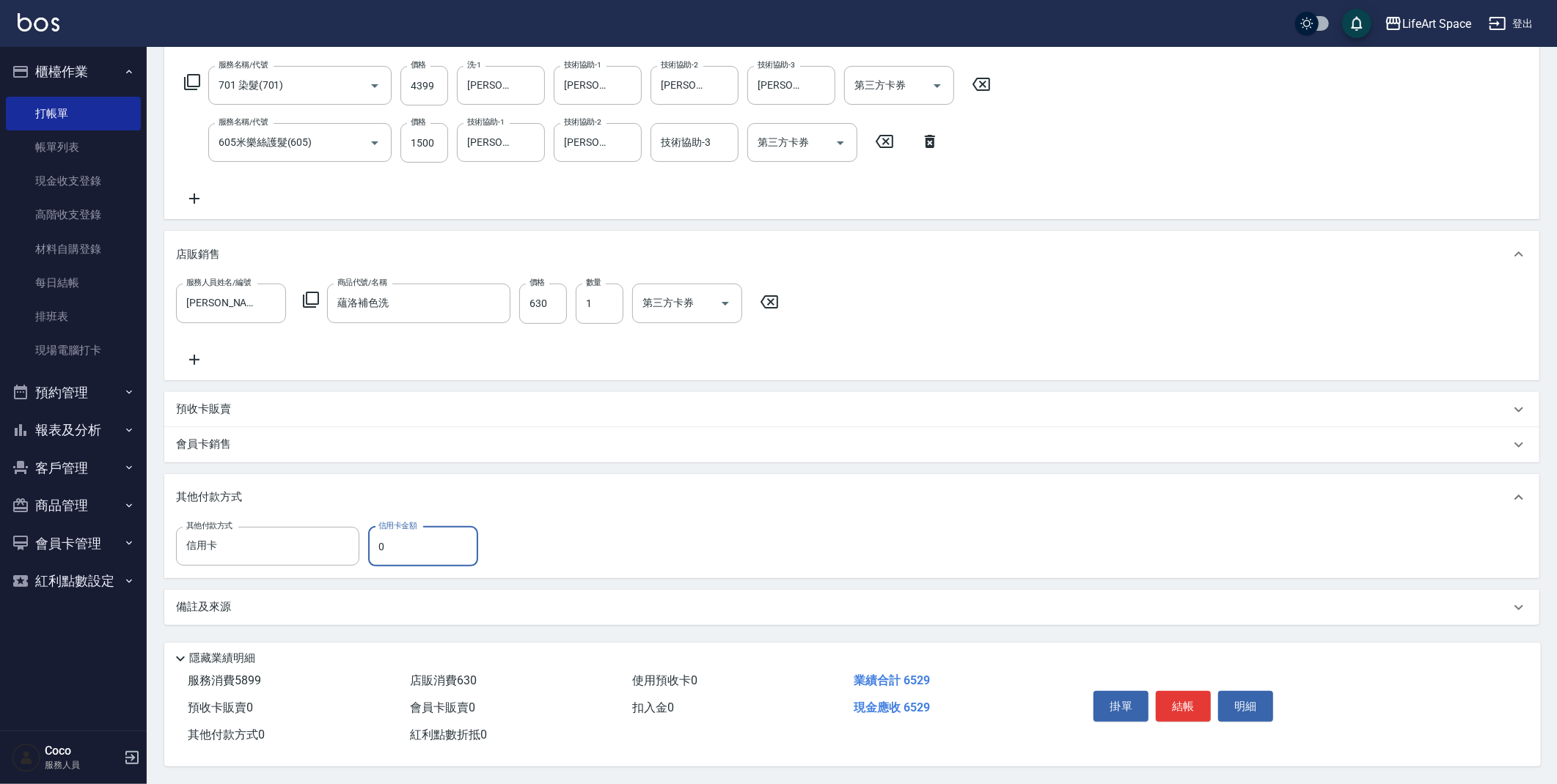
click at [409, 544] on input "0" at bounding box center [423, 547] width 110 height 40
type input "6529"
click at [1187, 706] on button "結帳" at bounding box center [1183, 706] width 55 height 31
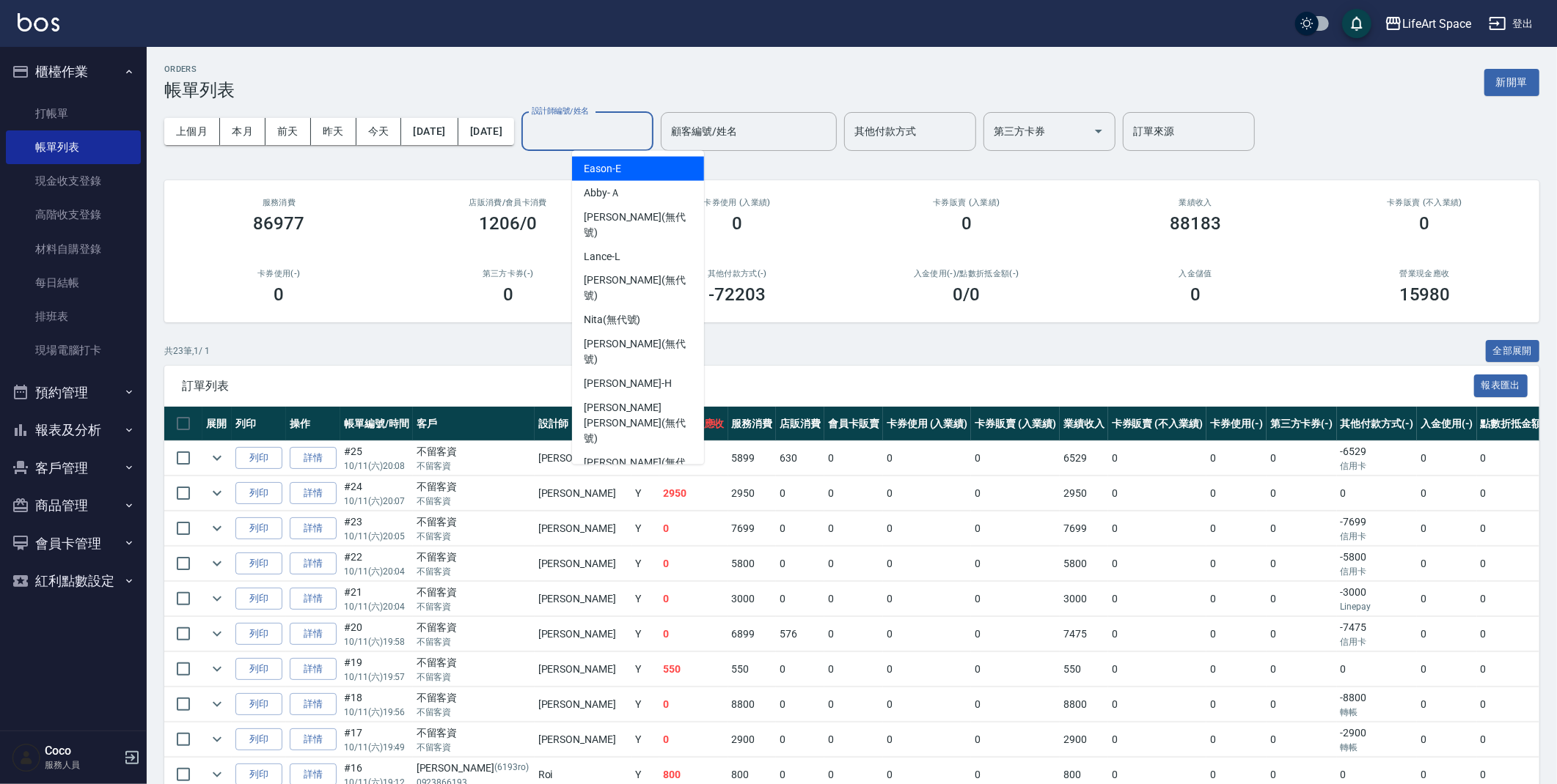
click at [625, 133] on input "設計師編號/姓名" at bounding box center [587, 131] width 119 height 25
click at [633, 273] on span "[PERSON_NAME] (無代號)" at bounding box center [638, 288] width 108 height 31
type input "[PERSON_NAME](無代號)"
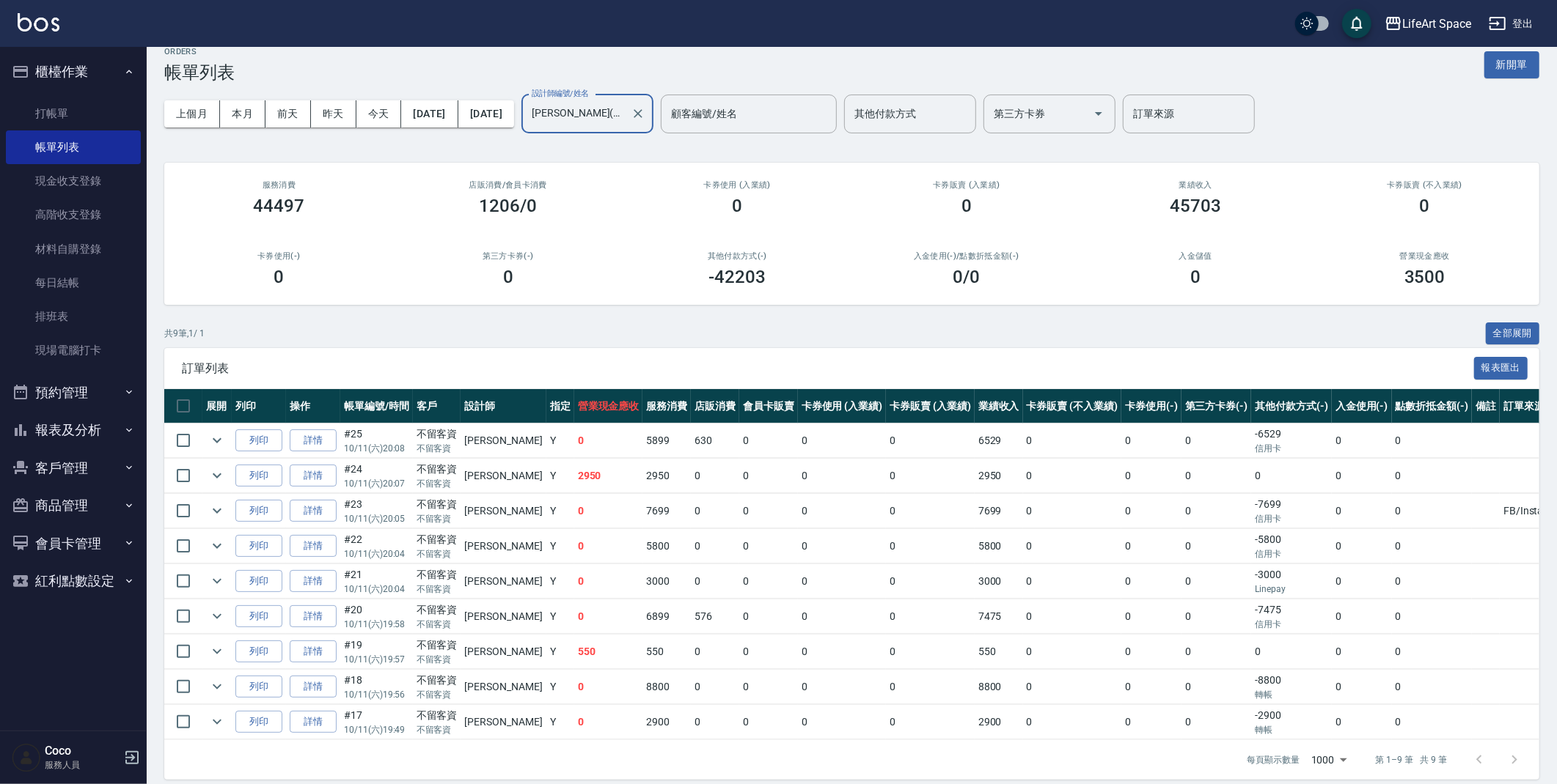
scroll to position [32, 0]
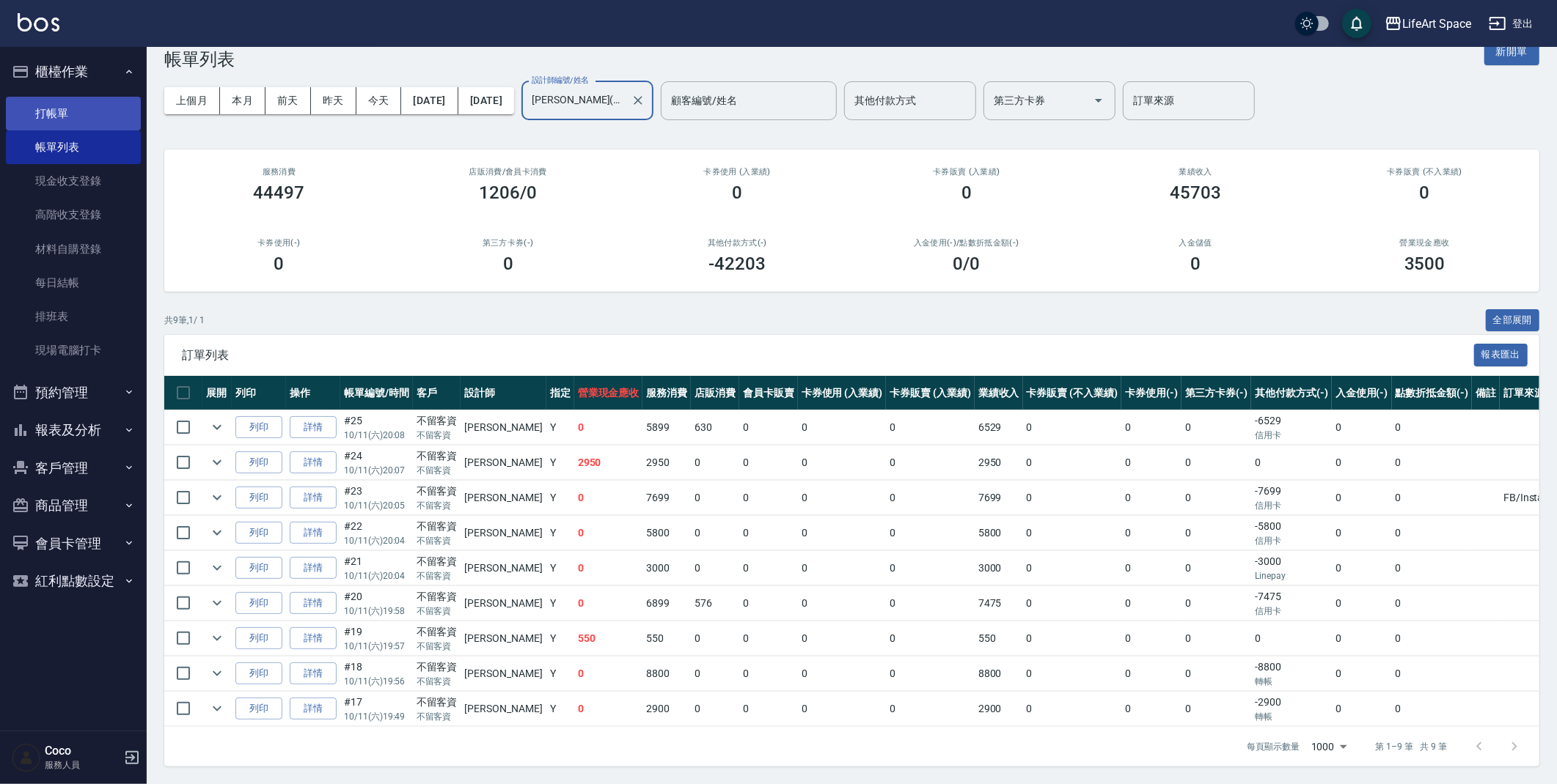
click at [57, 107] on link "打帳單" at bounding box center [72, 114] width 135 height 33
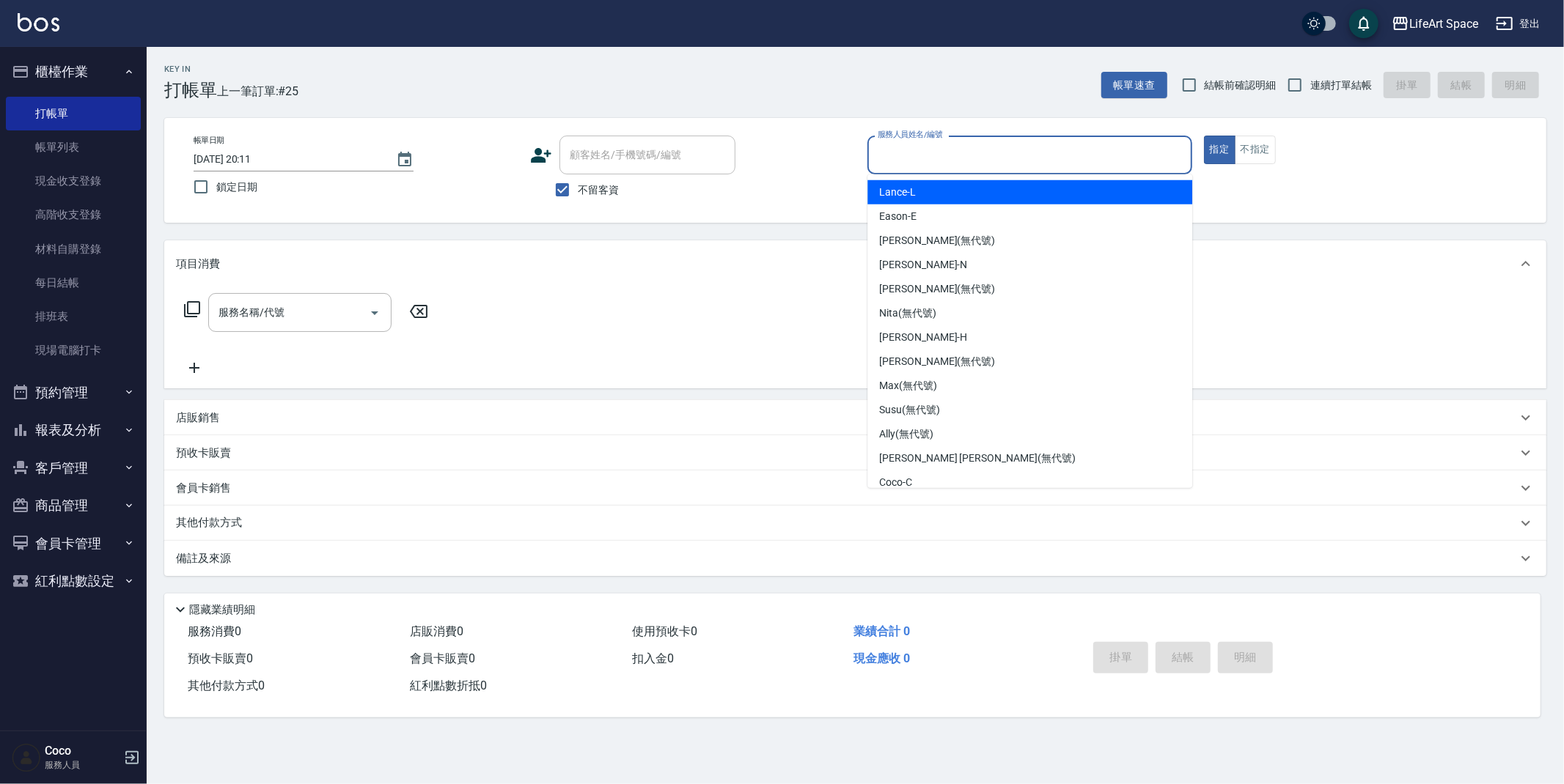
click at [888, 157] on input "服務人員姓名/編號" at bounding box center [1030, 155] width 311 height 25
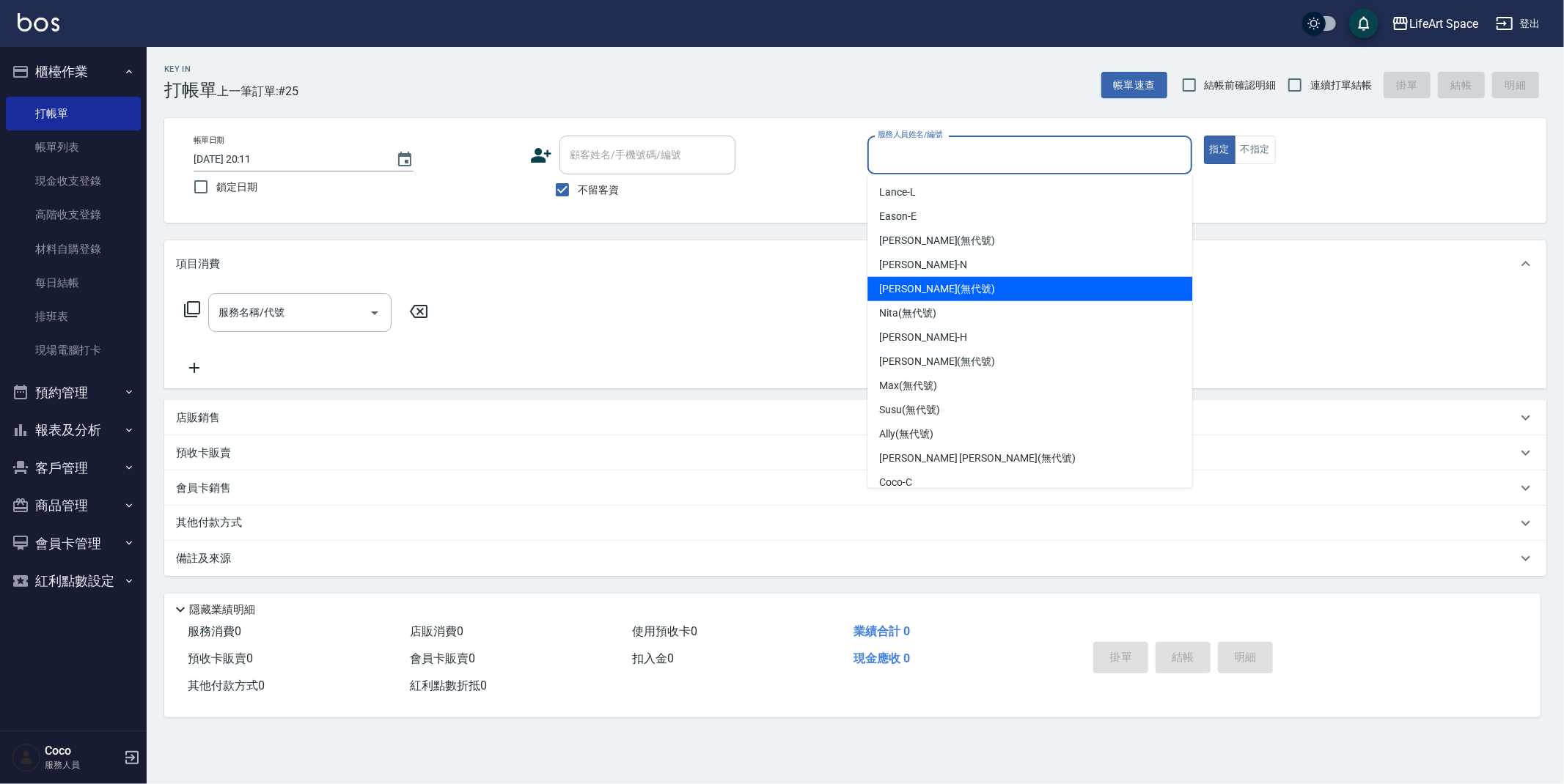
click at [909, 283] on span "[PERSON_NAME] (無代號)" at bounding box center [936, 289] width 115 height 15
type input "[PERSON_NAME](無代號)"
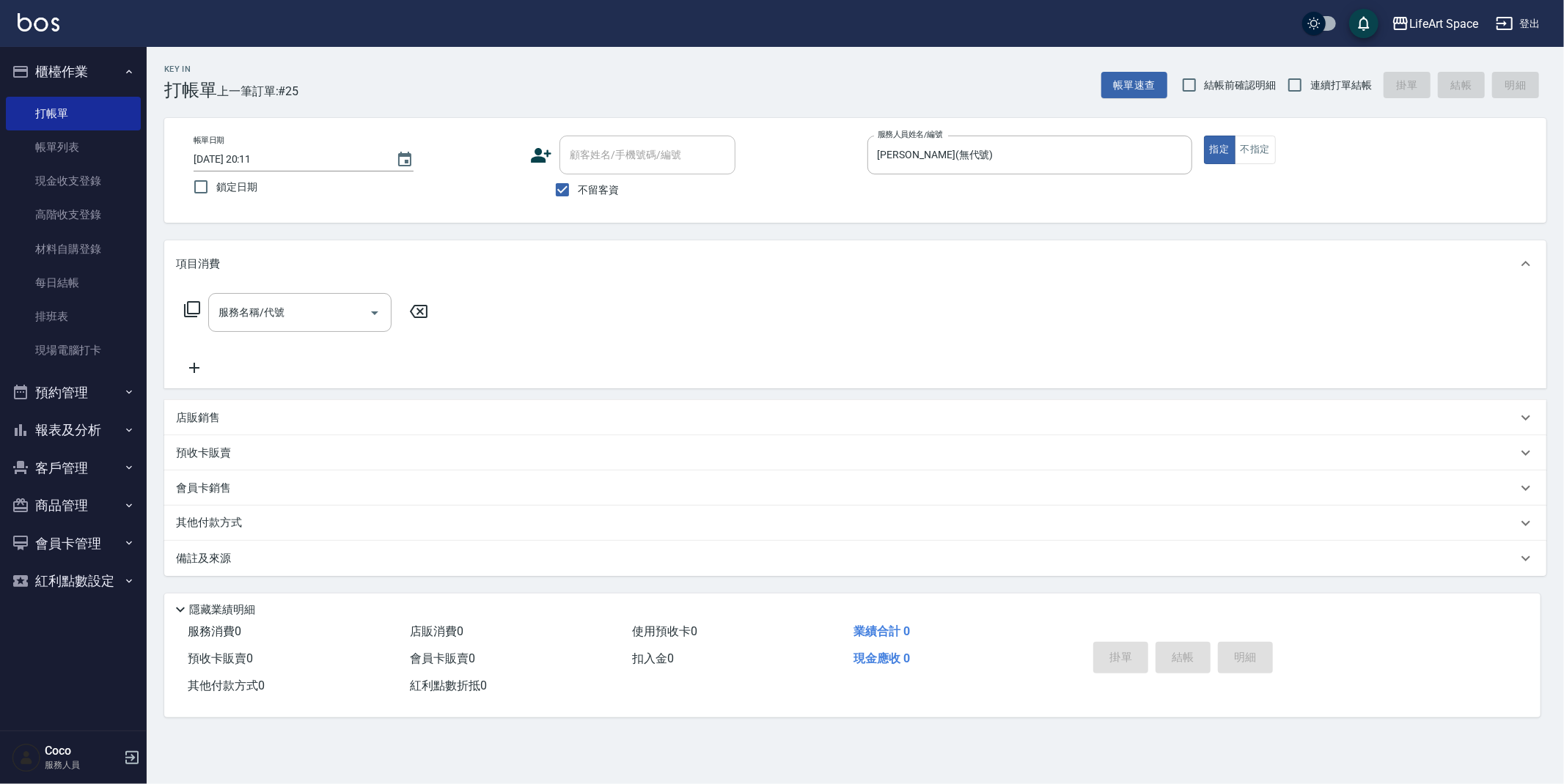
click at [185, 421] on p "店販銷售" at bounding box center [197, 418] width 44 height 15
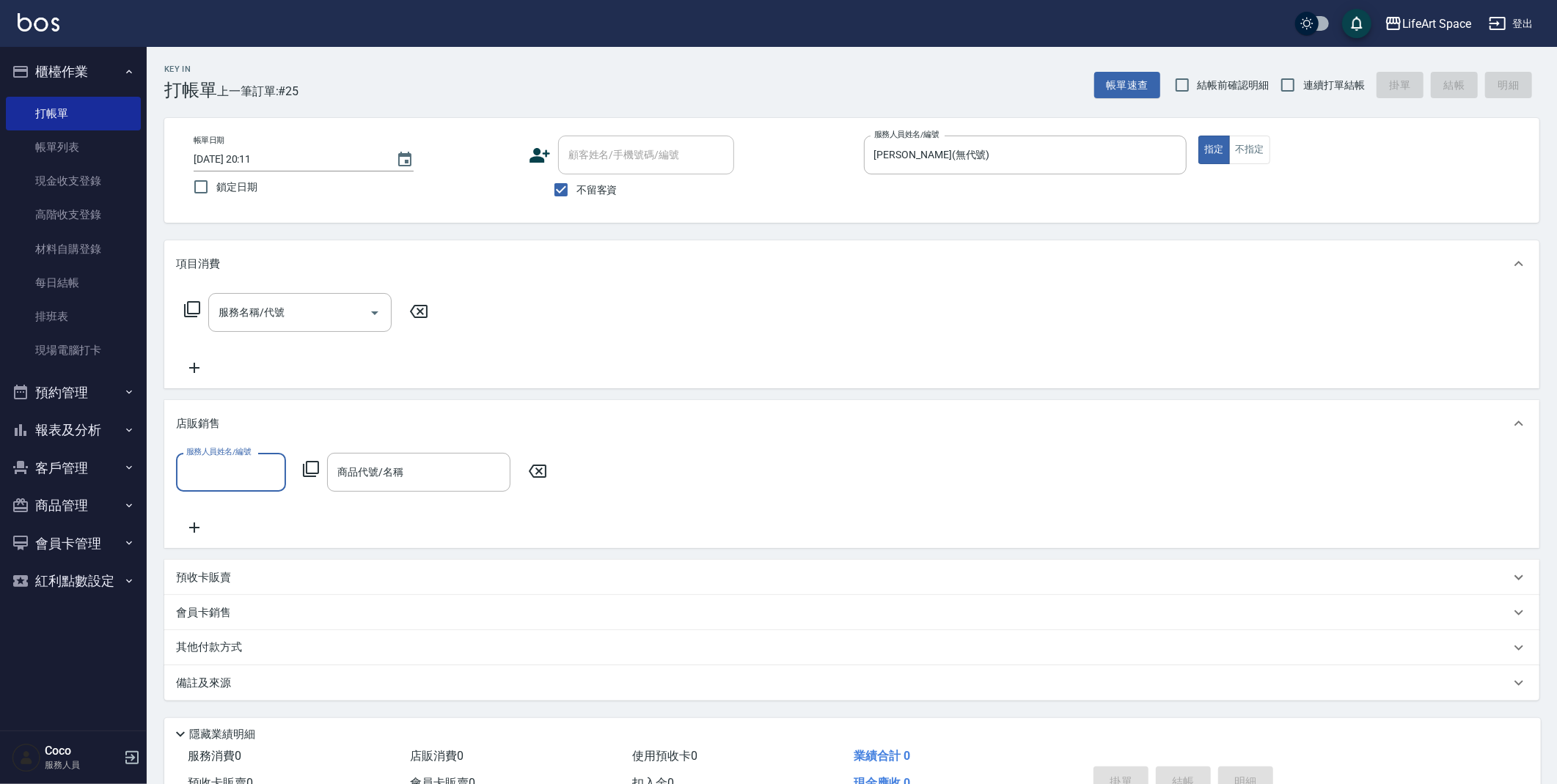
click at [253, 481] on input "服務人員姓名/編號" at bounding box center [231, 472] width 97 height 25
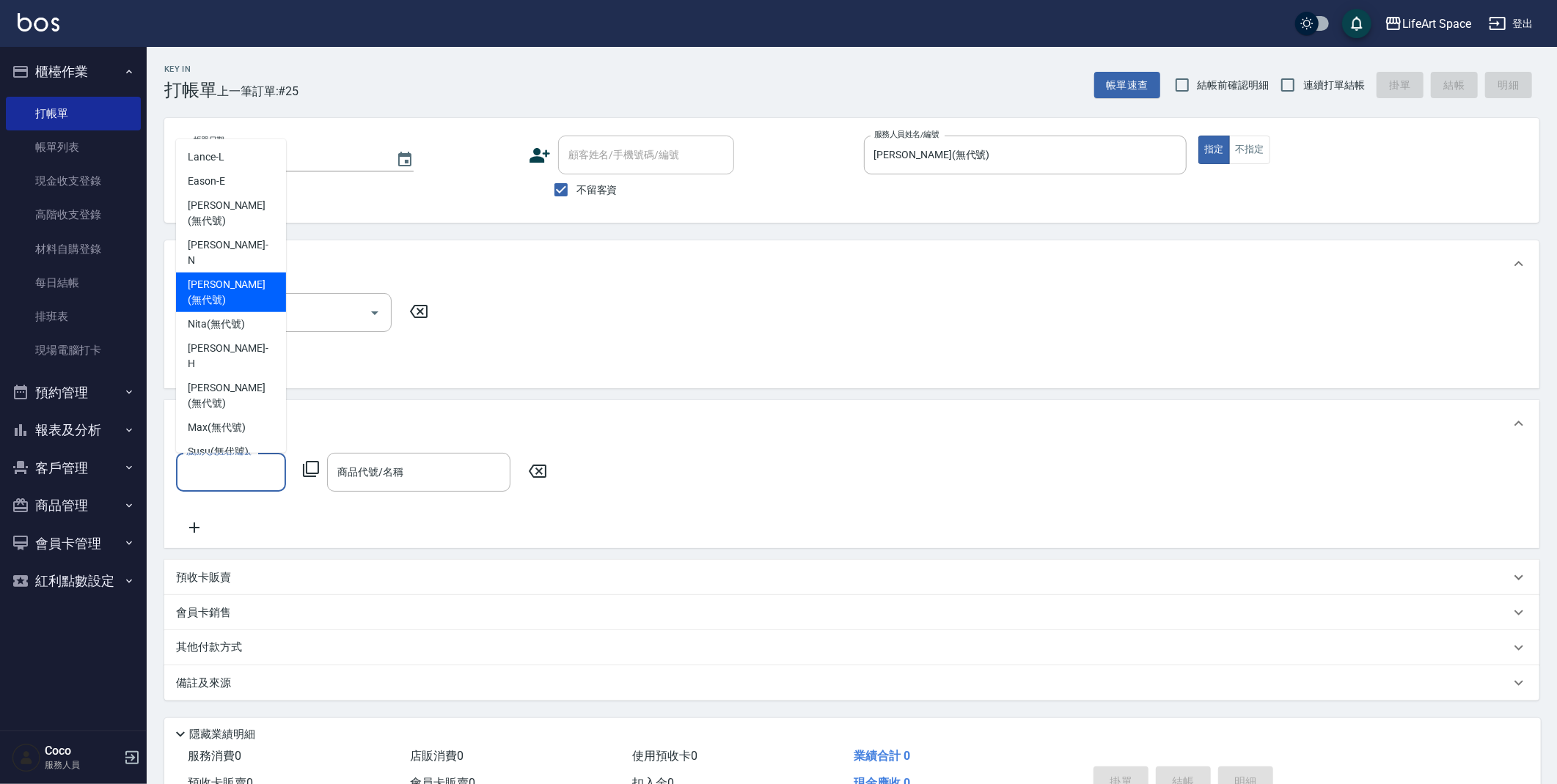
click at [250, 277] on span "[PERSON_NAME] (無代號)" at bounding box center [231, 292] width 87 height 31
type input "[PERSON_NAME](無代號)"
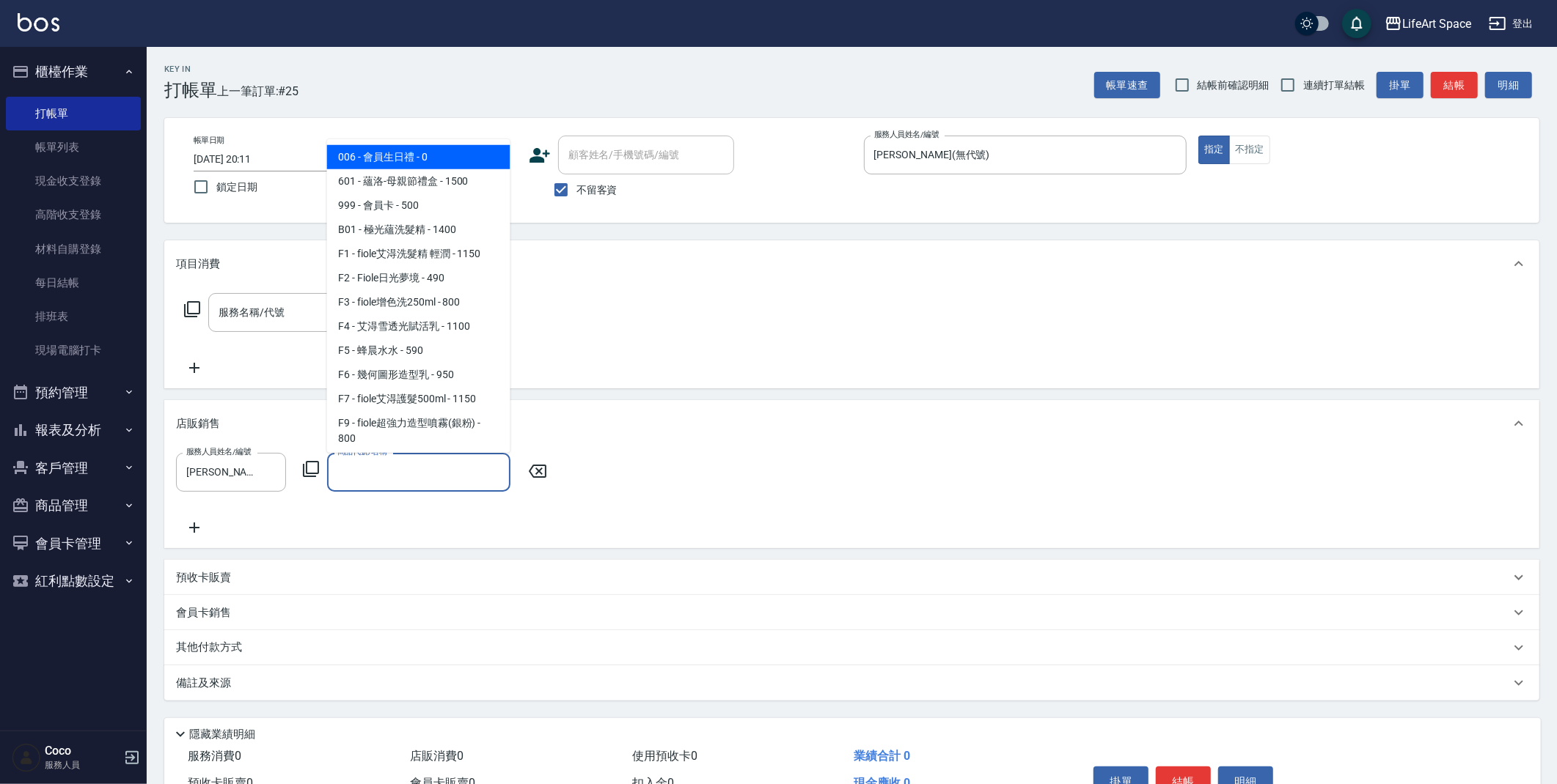
click at [356, 464] on div "商品代號/名稱 商品代號/名稱" at bounding box center [419, 472] width 183 height 39
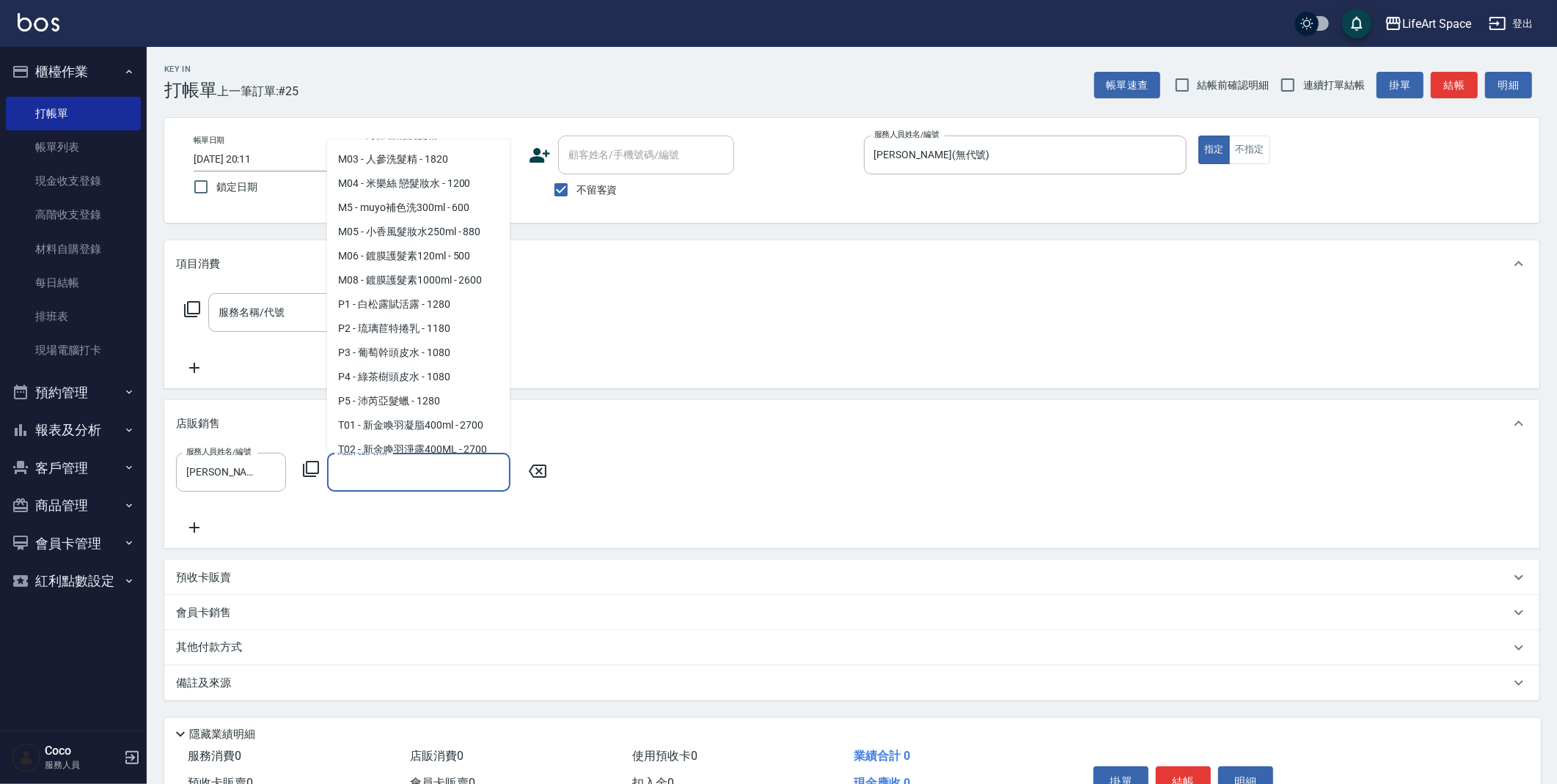
scroll to position [997, 0]
click at [419, 364] on span "P4 - 綠茶樹頭皮水 - 1080" at bounding box center [419, 351] width 183 height 24
type input "綠茶樹頭皮水"
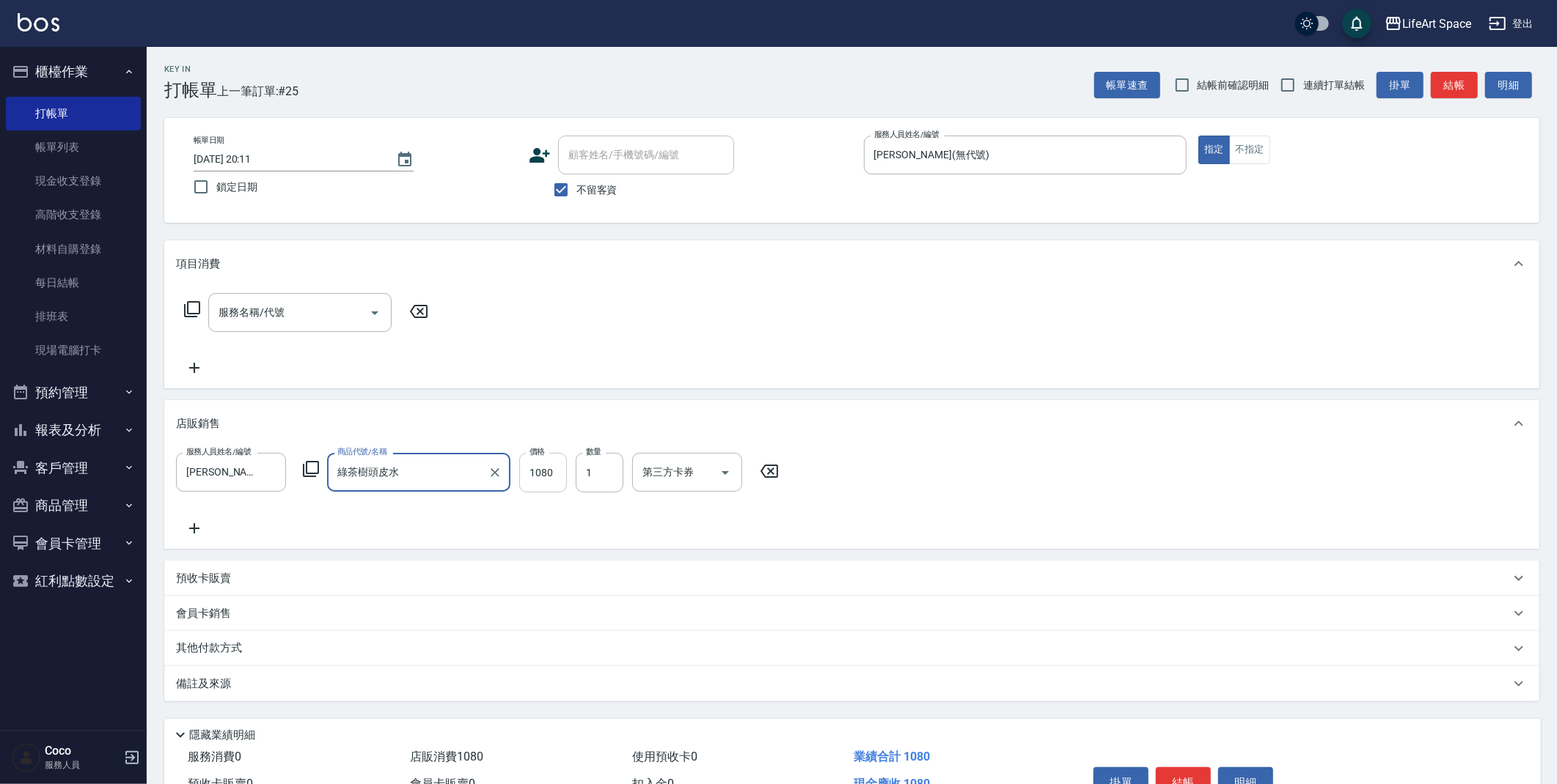
click at [554, 475] on input "1080" at bounding box center [543, 473] width 48 height 40
type input "972"
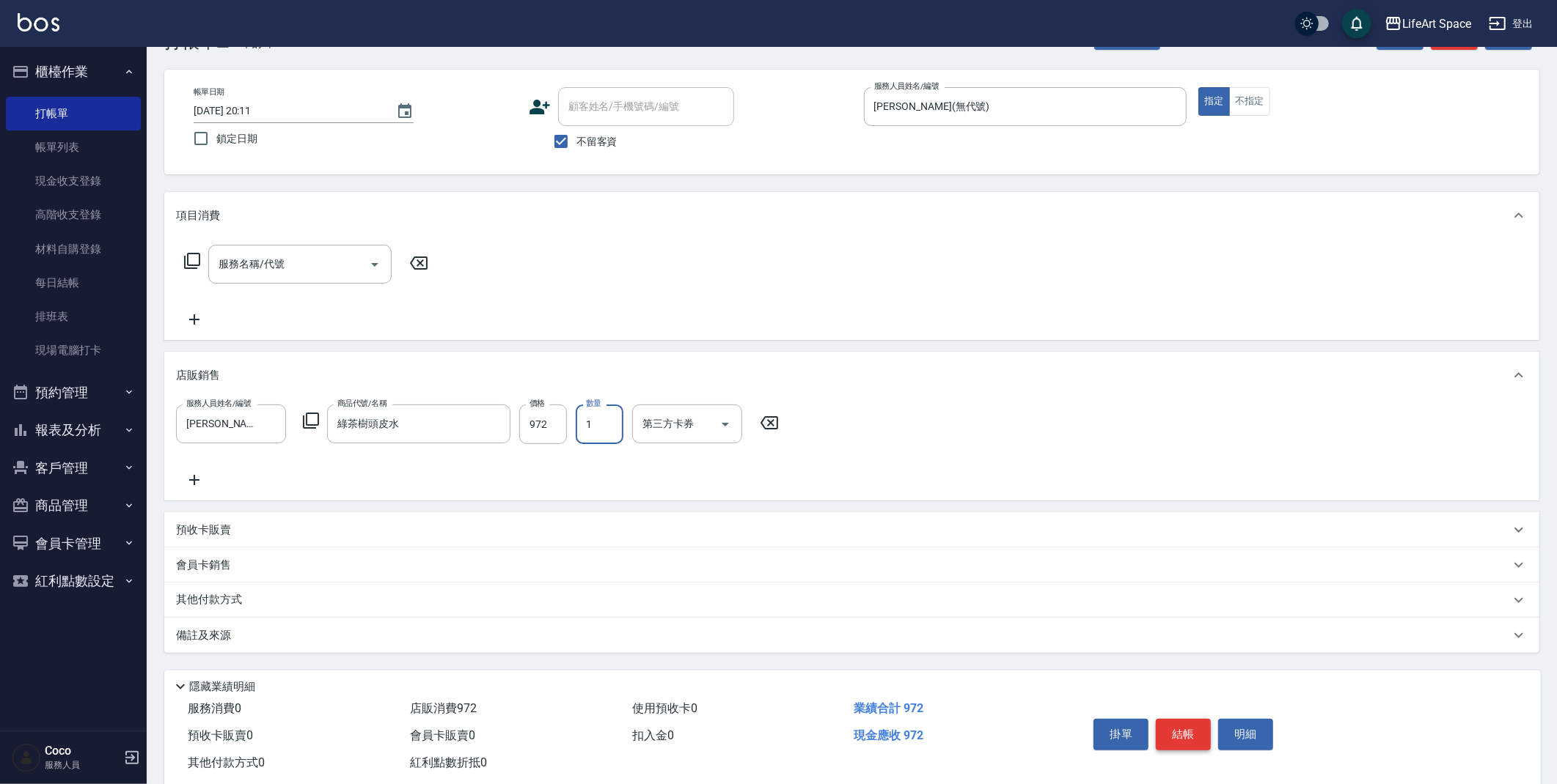
scroll to position [81, 0]
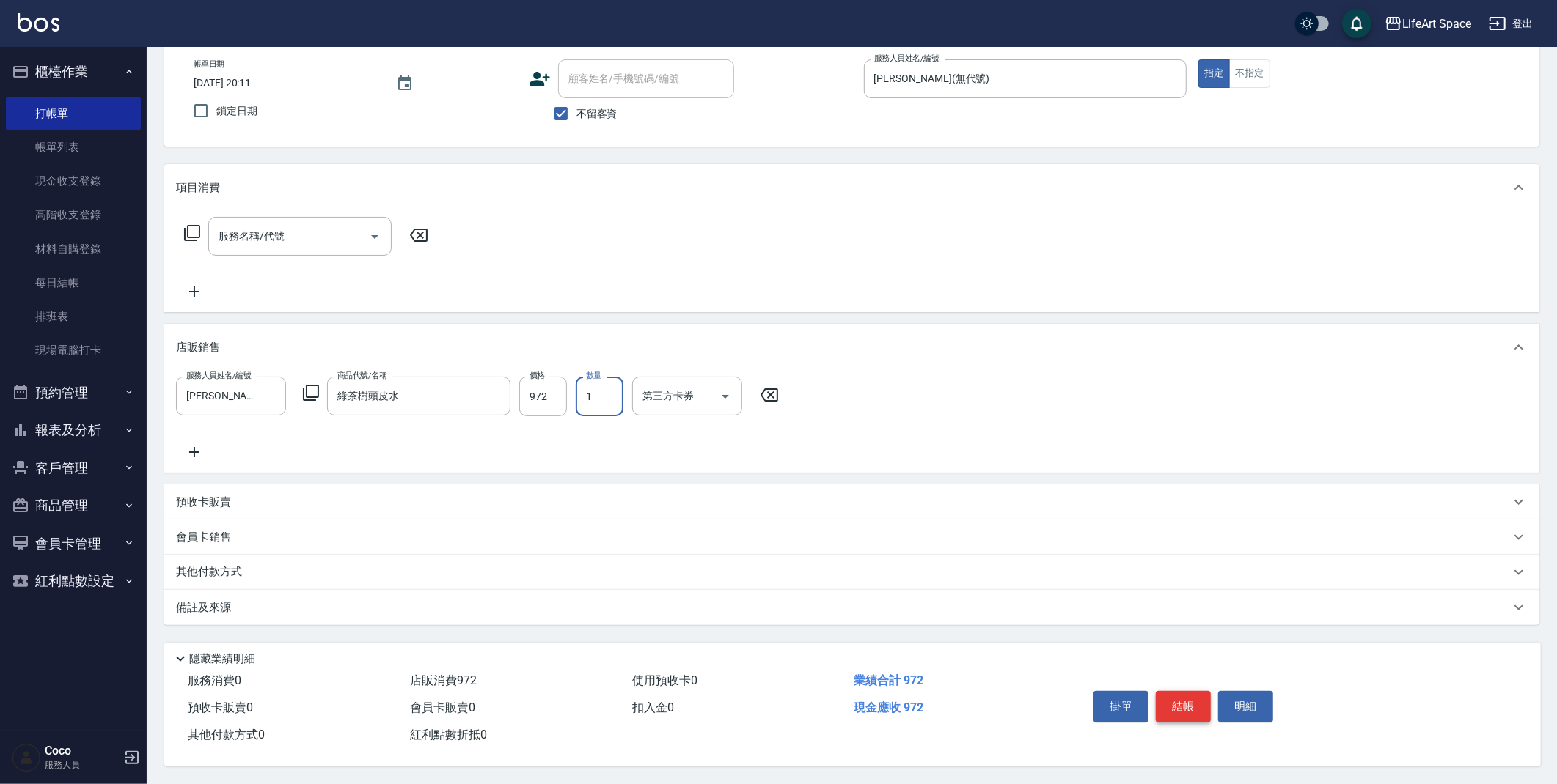
click at [1177, 703] on button "結帳" at bounding box center [1183, 706] width 55 height 31
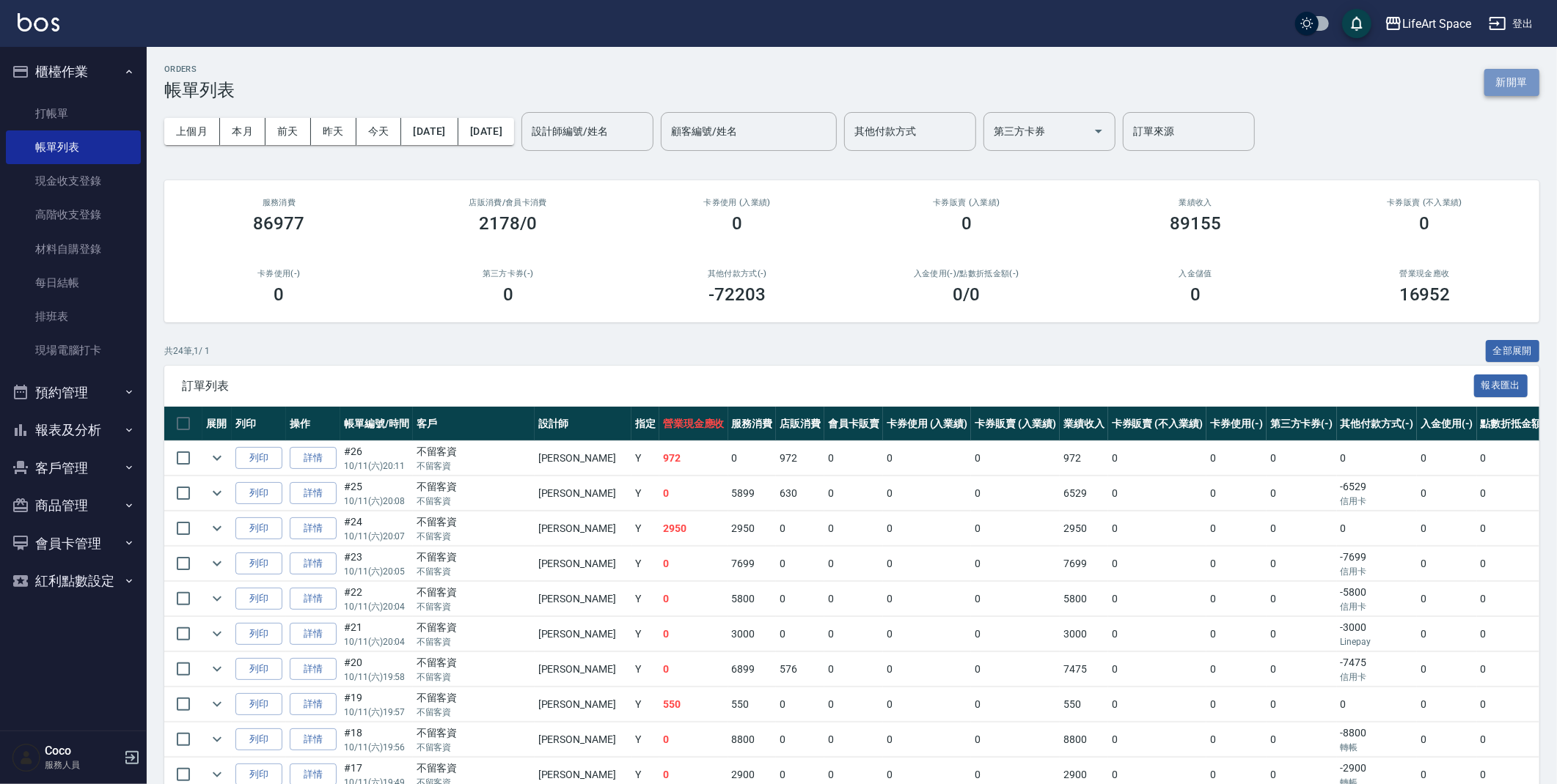
click at [1524, 81] on button "新開單" at bounding box center [1512, 83] width 55 height 27
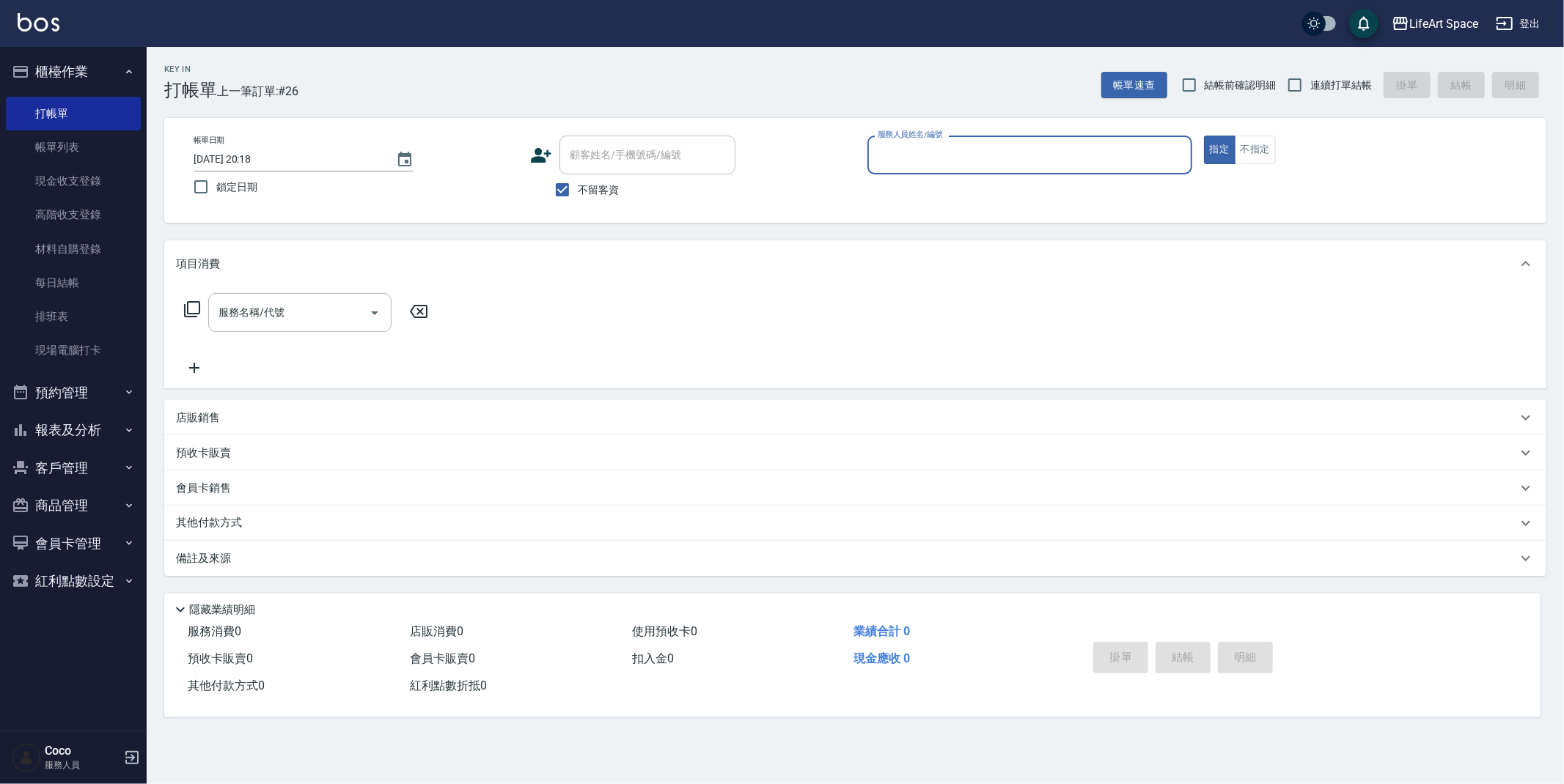
click at [995, 147] on input "服務人員姓名/編號" at bounding box center [1030, 155] width 311 height 25
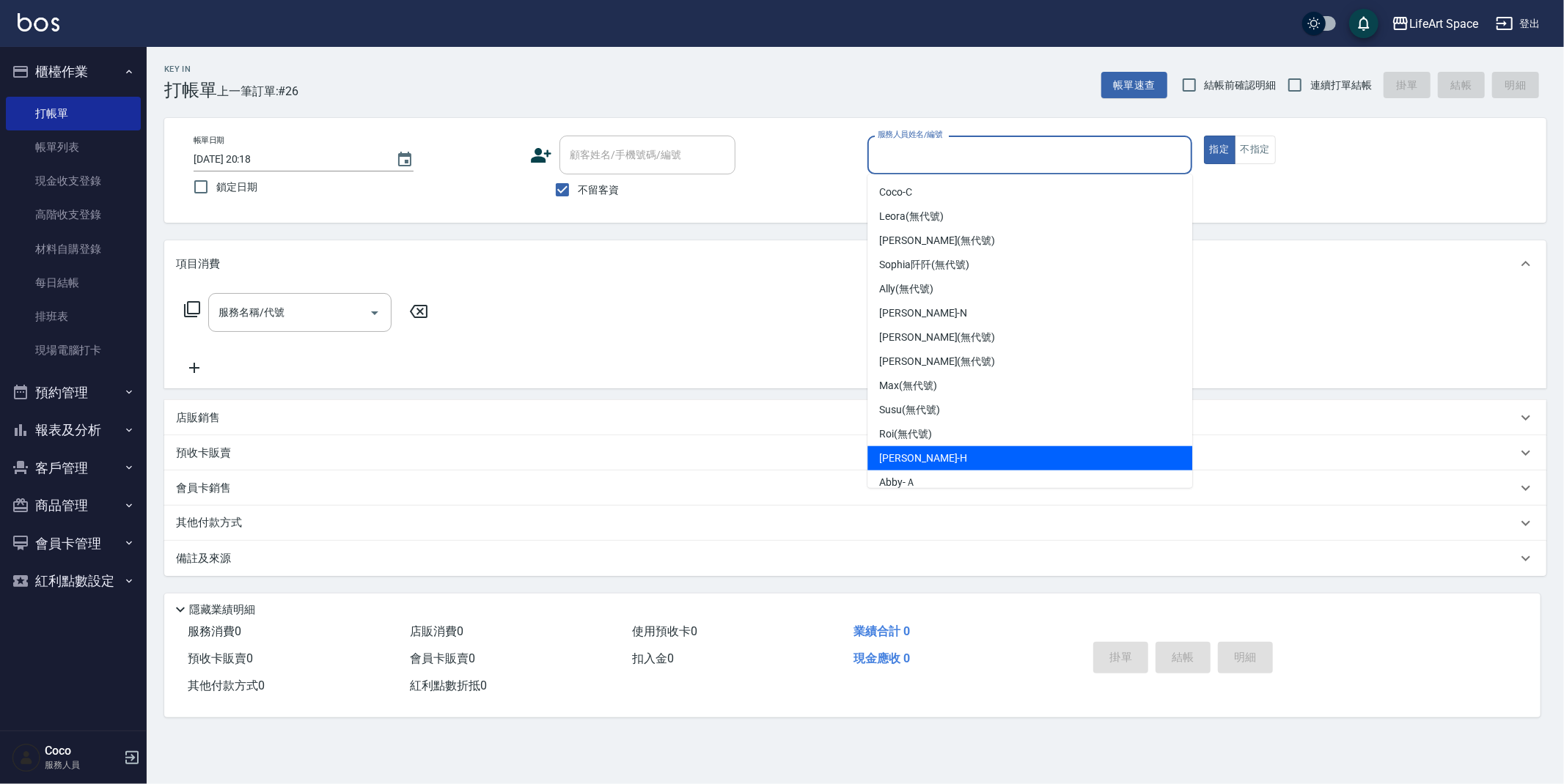
click at [936, 447] on div "[PERSON_NAME]" at bounding box center [1030, 458] width 325 height 24
type input "[PERSON_NAME]"
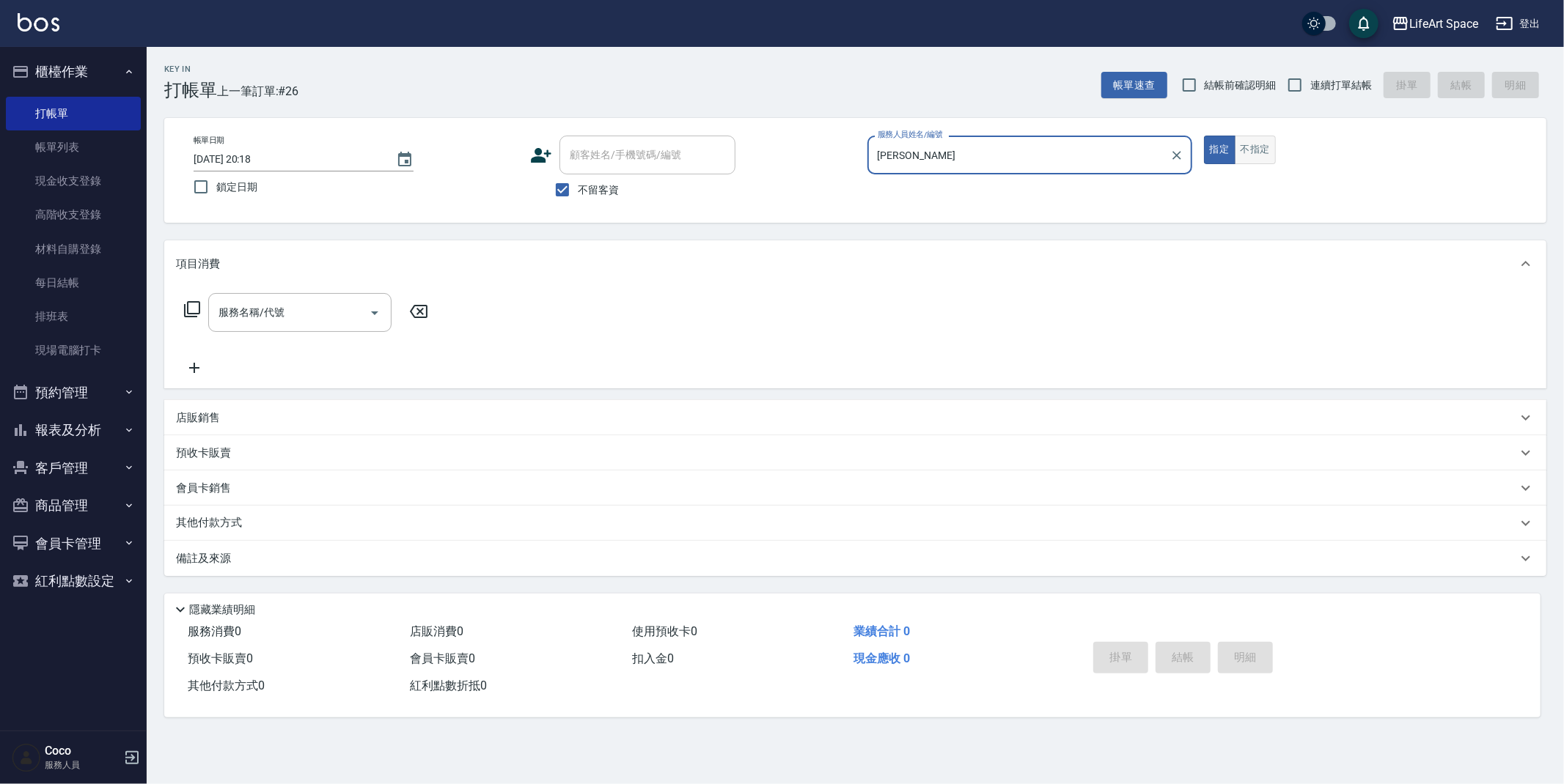
click at [1257, 156] on button "不指定" at bounding box center [1256, 150] width 41 height 29
click at [283, 314] on div "服務名稱/代號 服務名稱/代號" at bounding box center [300, 312] width 183 height 39
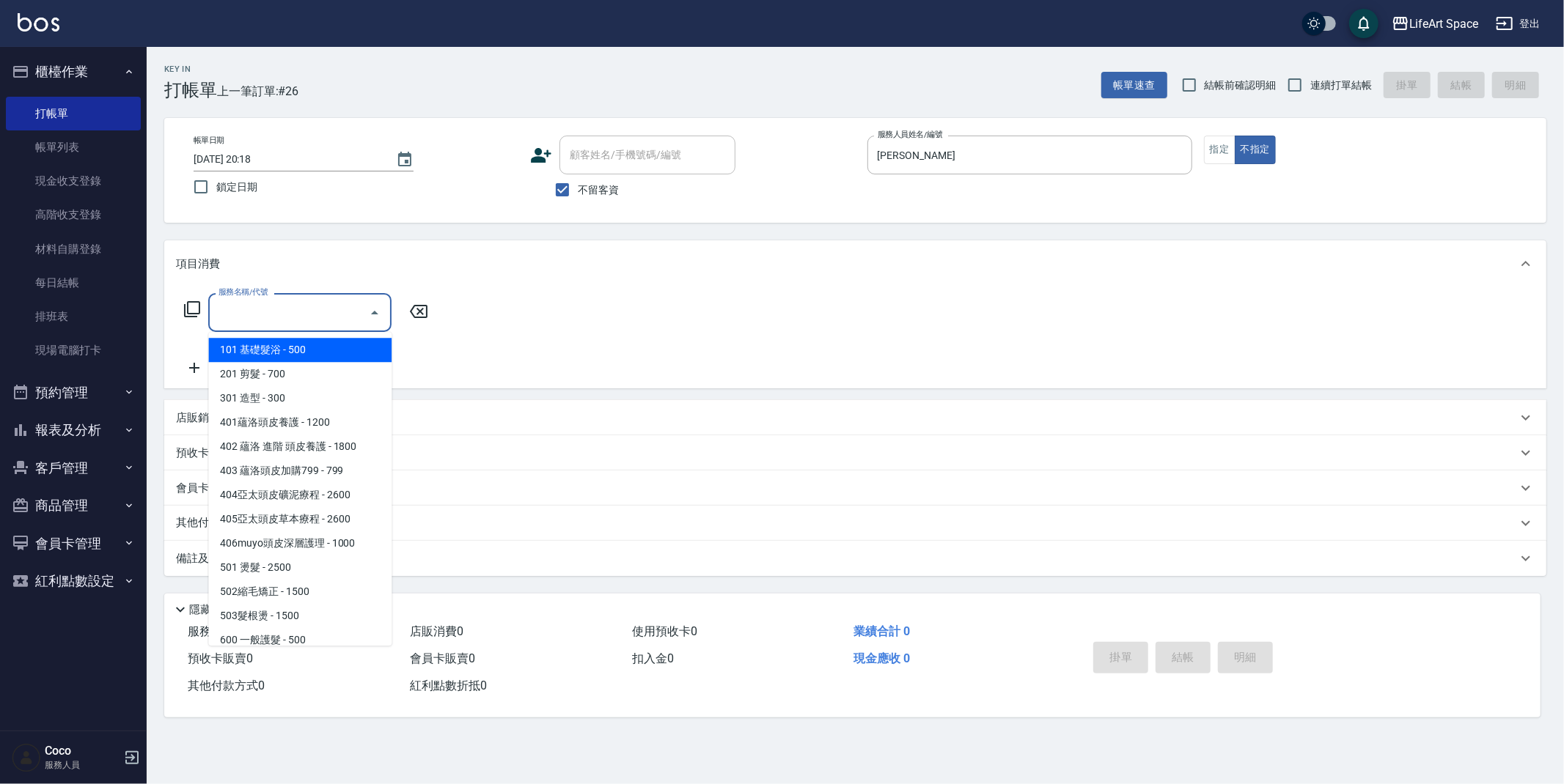
click at [299, 349] on span "101 基礎髮浴 - 500" at bounding box center [300, 350] width 183 height 24
type input "101 基礎髮浴 (101)"
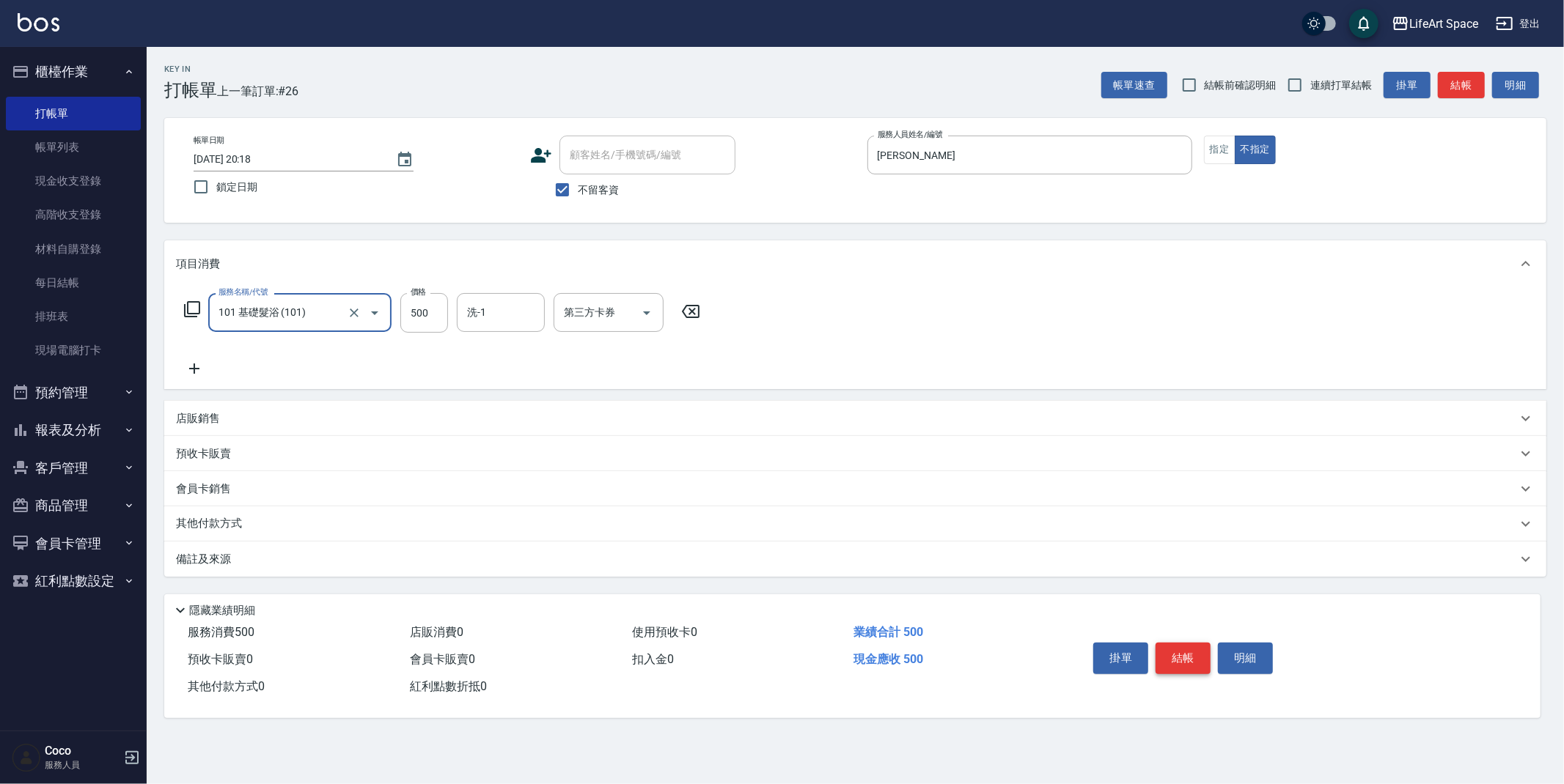
click at [1182, 662] on button "結帳" at bounding box center [1183, 658] width 55 height 31
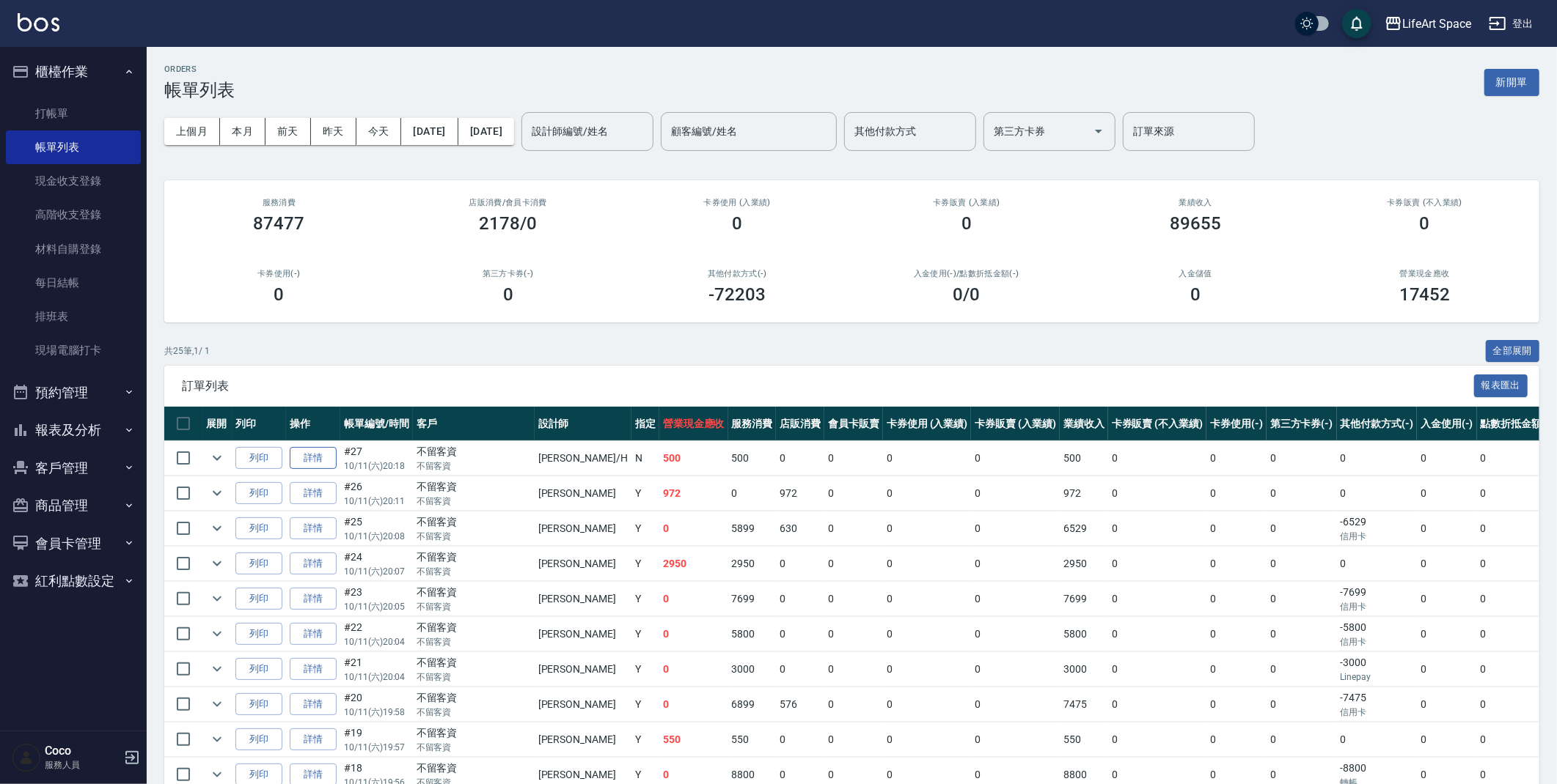
click at [306, 458] on link "詳情" at bounding box center [313, 458] width 47 height 23
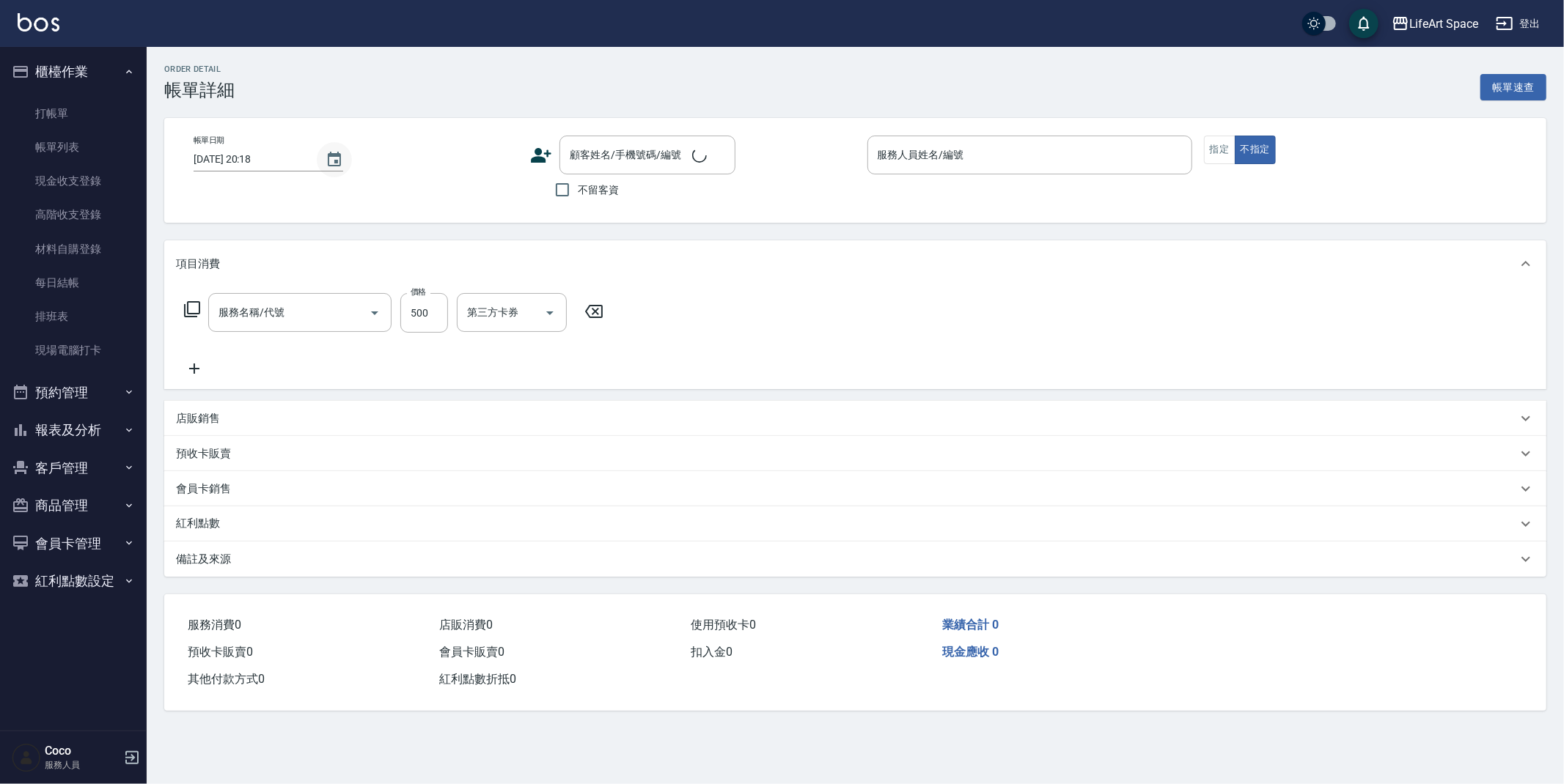
checkbox input "true"
type input "[PERSON_NAME]"
type input "101 基礎髮浴 (101)"
click at [338, 158] on icon "Choose date, selected date is 2025-10-11" at bounding box center [334, 159] width 14 height 14
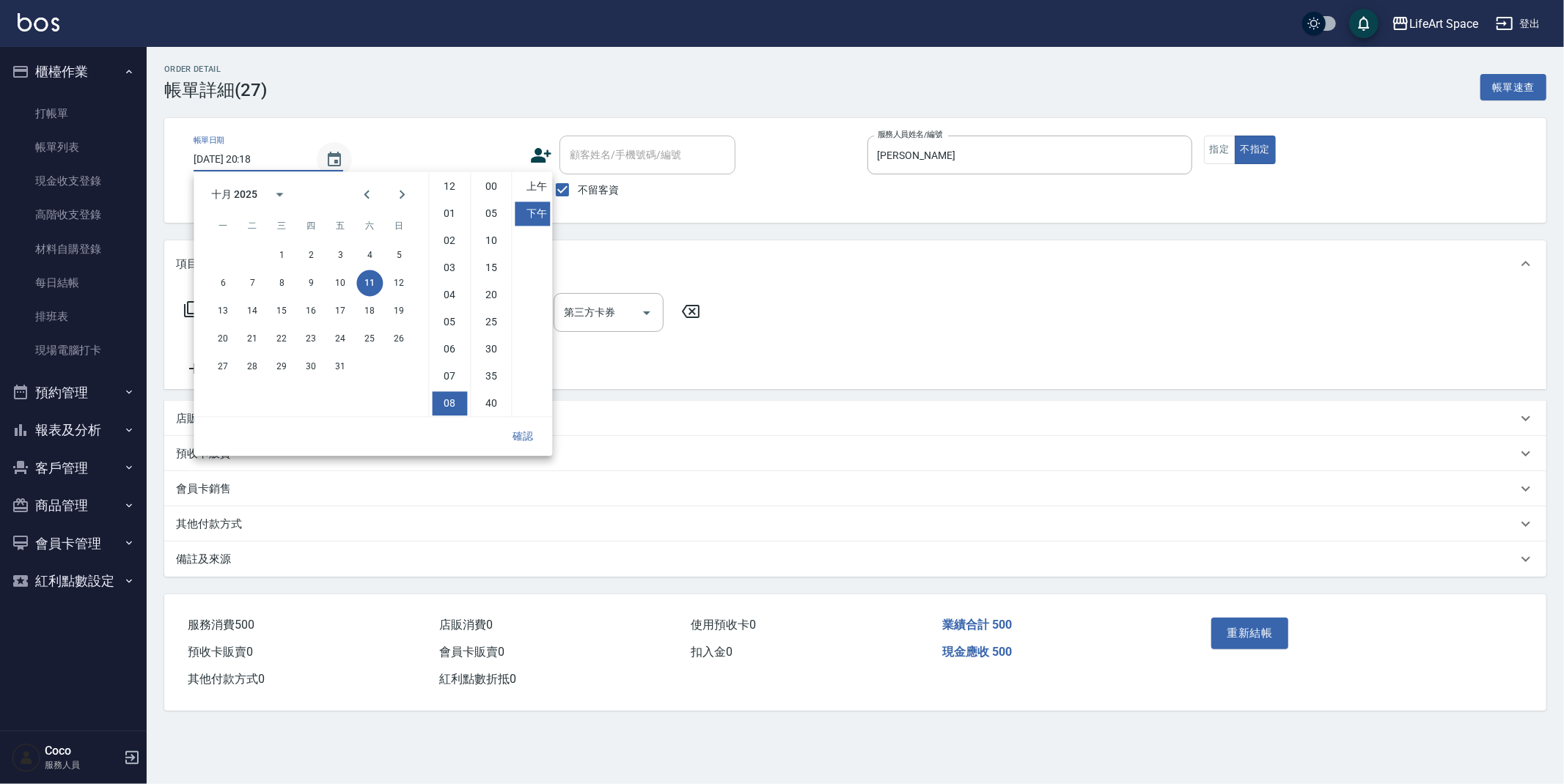
scroll to position [81, 0]
click at [401, 283] on button "12" at bounding box center [398, 283] width 26 height 26
type input "[DATE] 20:18"
click at [516, 445] on button "確認" at bounding box center [522, 436] width 47 height 27
